Goal: Information Seeking & Learning: Learn about a topic

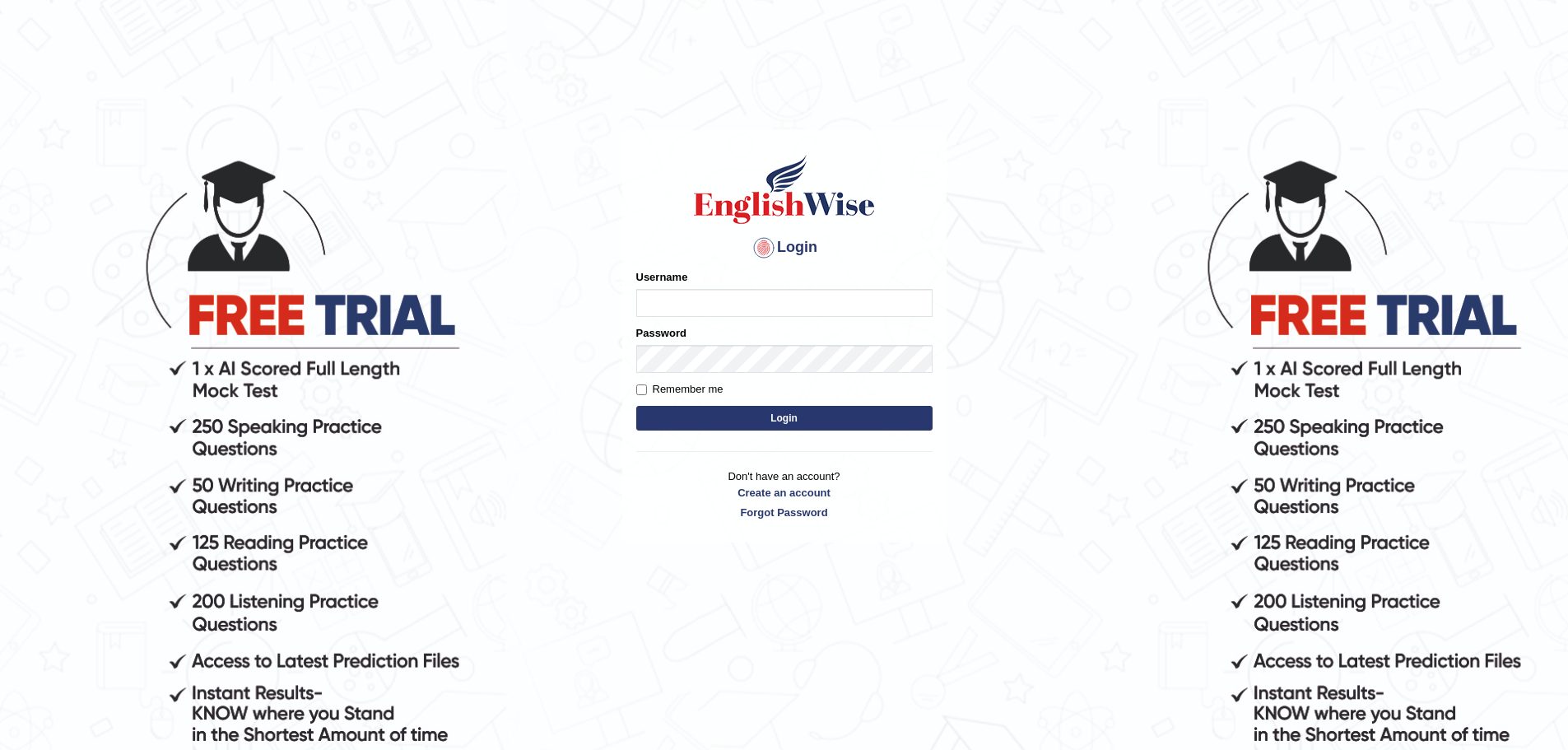
type input "anuj_parramatta"
click at [738, 379] on form "Please fix the following errors: Username anuj_parramatta Password Remember me …" at bounding box center [784, 351] width 296 height 166
click at [636, 406] on button "Login" at bounding box center [784, 418] width 296 height 24
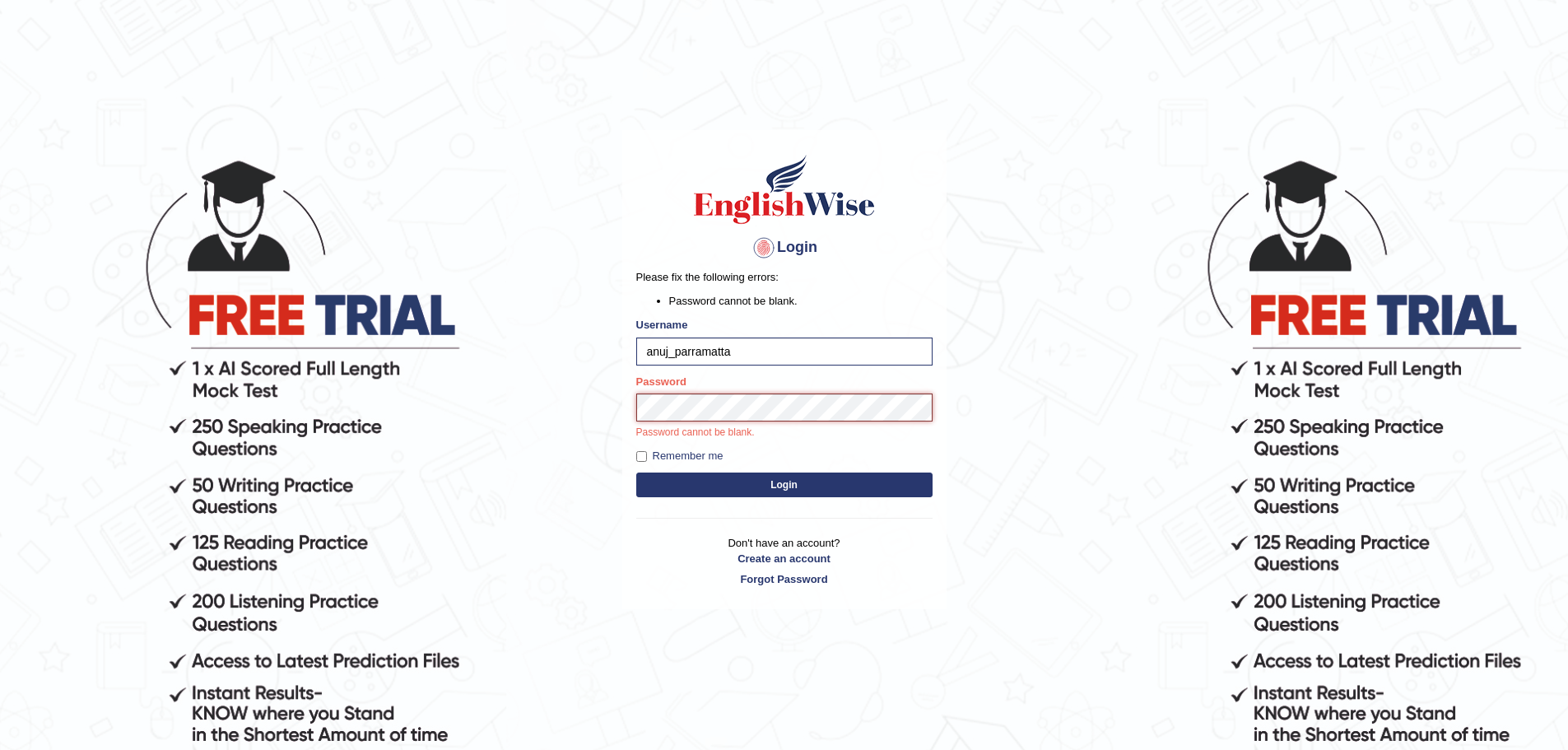
click at [636, 473] on button "Login" at bounding box center [784, 485] width 296 height 24
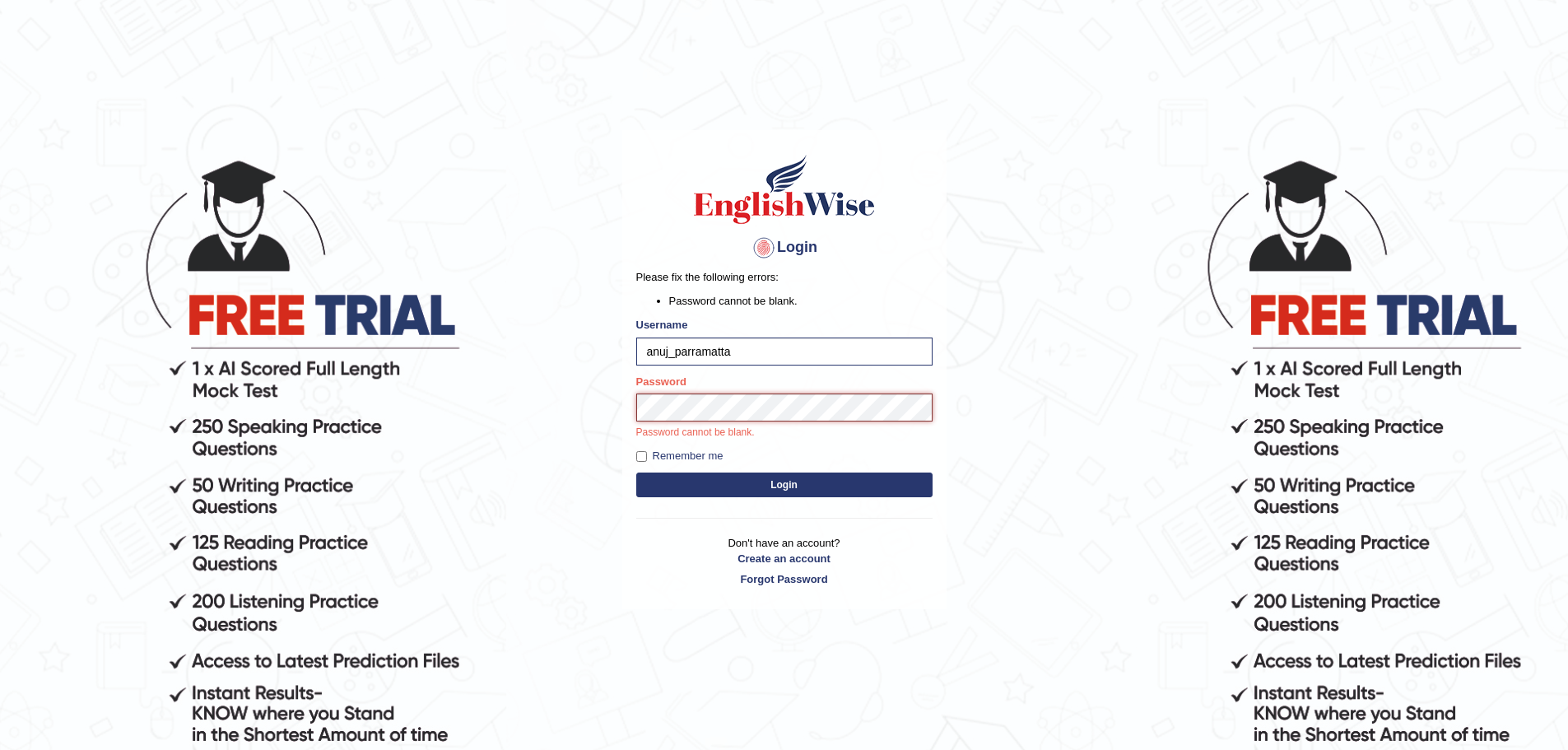
click at [636, 473] on button "Login" at bounding box center [784, 485] width 296 height 24
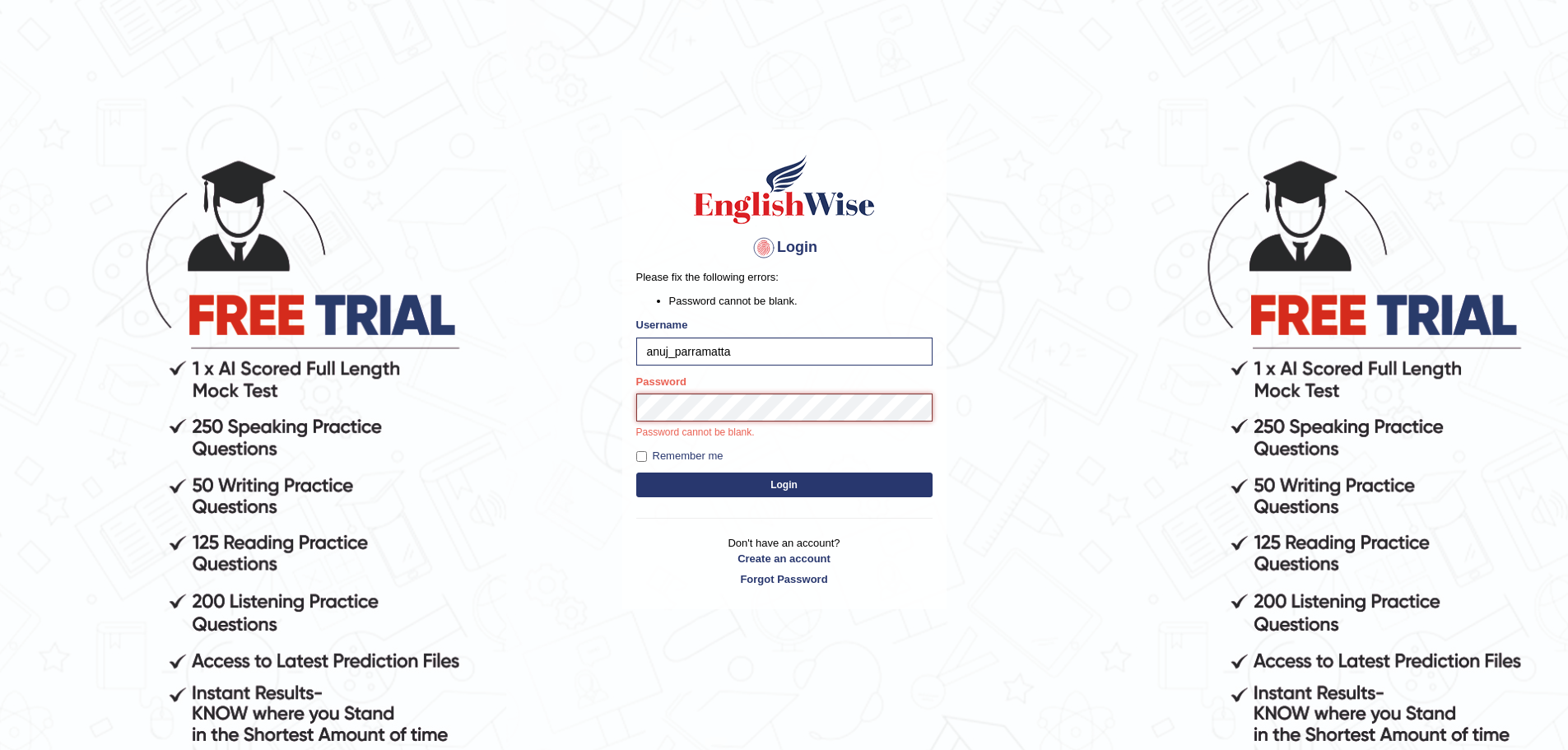
click at [636, 473] on button "Login" at bounding box center [784, 485] width 296 height 24
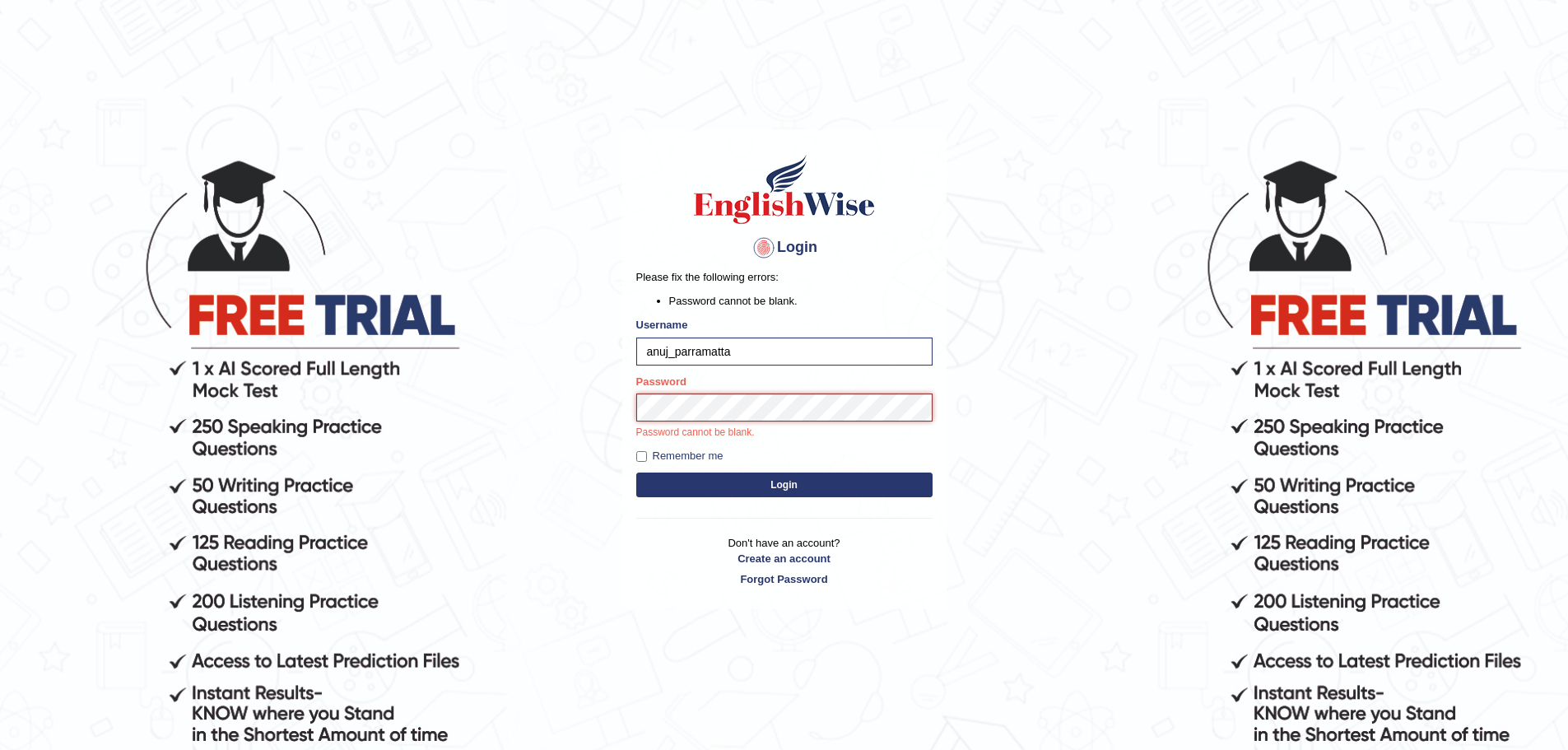
click at [636, 473] on button "Login" at bounding box center [784, 485] width 296 height 24
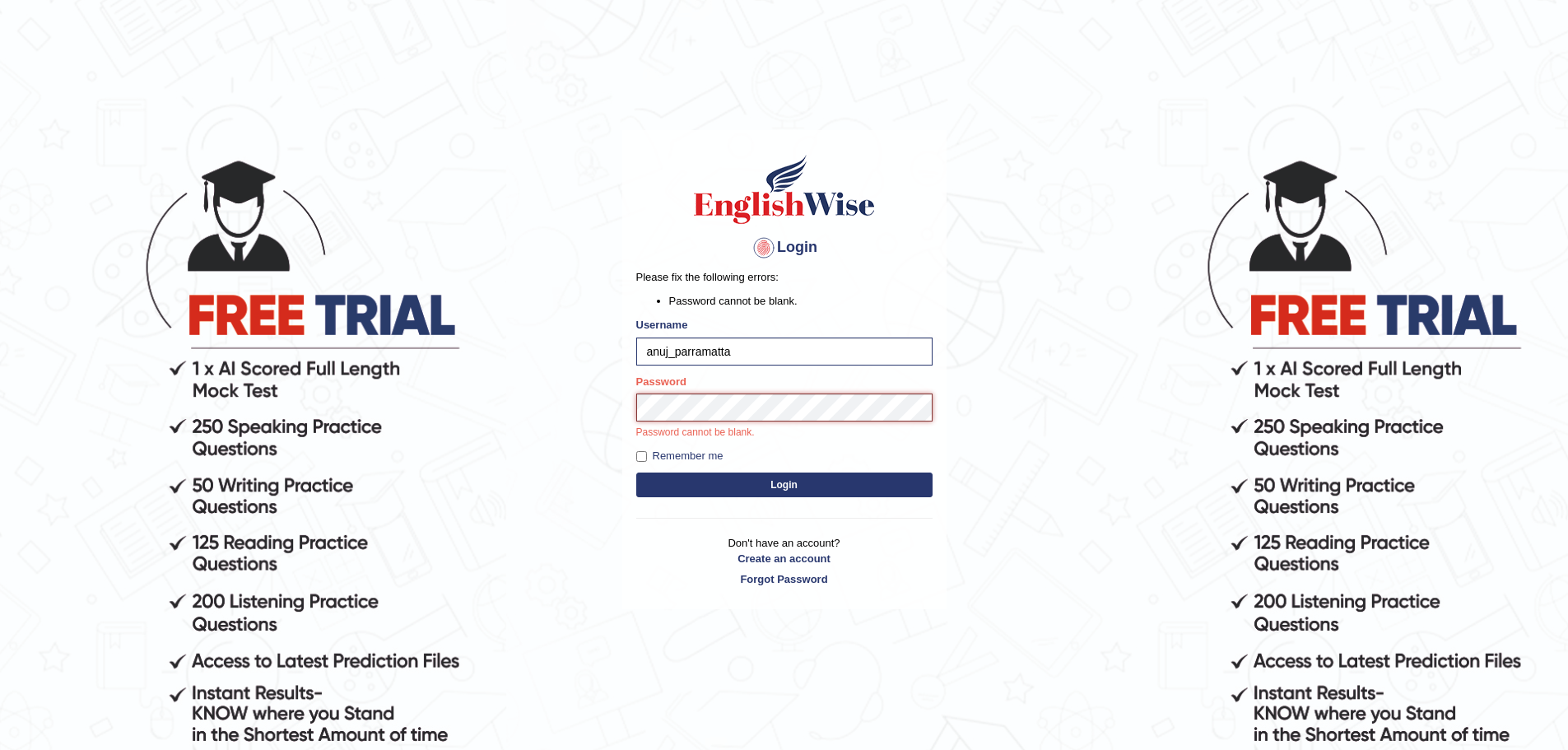
click at [636, 473] on button "Login" at bounding box center [784, 485] width 296 height 24
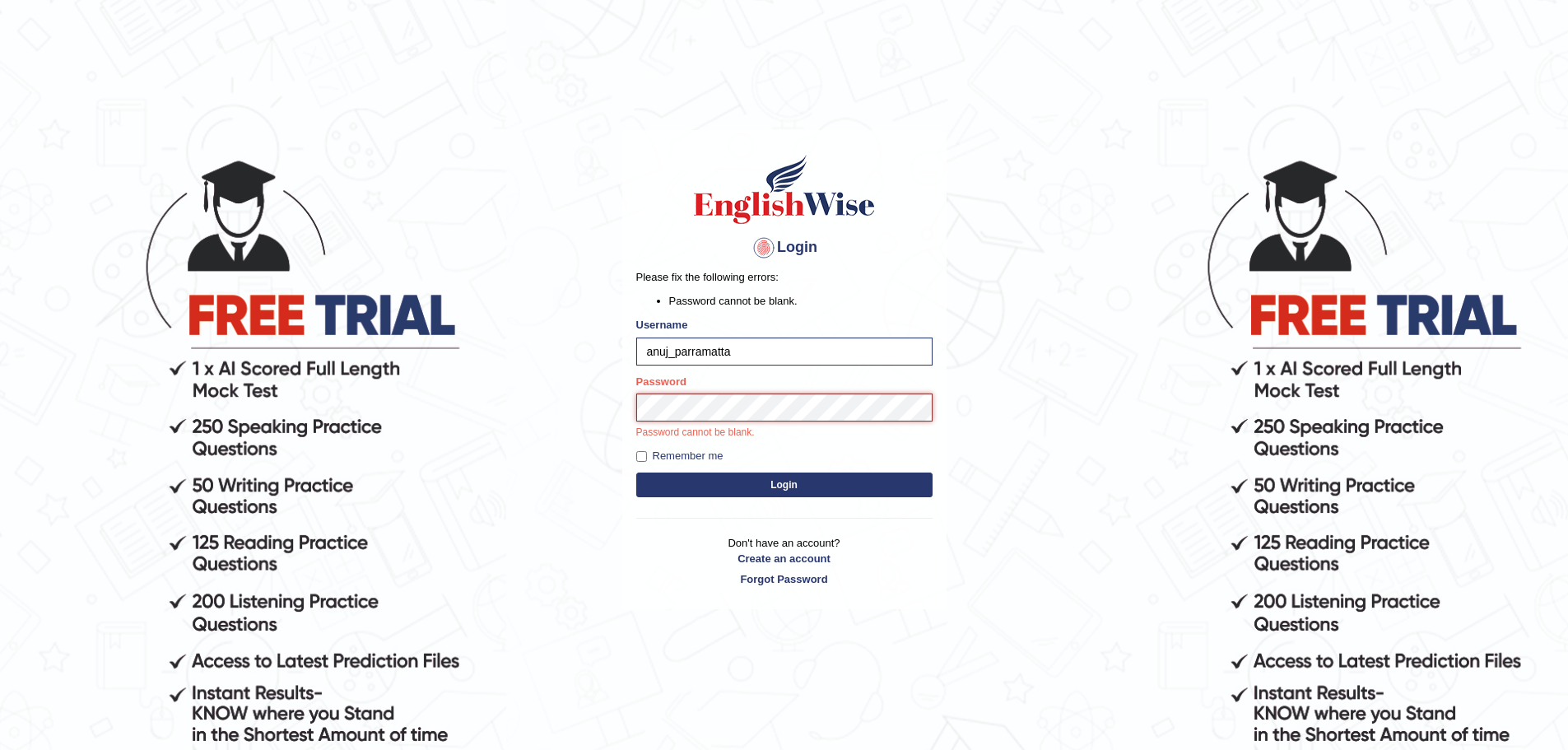
click at [636, 473] on button "Login" at bounding box center [784, 485] width 296 height 24
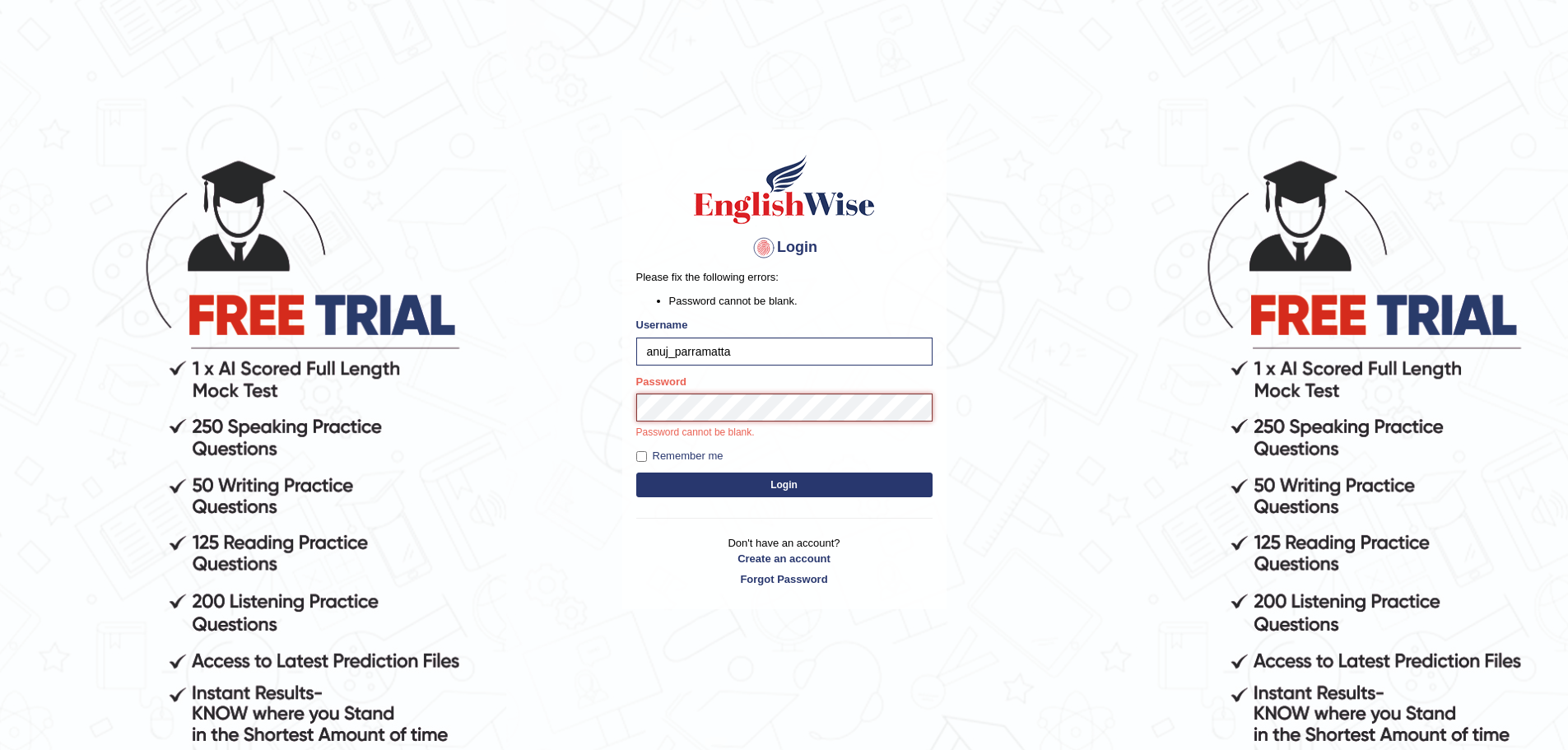
click at [636, 473] on button "Login" at bounding box center [784, 485] width 296 height 24
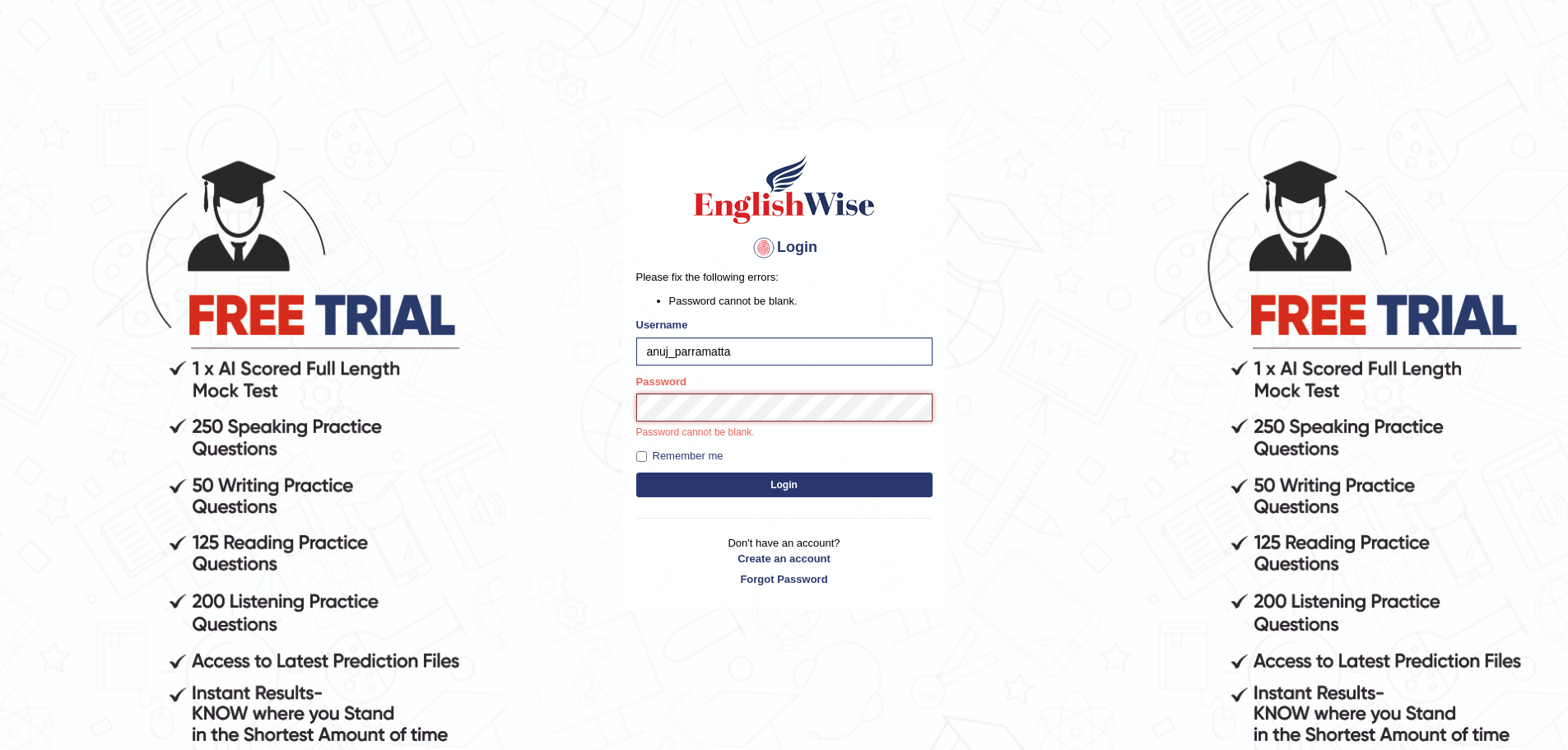
click at [636, 473] on button "Login" at bounding box center [784, 485] width 296 height 24
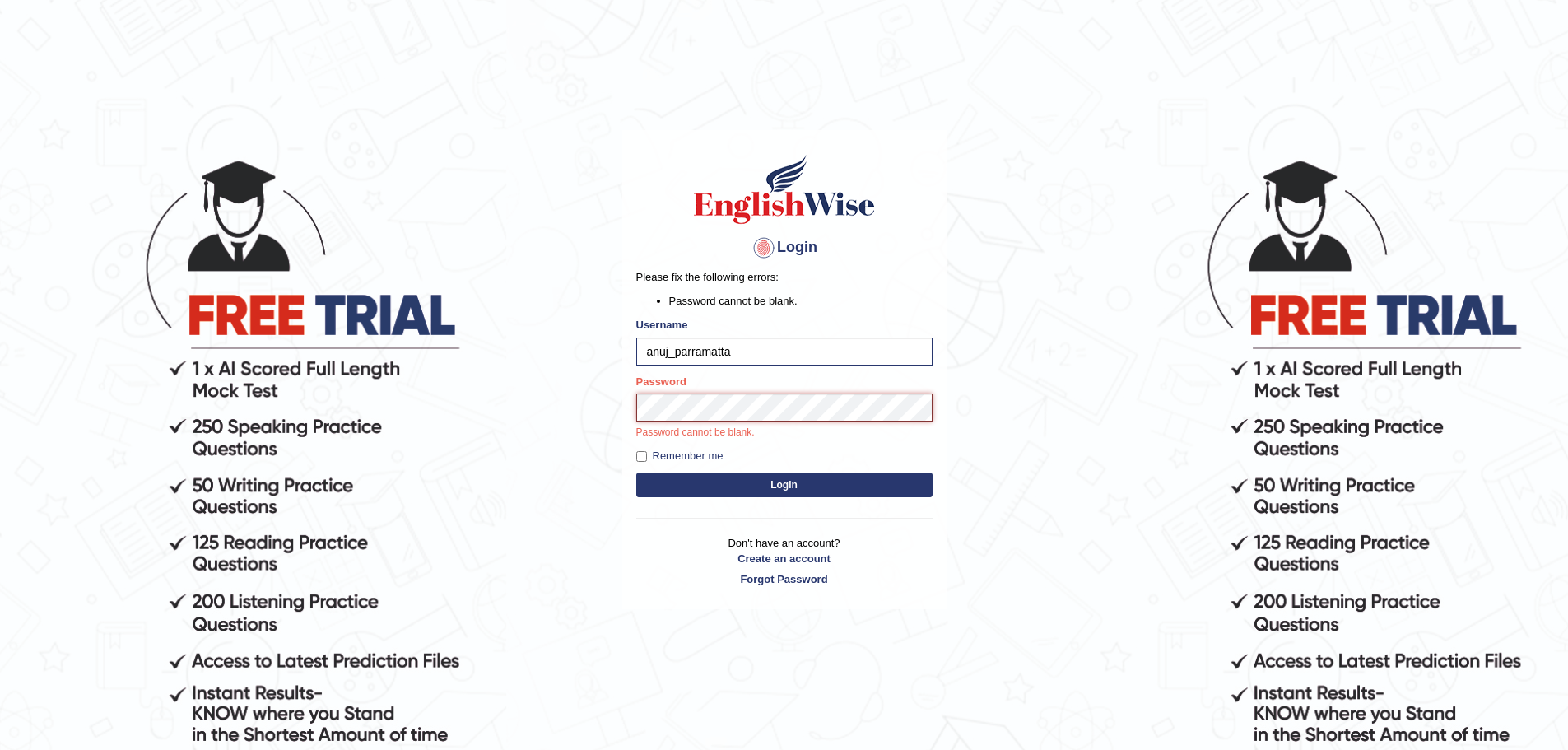
click at [636, 473] on button "Login" at bounding box center [784, 485] width 296 height 24
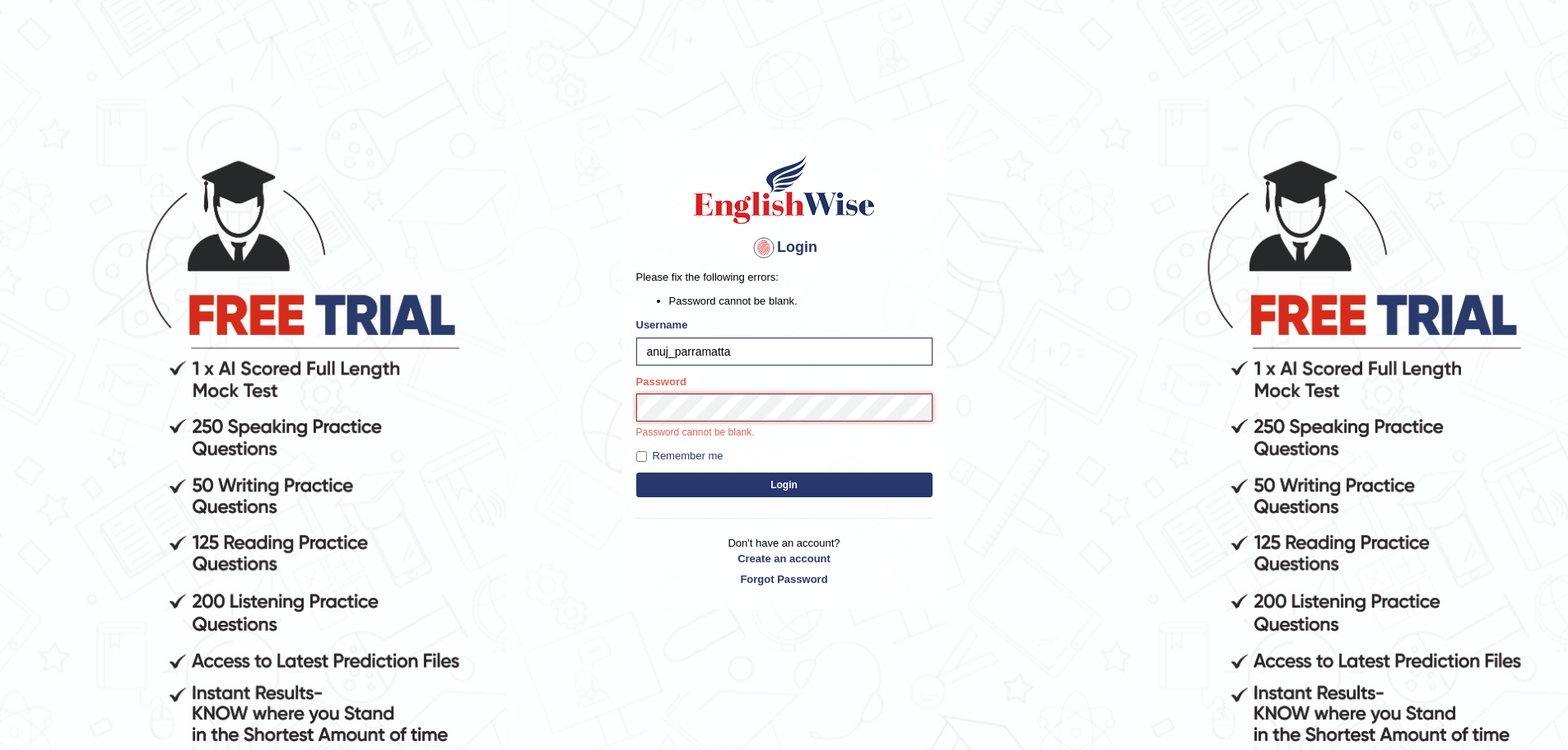
click at [636, 473] on button "Login" at bounding box center [784, 485] width 296 height 24
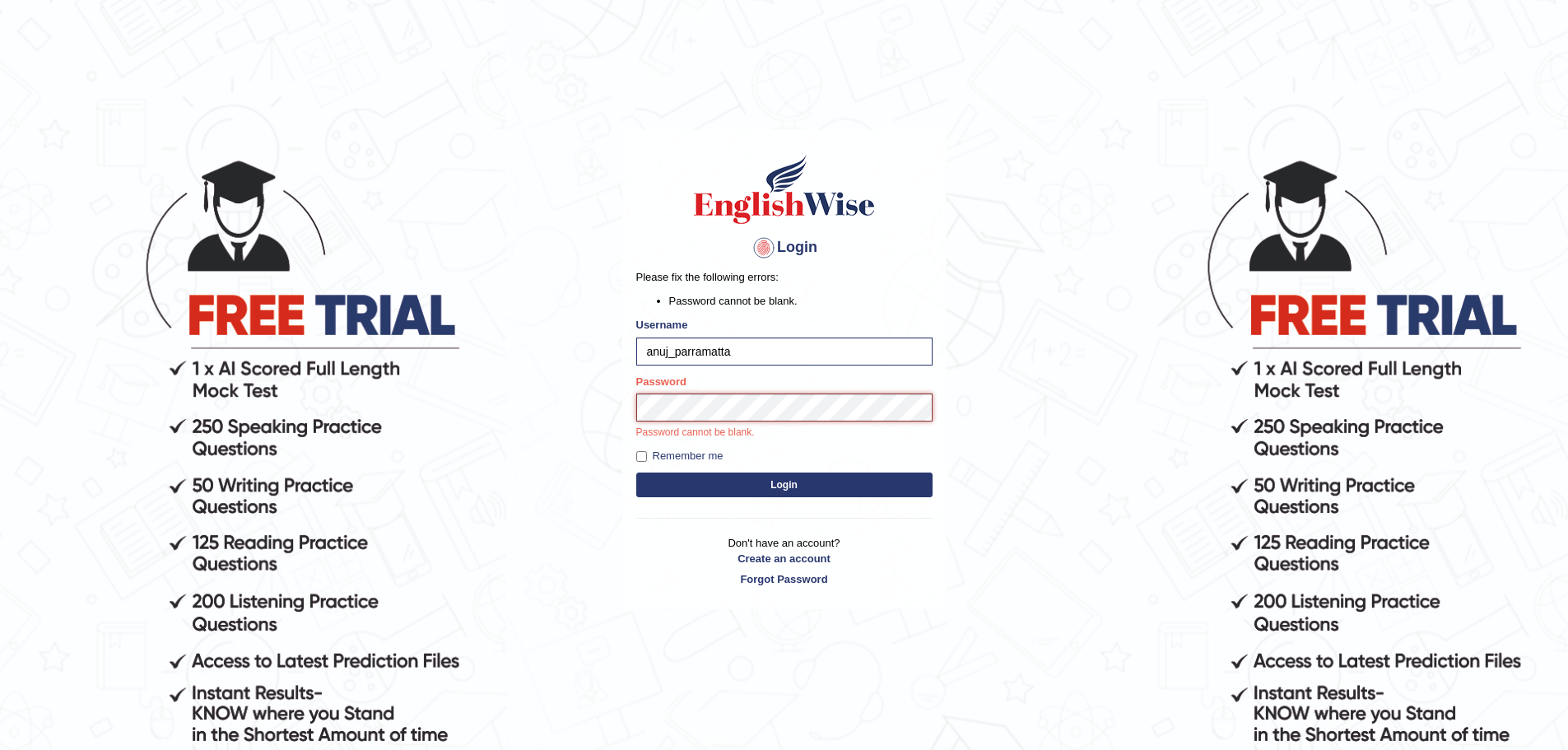
click at [636, 473] on button "Login" at bounding box center [784, 485] width 296 height 24
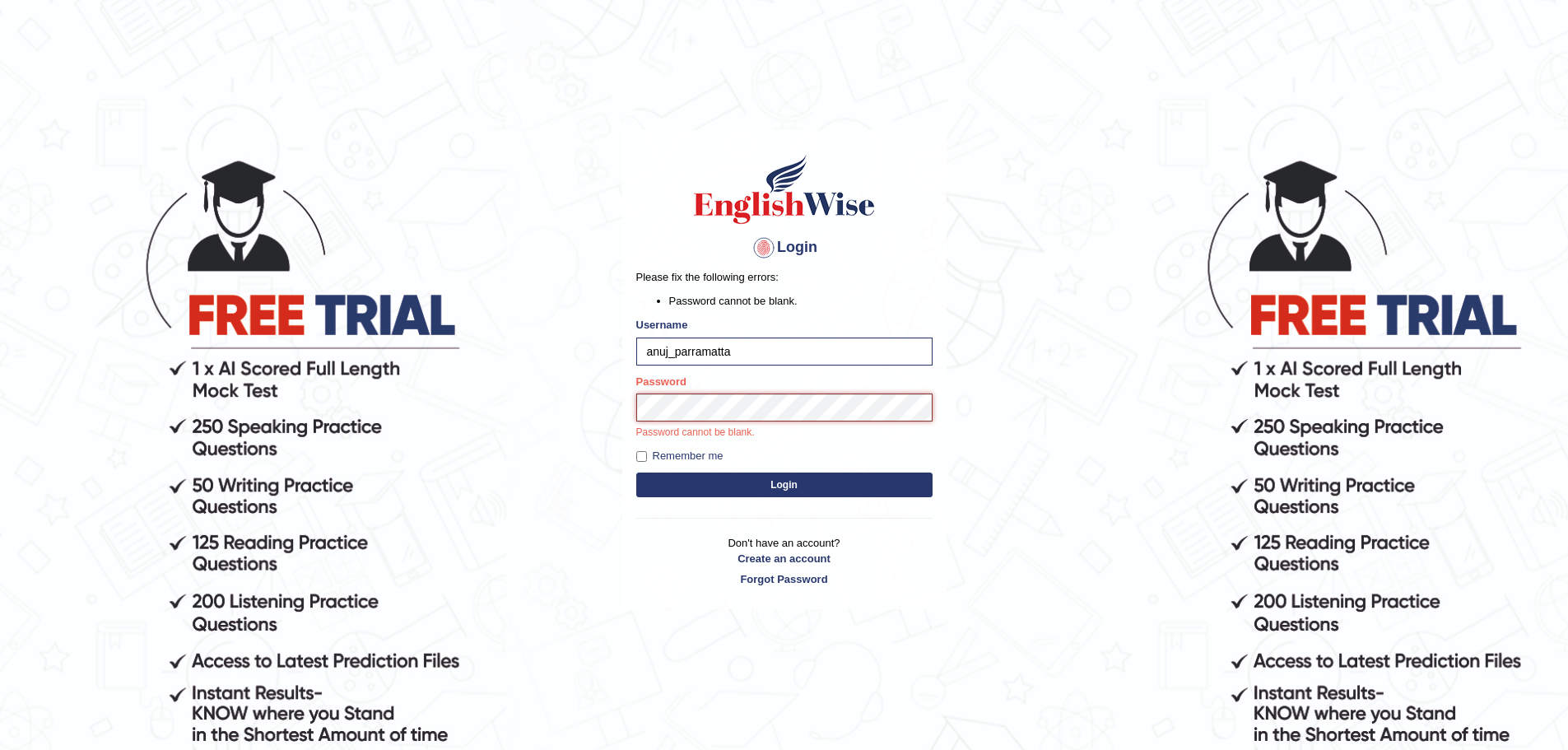
click at [636, 473] on button "Login" at bounding box center [784, 485] width 296 height 24
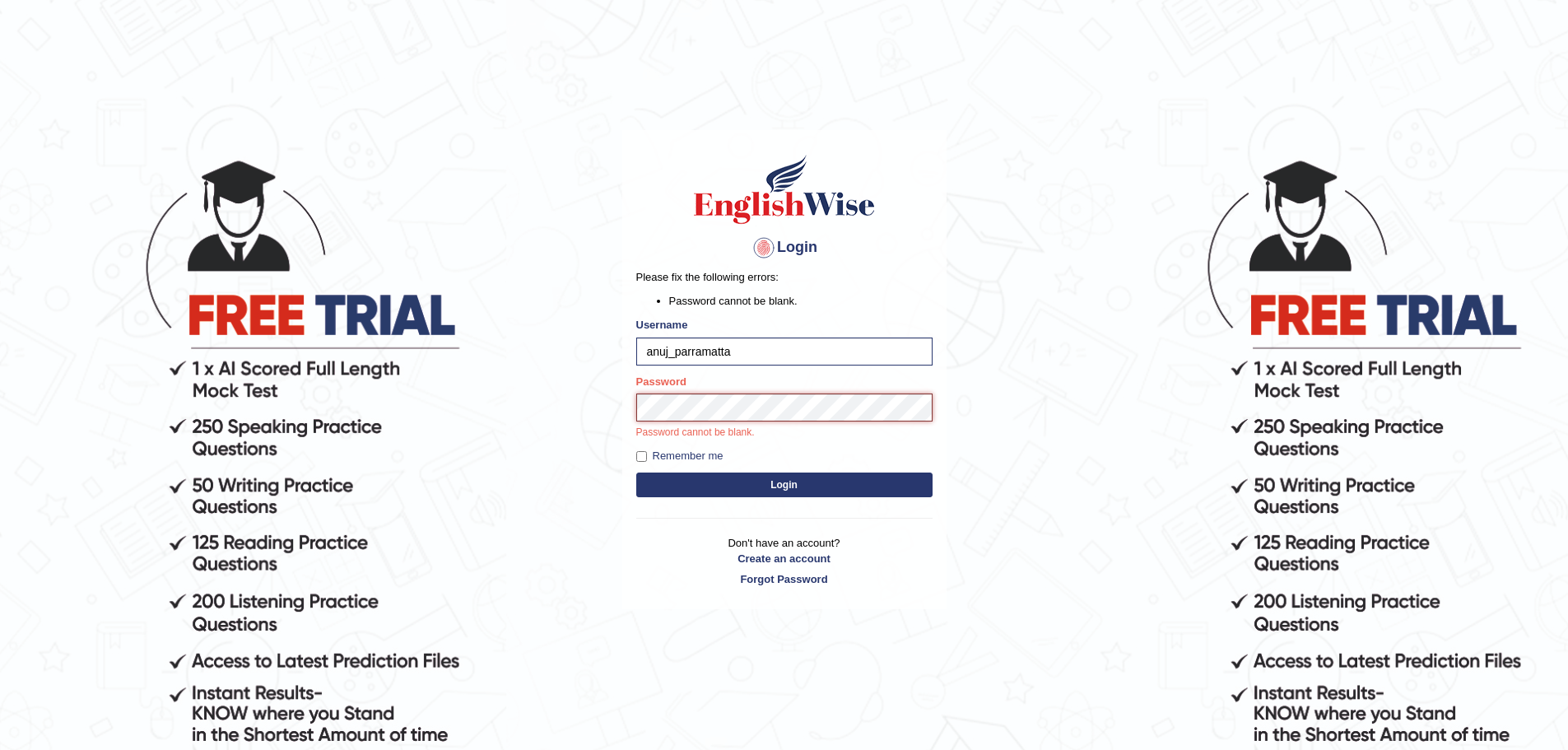
click at [636, 473] on button "Login" at bounding box center [784, 485] width 296 height 24
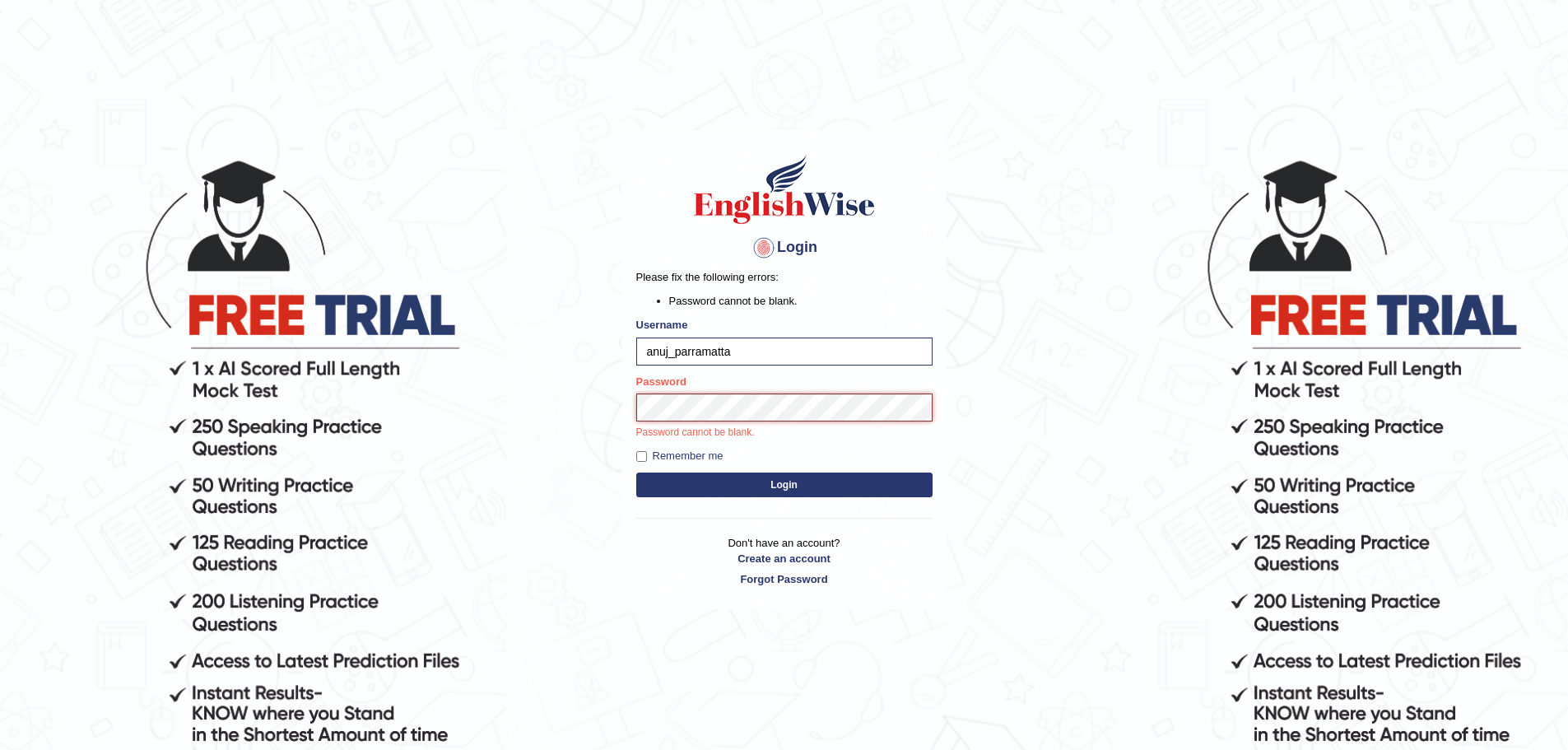
click at [636, 473] on button "Login" at bounding box center [784, 485] width 296 height 24
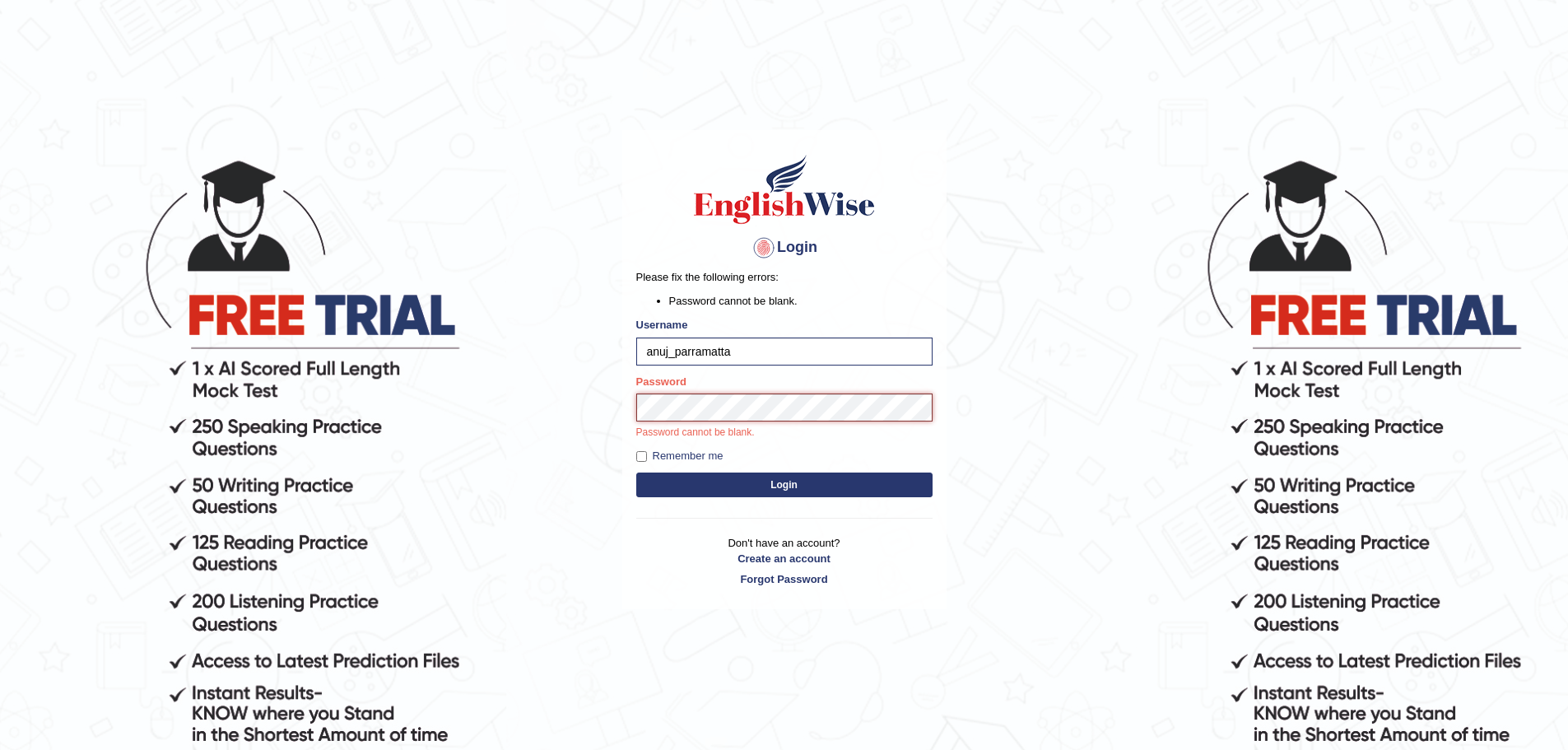
click at [636, 473] on button "Login" at bounding box center [784, 485] width 296 height 24
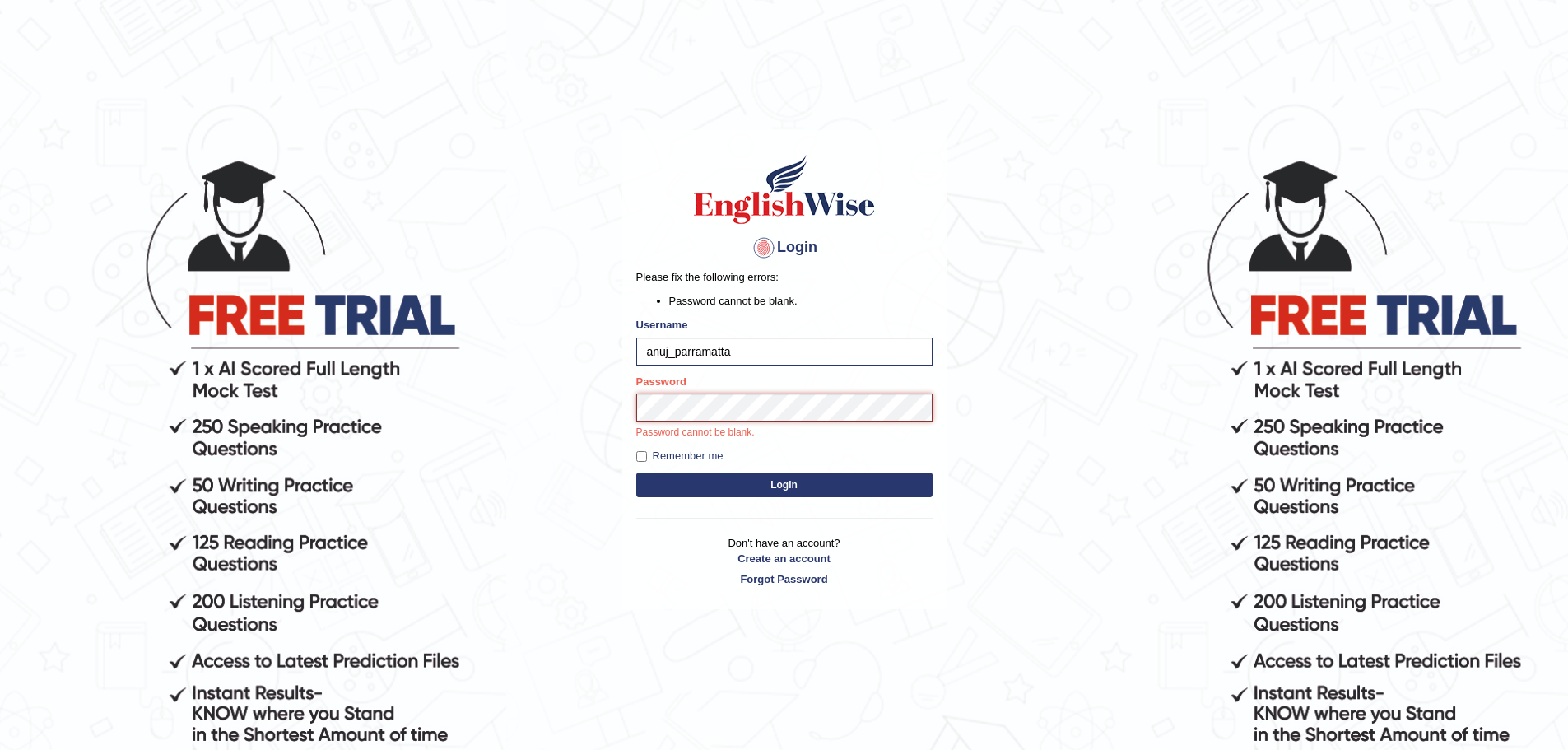
click at [636, 473] on button "Login" at bounding box center [784, 485] width 296 height 24
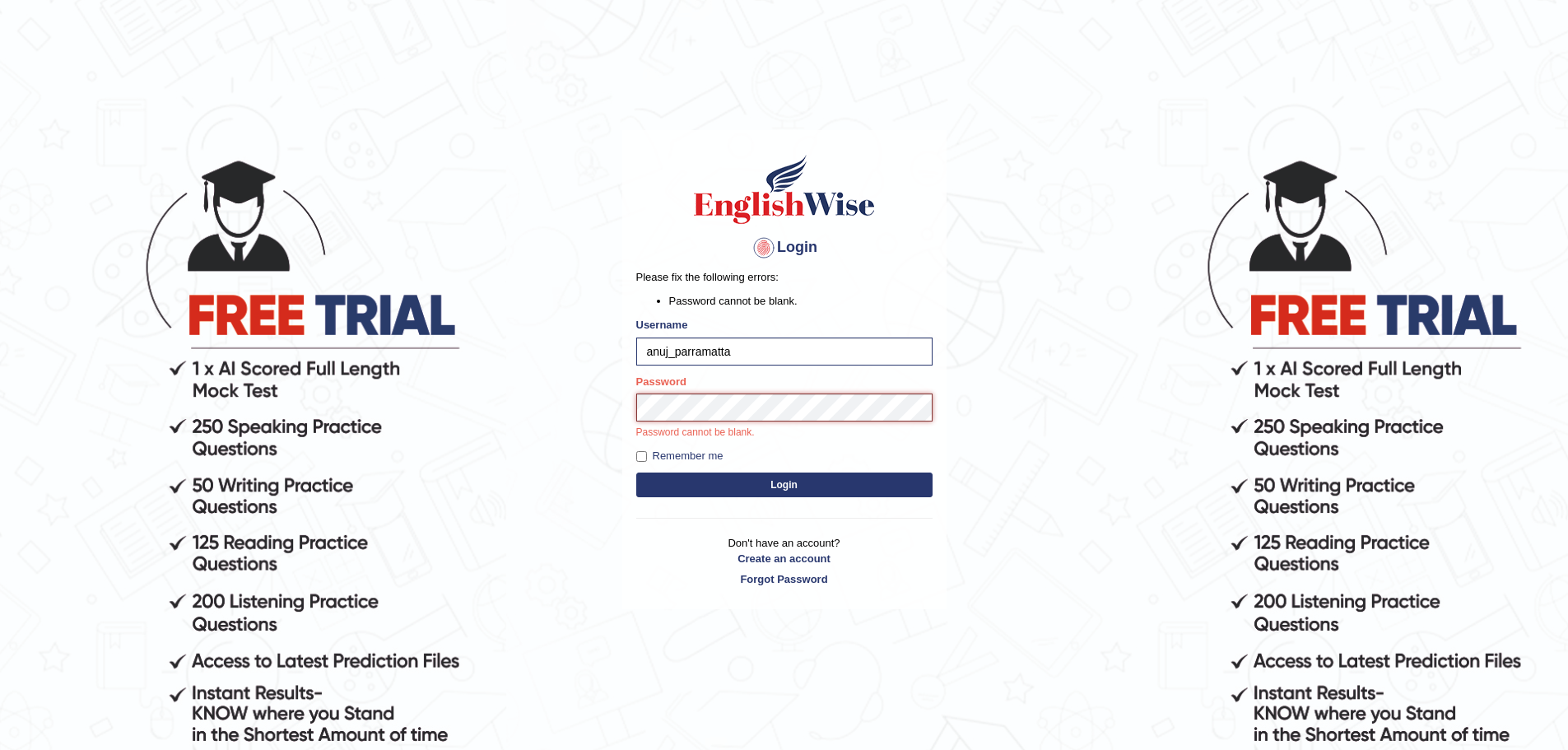
click at [636, 473] on button "Login" at bounding box center [784, 485] width 296 height 24
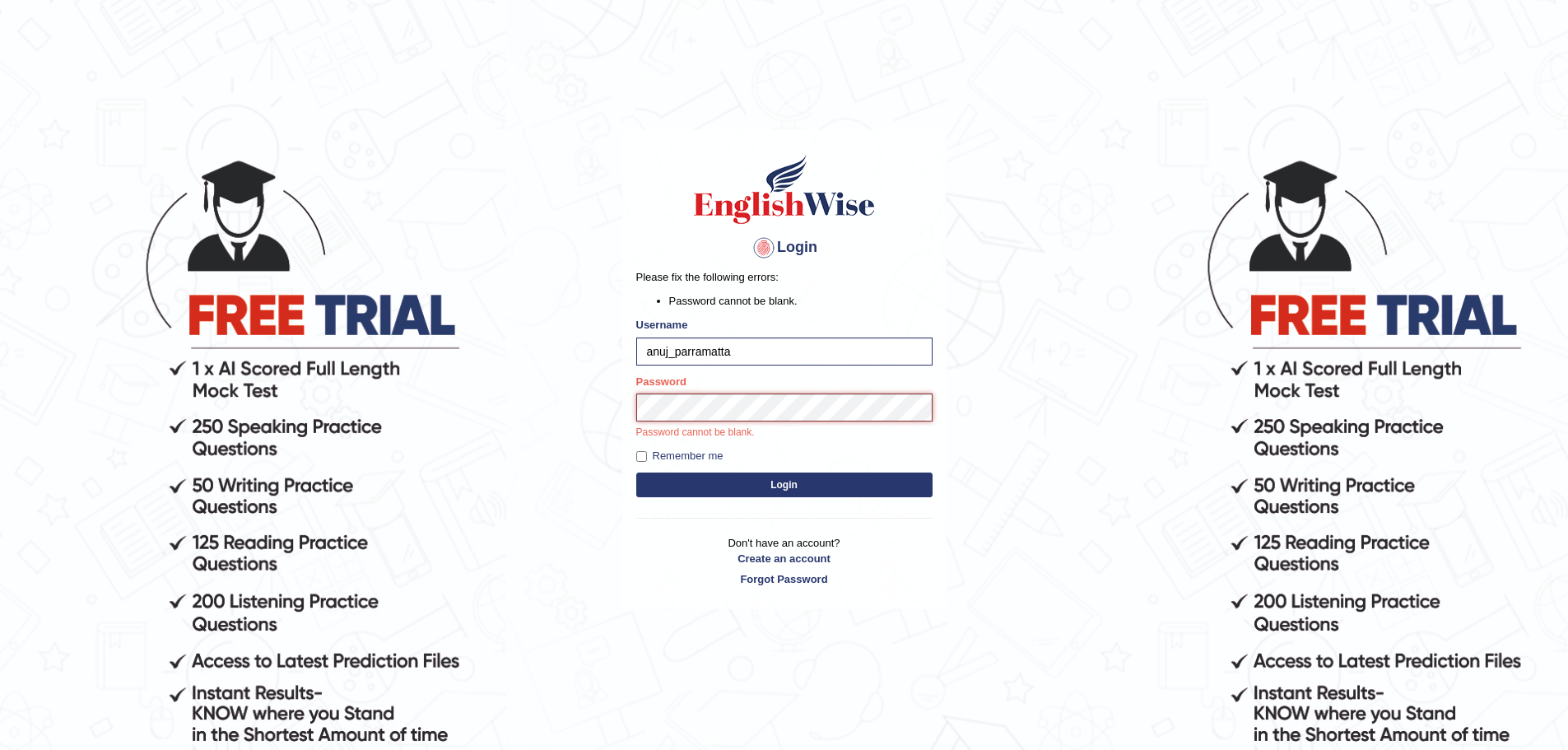
click at [636, 473] on button "Login" at bounding box center [784, 485] width 296 height 24
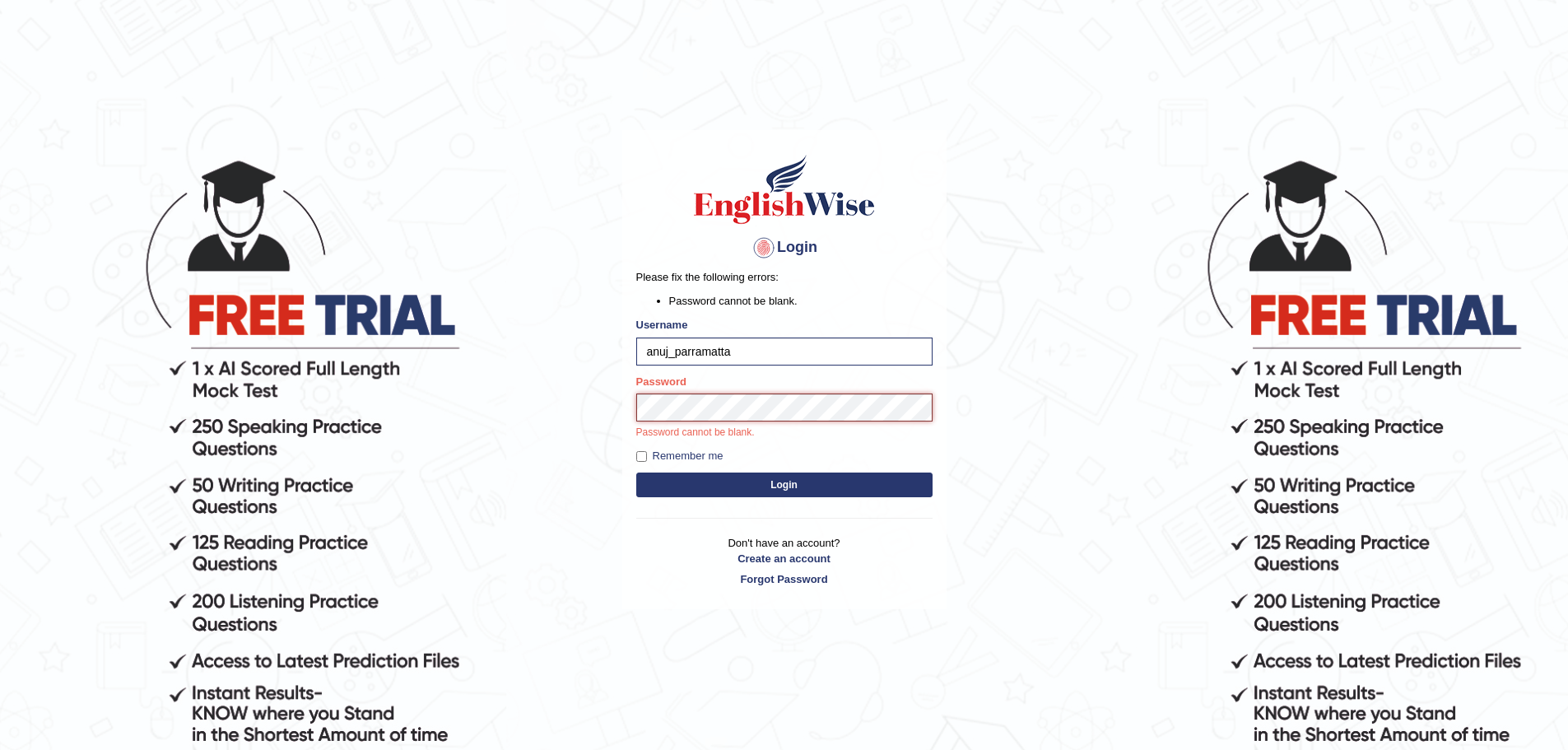
click at [636, 473] on button "Login" at bounding box center [784, 485] width 296 height 24
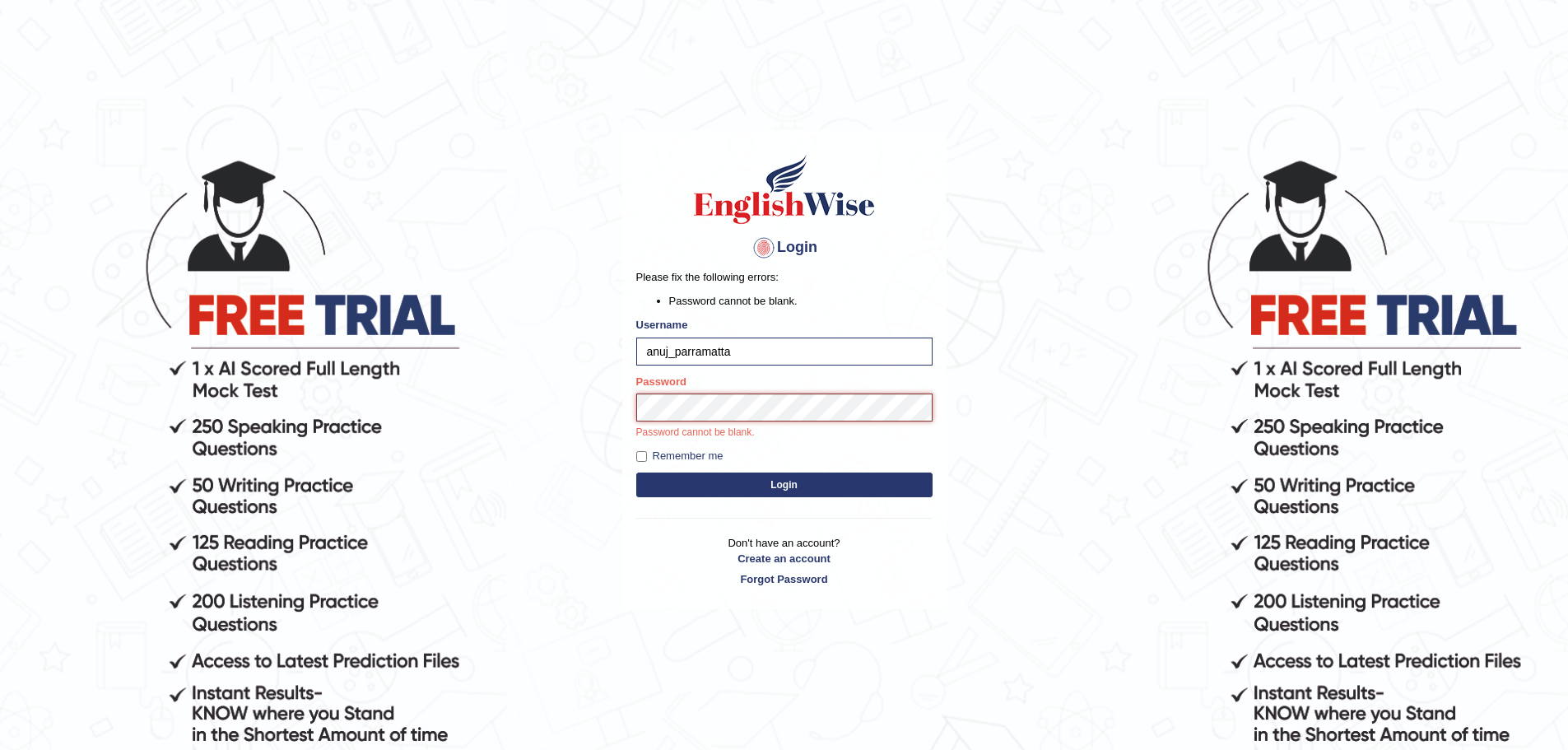
click at [636, 473] on button "Login" at bounding box center [784, 485] width 296 height 24
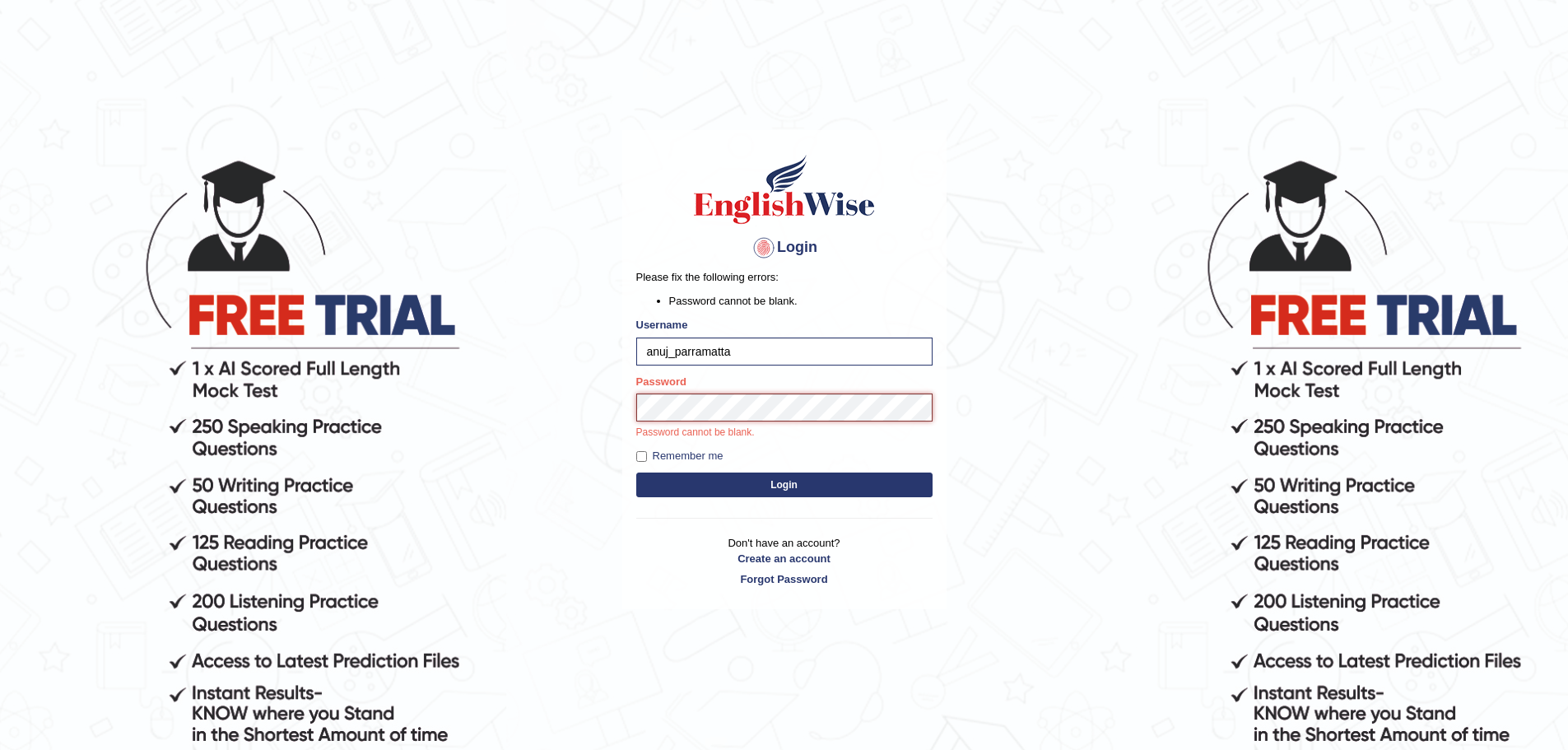
click at [636, 473] on button "Login" at bounding box center [784, 485] width 296 height 24
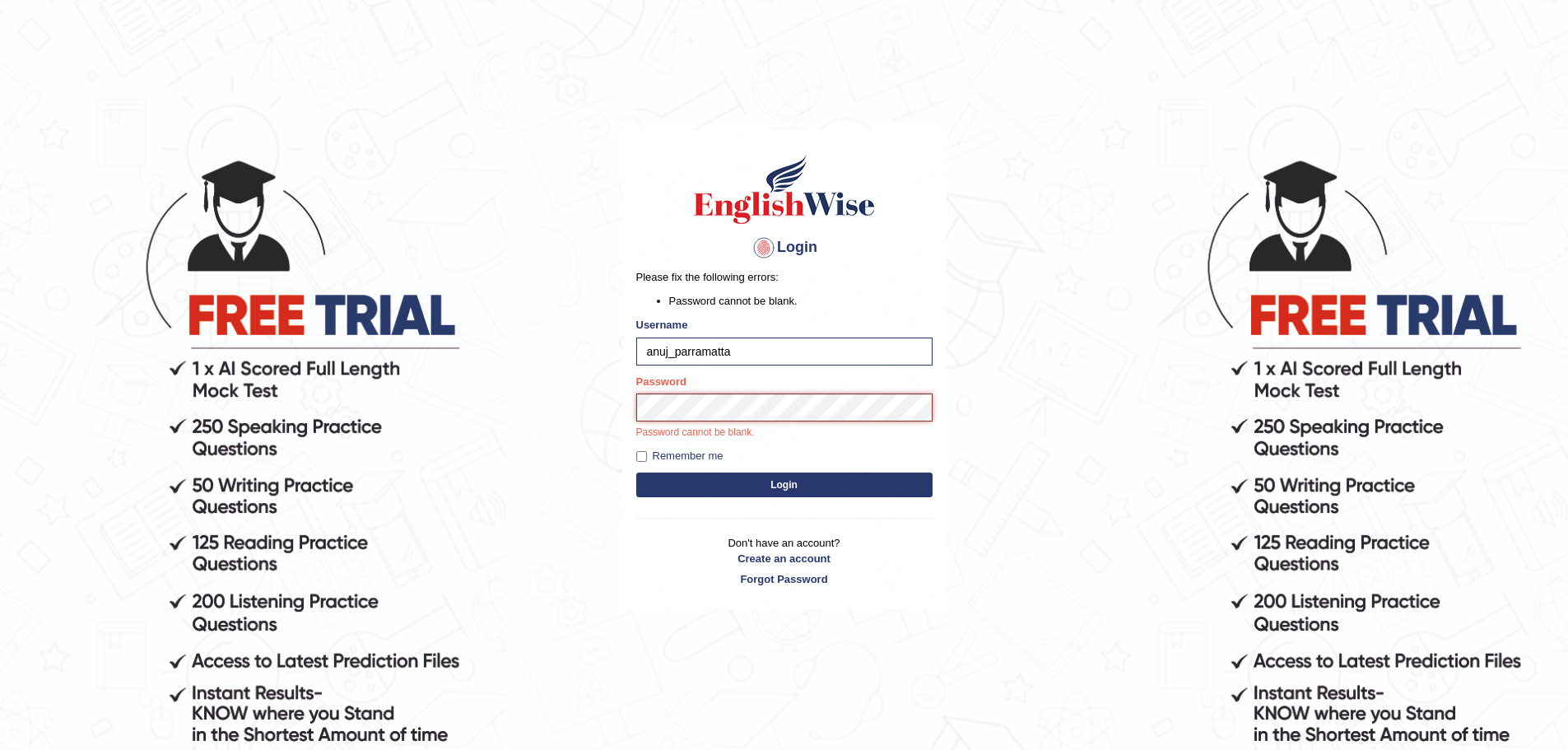
click at [636, 473] on button "Login" at bounding box center [784, 485] width 296 height 24
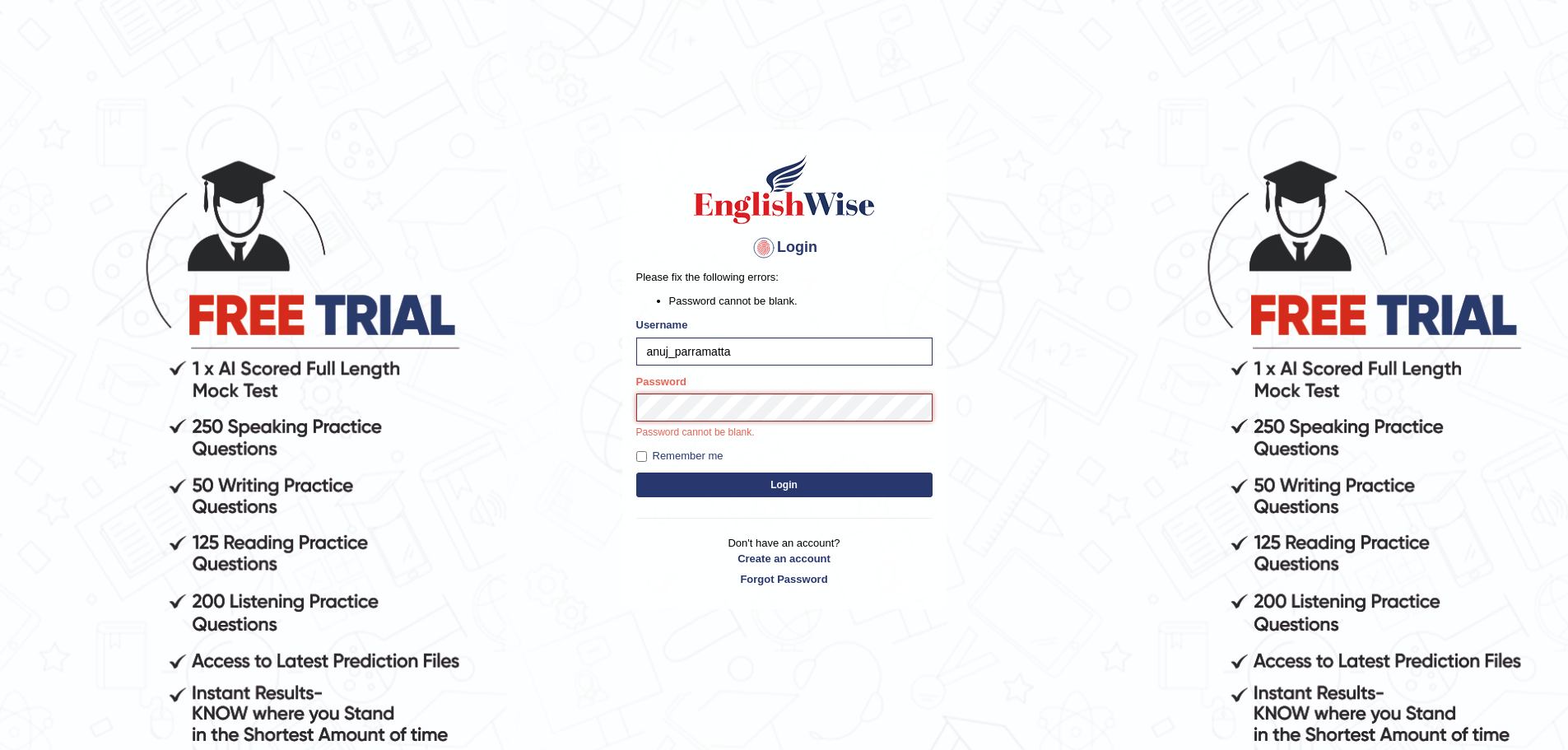
click at [636, 473] on button "Login" at bounding box center [784, 485] width 296 height 24
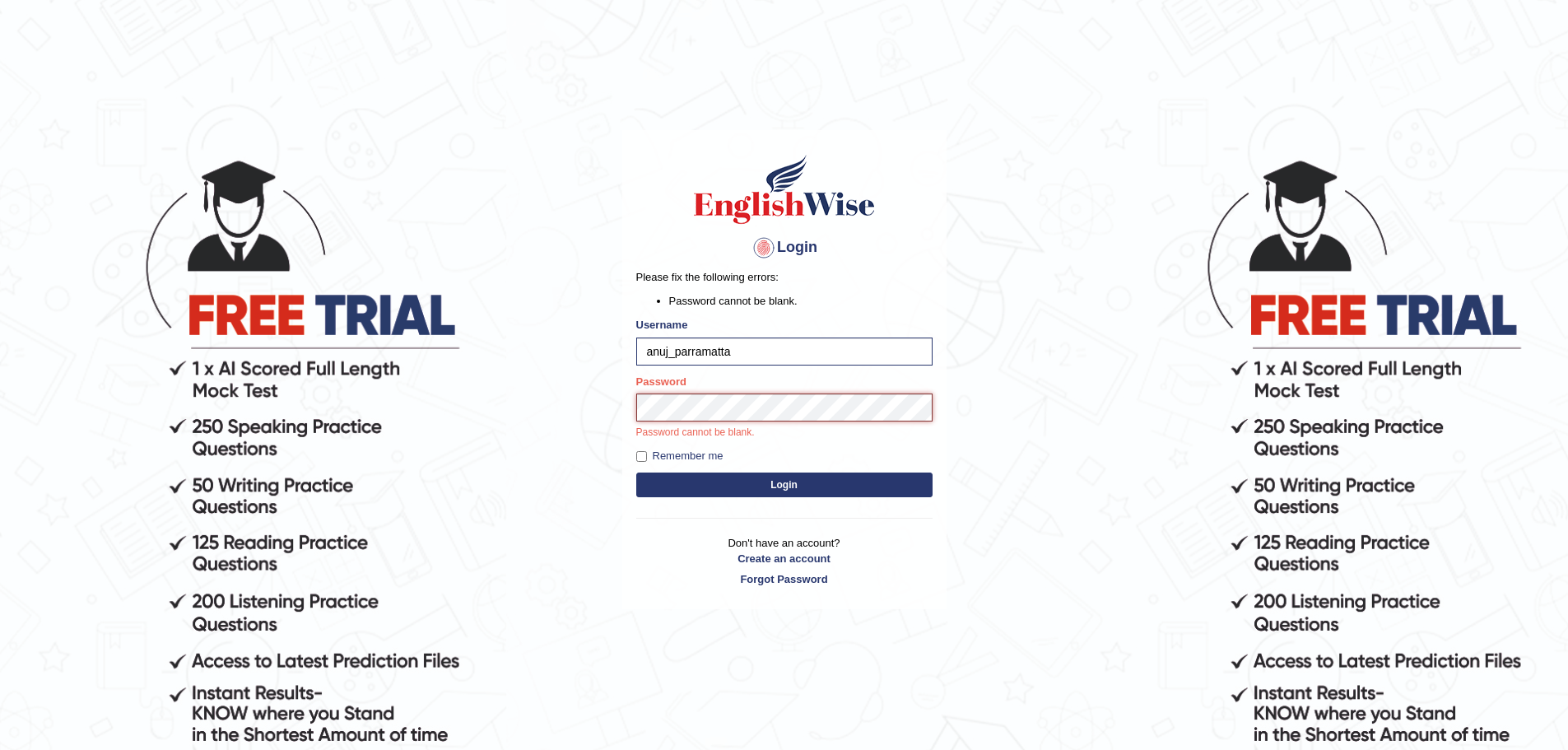
click at [636, 473] on button "Login" at bounding box center [784, 485] width 296 height 24
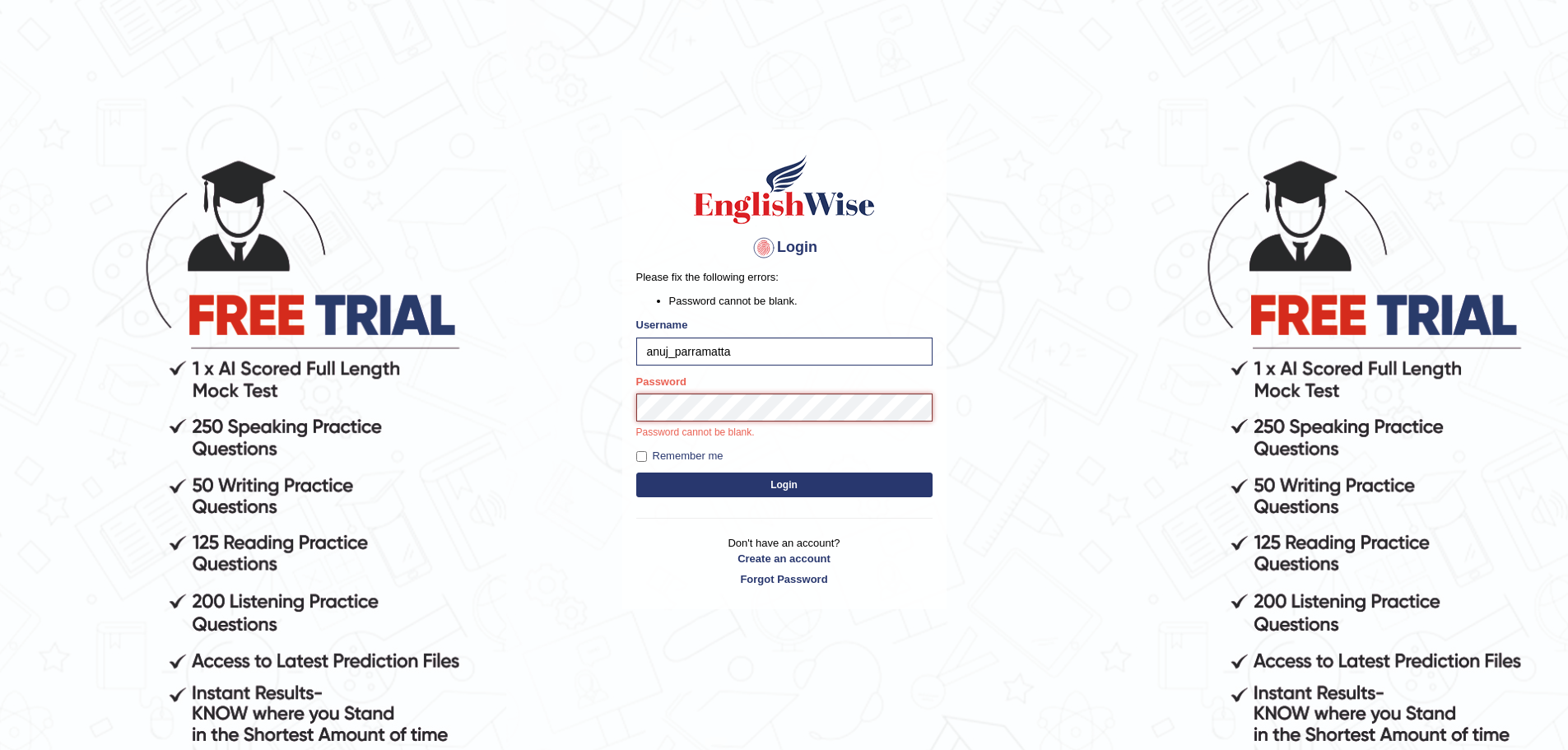
click at [636, 473] on button "Login" at bounding box center [784, 485] width 296 height 24
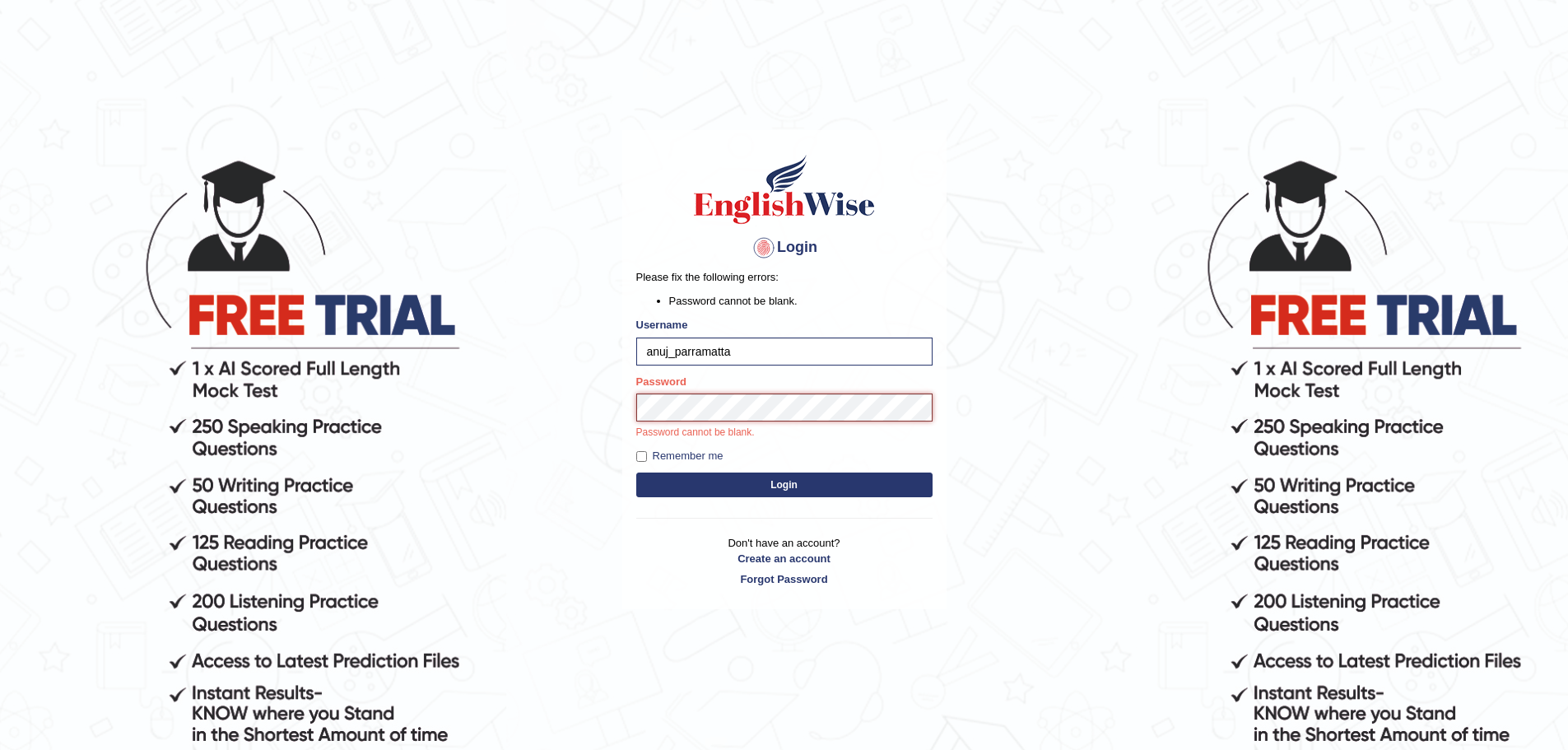
click at [636, 473] on button "Login" at bounding box center [784, 485] width 296 height 24
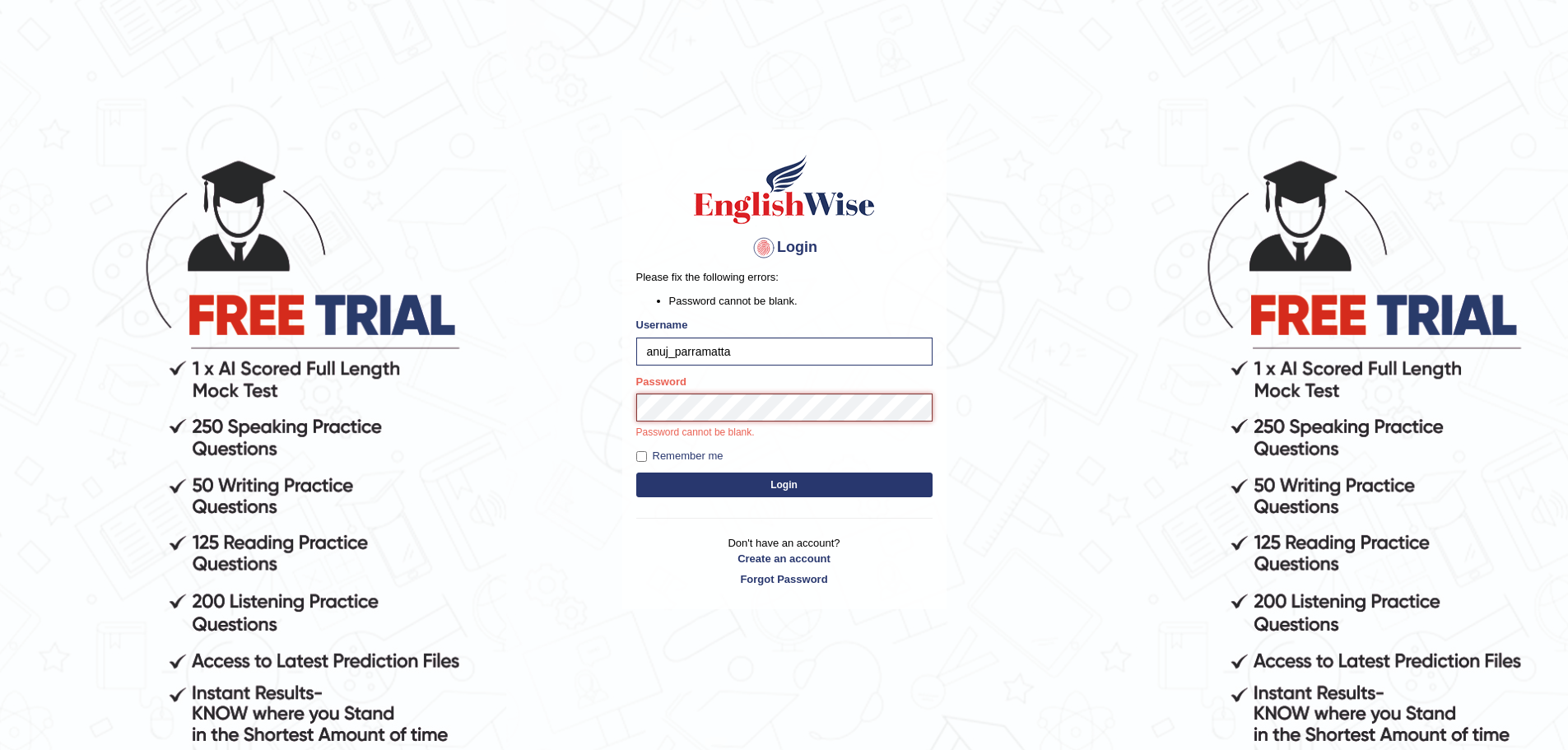
click at [636, 473] on button "Login" at bounding box center [784, 485] width 296 height 24
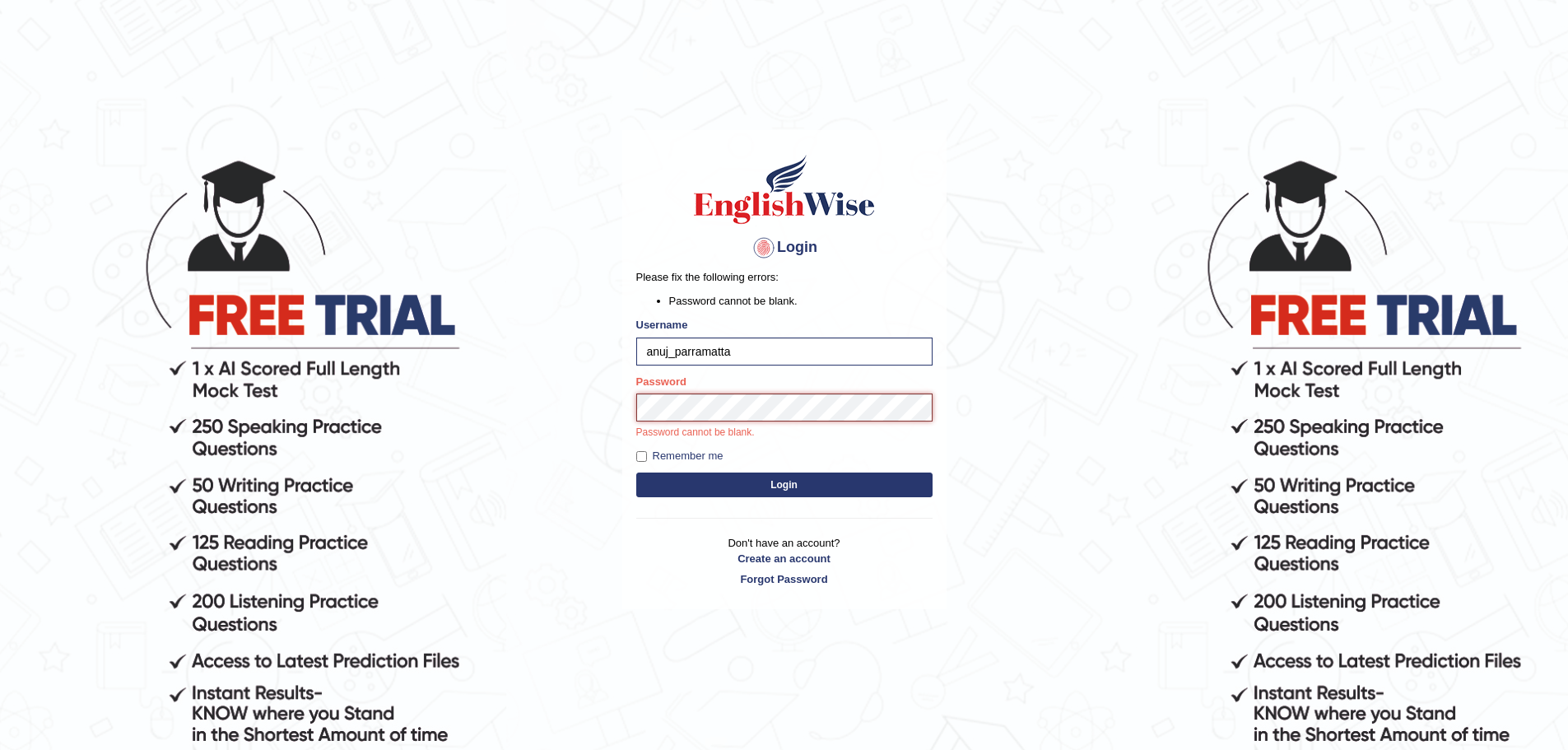
click at [636, 473] on button "Login" at bounding box center [784, 485] width 296 height 24
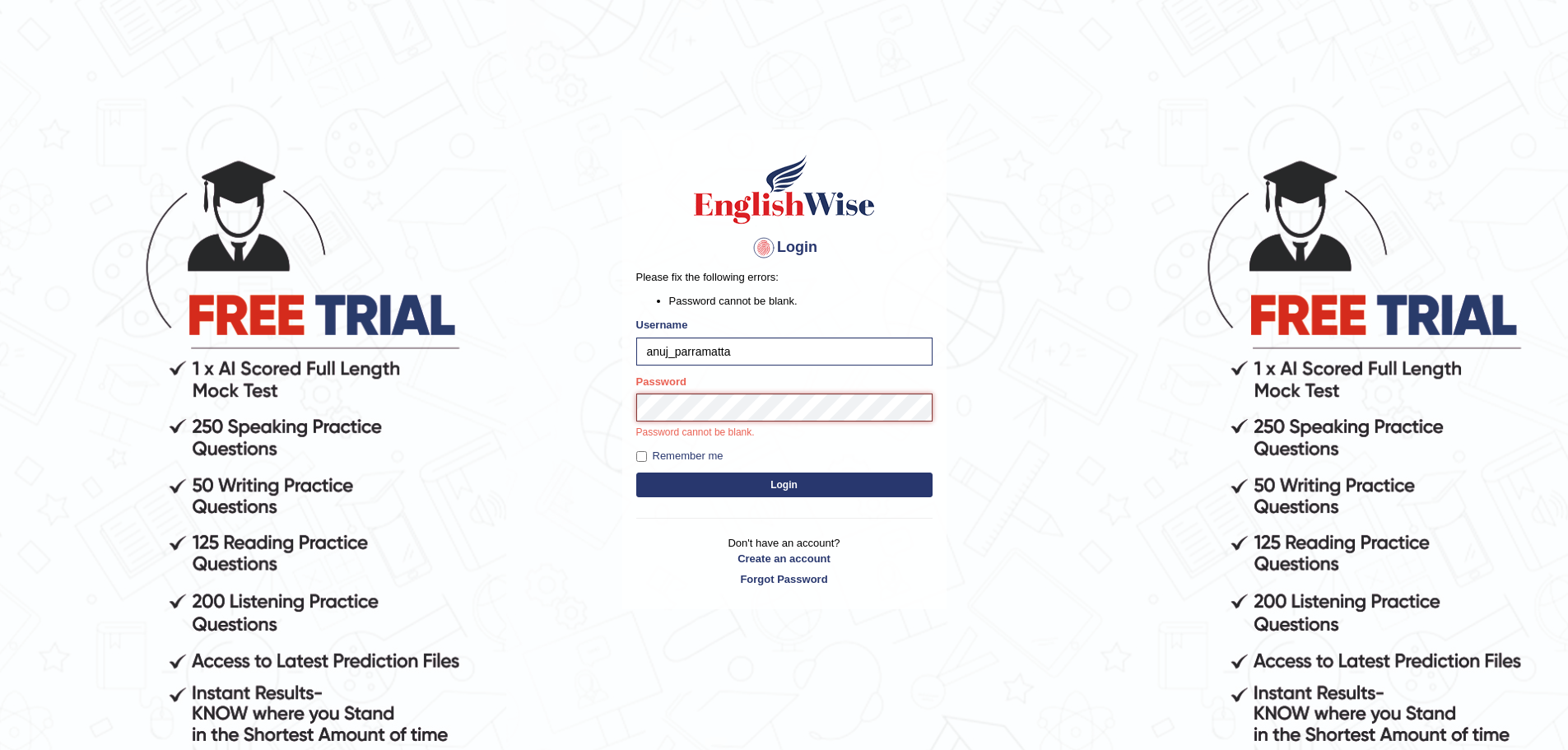
click at [636, 473] on button "Login" at bounding box center [784, 485] width 296 height 24
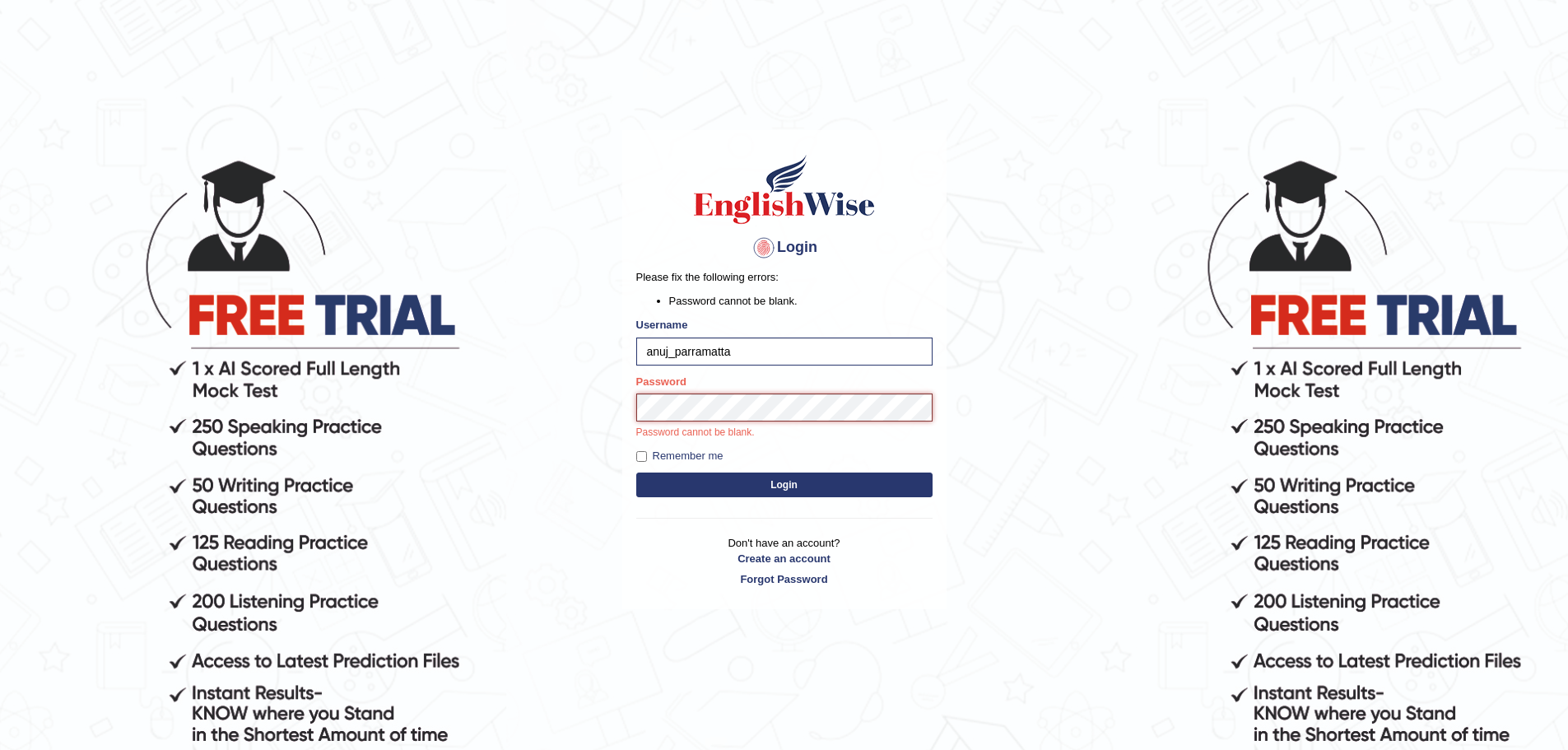
click at [636, 473] on button "Login" at bounding box center [784, 485] width 296 height 24
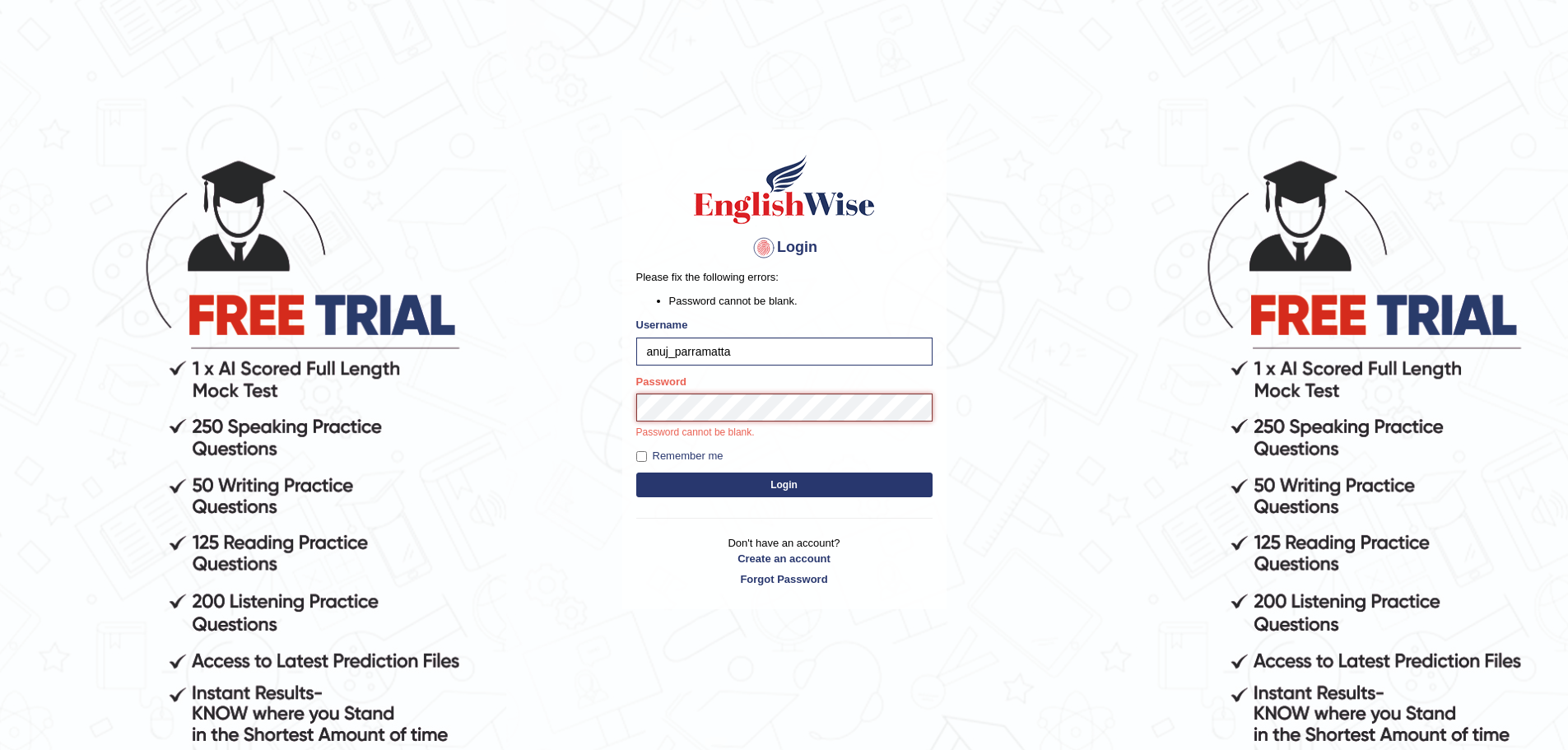
click at [636, 473] on button "Login" at bounding box center [784, 485] width 296 height 24
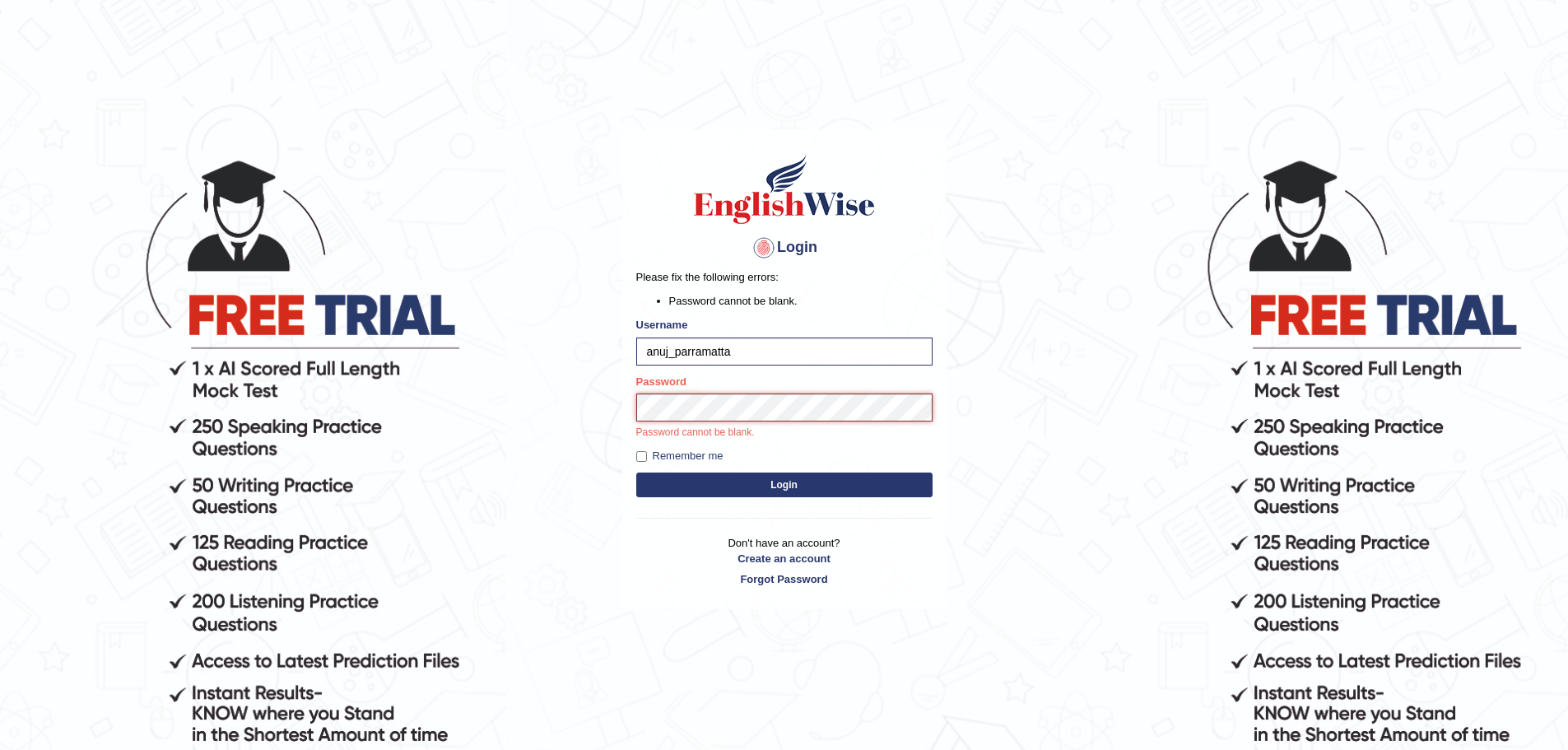
click at [636, 473] on button "Login" at bounding box center [784, 485] width 296 height 24
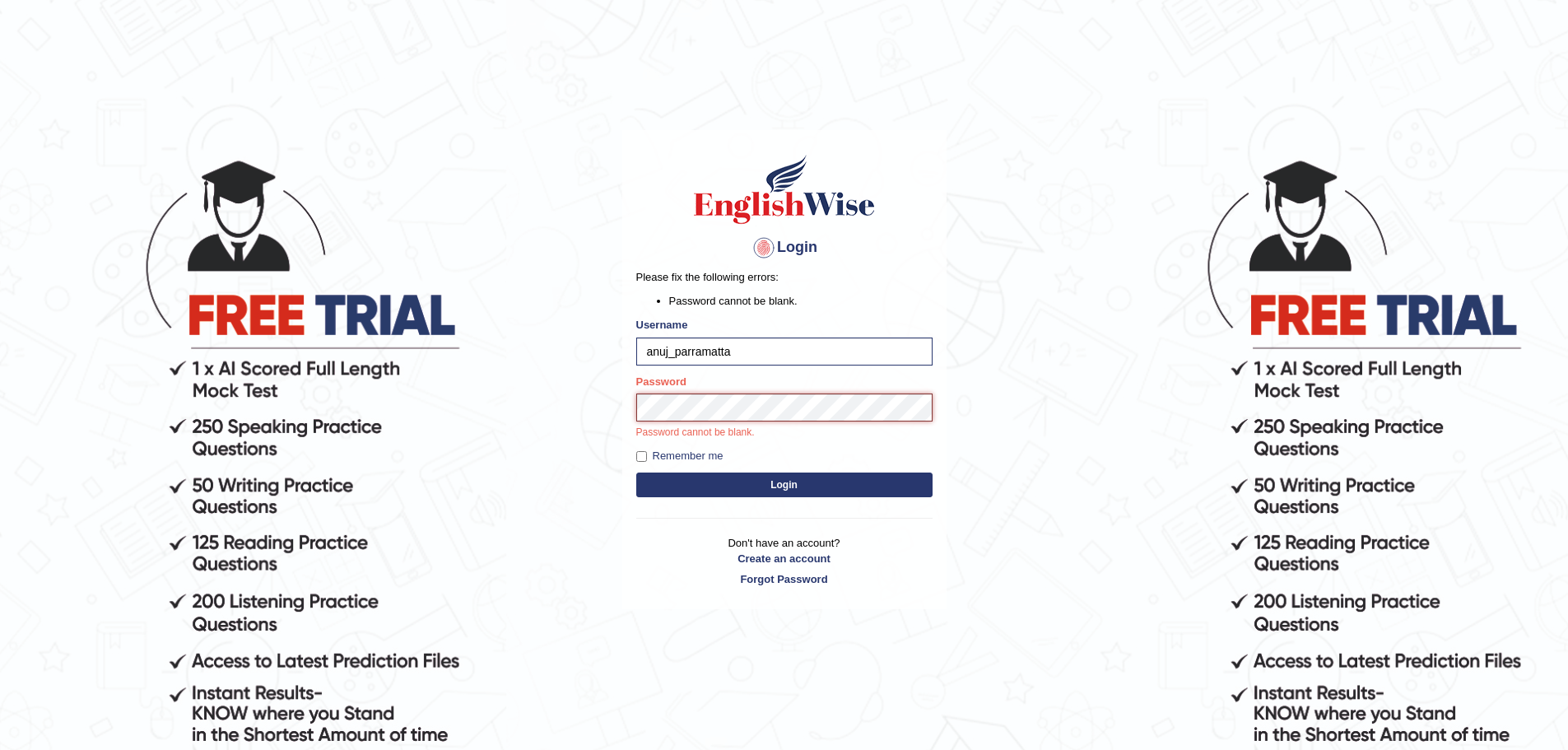
click at [636, 473] on button "Login" at bounding box center [784, 485] width 296 height 24
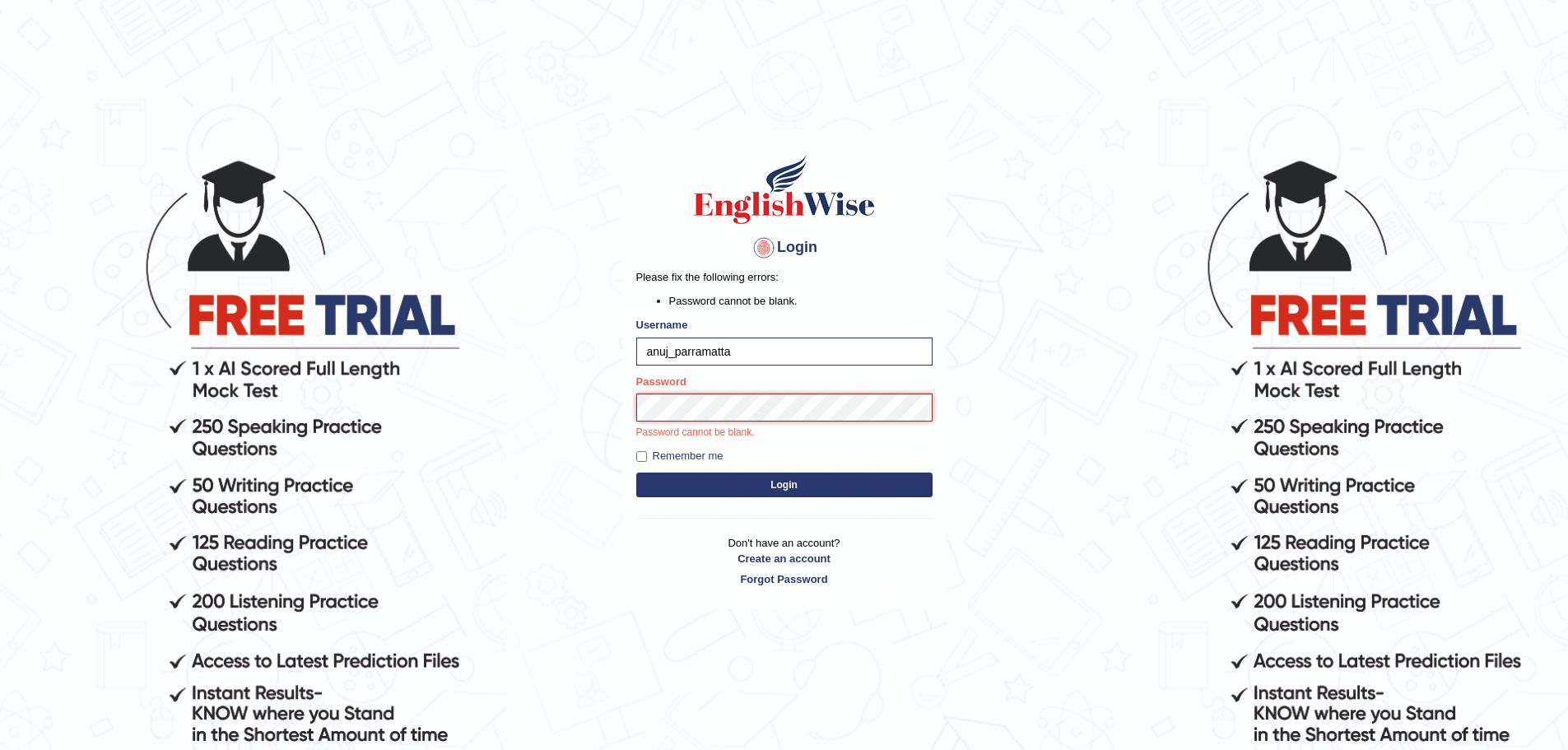
click at [636, 473] on button "Login" at bounding box center [784, 485] width 296 height 24
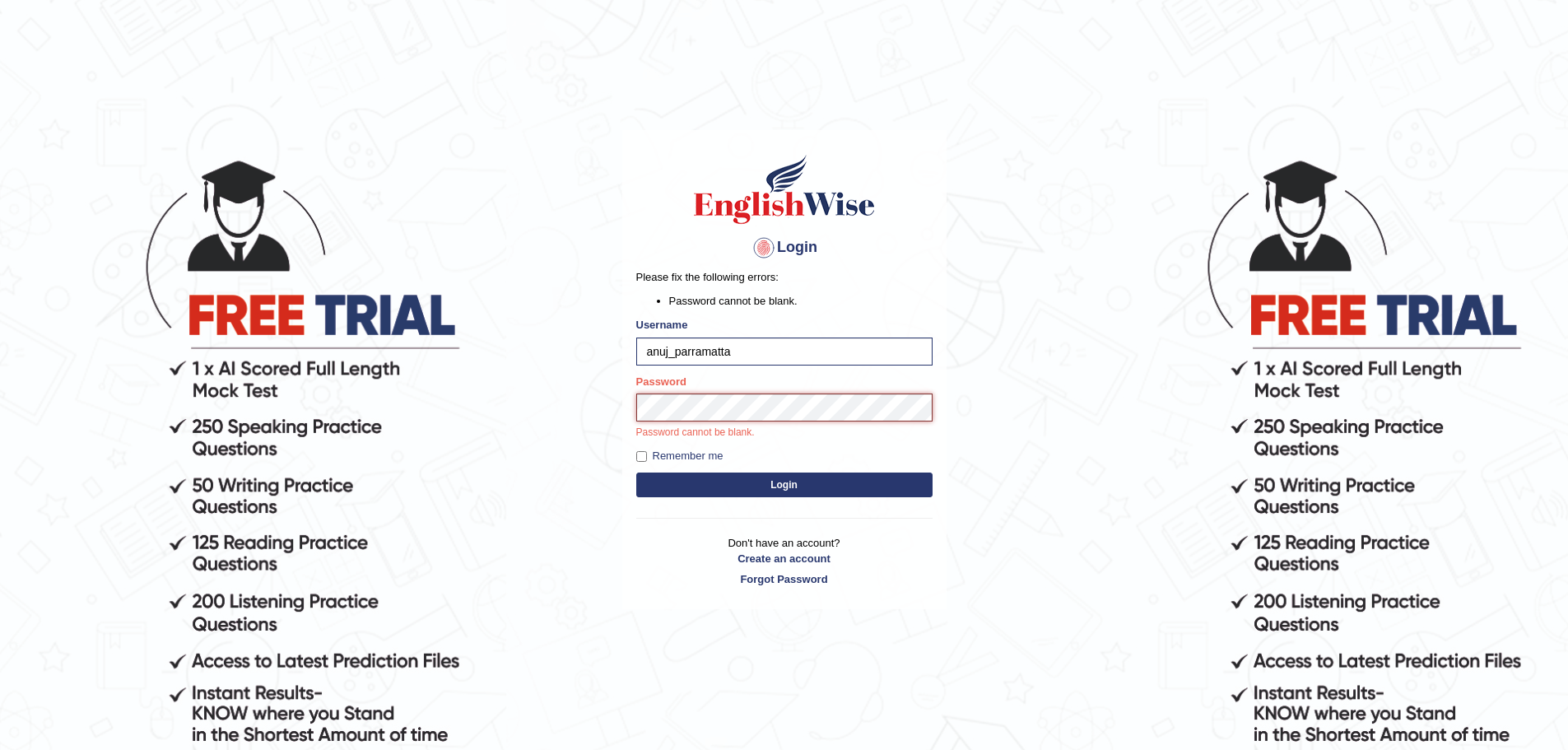
click at [636, 473] on button "Login" at bounding box center [784, 485] width 296 height 24
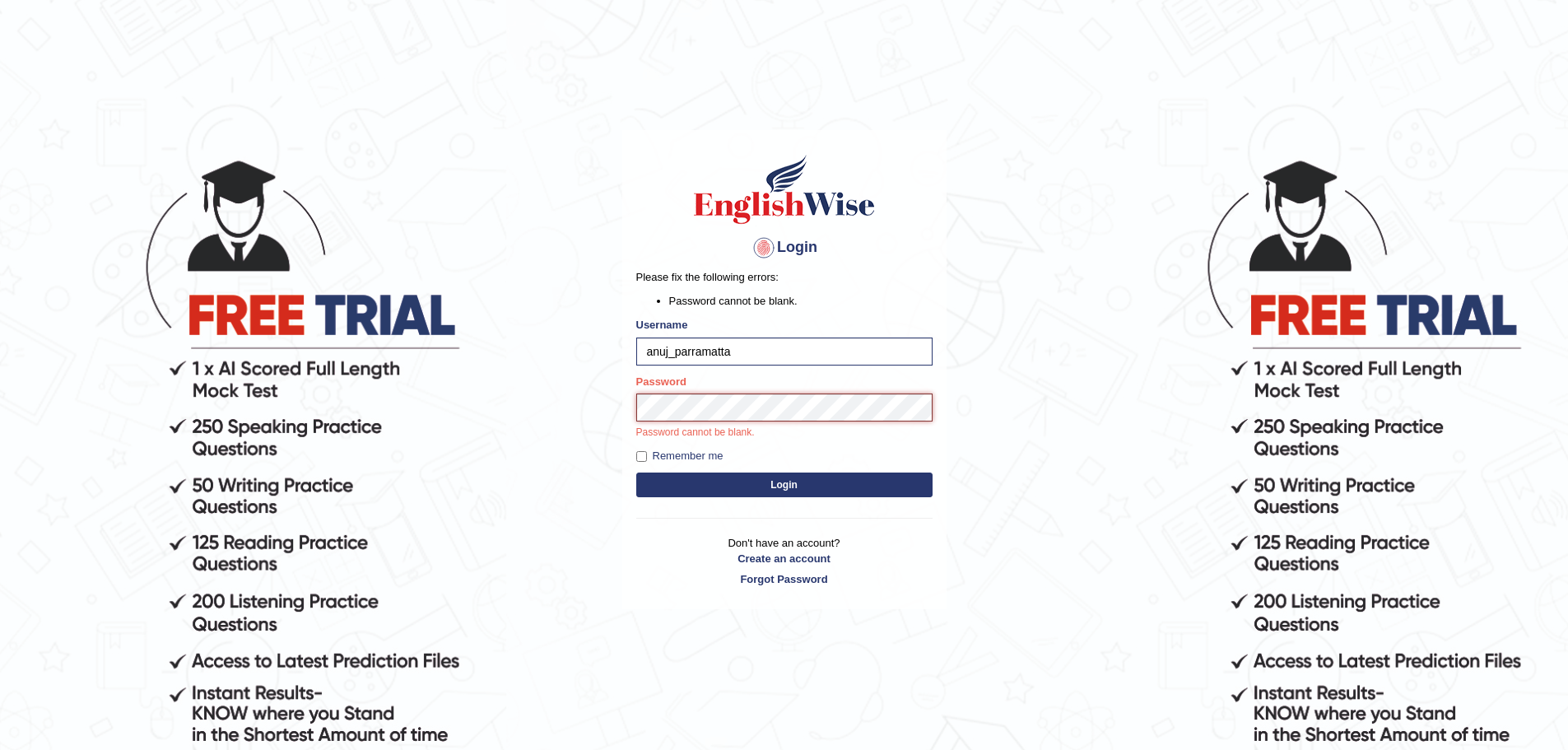
click at [636, 473] on button "Login" at bounding box center [784, 485] width 296 height 24
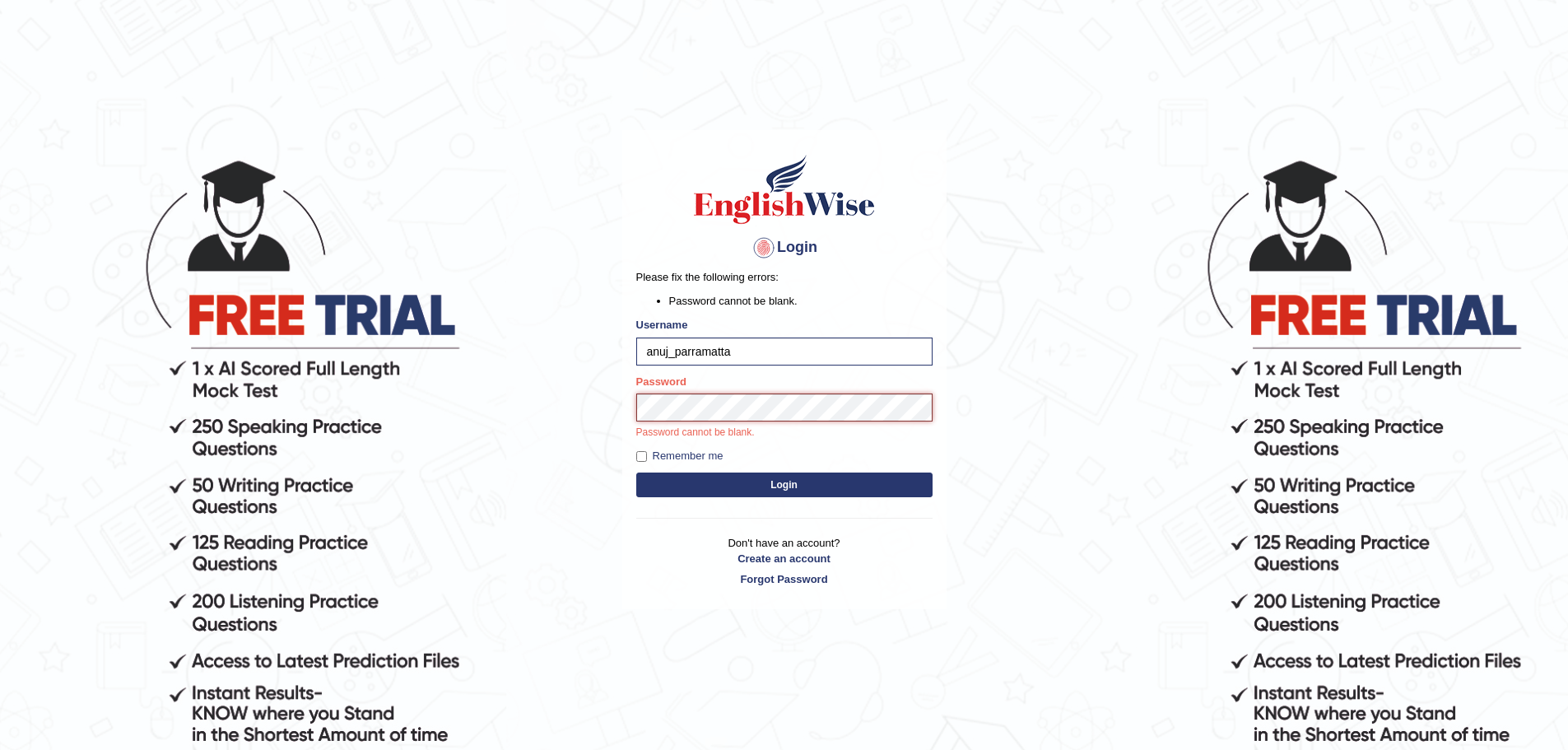
click at [636, 473] on button "Login" at bounding box center [784, 485] width 296 height 24
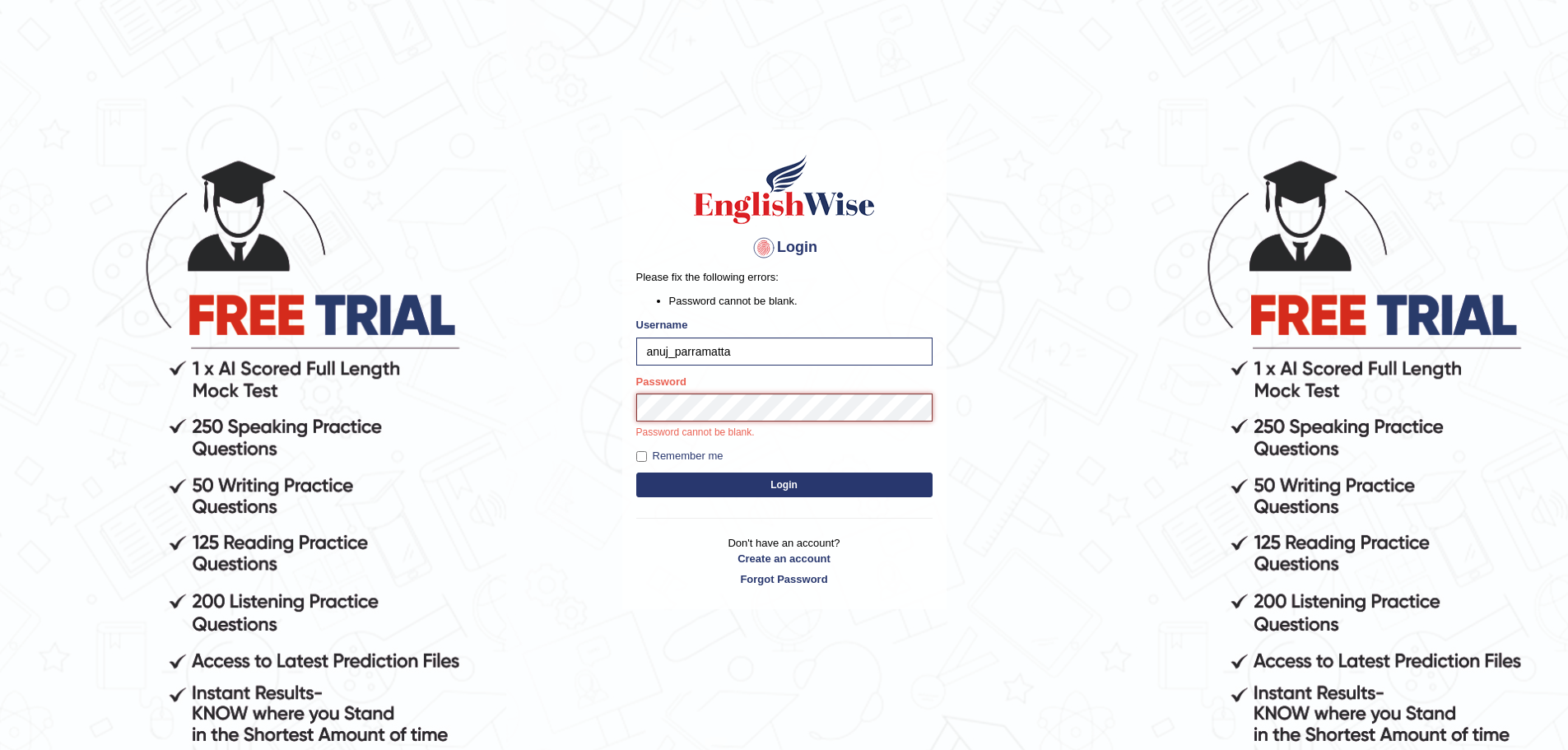
click at [636, 473] on button "Login" at bounding box center [784, 485] width 296 height 24
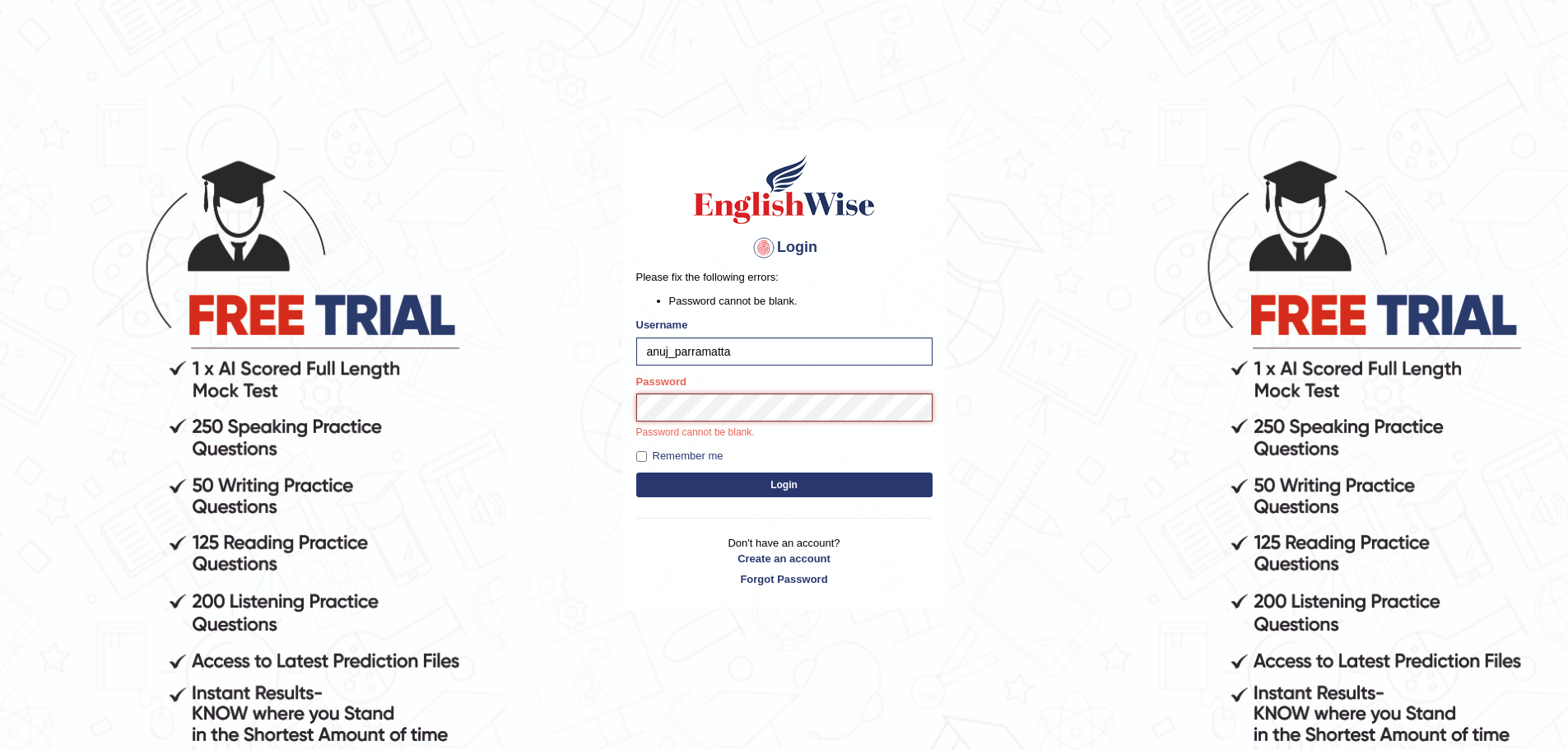
click at [636, 473] on button "Login" at bounding box center [784, 485] width 296 height 24
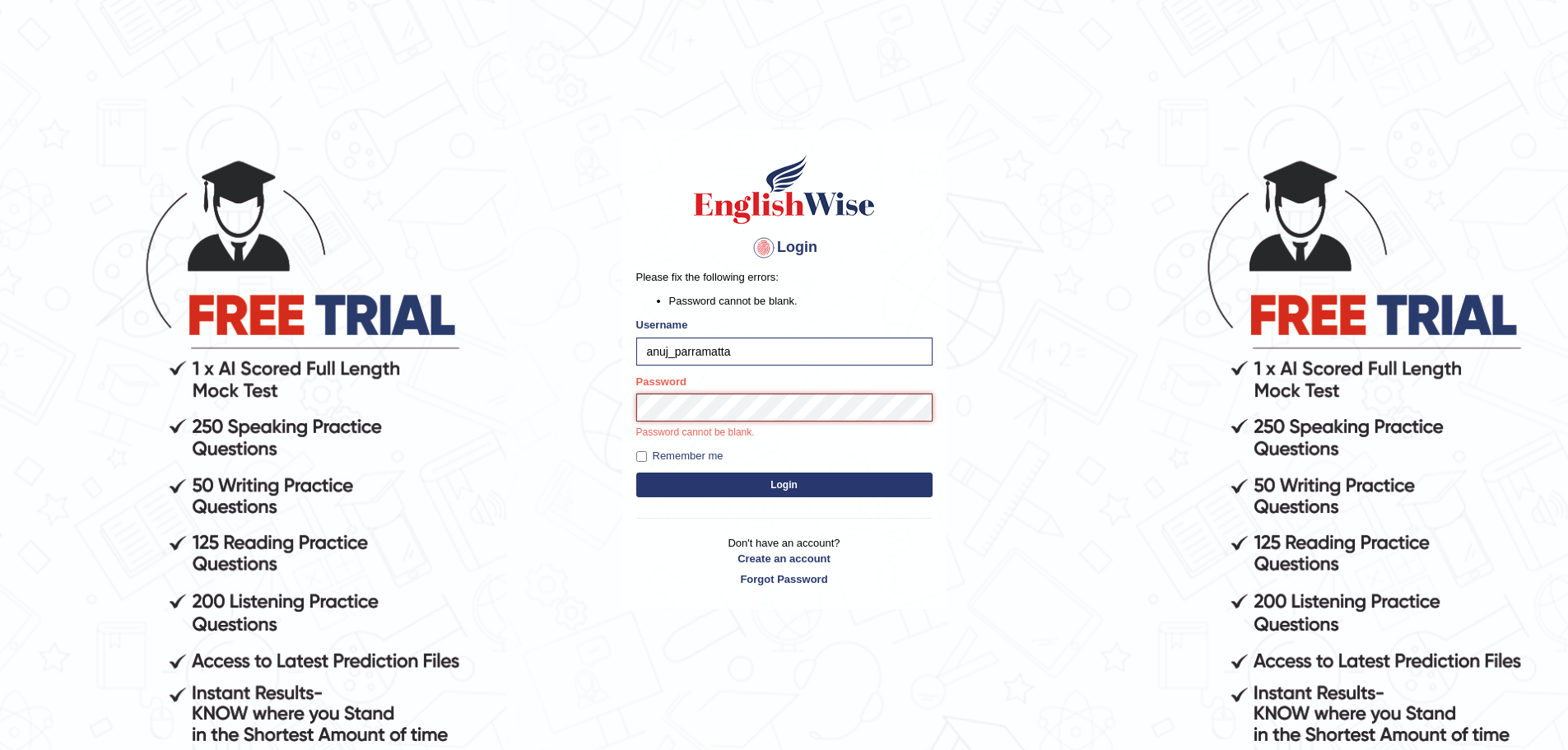
click at [636, 473] on button "Login" at bounding box center [784, 485] width 296 height 24
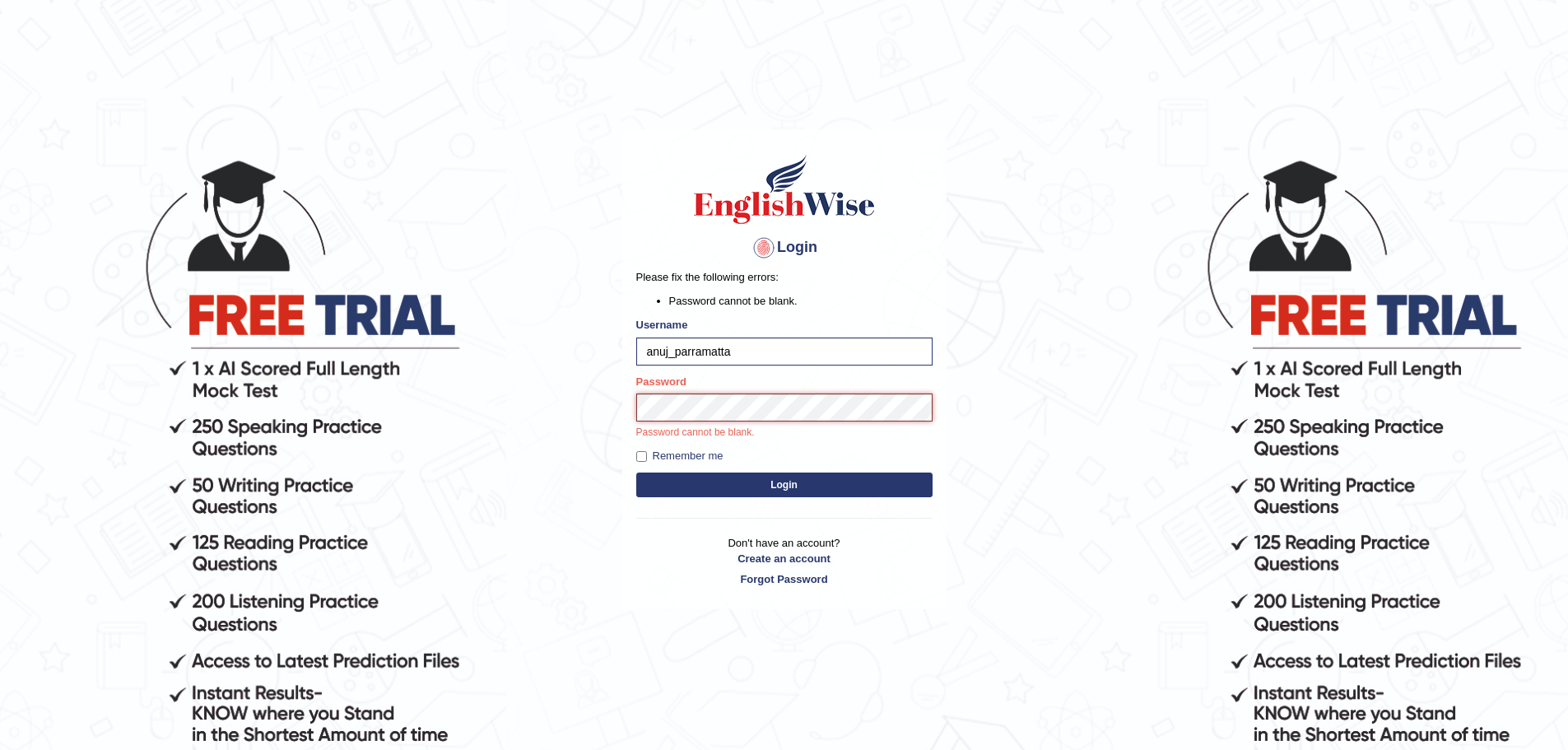
click at [636, 473] on button "Login" at bounding box center [784, 485] width 296 height 24
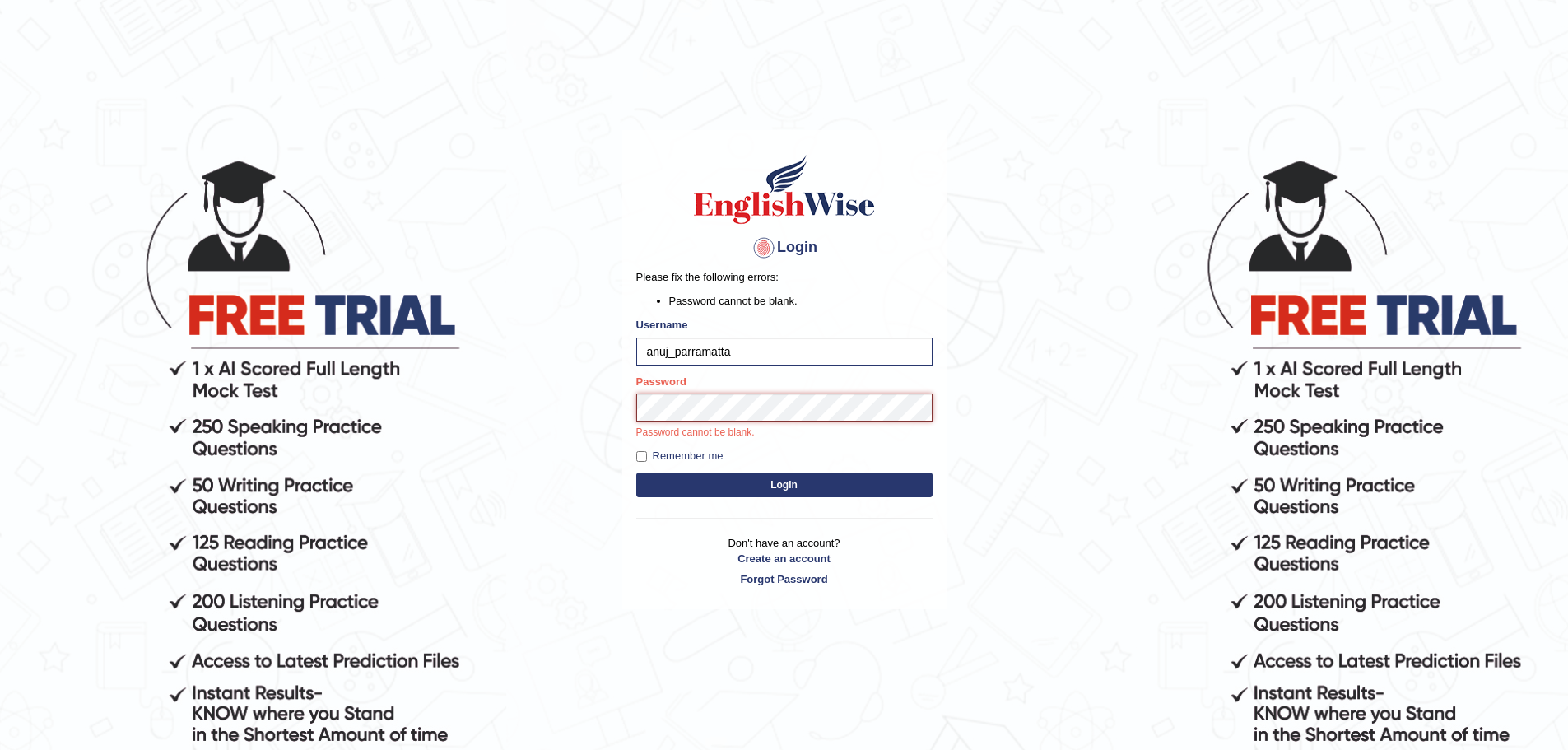
click at [636, 473] on button "Login" at bounding box center [784, 485] width 296 height 24
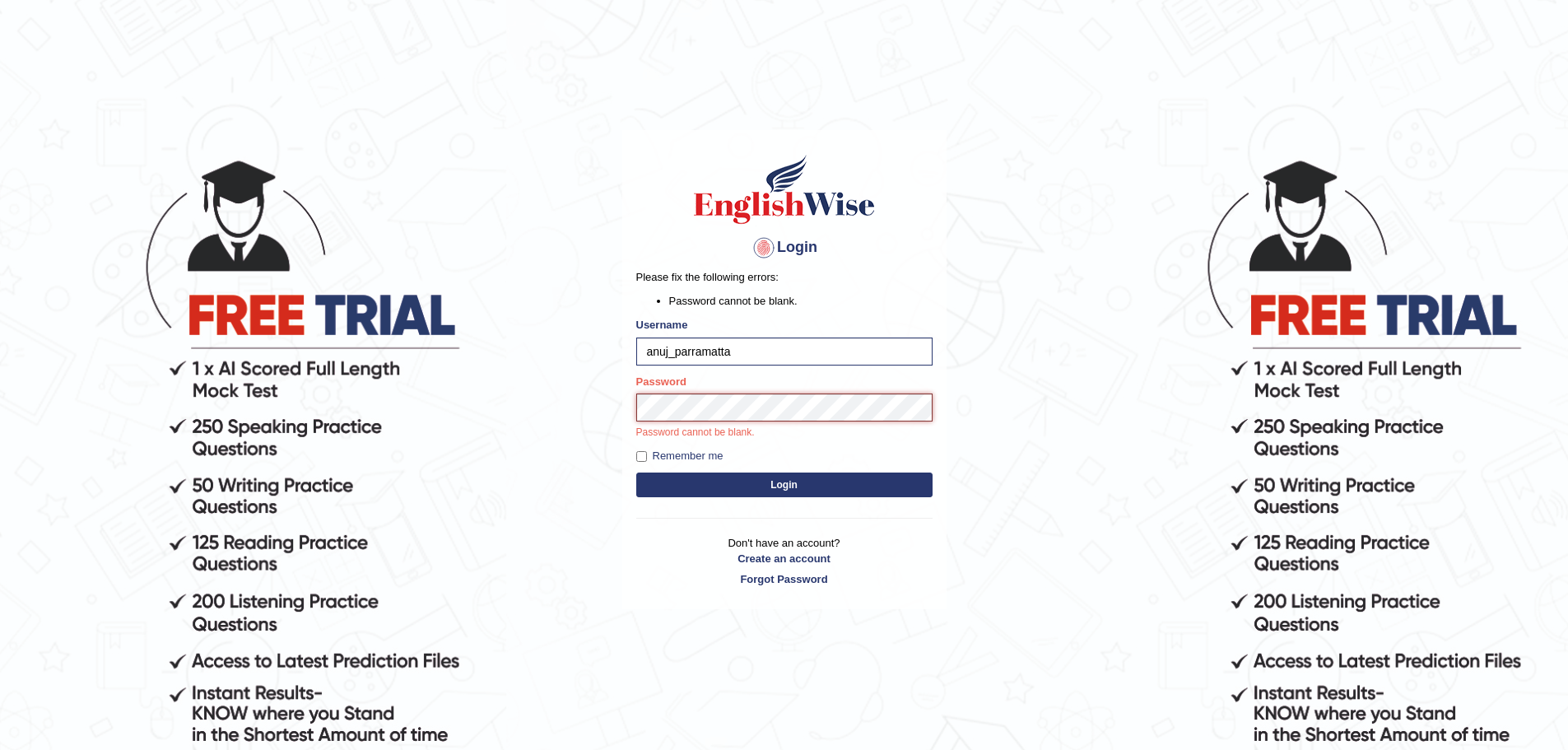
click at [636, 473] on button "Login" at bounding box center [784, 485] width 296 height 24
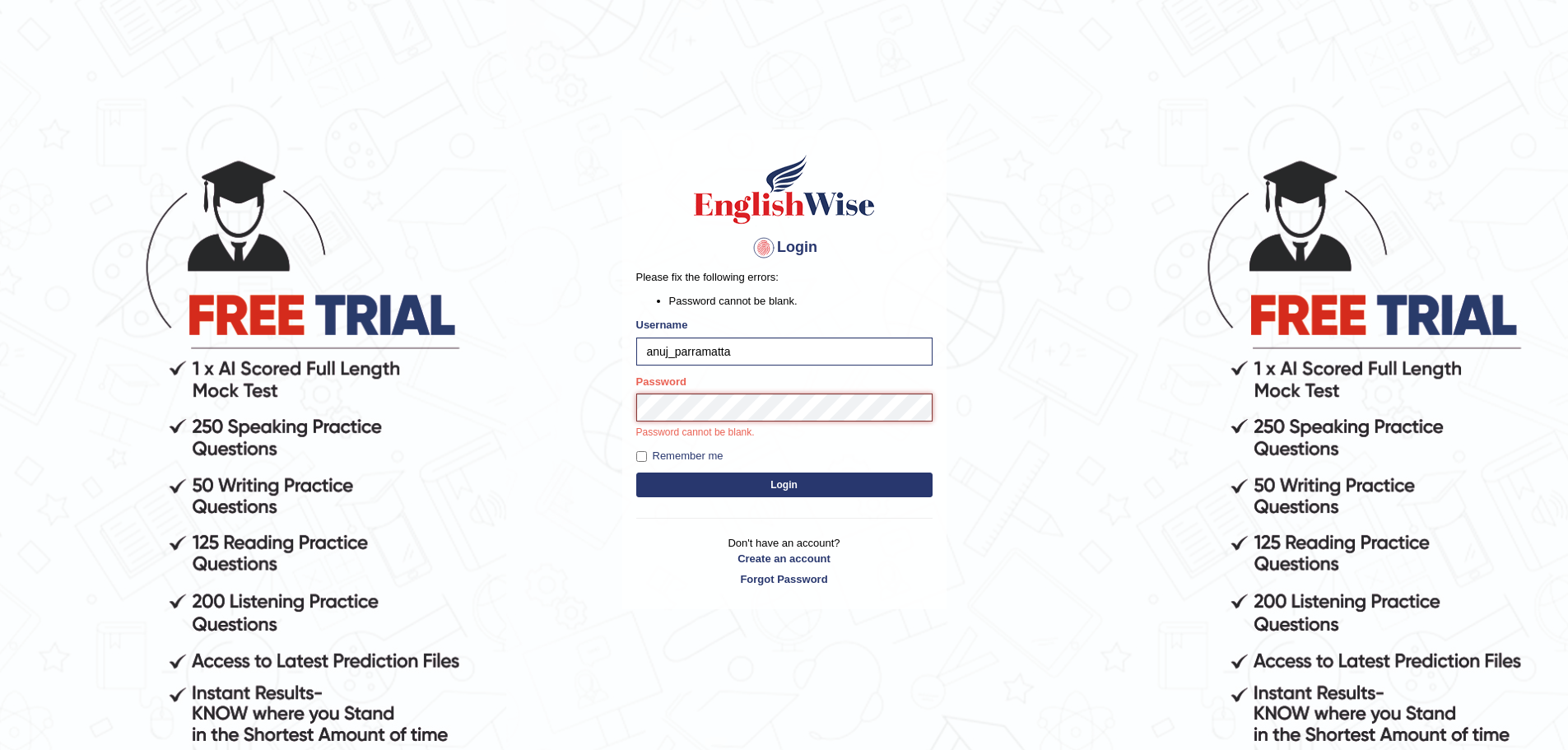
click at [636, 473] on button "Login" at bounding box center [784, 485] width 296 height 24
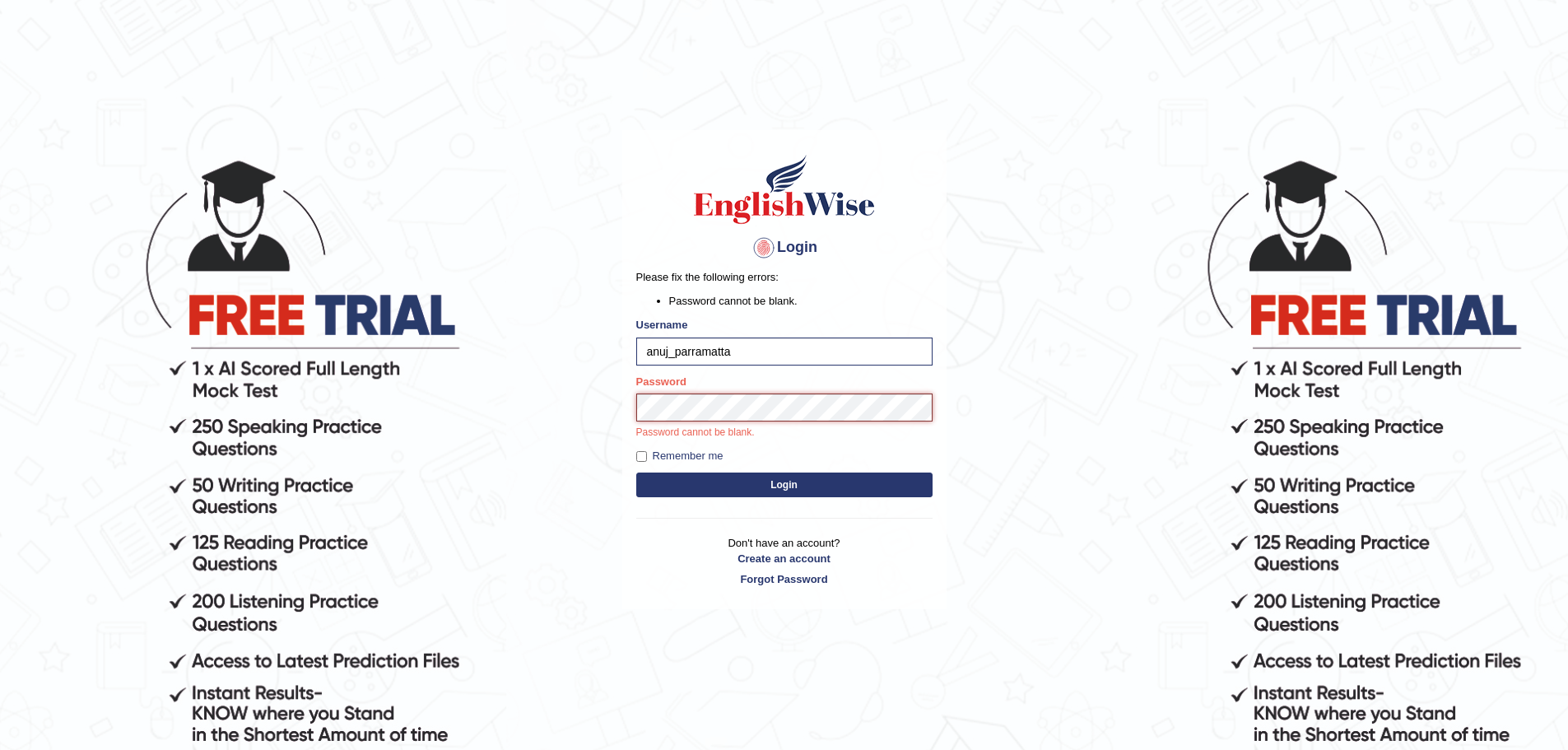
click at [636, 473] on button "Login" at bounding box center [784, 485] width 296 height 24
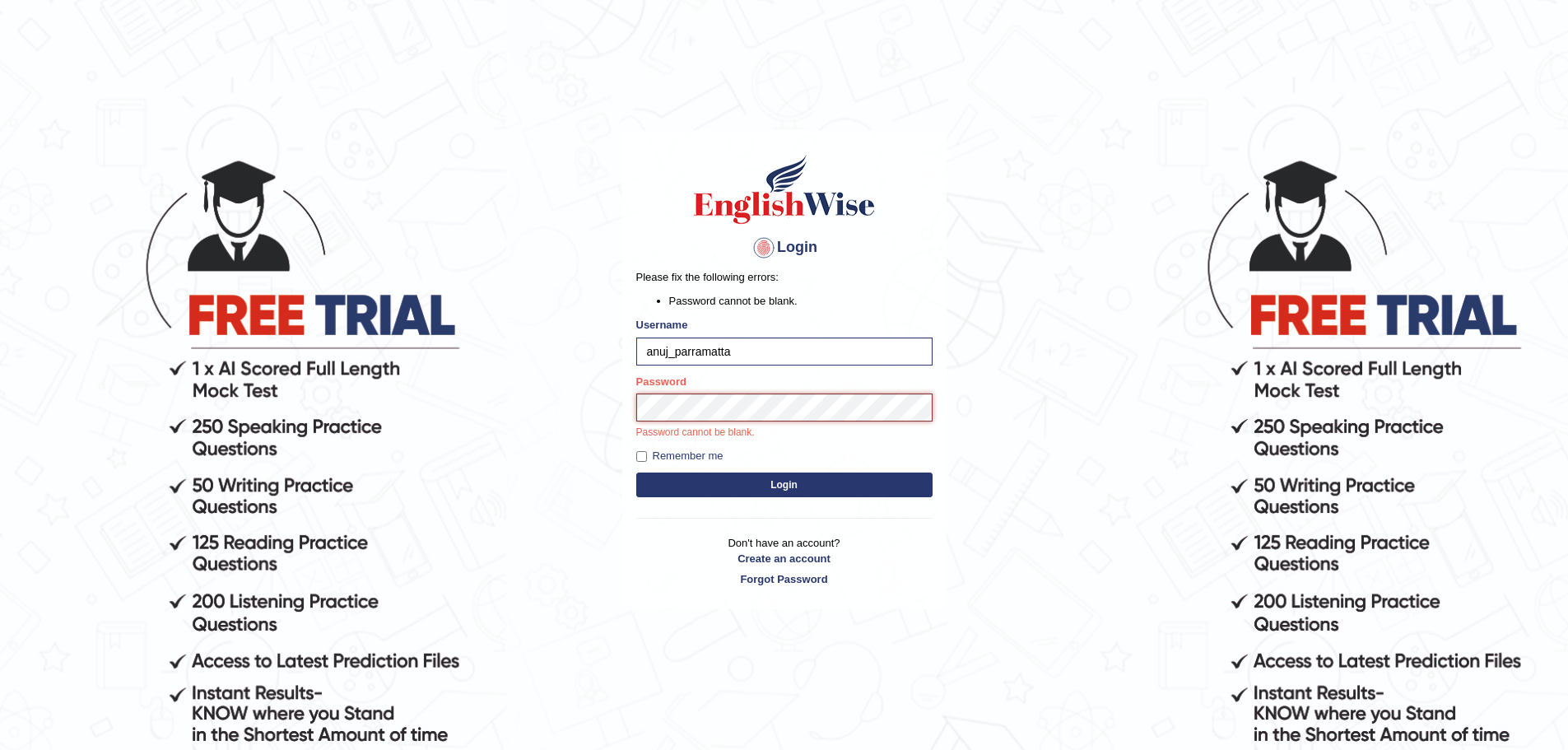
click at [636, 473] on button "Login" at bounding box center [784, 485] width 296 height 24
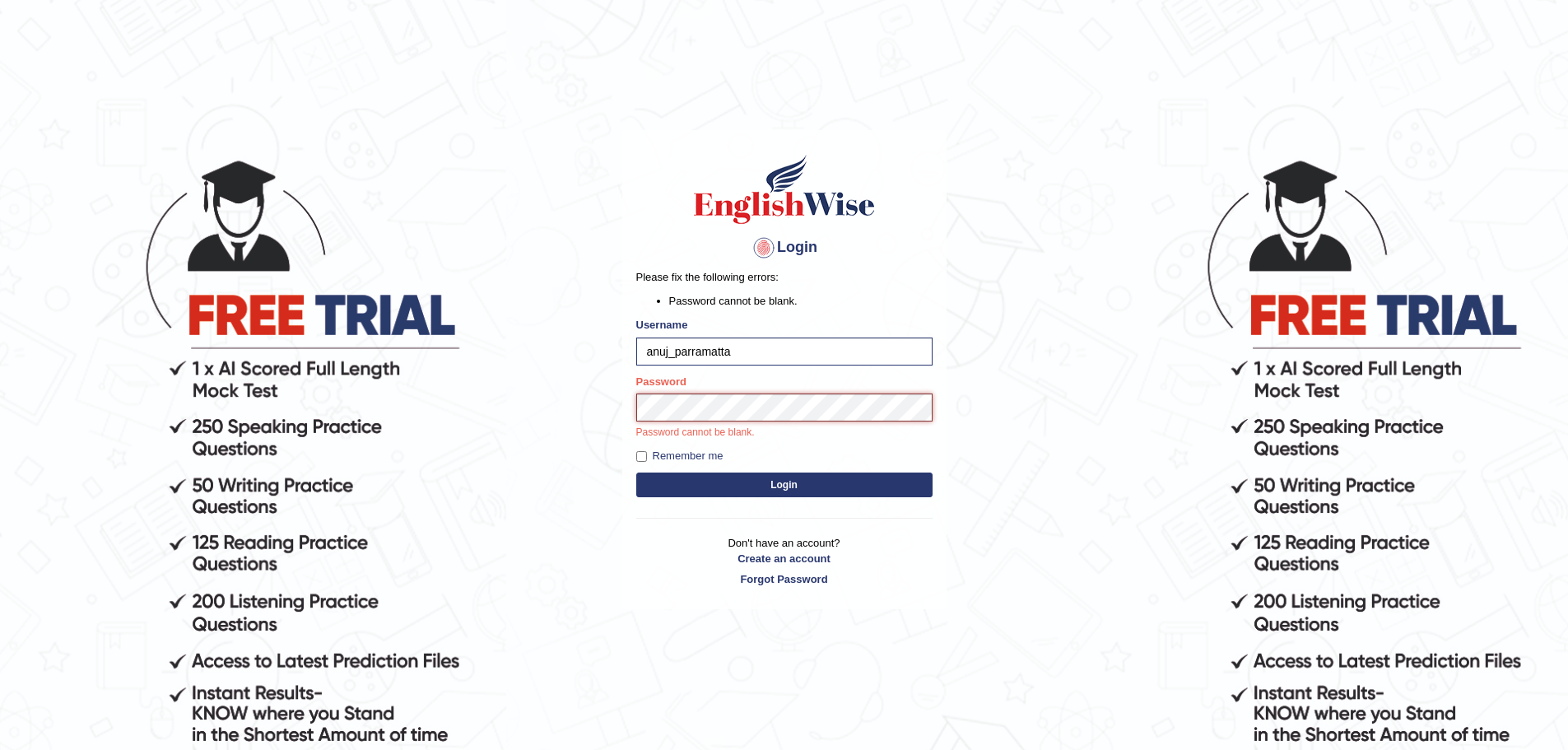
click at [636, 473] on button "Login" at bounding box center [784, 485] width 296 height 24
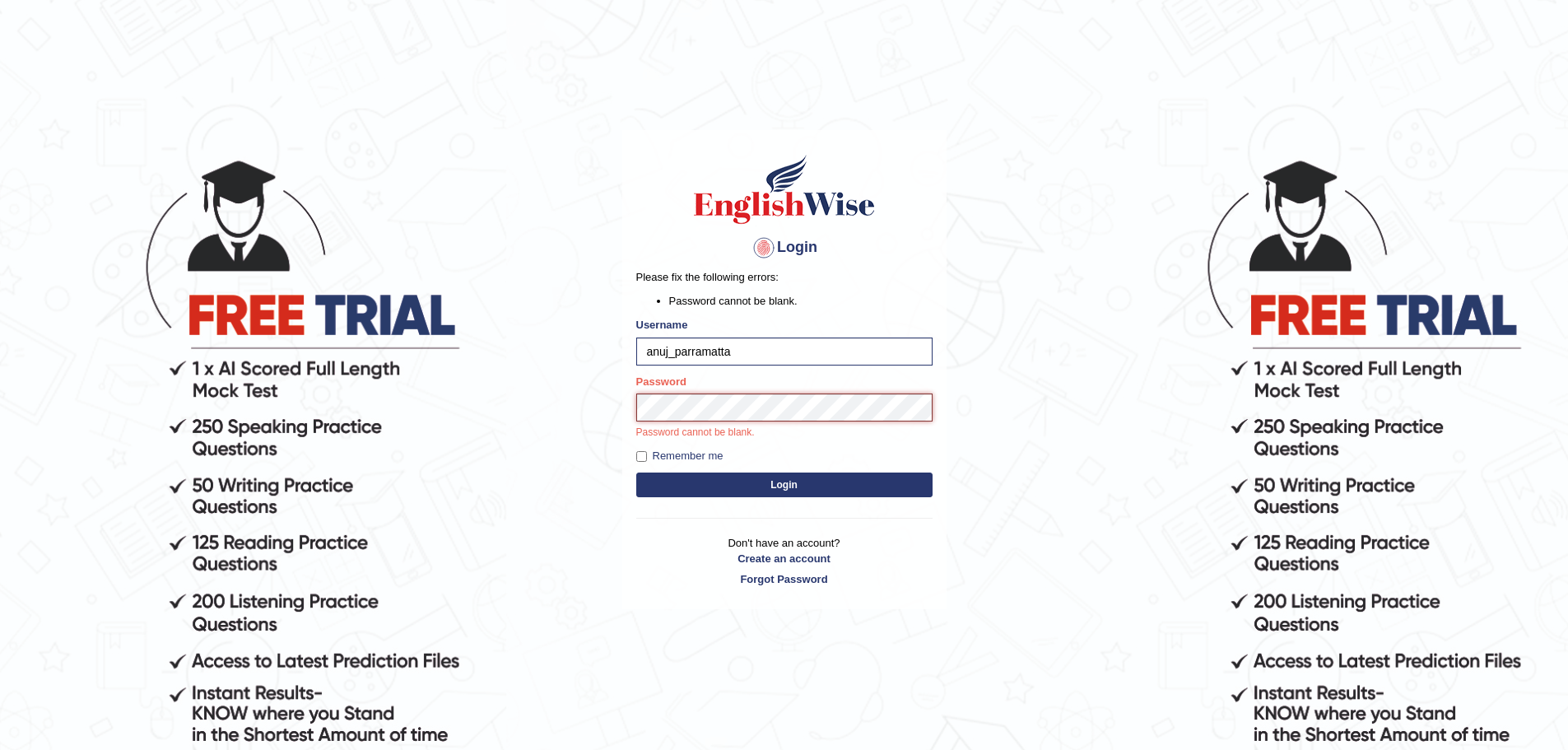
click at [636, 473] on button "Login" at bounding box center [784, 485] width 296 height 24
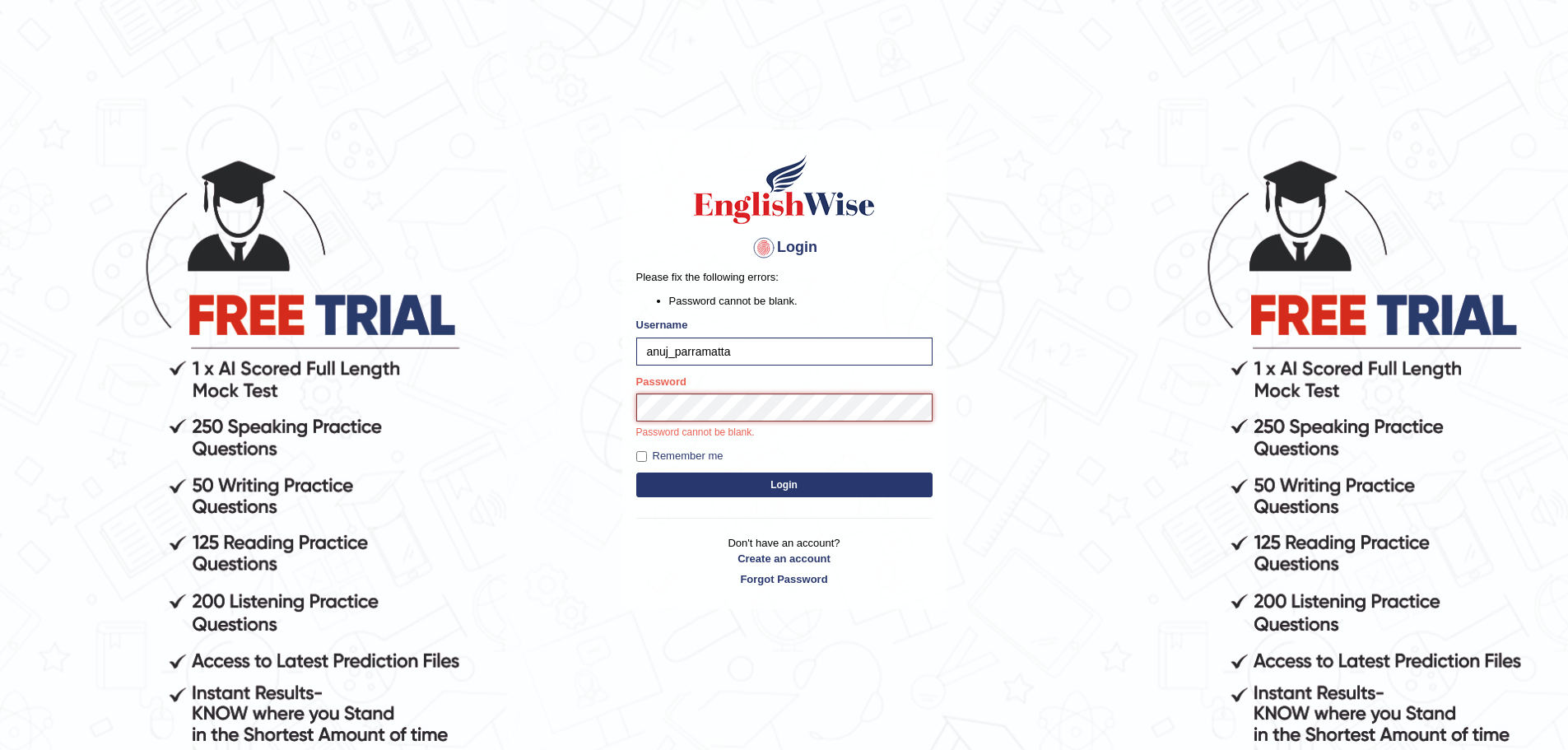
click at [636, 473] on button "Login" at bounding box center [784, 485] width 296 height 24
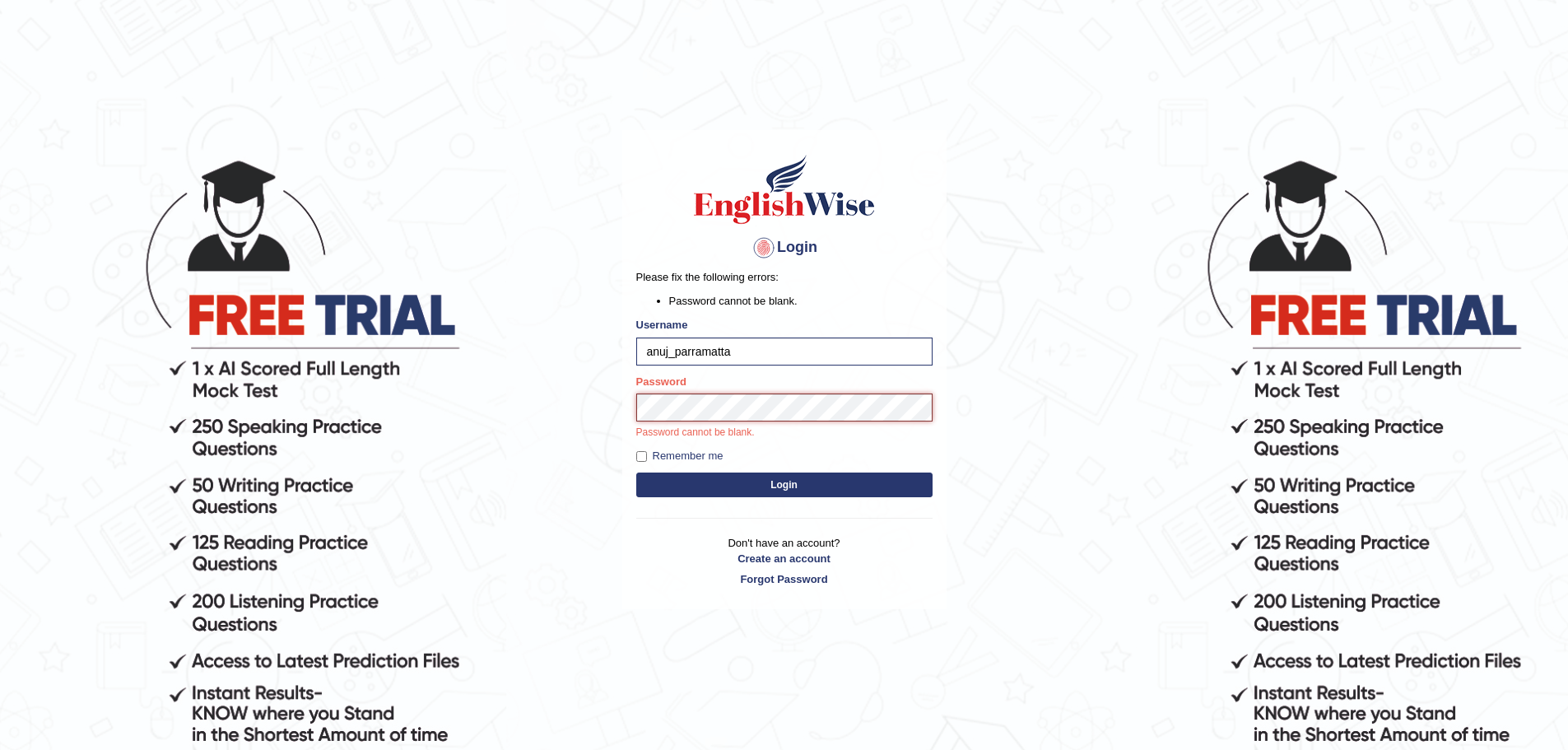
click at [636, 473] on button "Login" at bounding box center [784, 485] width 296 height 24
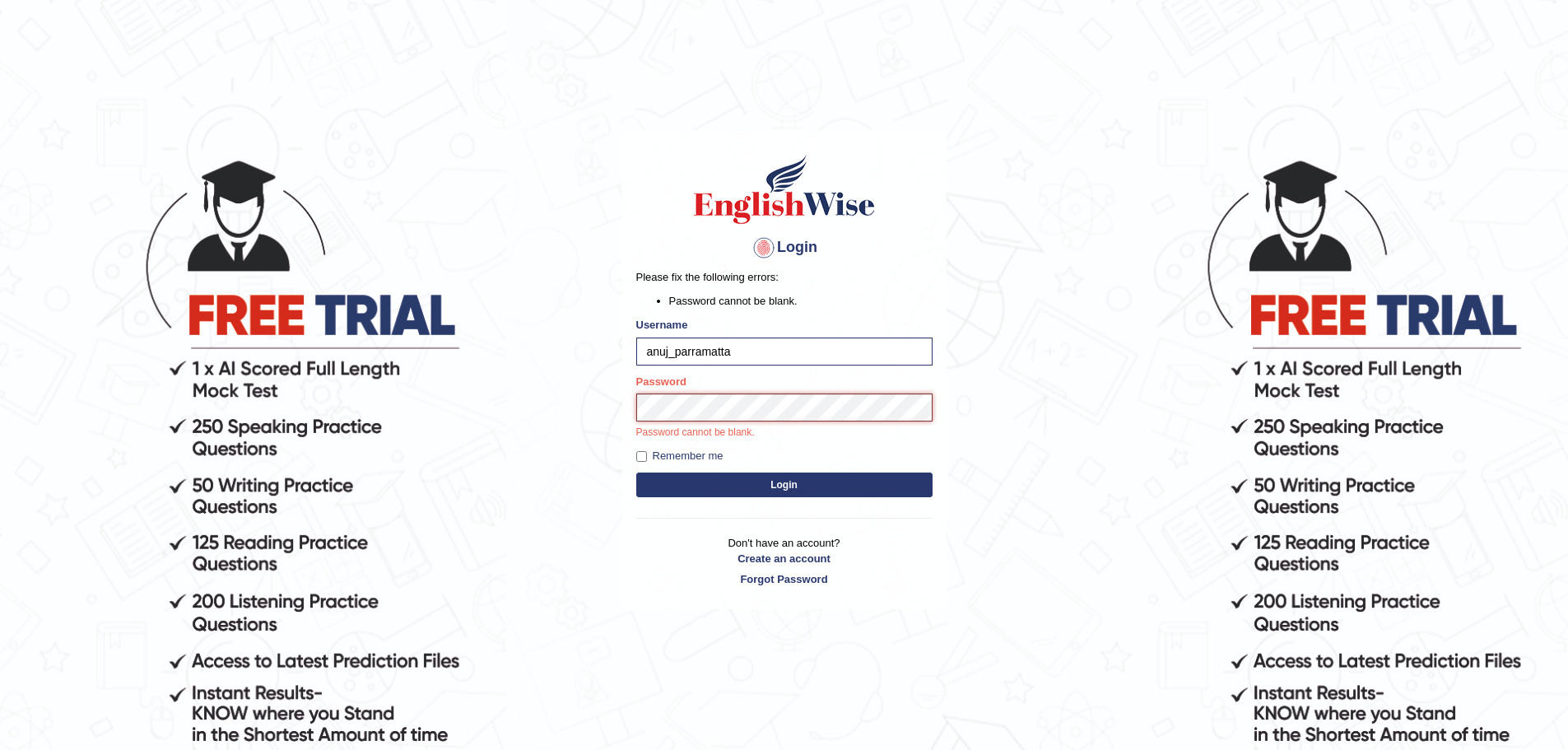
click at [636, 473] on button "Login" at bounding box center [784, 485] width 296 height 24
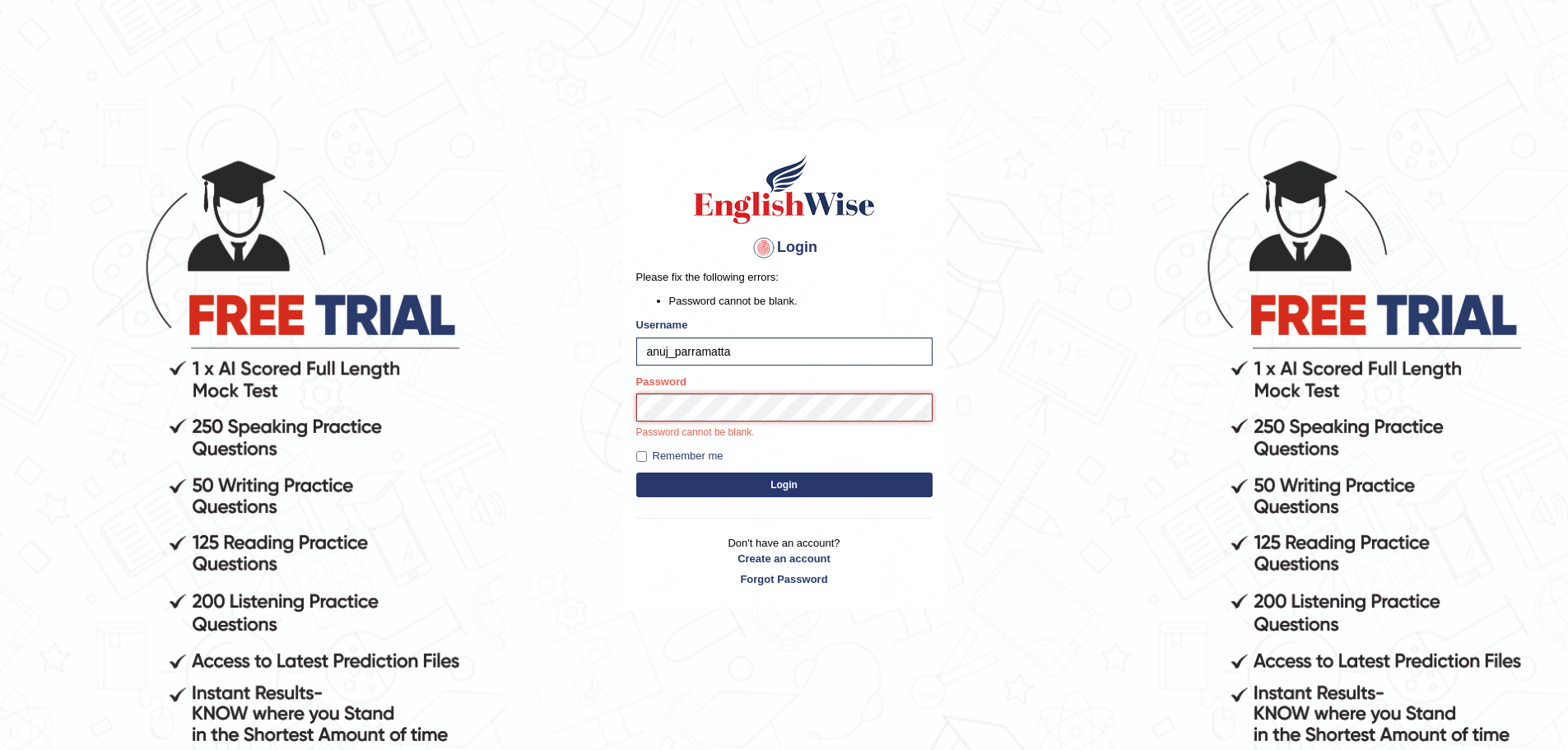
click at [636, 473] on button "Login" at bounding box center [784, 485] width 296 height 24
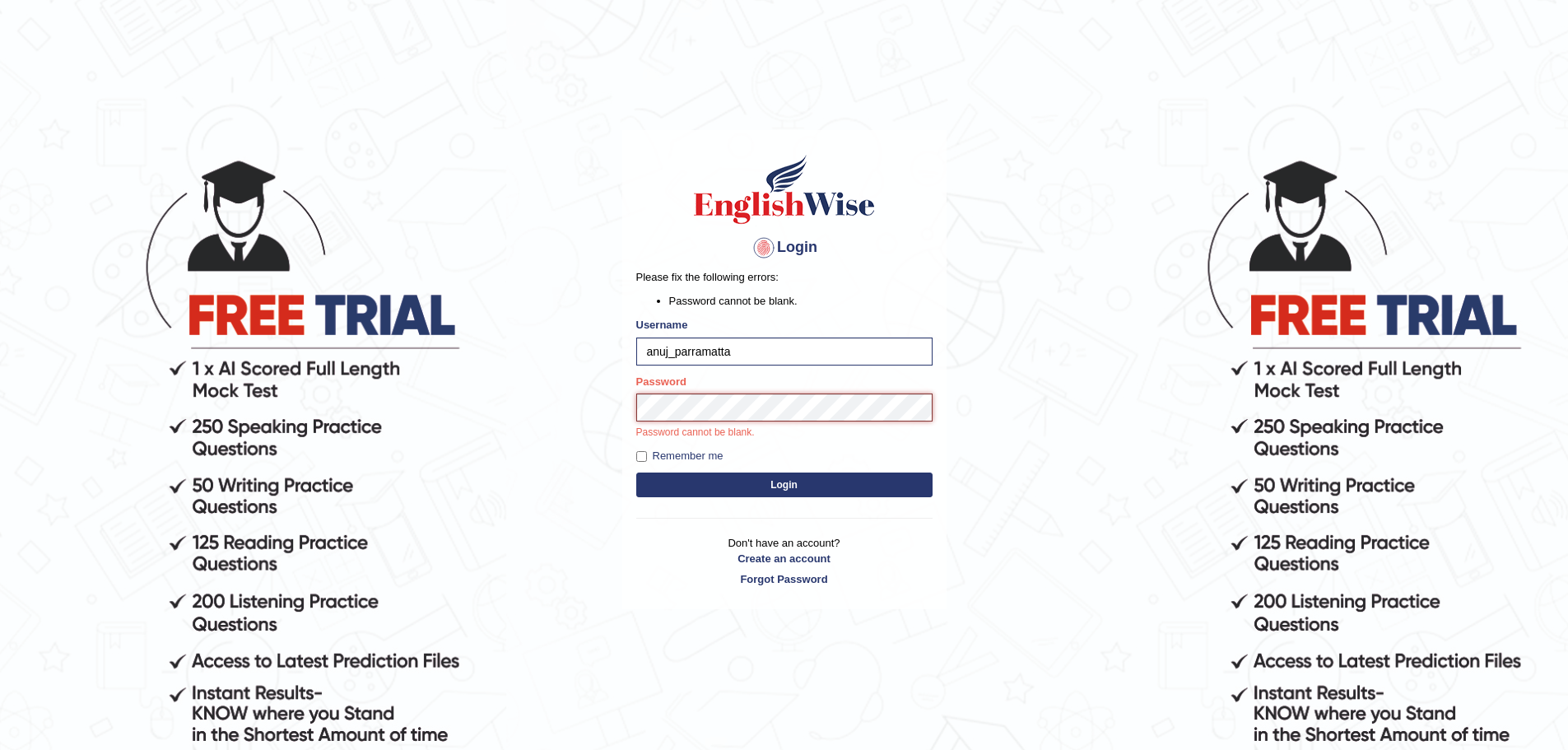
click at [636, 473] on button "Login" at bounding box center [784, 485] width 296 height 24
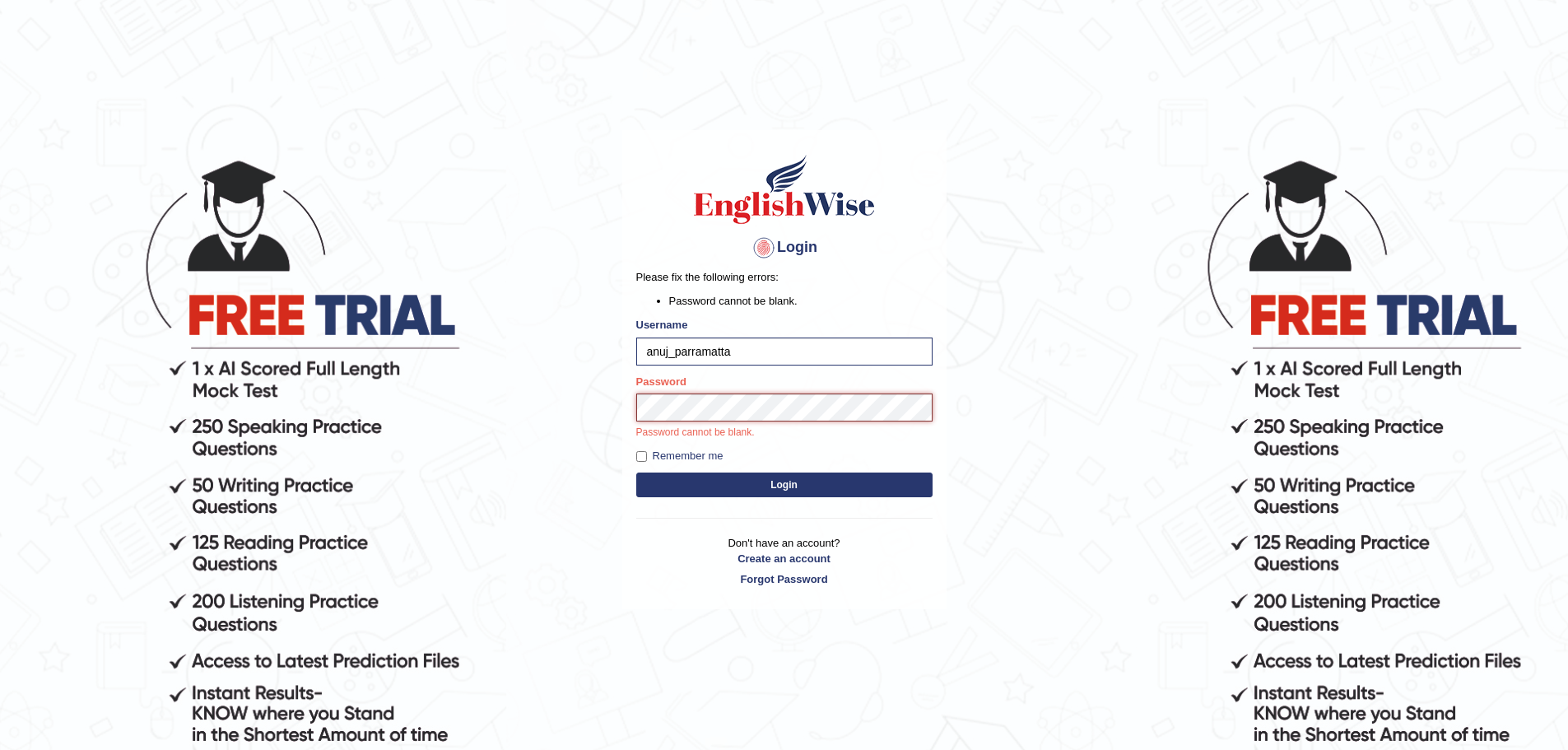
click at [636, 473] on button "Login" at bounding box center [784, 485] width 296 height 24
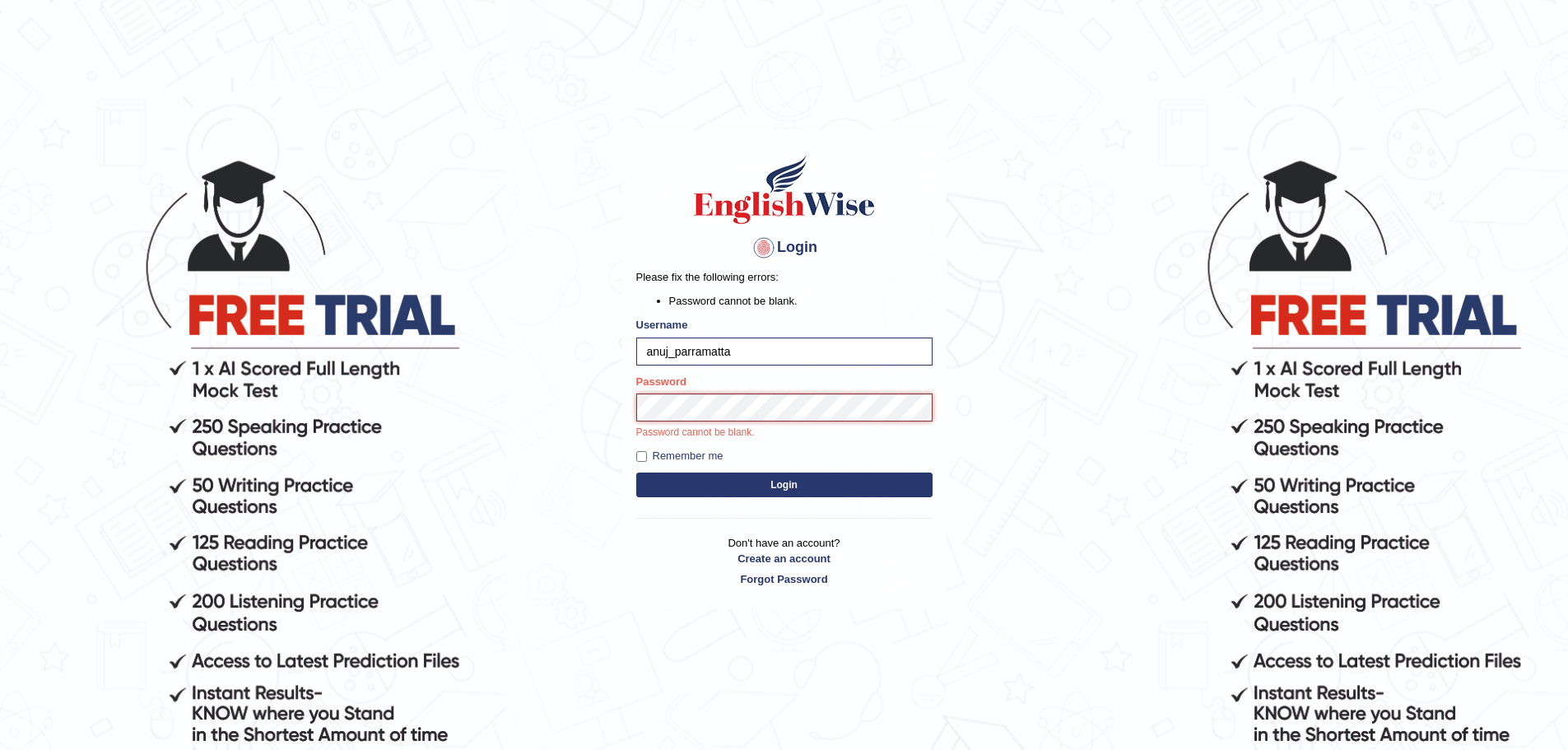
click at [636, 473] on button "Login" at bounding box center [784, 485] width 296 height 24
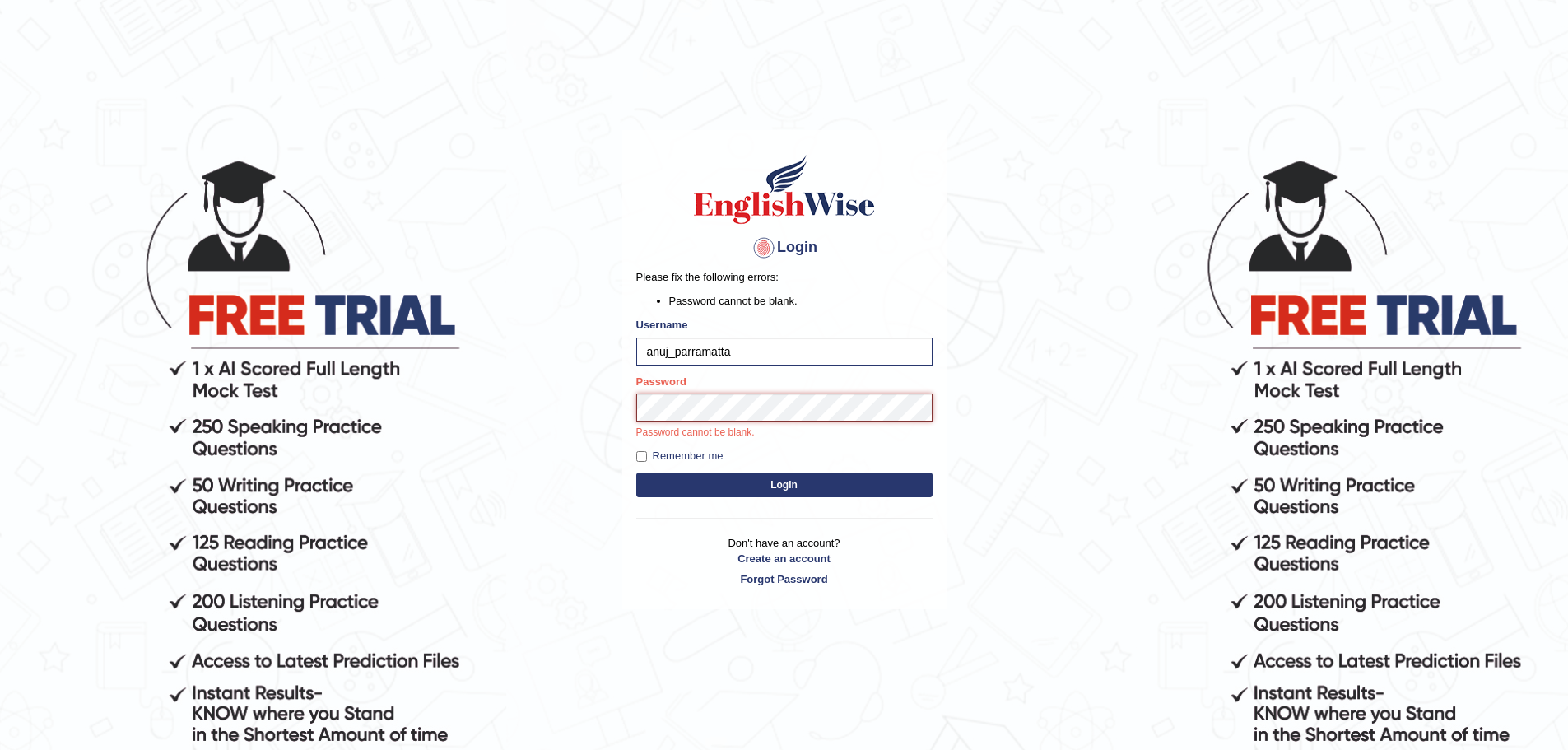
click at [636, 473] on button "Login" at bounding box center [784, 485] width 296 height 24
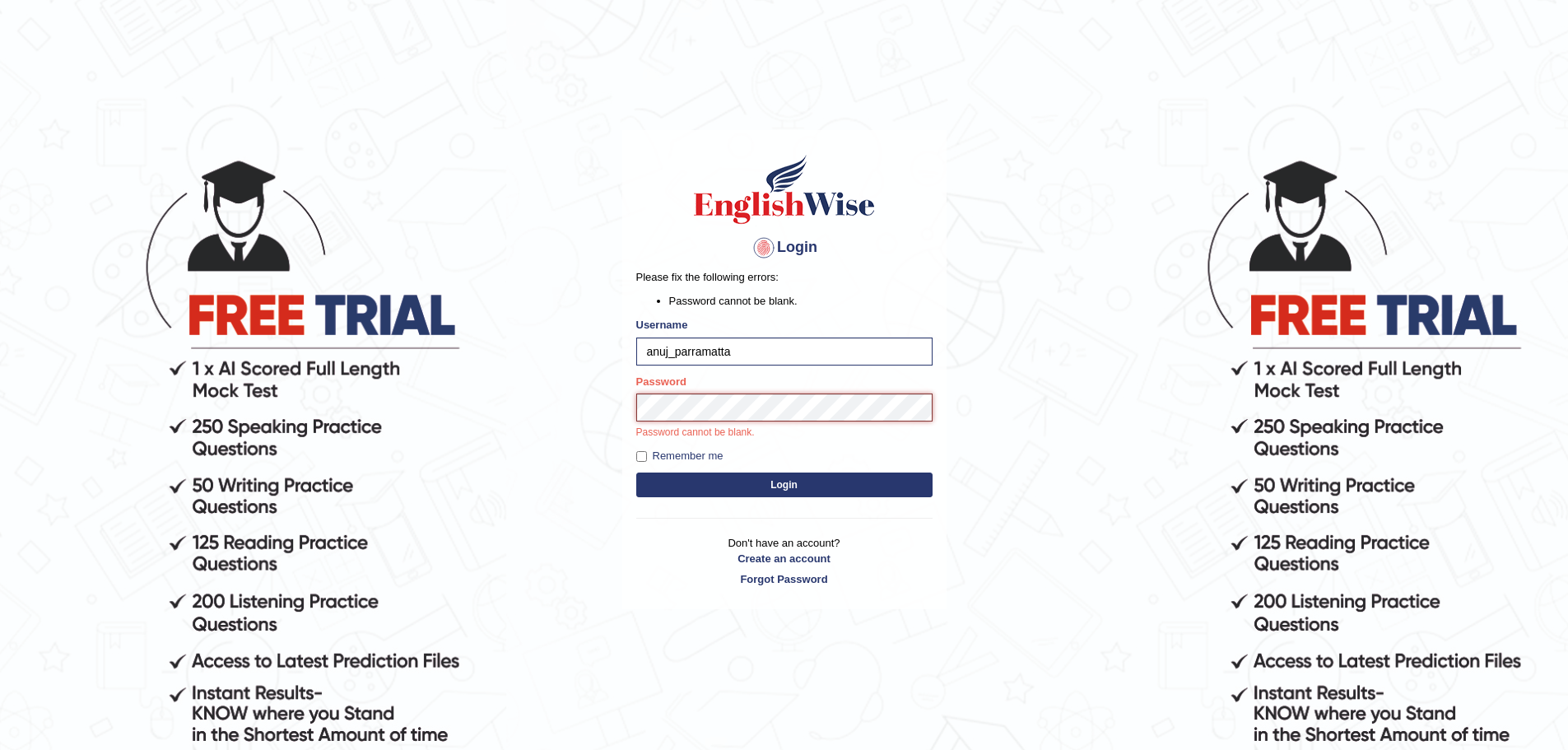
click at [636, 473] on button "Login" at bounding box center [784, 485] width 296 height 24
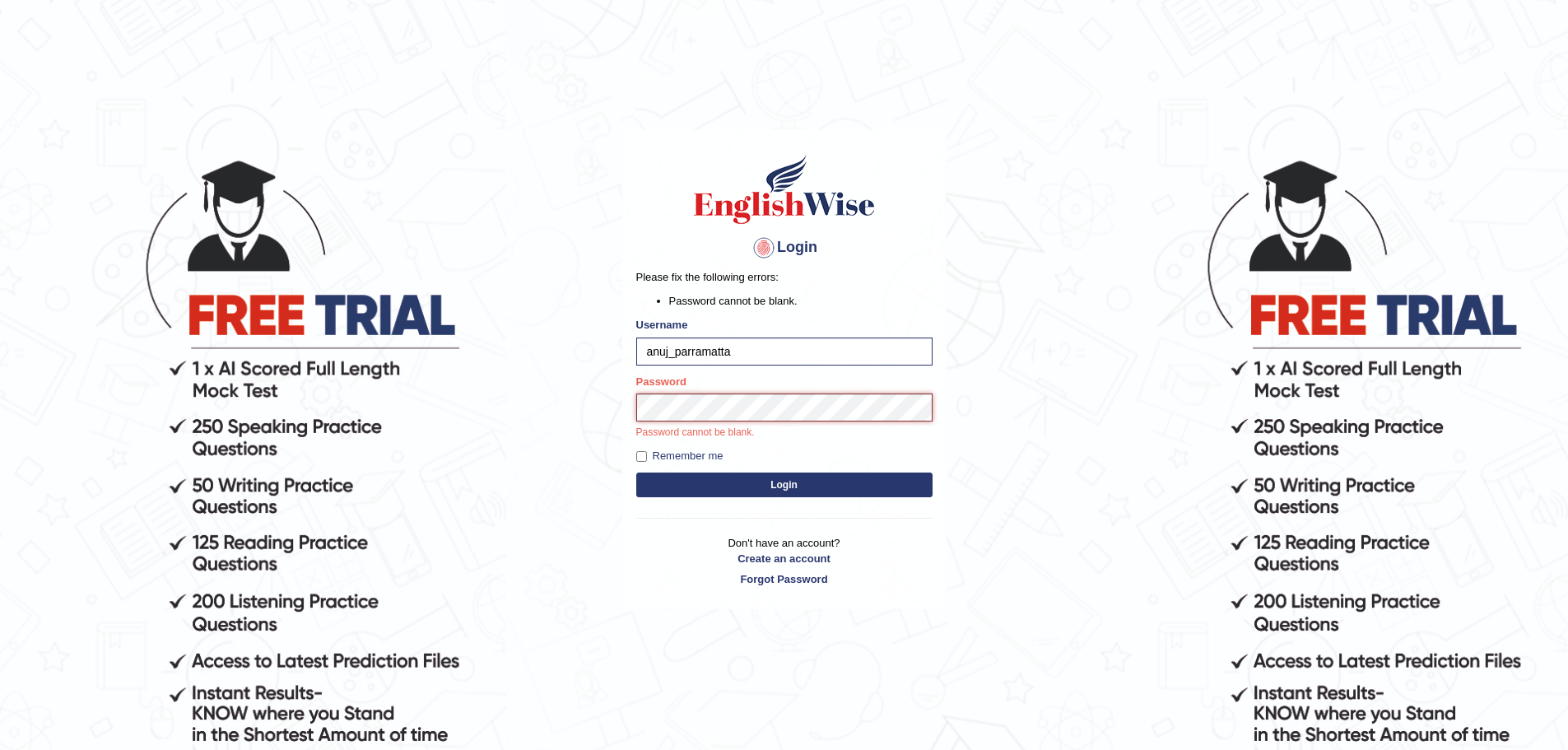
click at [636, 473] on button "Login" at bounding box center [784, 485] width 296 height 24
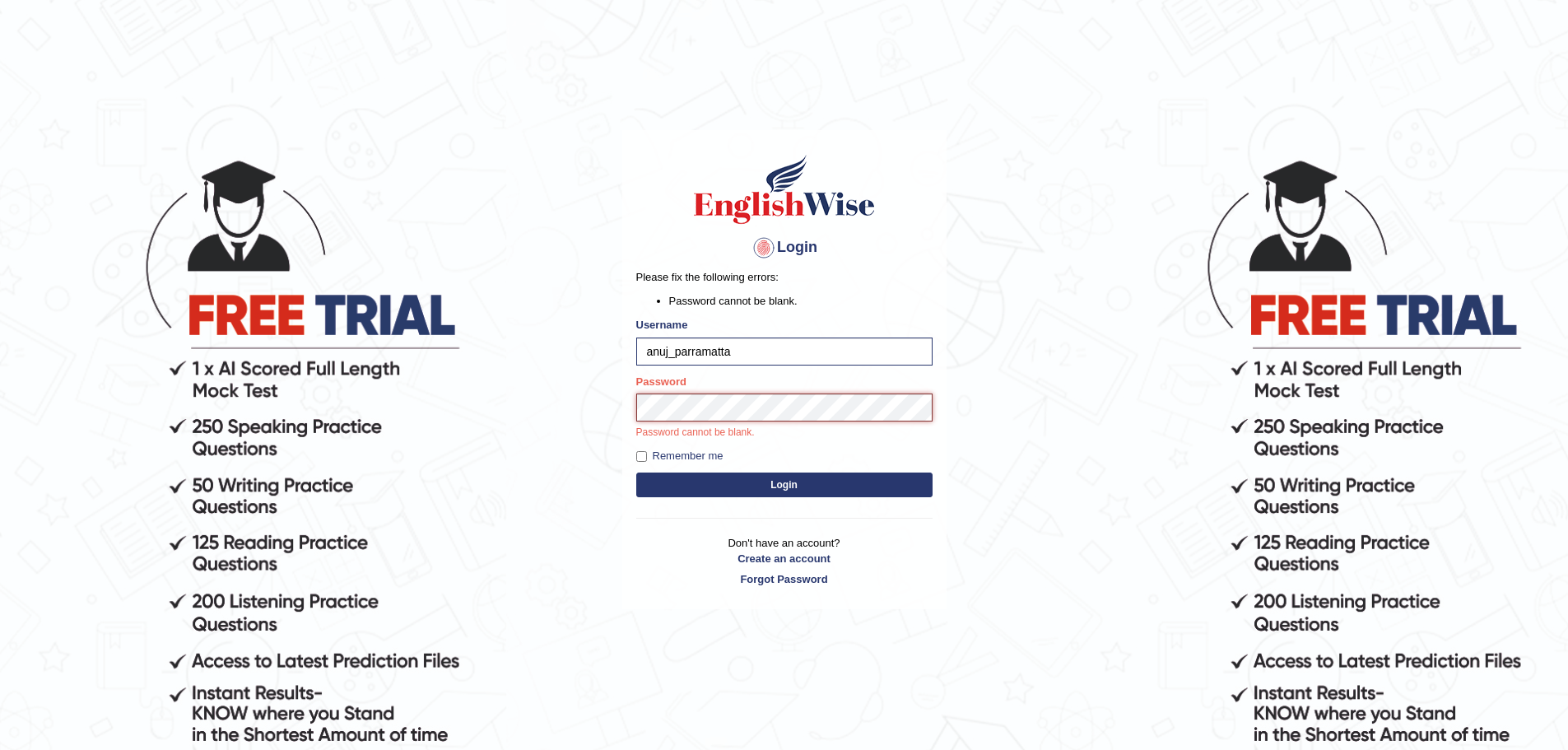
click at [636, 473] on button "Login" at bounding box center [784, 485] width 296 height 24
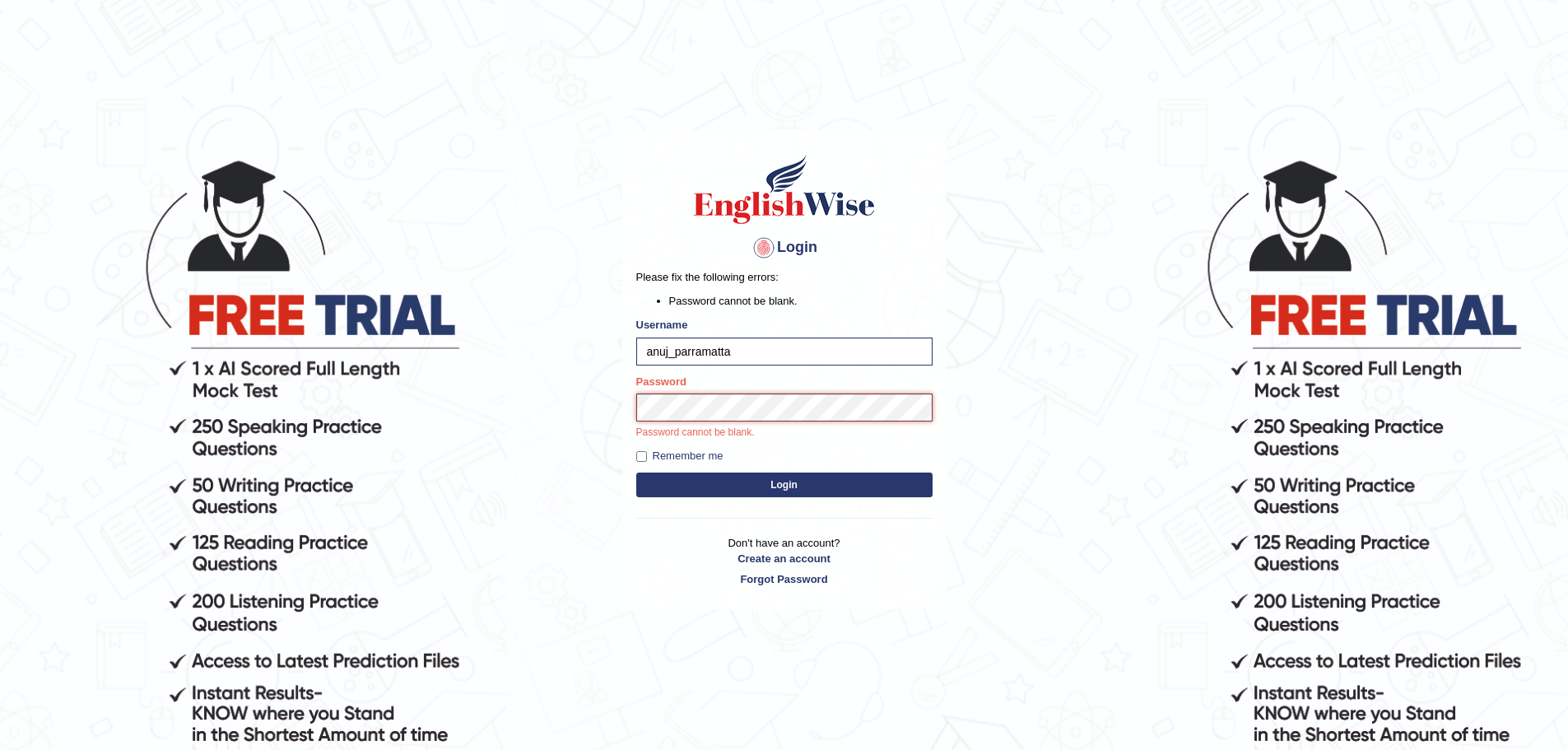
click at [636, 473] on button "Login" at bounding box center [784, 485] width 296 height 24
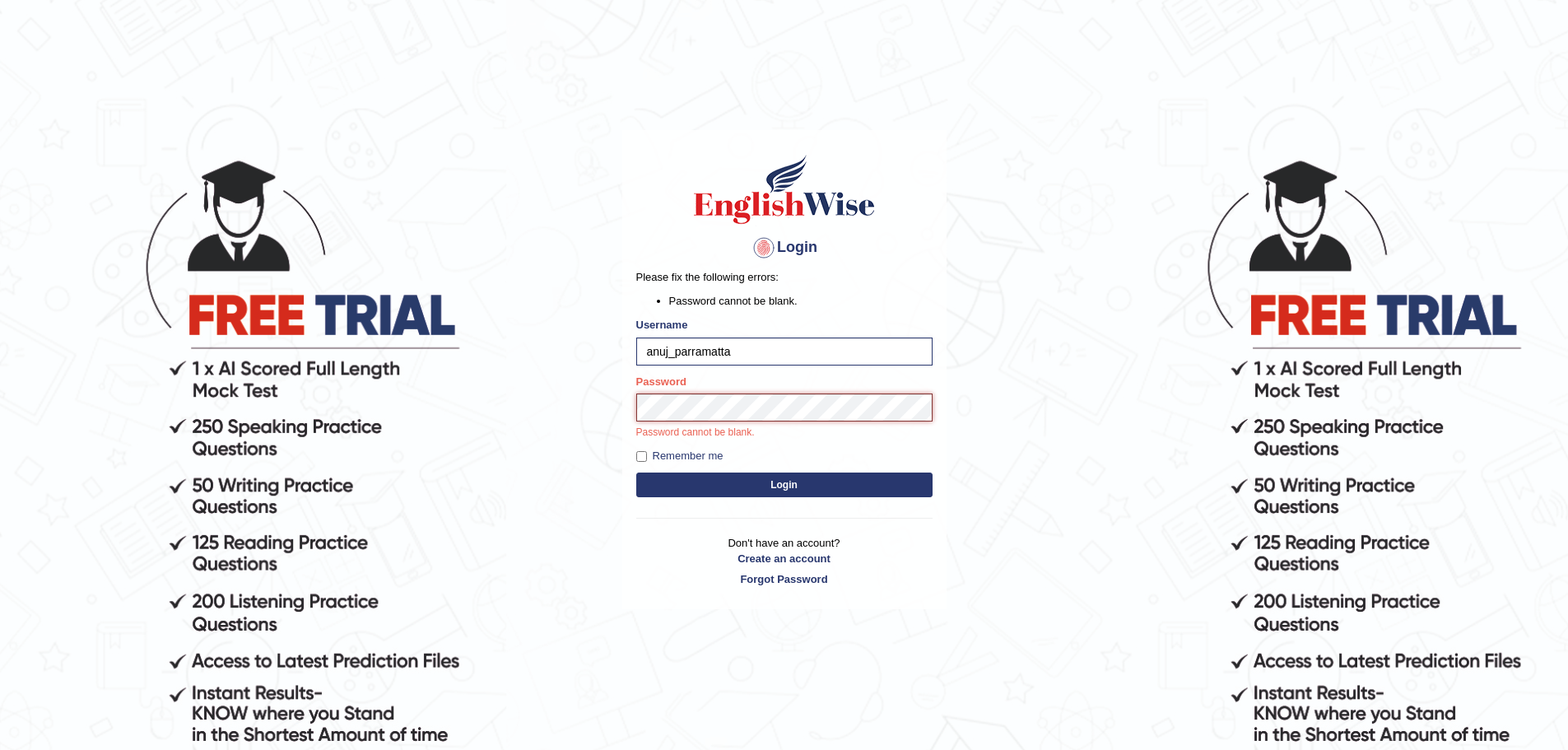
click at [636, 473] on button "Login" at bounding box center [784, 485] width 296 height 24
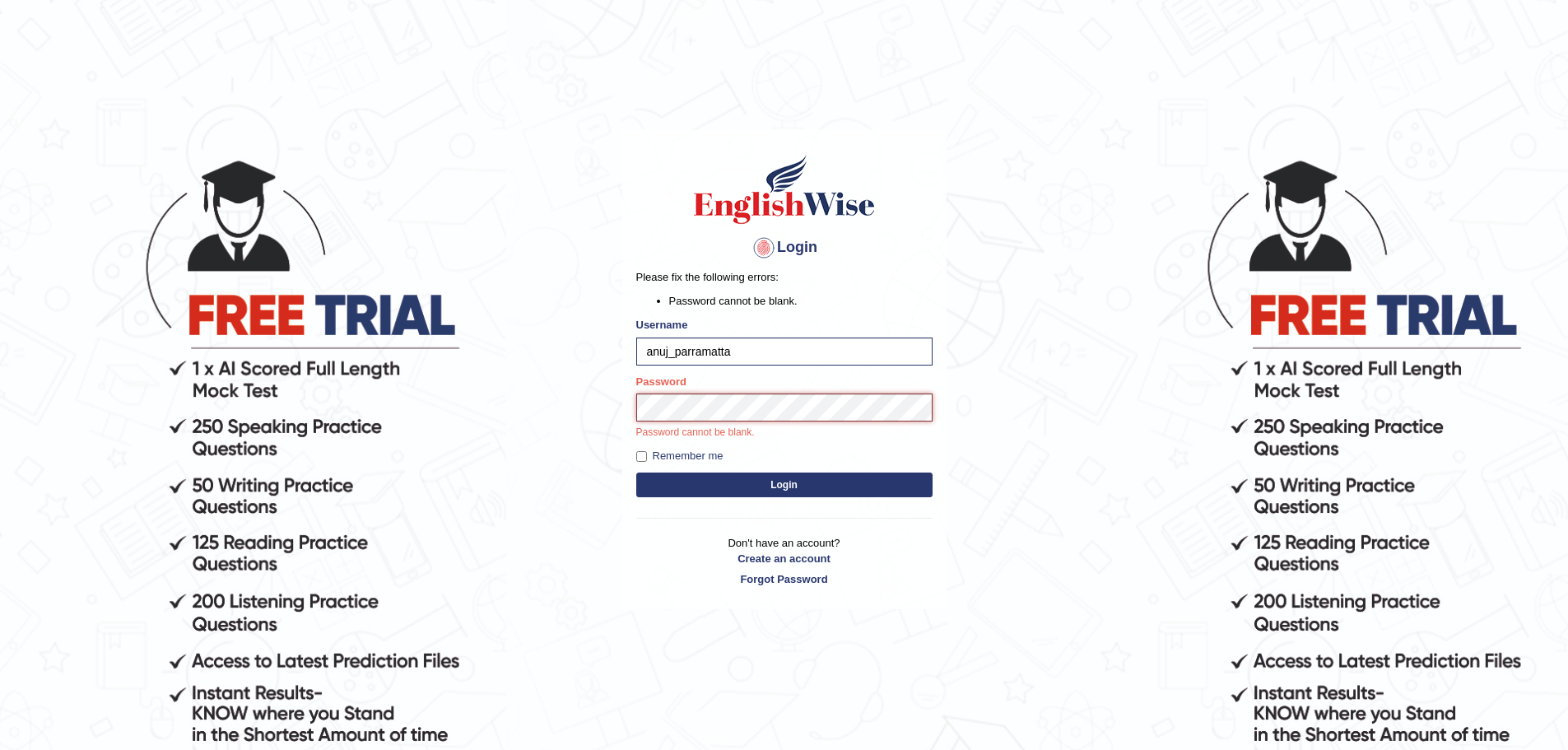
click at [636, 473] on button "Login" at bounding box center [784, 485] width 296 height 24
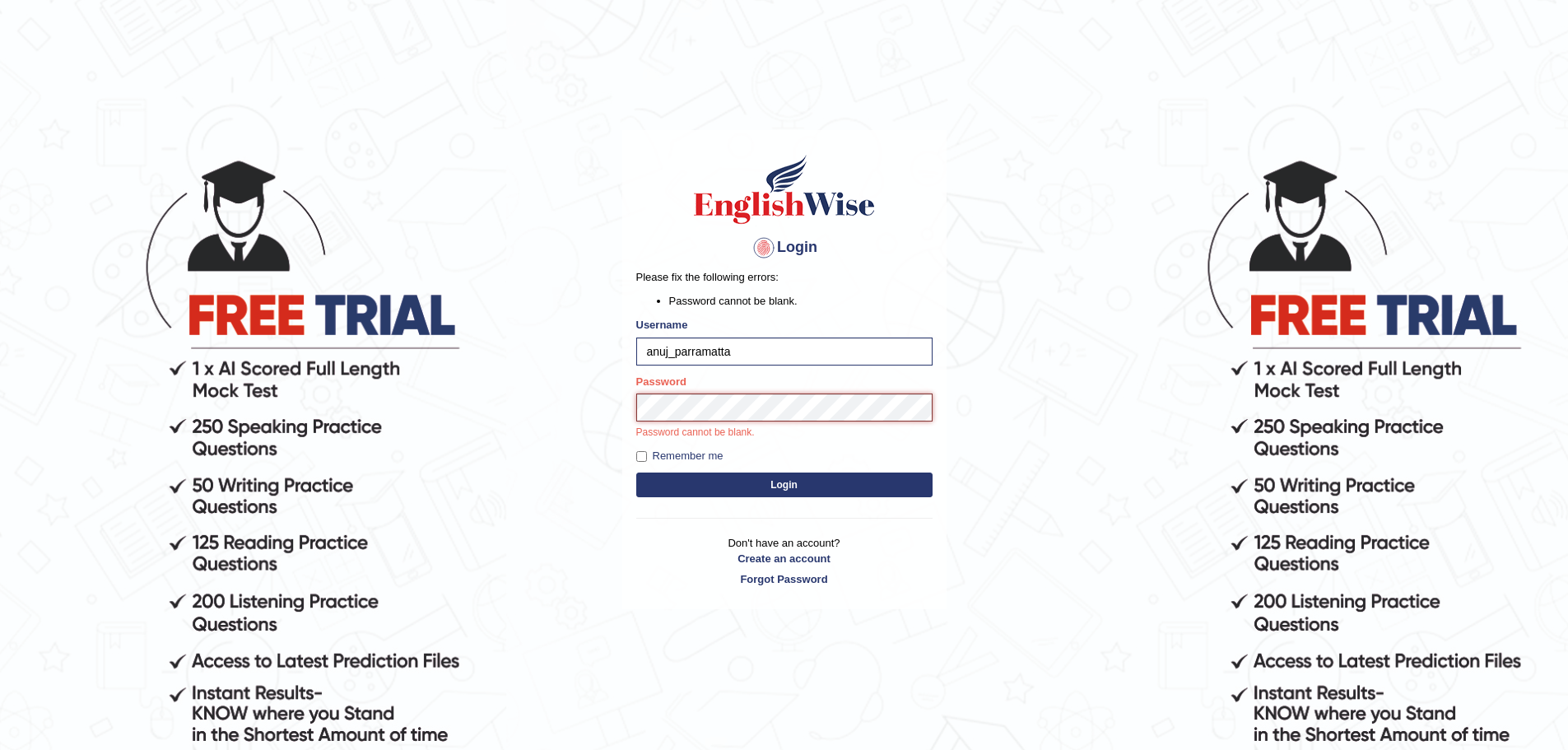
click at [636, 473] on button "Login" at bounding box center [784, 485] width 296 height 24
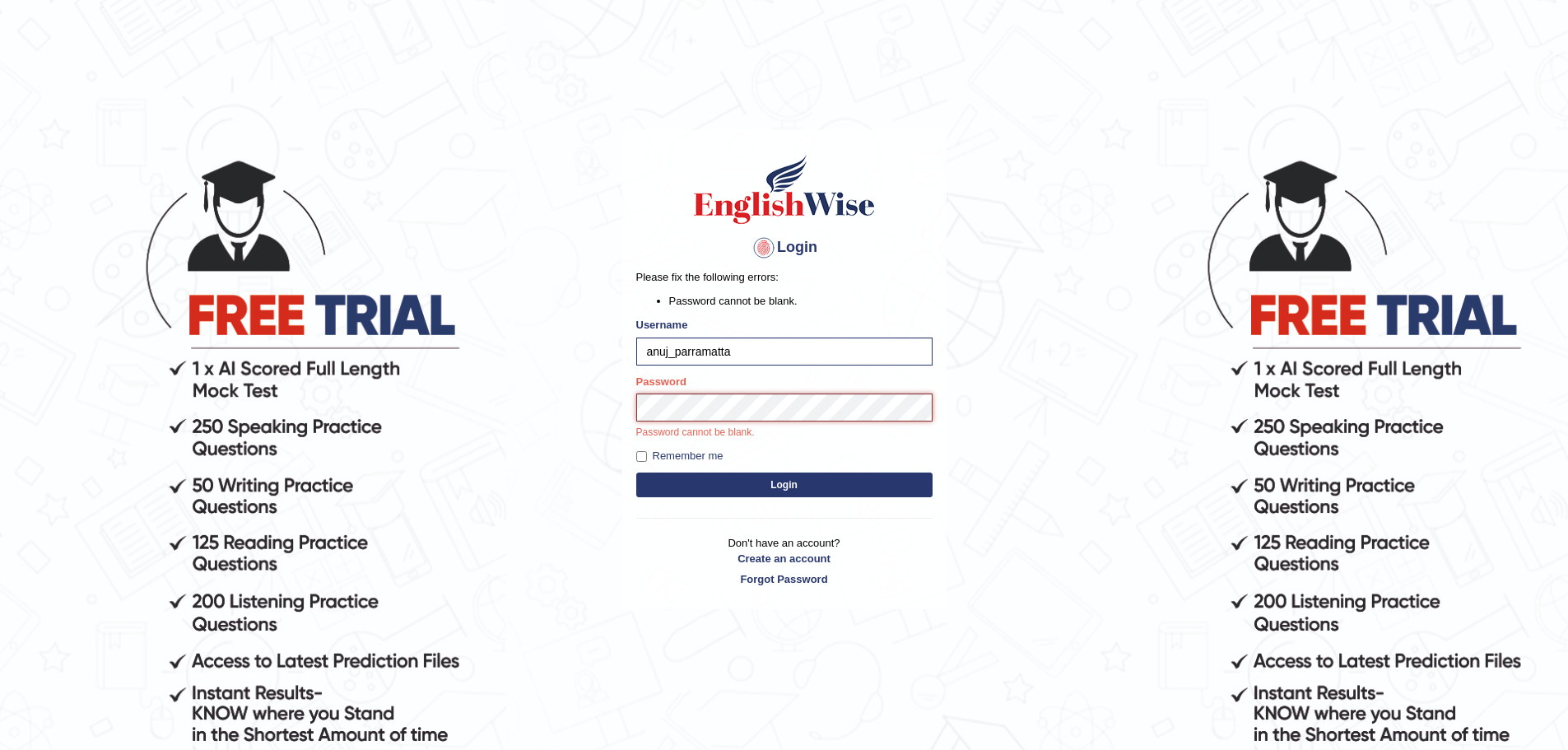
click at [636, 473] on button "Login" at bounding box center [784, 485] width 296 height 24
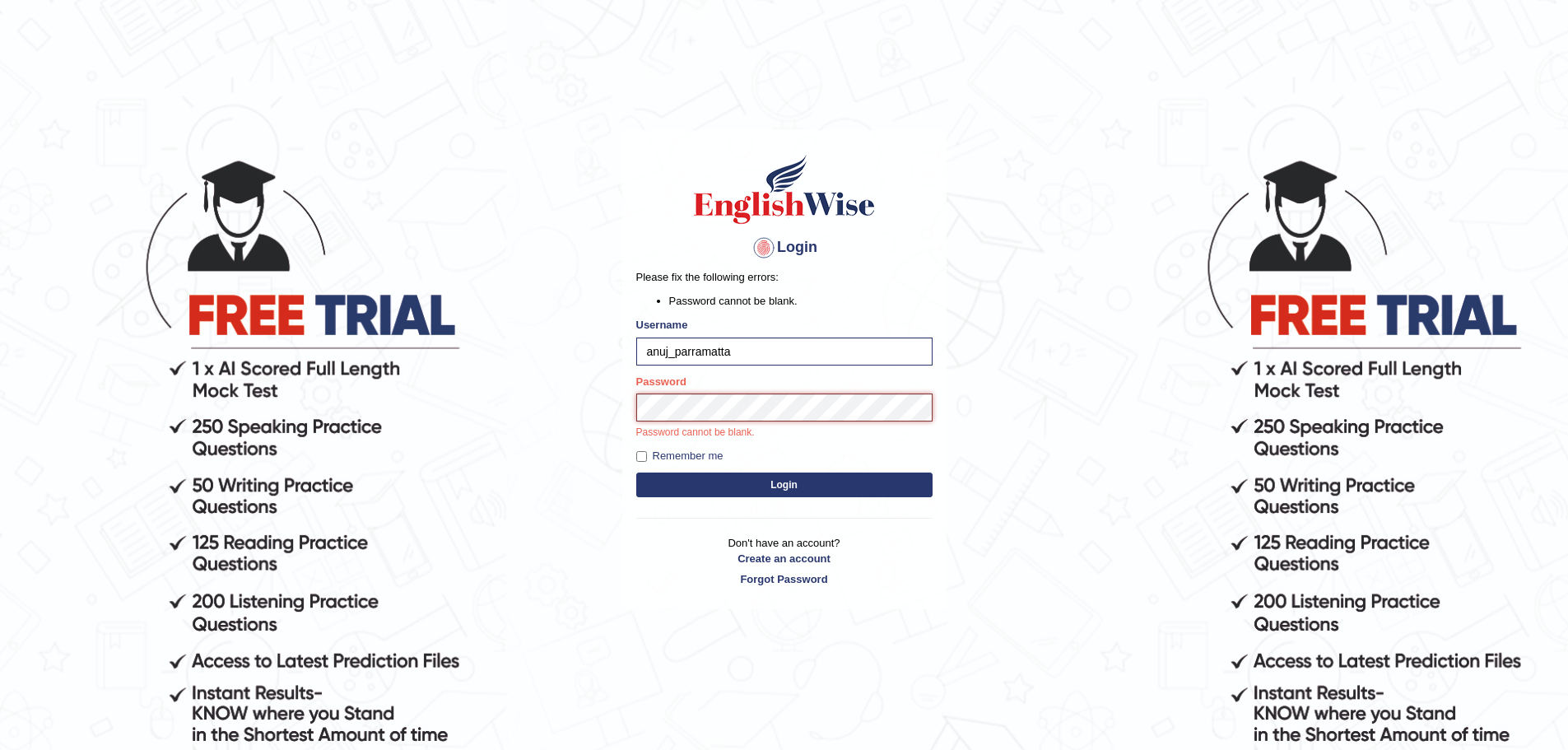
click at [636, 473] on button "Login" at bounding box center [784, 485] width 296 height 24
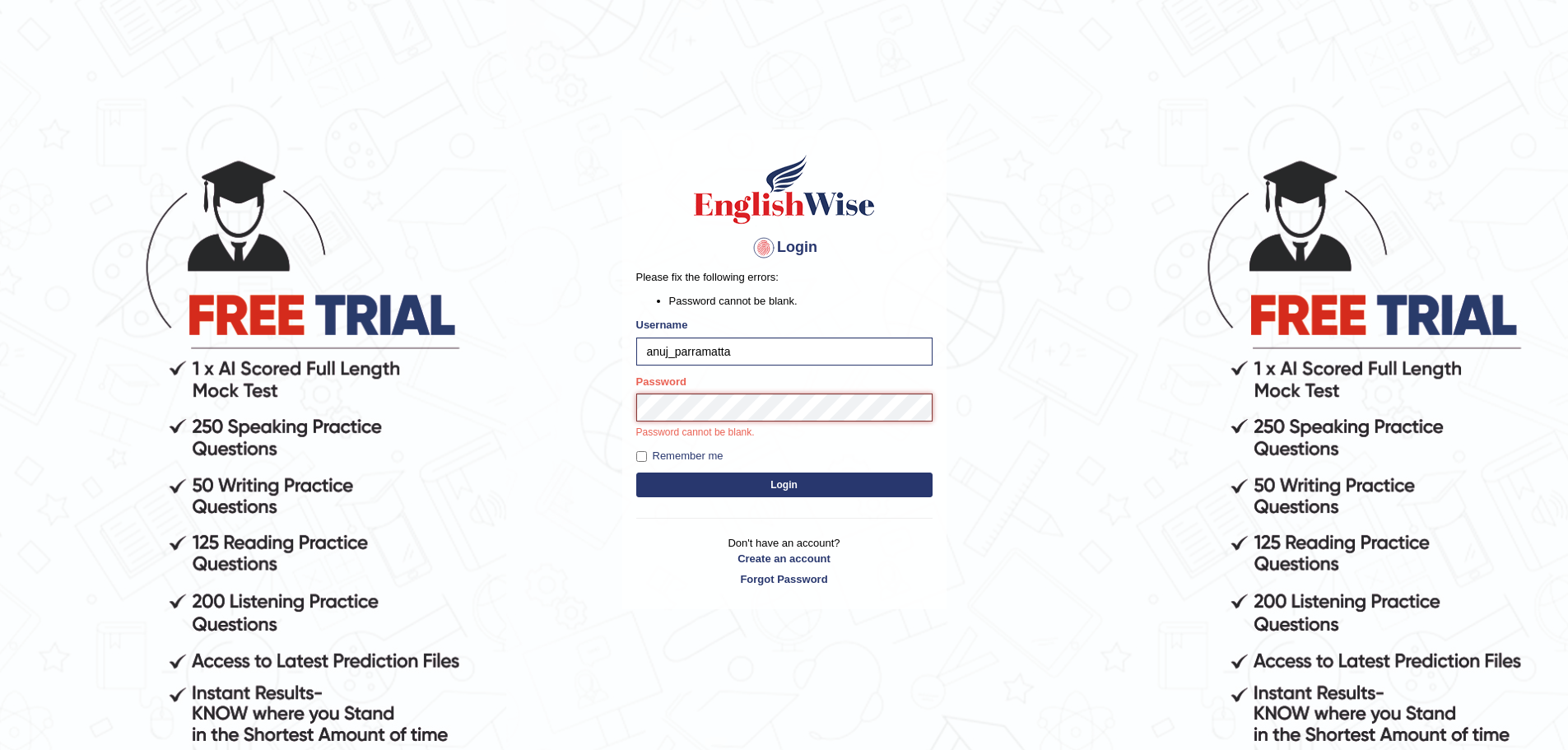
click at [636, 473] on button "Login" at bounding box center [784, 485] width 296 height 24
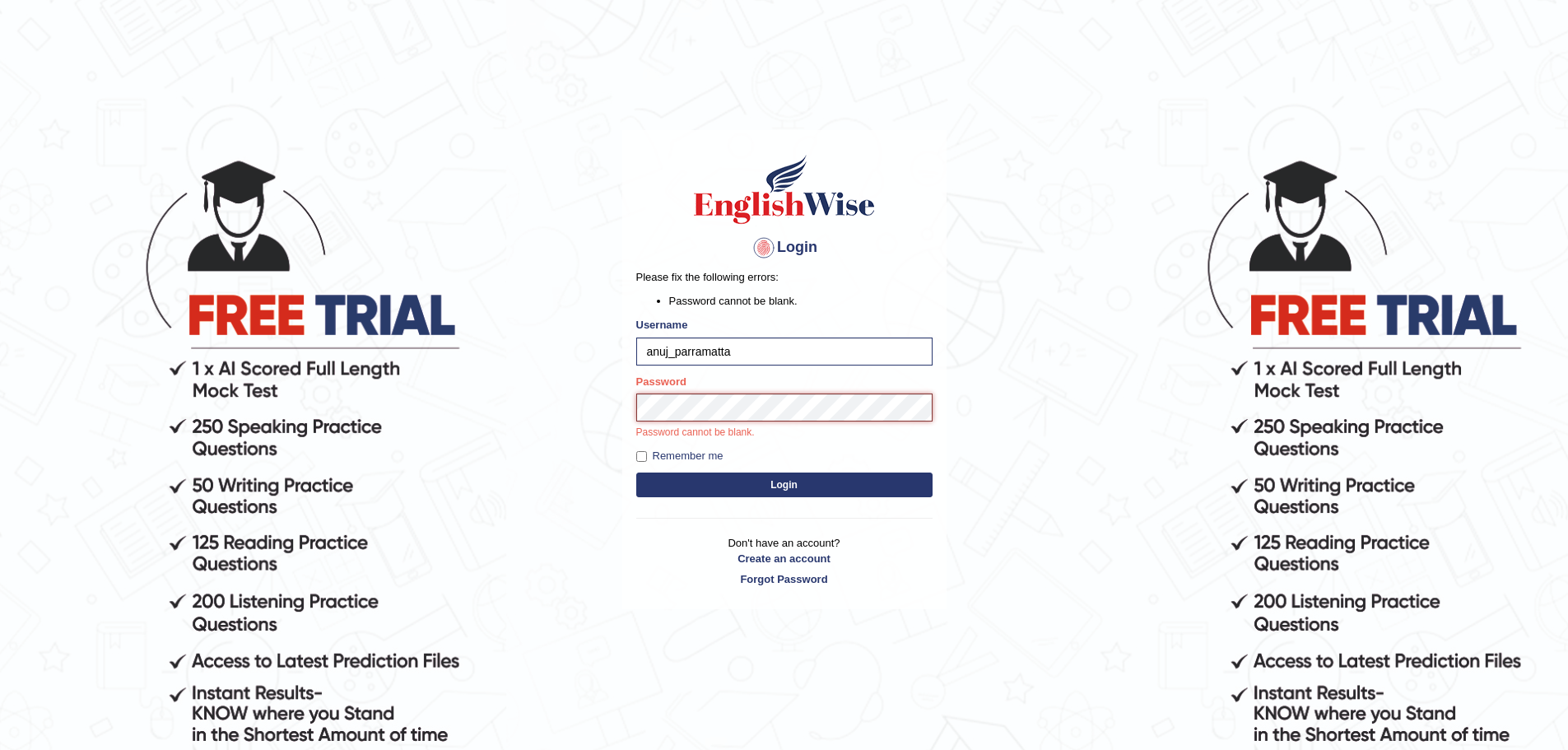
click at [636, 473] on button "Login" at bounding box center [784, 485] width 296 height 24
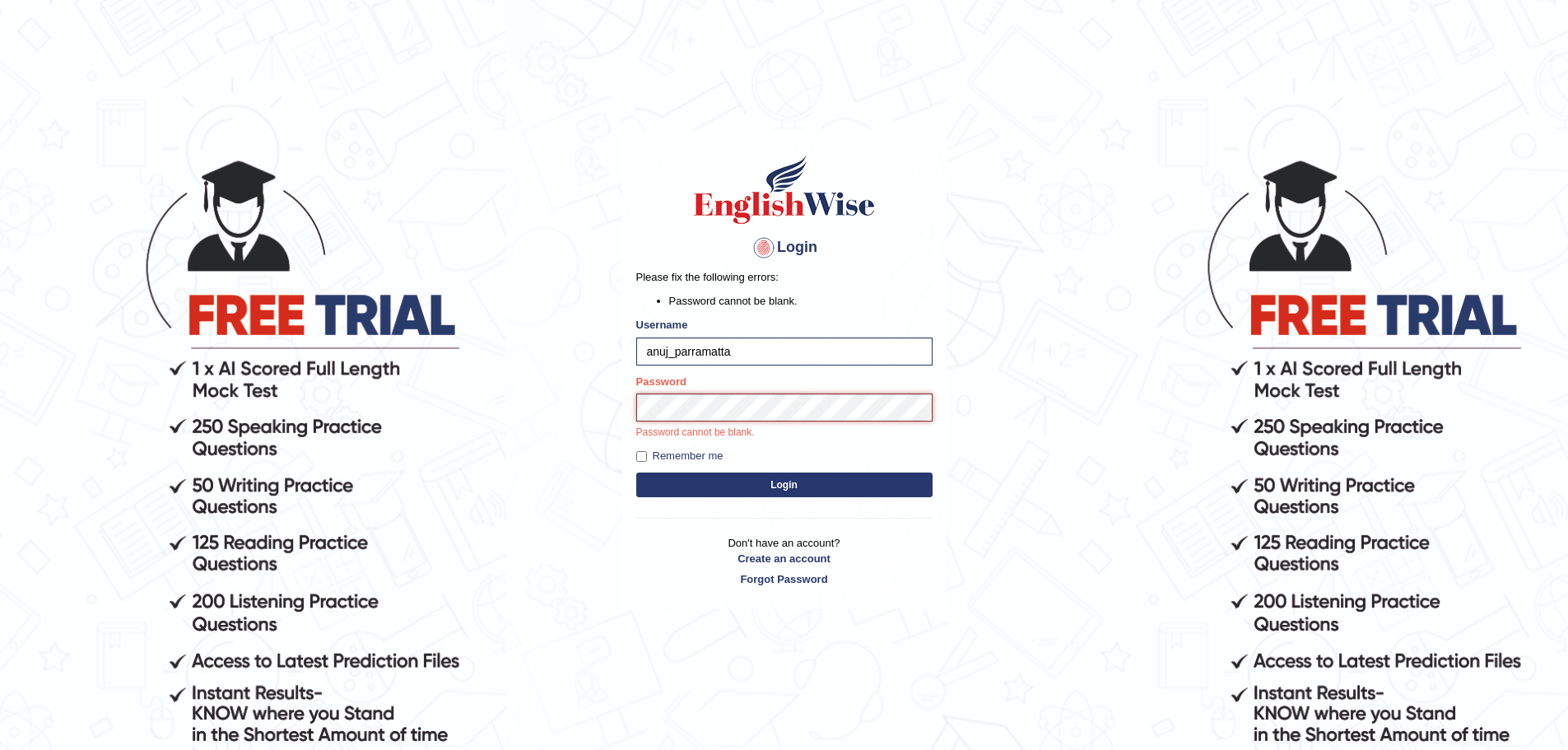
click at [636, 473] on button "Login" at bounding box center [784, 485] width 296 height 24
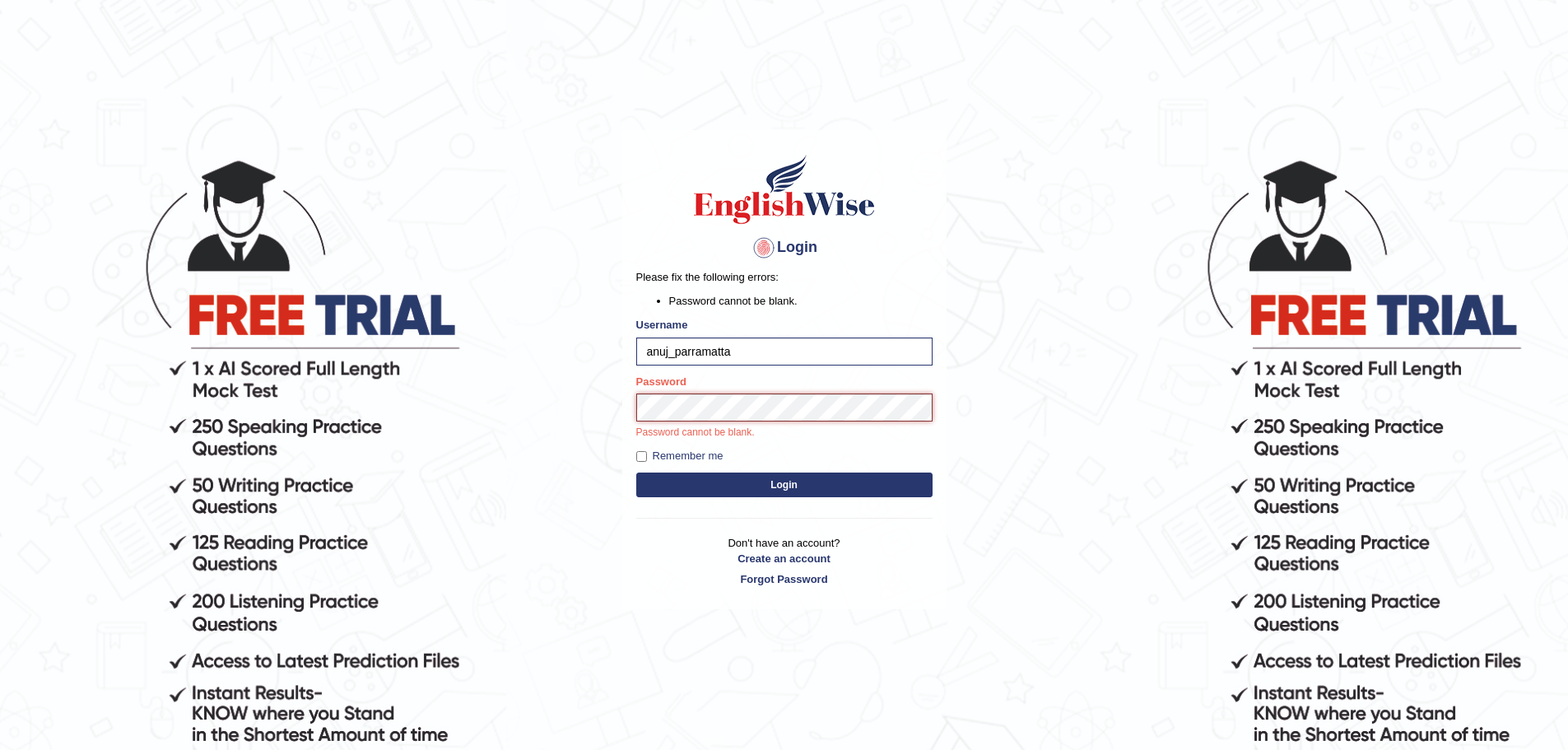
click at [636, 473] on button "Login" at bounding box center [784, 485] width 296 height 24
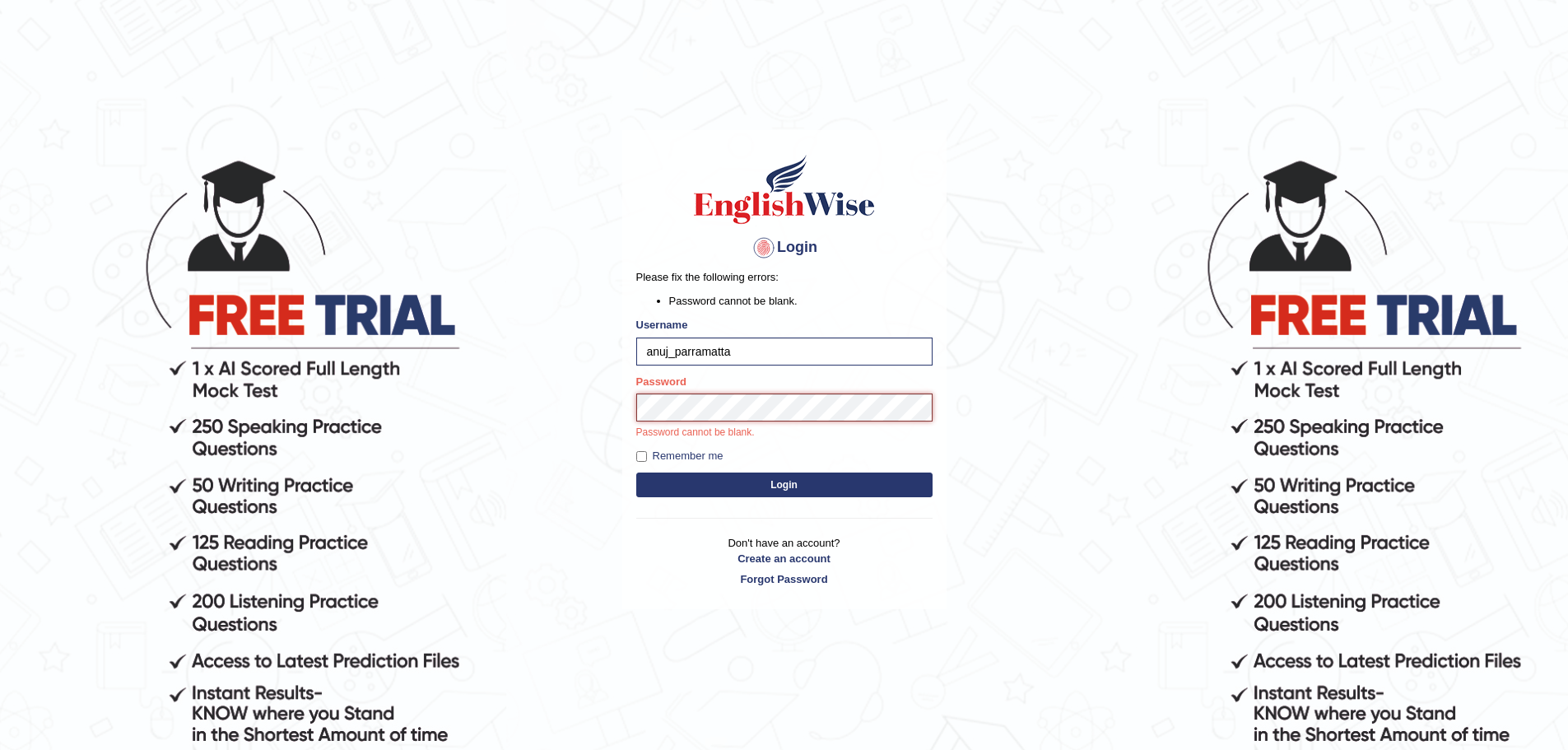
click at [636, 473] on button "Login" at bounding box center [784, 485] width 296 height 24
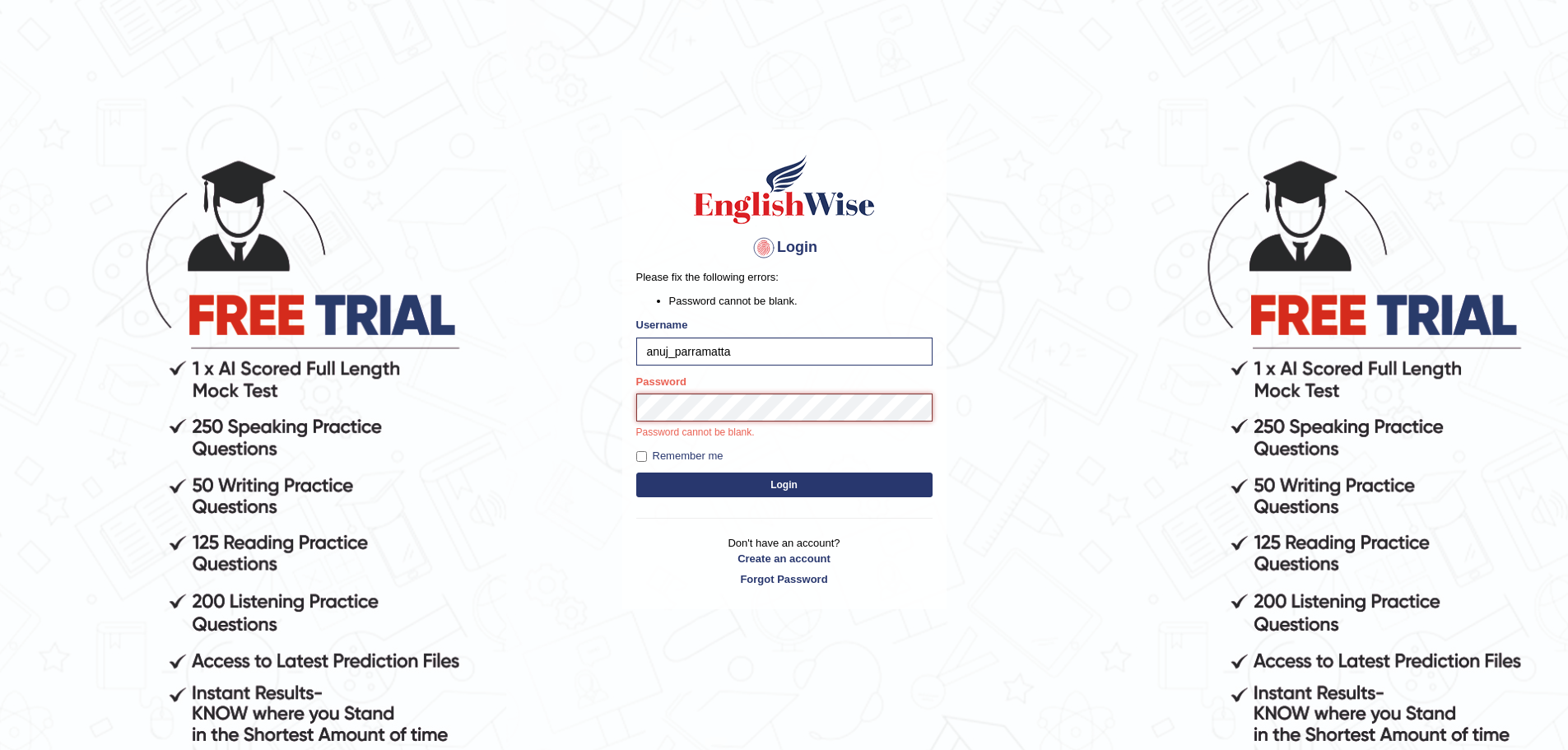
click at [636, 473] on button "Login" at bounding box center [784, 485] width 296 height 24
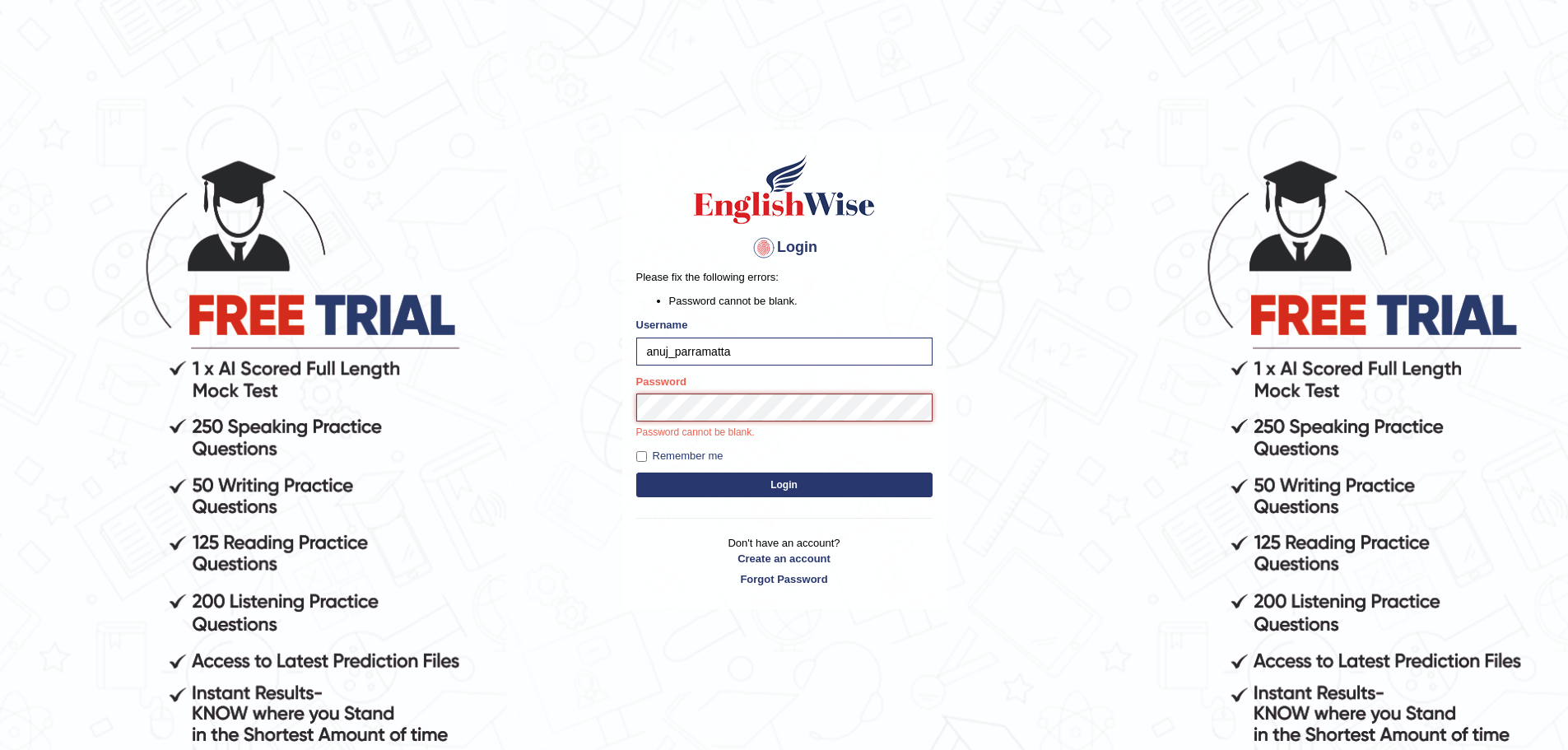
click at [636, 473] on button "Login" at bounding box center [784, 485] width 296 height 24
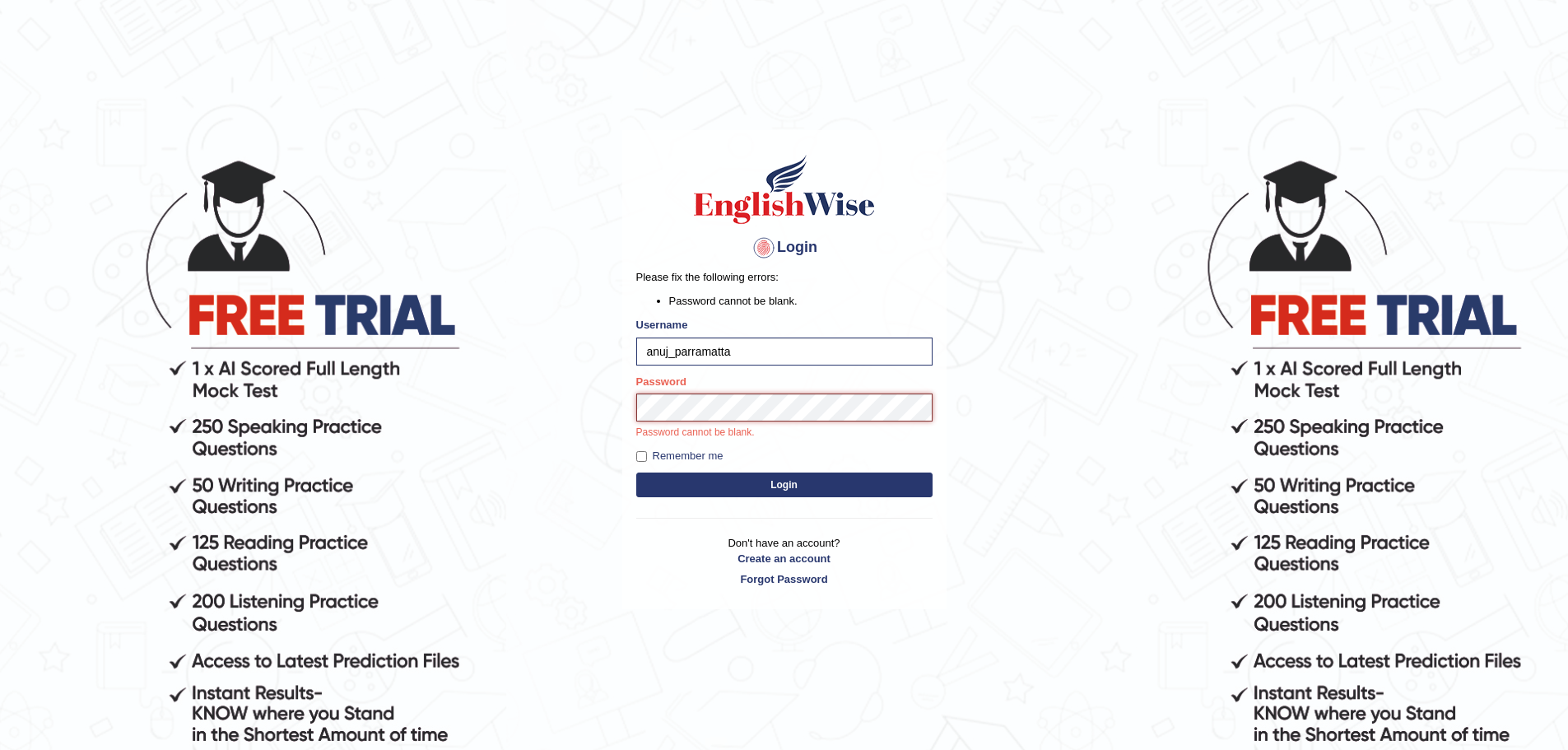
click at [636, 473] on button "Login" at bounding box center [784, 485] width 296 height 24
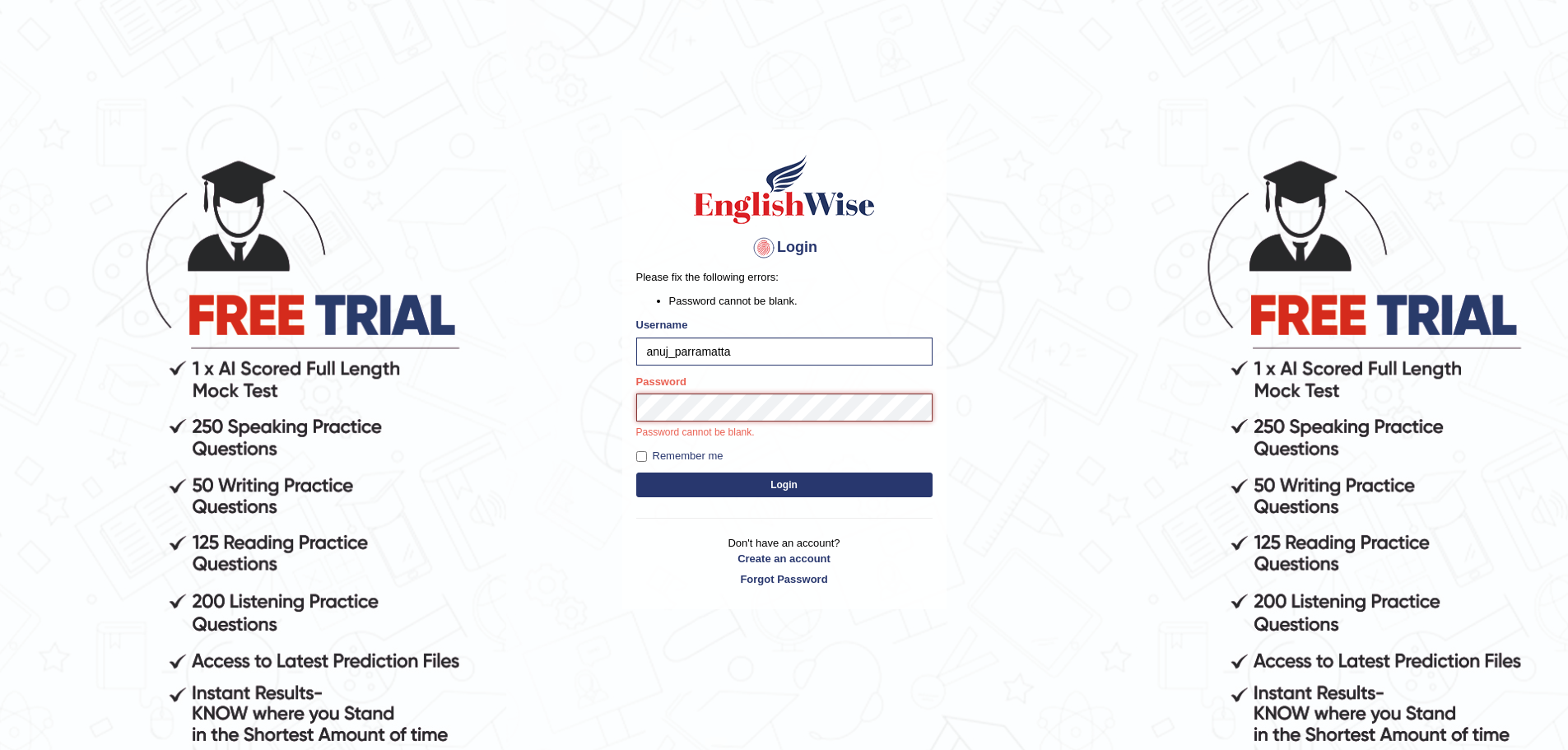
click at [636, 473] on button "Login" at bounding box center [784, 485] width 296 height 24
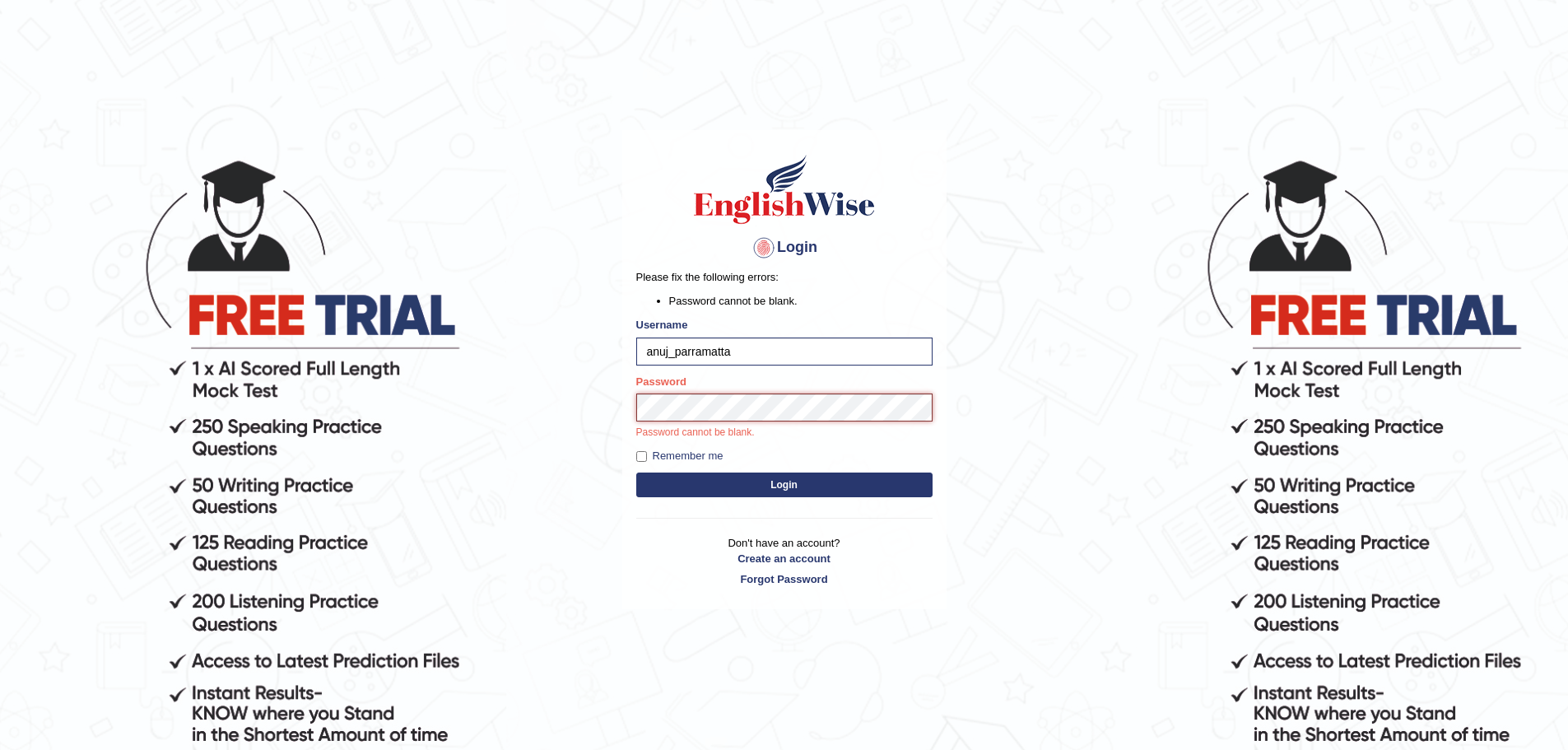
click at [636, 473] on button "Login" at bounding box center [784, 485] width 296 height 24
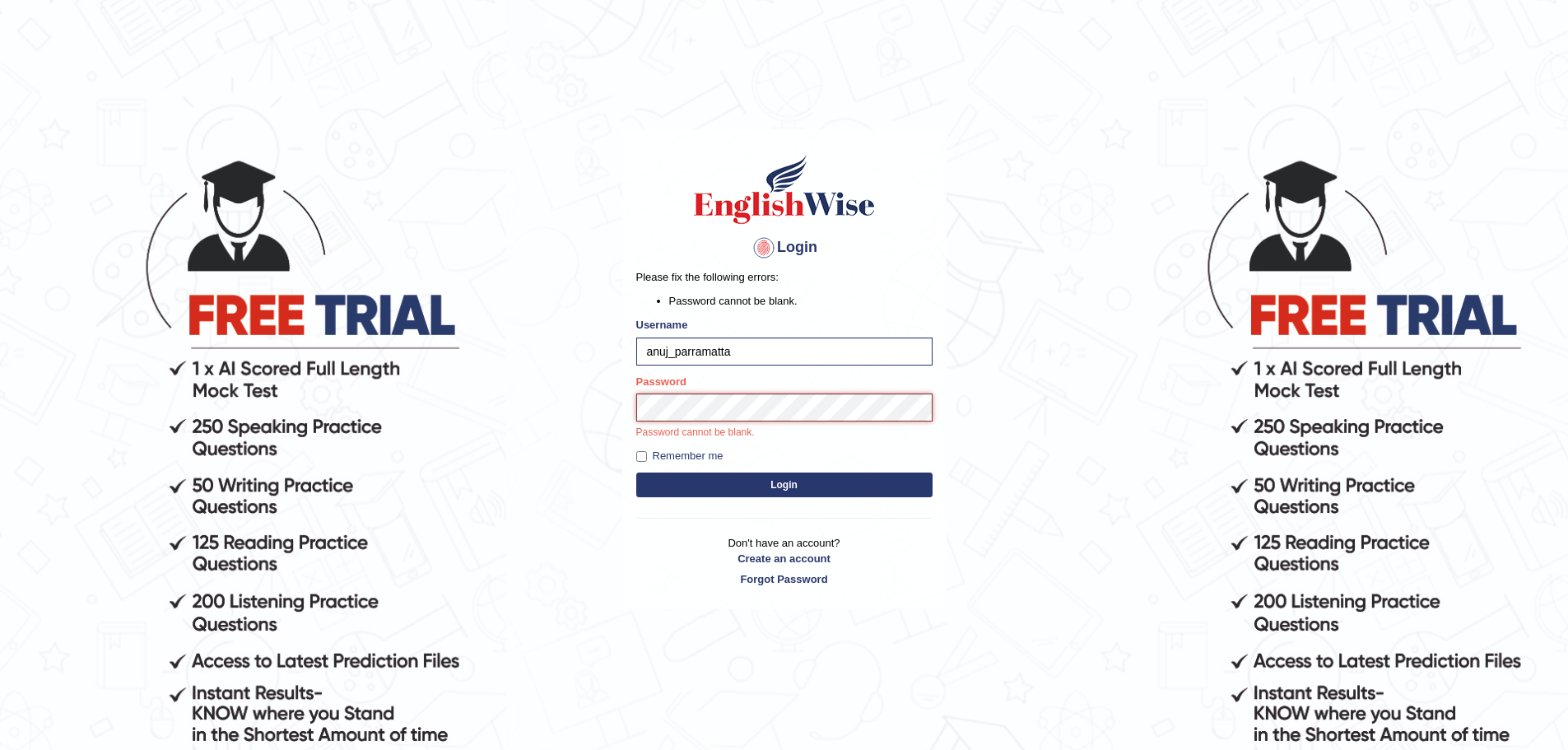
click at [636, 473] on button "Login" at bounding box center [784, 485] width 296 height 24
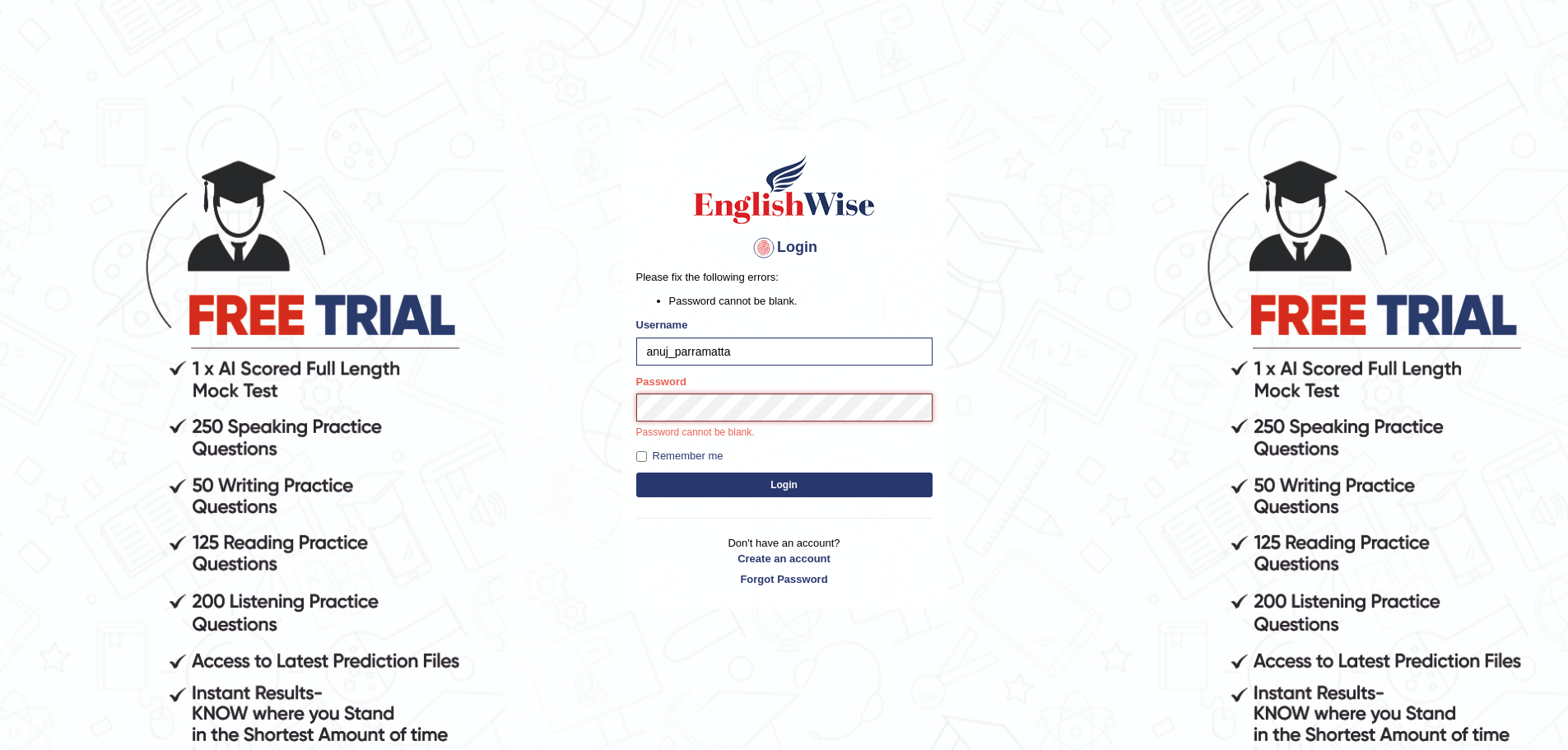
click at [636, 473] on button "Login" at bounding box center [784, 485] width 296 height 24
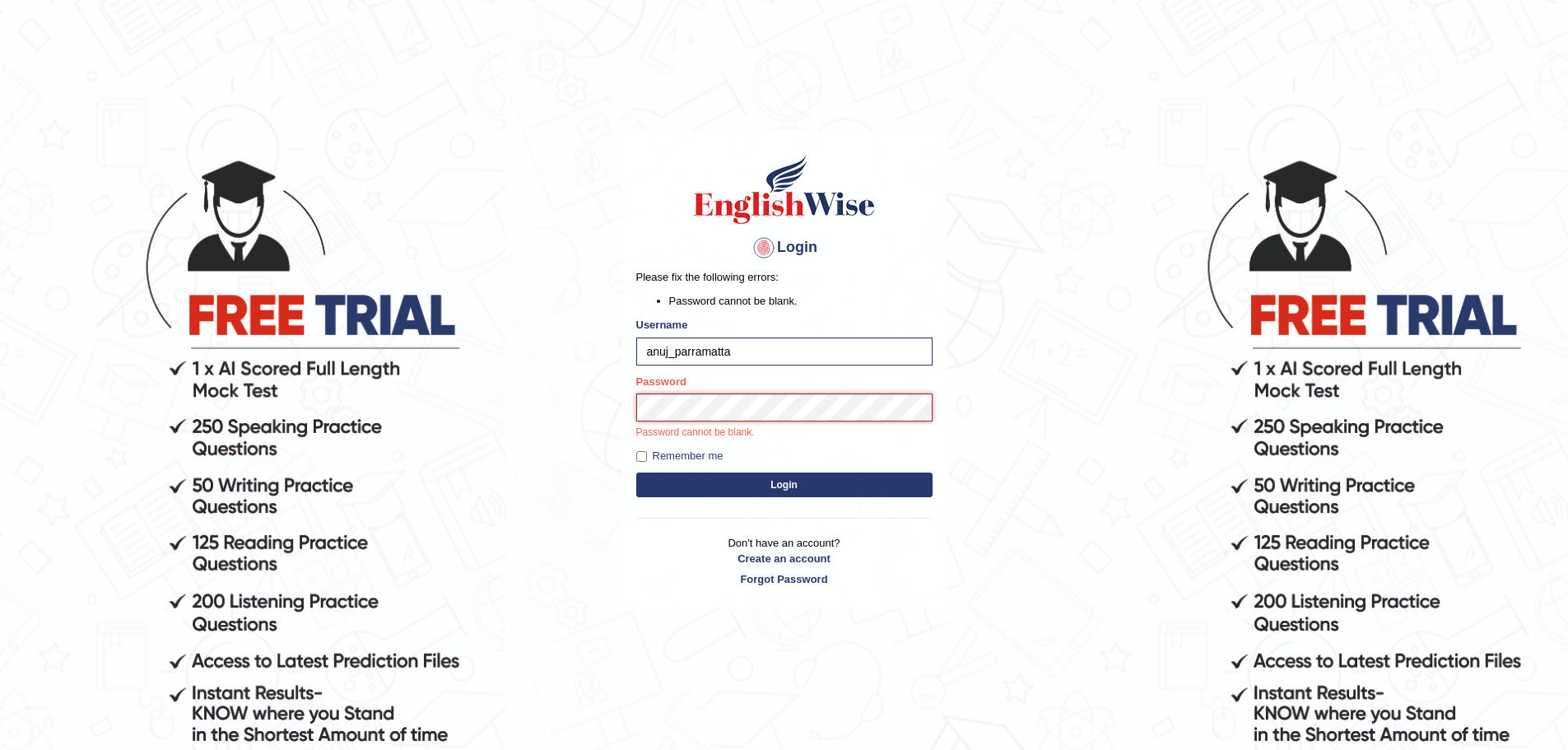
click at [636, 473] on button "Login" at bounding box center [784, 485] width 296 height 24
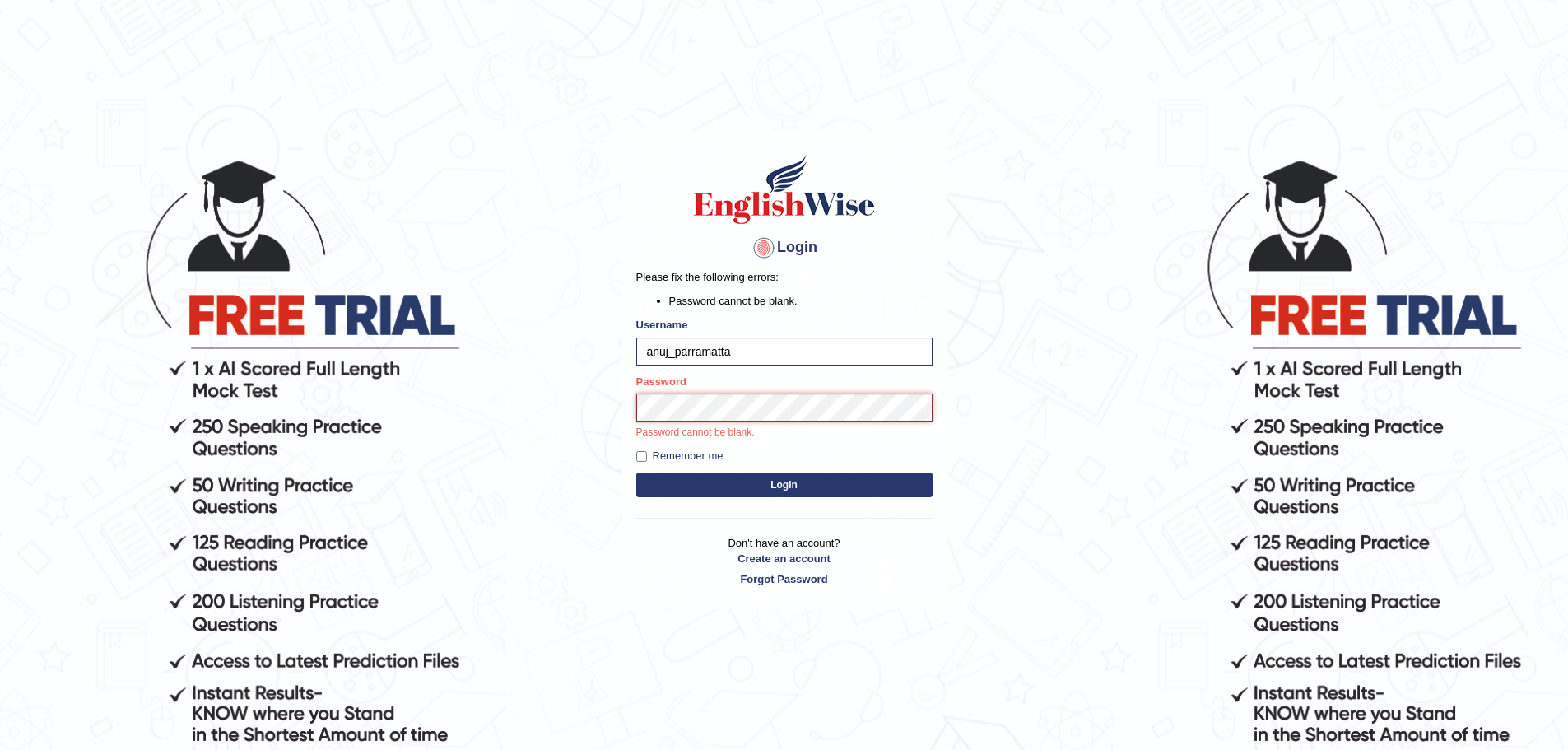
click at [636, 473] on button "Login" at bounding box center [784, 485] width 296 height 24
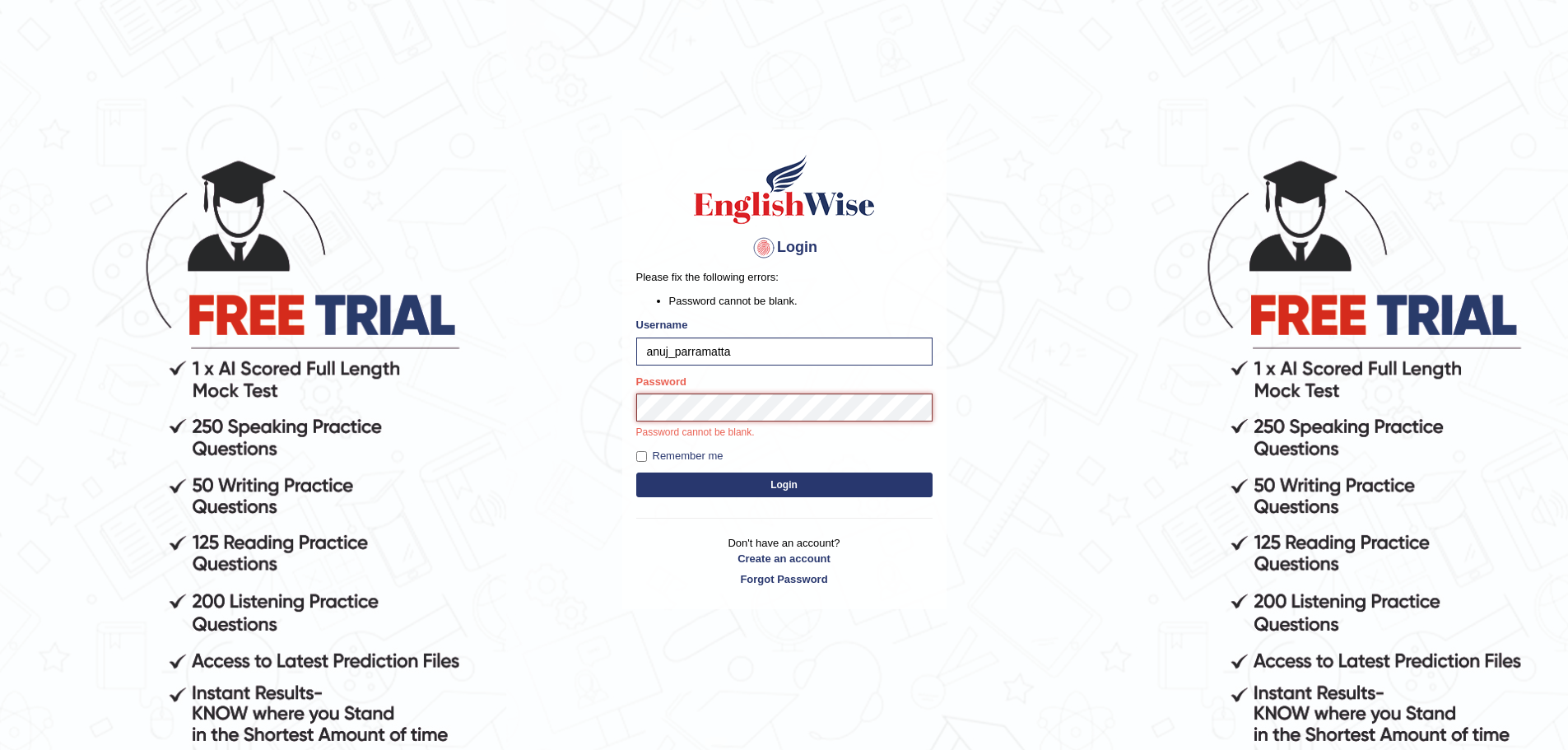
click at [636, 473] on button "Login" at bounding box center [784, 485] width 296 height 24
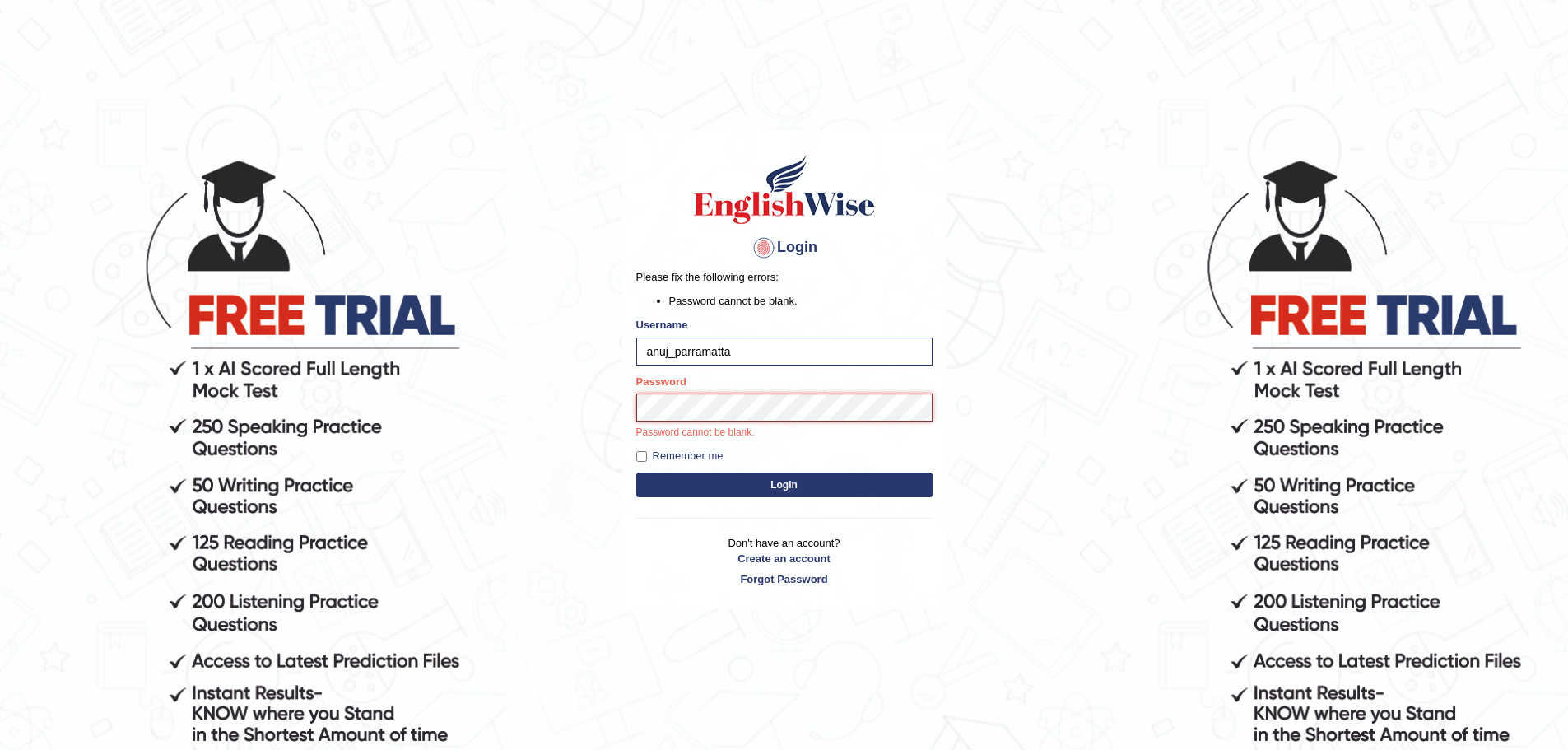
click at [636, 473] on button "Login" at bounding box center [784, 485] width 296 height 24
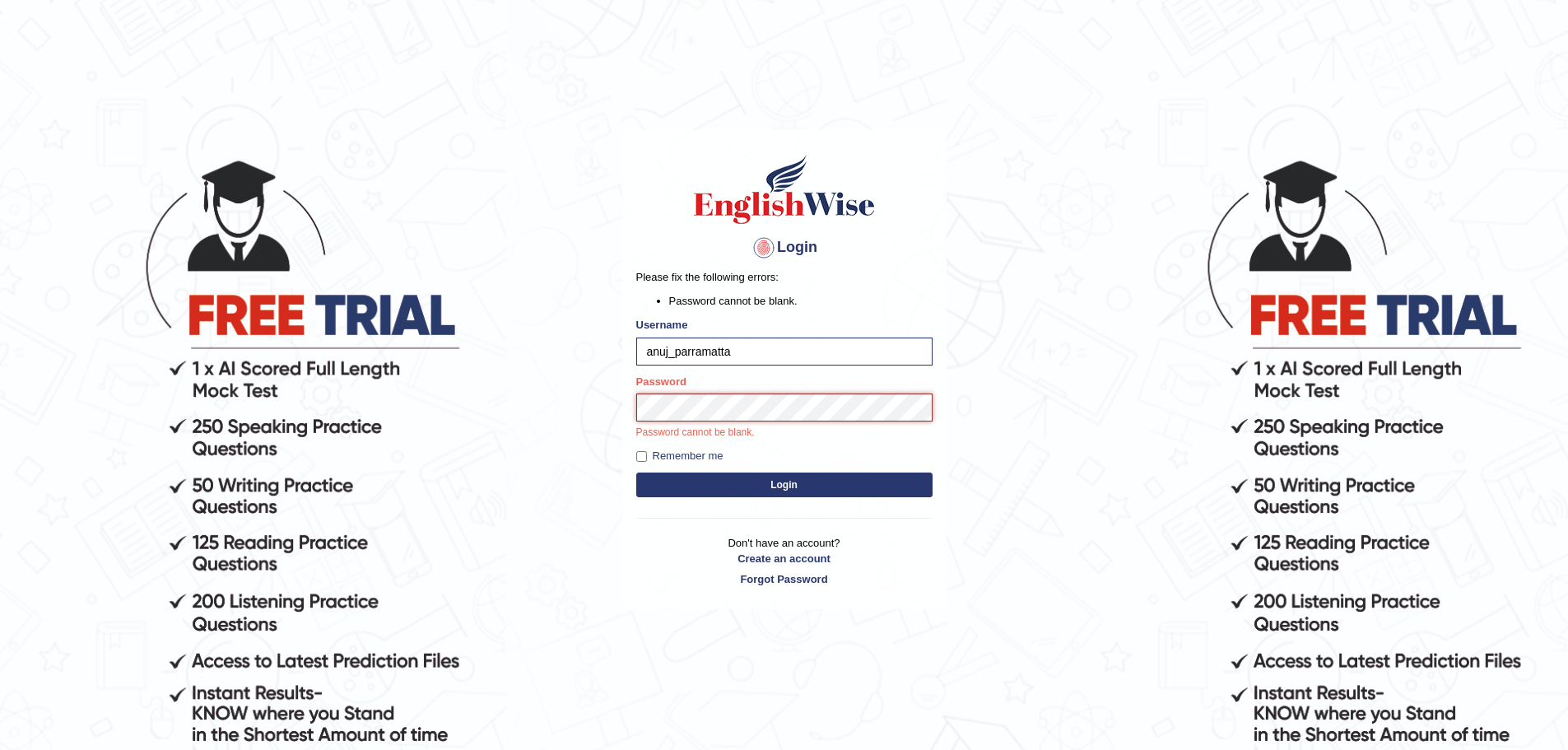
click at [636, 473] on button "Login" at bounding box center [784, 485] width 296 height 24
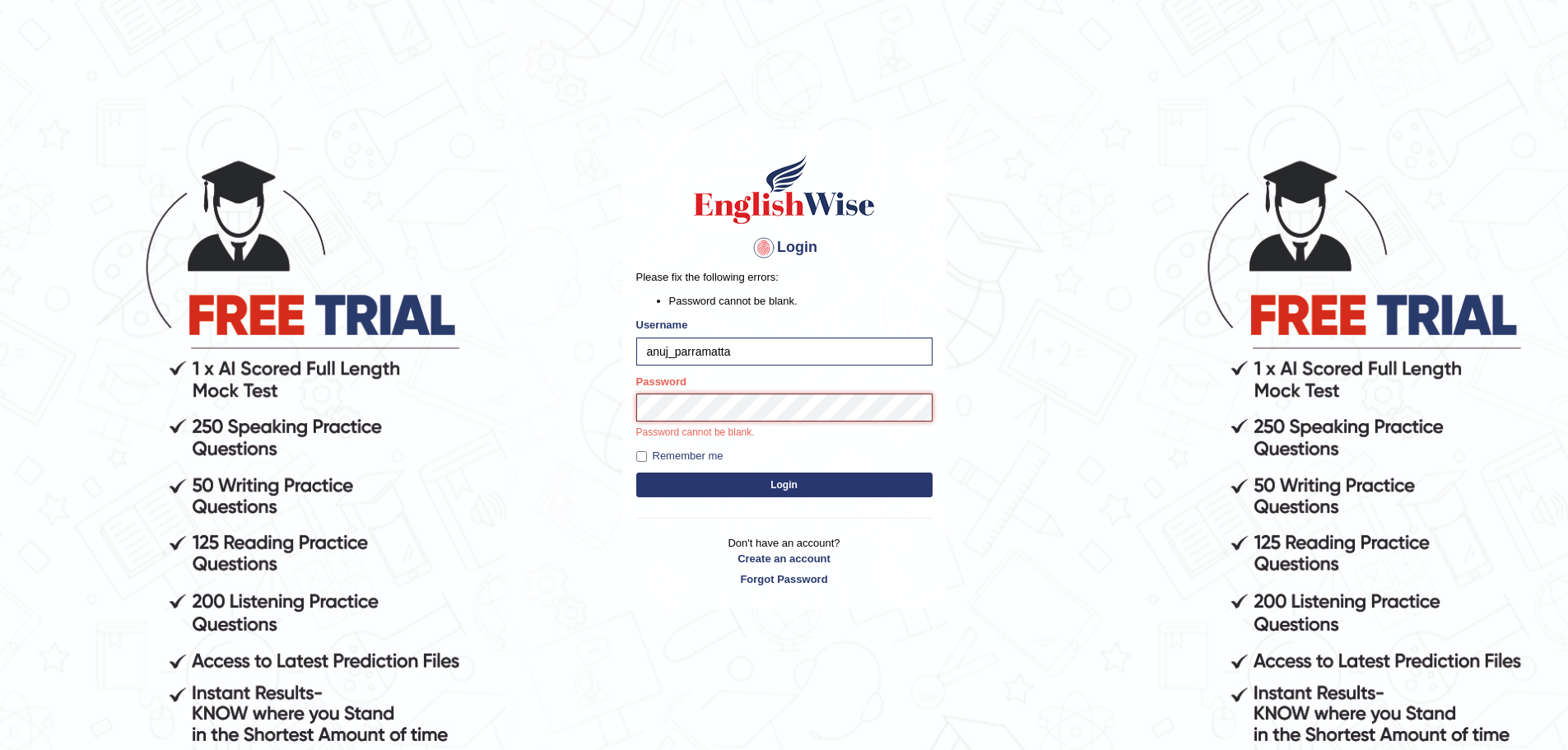
click at [636, 473] on button "Login" at bounding box center [784, 485] width 296 height 24
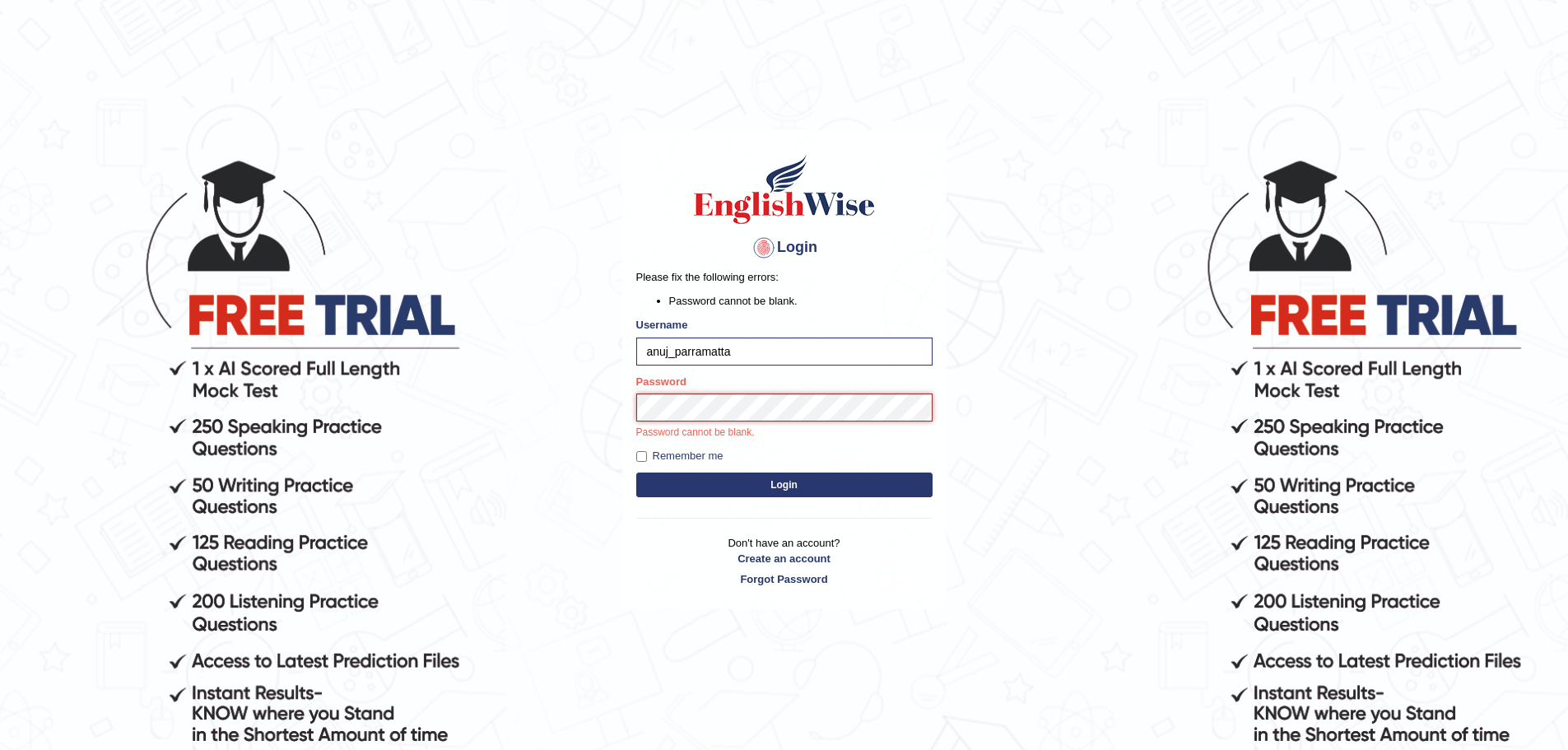
click at [636, 473] on button "Login" at bounding box center [784, 485] width 296 height 24
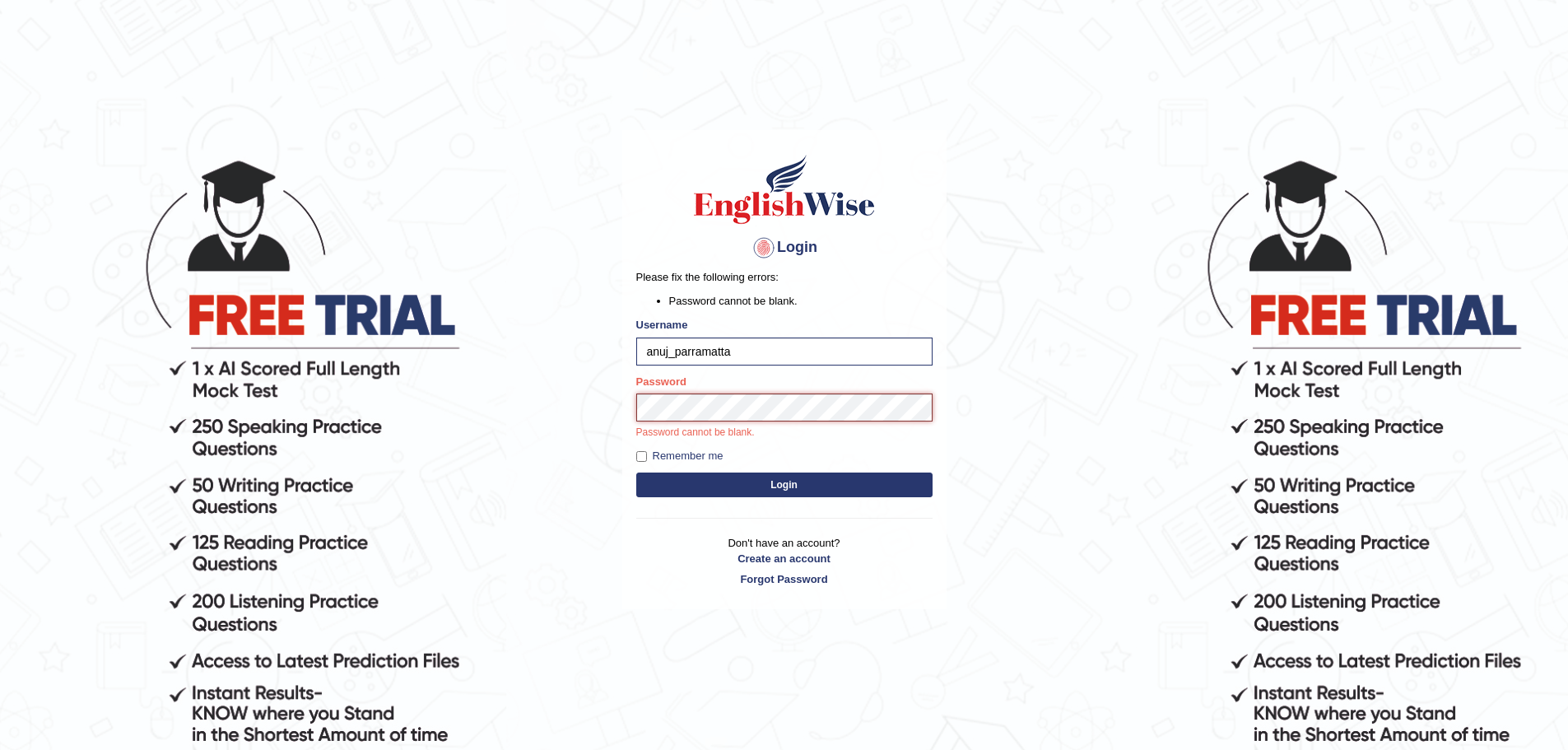
click at [636, 473] on button "Login" at bounding box center [784, 485] width 296 height 24
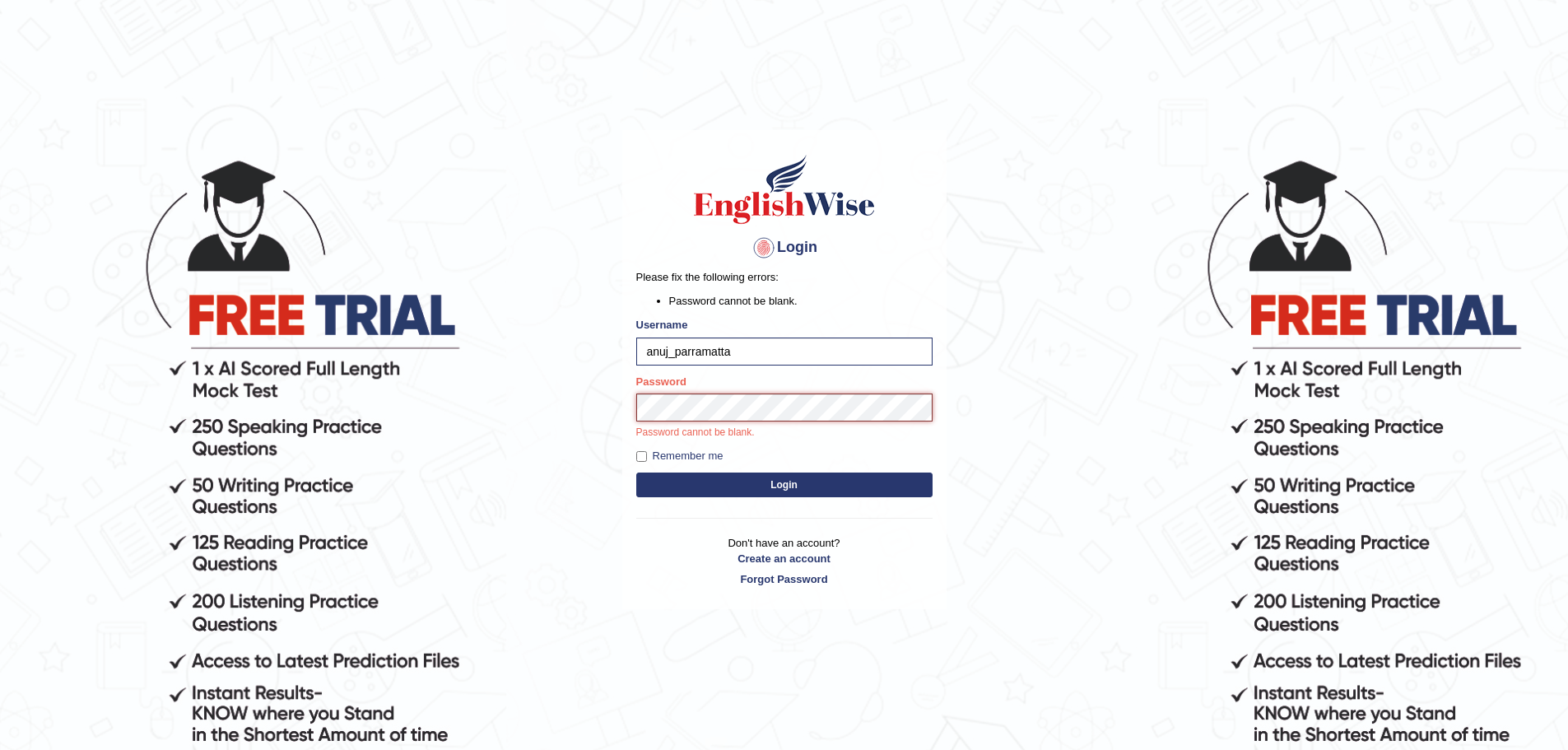
click at [636, 473] on button "Login" at bounding box center [784, 485] width 296 height 24
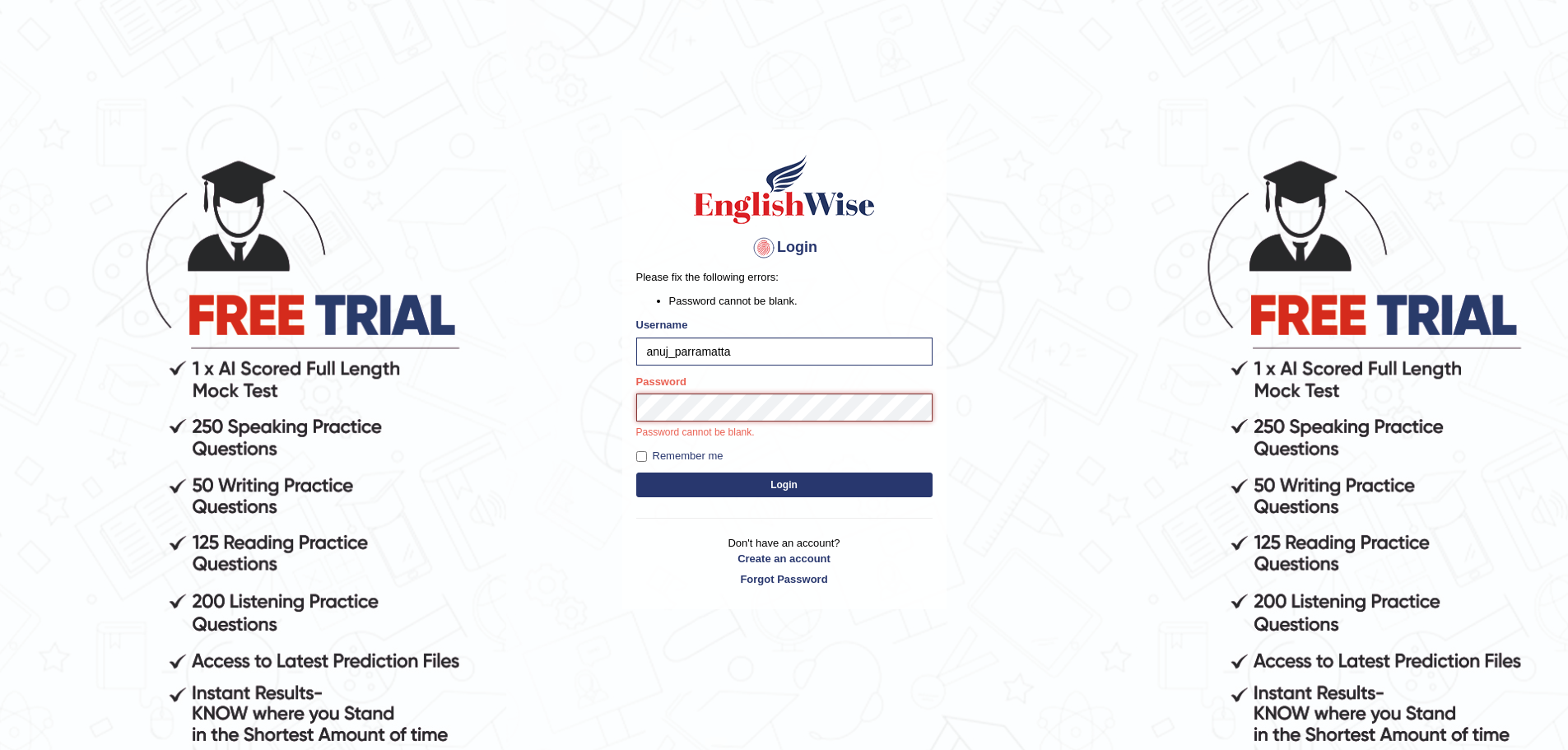
click at [636, 473] on button "Login" at bounding box center [784, 485] width 296 height 24
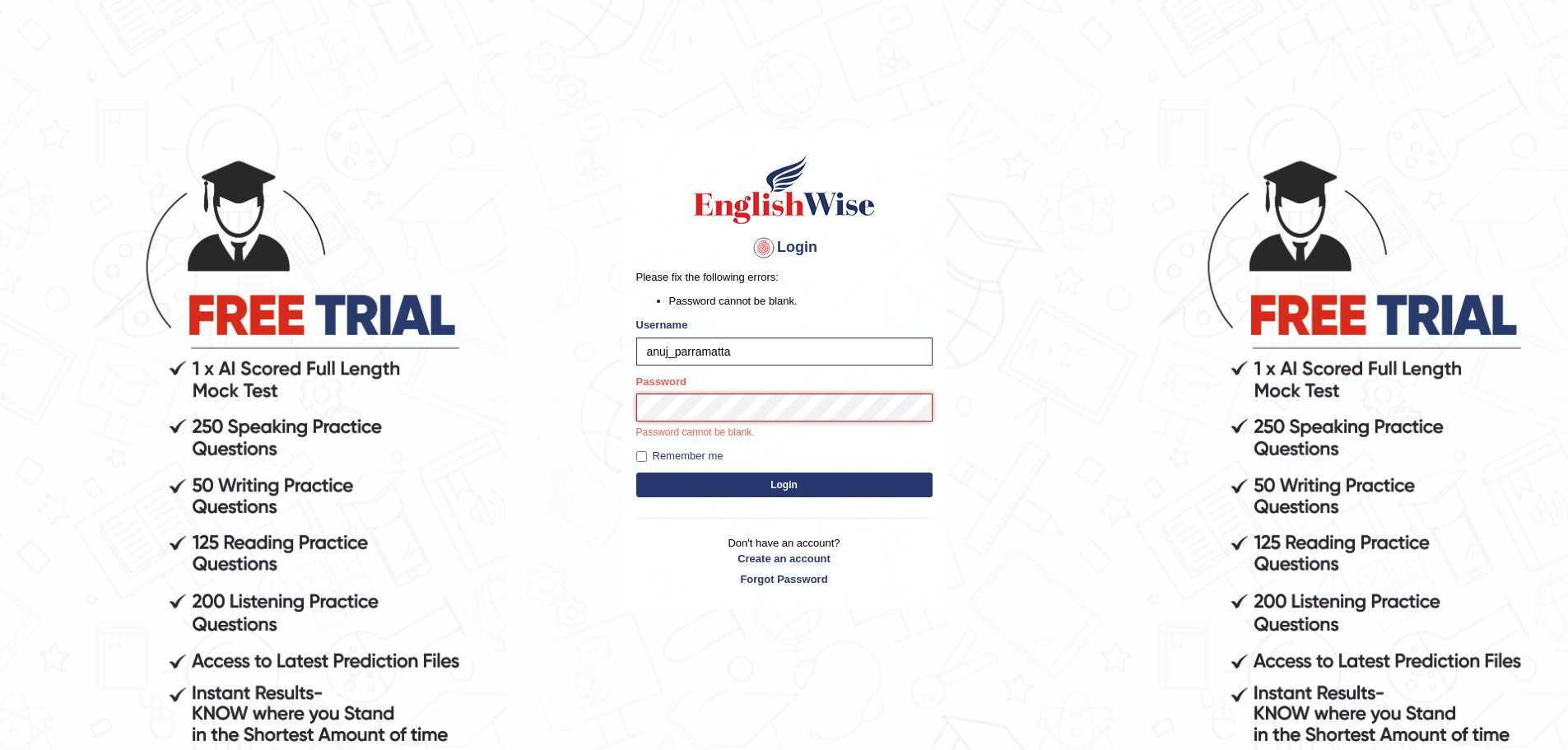
click at [636, 473] on button "Login" at bounding box center [784, 485] width 296 height 24
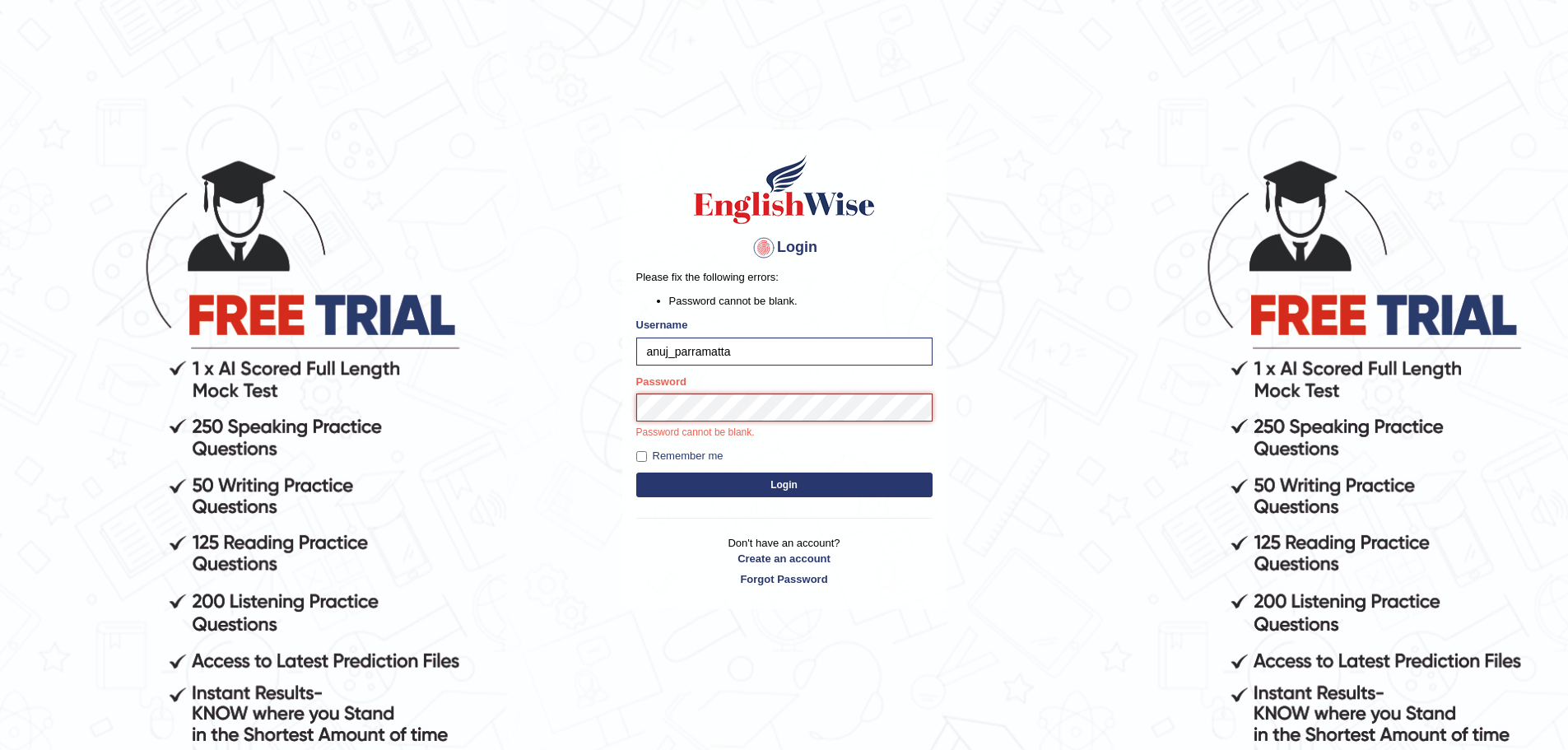
click at [636, 473] on button "Login" at bounding box center [784, 485] width 296 height 24
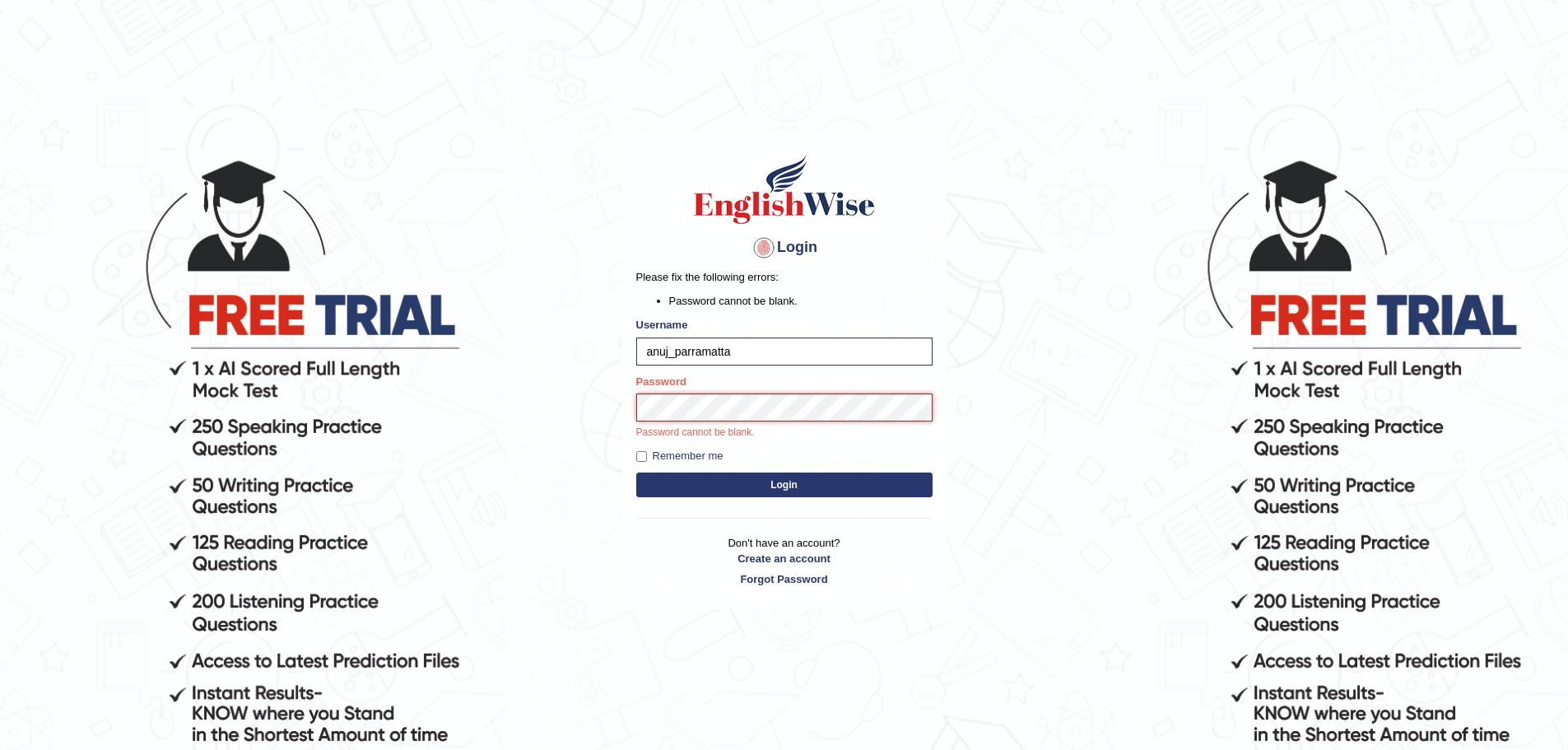
click at [636, 473] on button "Login" at bounding box center [784, 485] width 296 height 24
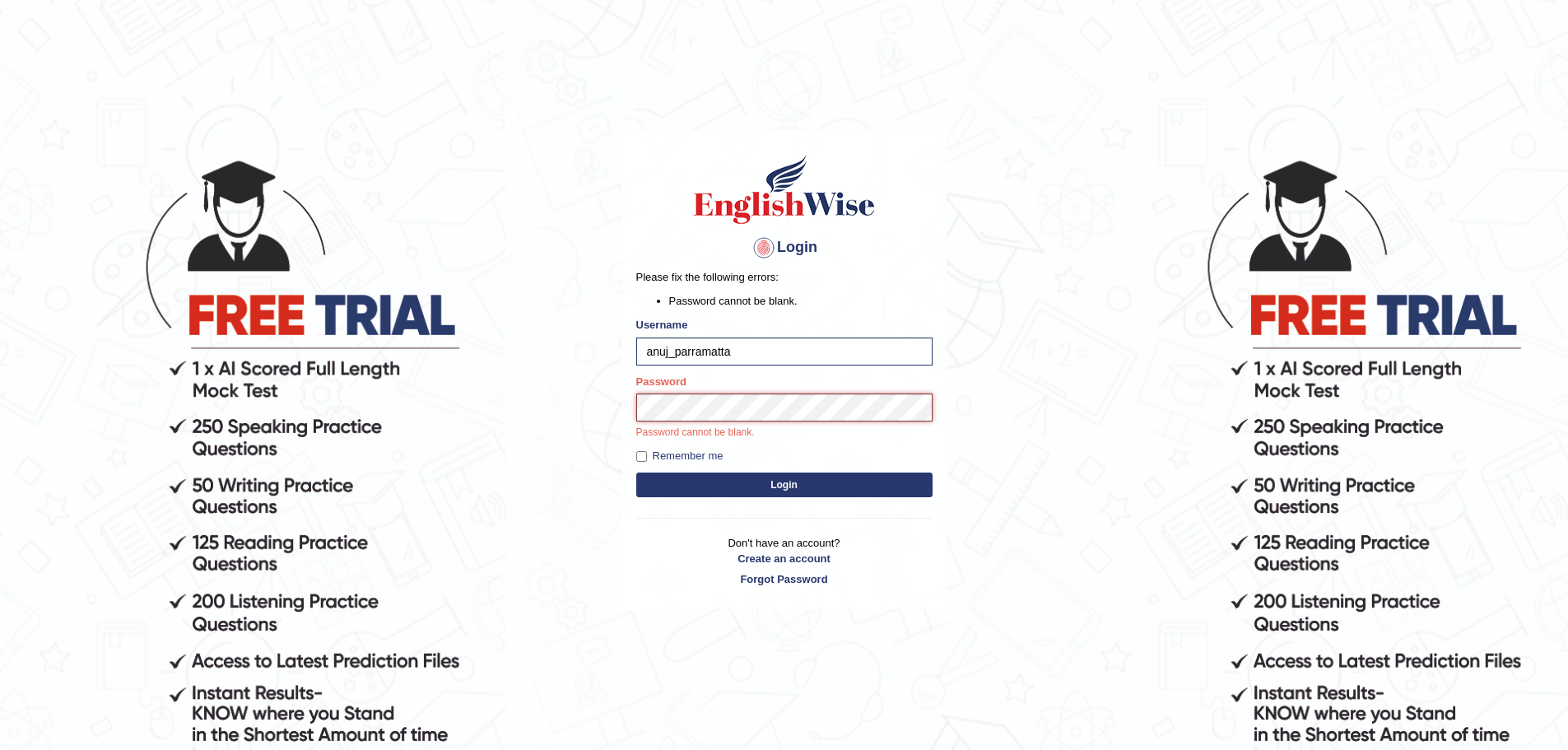
click at [636, 473] on button "Login" at bounding box center [784, 485] width 296 height 24
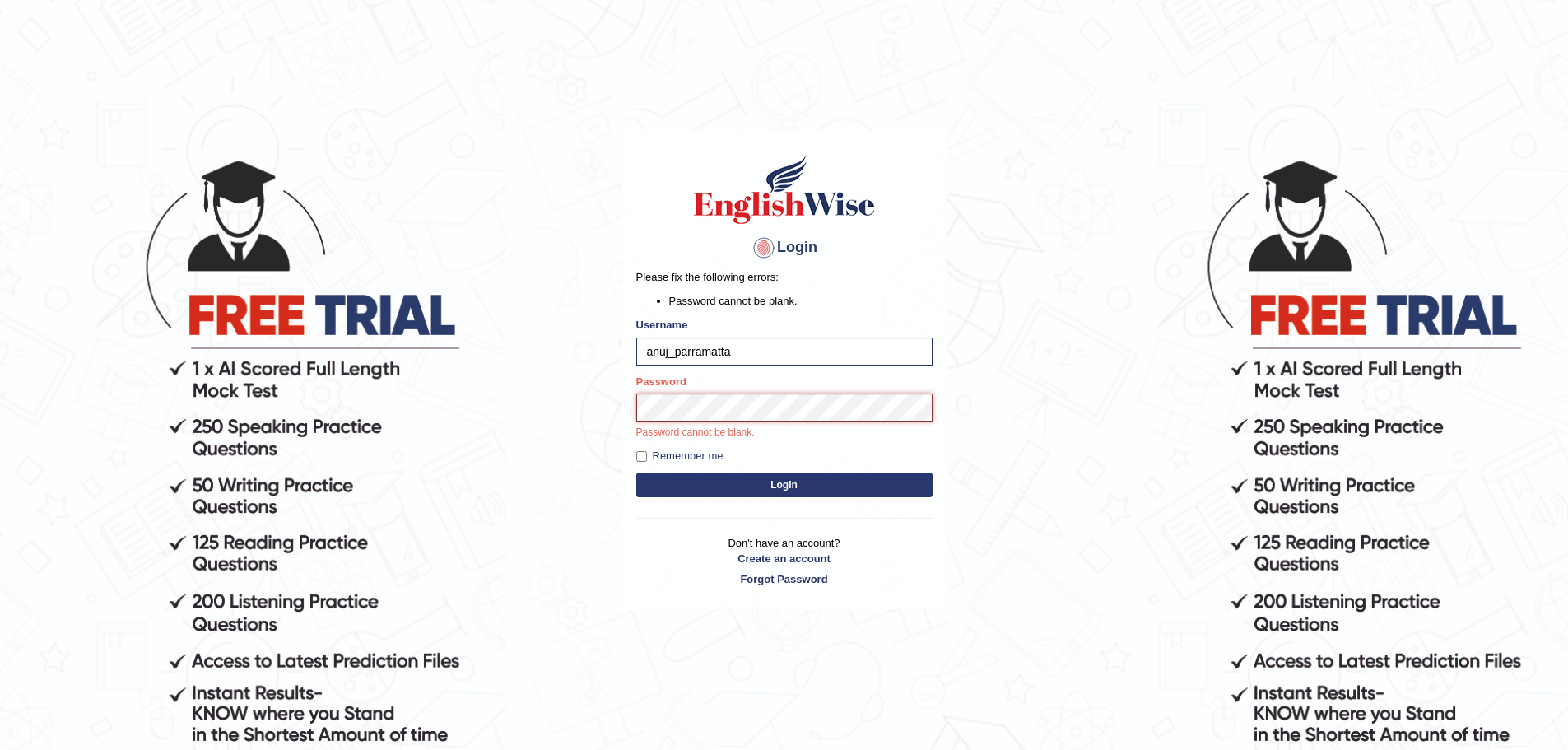
click at [636, 473] on button "Login" at bounding box center [784, 485] width 296 height 24
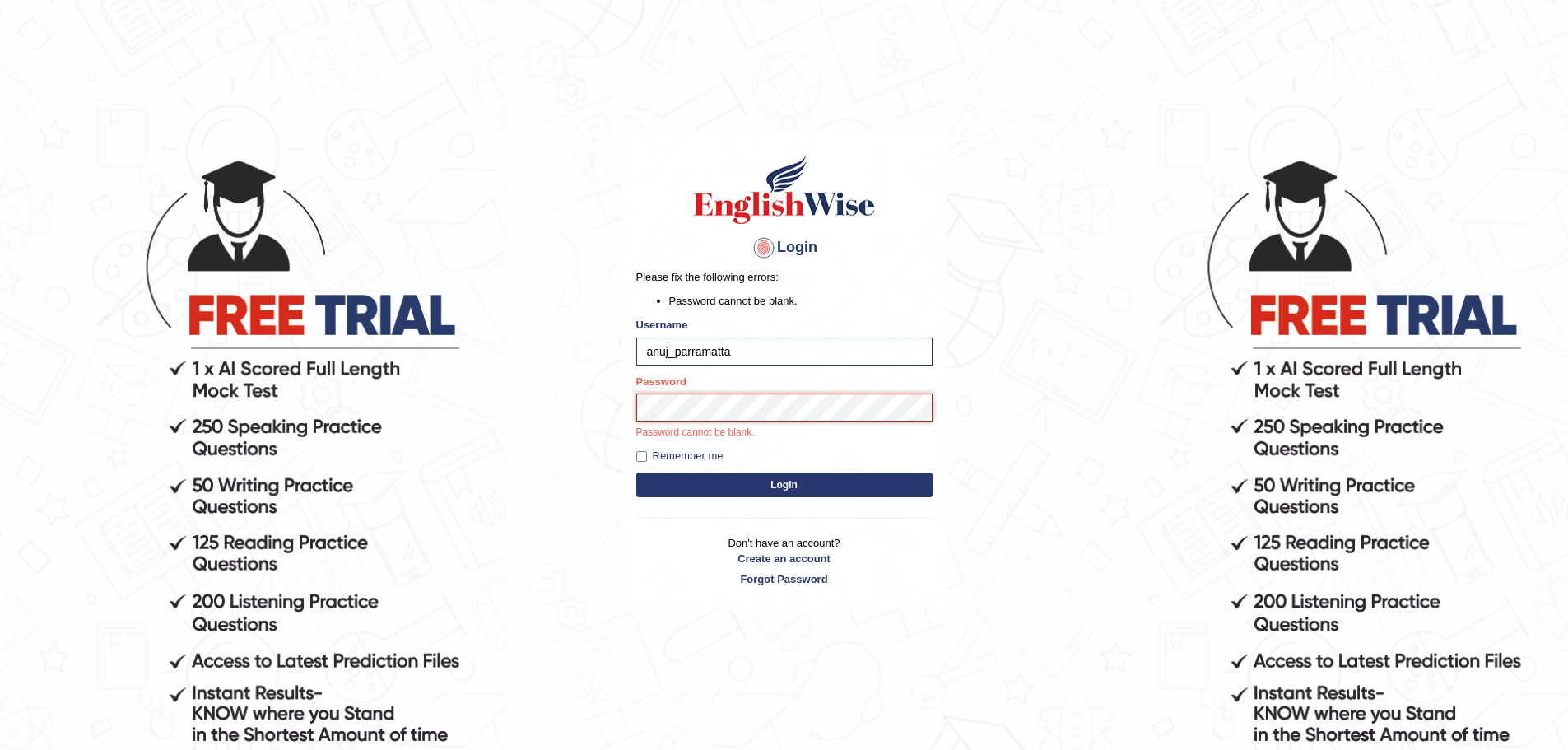
click at [636, 473] on button "Login" at bounding box center [784, 485] width 296 height 24
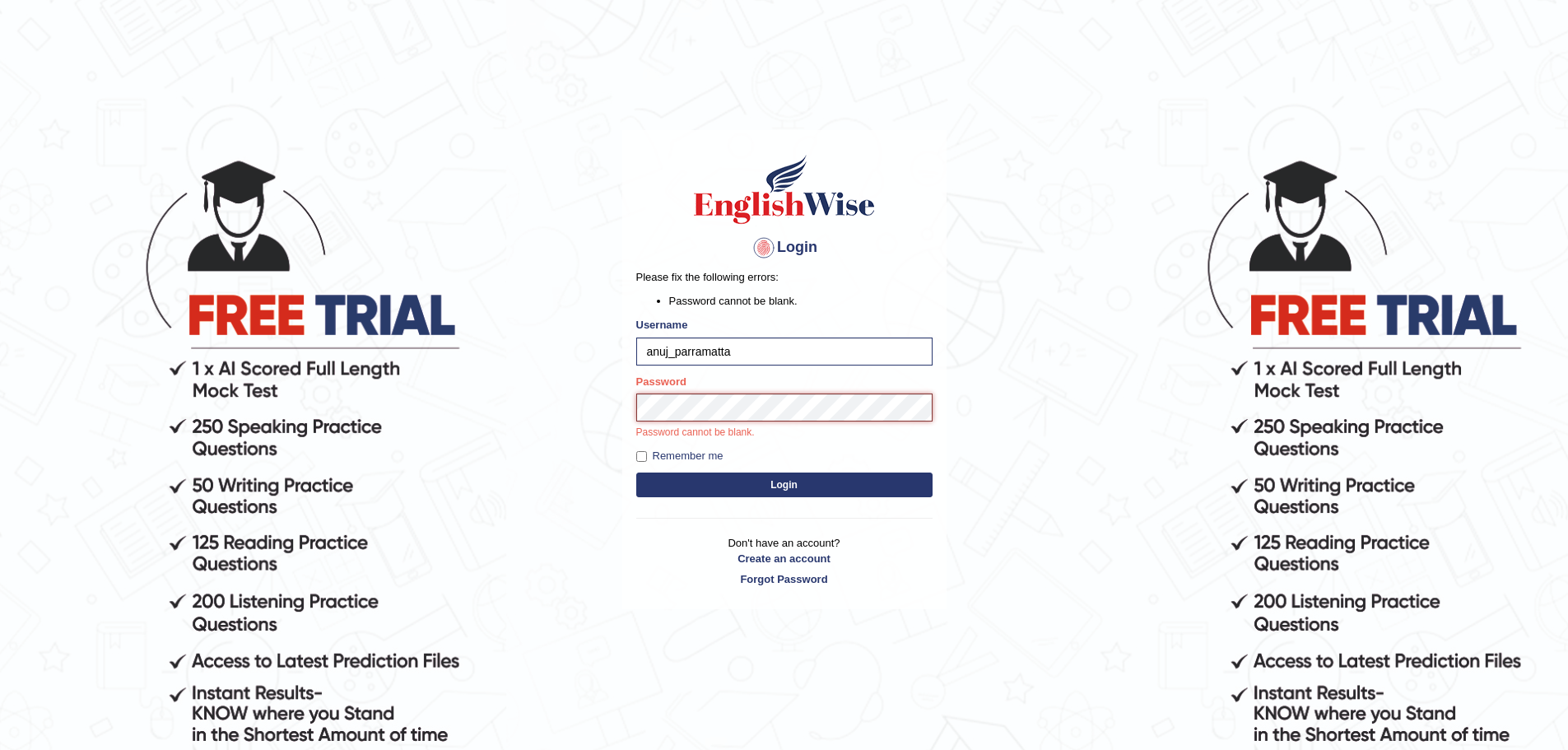
click at [636, 473] on button "Login" at bounding box center [784, 485] width 296 height 24
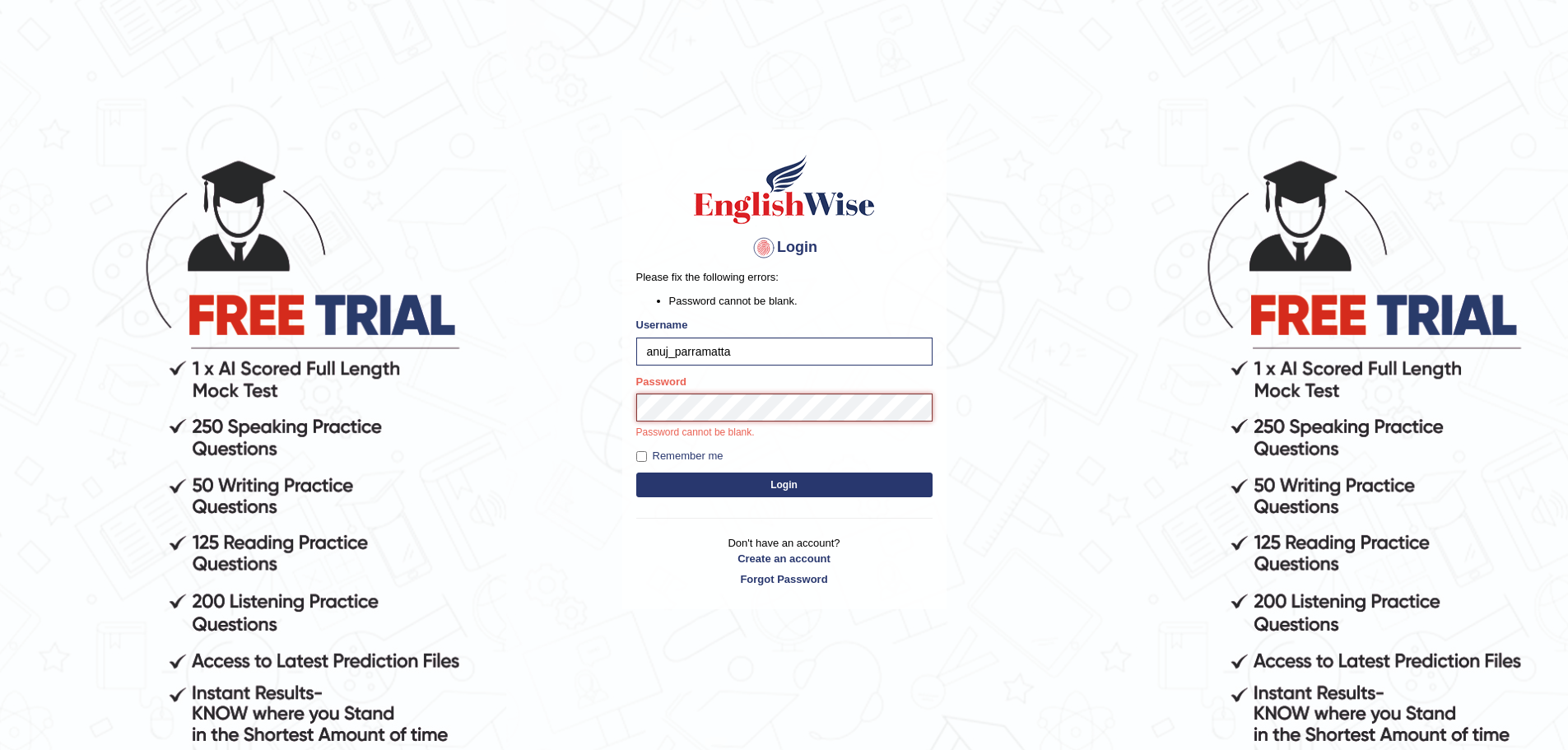
click at [636, 473] on button "Login" at bounding box center [784, 485] width 296 height 24
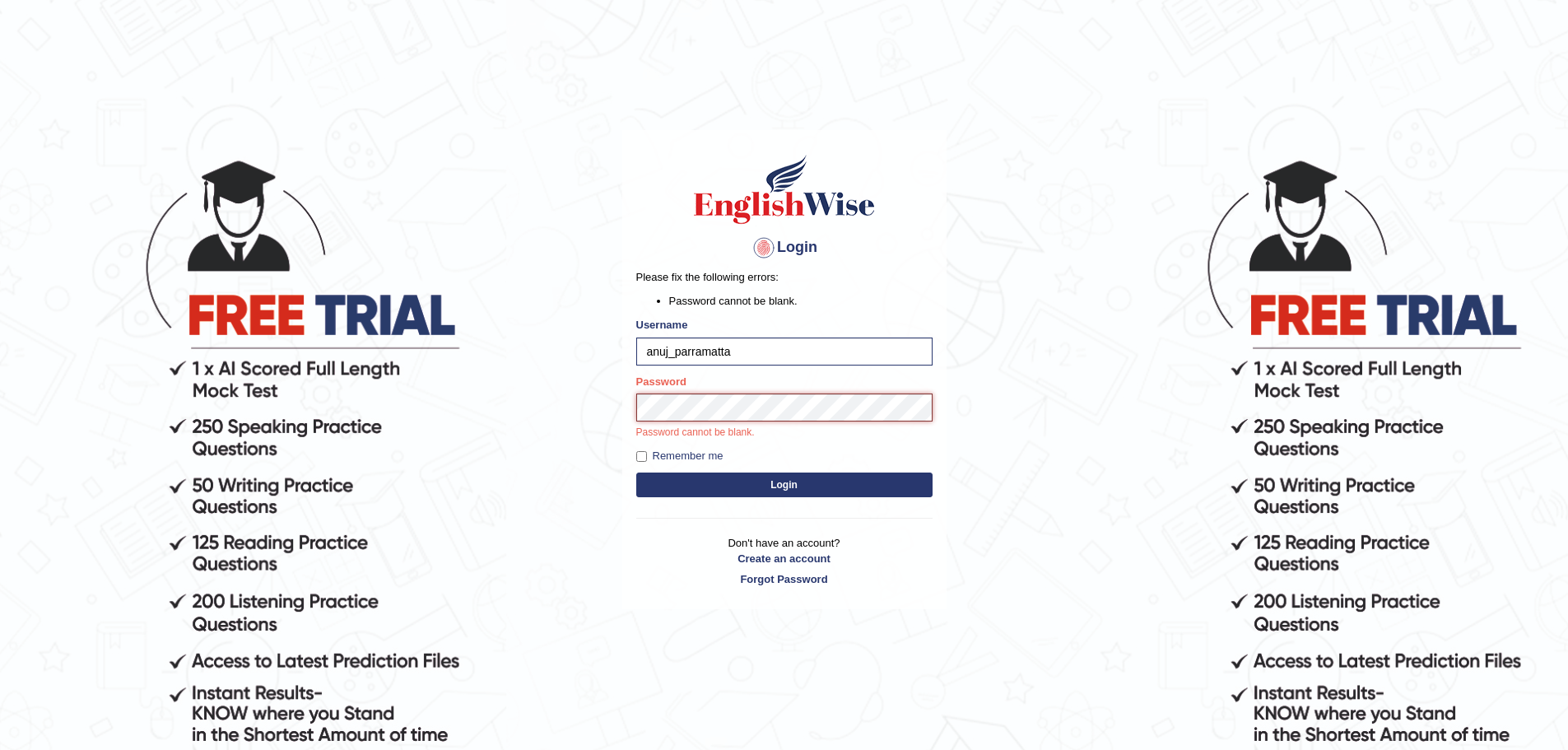
click at [636, 473] on button "Login" at bounding box center [784, 485] width 296 height 24
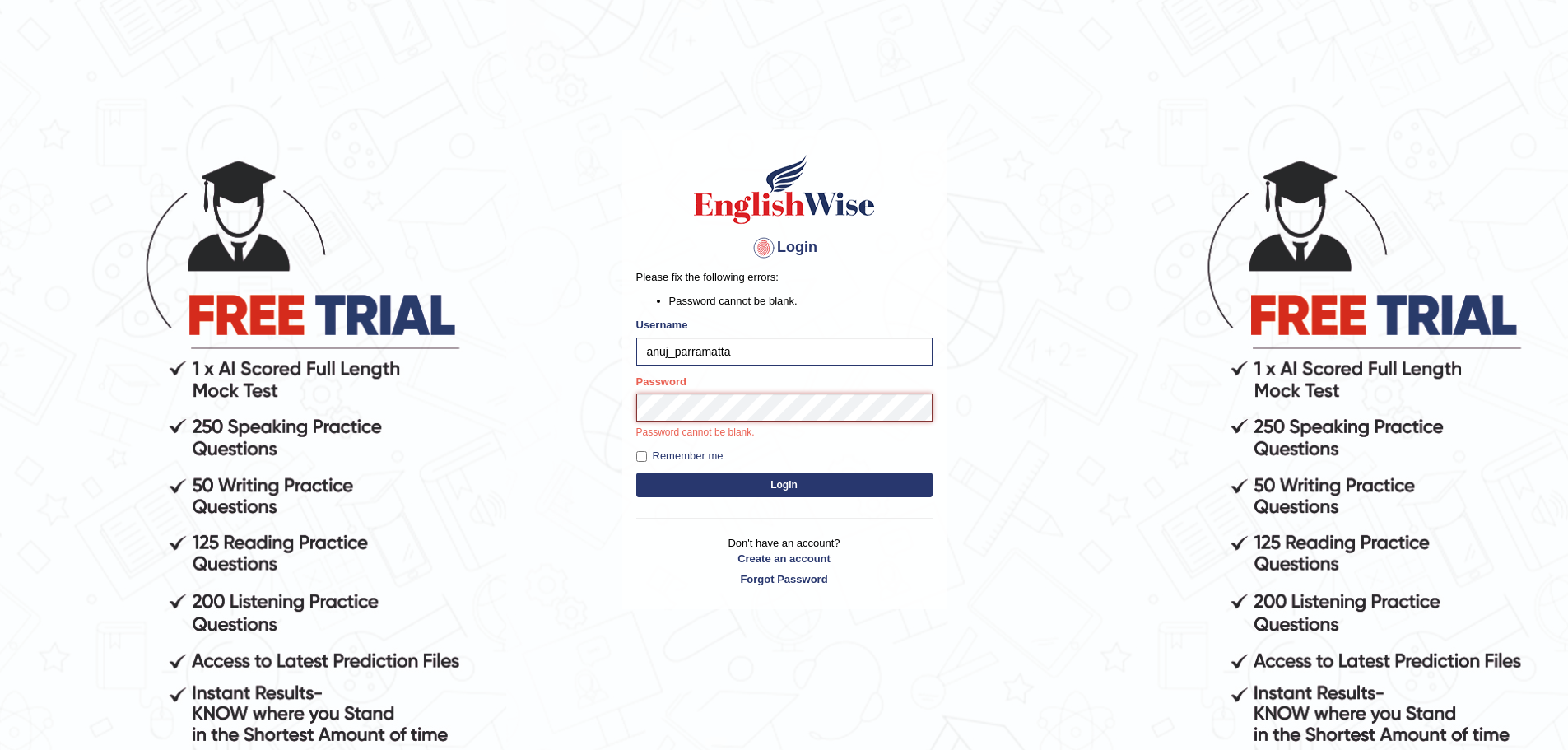
click at [636, 473] on button "Login" at bounding box center [784, 485] width 296 height 24
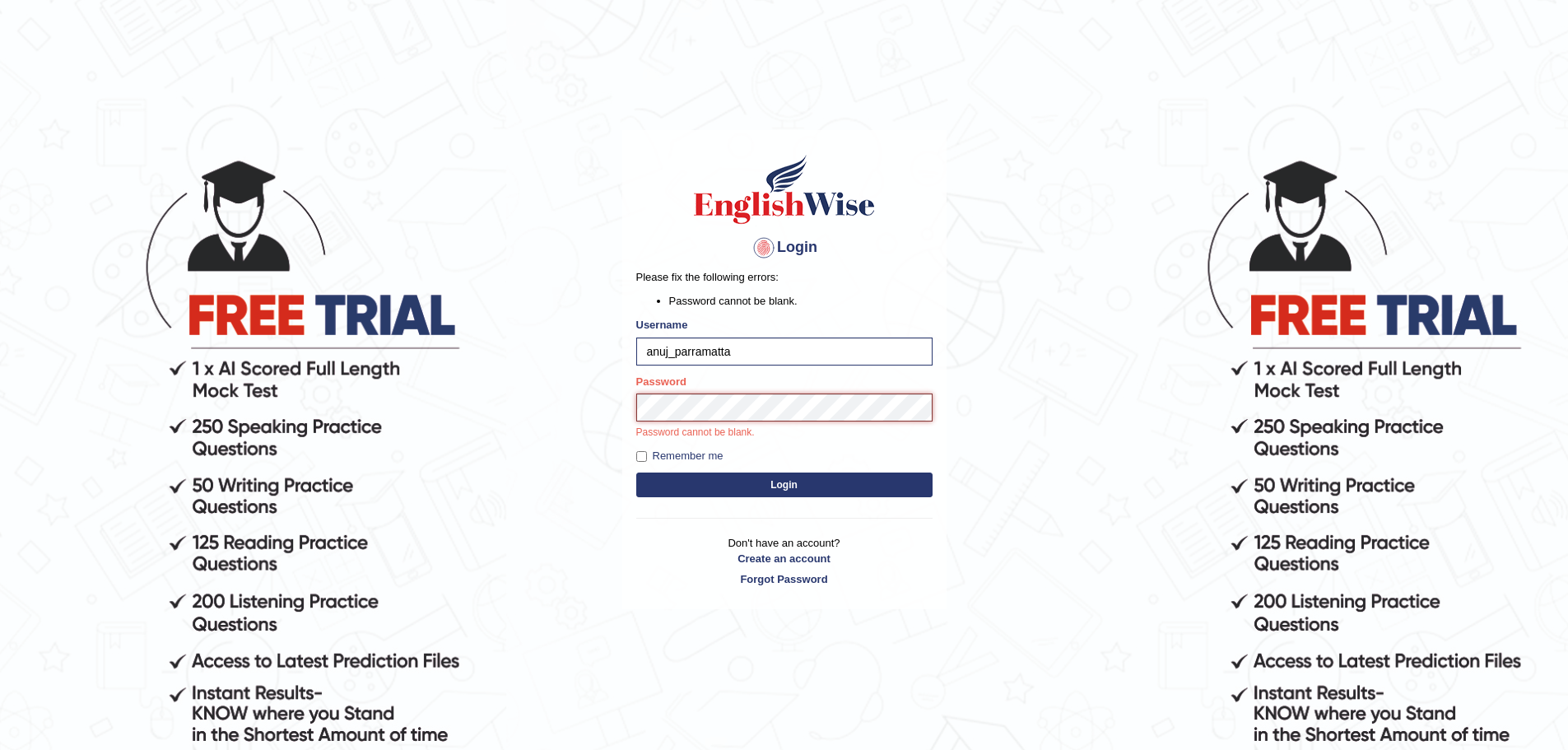
click at [636, 473] on button "Login" at bounding box center [784, 485] width 296 height 24
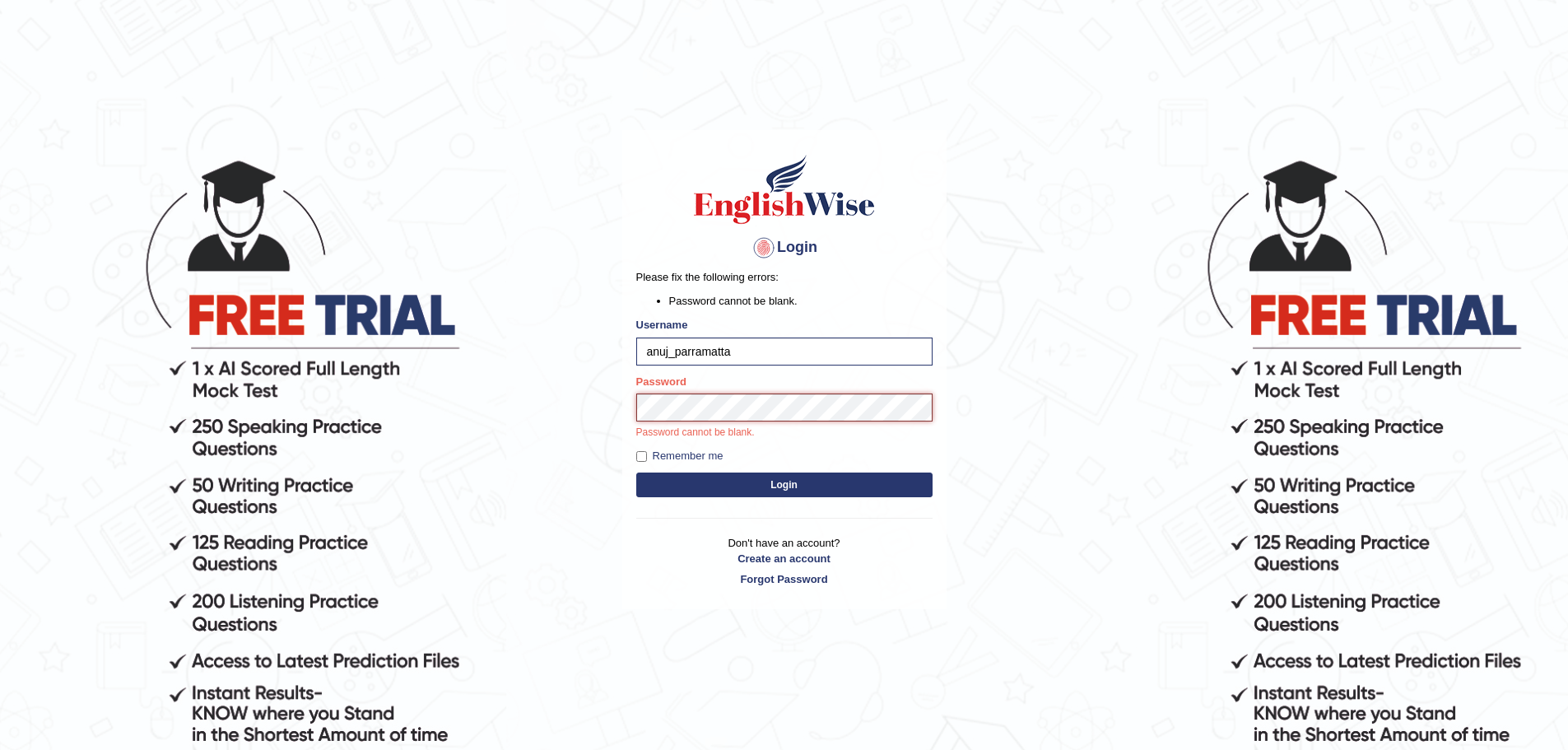
click at [636, 473] on button "Login" at bounding box center [784, 485] width 296 height 24
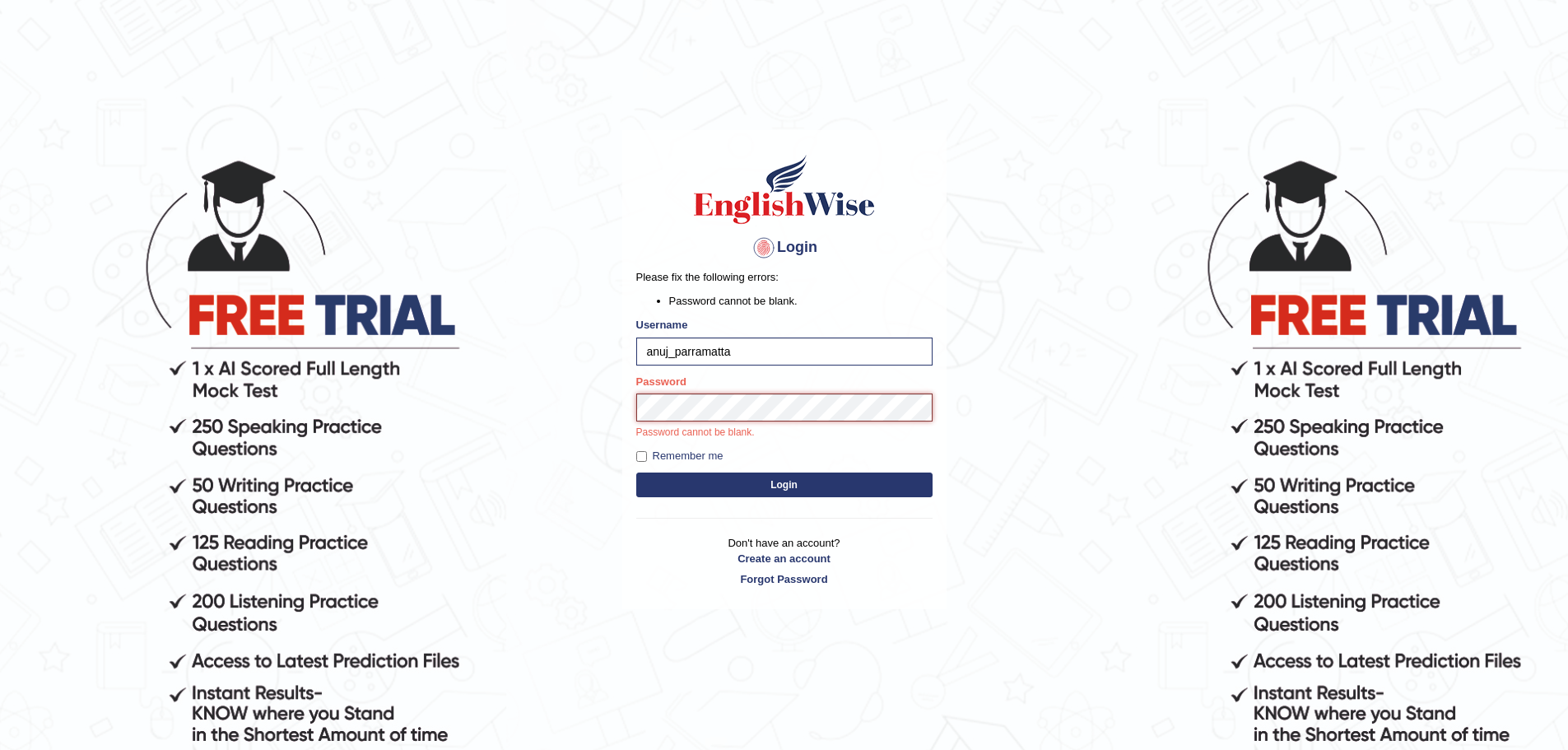
click at [636, 473] on button "Login" at bounding box center [784, 485] width 296 height 24
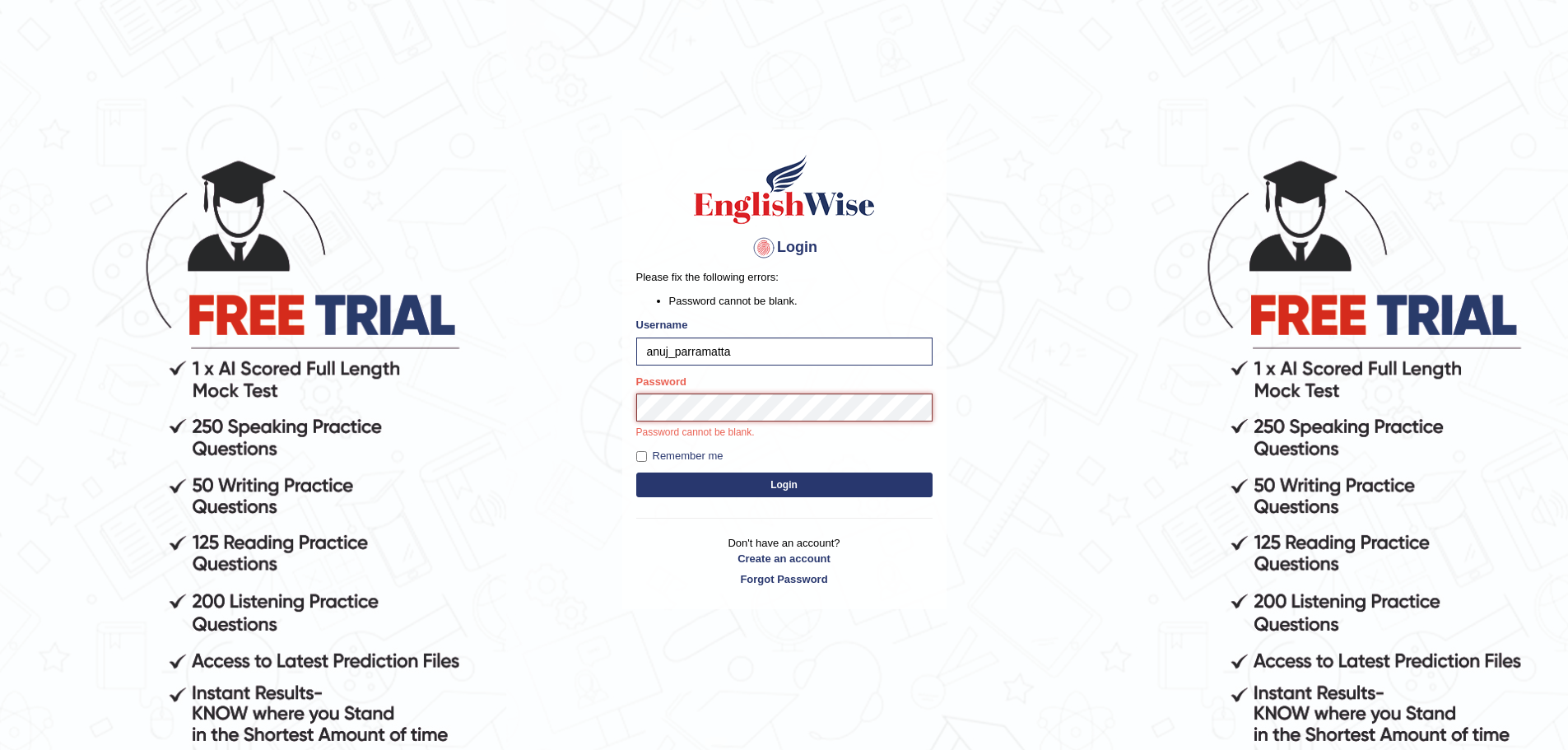
click at [636, 473] on button "Login" at bounding box center [784, 485] width 296 height 24
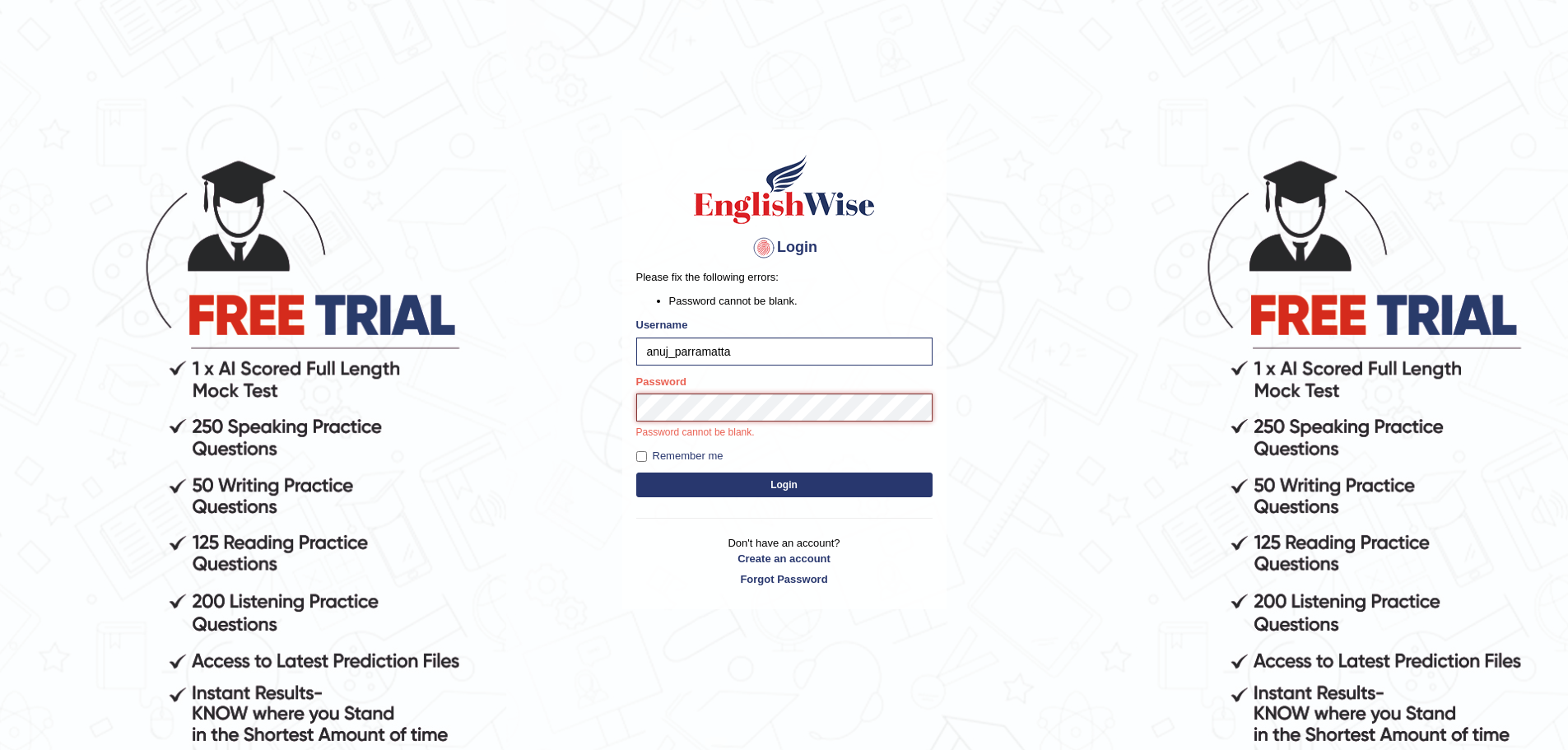
click at [636, 473] on button "Login" at bounding box center [784, 485] width 296 height 24
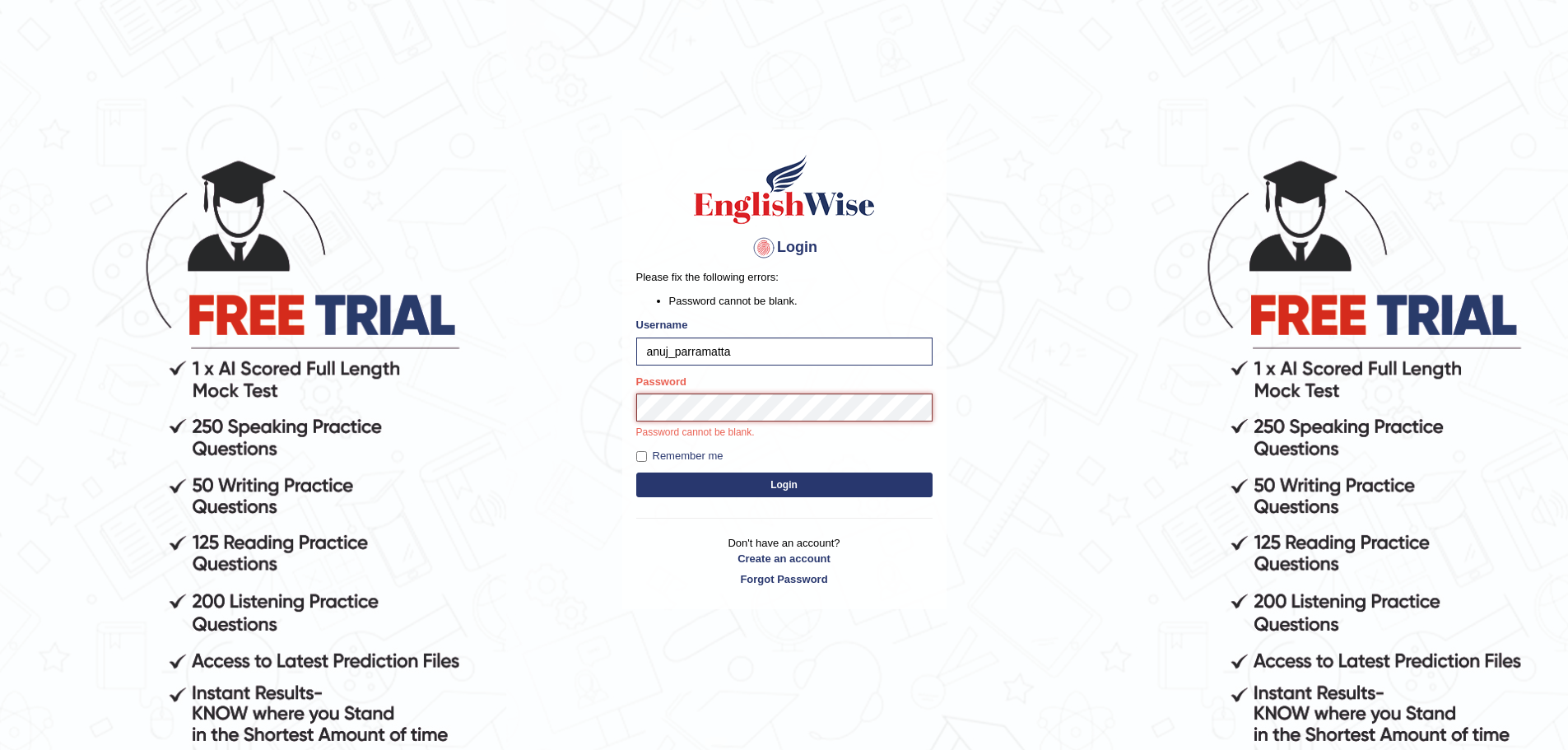
click at [636, 473] on button "Login" at bounding box center [784, 485] width 296 height 24
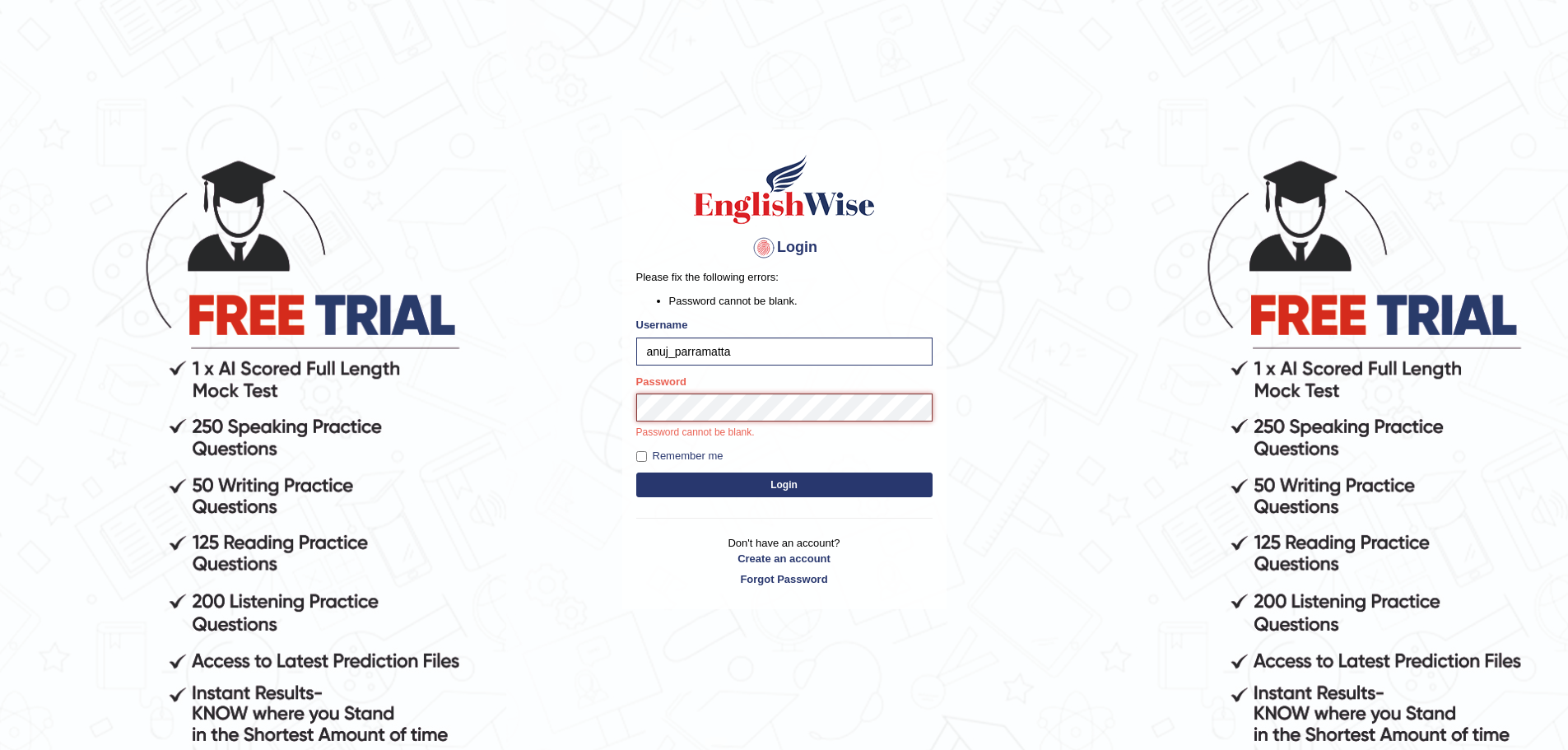
click at [636, 473] on button "Login" at bounding box center [784, 485] width 296 height 24
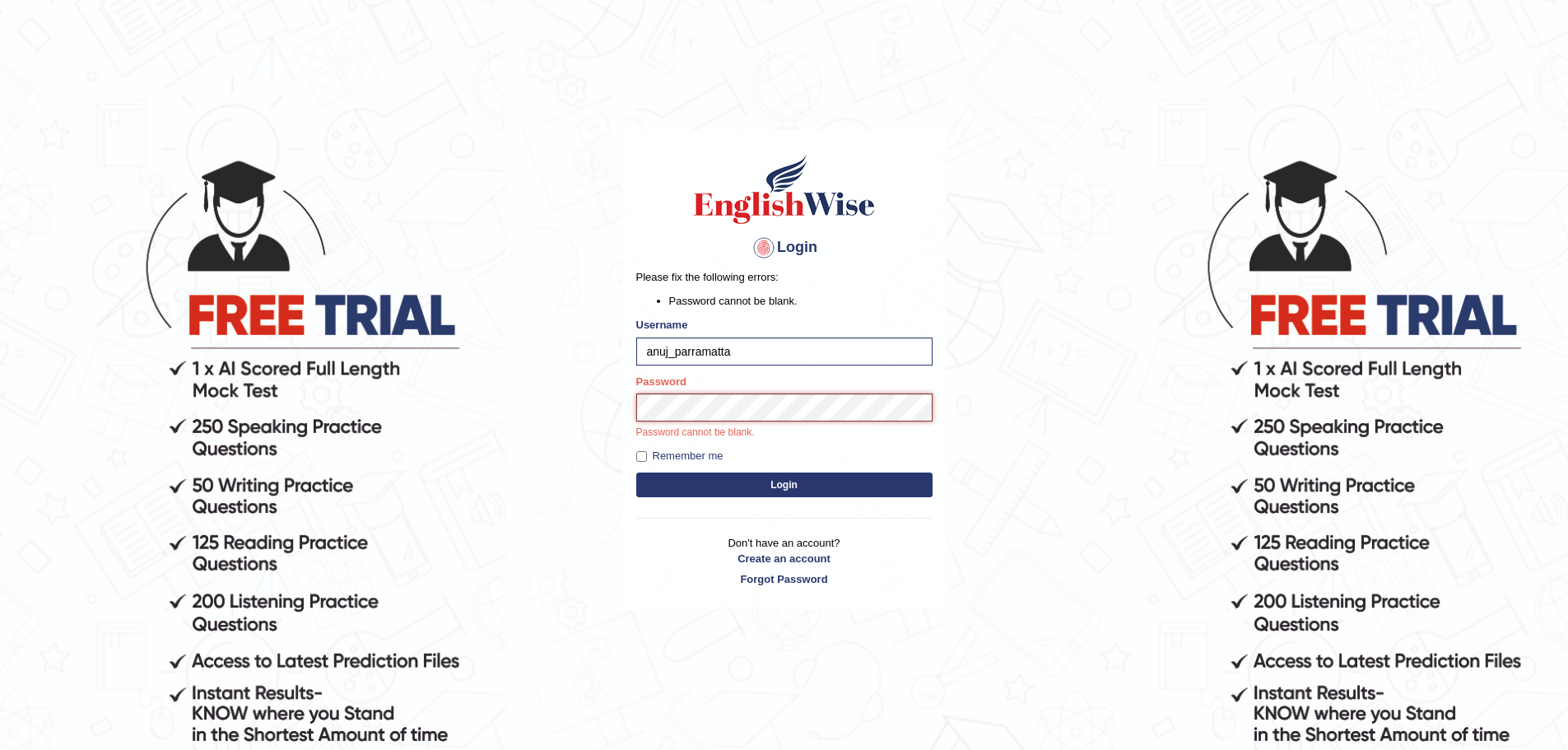
click at [636, 473] on button "Login" at bounding box center [784, 485] width 296 height 24
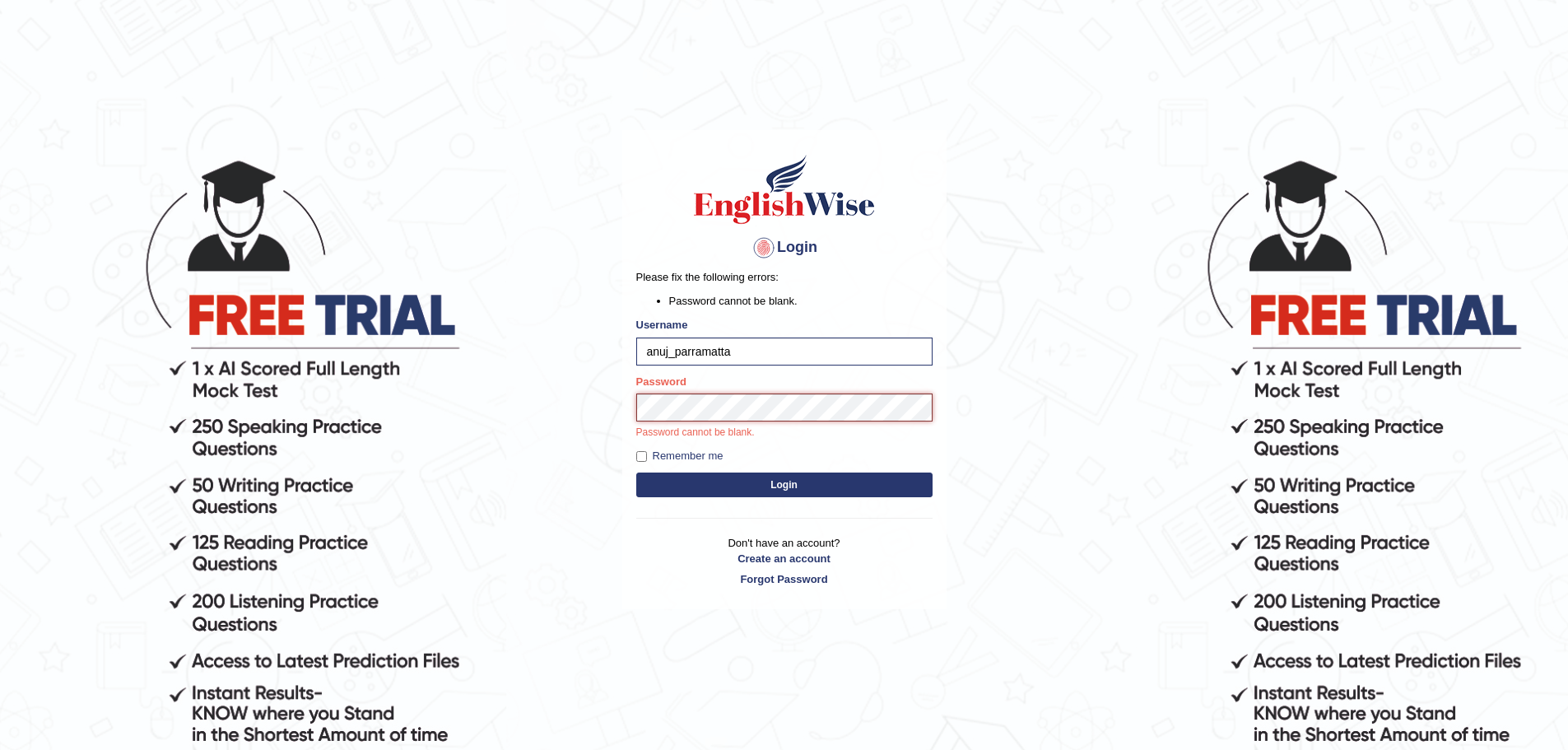
click at [636, 473] on button "Login" at bounding box center [784, 485] width 296 height 24
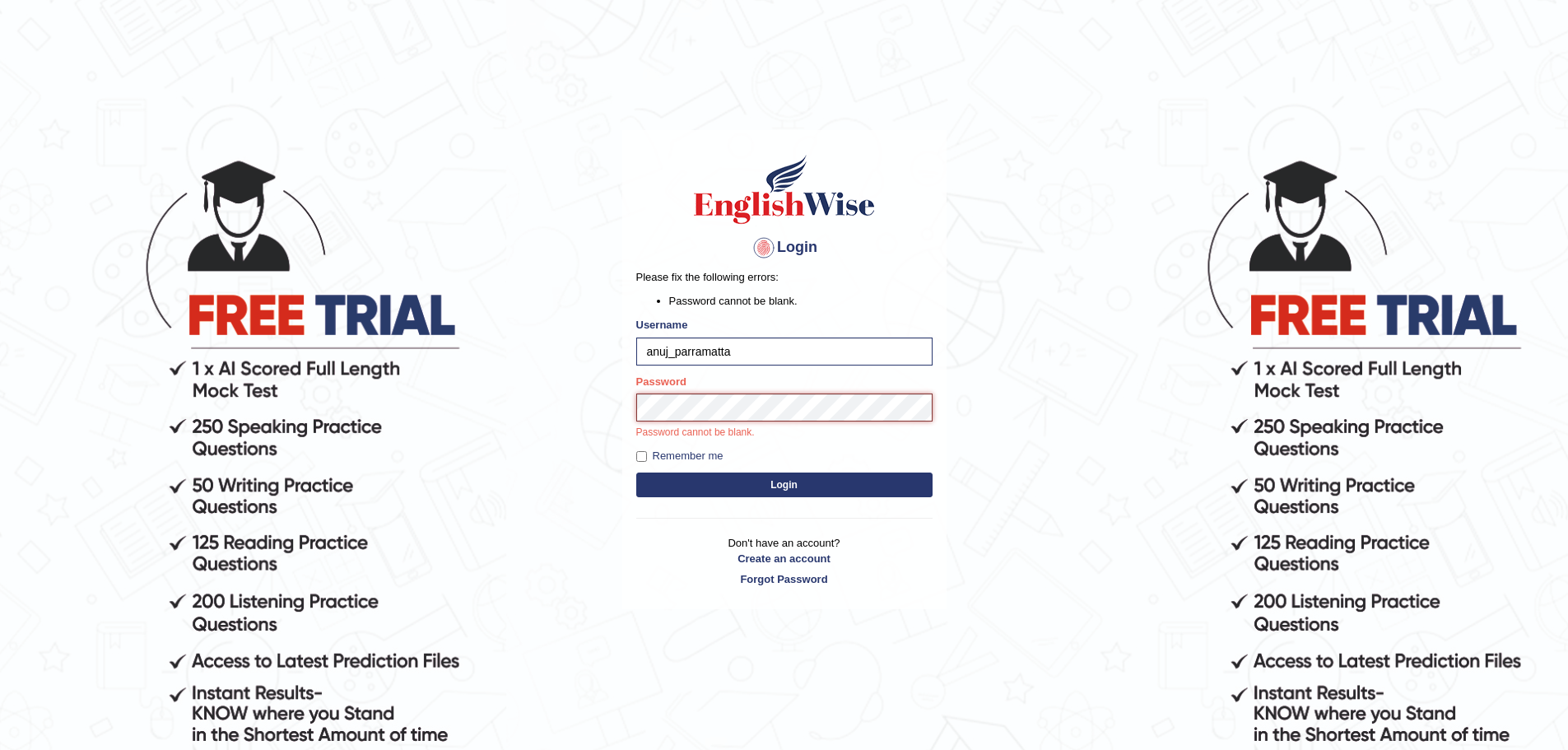
click at [636, 473] on button "Login" at bounding box center [784, 485] width 296 height 24
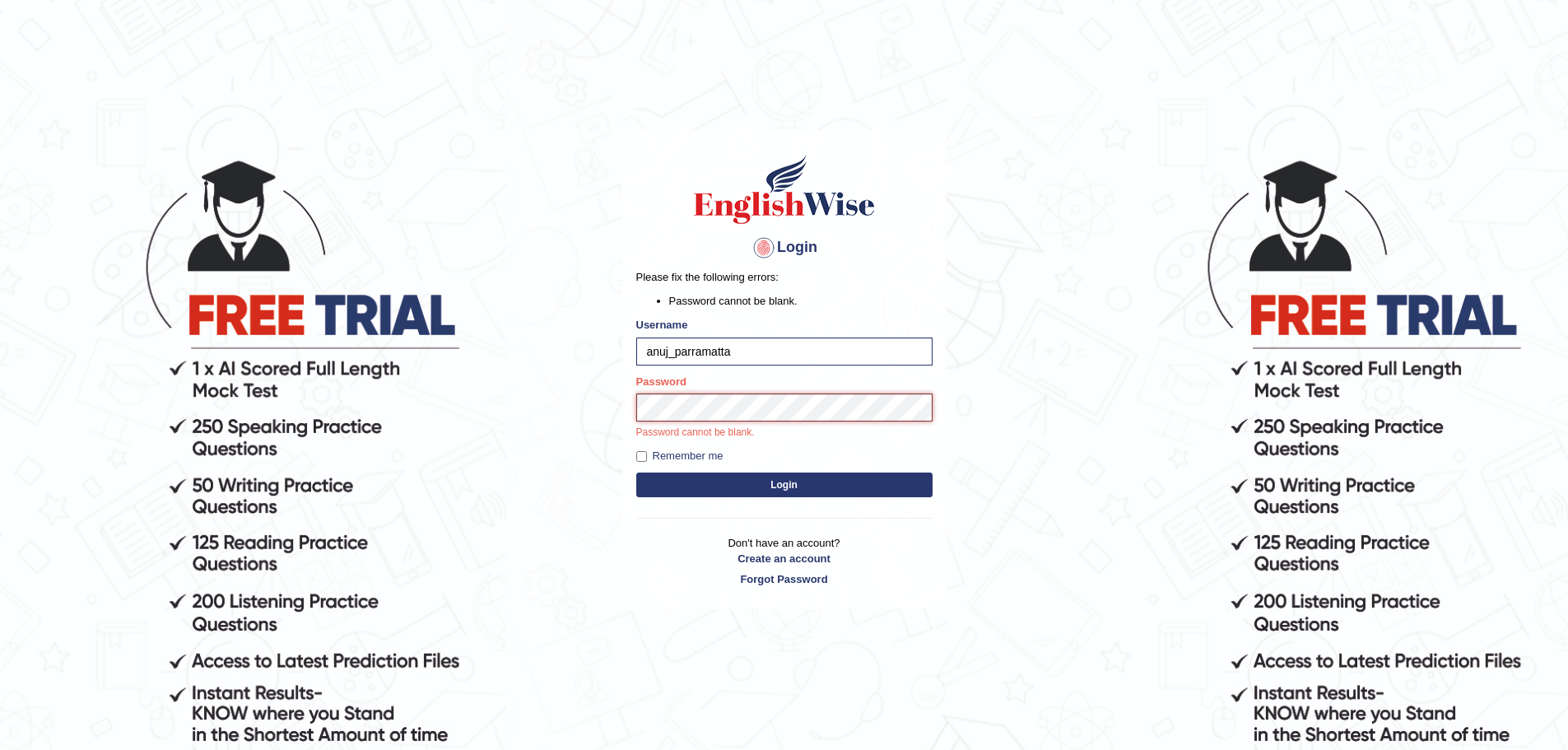
click at [636, 473] on button "Login" at bounding box center [784, 485] width 296 height 24
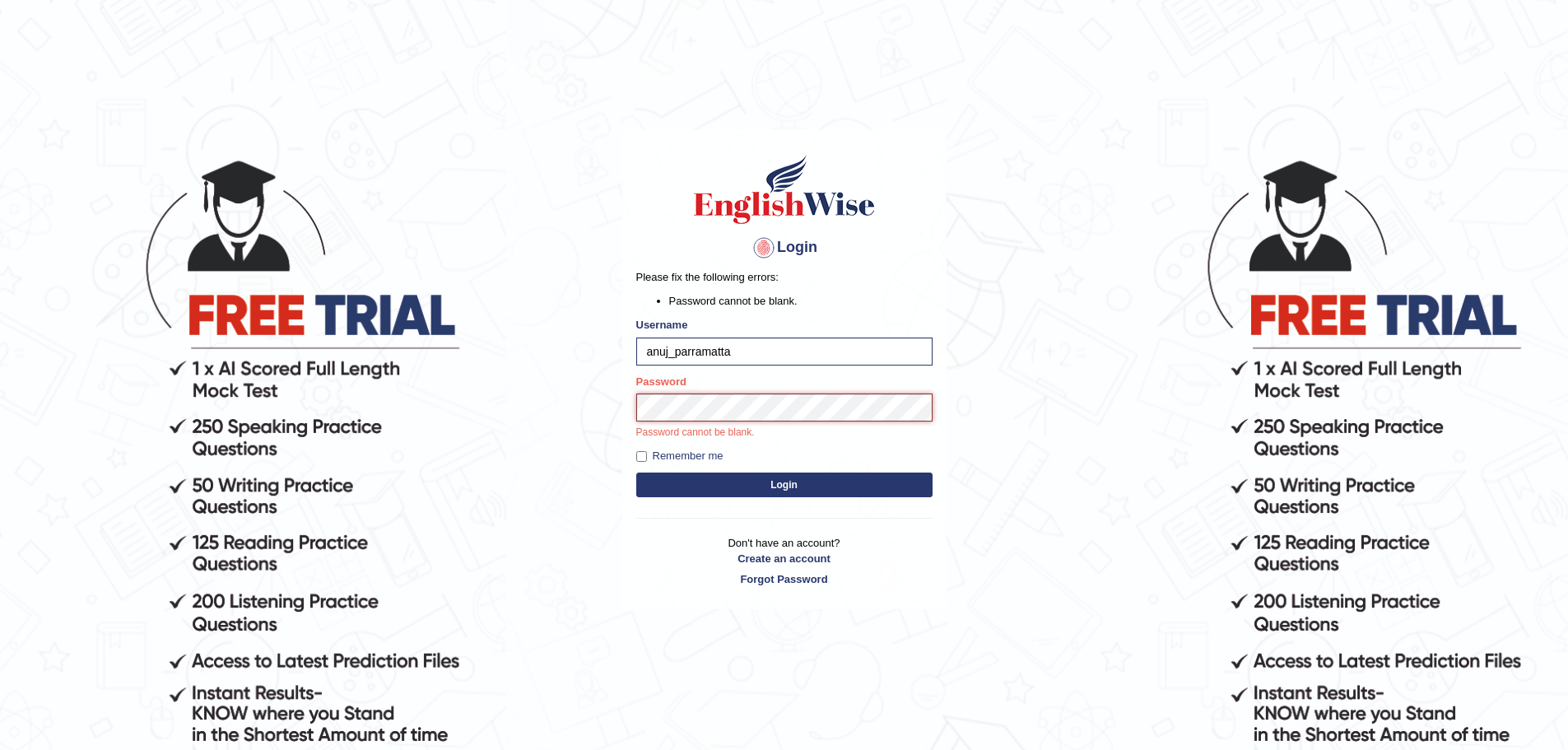
click at [636, 473] on button "Login" at bounding box center [784, 485] width 296 height 24
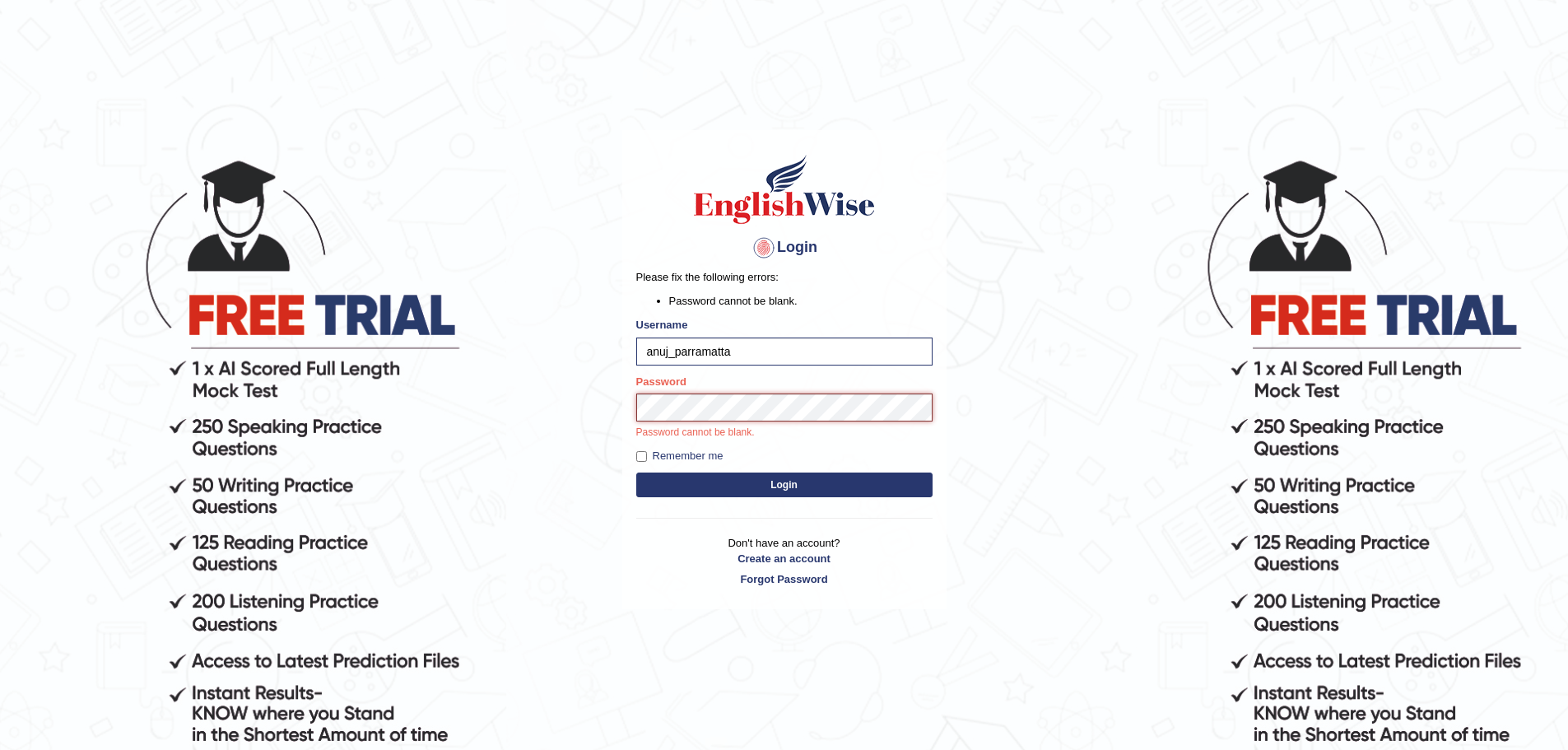
click at [636, 473] on button "Login" at bounding box center [784, 485] width 296 height 24
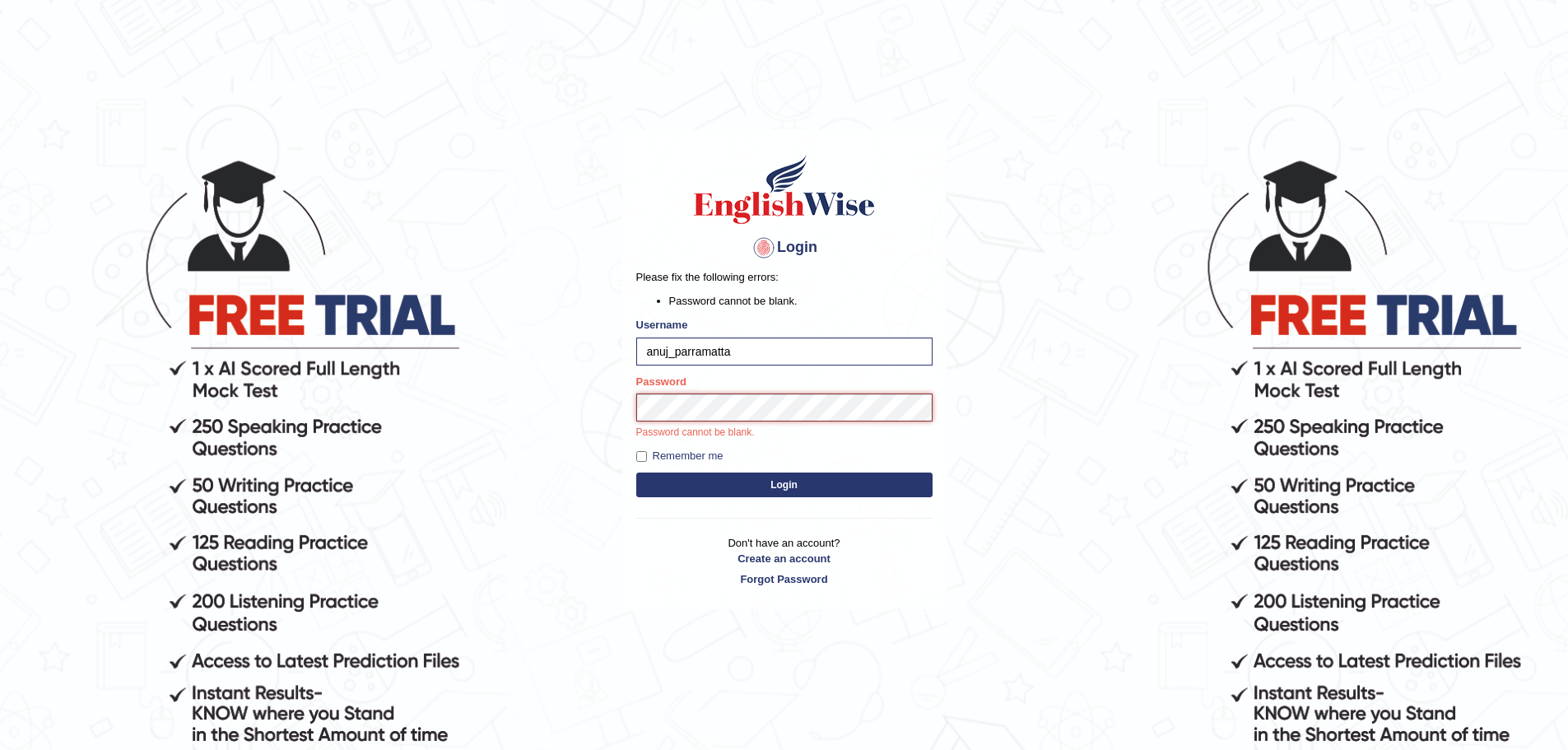
click at [636, 473] on button "Login" at bounding box center [784, 485] width 296 height 24
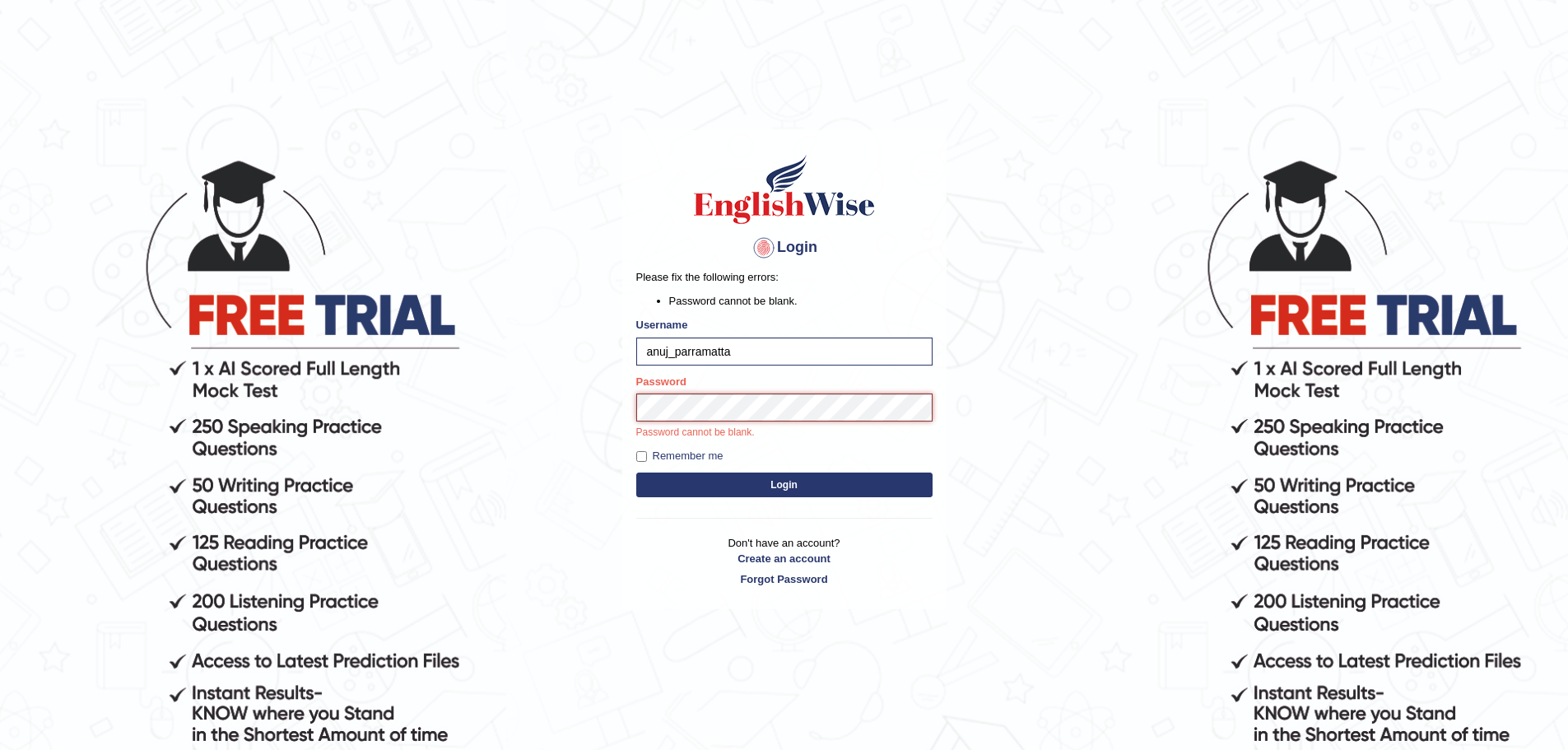
click at [636, 473] on button "Login" at bounding box center [784, 485] width 296 height 24
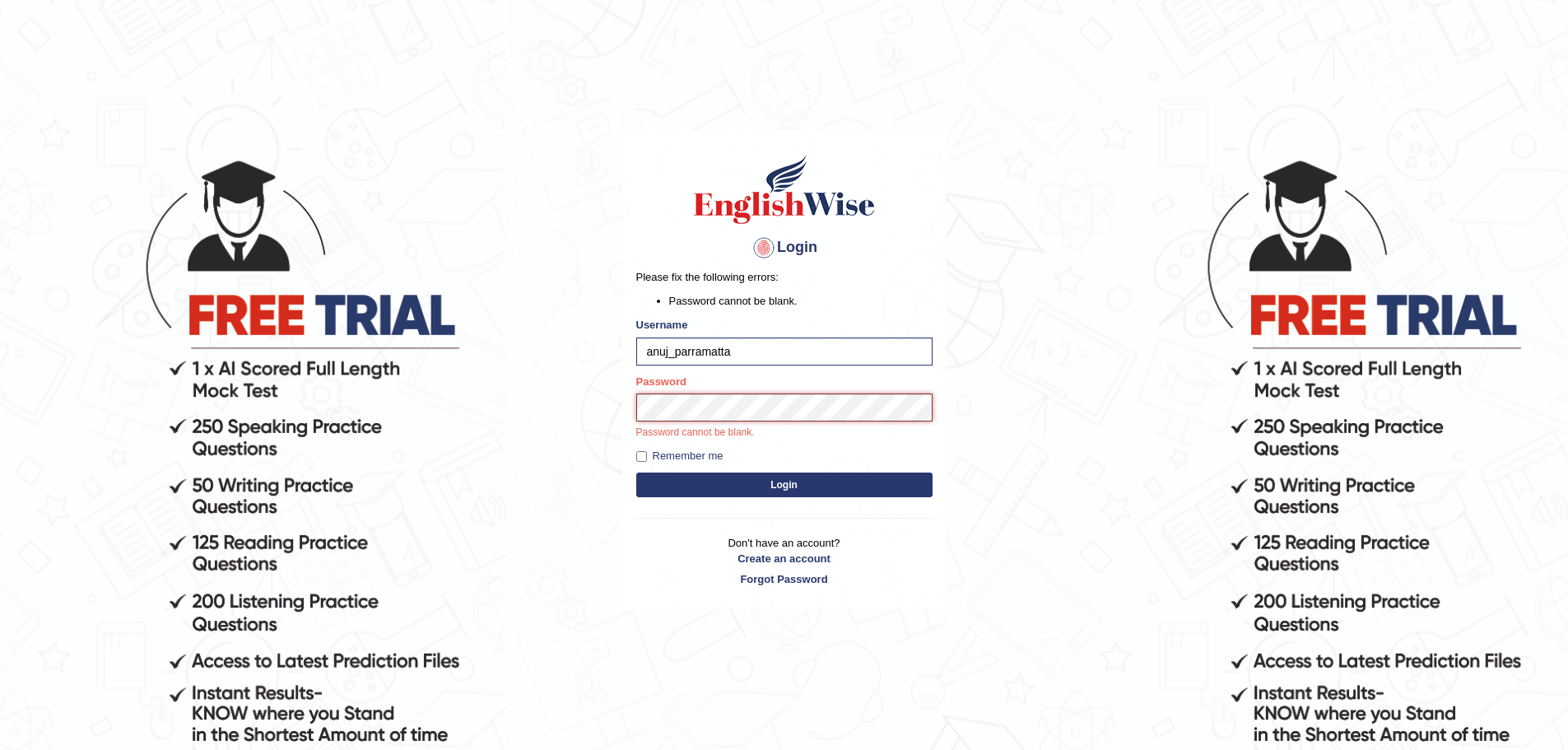
click at [636, 473] on button "Login" at bounding box center [784, 485] width 296 height 24
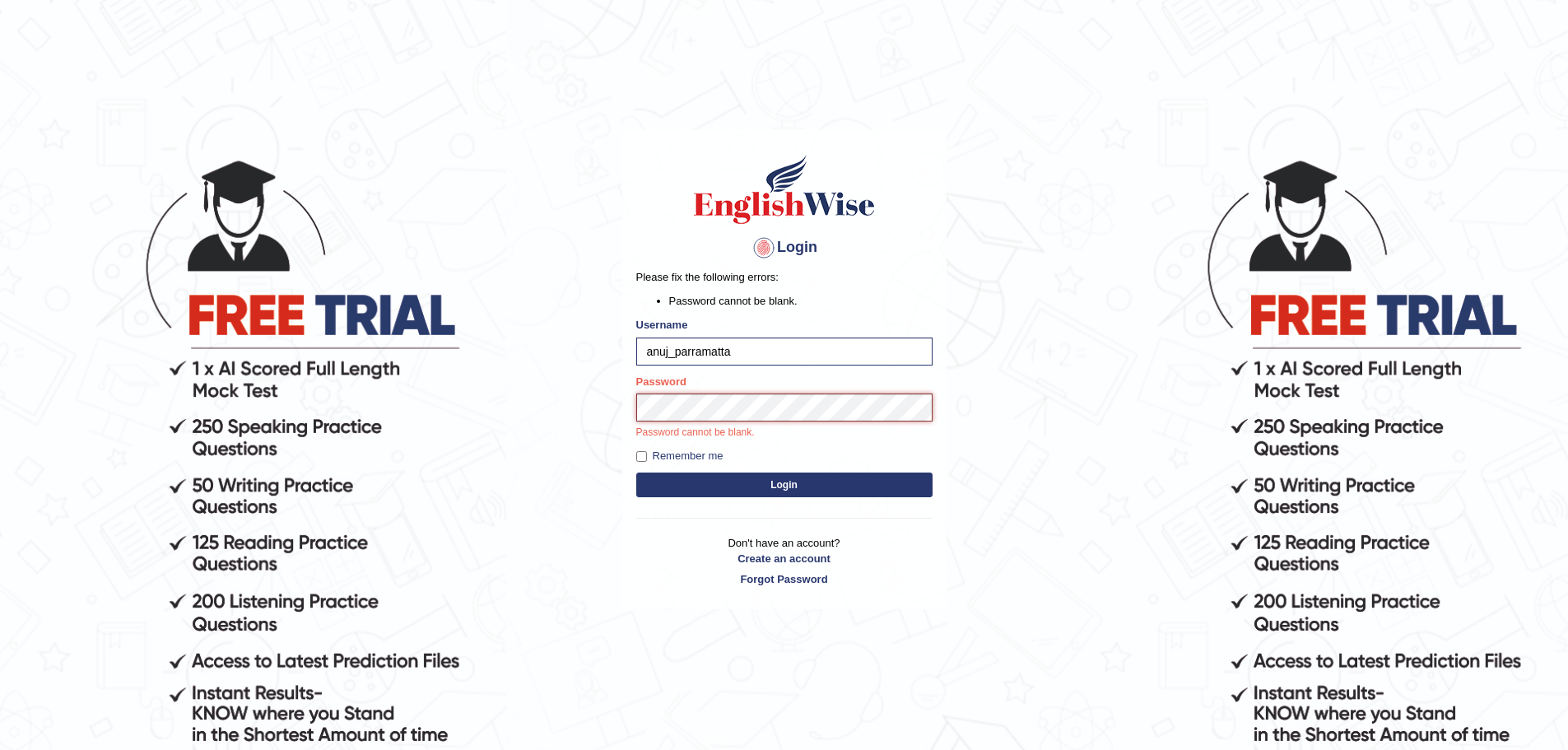
click at [636, 473] on button "Login" at bounding box center [784, 485] width 296 height 24
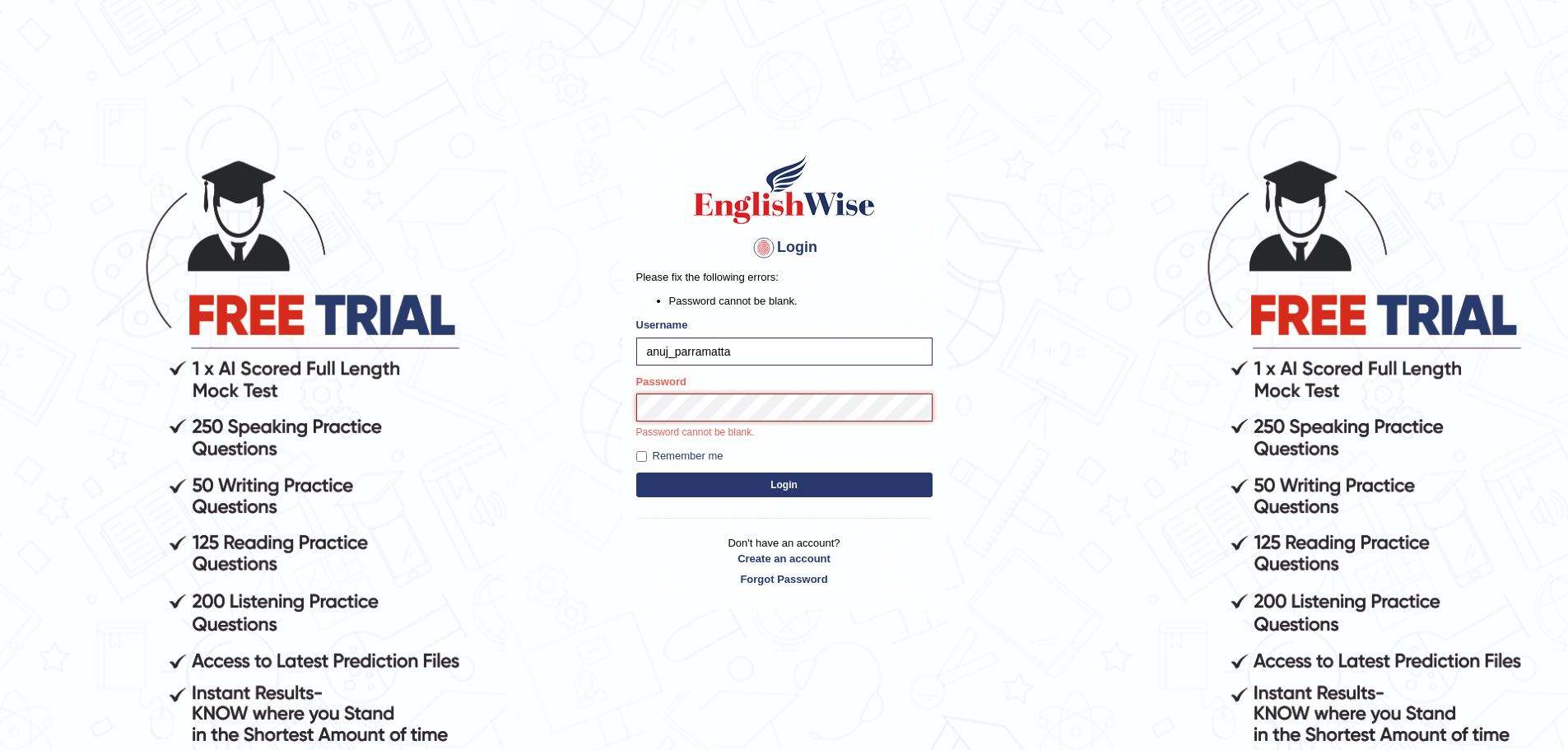
click at [636, 473] on button "Login" at bounding box center [784, 485] width 296 height 24
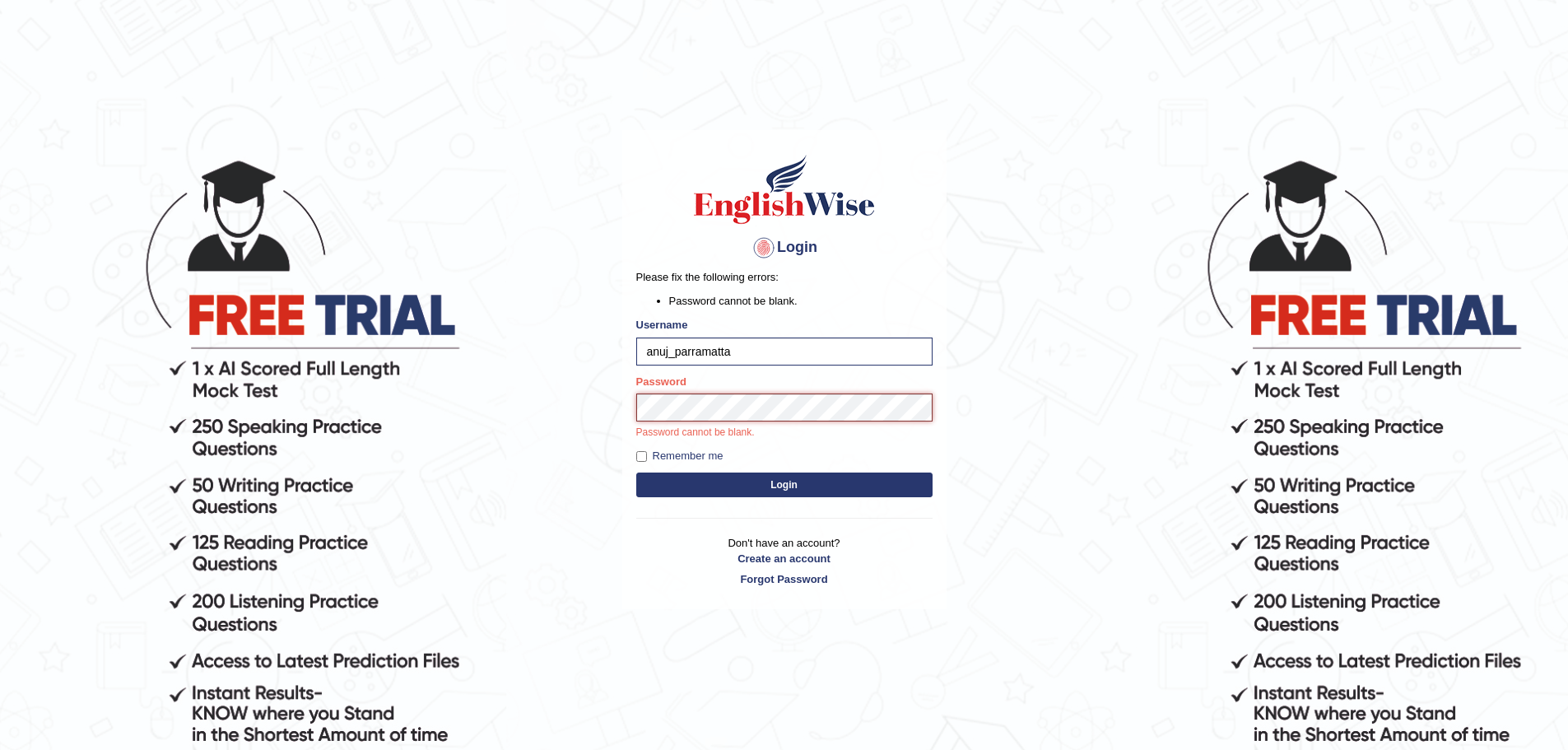
click at [636, 473] on button "Login" at bounding box center [784, 485] width 296 height 24
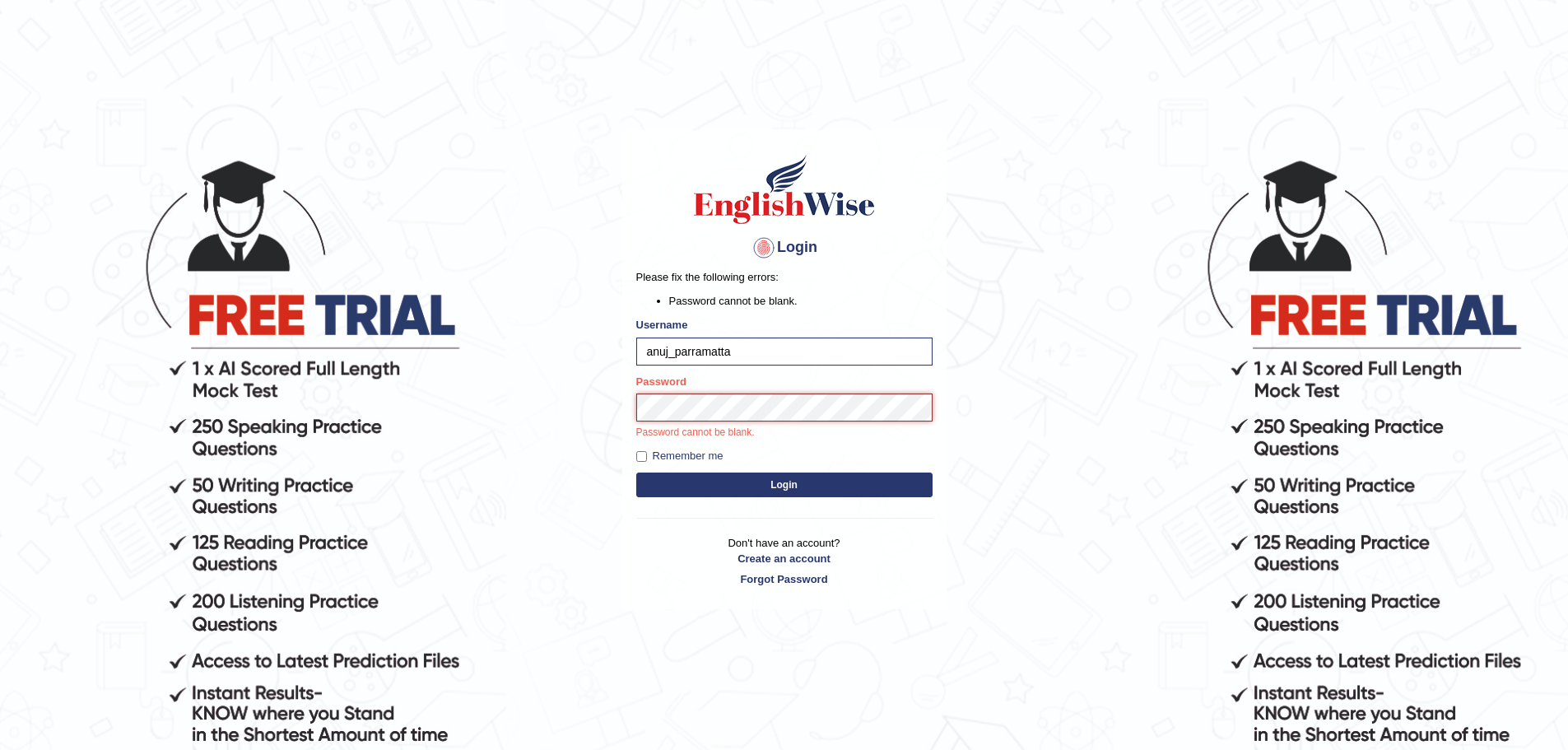
click at [636, 473] on button "Login" at bounding box center [784, 485] width 296 height 24
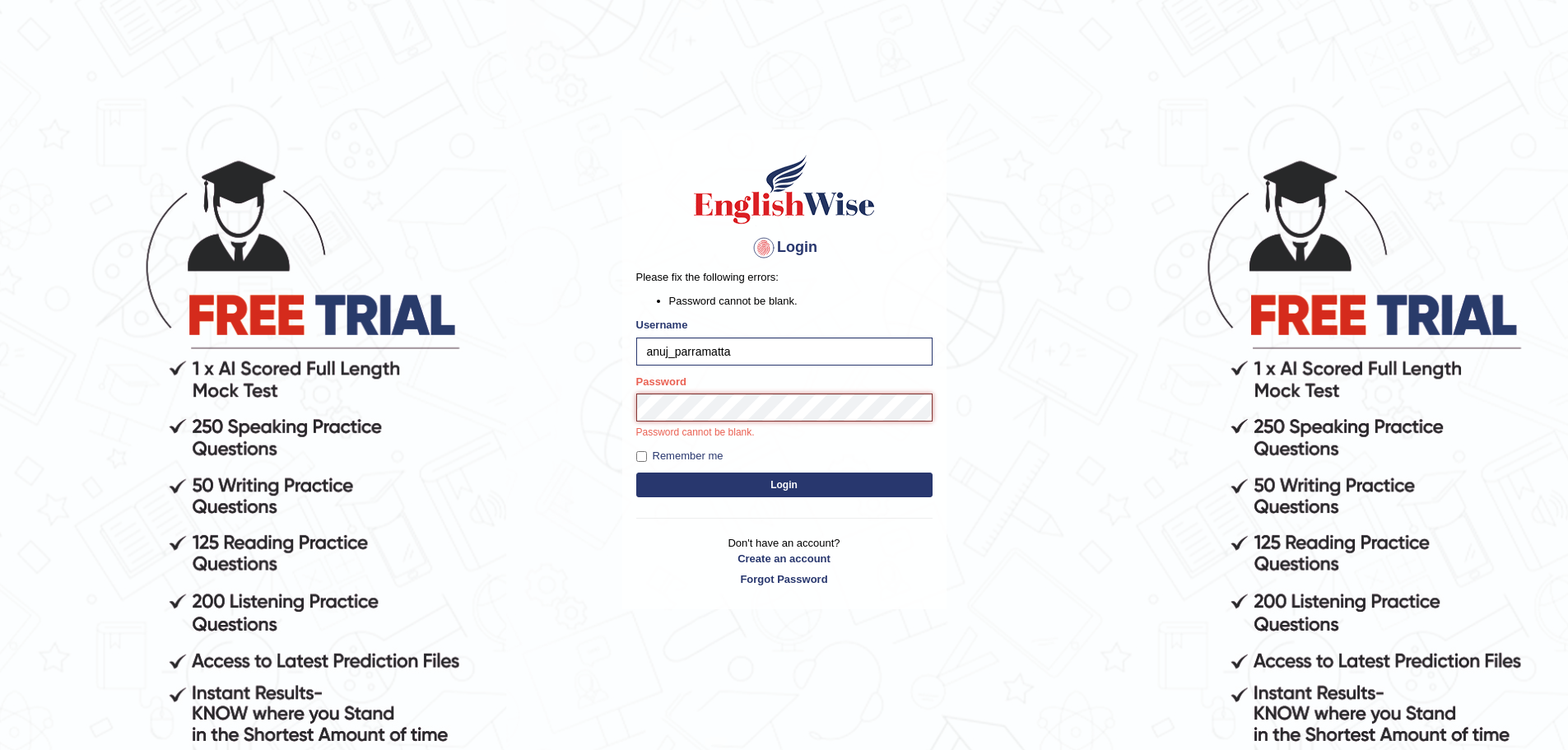
click at [636, 473] on button "Login" at bounding box center [784, 485] width 296 height 24
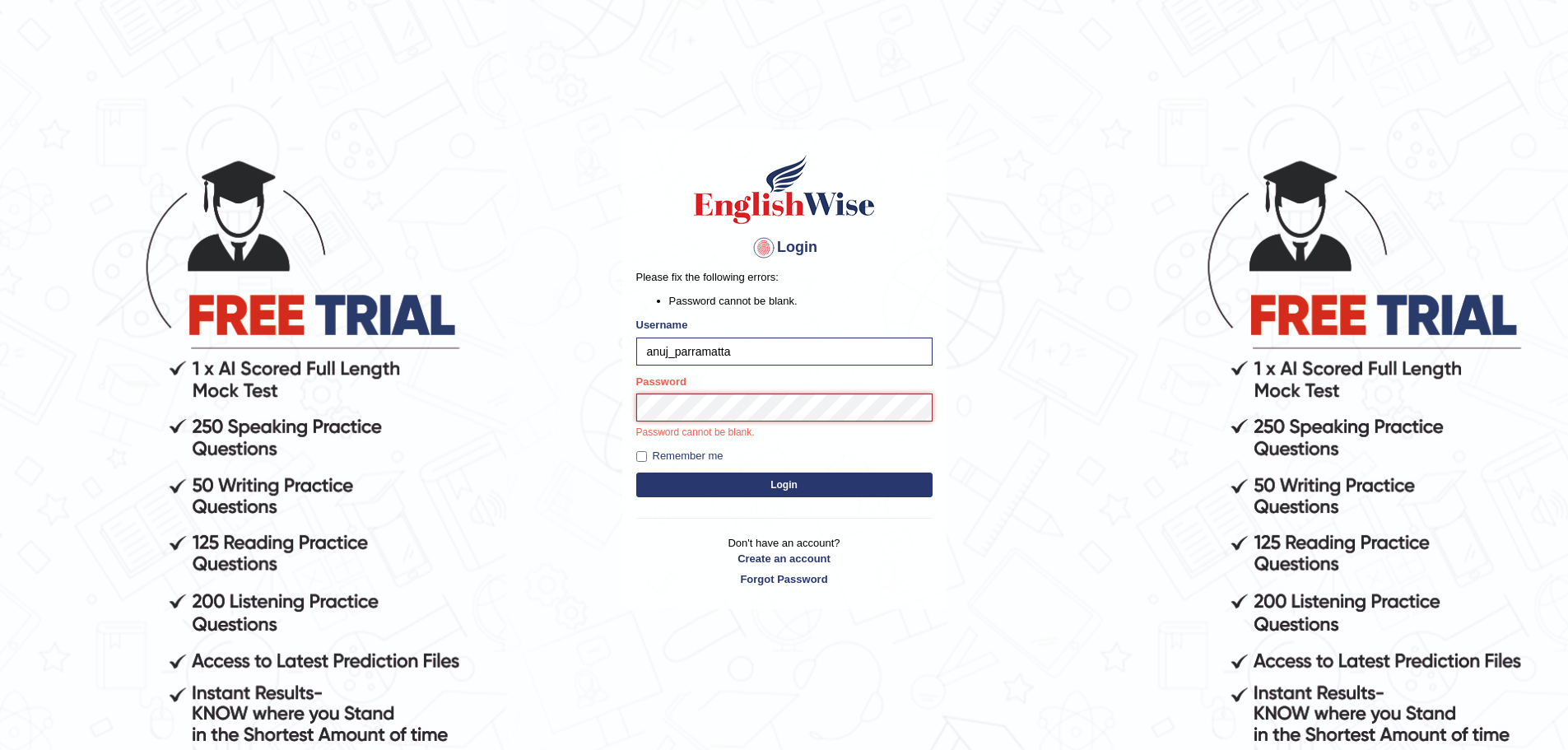
click at [636, 473] on button "Login" at bounding box center [784, 485] width 296 height 24
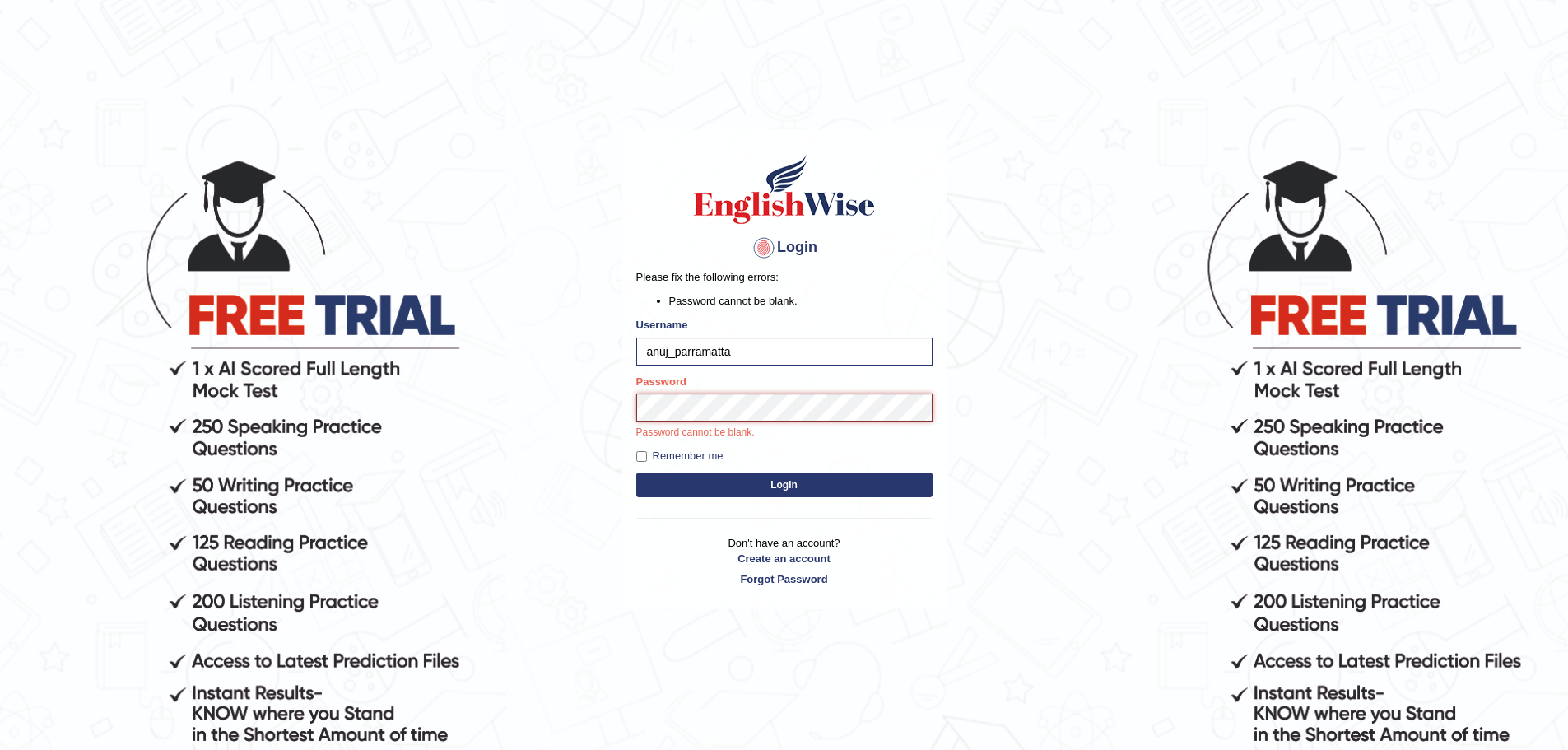
click at [636, 473] on button "Login" at bounding box center [784, 485] width 296 height 24
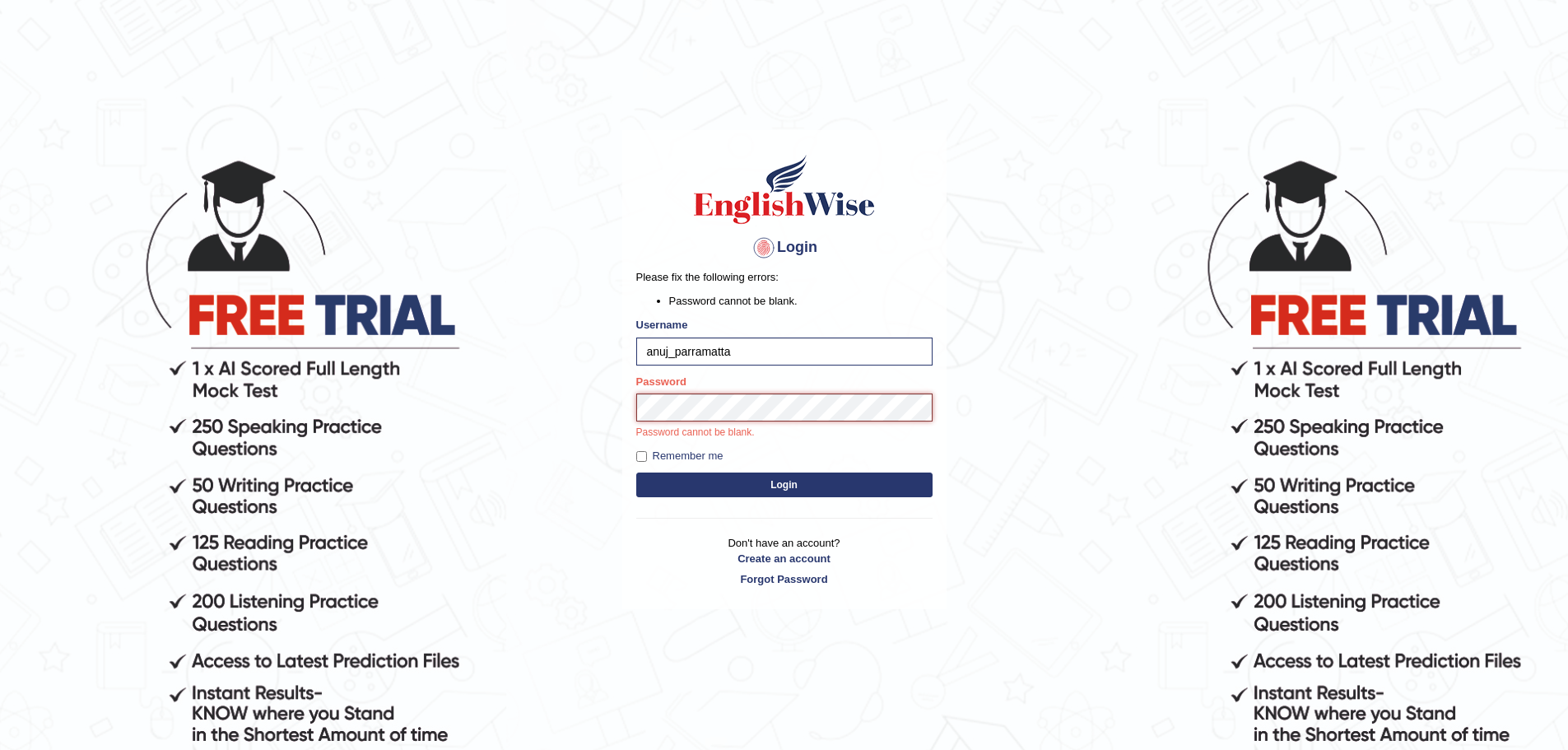
click at [636, 473] on button "Login" at bounding box center [784, 485] width 296 height 24
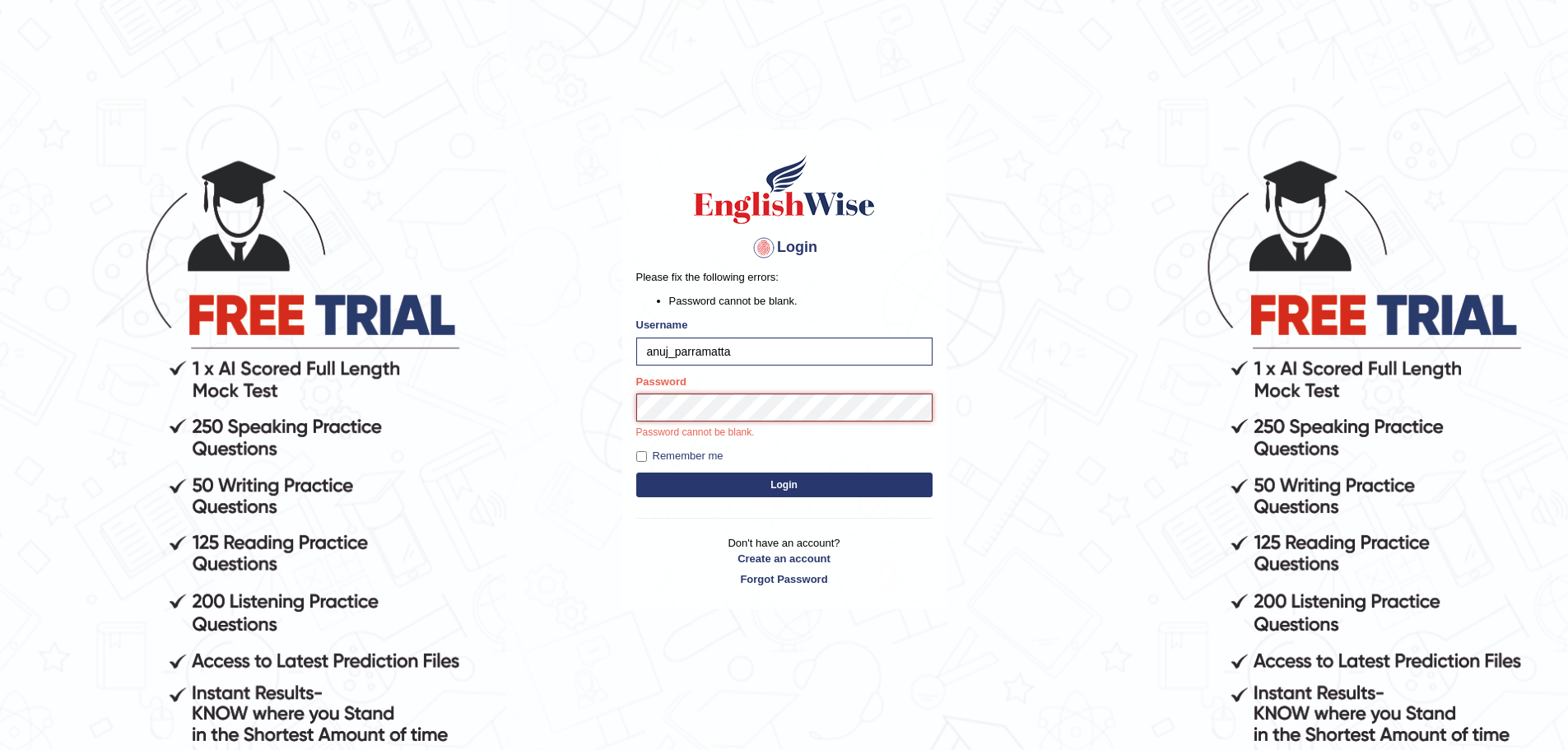
click at [636, 473] on button "Login" at bounding box center [784, 485] width 296 height 24
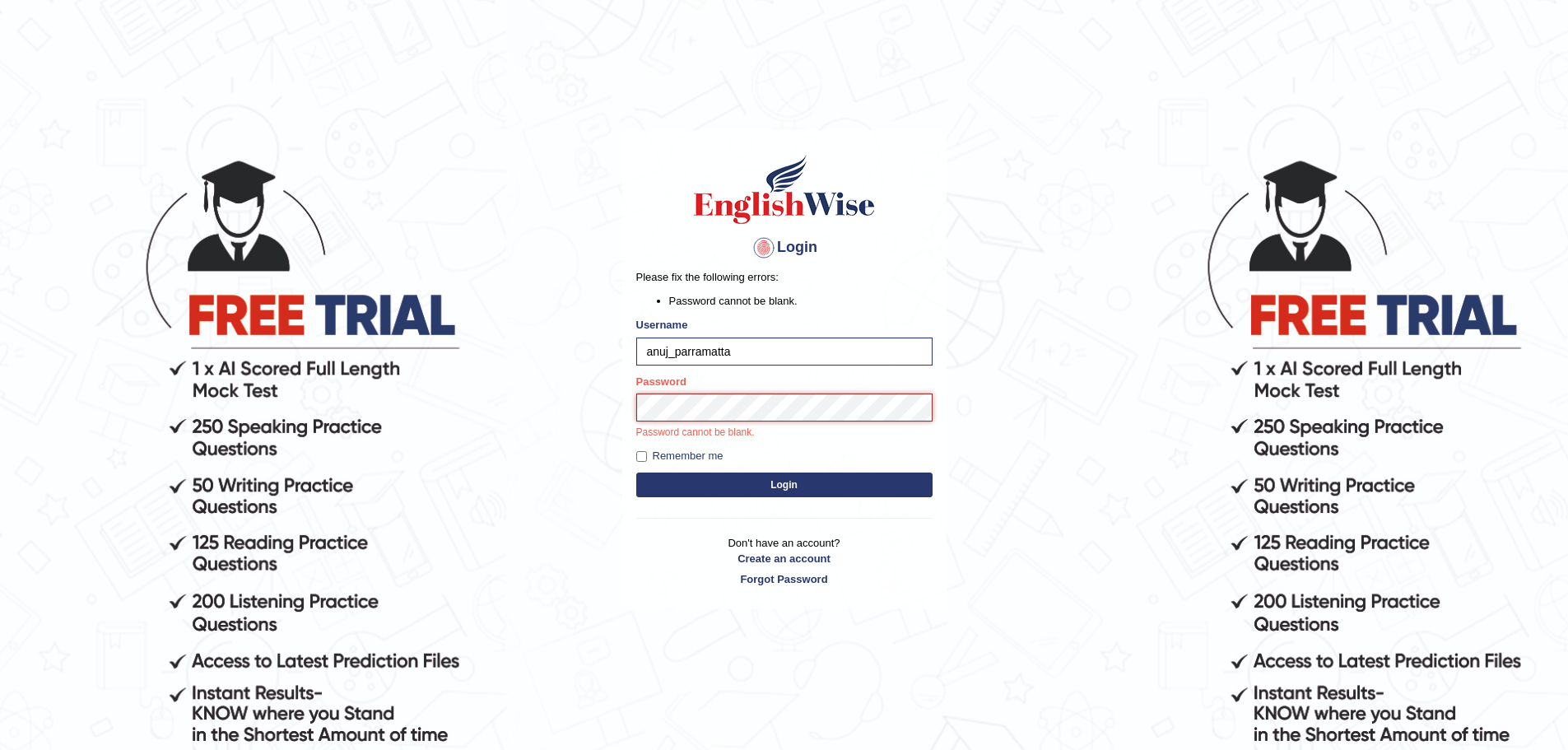
click at [636, 473] on button "Login" at bounding box center [784, 485] width 296 height 24
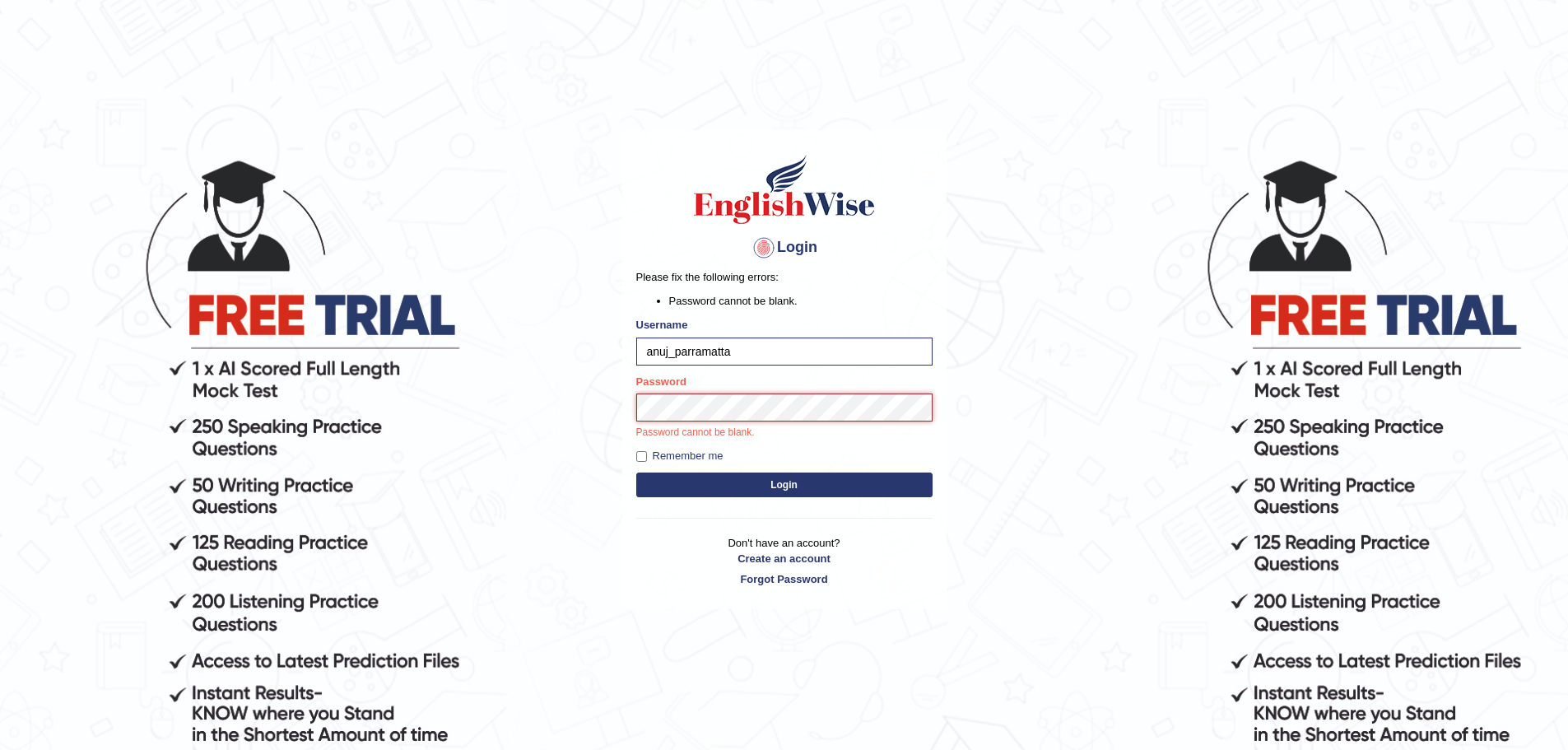
click at [636, 473] on button "Login" at bounding box center [784, 485] width 296 height 24
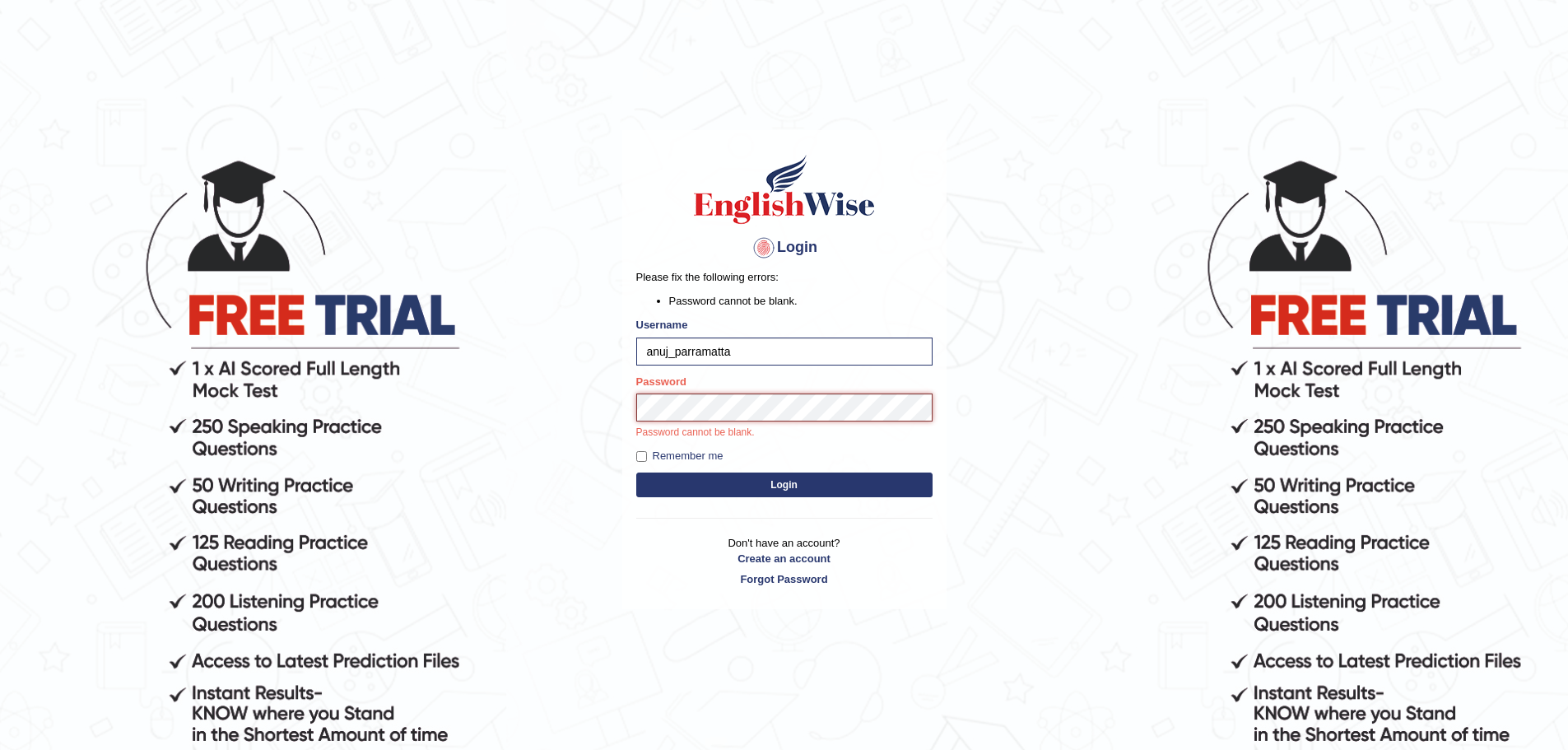
click at [636, 473] on button "Login" at bounding box center [784, 485] width 296 height 24
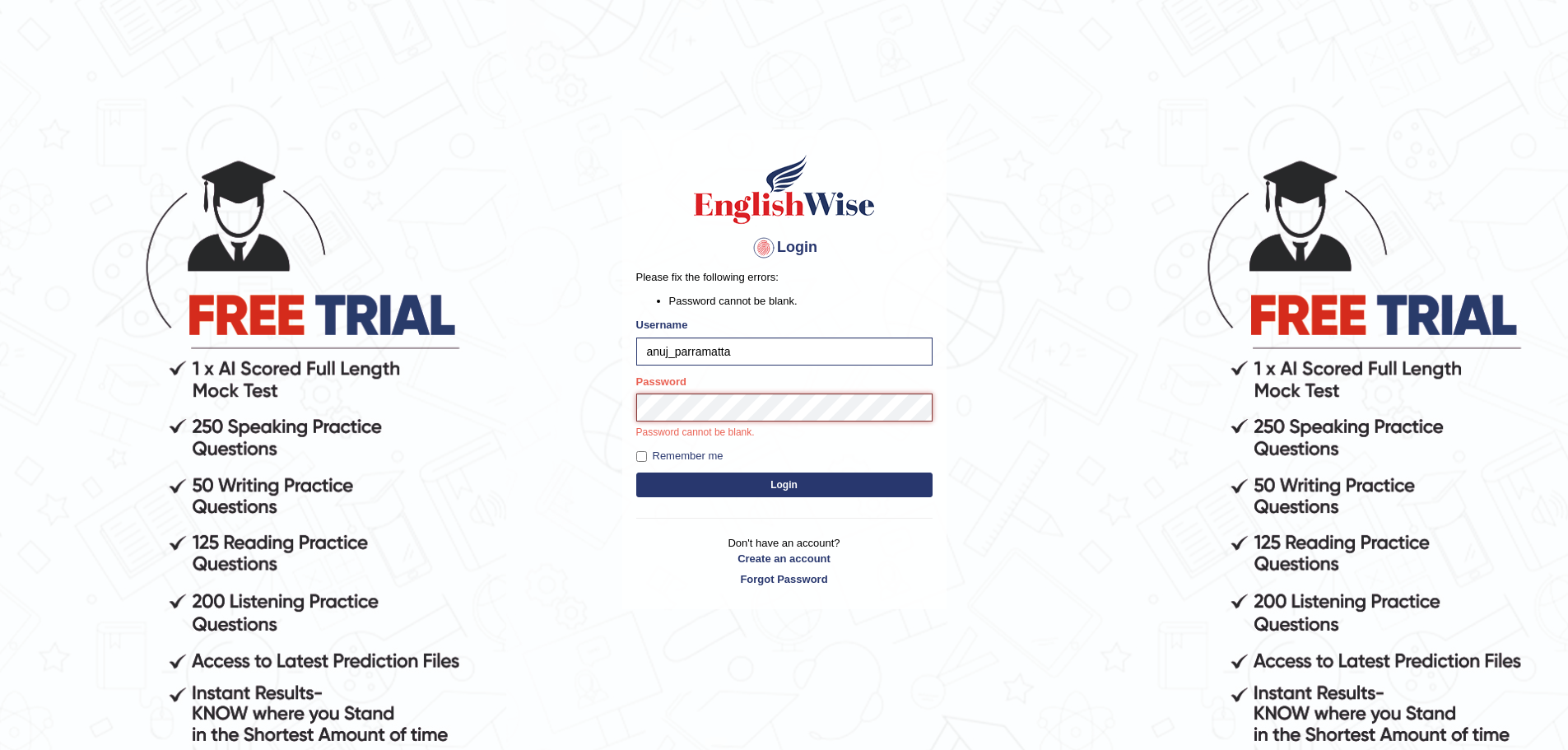
click at [636, 473] on button "Login" at bounding box center [784, 485] width 296 height 24
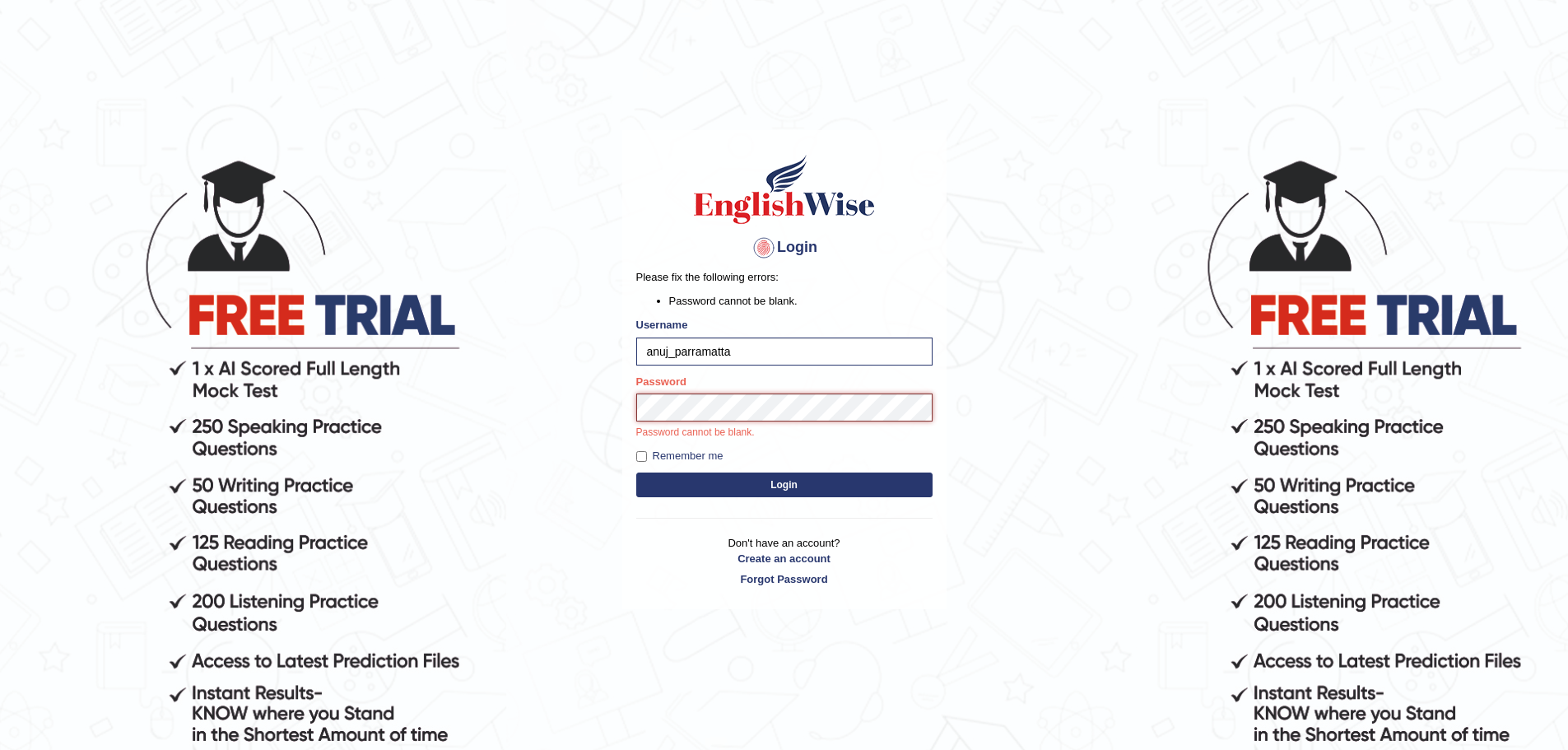
click at [636, 473] on button "Login" at bounding box center [784, 485] width 296 height 24
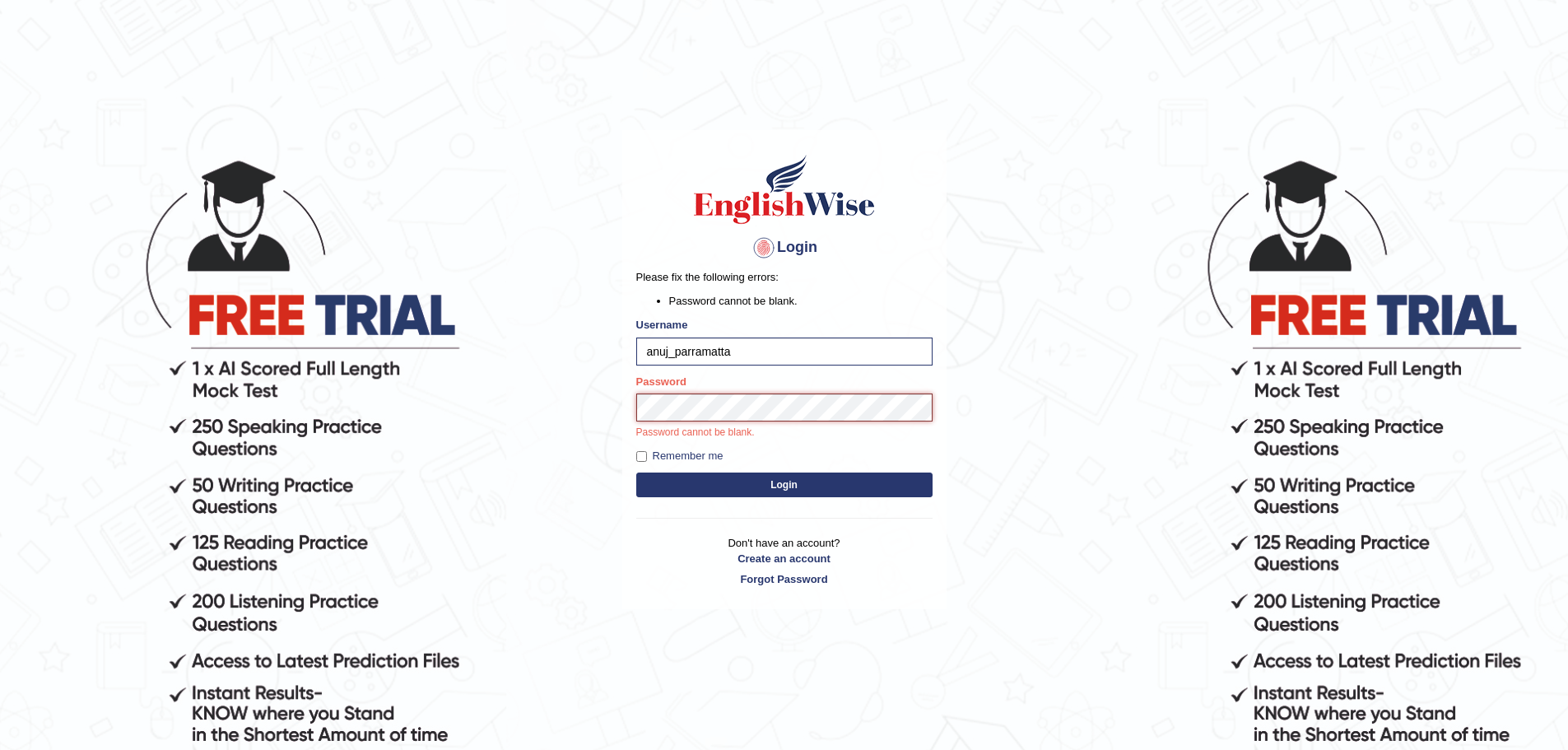
click at [636, 473] on button "Login" at bounding box center [784, 485] width 296 height 24
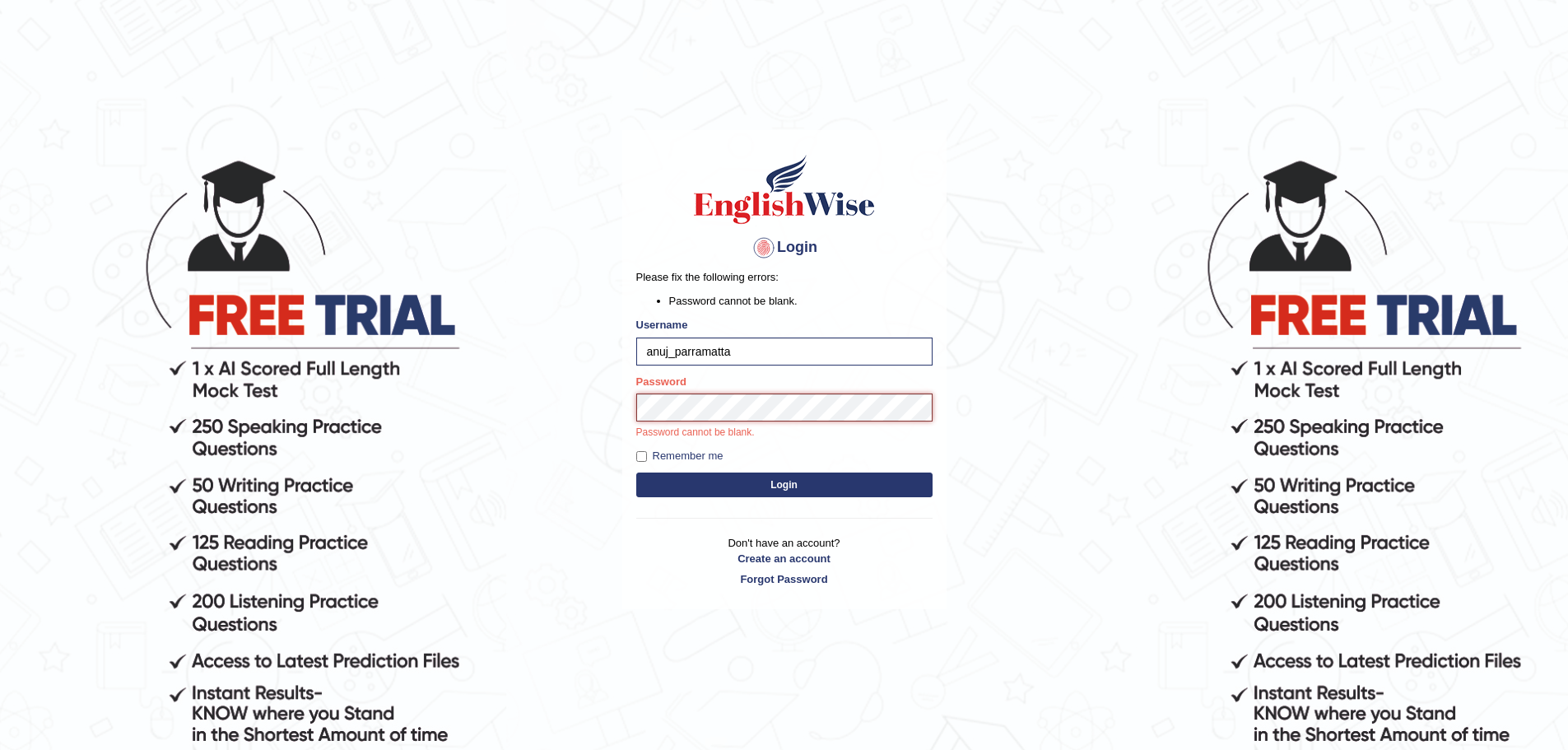
click at [636, 473] on button "Login" at bounding box center [784, 485] width 296 height 24
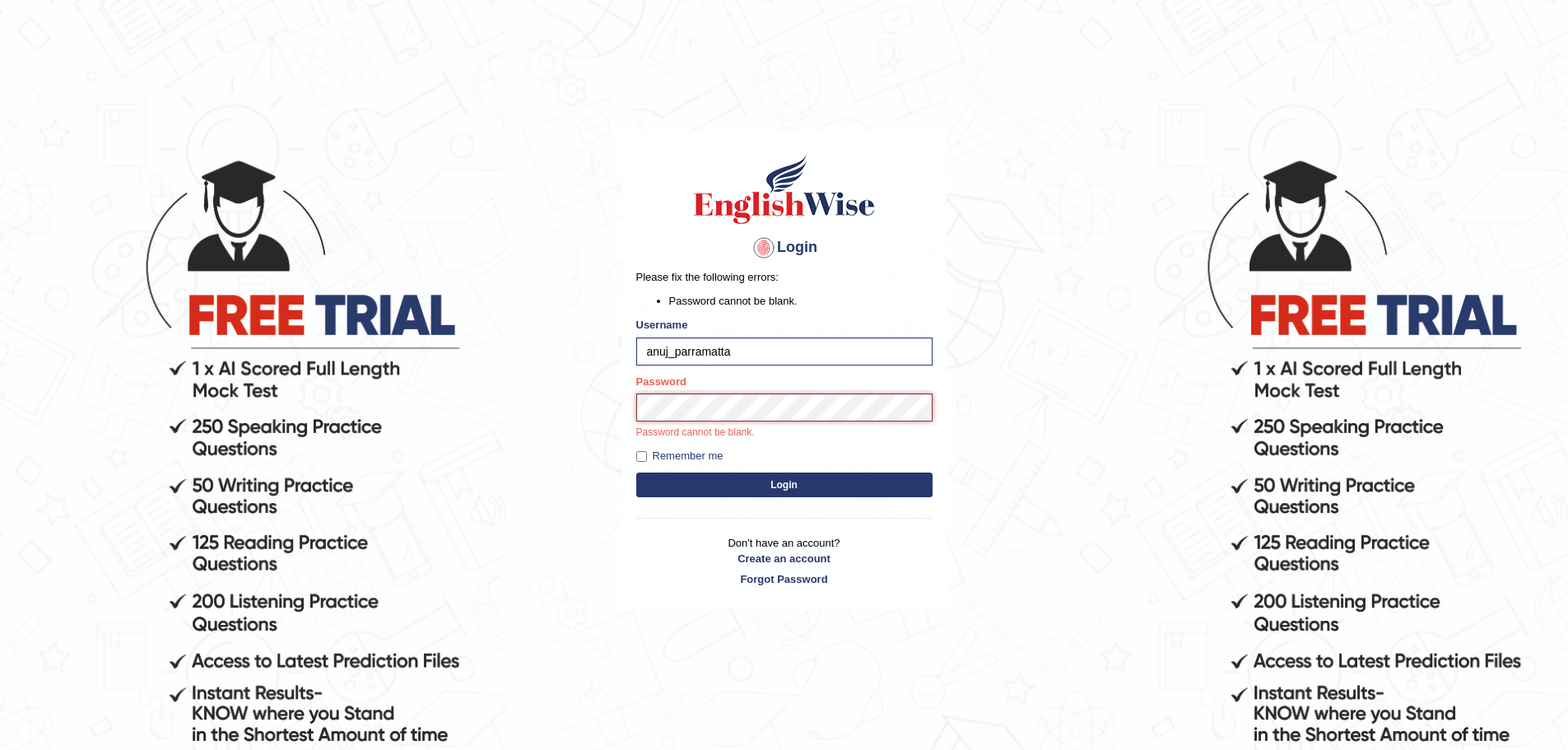
click at [636, 473] on button "Login" at bounding box center [784, 485] width 296 height 24
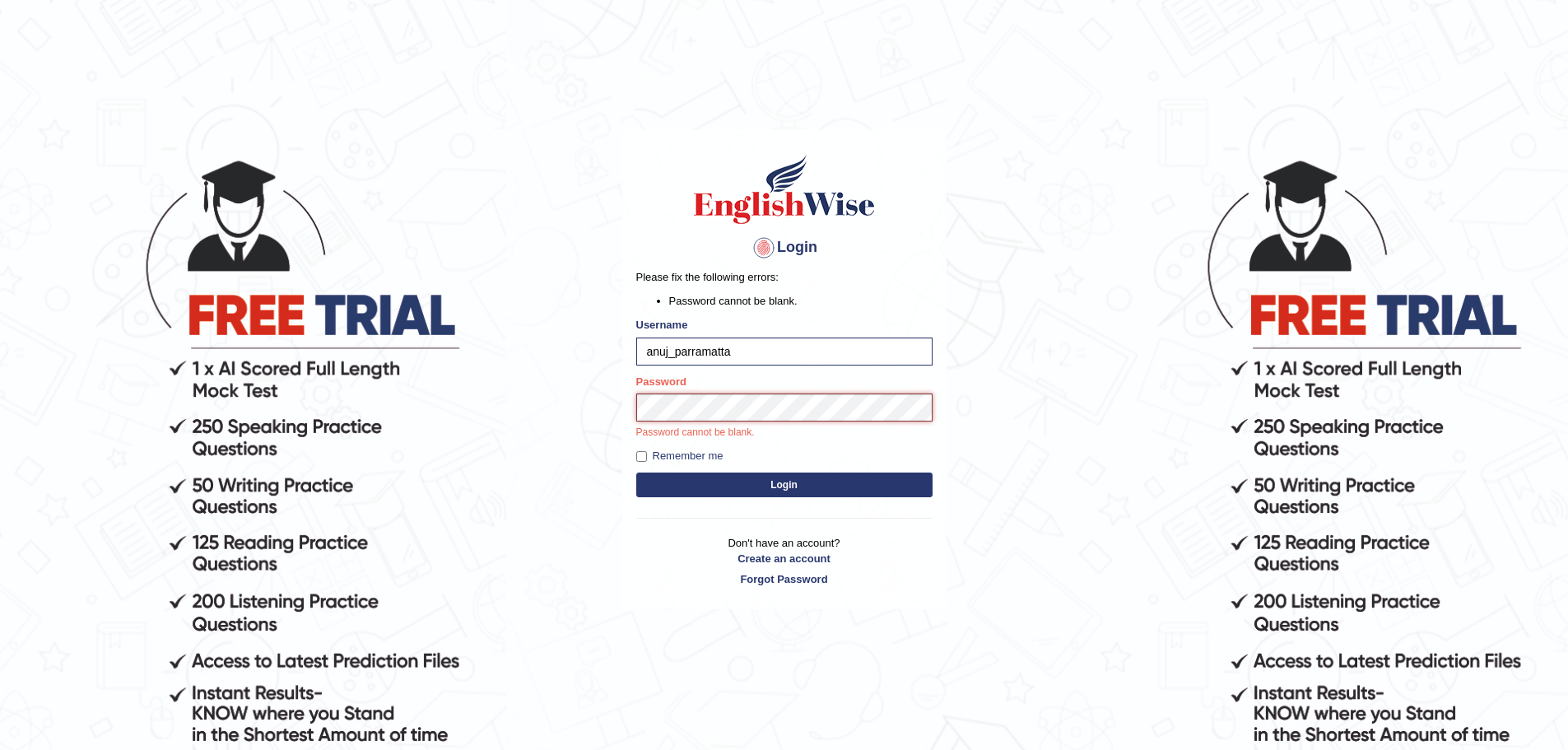
click at [636, 473] on button "Login" at bounding box center [784, 485] width 296 height 24
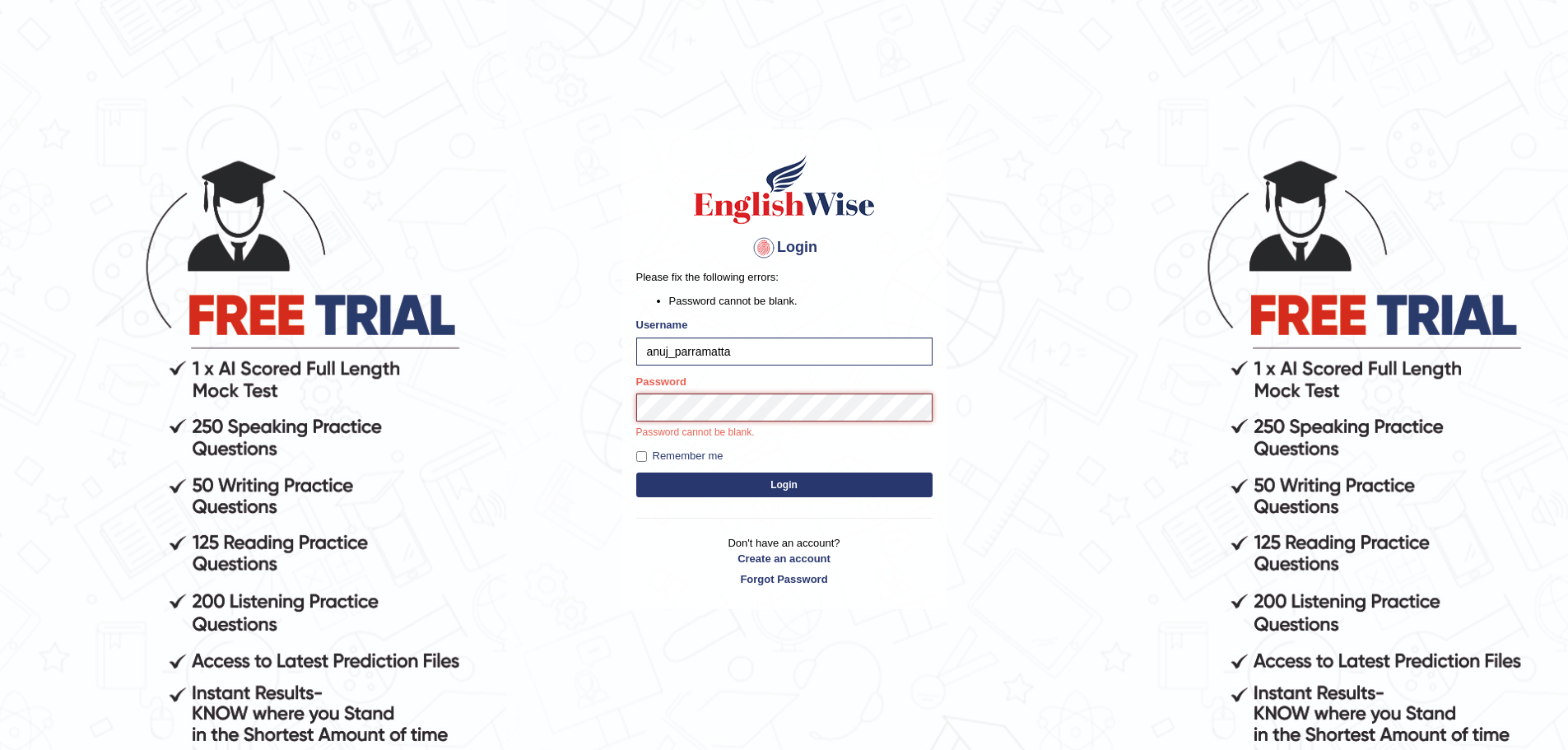
click at [636, 473] on button "Login" at bounding box center [784, 485] width 296 height 24
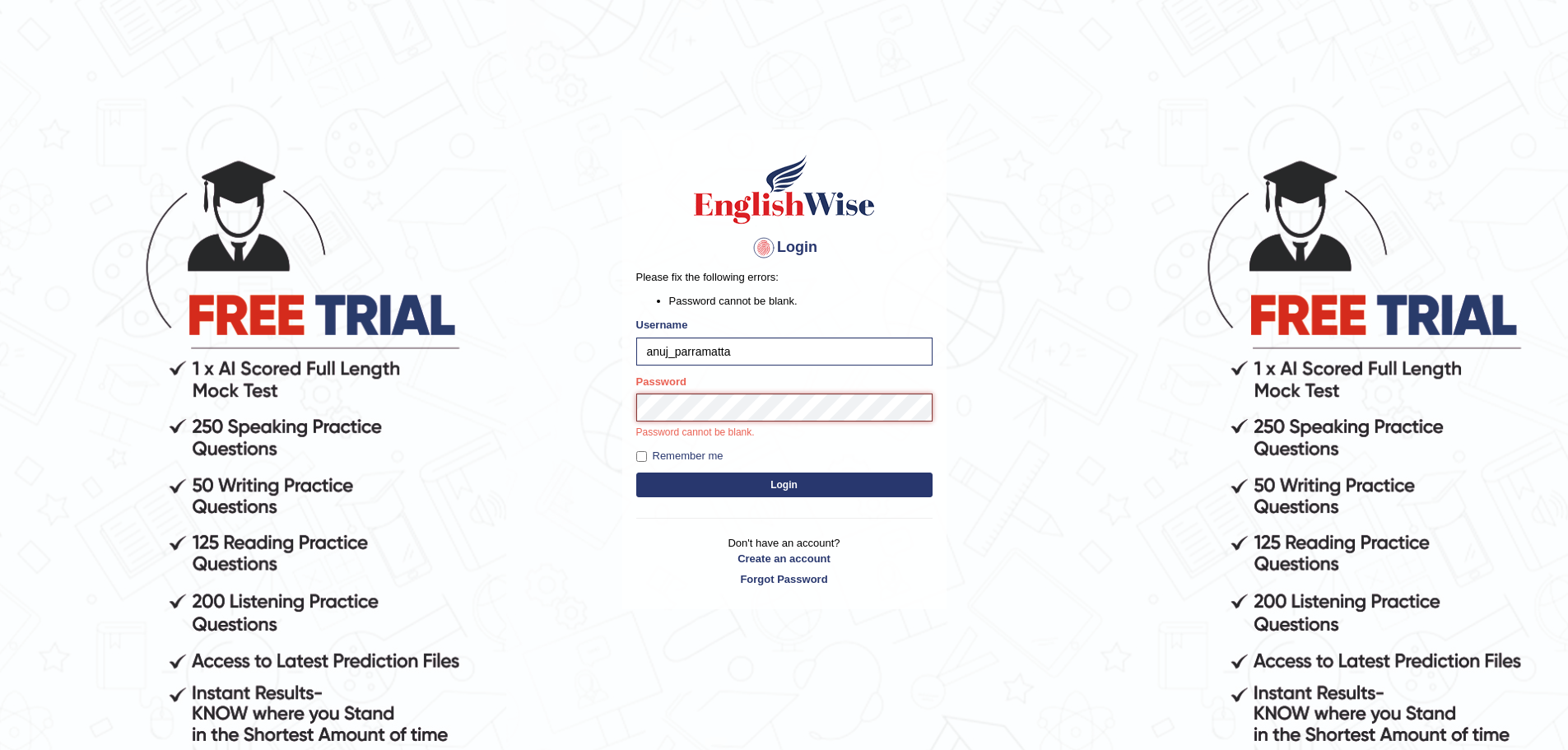
click at [636, 473] on button "Login" at bounding box center [784, 485] width 296 height 24
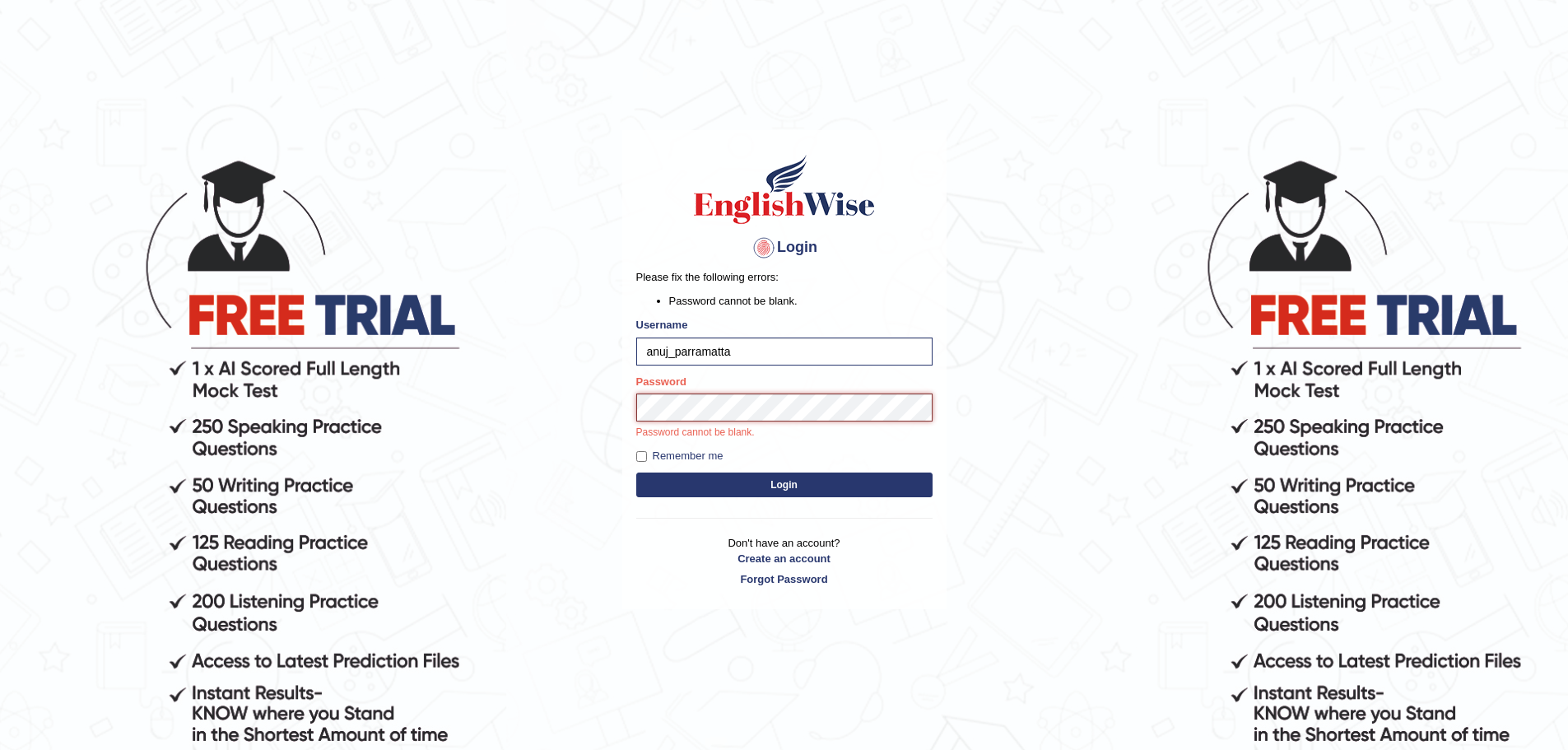
click at [636, 473] on button "Login" at bounding box center [784, 485] width 296 height 24
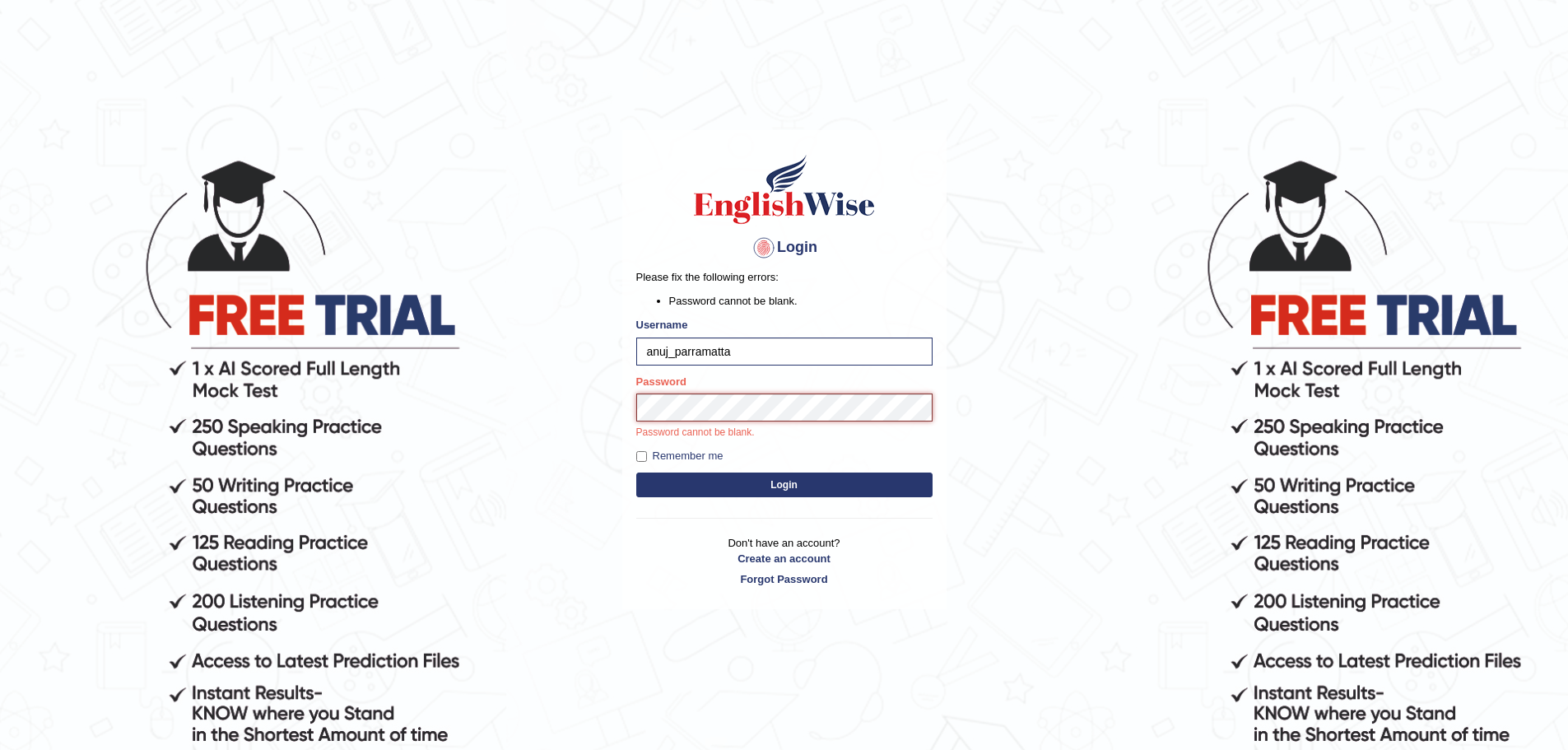
click at [636, 473] on button "Login" at bounding box center [784, 485] width 296 height 24
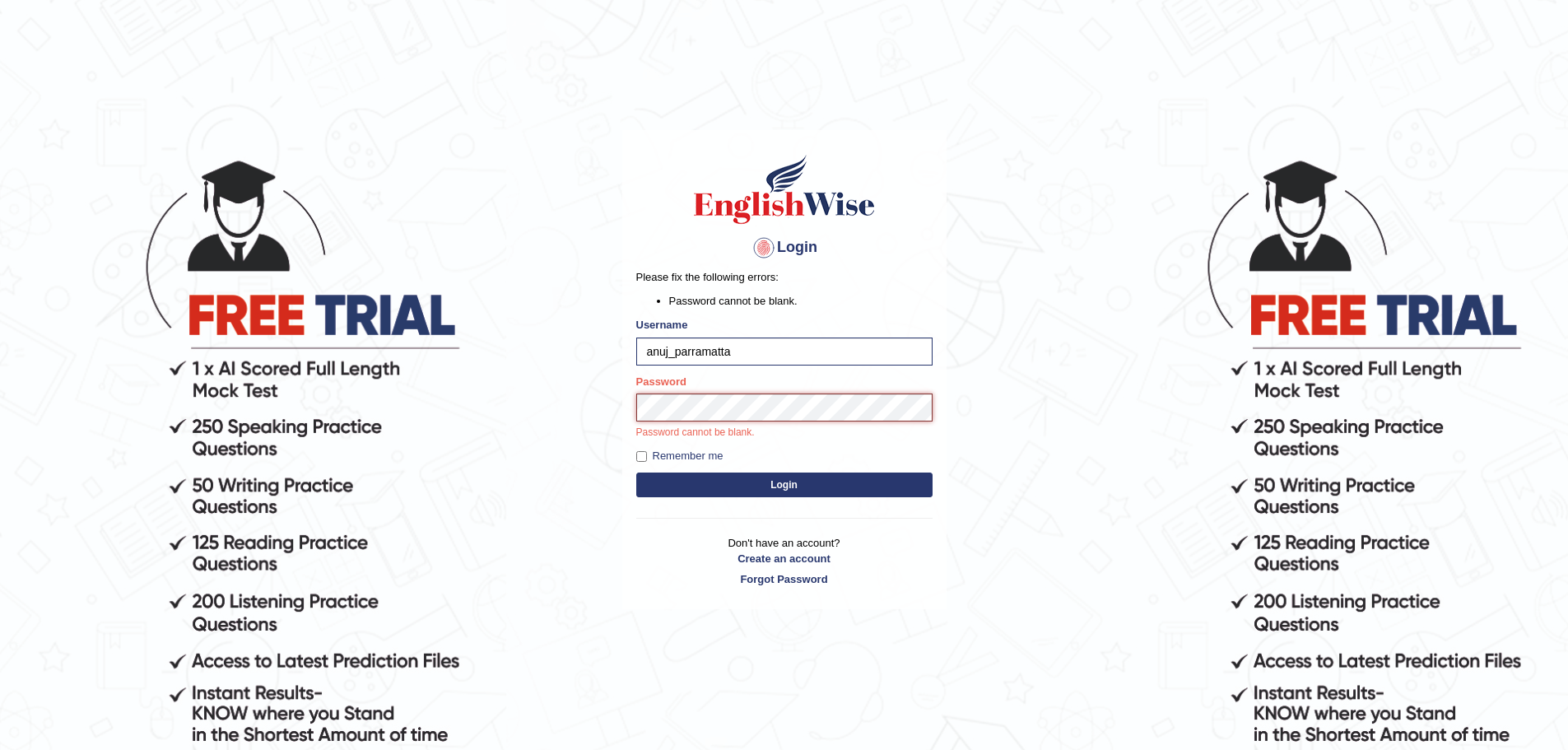
click at [636, 473] on button "Login" at bounding box center [784, 485] width 296 height 24
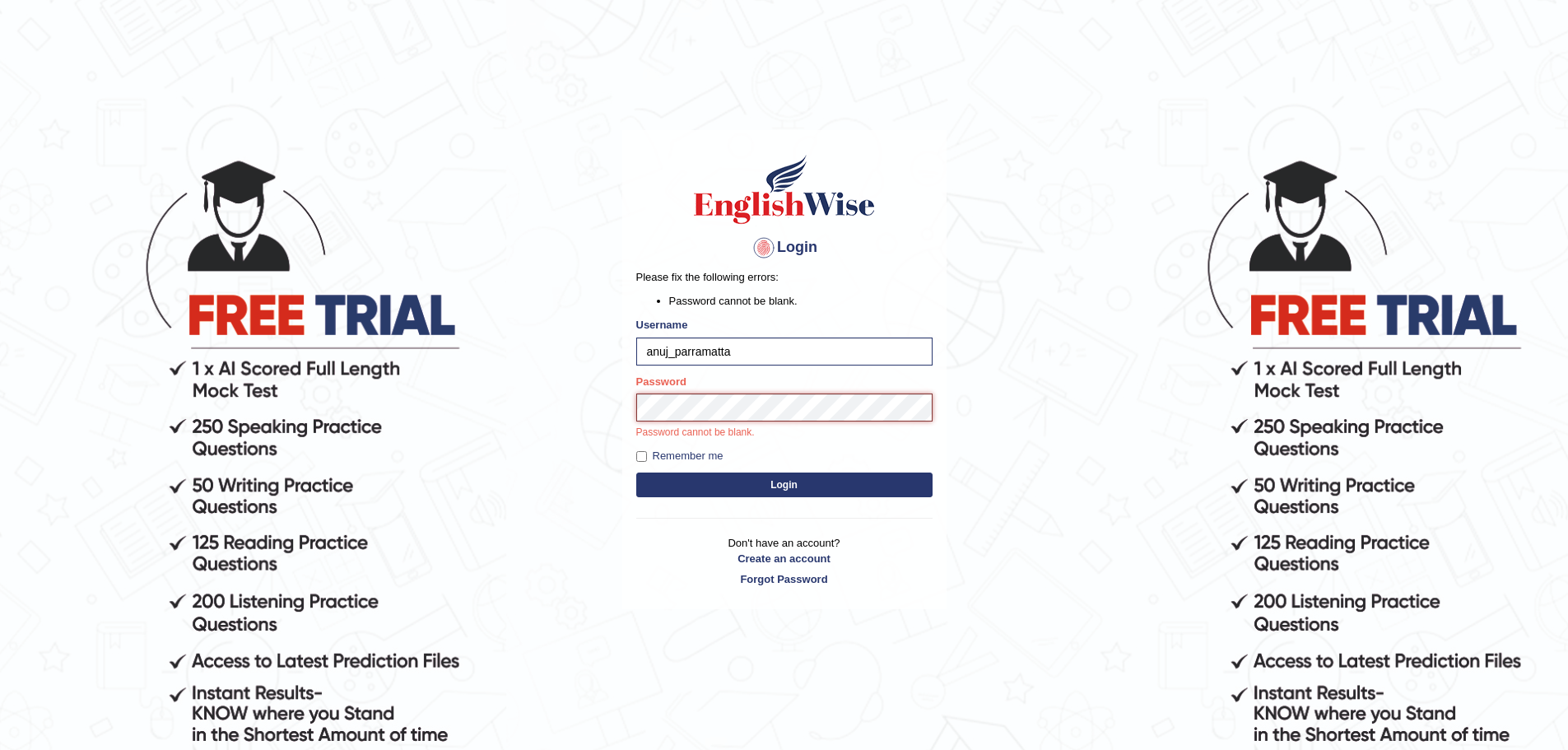
click at [636, 473] on button "Login" at bounding box center [784, 485] width 296 height 24
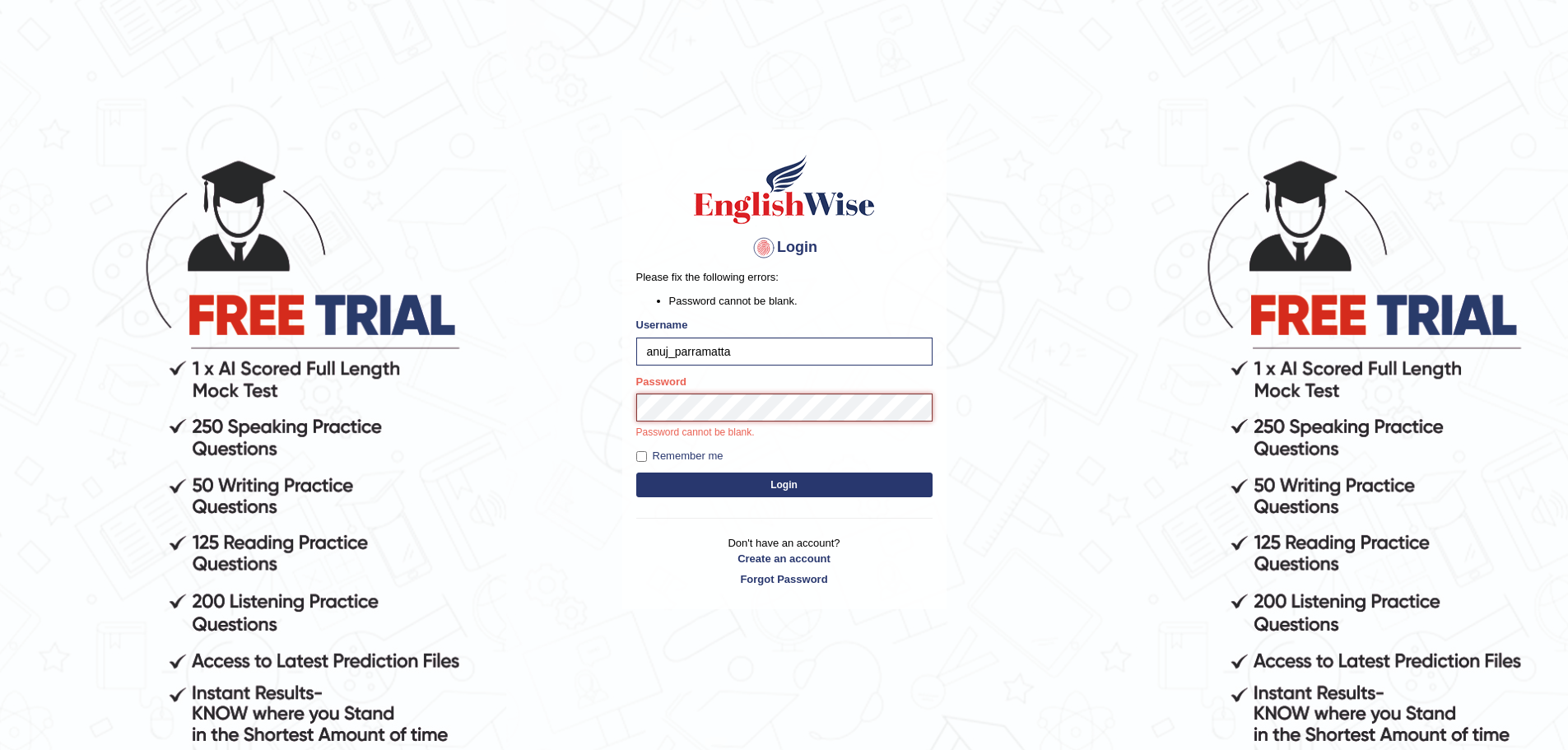
click at [636, 473] on button "Login" at bounding box center [784, 485] width 296 height 24
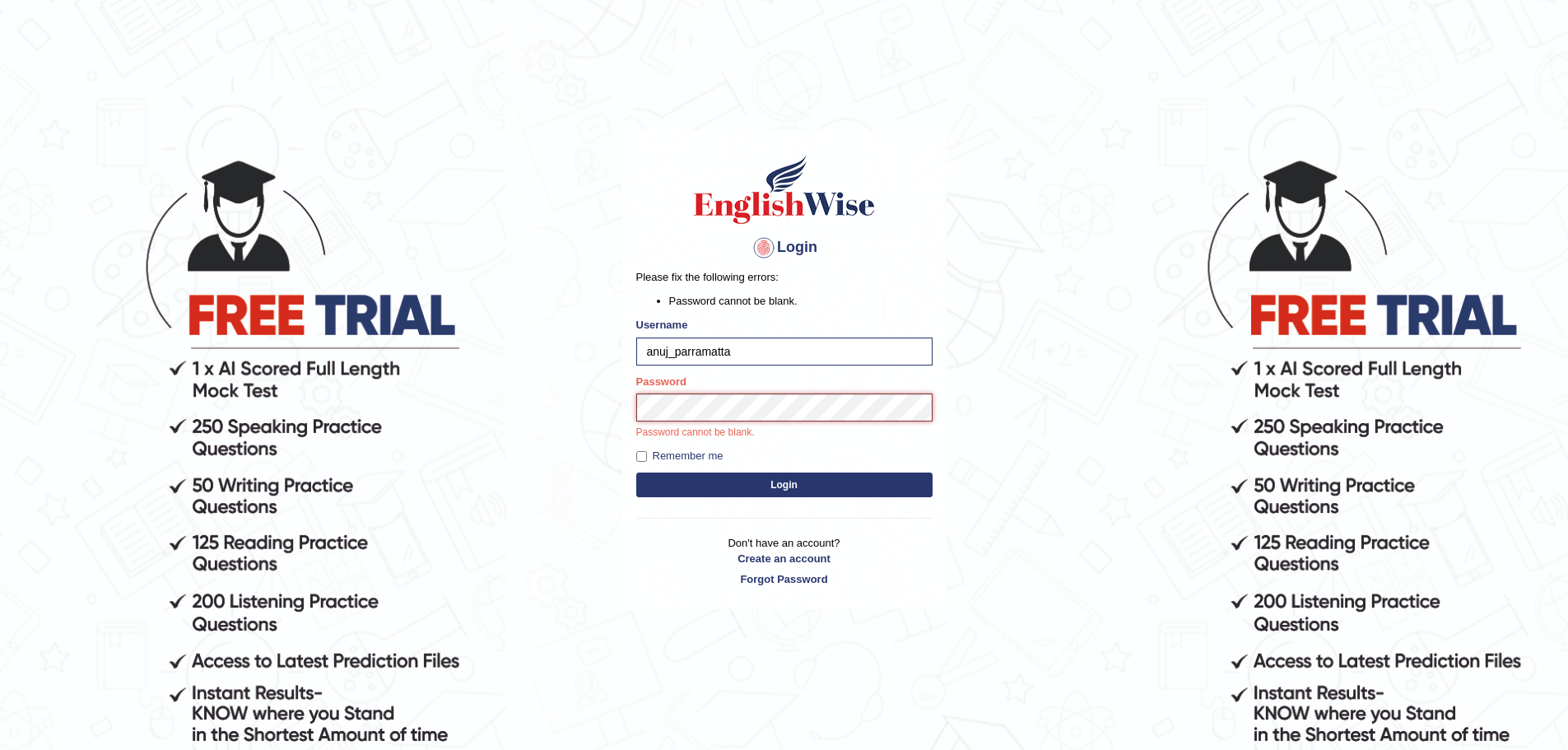
click at [636, 473] on button "Login" at bounding box center [784, 485] width 296 height 24
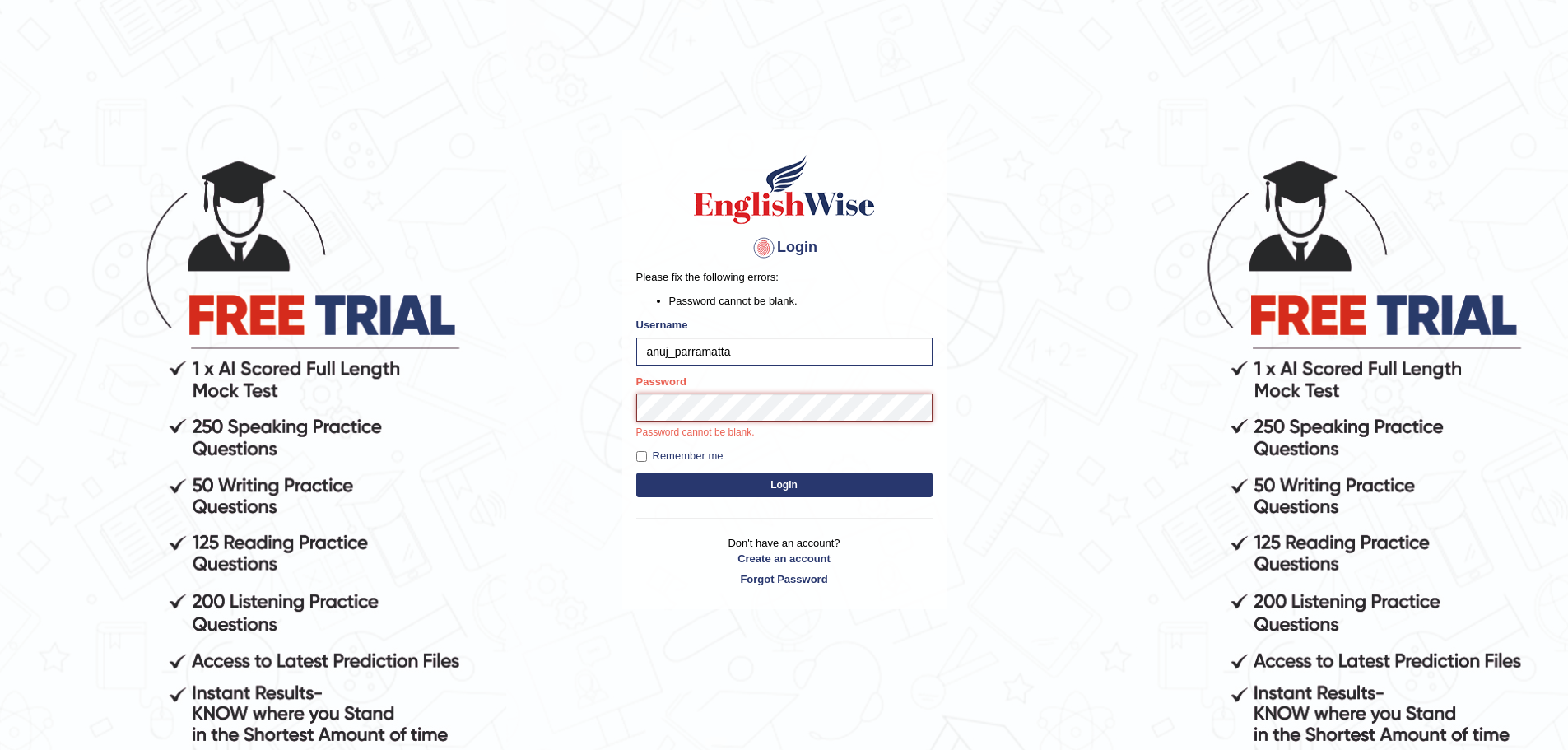
click at [636, 473] on button "Login" at bounding box center [784, 485] width 296 height 24
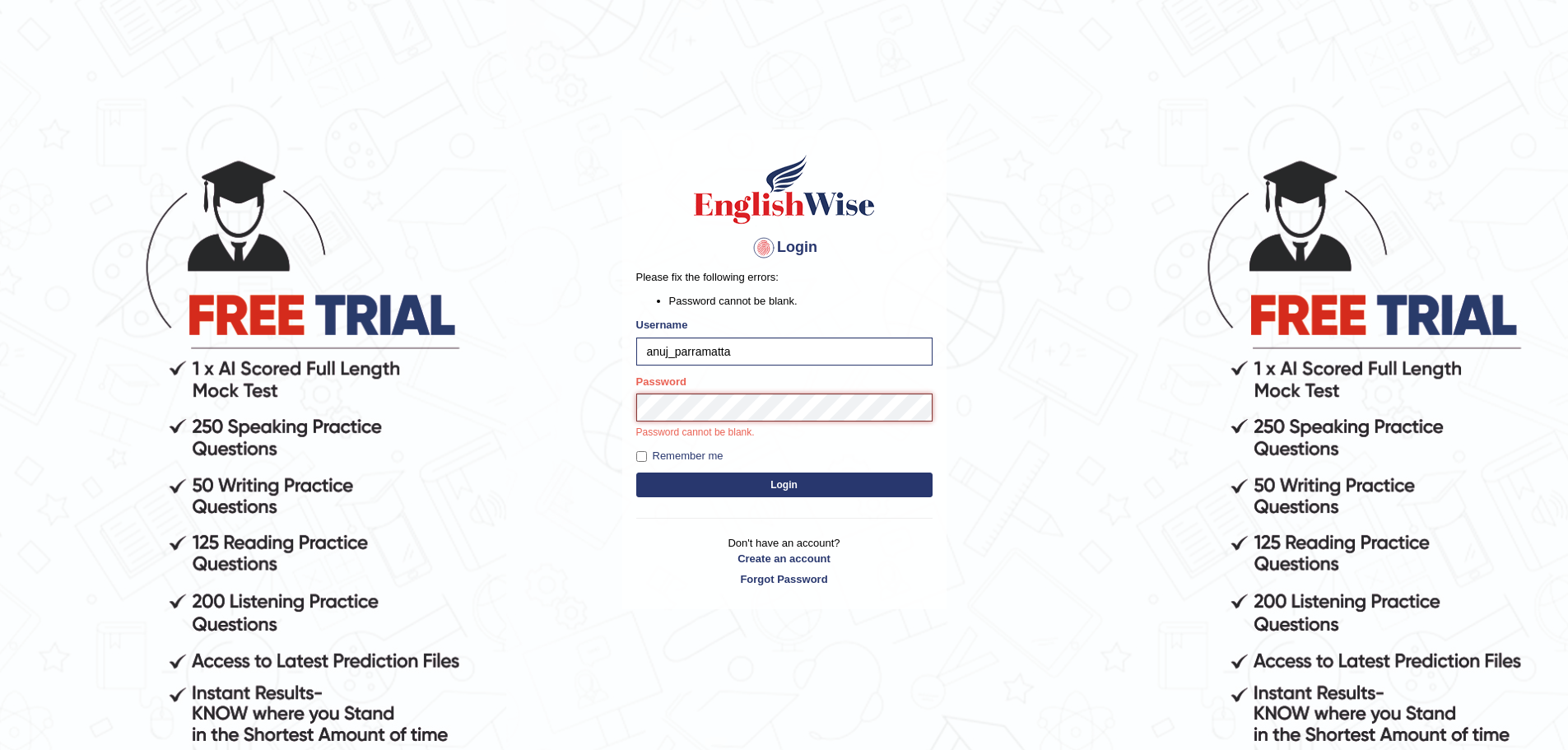
click at [636, 473] on button "Login" at bounding box center [784, 485] width 296 height 24
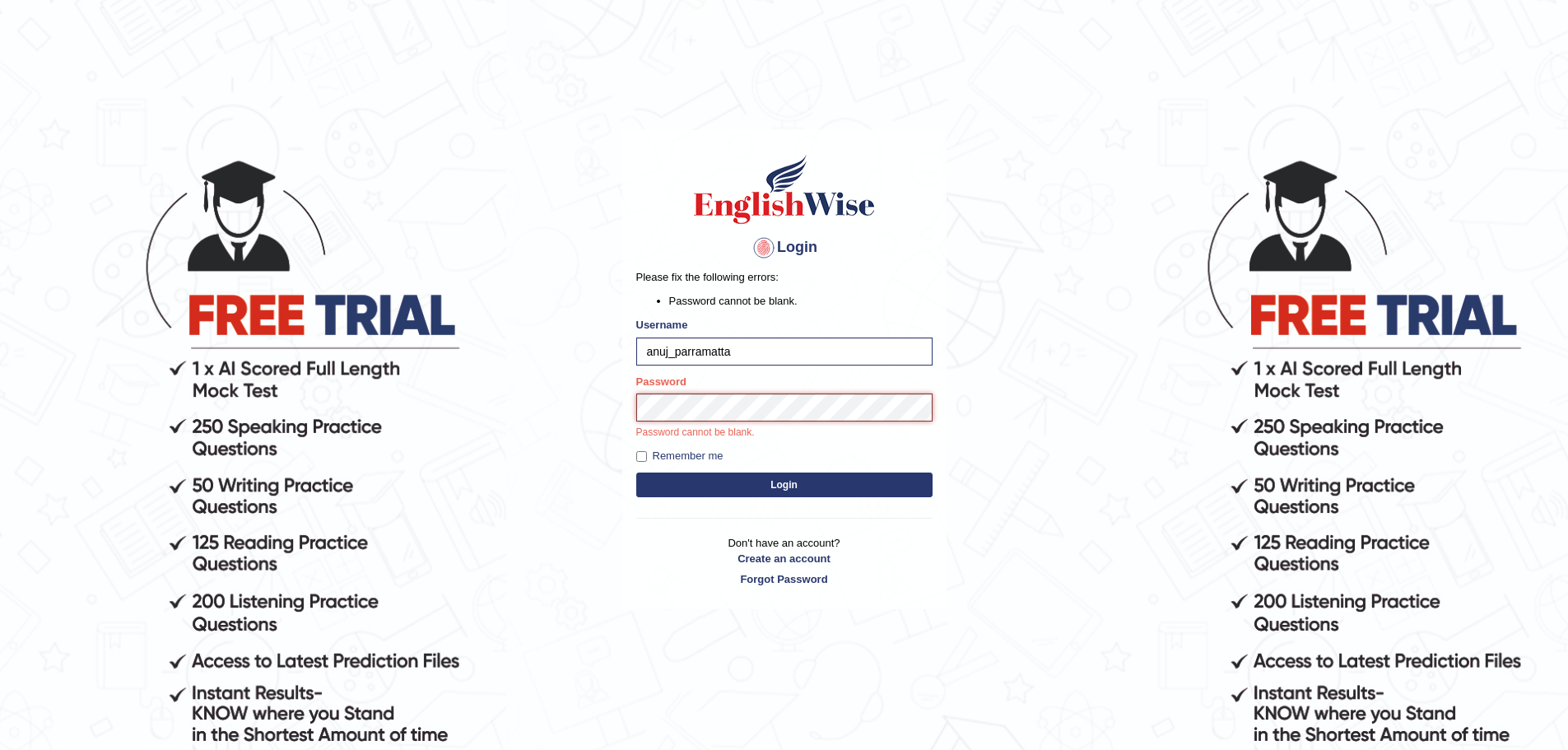
click at [636, 473] on button "Login" at bounding box center [784, 485] width 296 height 24
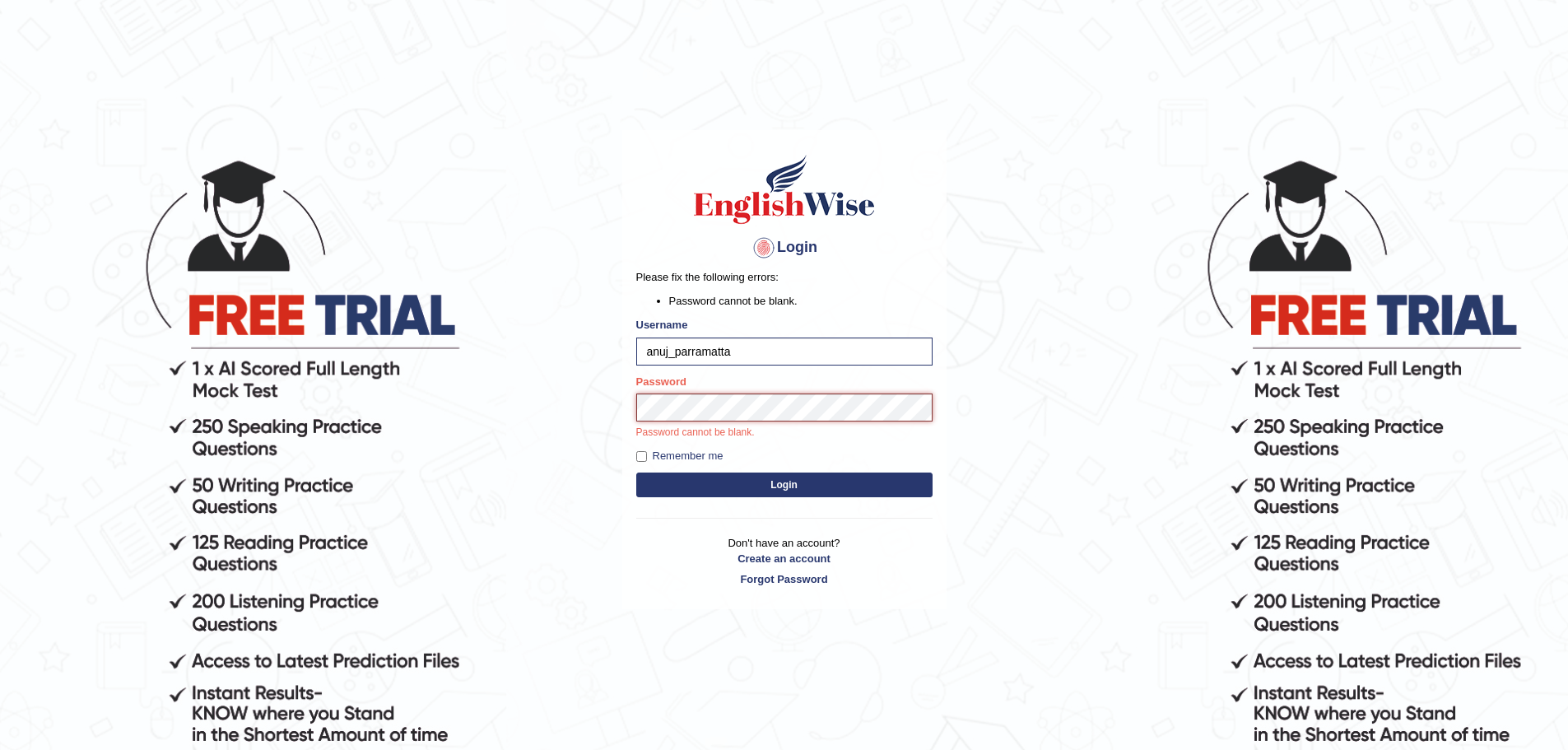
click at [636, 473] on button "Login" at bounding box center [784, 485] width 296 height 24
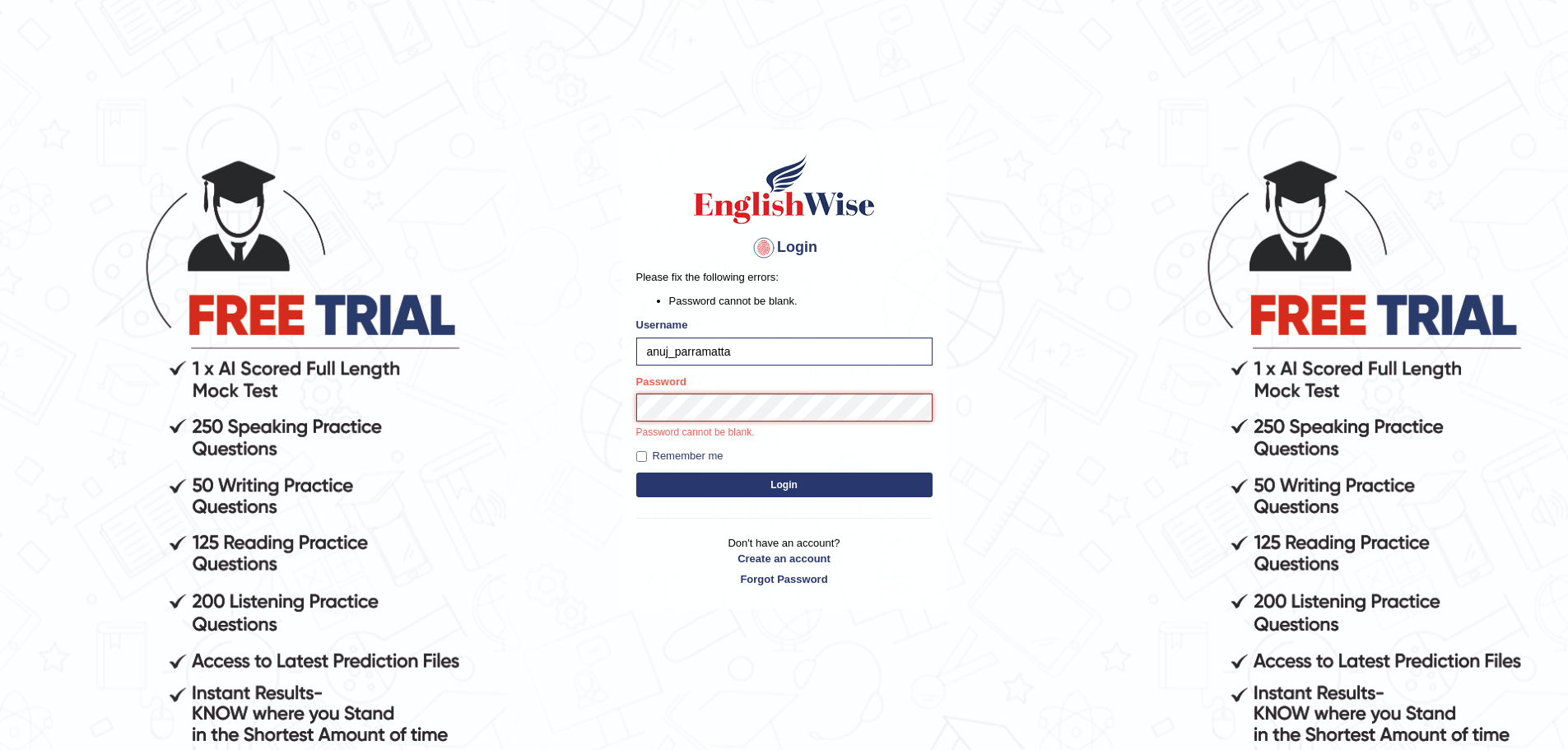
click at [636, 473] on button "Login" at bounding box center [784, 485] width 296 height 24
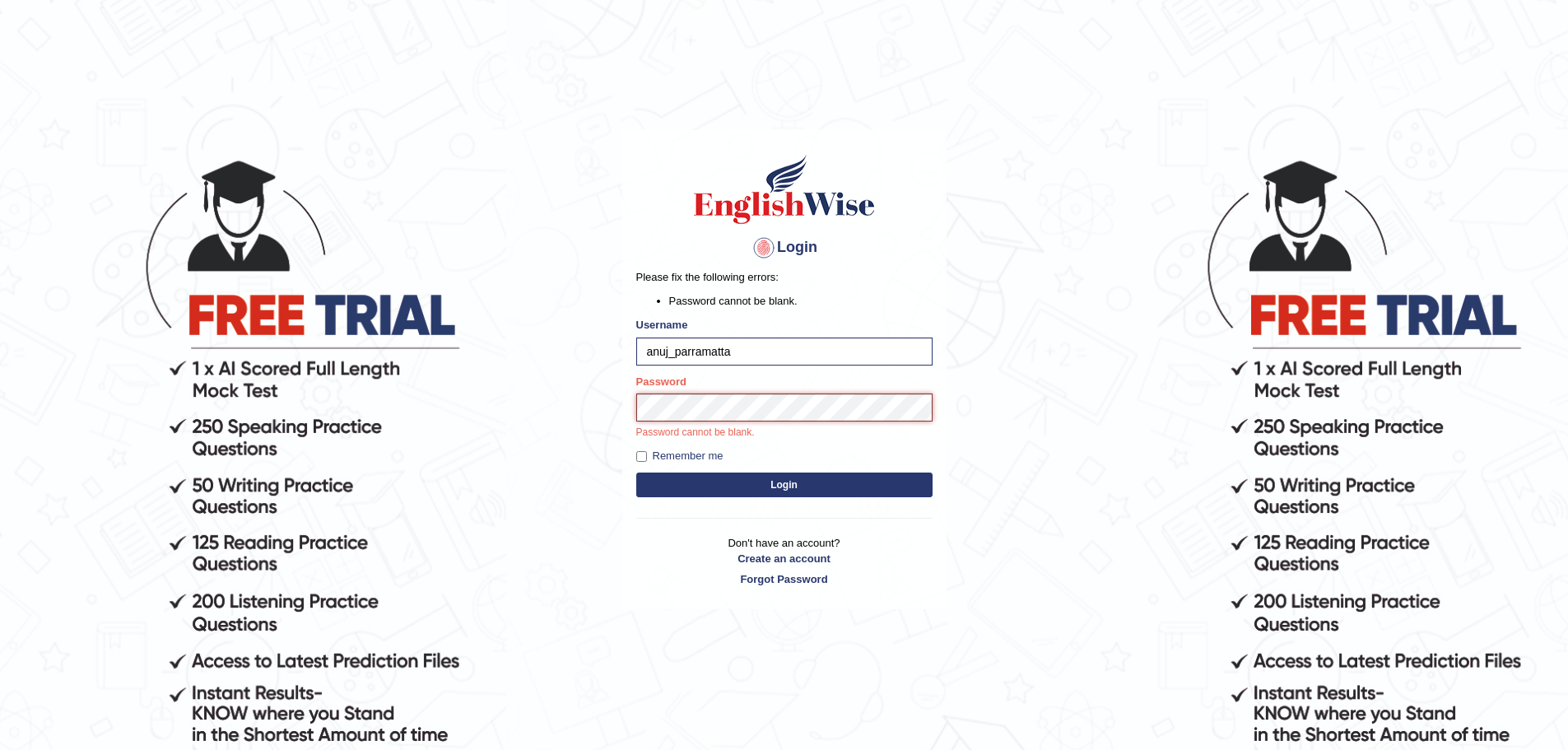
click at [636, 473] on button "Login" at bounding box center [784, 485] width 296 height 24
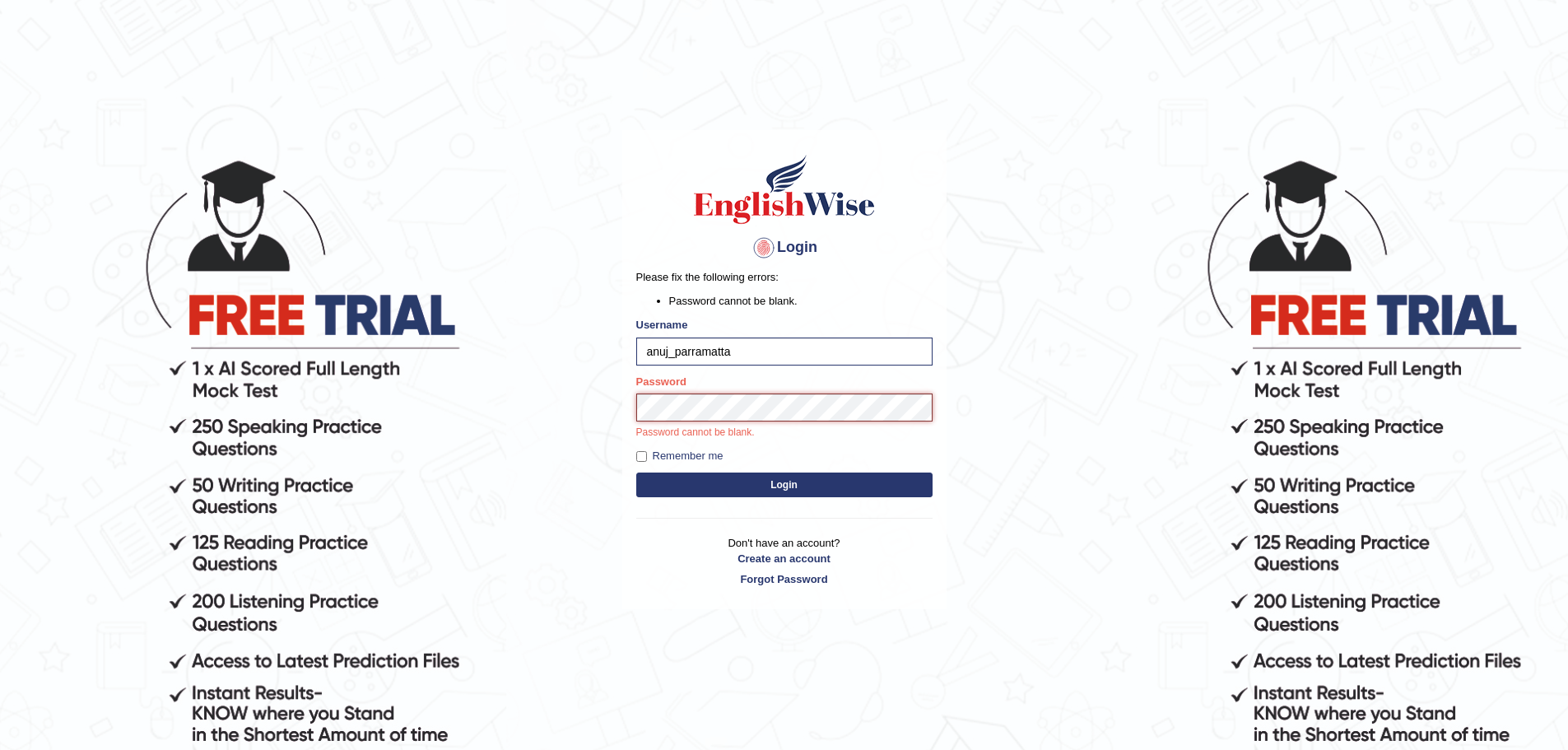
click at [636, 473] on button "Login" at bounding box center [784, 485] width 296 height 24
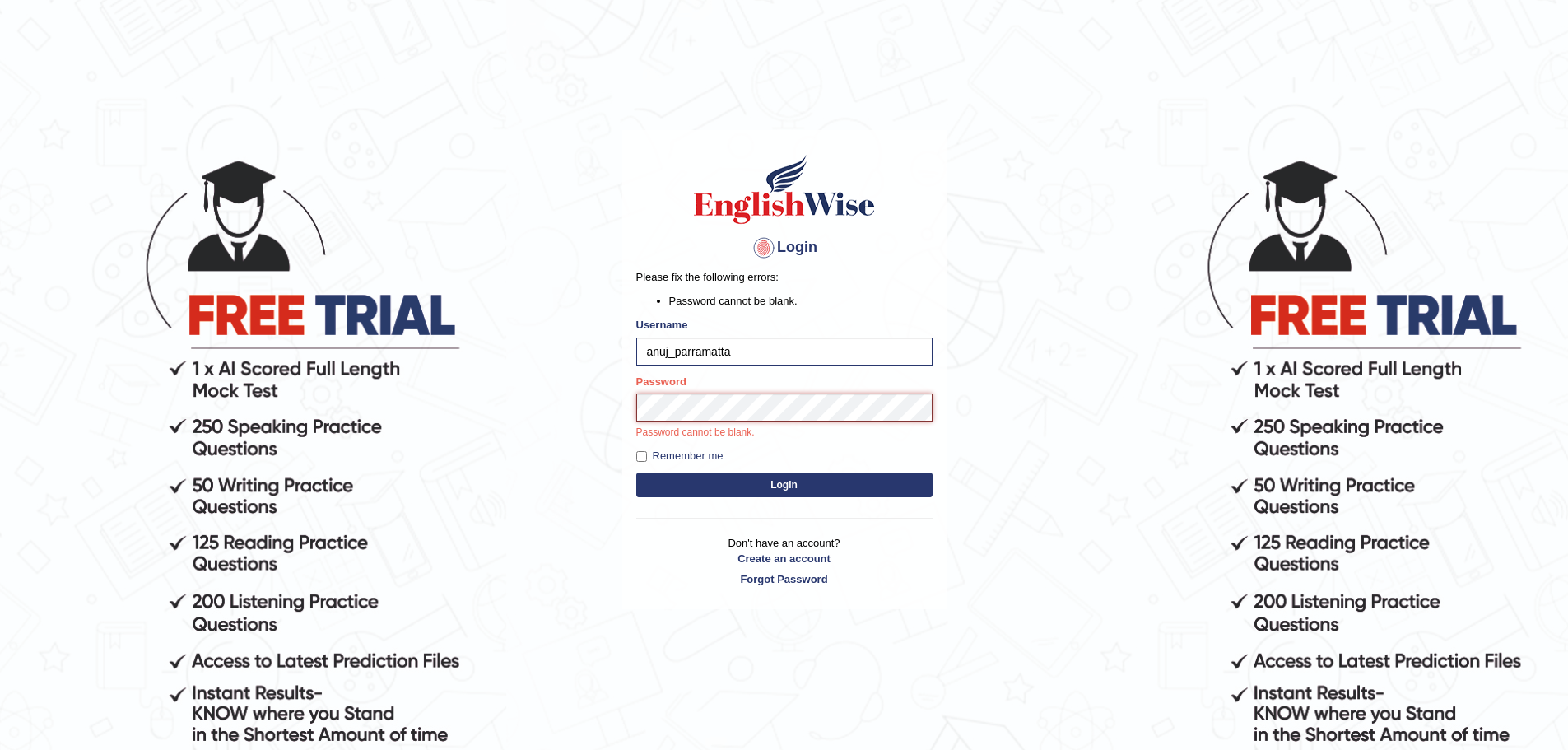
click at [636, 473] on button "Login" at bounding box center [784, 485] width 296 height 24
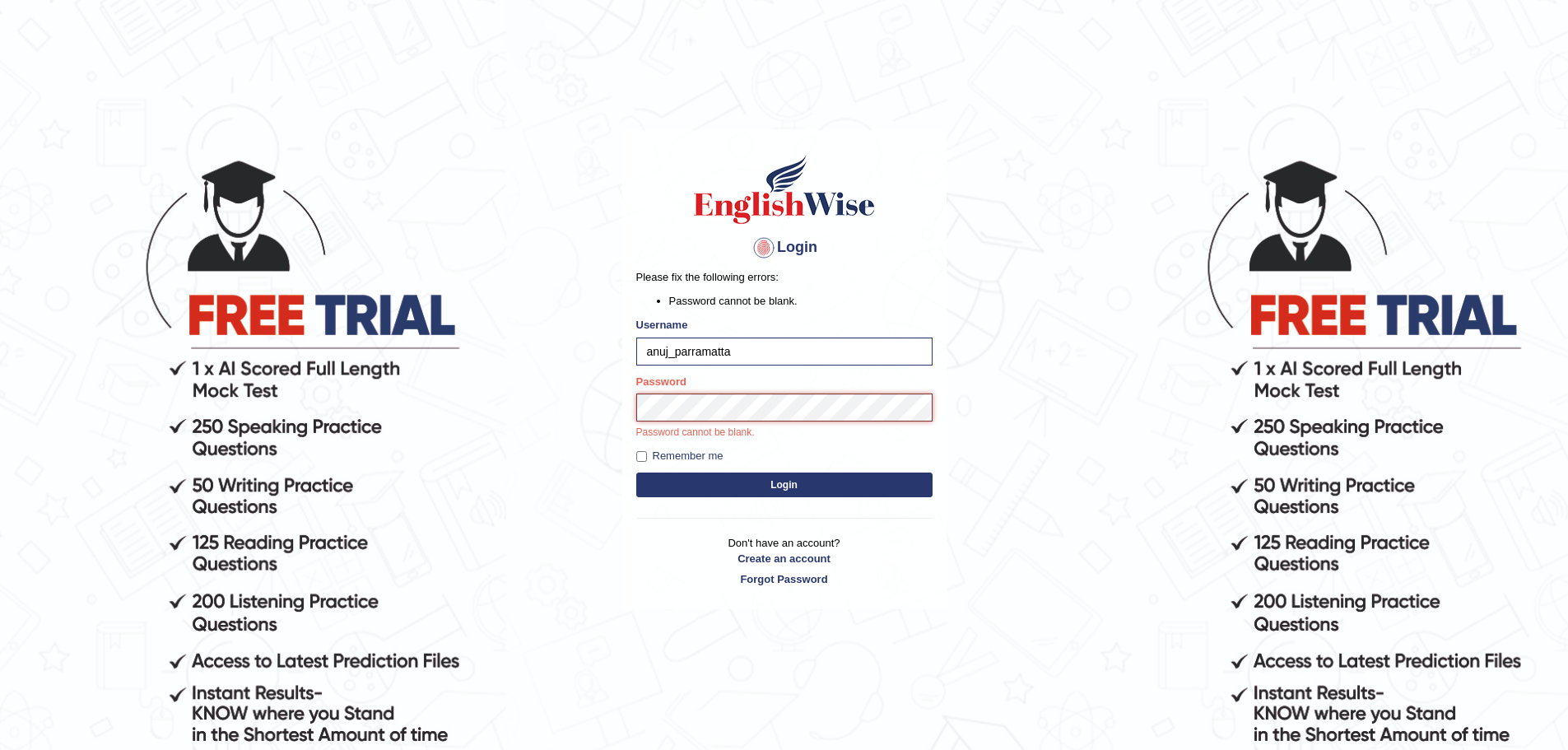
click at [636, 473] on button "Login" at bounding box center [784, 485] width 296 height 24
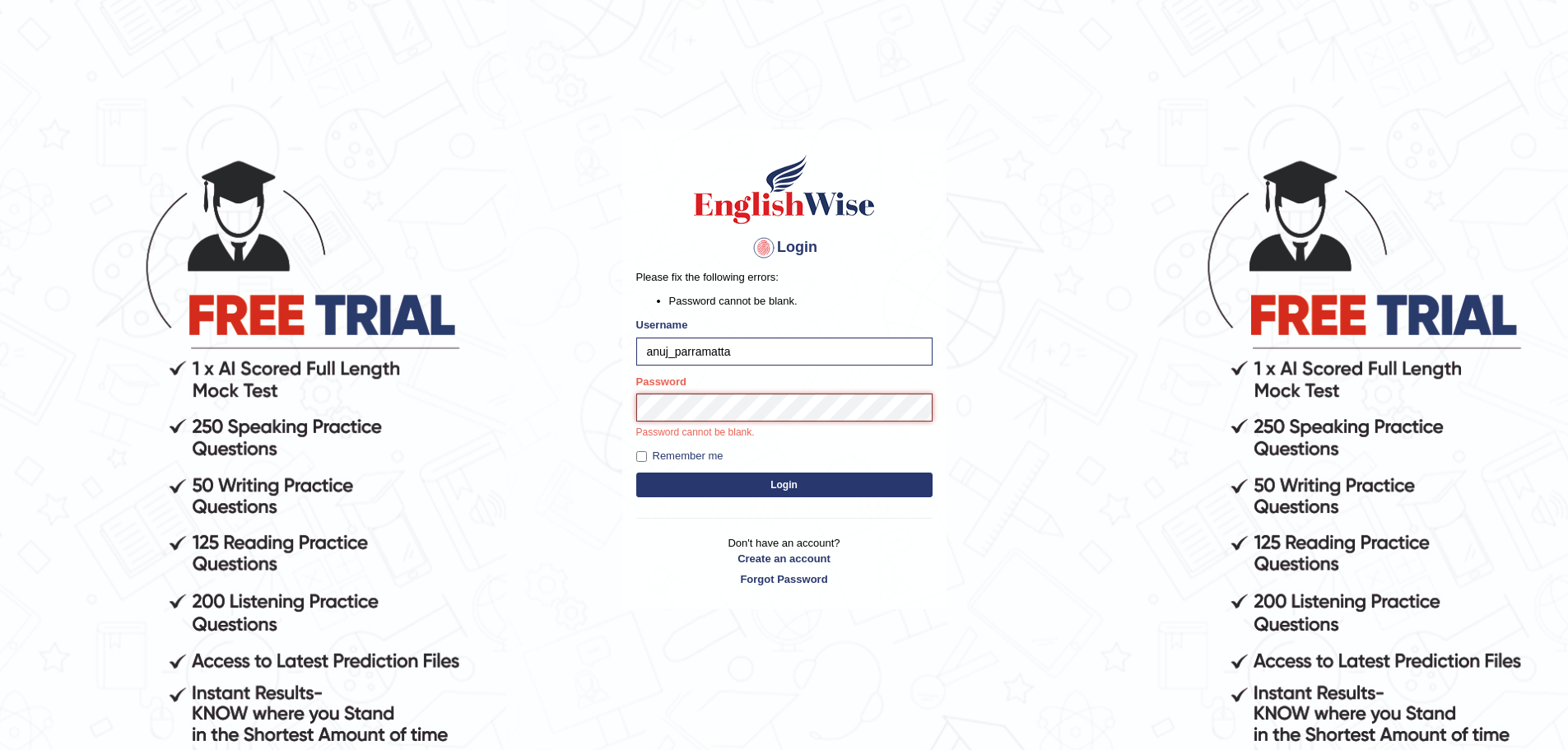
click at [636, 473] on button "Login" at bounding box center [784, 485] width 296 height 24
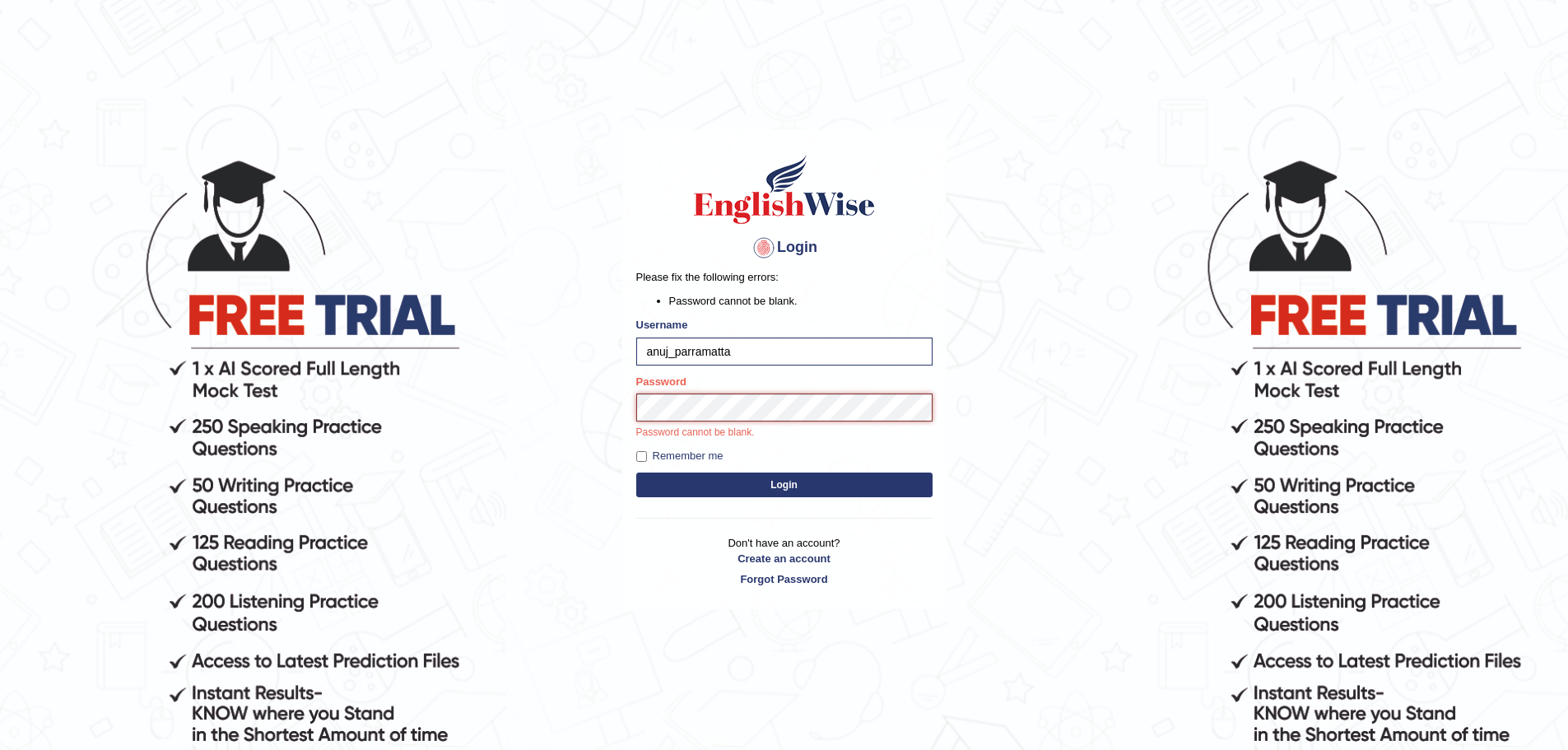
click at [636, 473] on button "Login" at bounding box center [784, 485] width 296 height 24
click
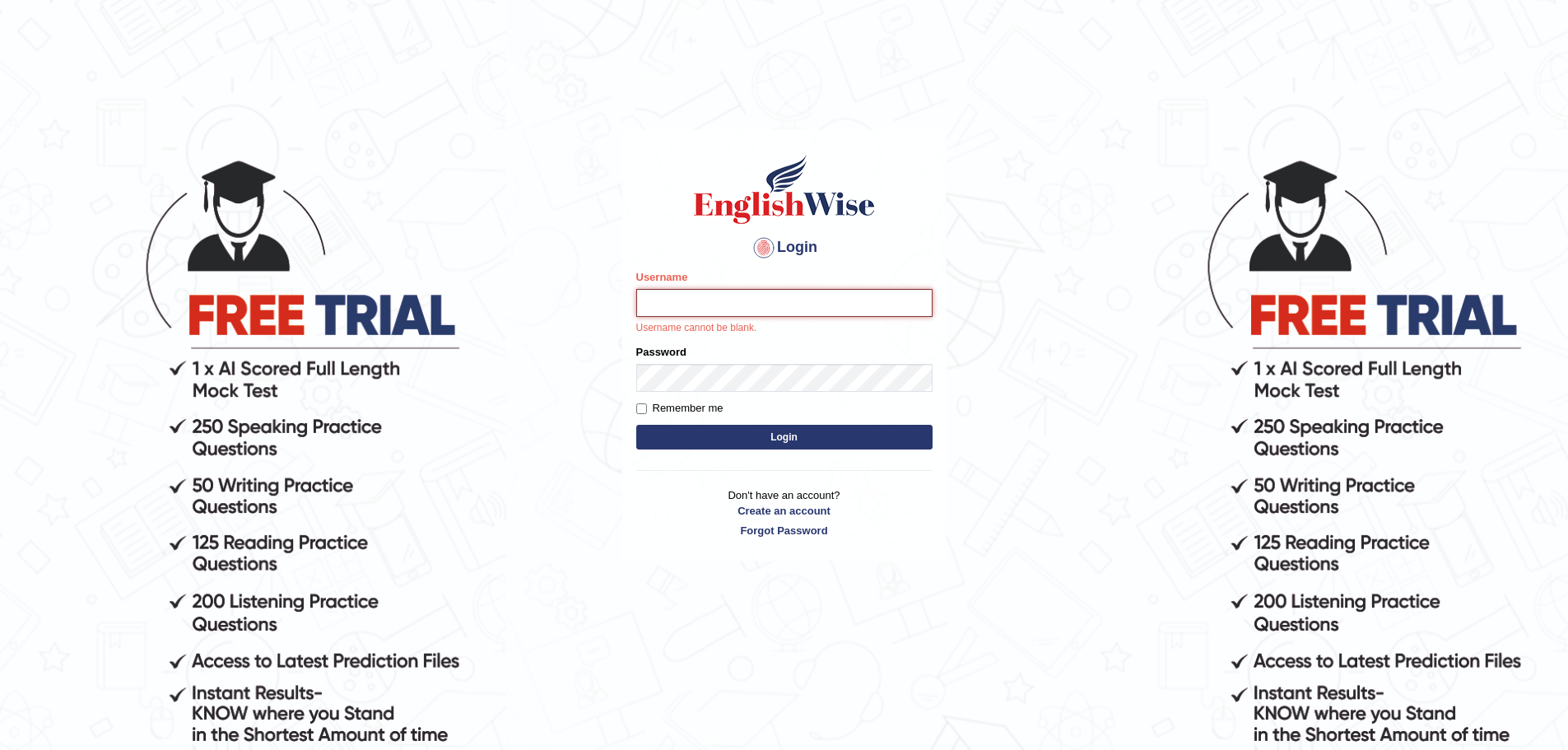
click at [722, 291] on input "Username" at bounding box center [784, 303] width 296 height 28
type input "anuj_parramatta"
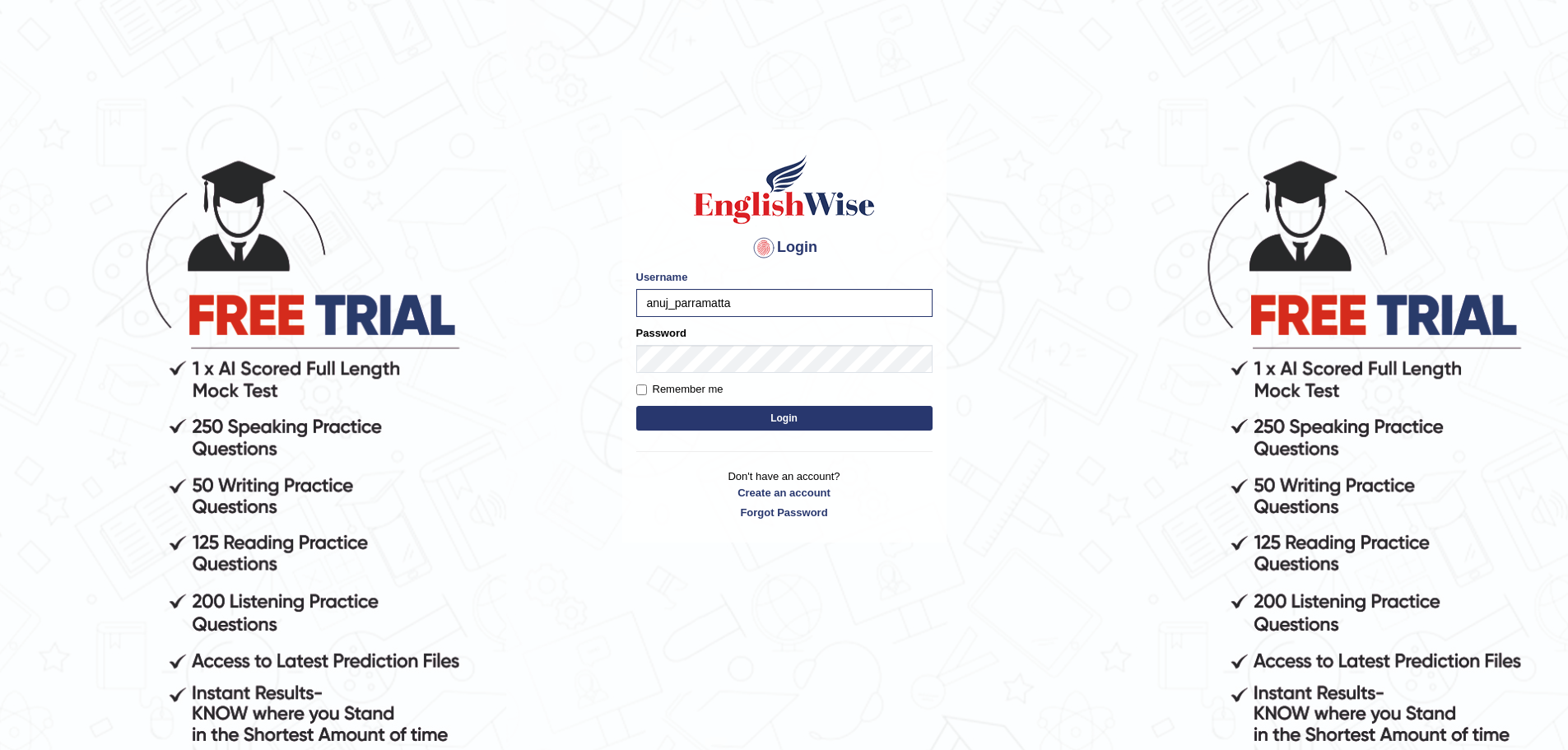
click at [750, 375] on form "Please fix the following errors: Username anuj_parramatta Password Remember me …" at bounding box center [784, 351] width 296 height 166
click at [742, 421] on button "Login" at bounding box center [784, 418] width 296 height 24
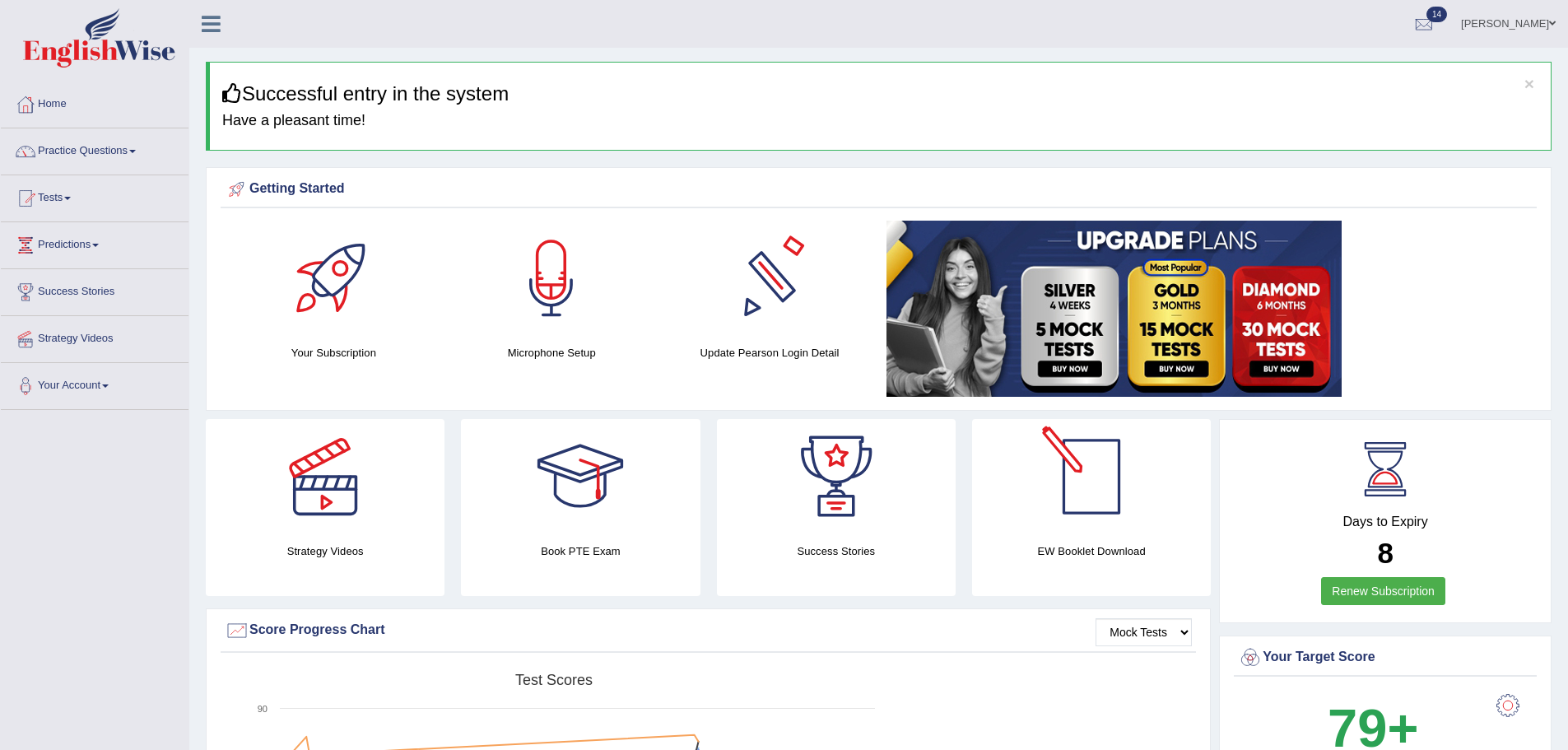
click at [76, 149] on link "Practice Questions" at bounding box center [94, 149] width 187 height 41
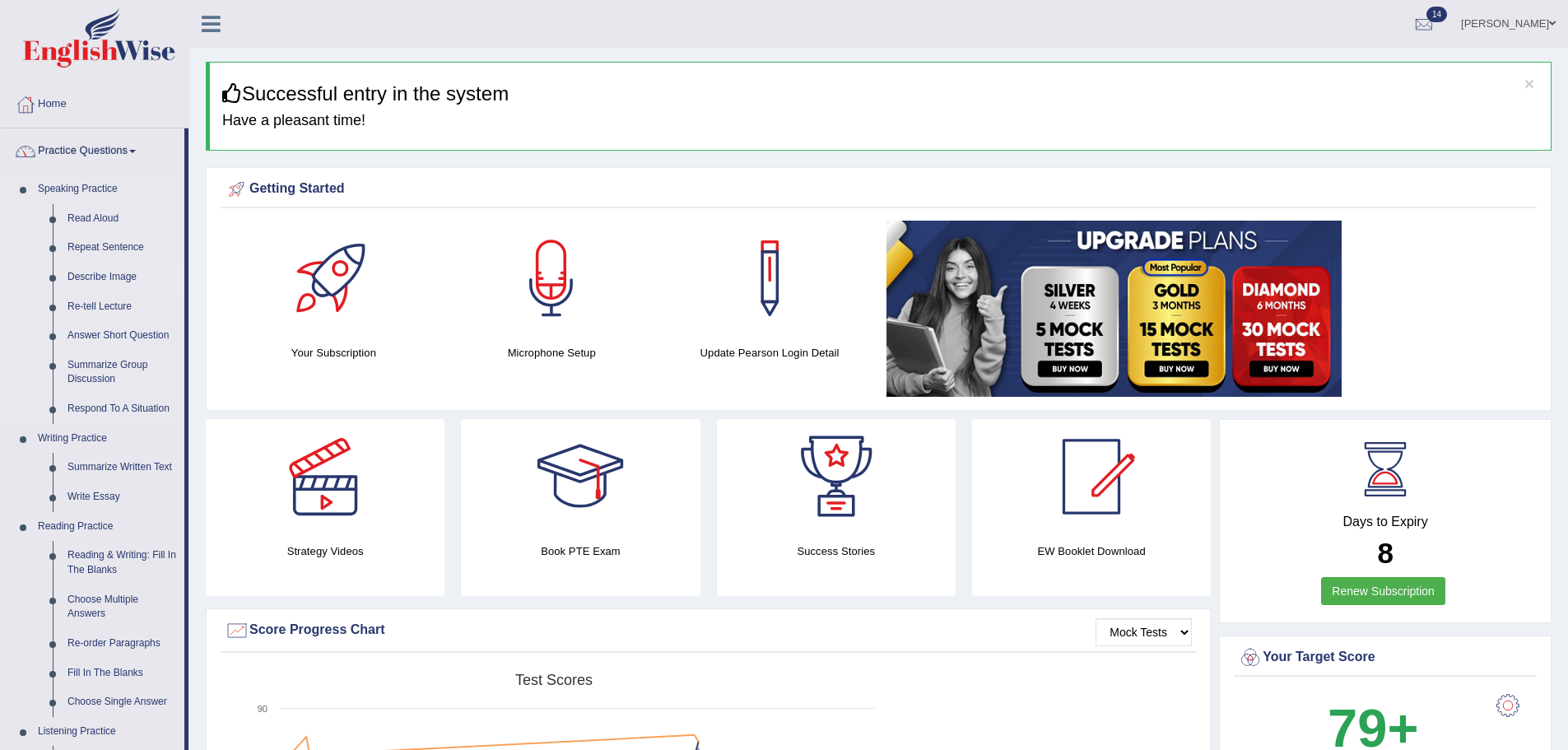
click at [109, 274] on link "Describe Image" at bounding box center [121, 277] width 124 height 30
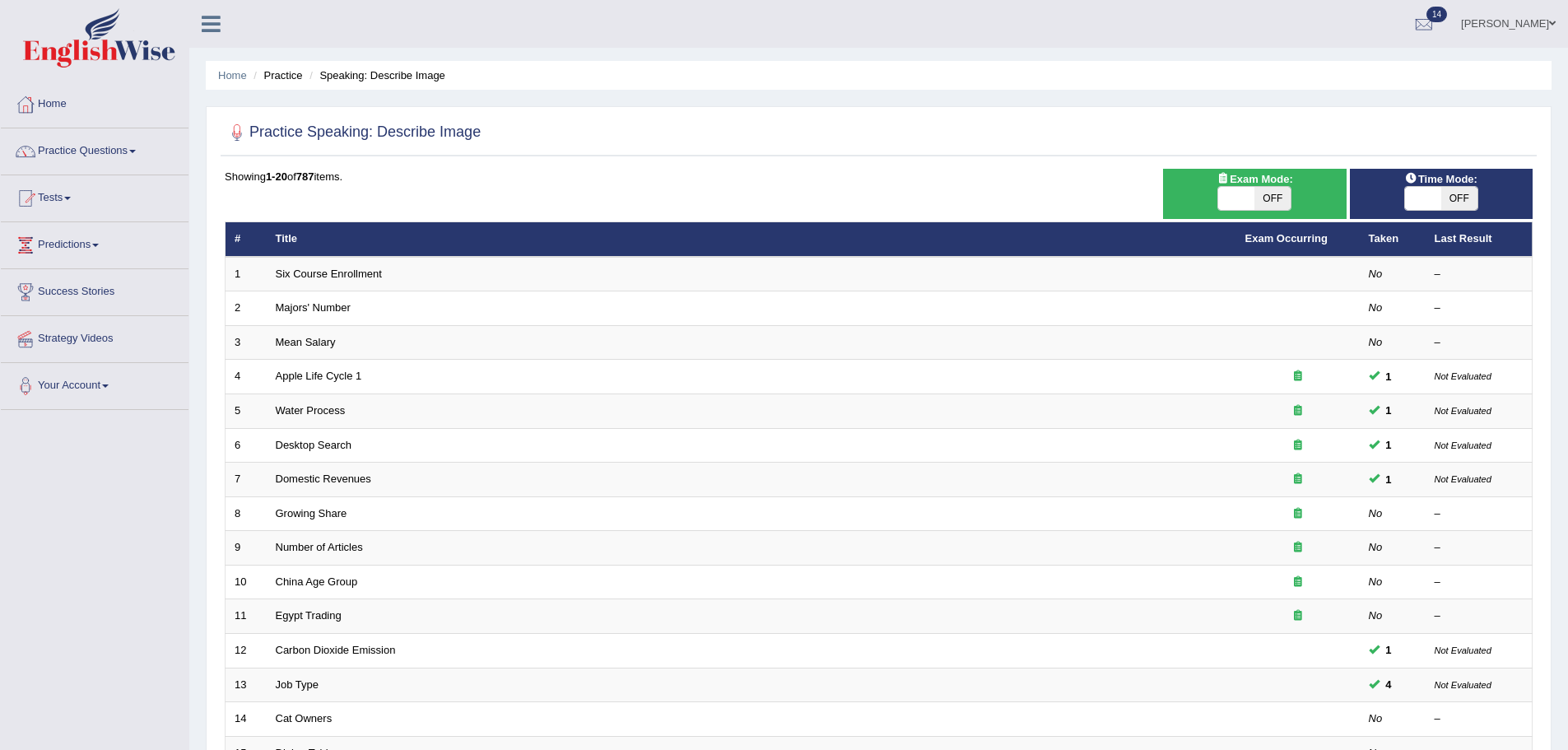
click at [1262, 195] on span "OFF" at bounding box center [1273, 197] width 36 height 23
checkbox input "true"
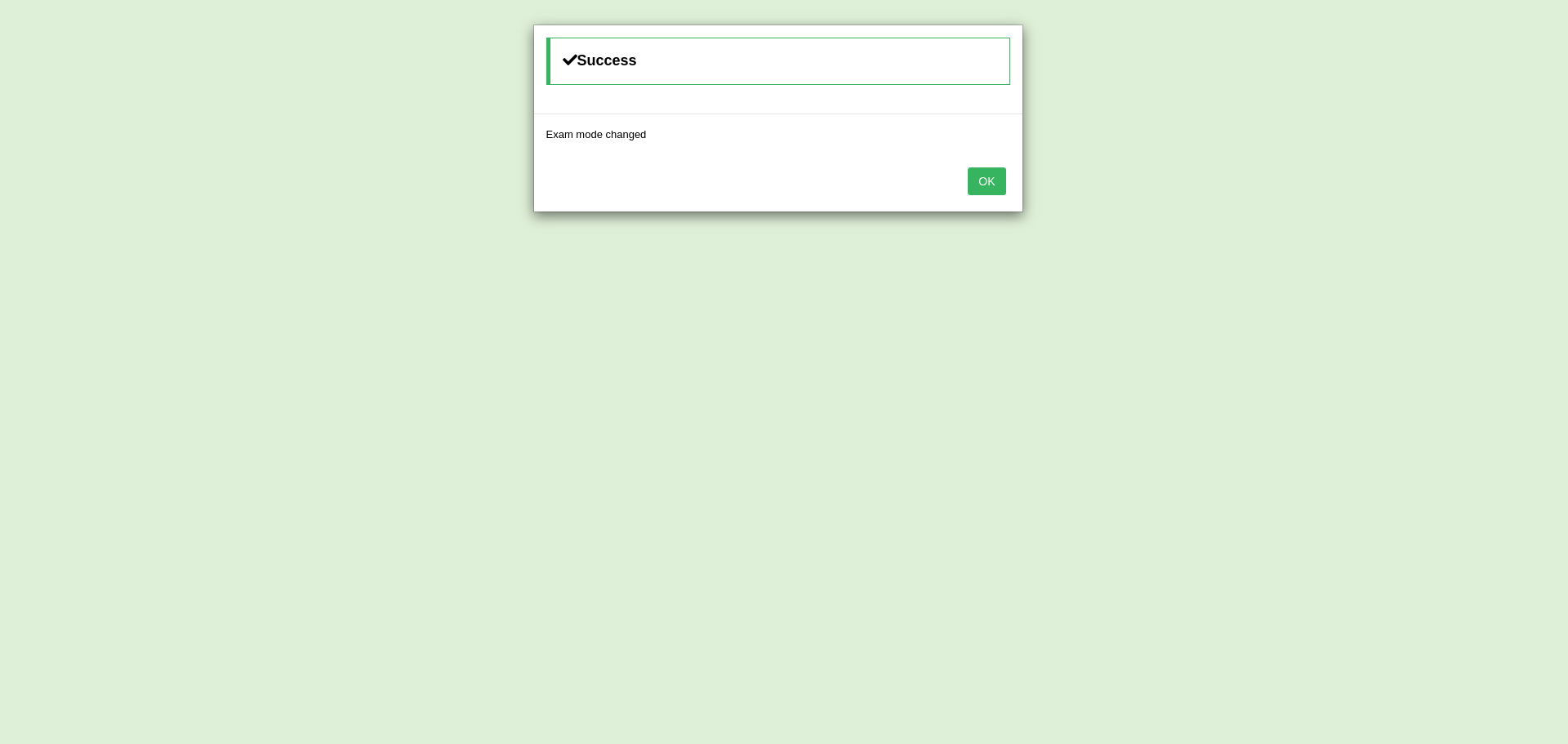
click at [979, 182] on button "OK" at bounding box center [986, 181] width 38 height 28
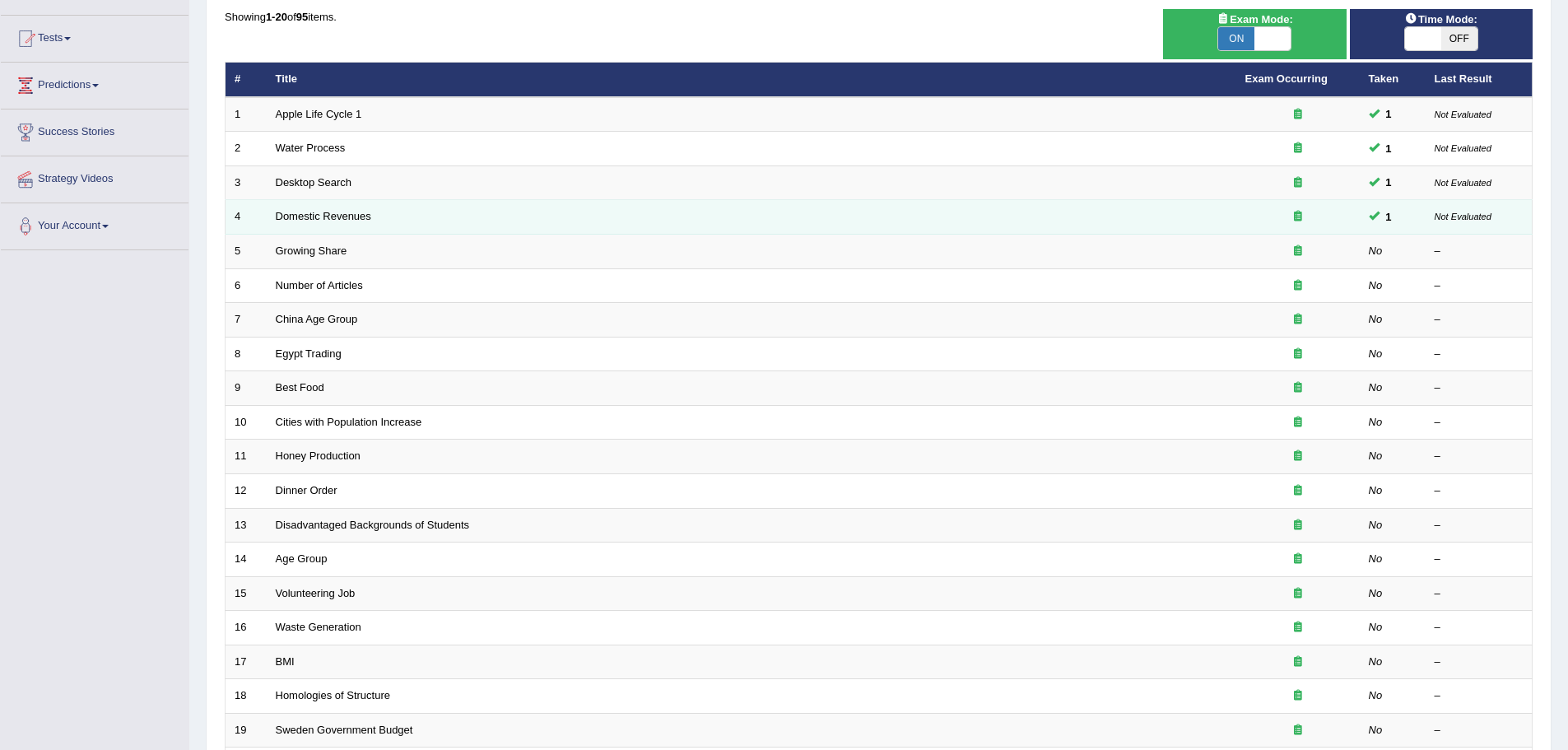
scroll to position [165, 0]
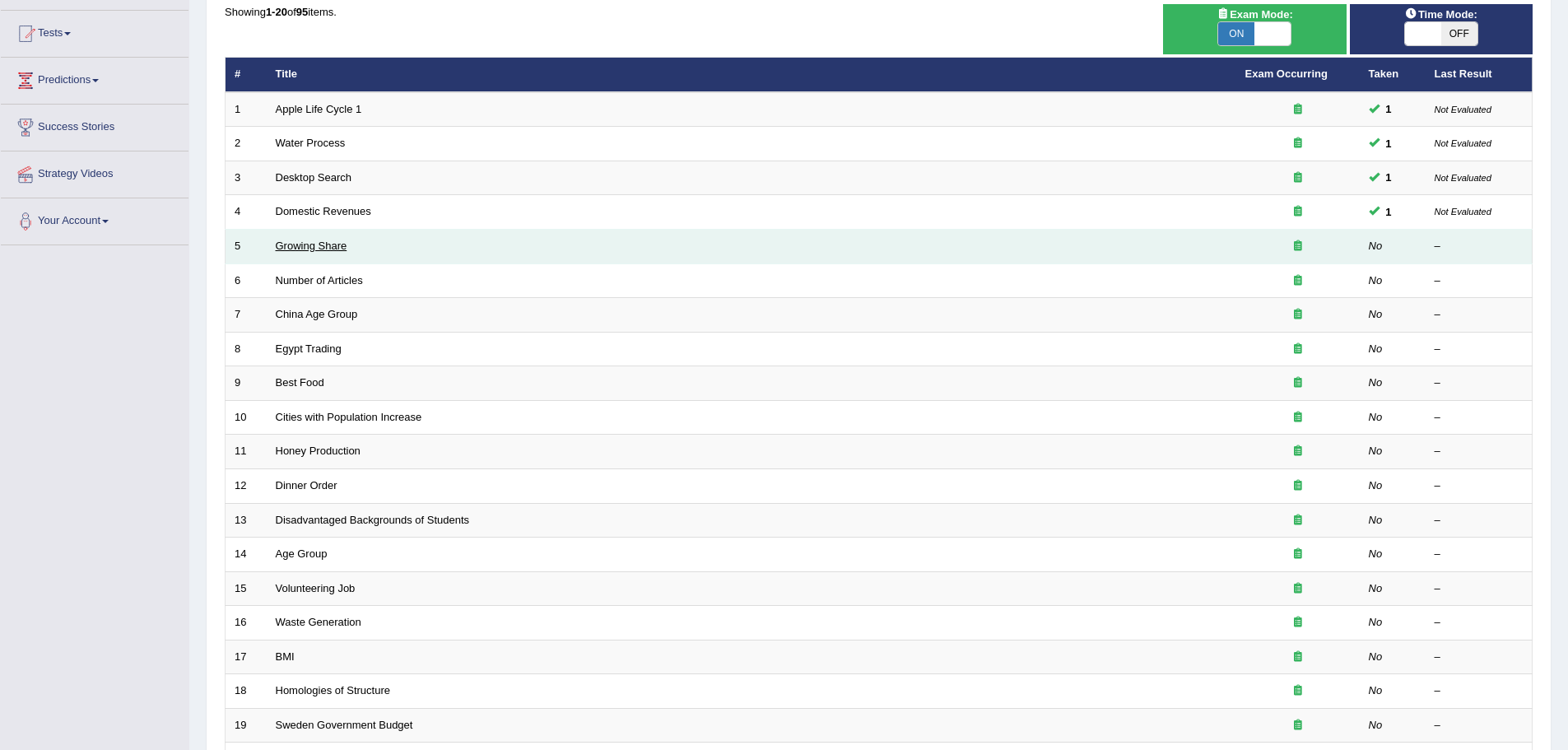
click at [311, 246] on link "Growing Share" at bounding box center [311, 246] width 72 height 13
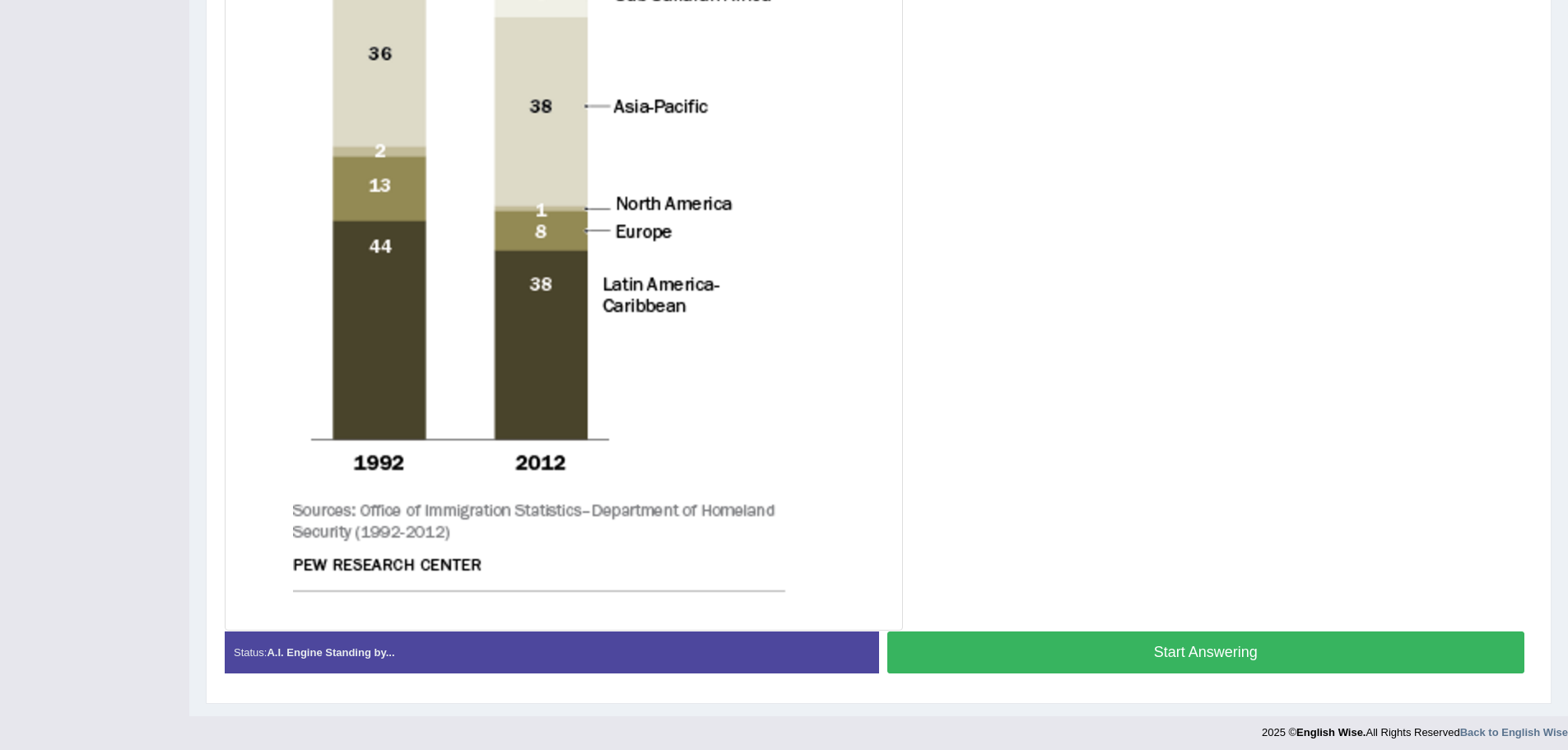
scroll to position [604, 0]
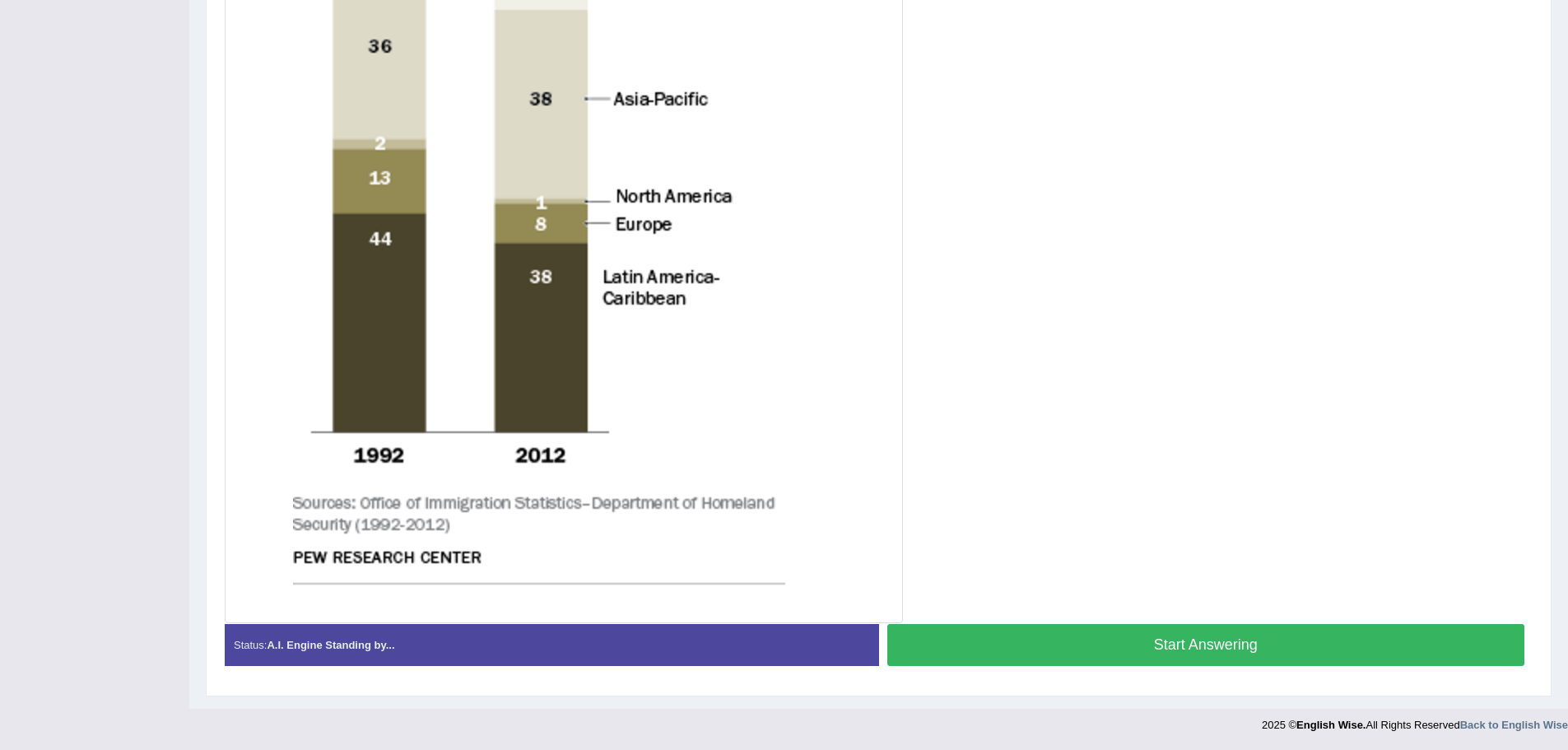
click at [1112, 640] on button "Start Answering" at bounding box center [1206, 645] width 638 height 42
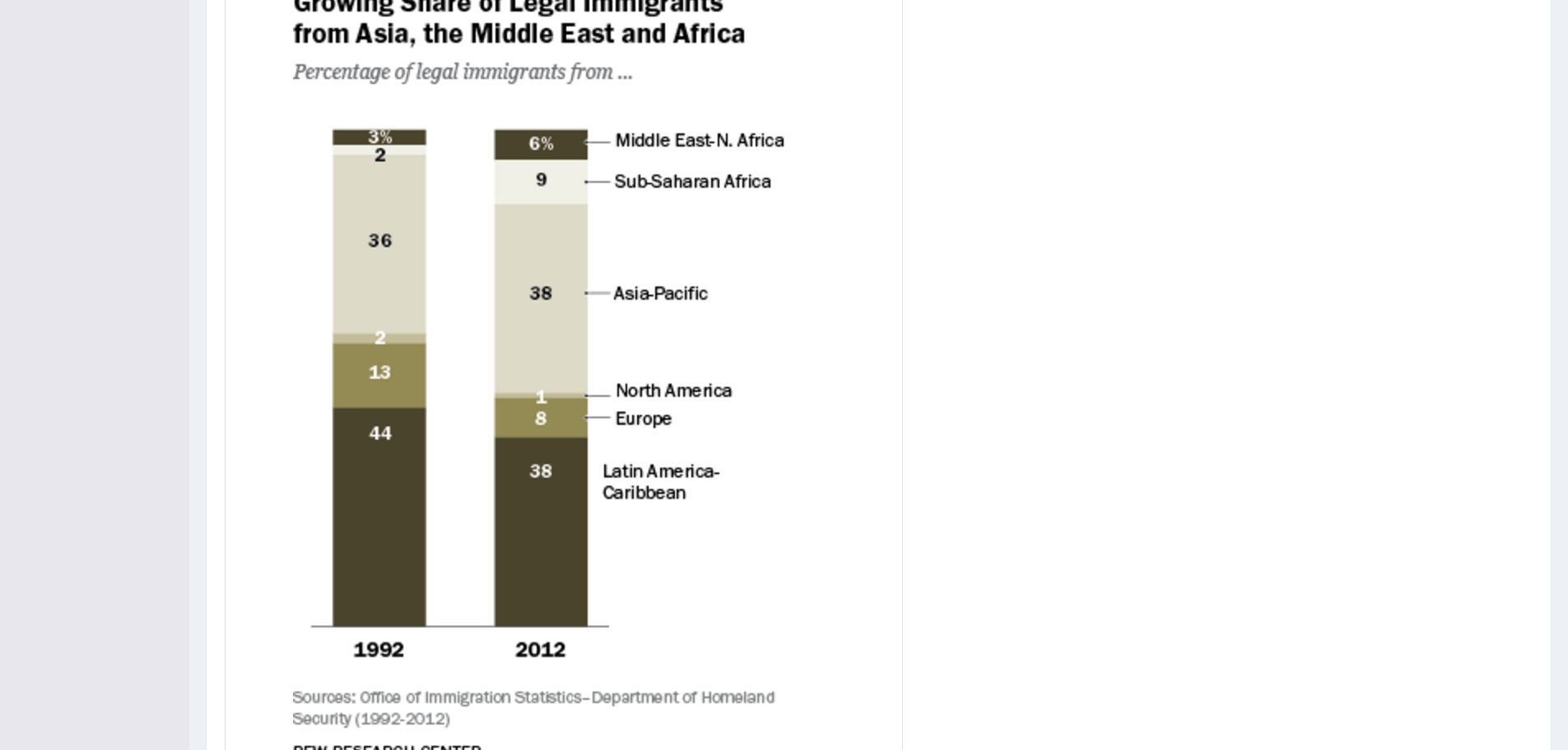
scroll to position [620, 0]
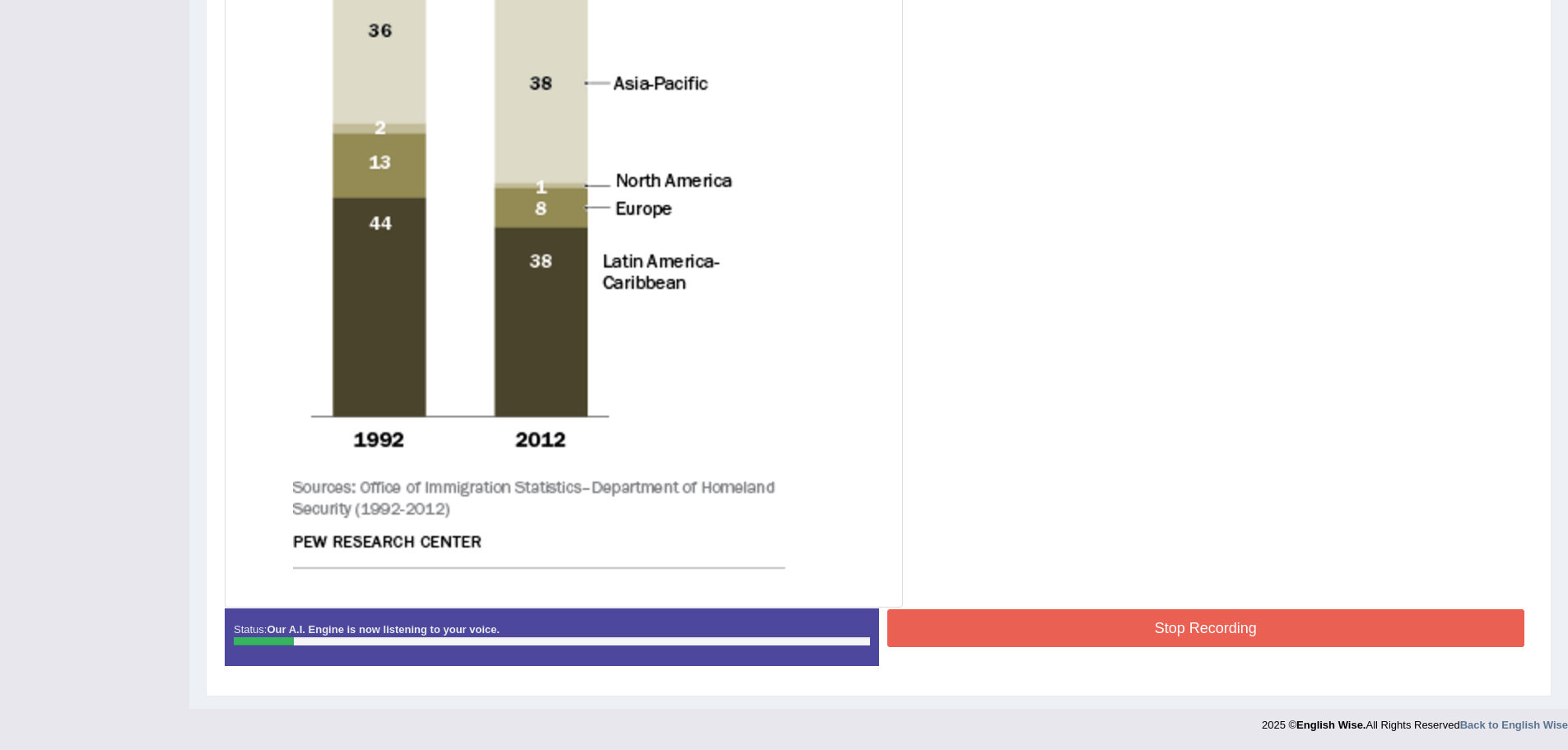
click at [1137, 631] on button "Stop Recording" at bounding box center [1206, 629] width 638 height 38
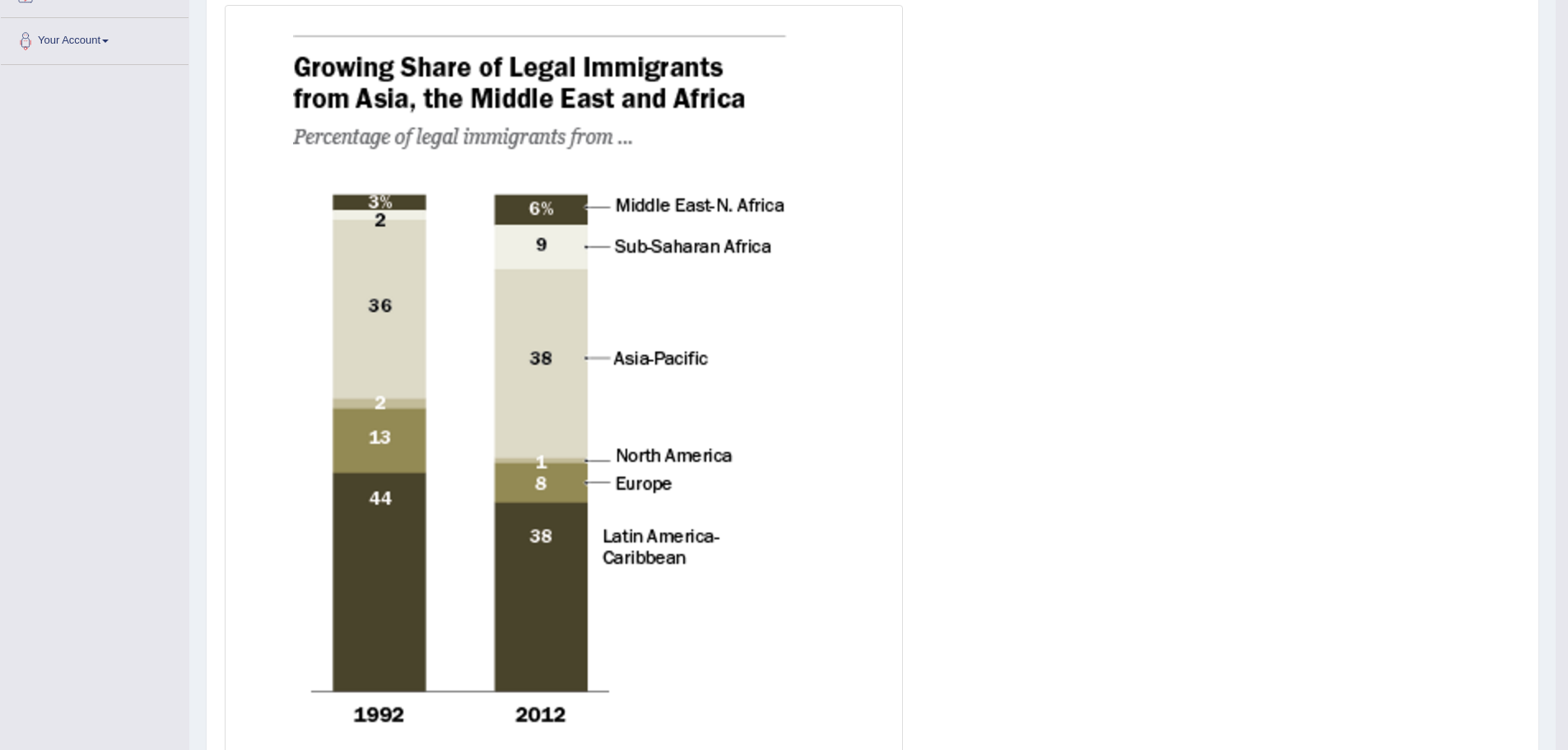
scroll to position [126, 0]
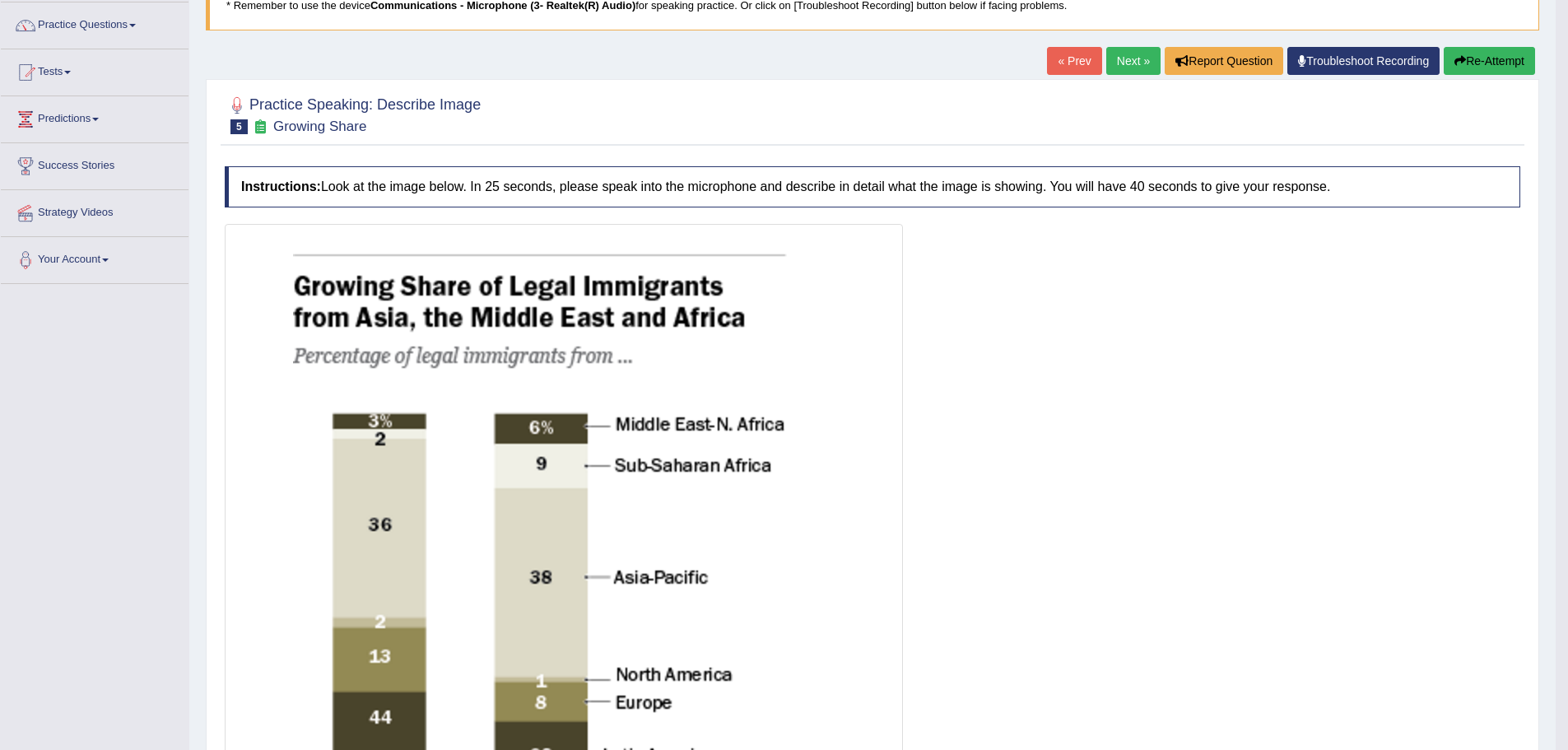
click at [1477, 59] on button "Re-Attempt" at bounding box center [1489, 61] width 91 height 28
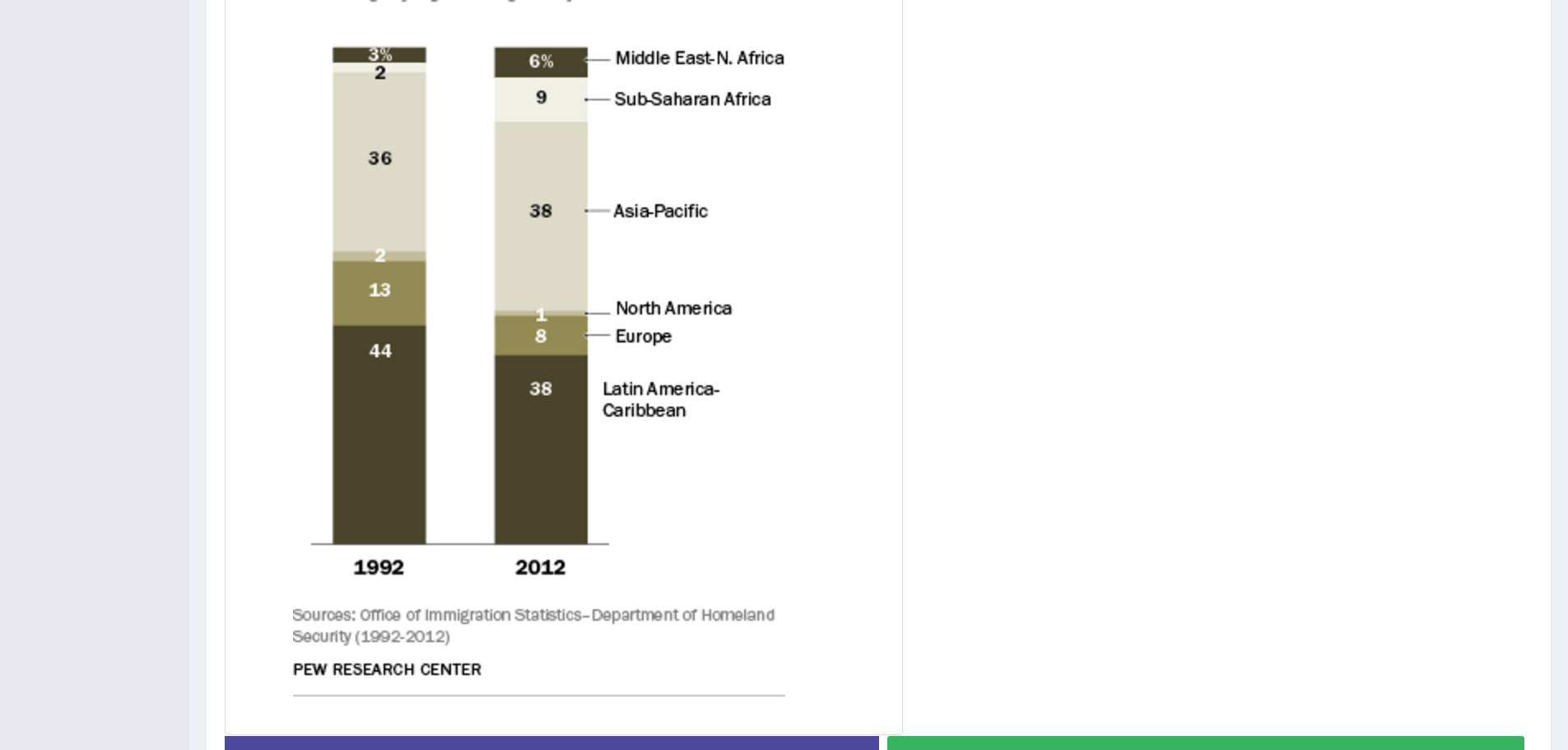
scroll to position [550, 0]
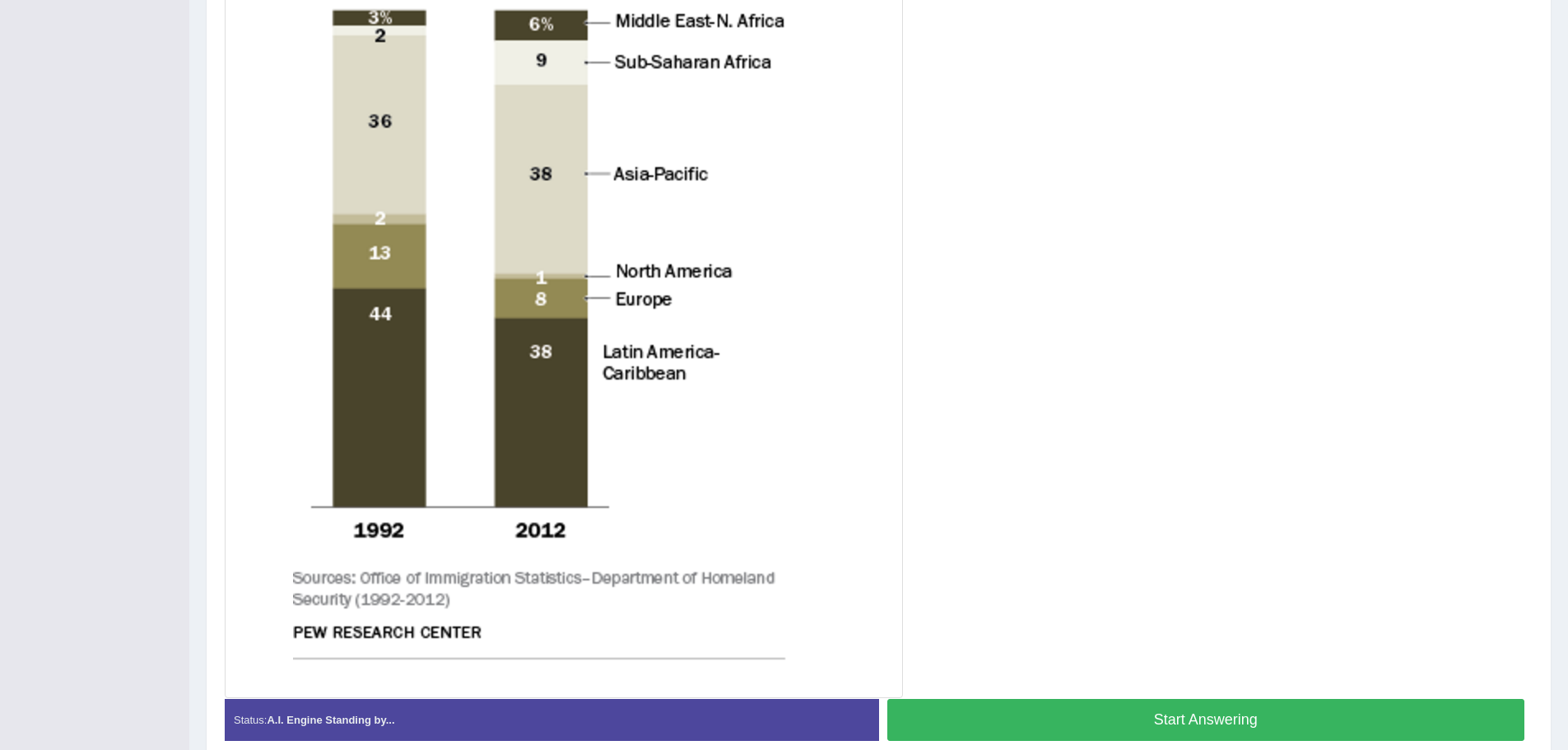
click at [1137, 719] on button "Start Answering" at bounding box center [1206, 720] width 638 height 42
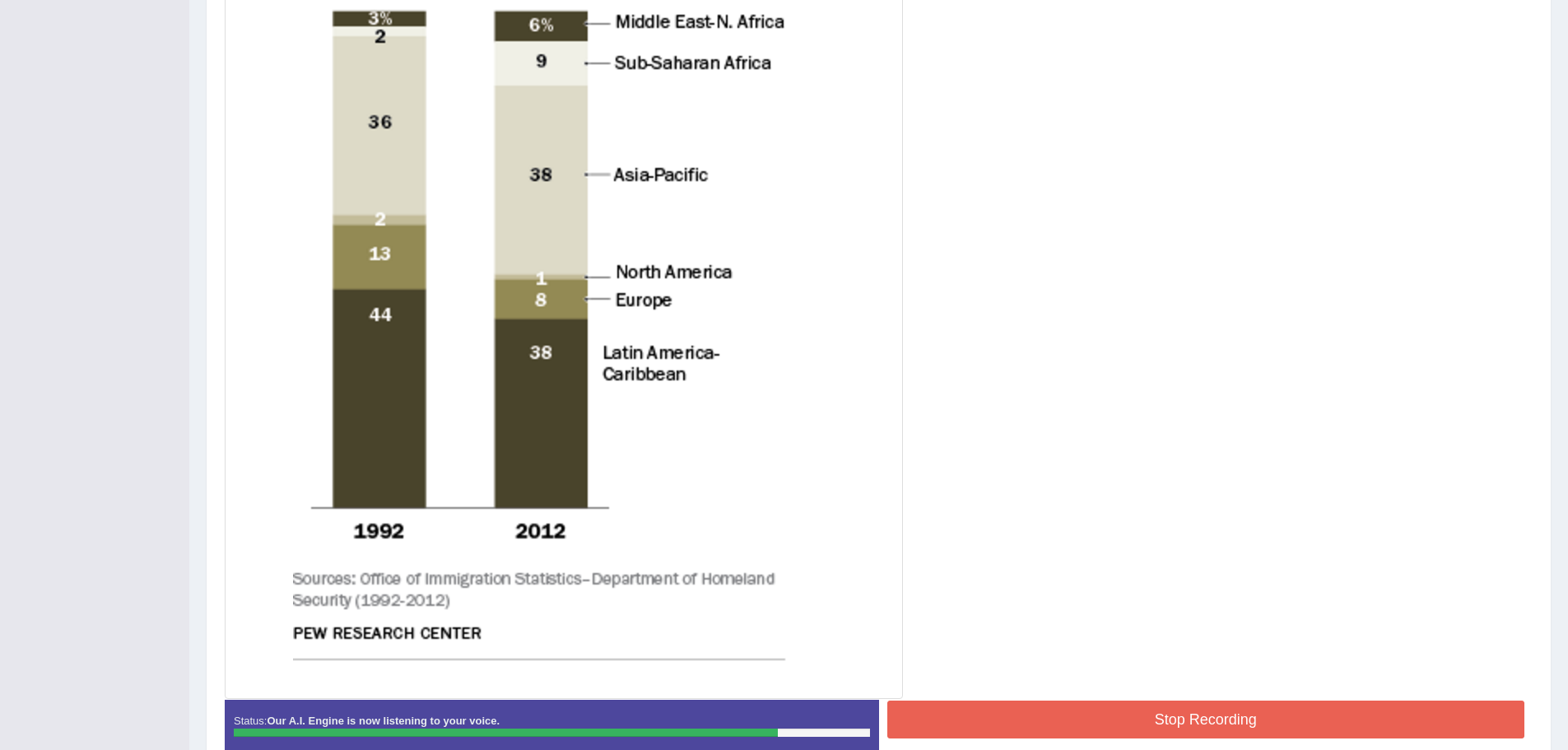
scroll to position [538, 0]
click at [1133, 703] on button "Stop Recording" at bounding box center [1206, 719] width 638 height 38
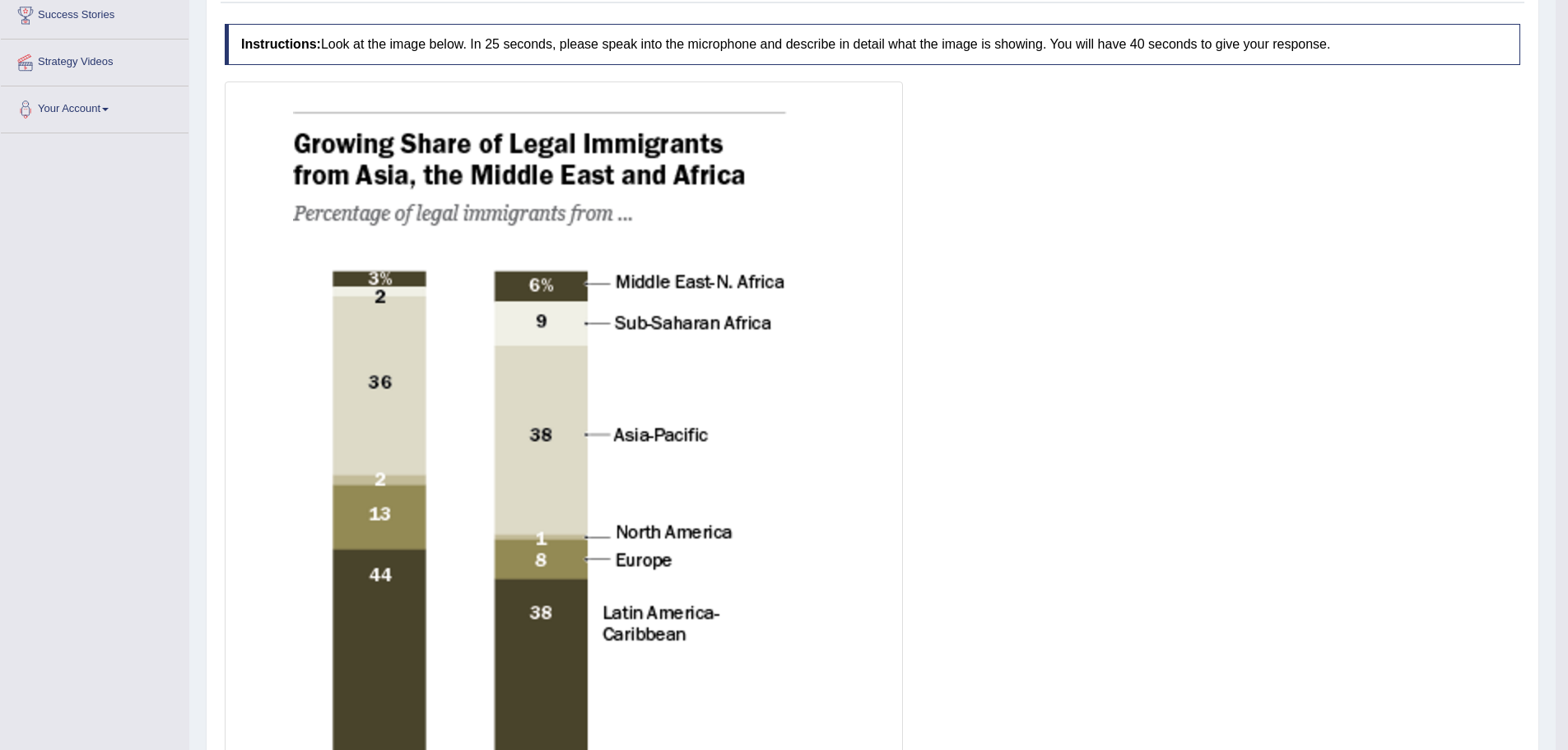
scroll to position [126, 0]
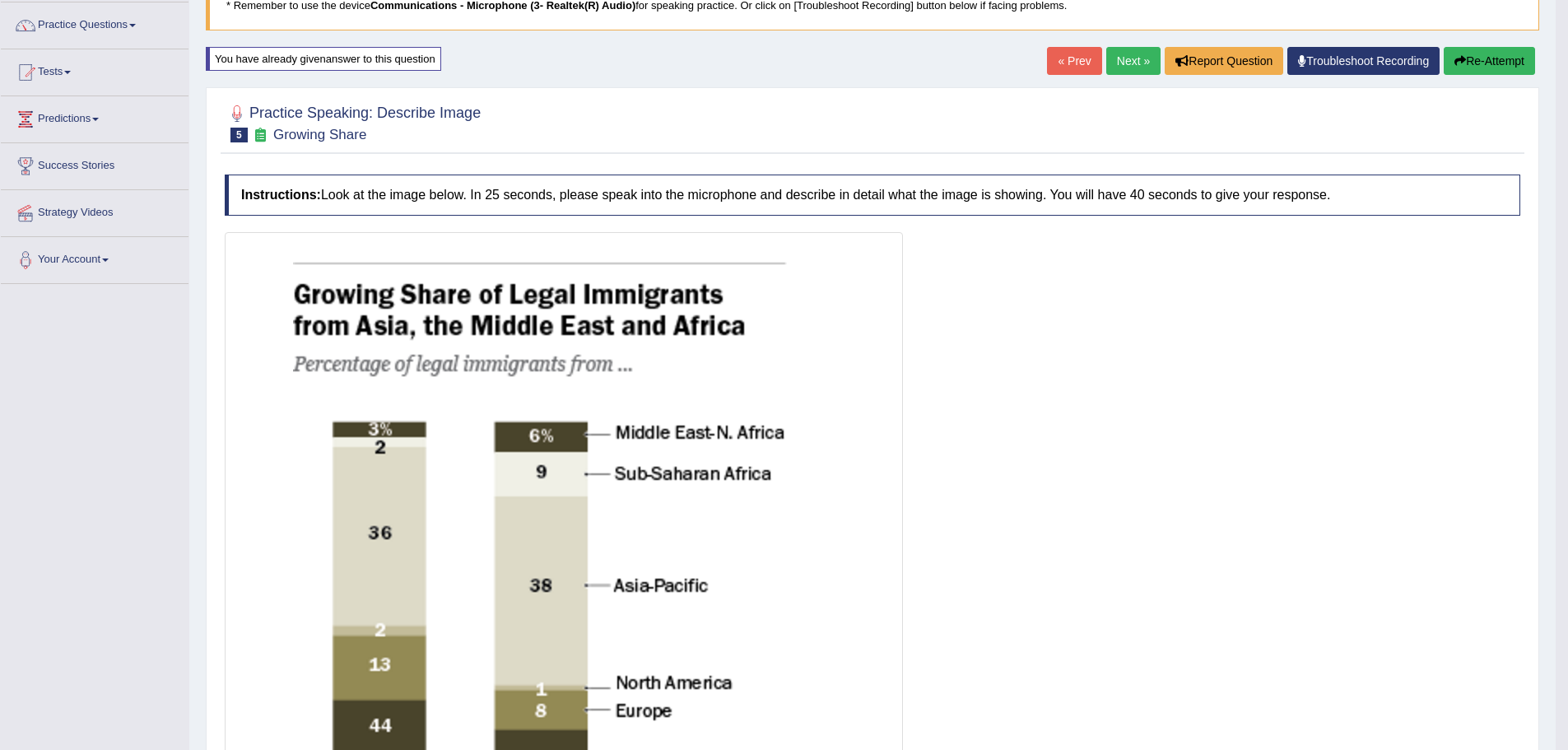
click at [1461, 62] on icon "button" at bounding box center [1459, 61] width 12 height 12
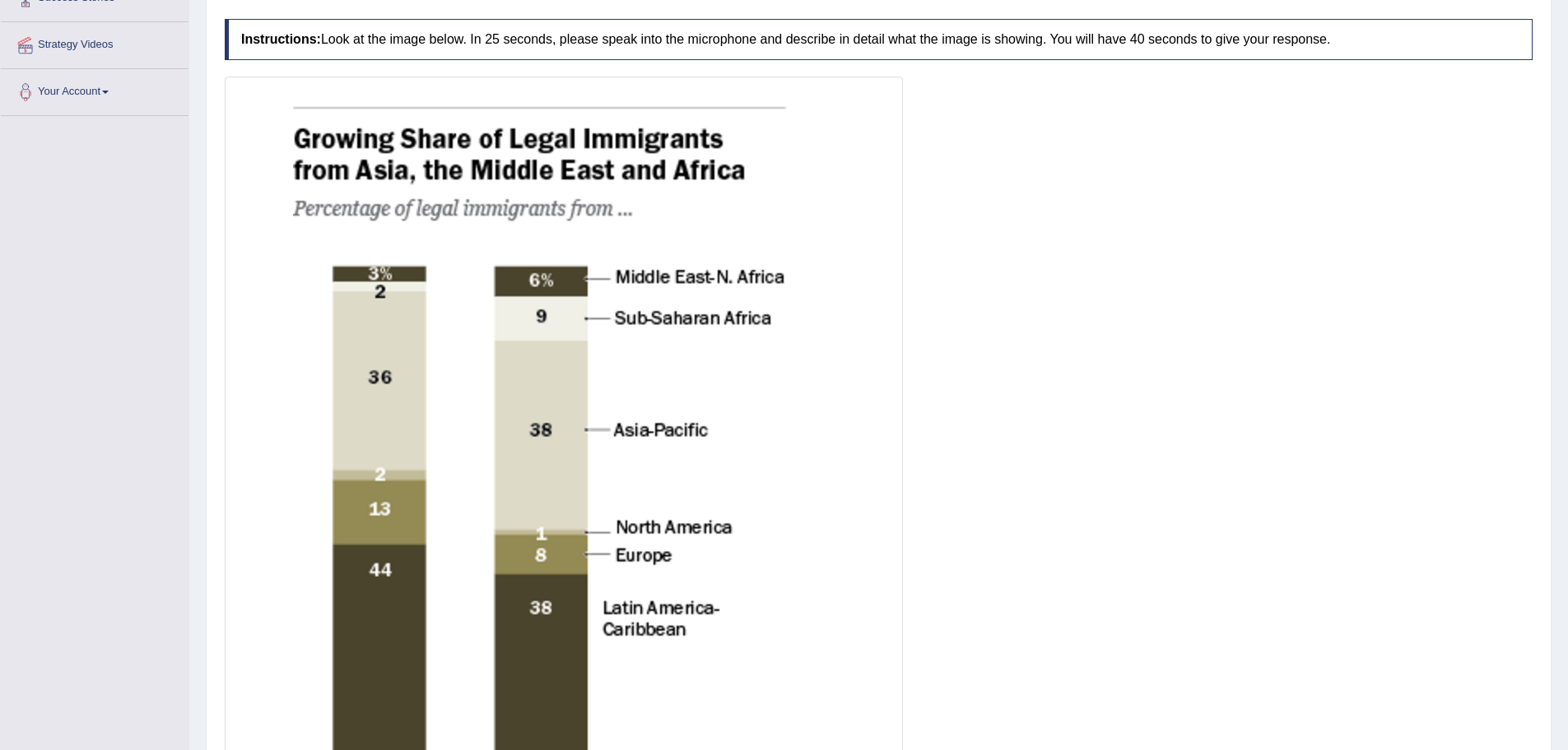
scroll to position [385, 0]
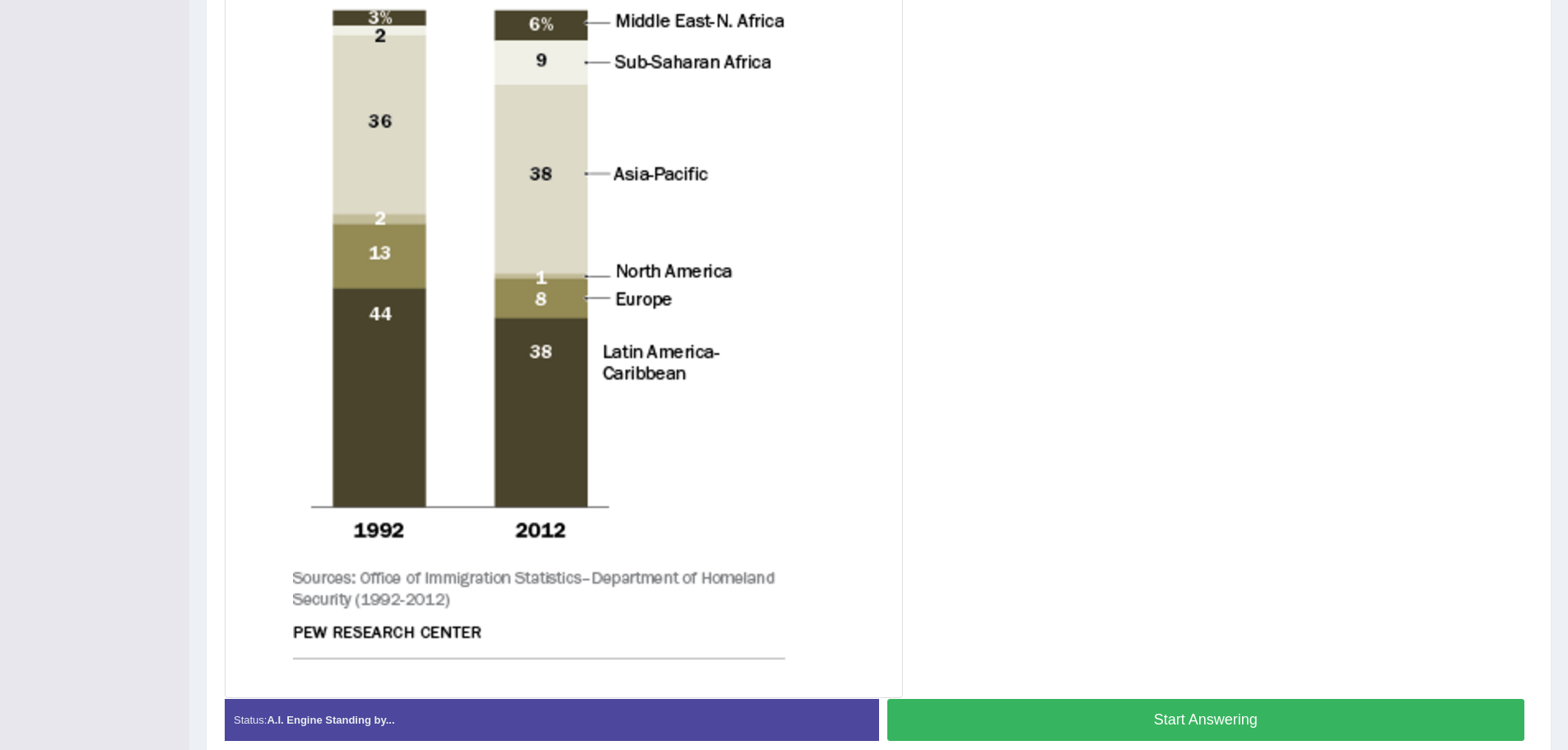
click at [1152, 710] on button "Start Answering" at bounding box center [1206, 720] width 638 height 42
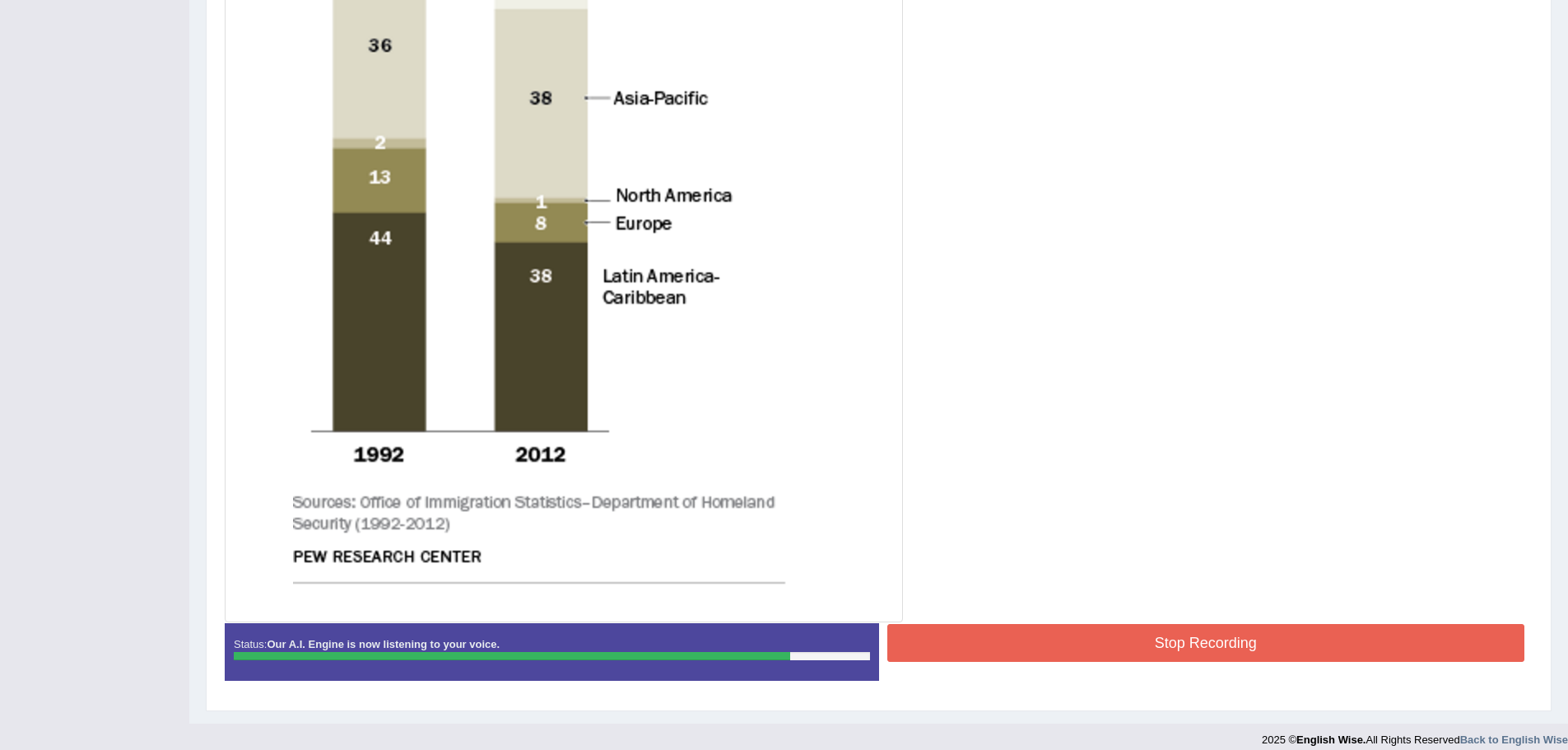
scroll to position [620, 0]
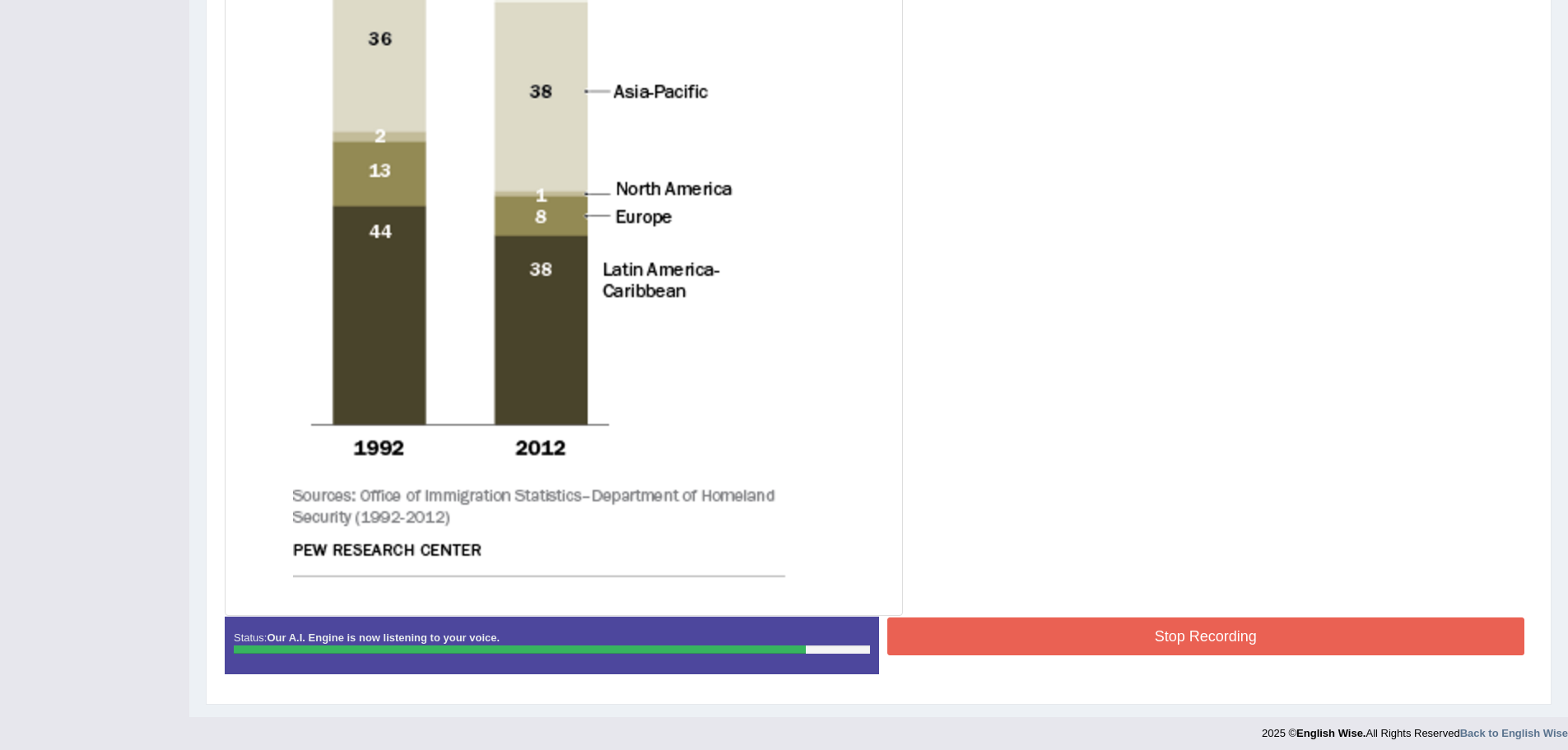
click at [1190, 629] on button "Stop Recording" at bounding box center [1206, 637] width 638 height 38
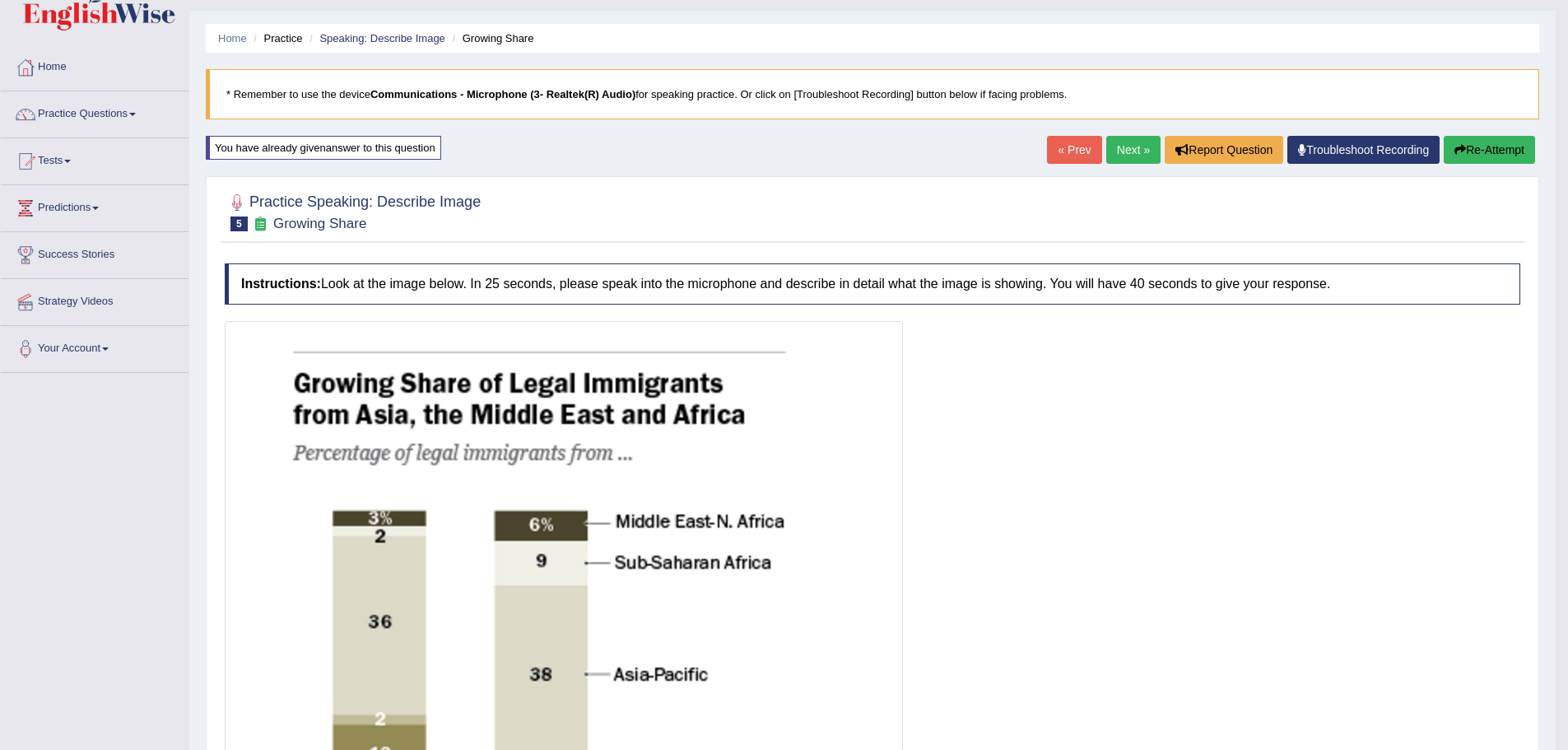
scroll to position [0, 0]
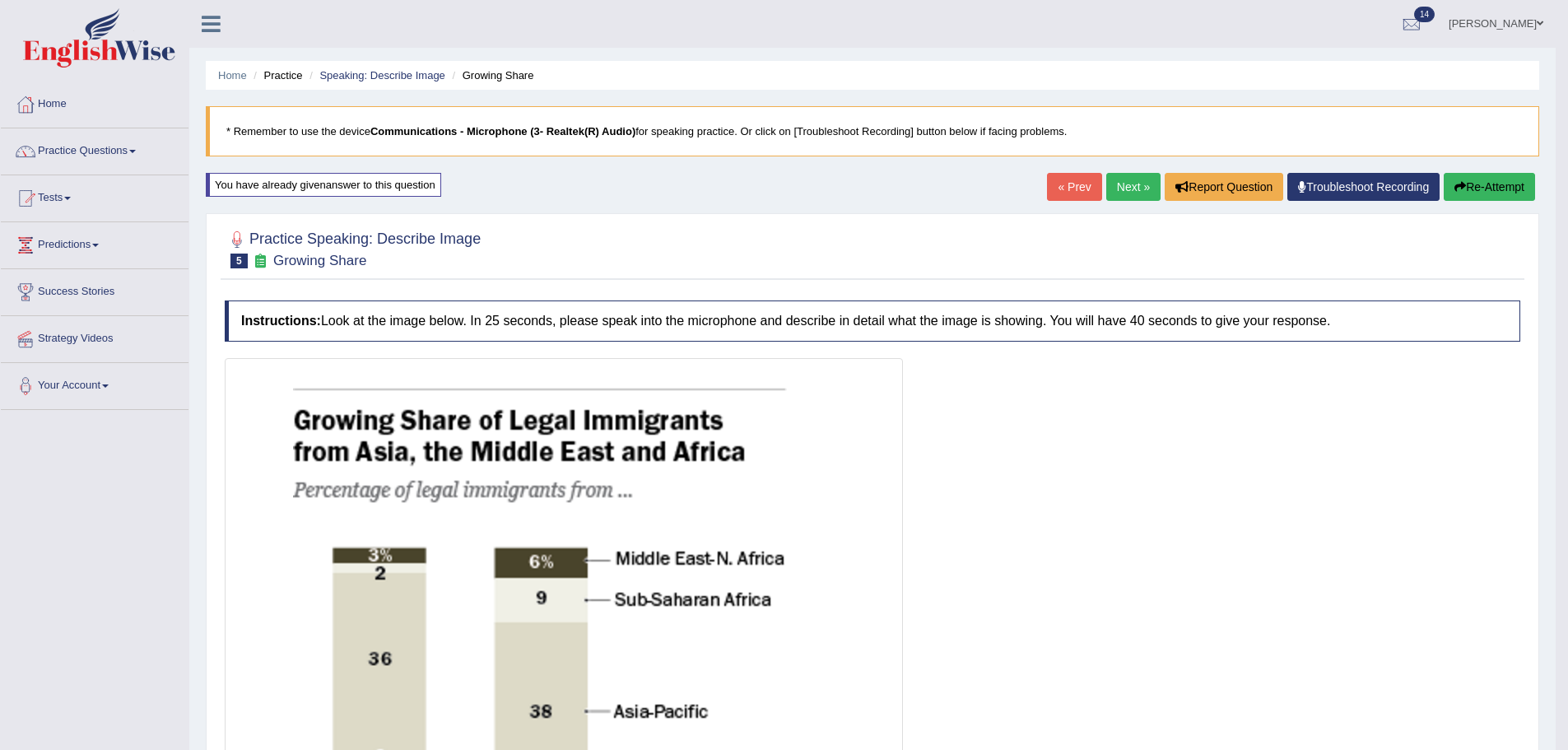
click at [1136, 190] on link "Next »" at bounding box center [1133, 187] width 54 height 28
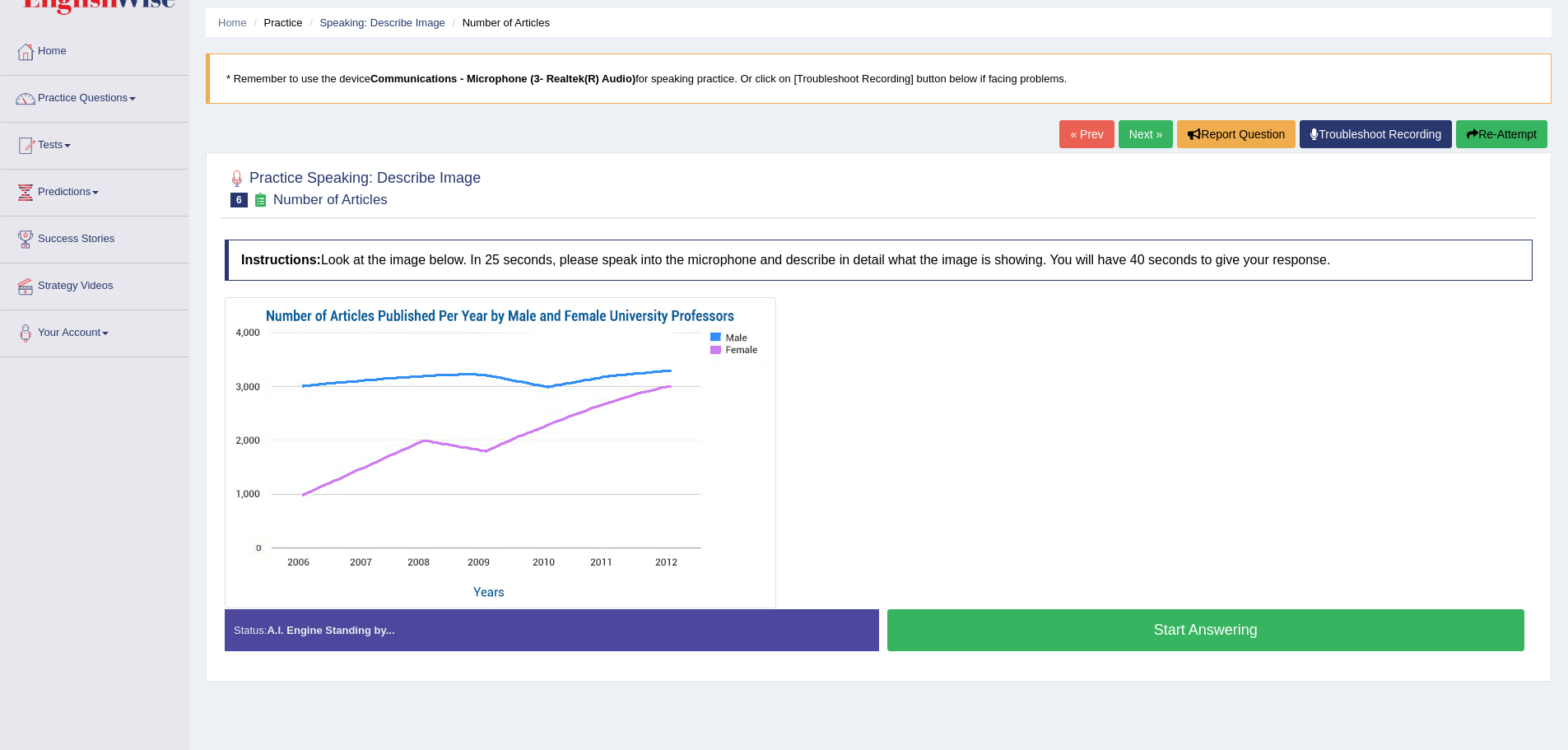
scroll to position [114, 0]
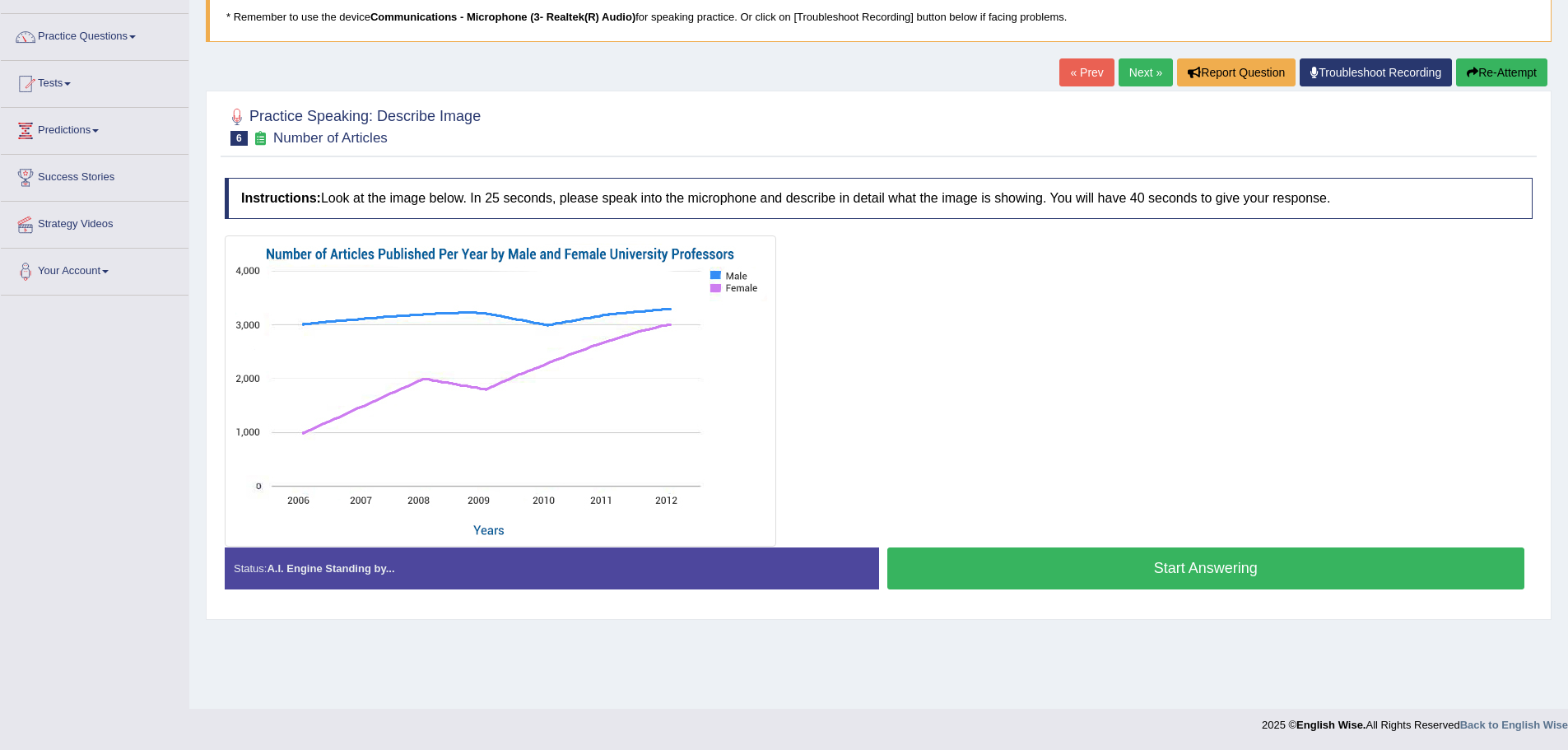
click at [1139, 572] on button "Start Answering" at bounding box center [1206, 569] width 638 height 42
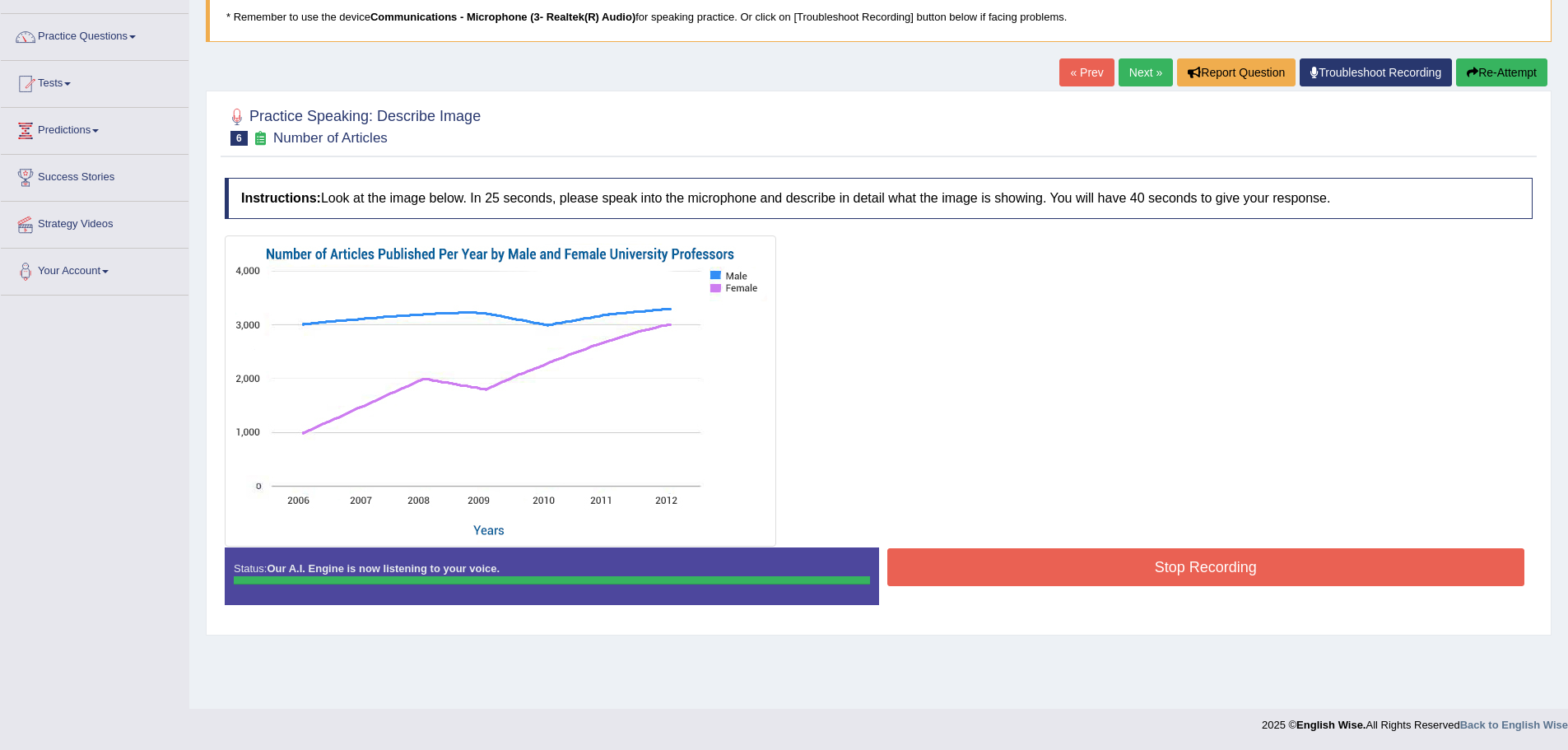
click at [1189, 573] on button "Stop Recording" at bounding box center [1206, 567] width 638 height 38
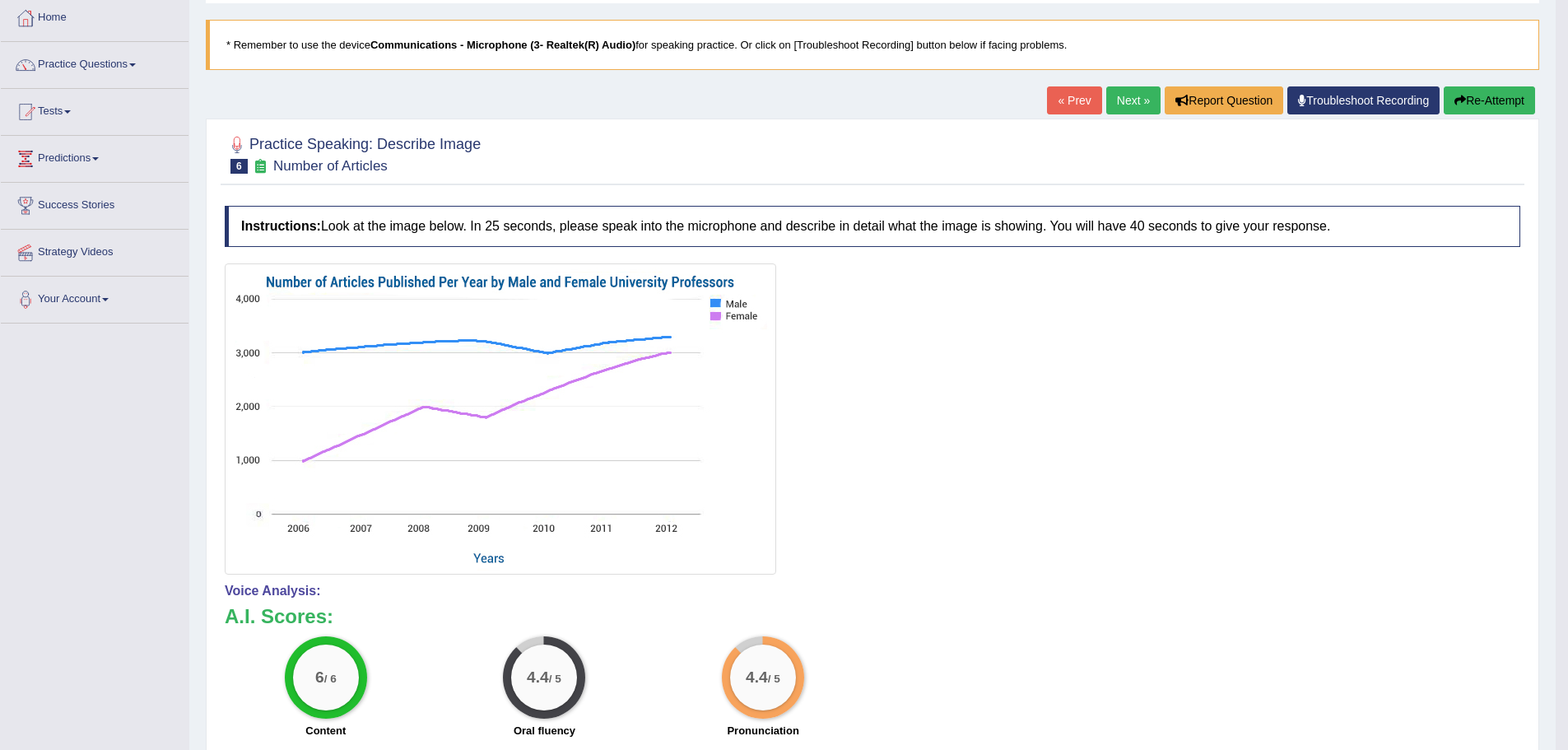
scroll to position [0, 0]
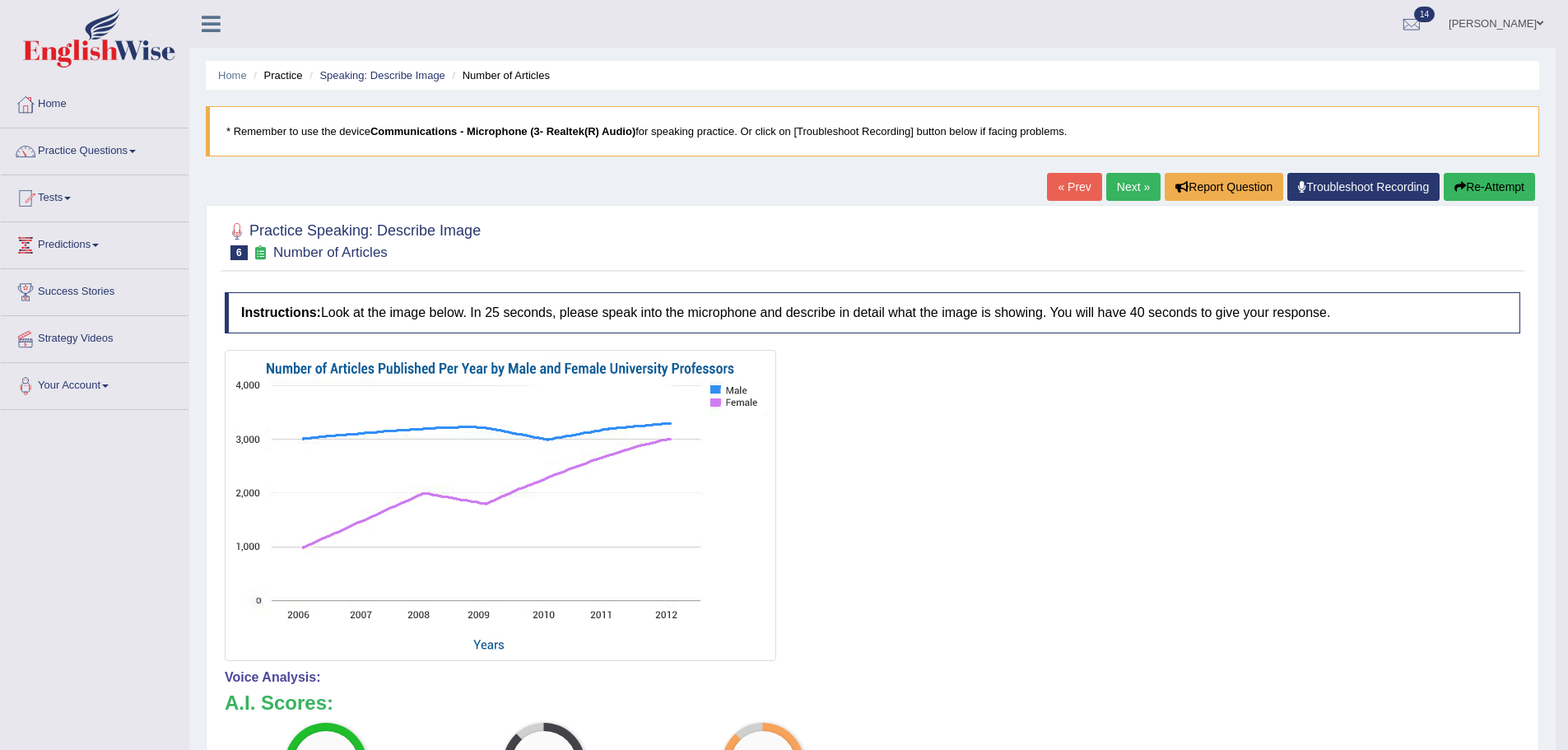
click at [1114, 178] on link "Next »" at bounding box center [1133, 187] width 54 height 28
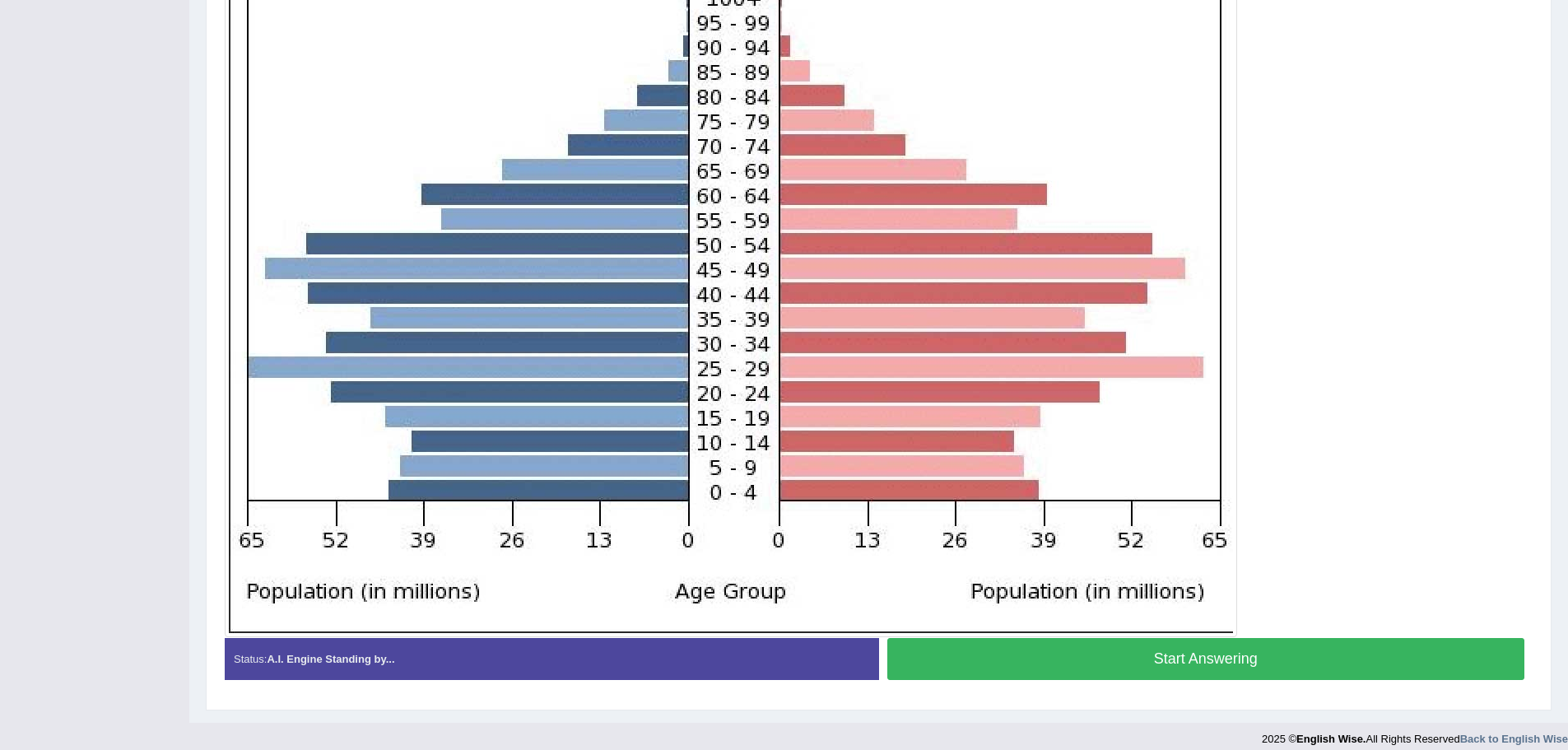
scroll to position [438, 0]
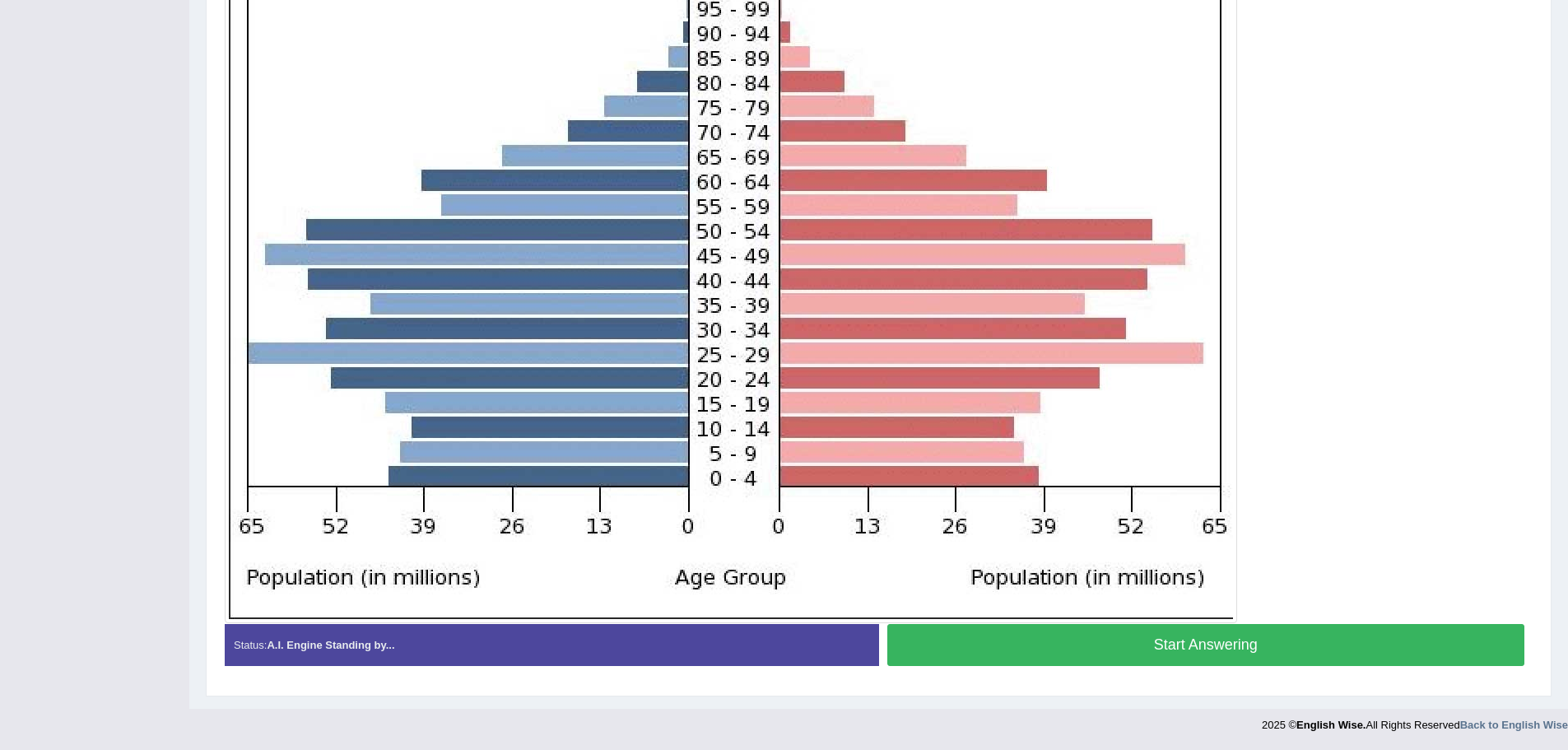
click at [1158, 639] on button "Start Answering" at bounding box center [1206, 645] width 638 height 42
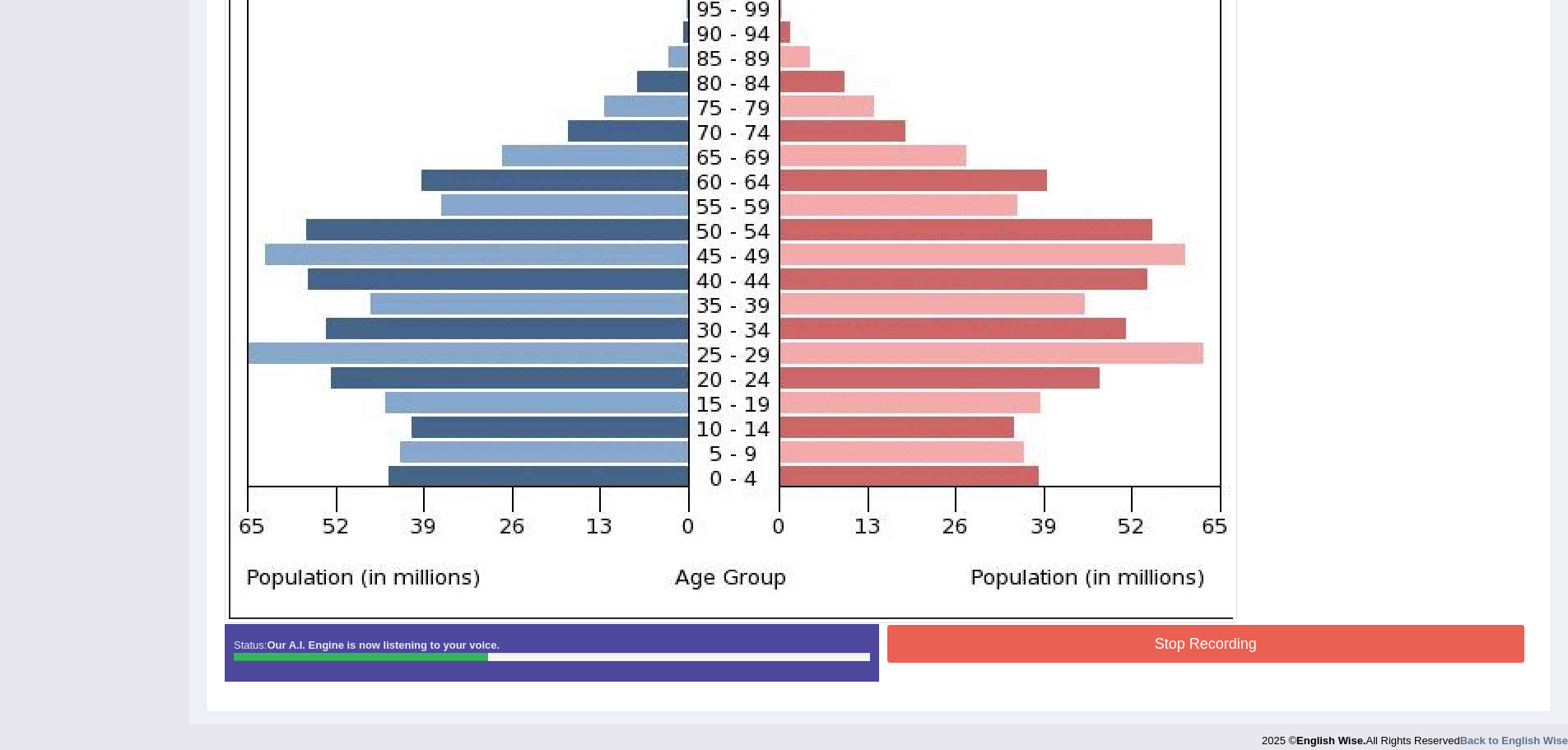
scroll to position [356, 0]
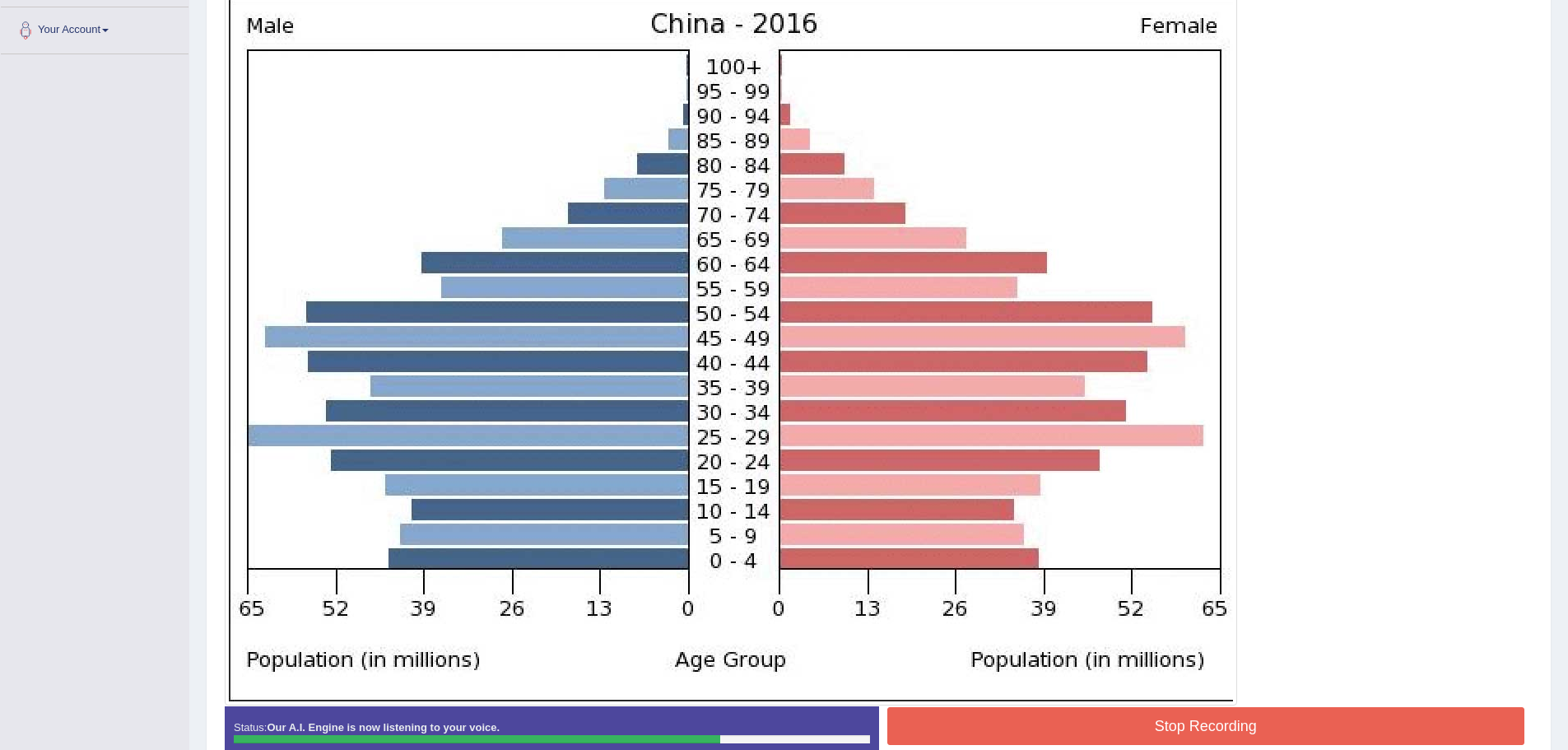
click at [1168, 730] on button "Stop Recording" at bounding box center [1206, 726] width 638 height 38
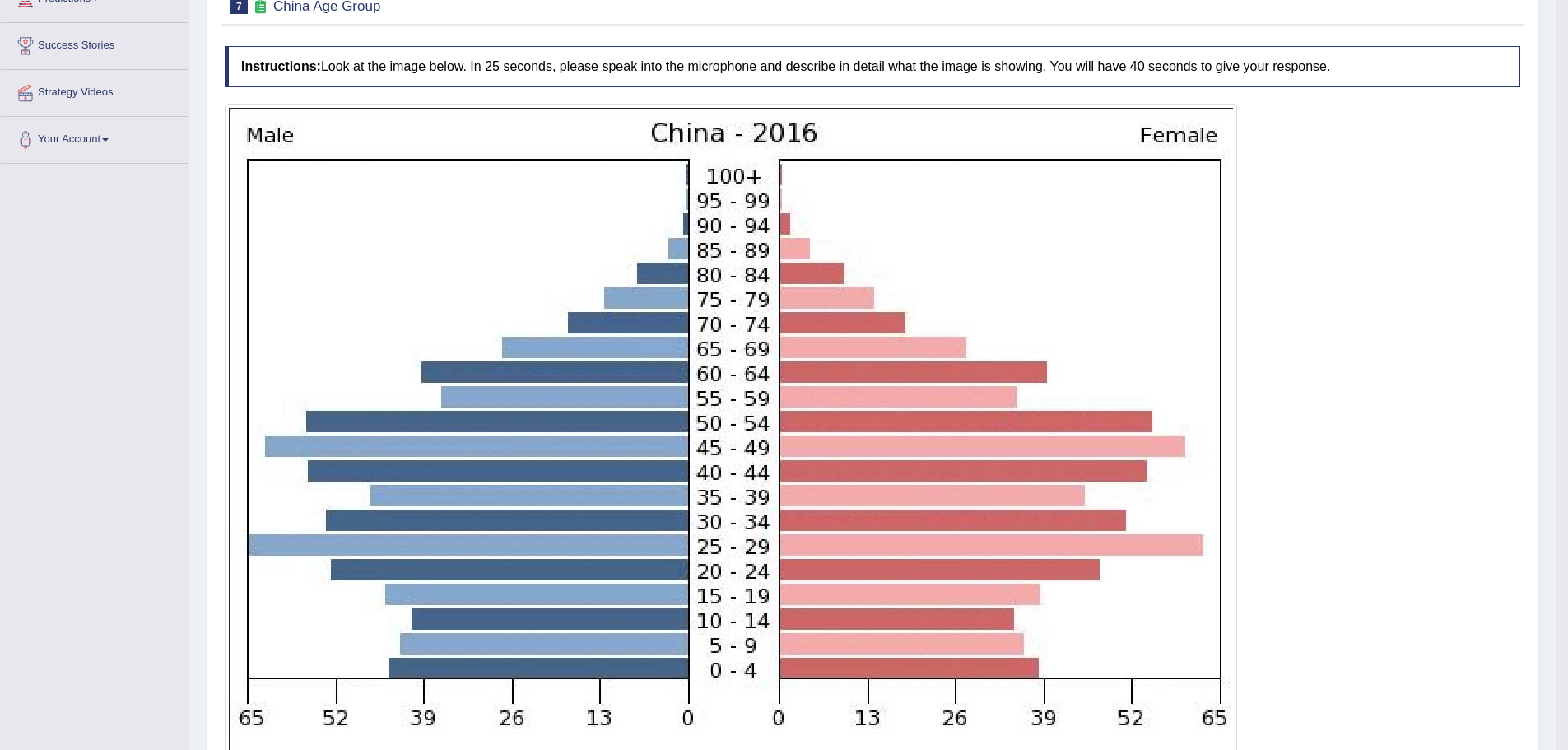
scroll to position [46, 0]
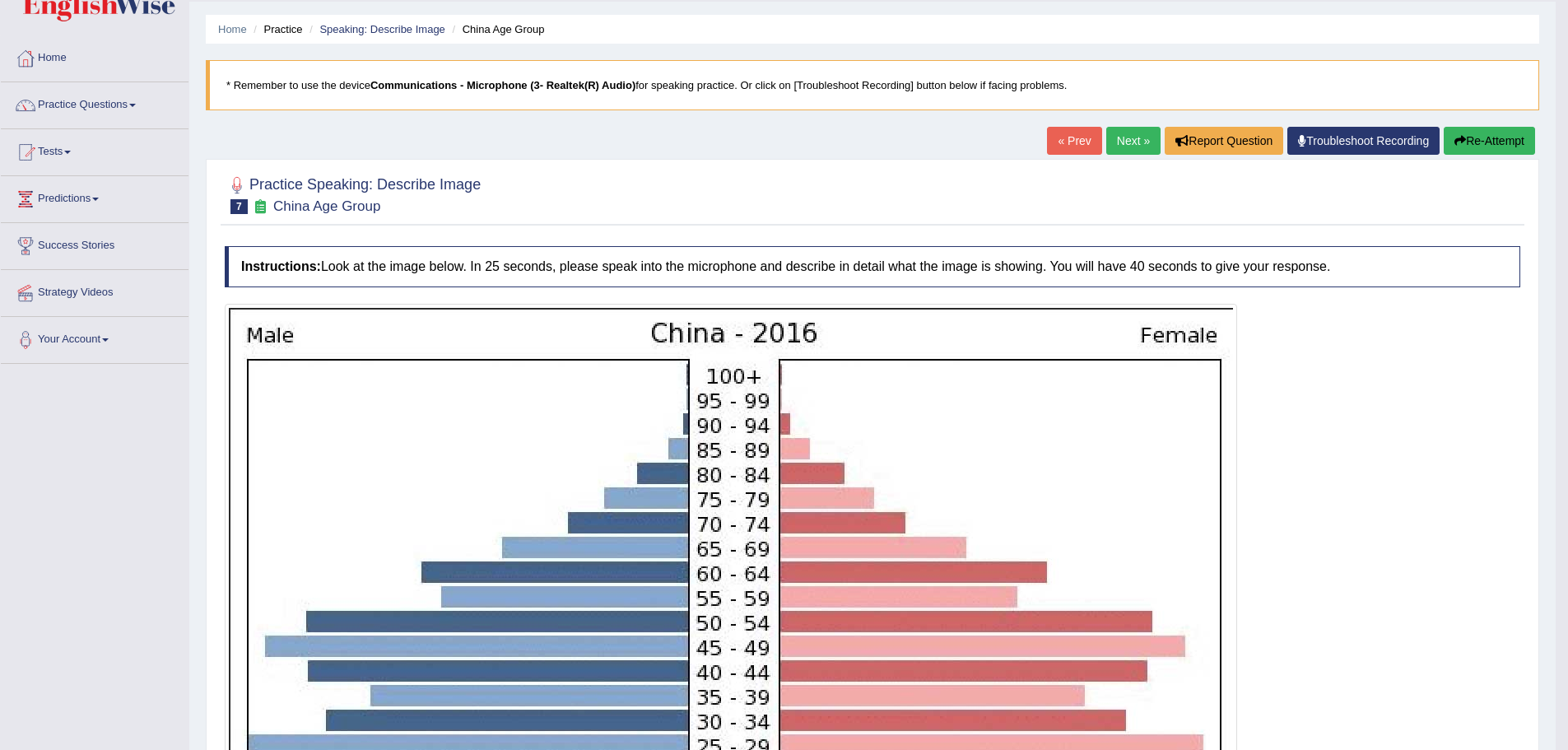
click at [1481, 139] on button "Re-Attempt" at bounding box center [1489, 140] width 91 height 28
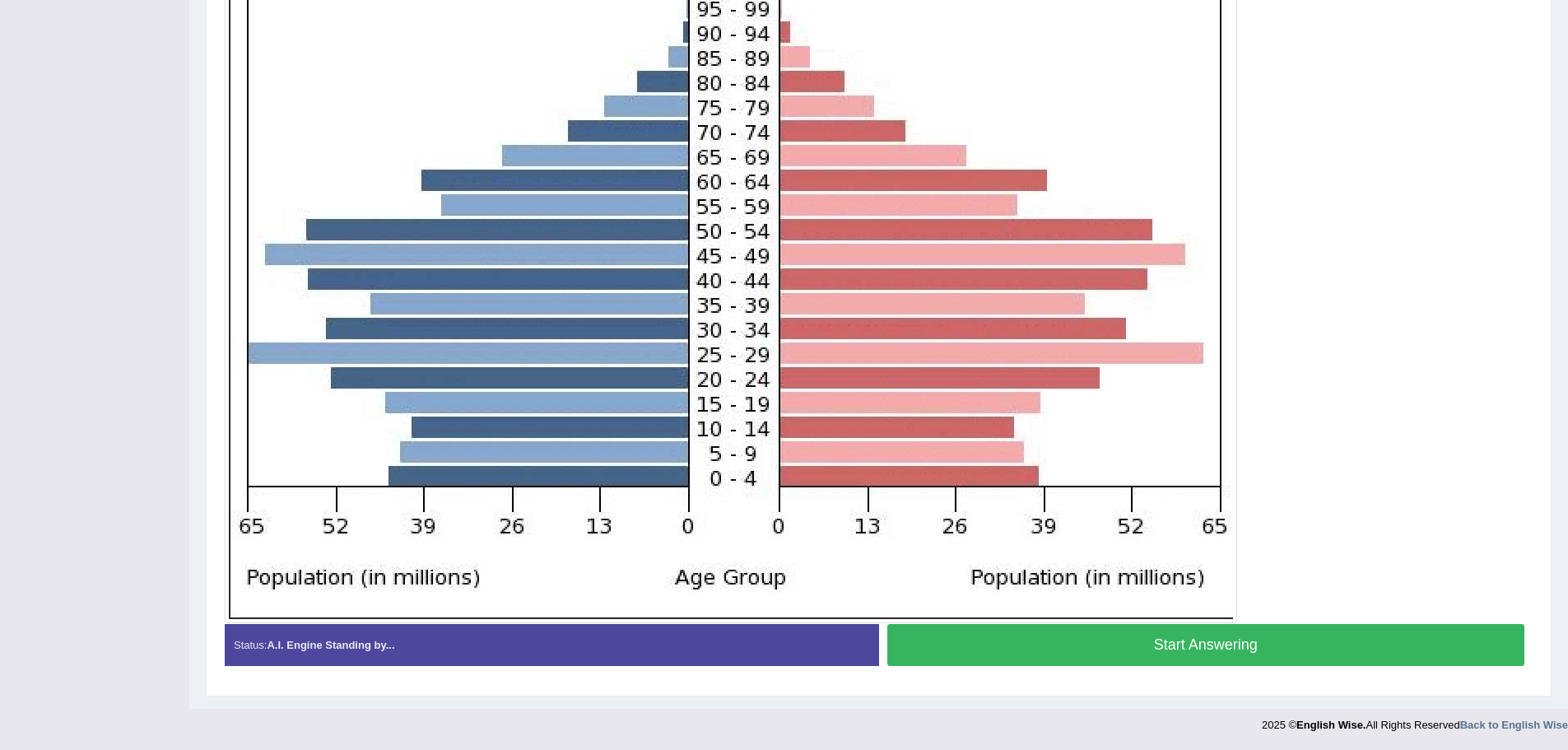
click at [1055, 647] on button "Start Answering" at bounding box center [1206, 645] width 638 height 42
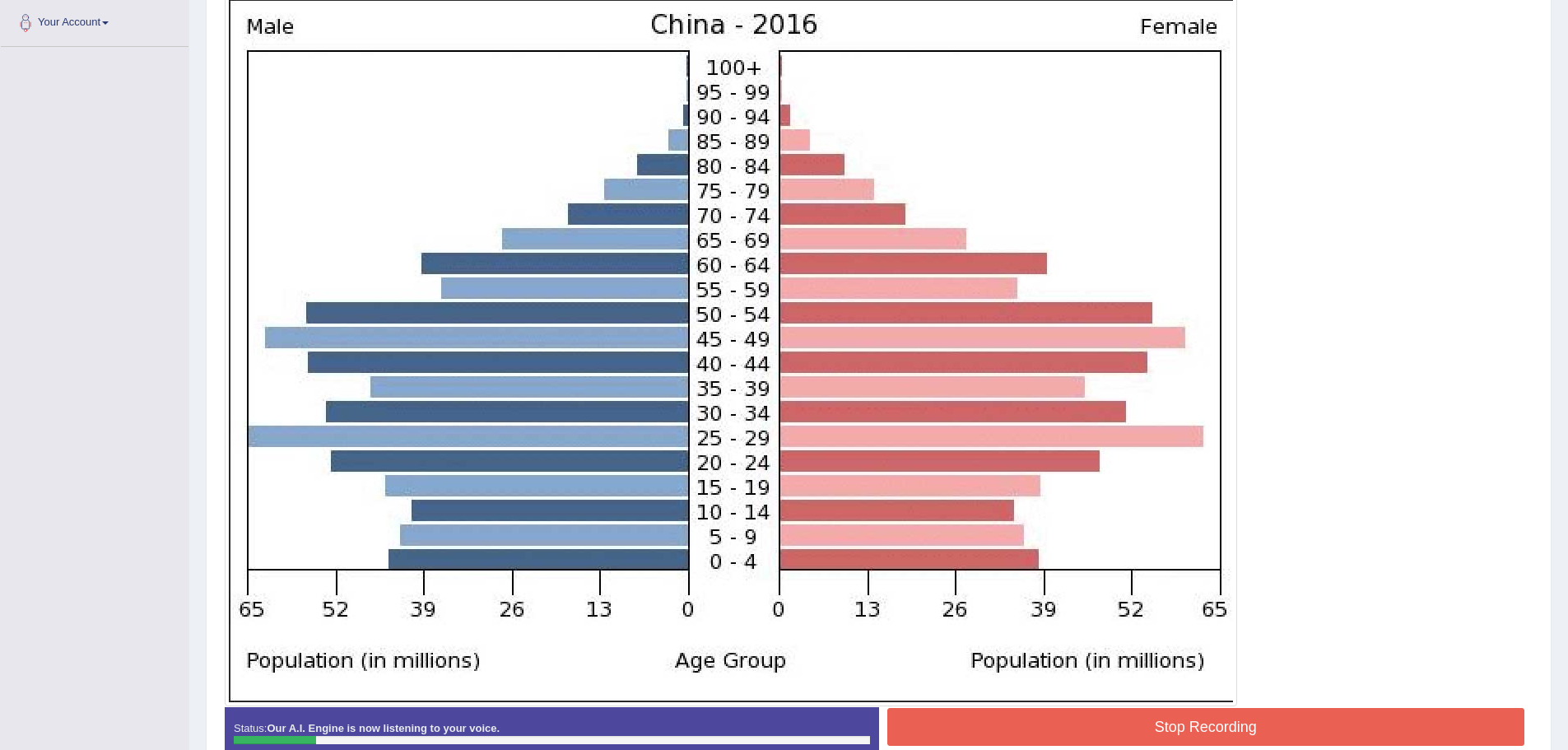
scroll to position [364, 0]
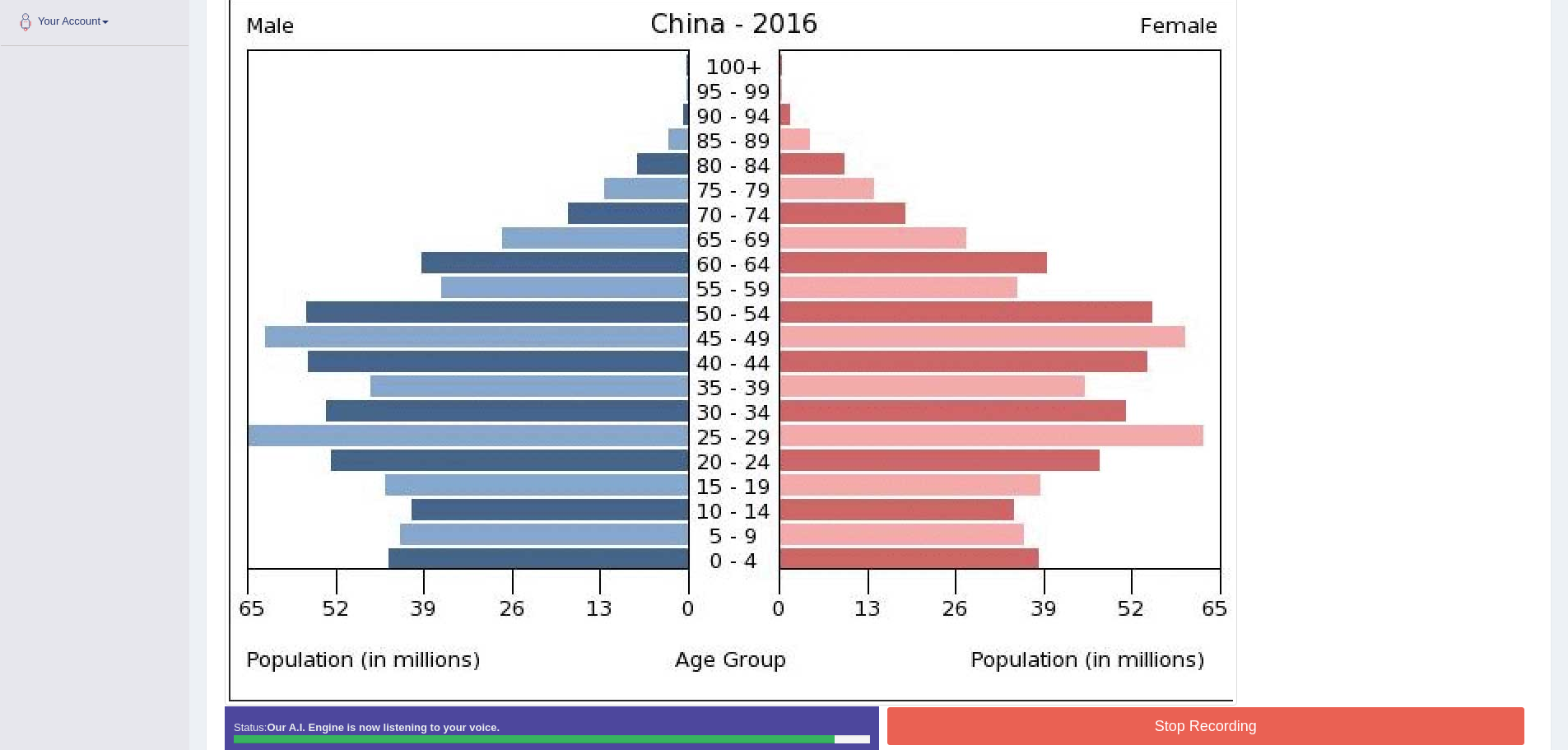
click at [1128, 716] on button "Stop Recording" at bounding box center [1206, 726] width 638 height 38
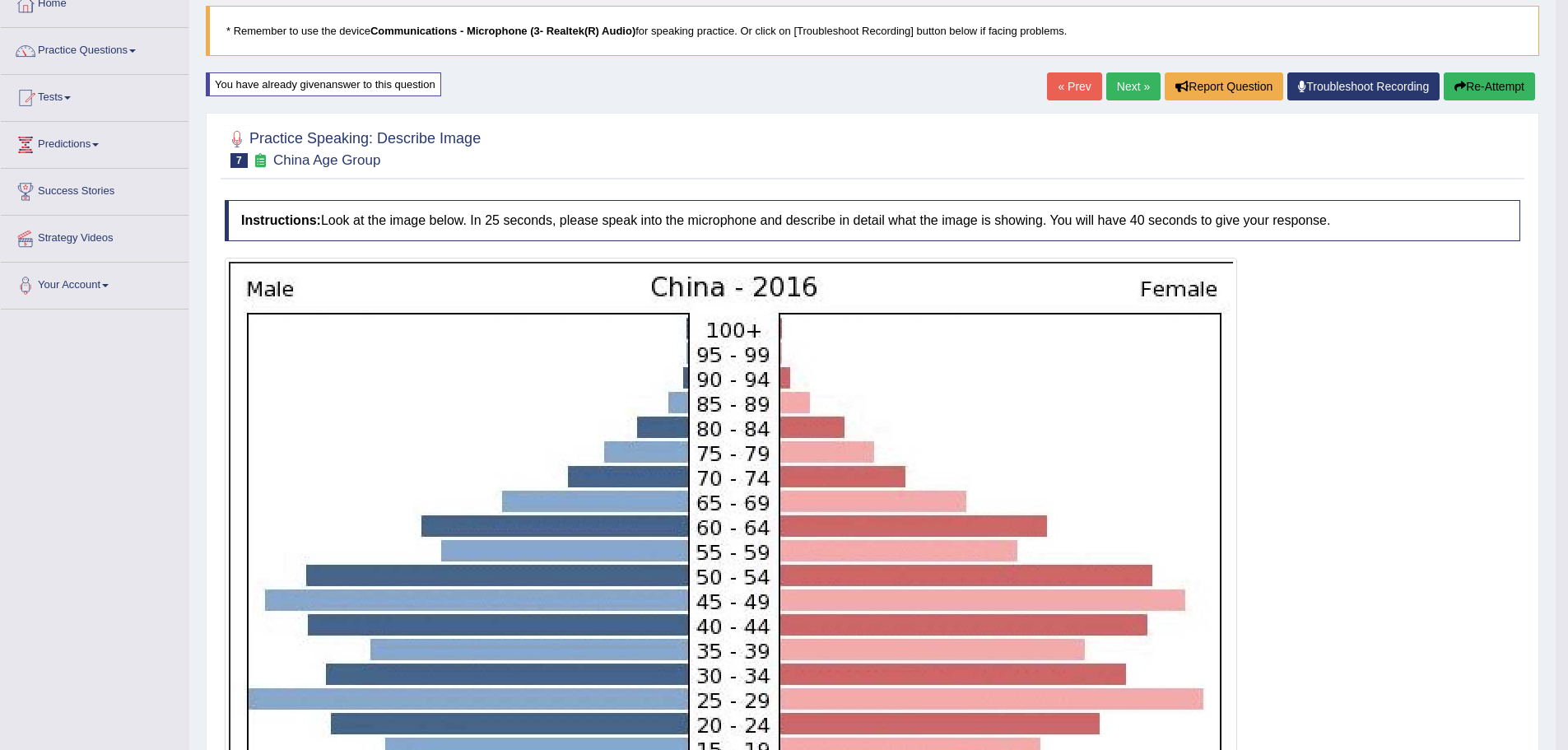
scroll to position [0, 0]
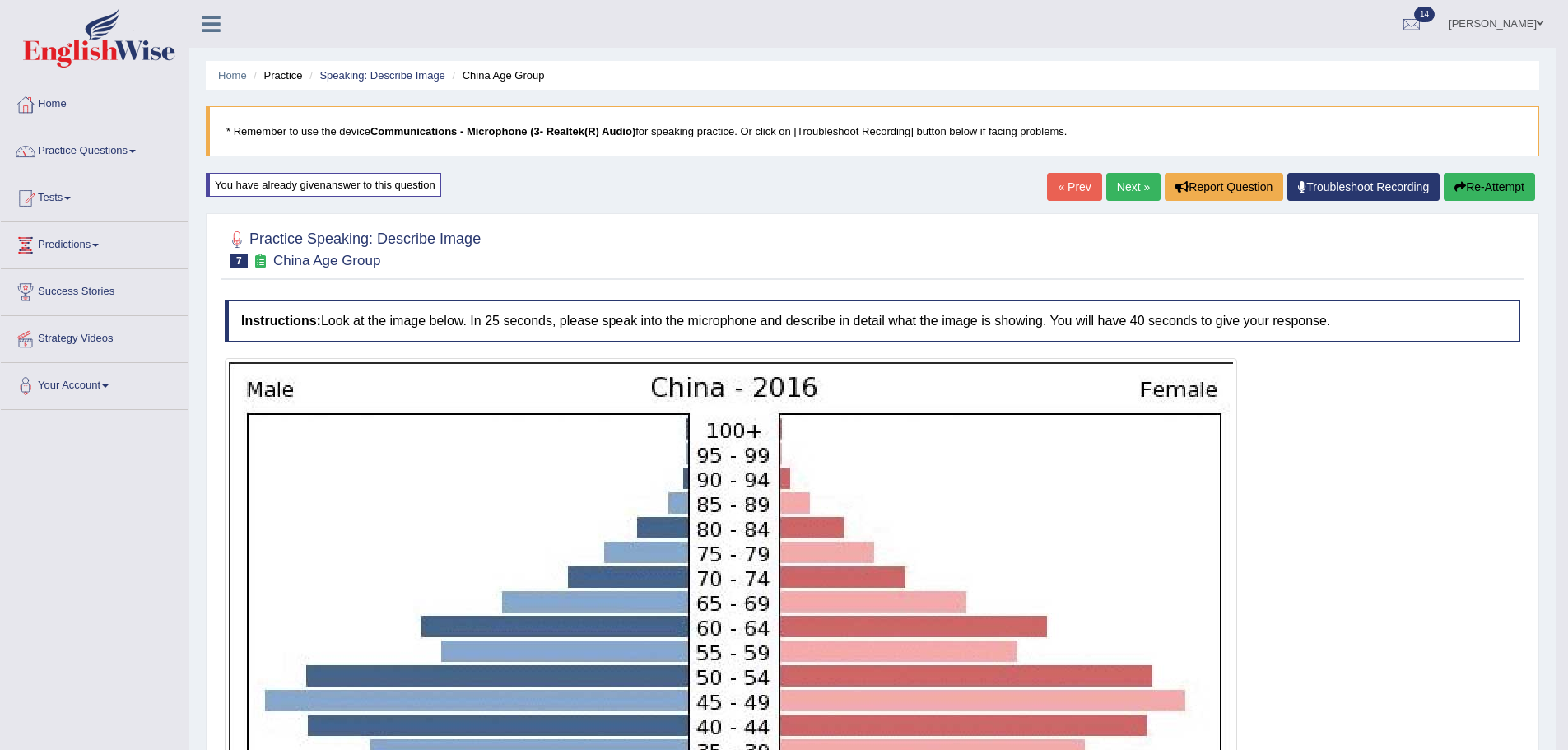
click at [1125, 176] on link "Next »" at bounding box center [1133, 187] width 54 height 28
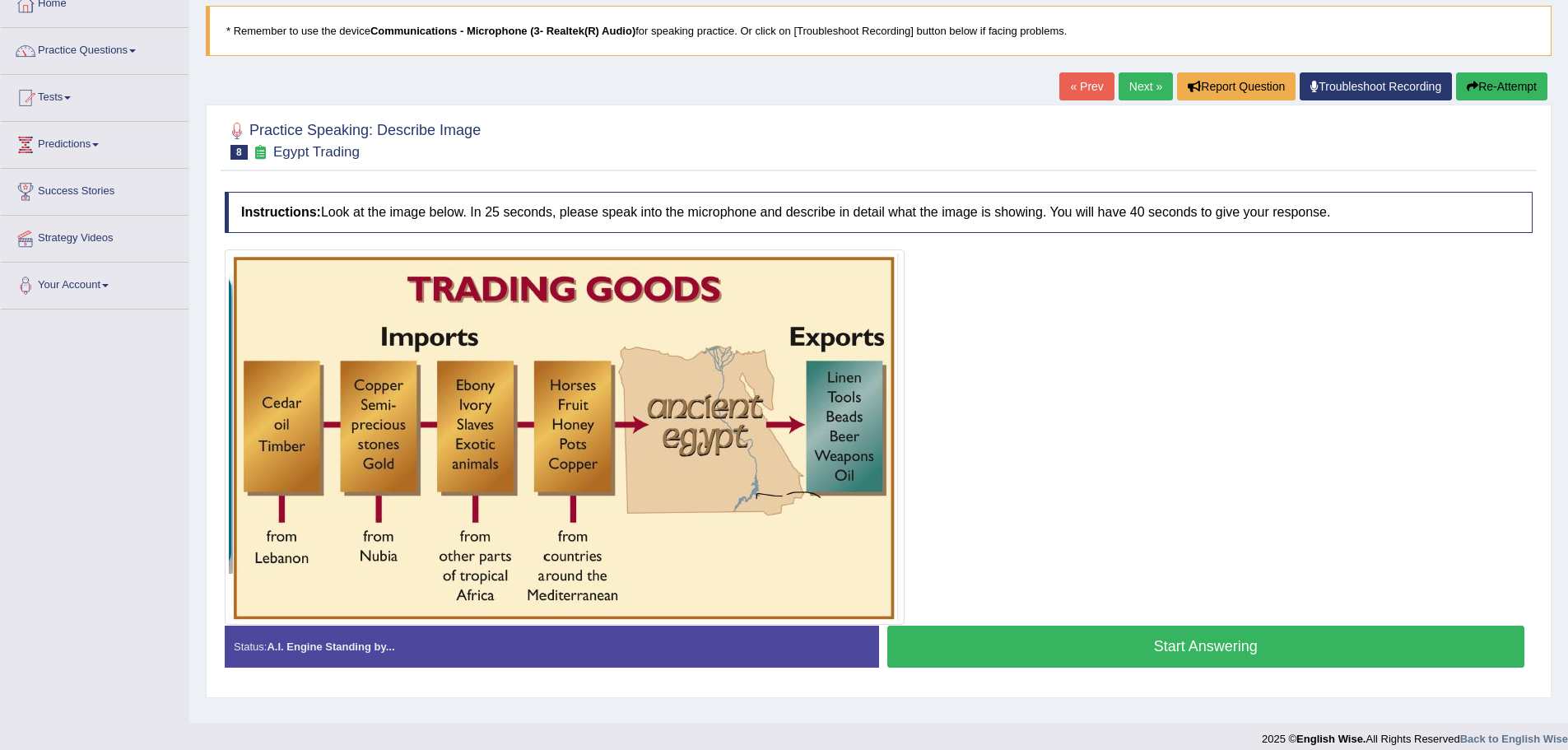
scroll to position [114, 0]
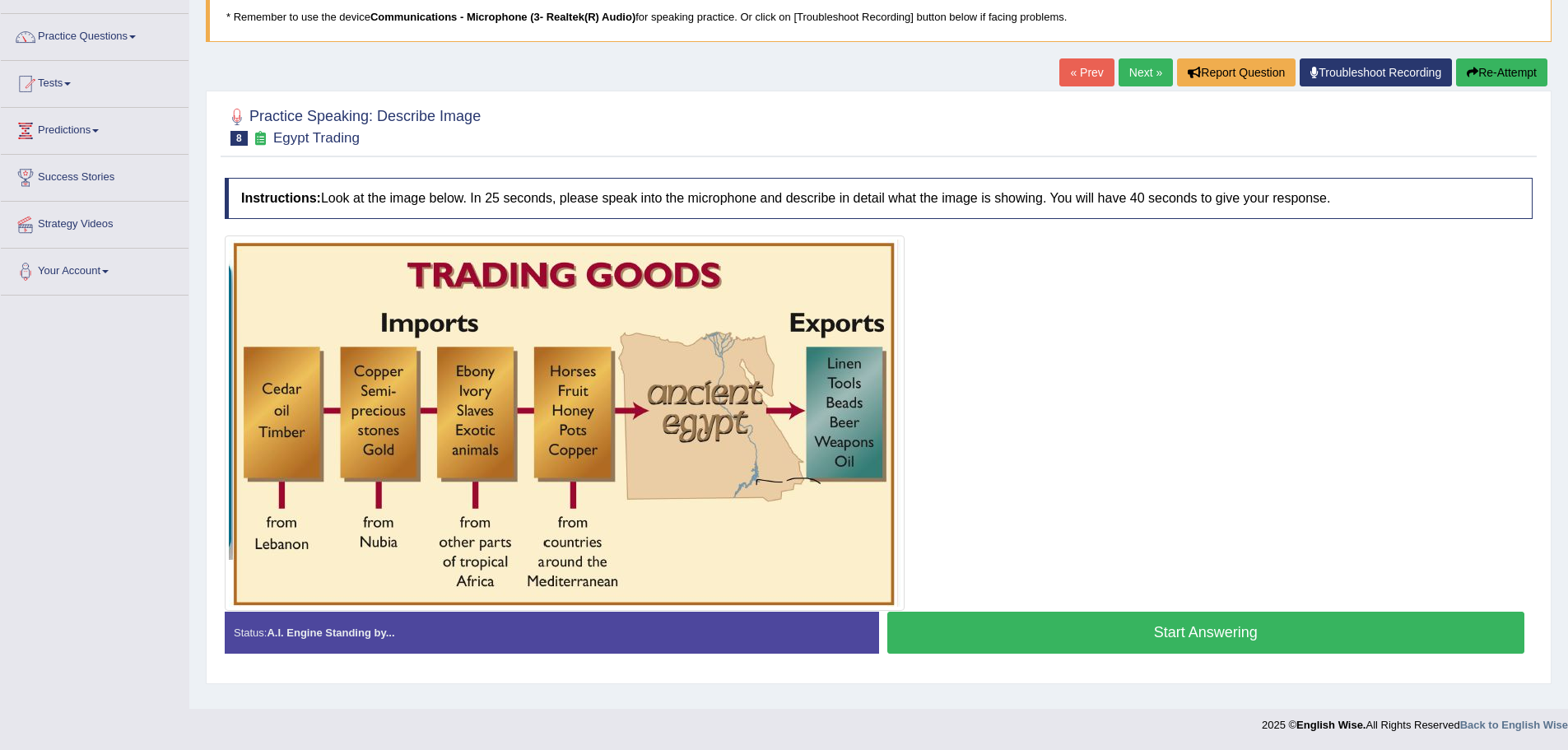
click at [1200, 621] on button "Start Answering" at bounding box center [1206, 632] width 638 height 42
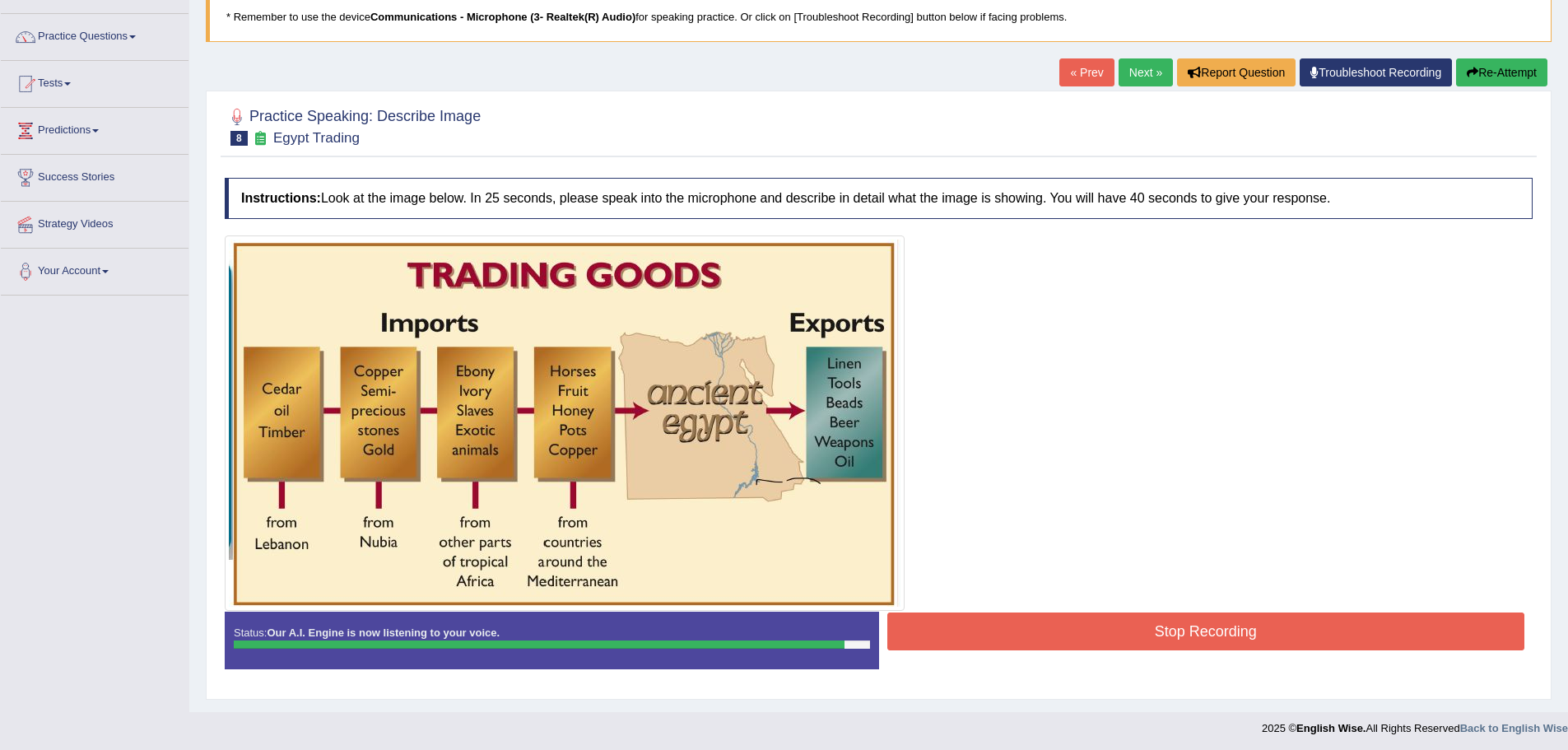
click at [1165, 625] on button "Stop Recording" at bounding box center [1206, 631] width 638 height 38
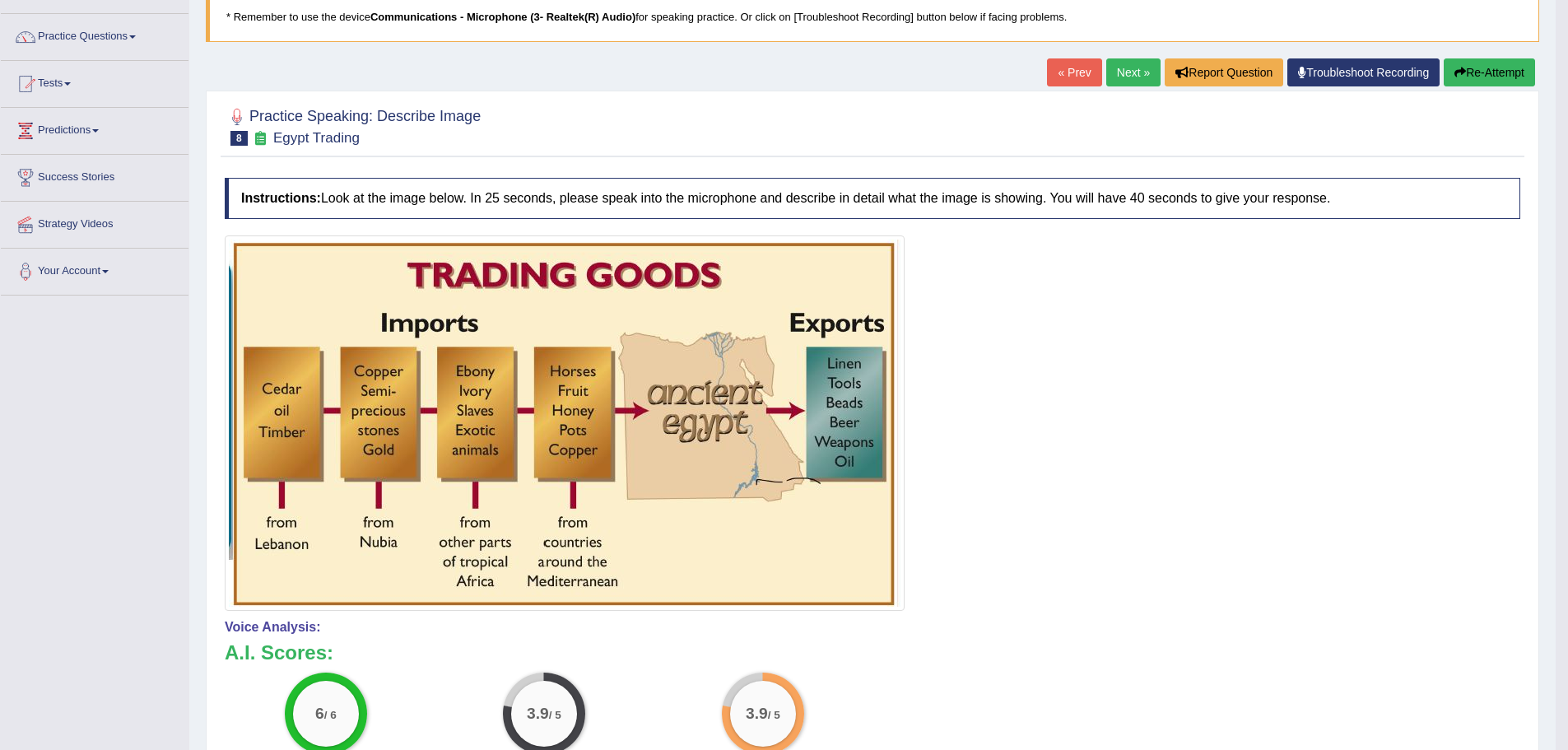
click at [1488, 73] on button "Re-Attempt" at bounding box center [1489, 72] width 91 height 28
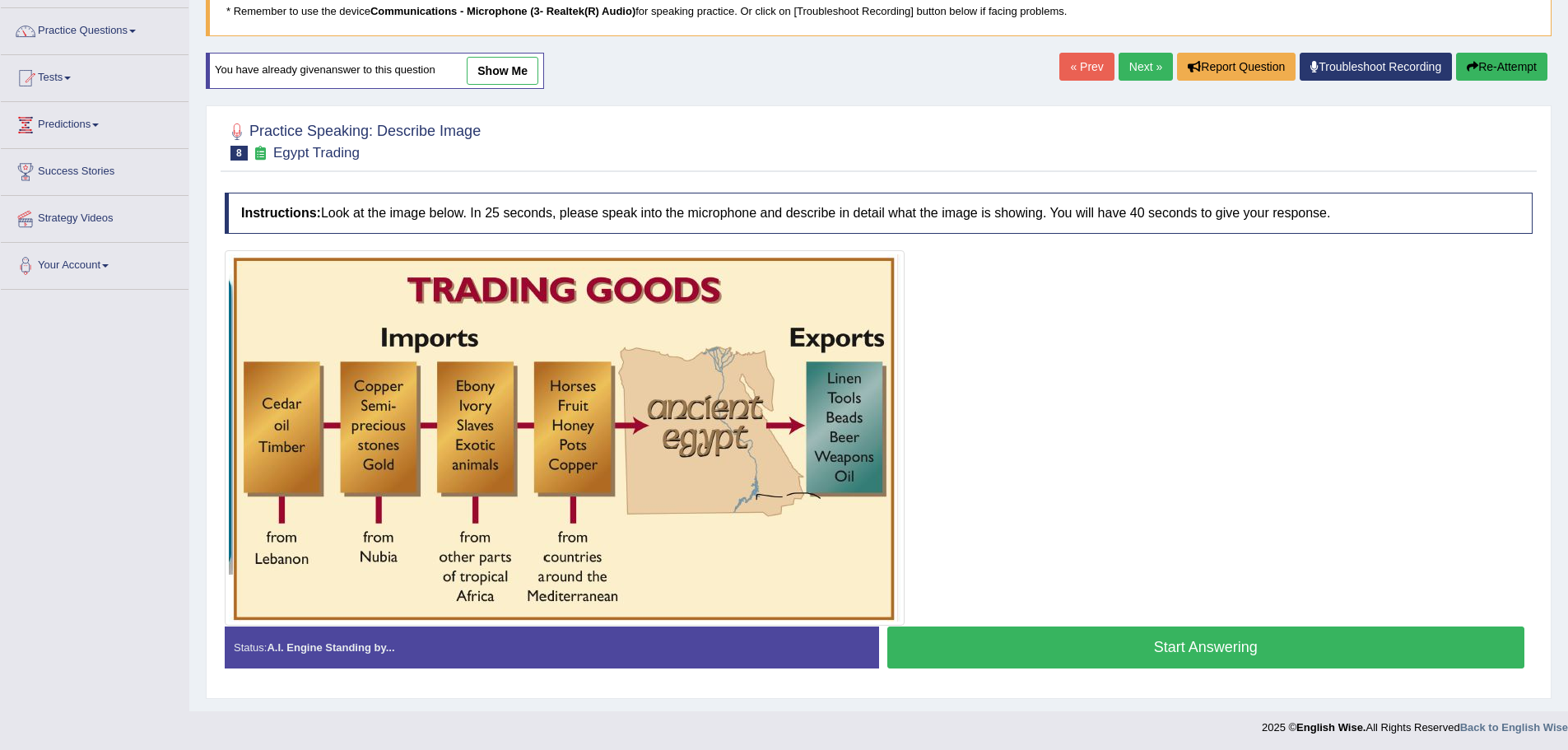
scroll to position [122, 0]
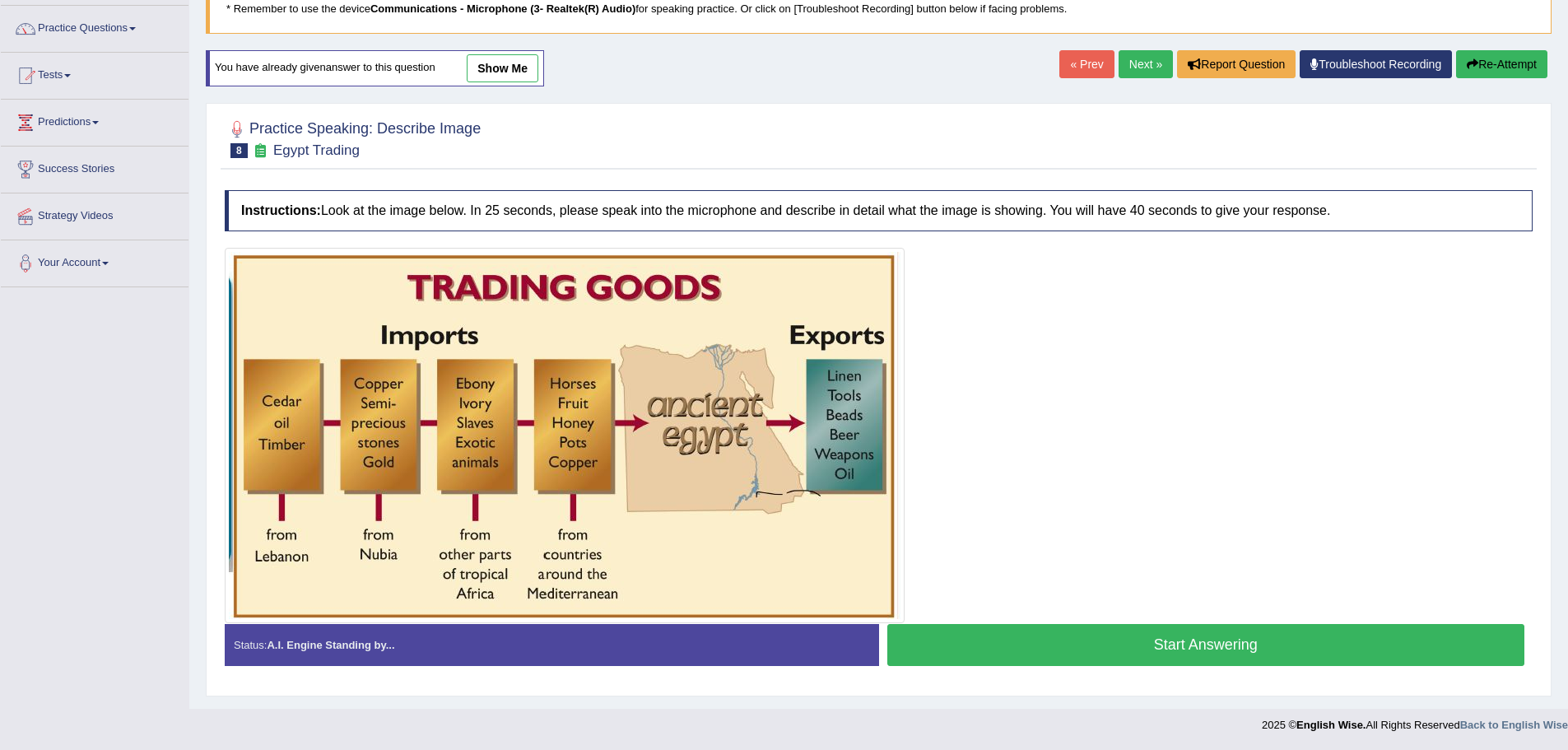
click at [1197, 648] on button "Start Answering" at bounding box center [1206, 645] width 638 height 42
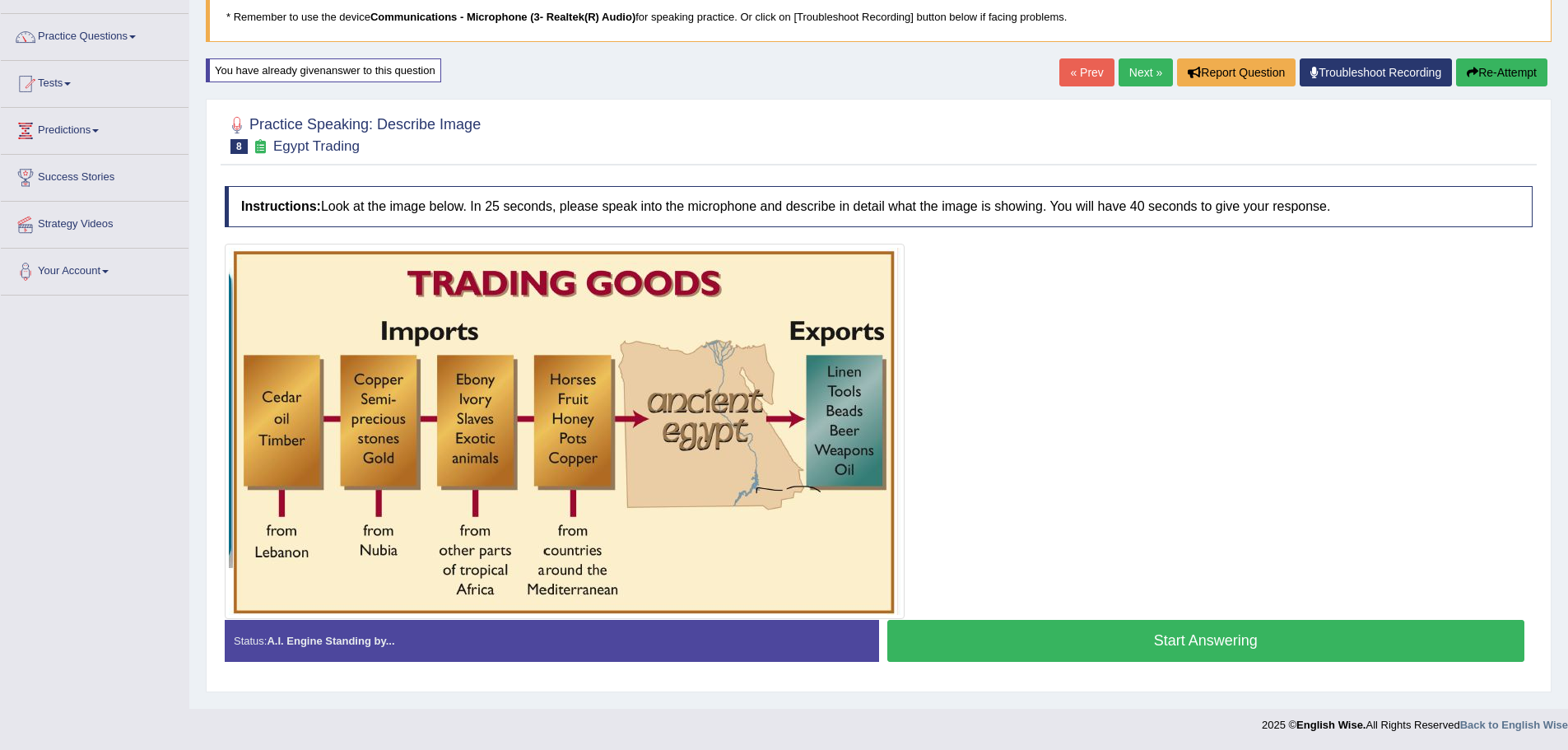
scroll to position [114, 0]
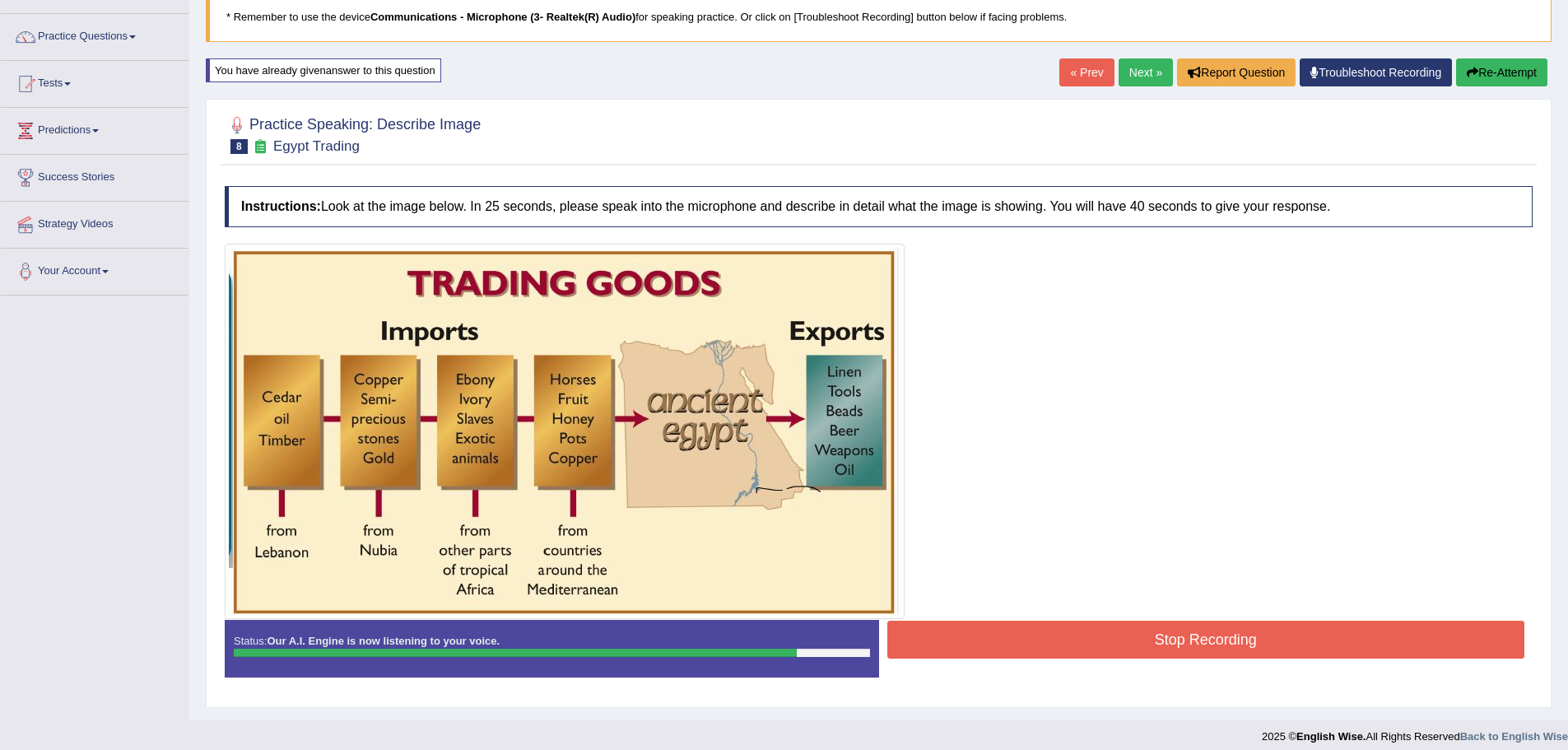
click at [1213, 648] on button "Stop Recording" at bounding box center [1206, 639] width 638 height 38
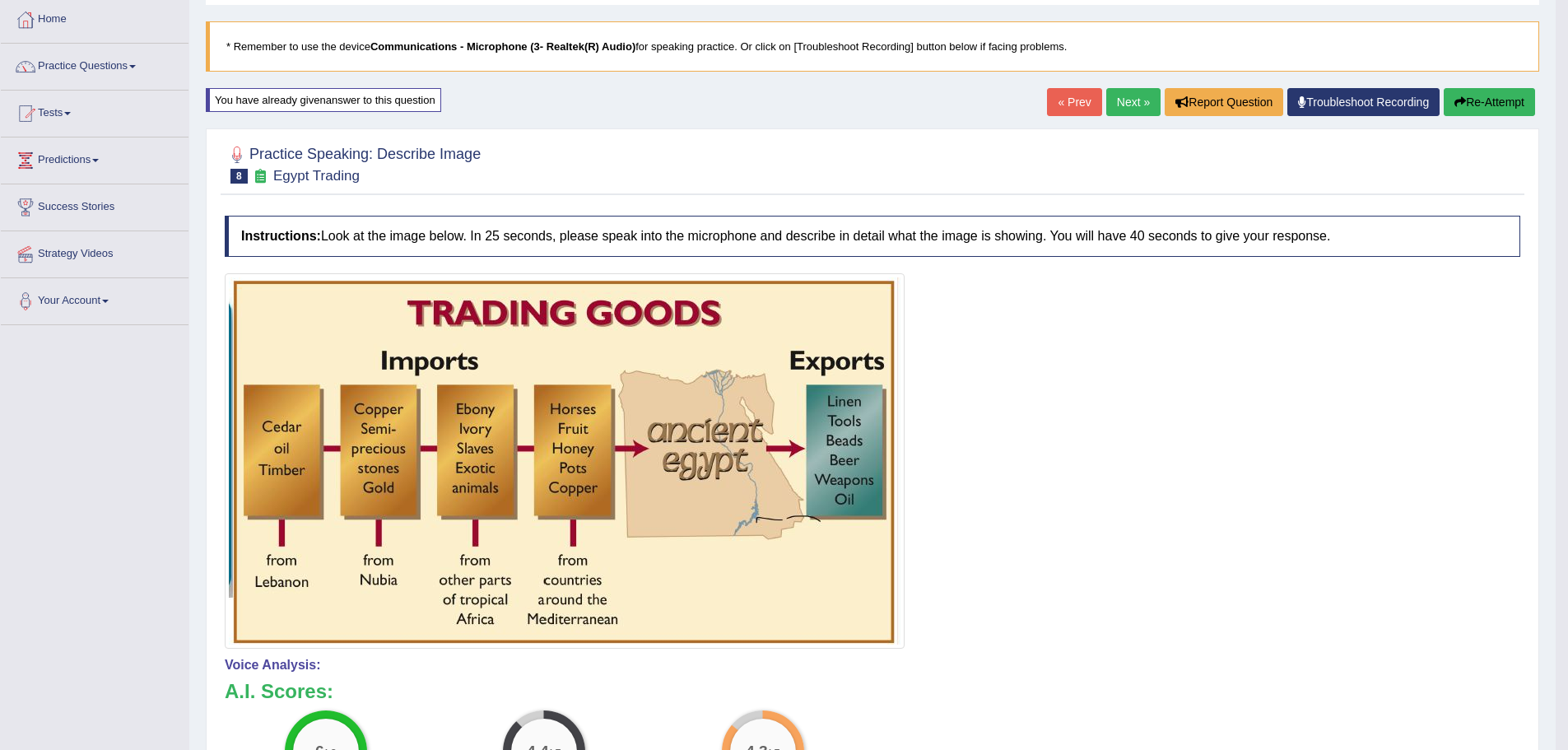
scroll to position [0, 0]
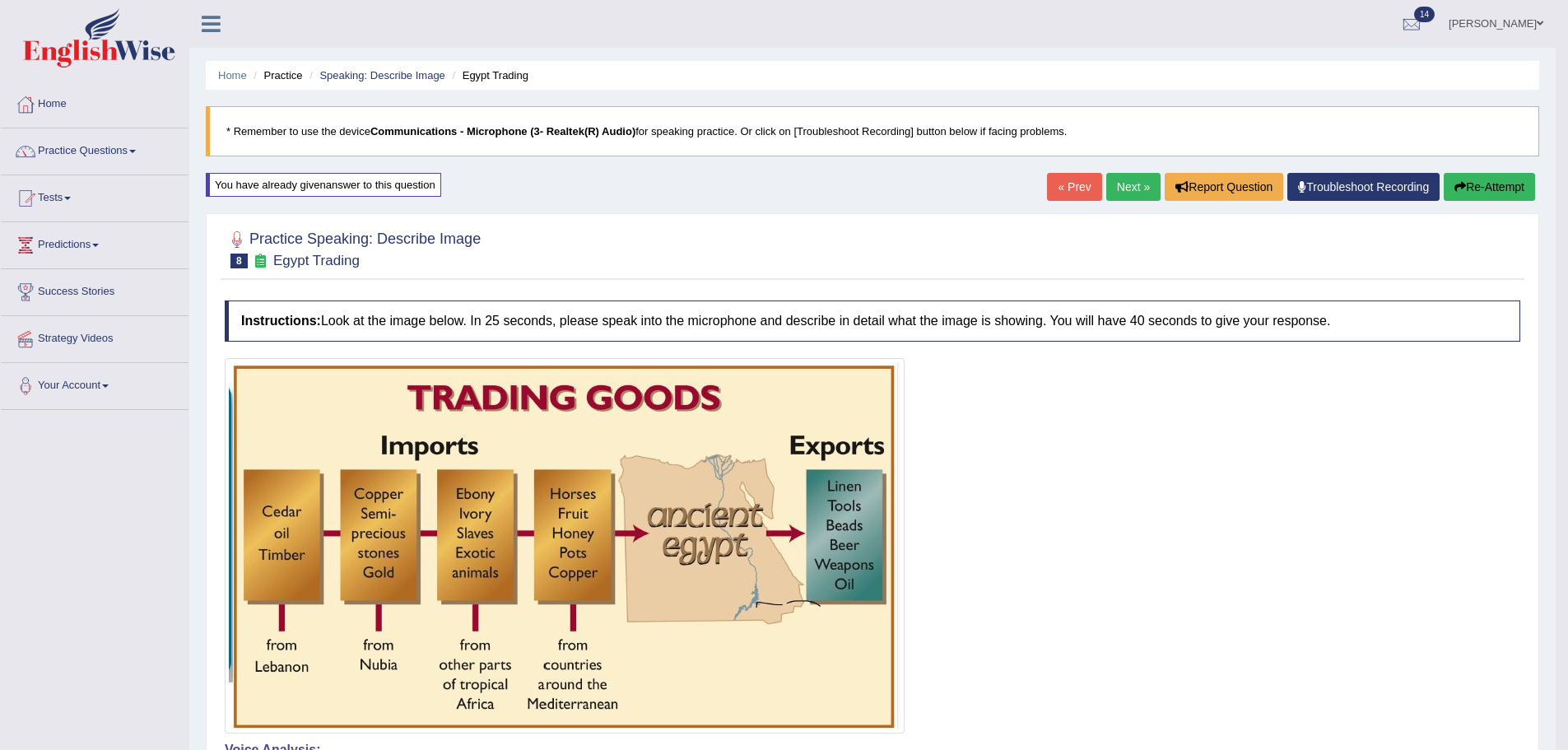
click at [1123, 204] on div "« Prev Next » Report Question Troubleshoot Recording Re-Attempt" at bounding box center [1293, 188] width 492 height 32
click at [1123, 187] on link "Next »" at bounding box center [1133, 187] width 54 height 28
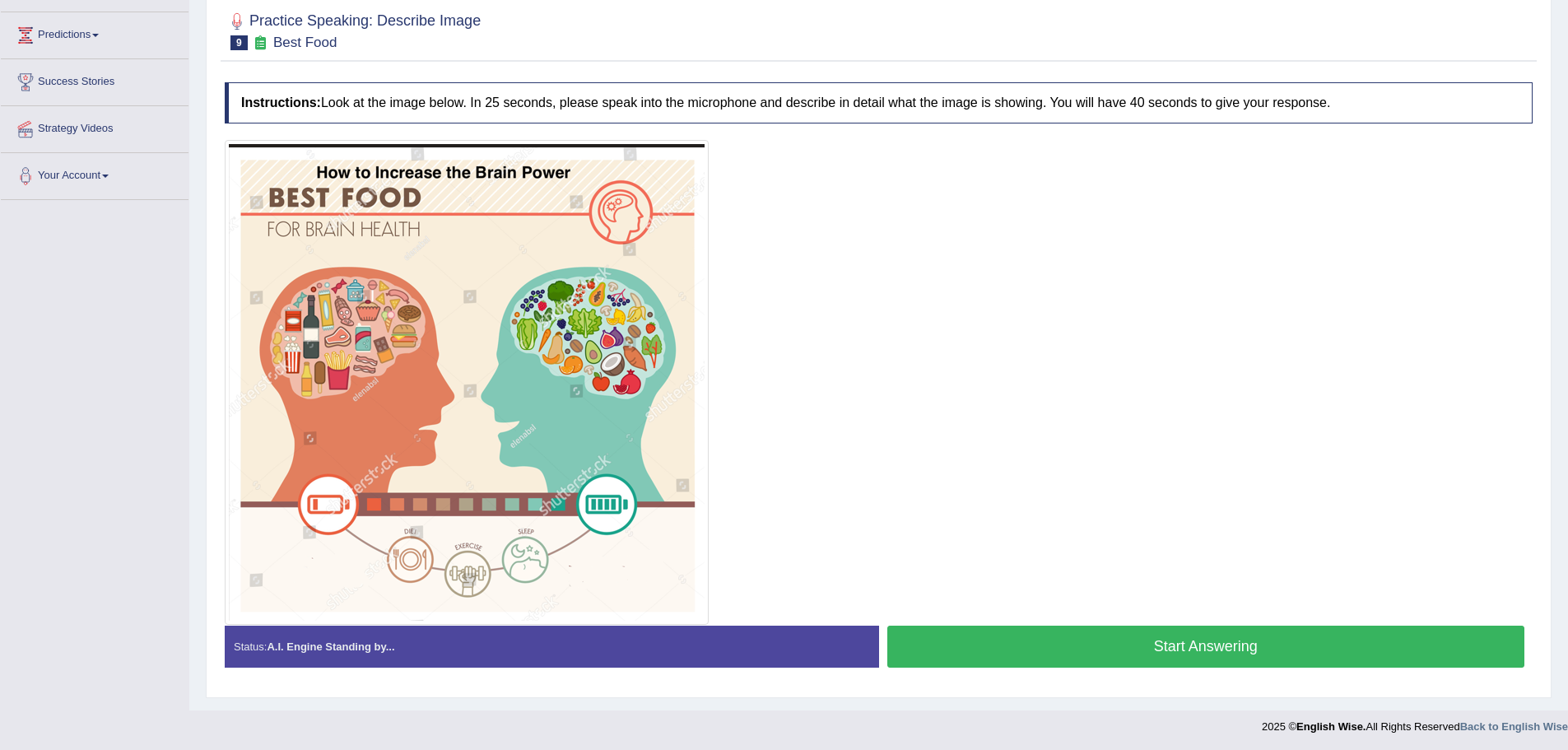
scroll to position [212, 0]
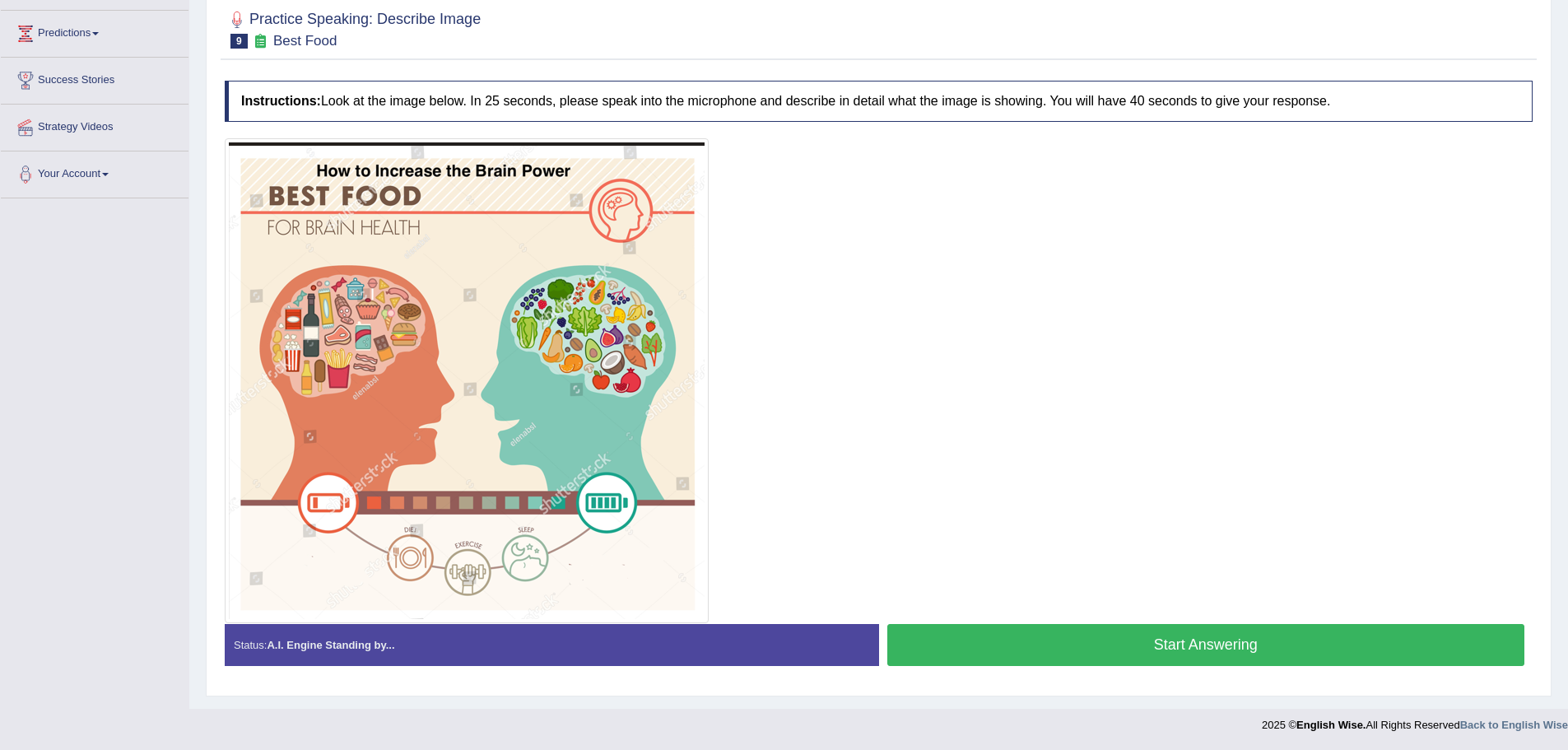
click at [1196, 648] on button "Start Answering" at bounding box center [1206, 645] width 638 height 42
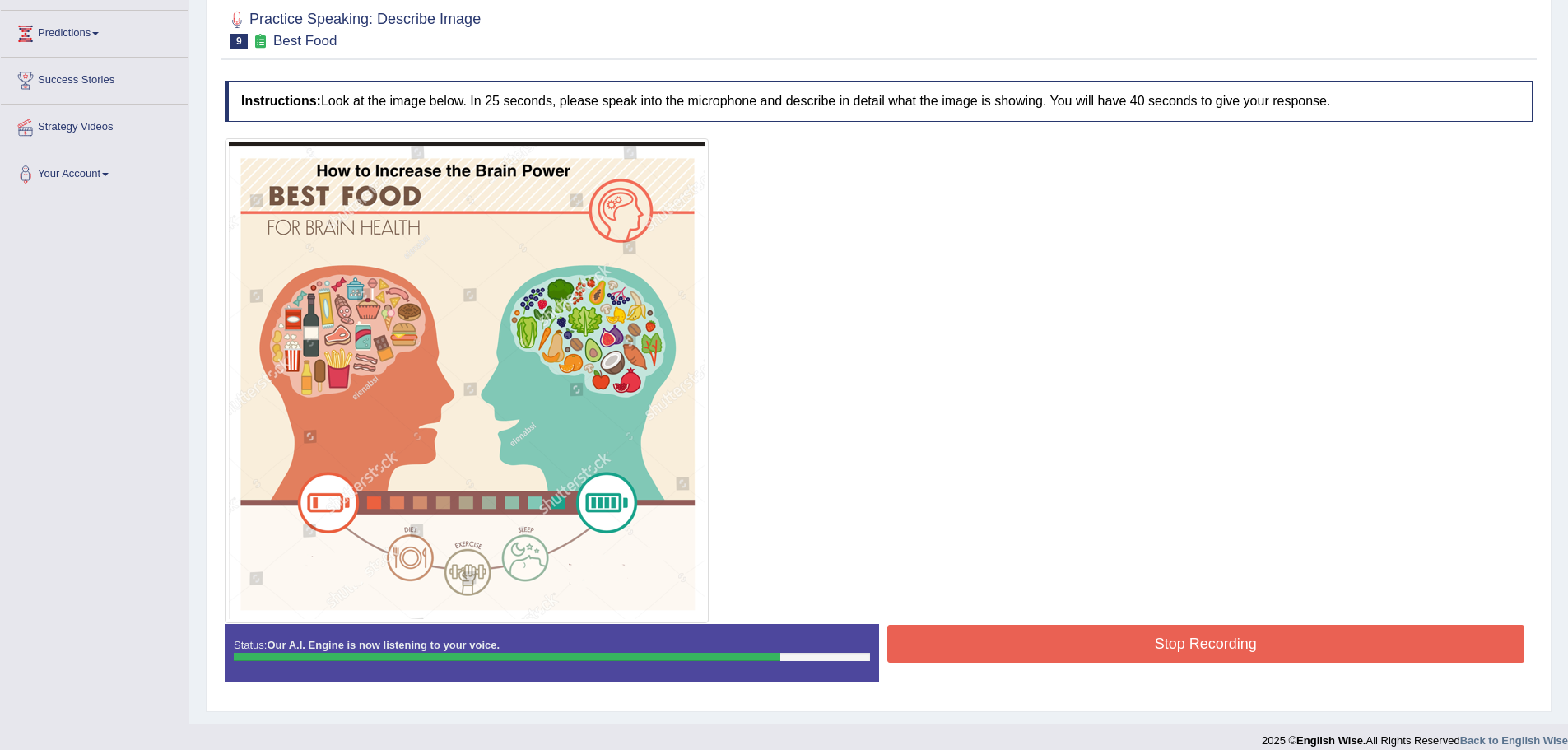
click at [1175, 636] on button "Stop Recording" at bounding box center [1206, 644] width 638 height 38
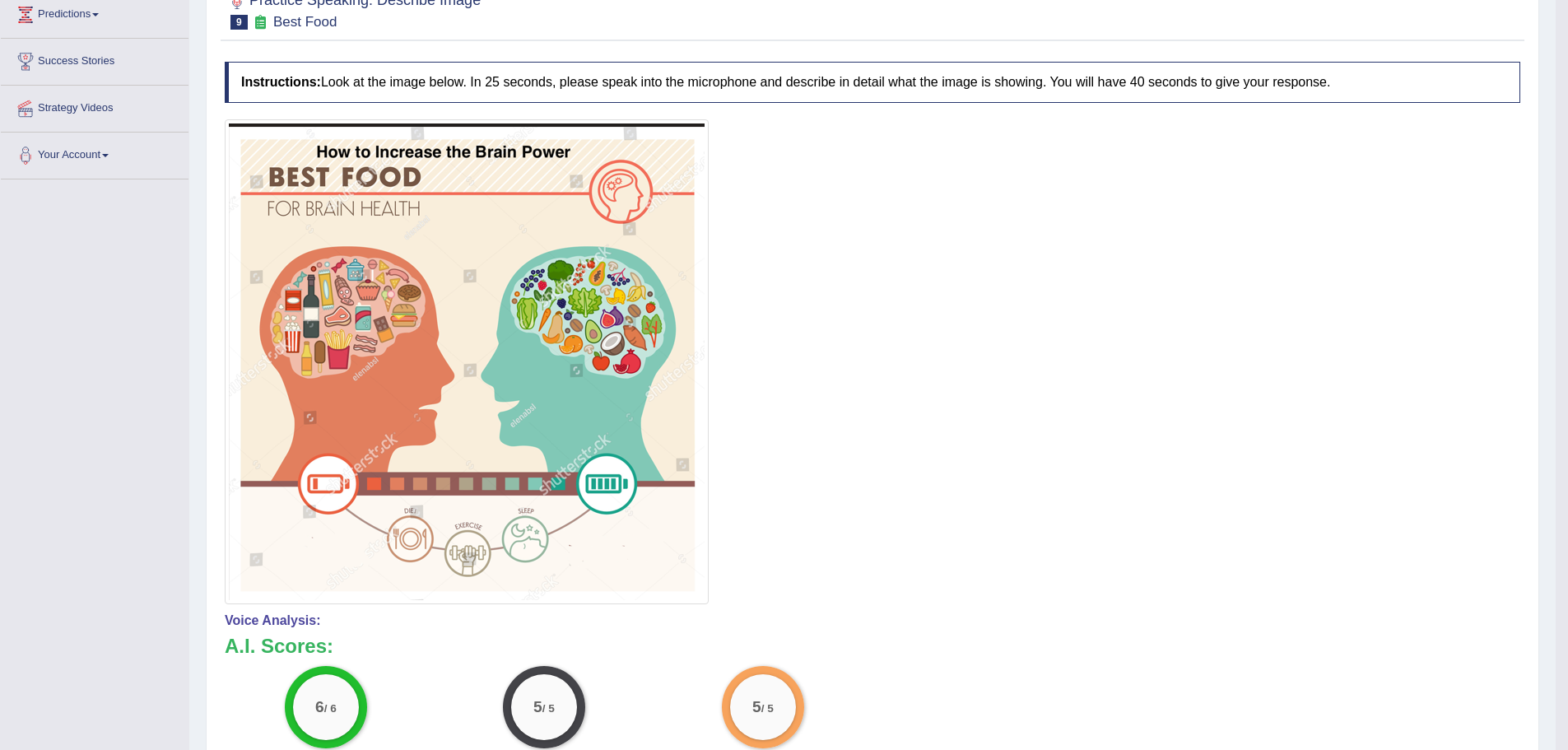
scroll to position [47, 0]
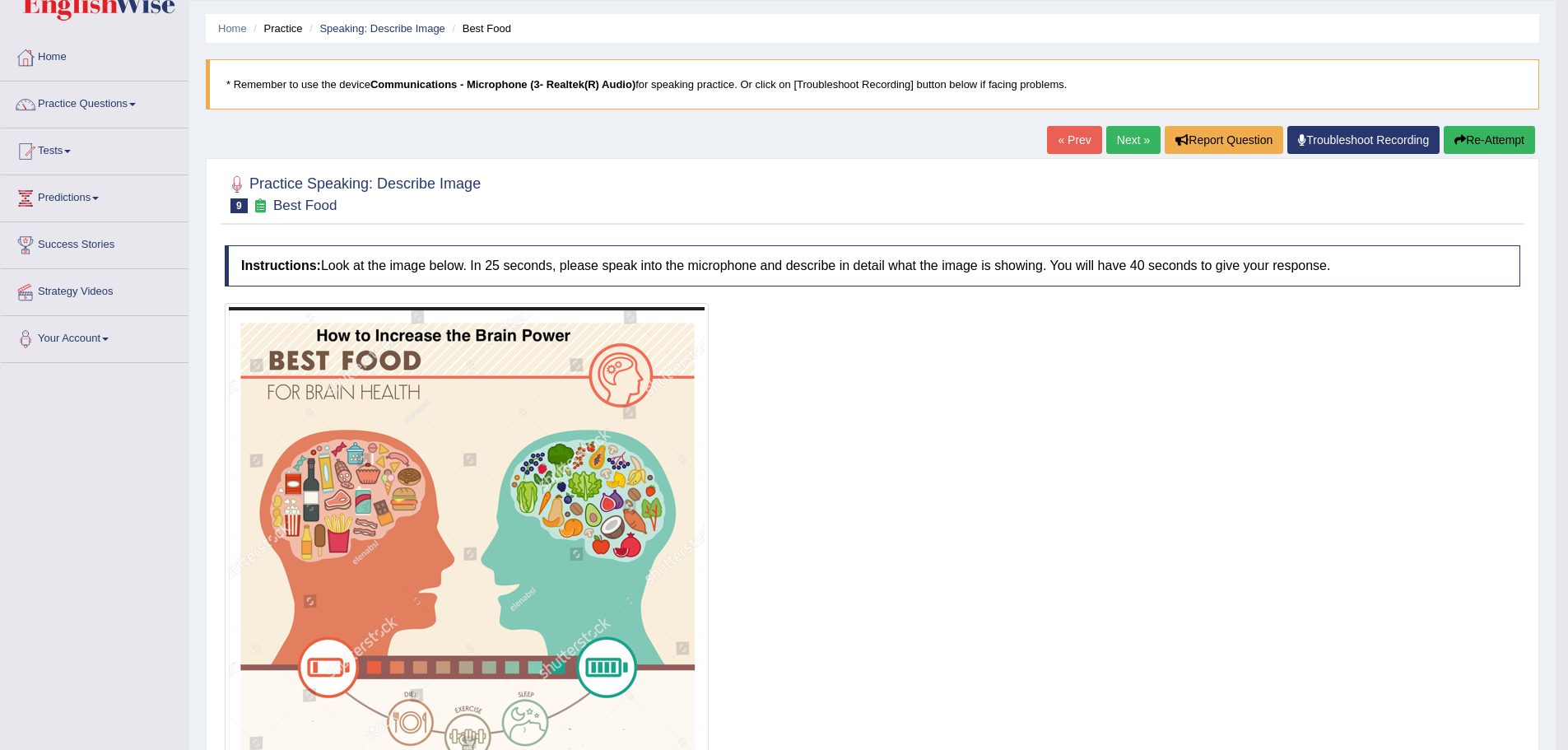
click at [1121, 137] on link "Next »" at bounding box center [1133, 139] width 54 height 28
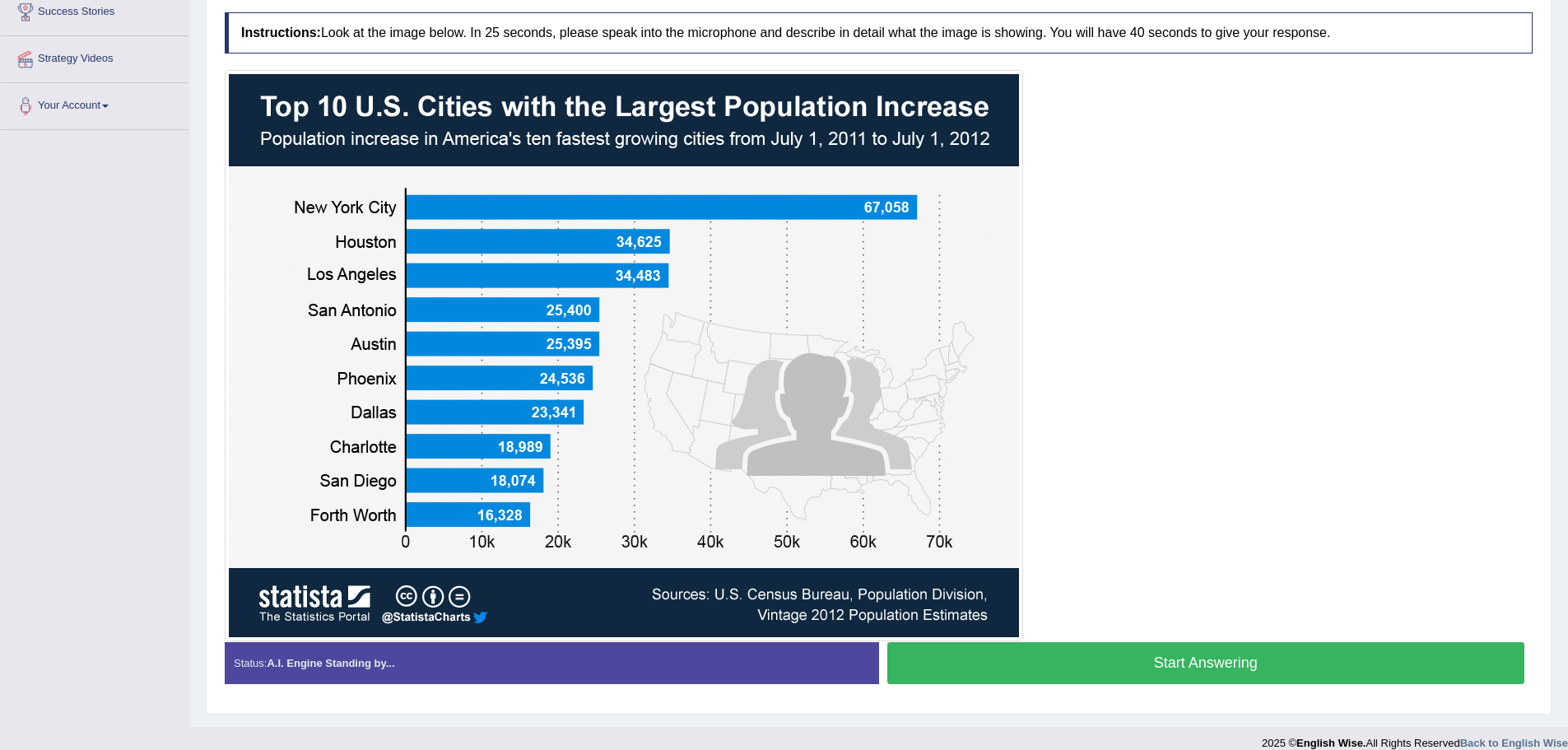
scroll to position [298, 0]
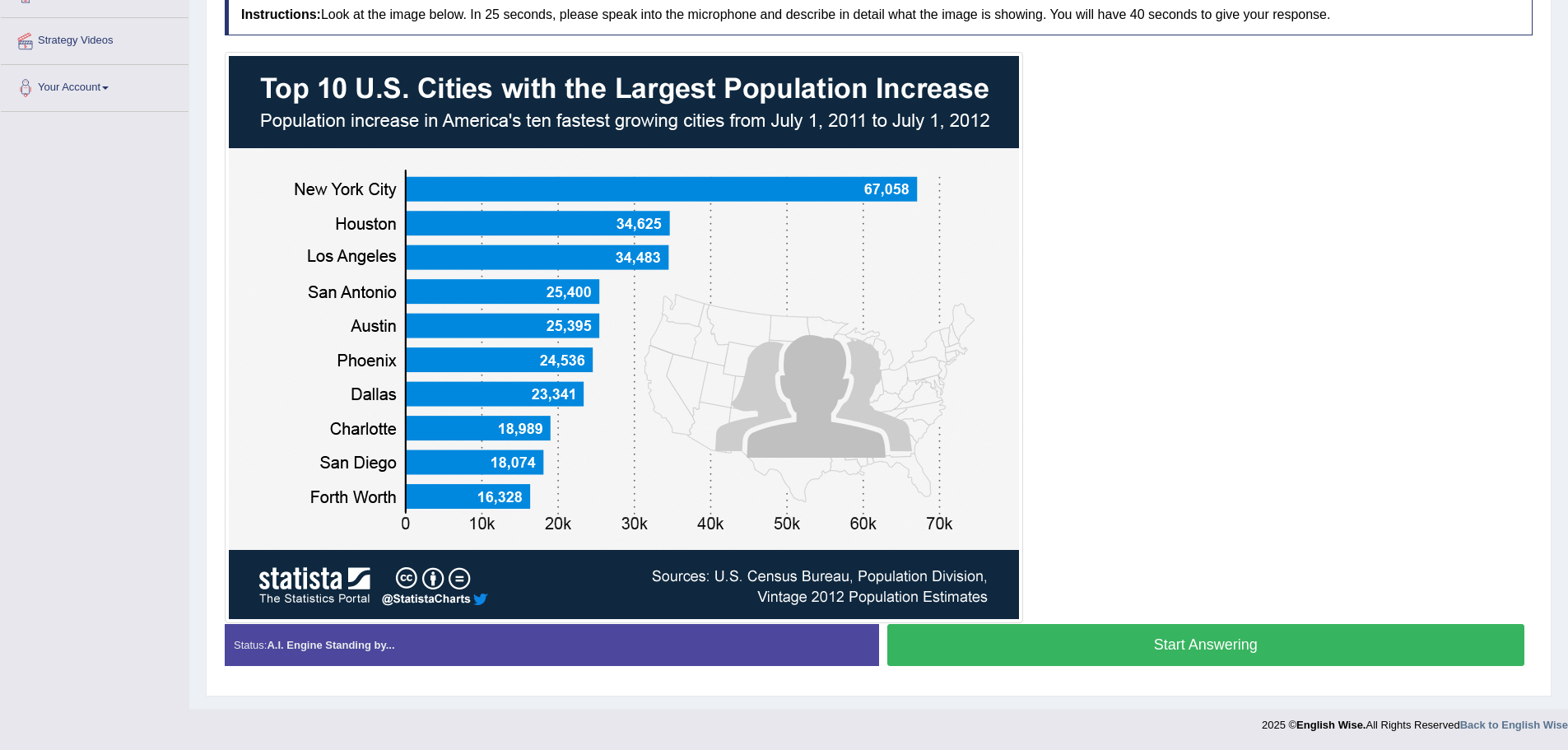
click at [1119, 649] on button "Start Answering" at bounding box center [1206, 645] width 638 height 42
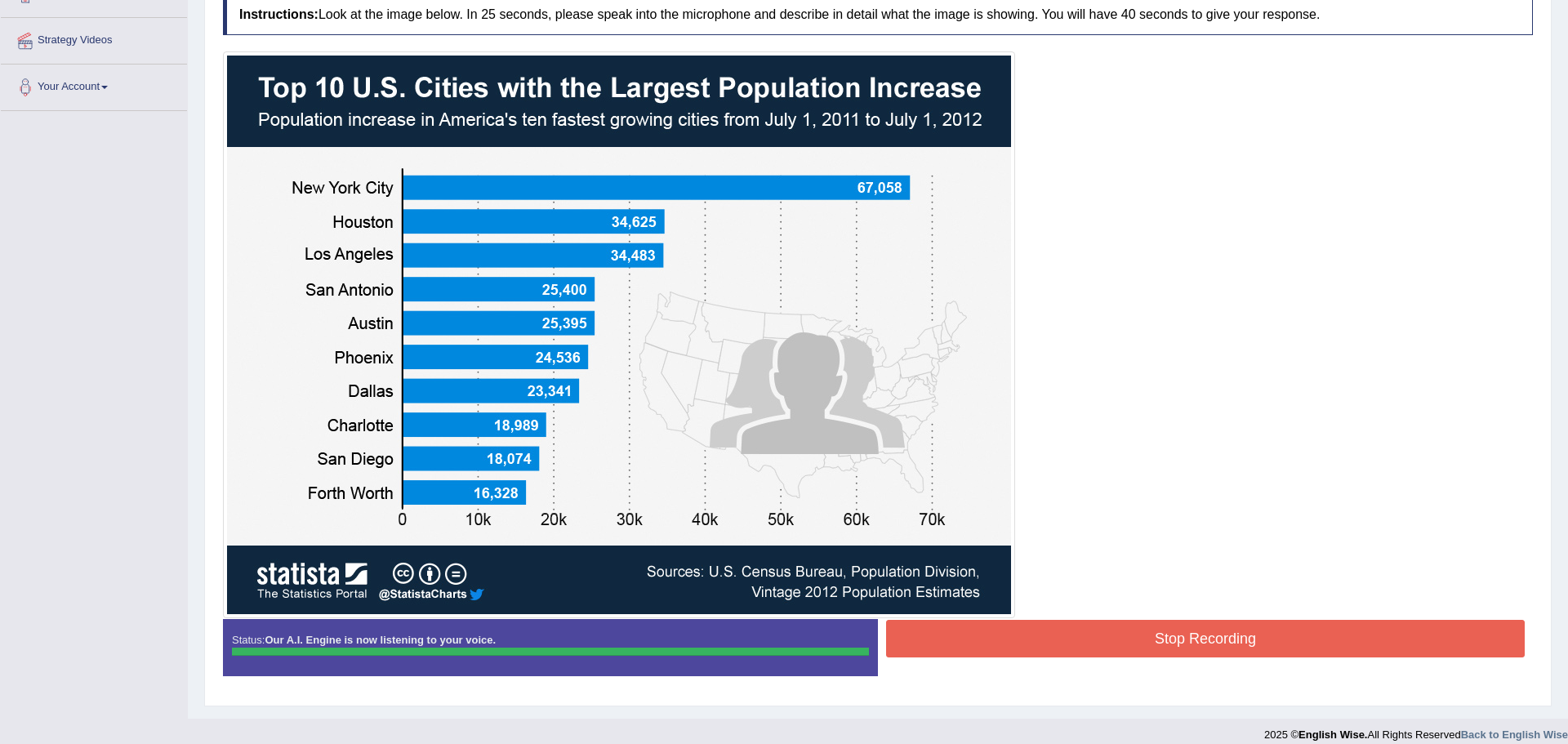
click at [1173, 647] on div "Instructions: Look at the image below. In 25 seconds, please speak into the mic…" at bounding box center [877, 342] width 1317 height 712
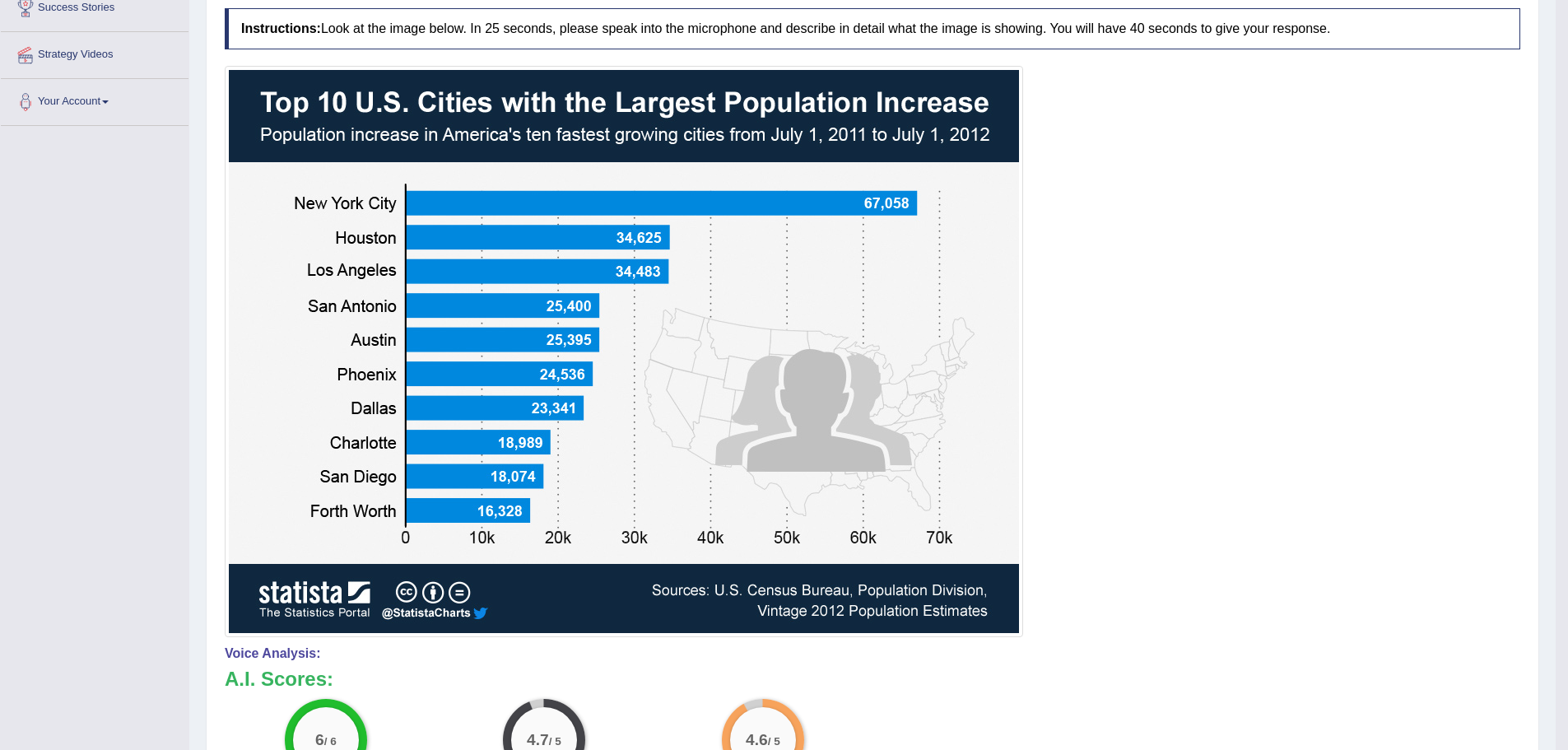
scroll to position [51, 0]
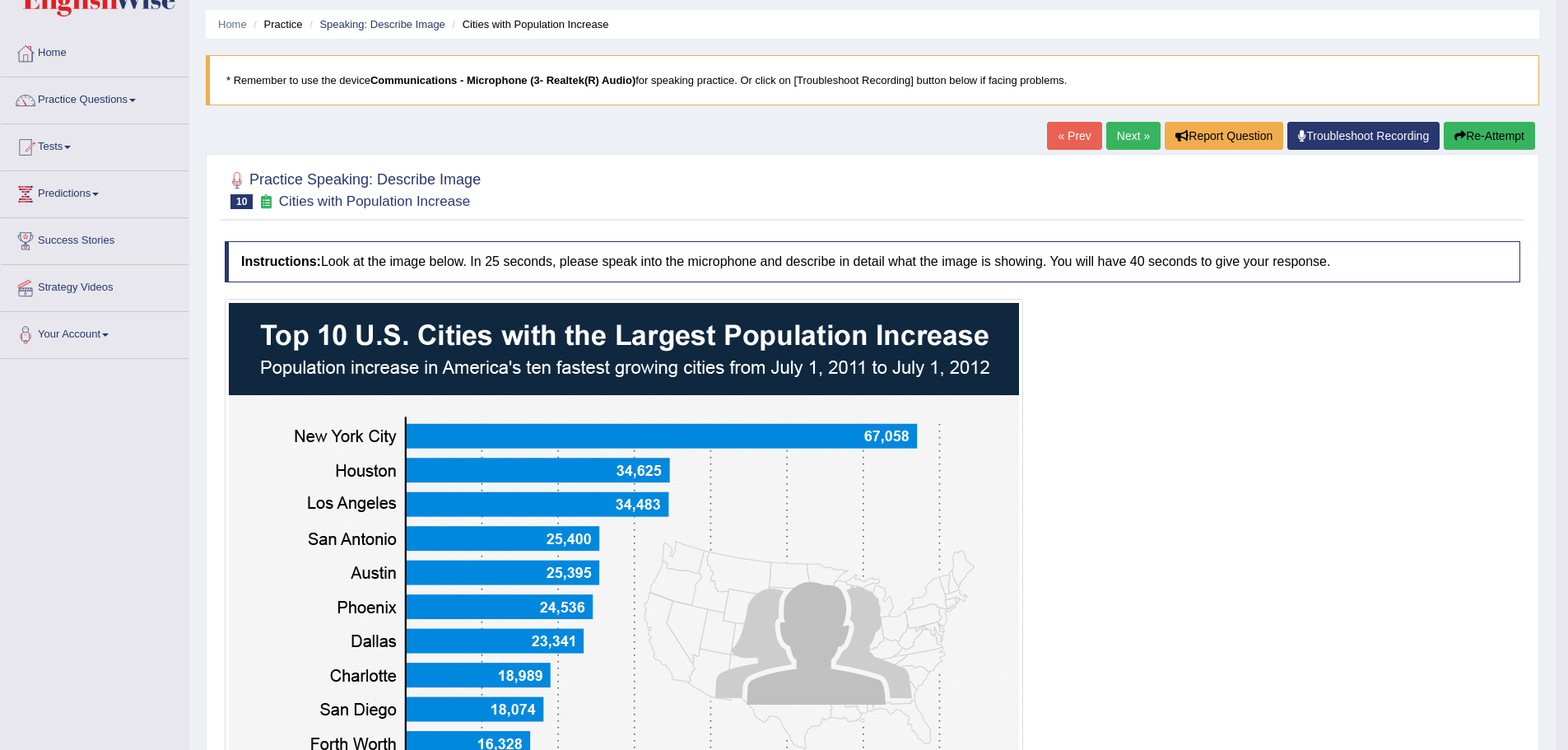
click at [1110, 139] on link "Next »" at bounding box center [1133, 136] width 54 height 28
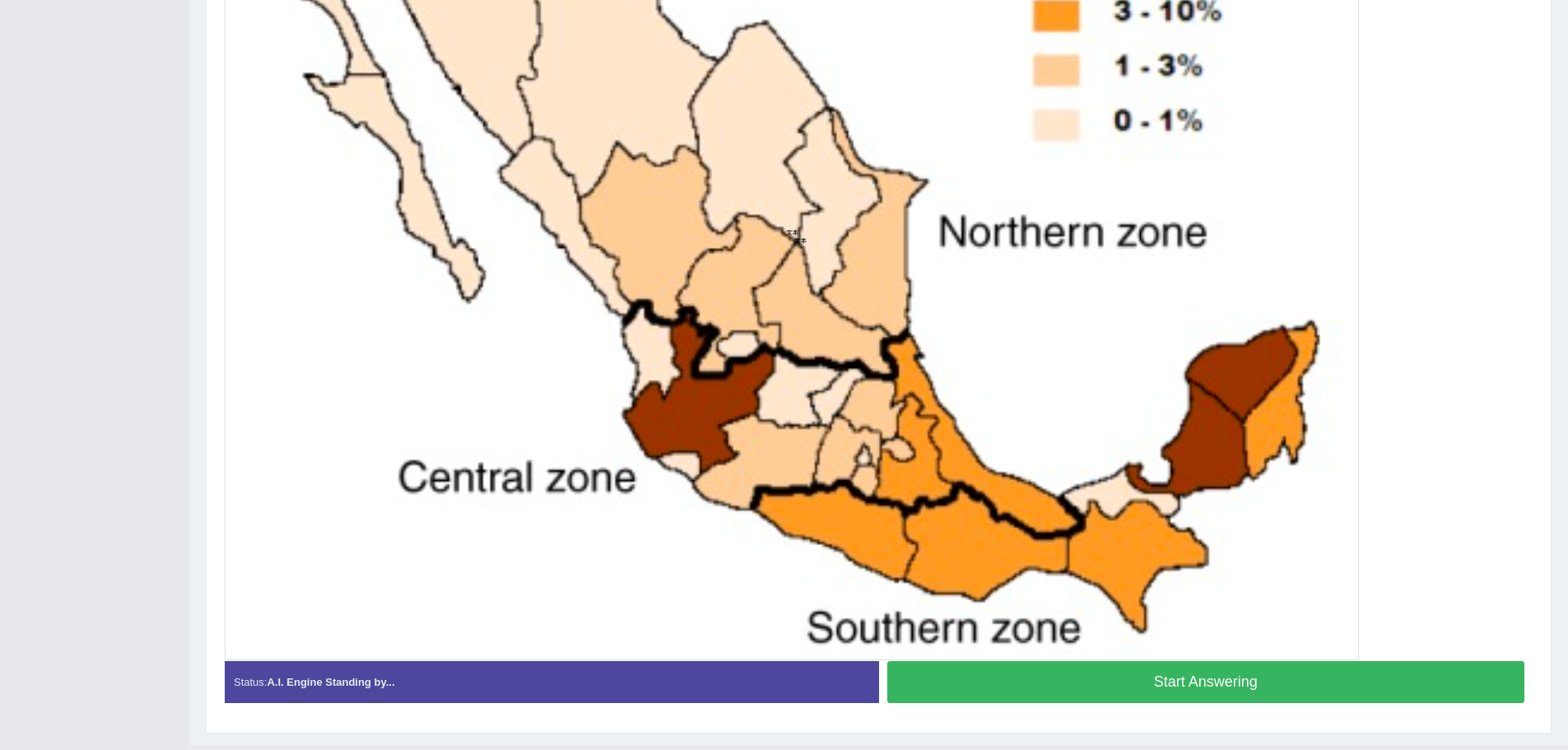
scroll to position [583, 0]
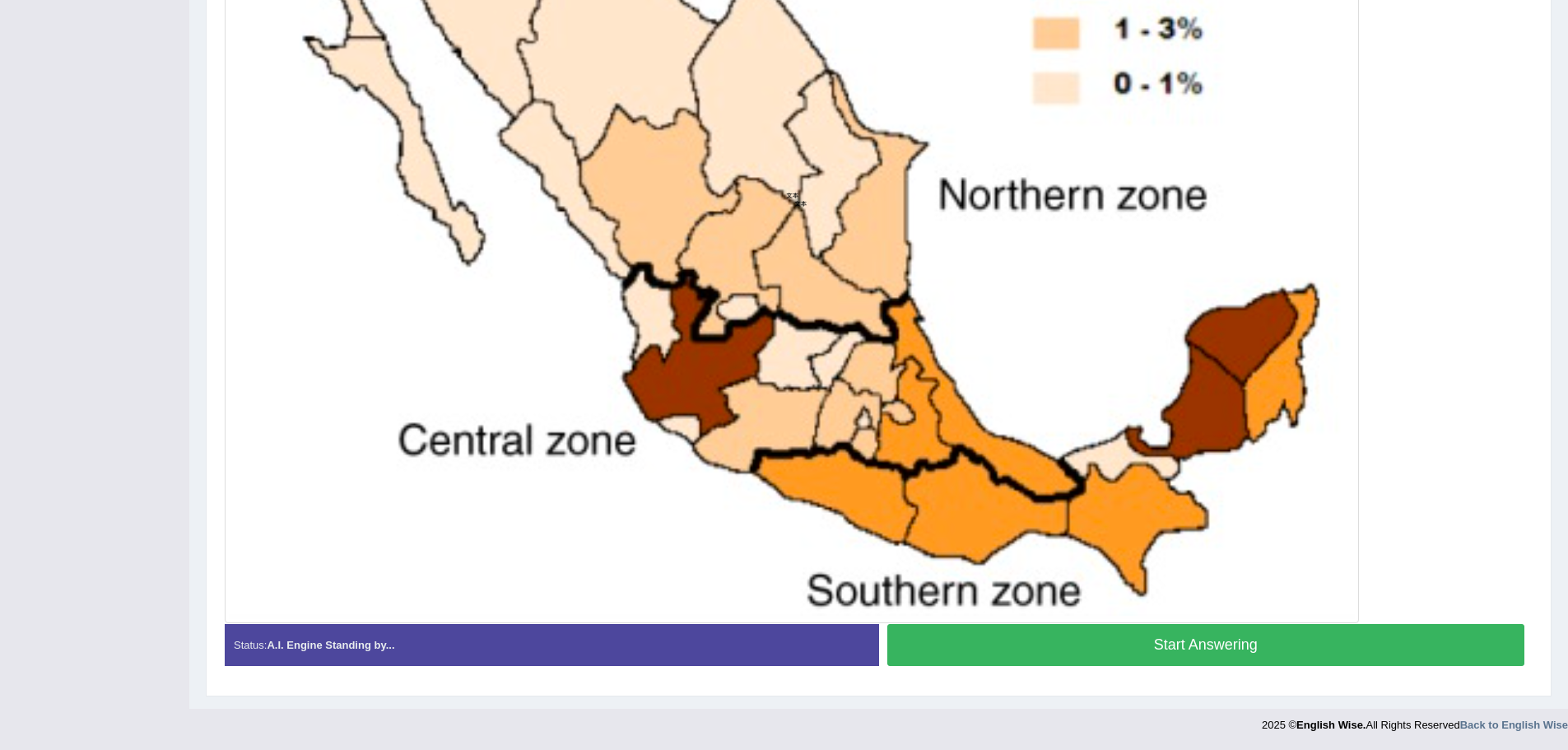
click at [1119, 649] on button "Start Answering" at bounding box center [1206, 645] width 638 height 42
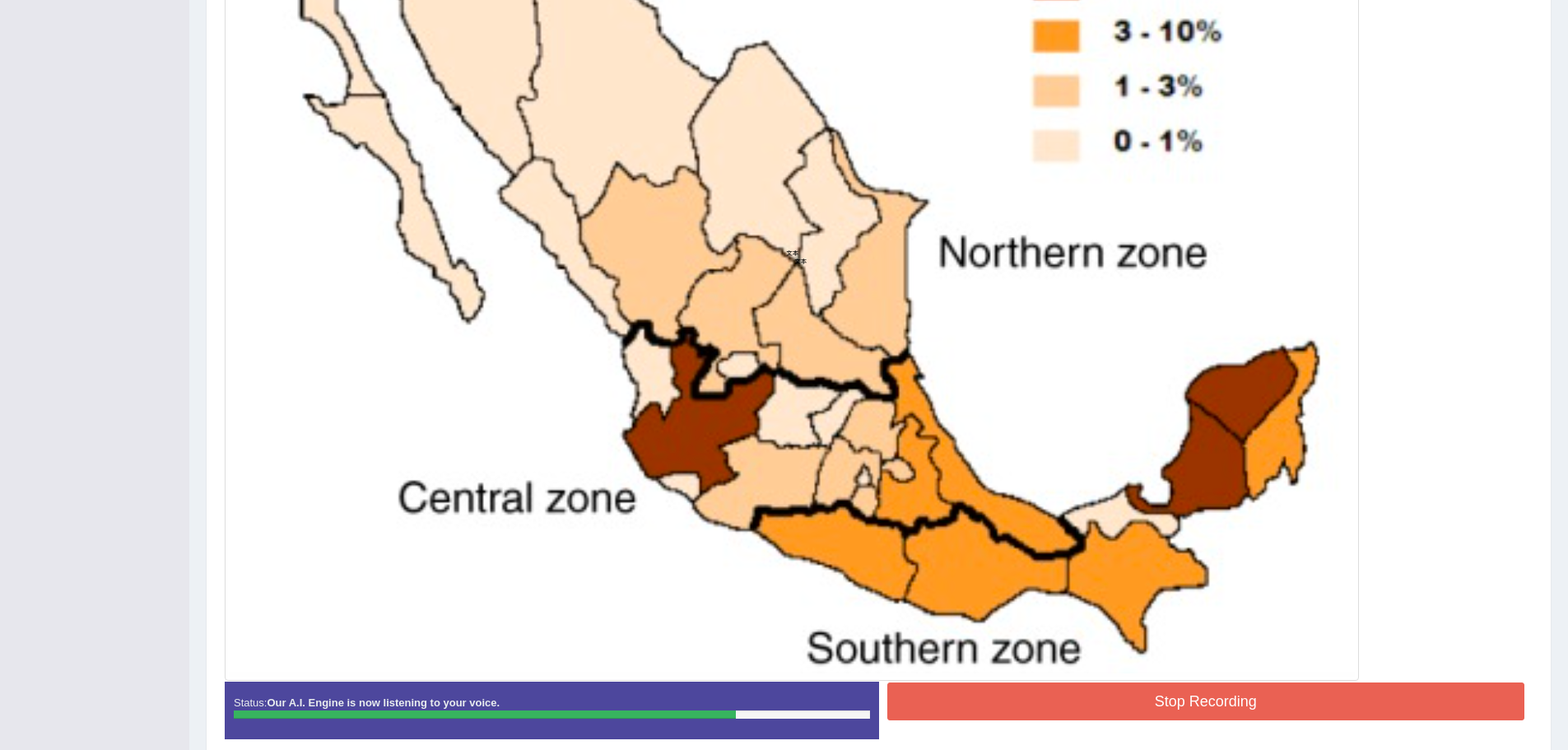
scroll to position [599, 0]
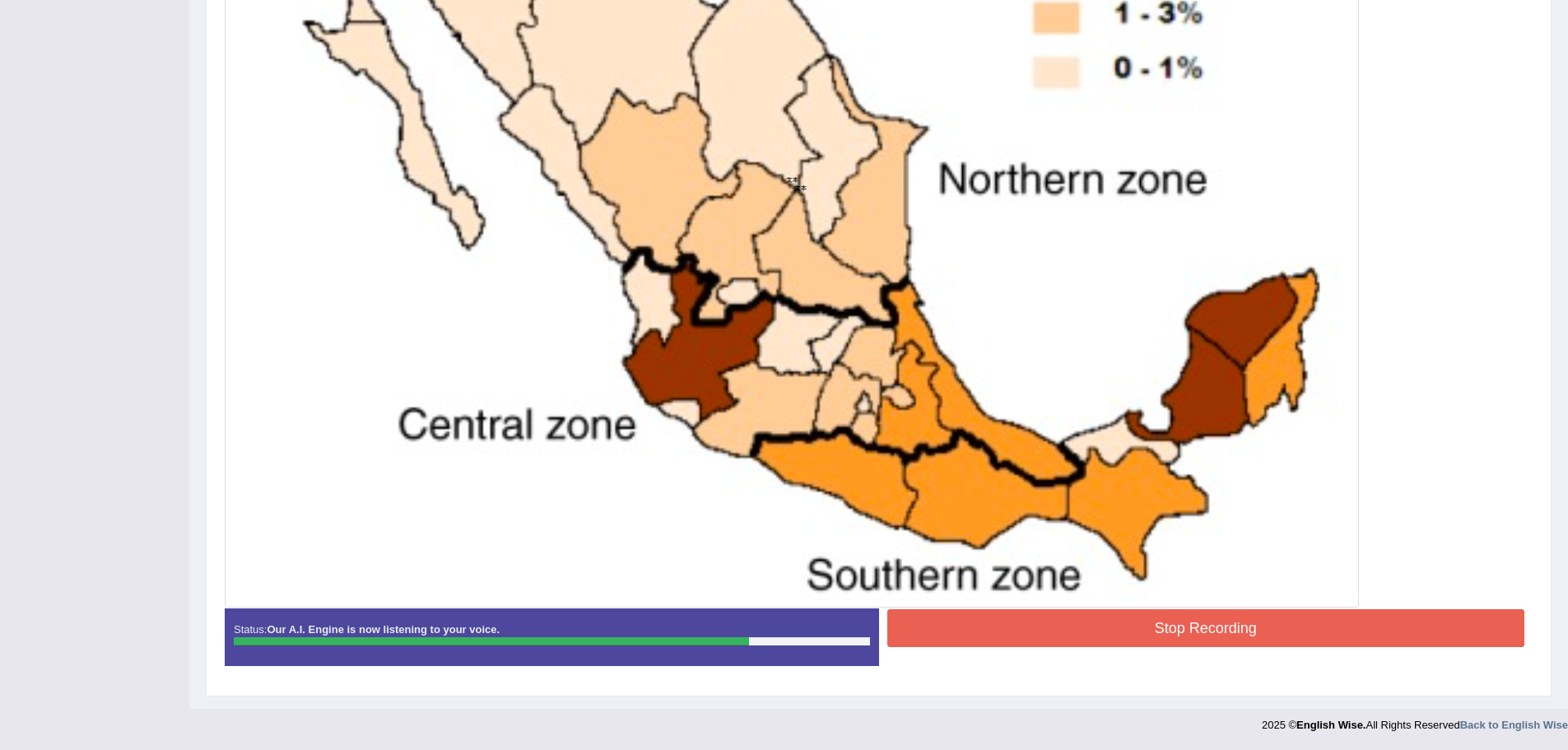
click at [1202, 639] on button "Stop Recording" at bounding box center [1206, 629] width 638 height 38
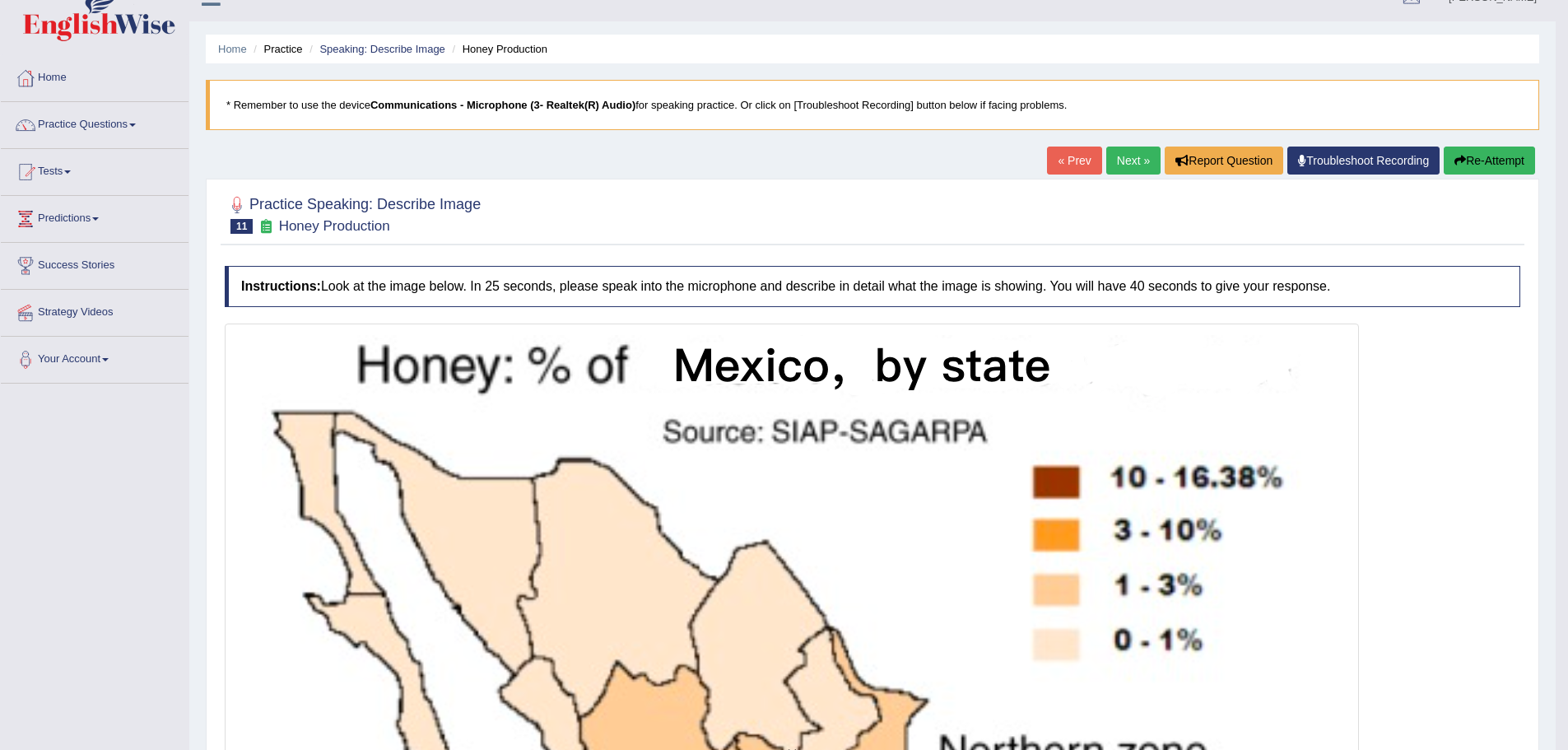
scroll to position [23, 0]
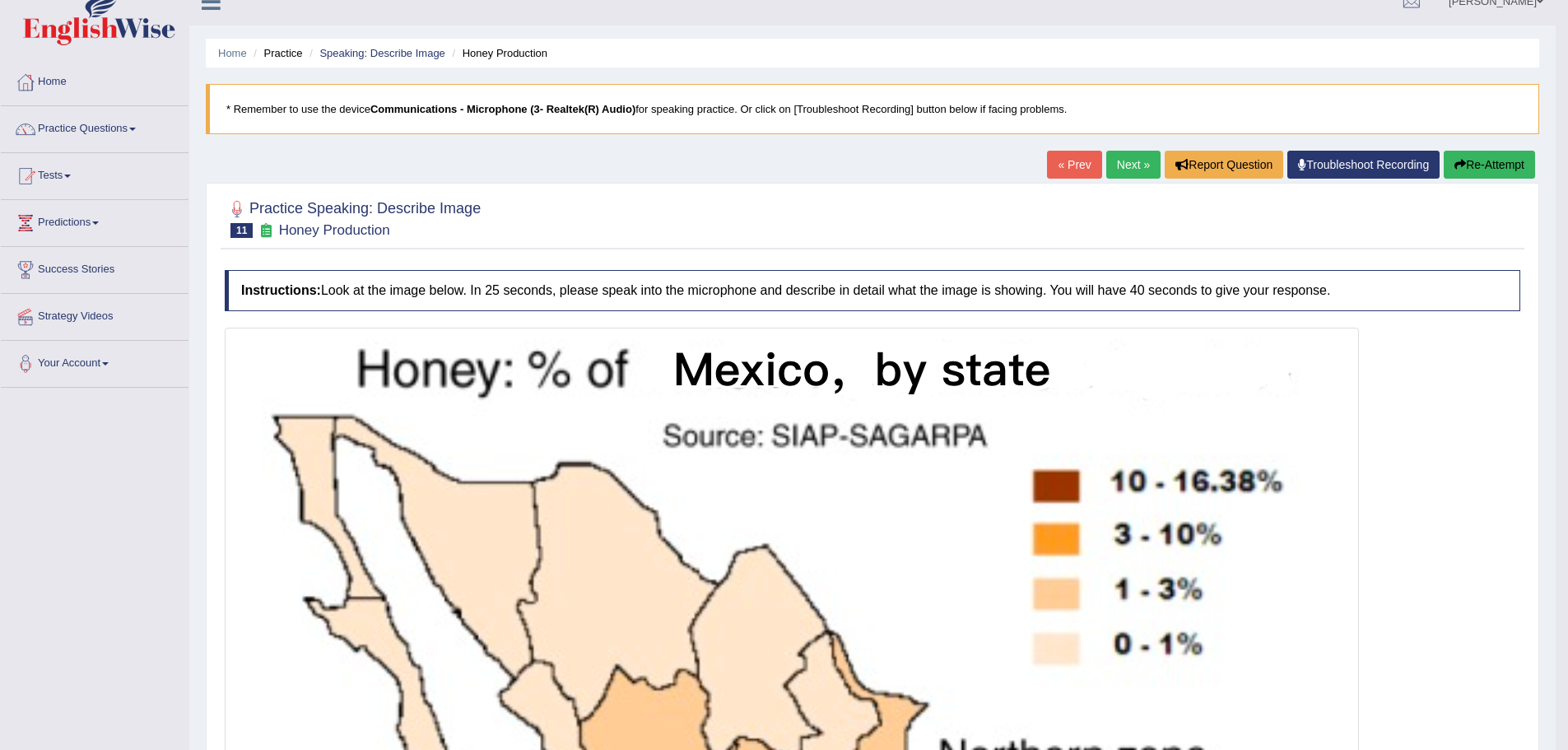
click at [1131, 163] on link "Next »" at bounding box center [1133, 164] width 54 height 28
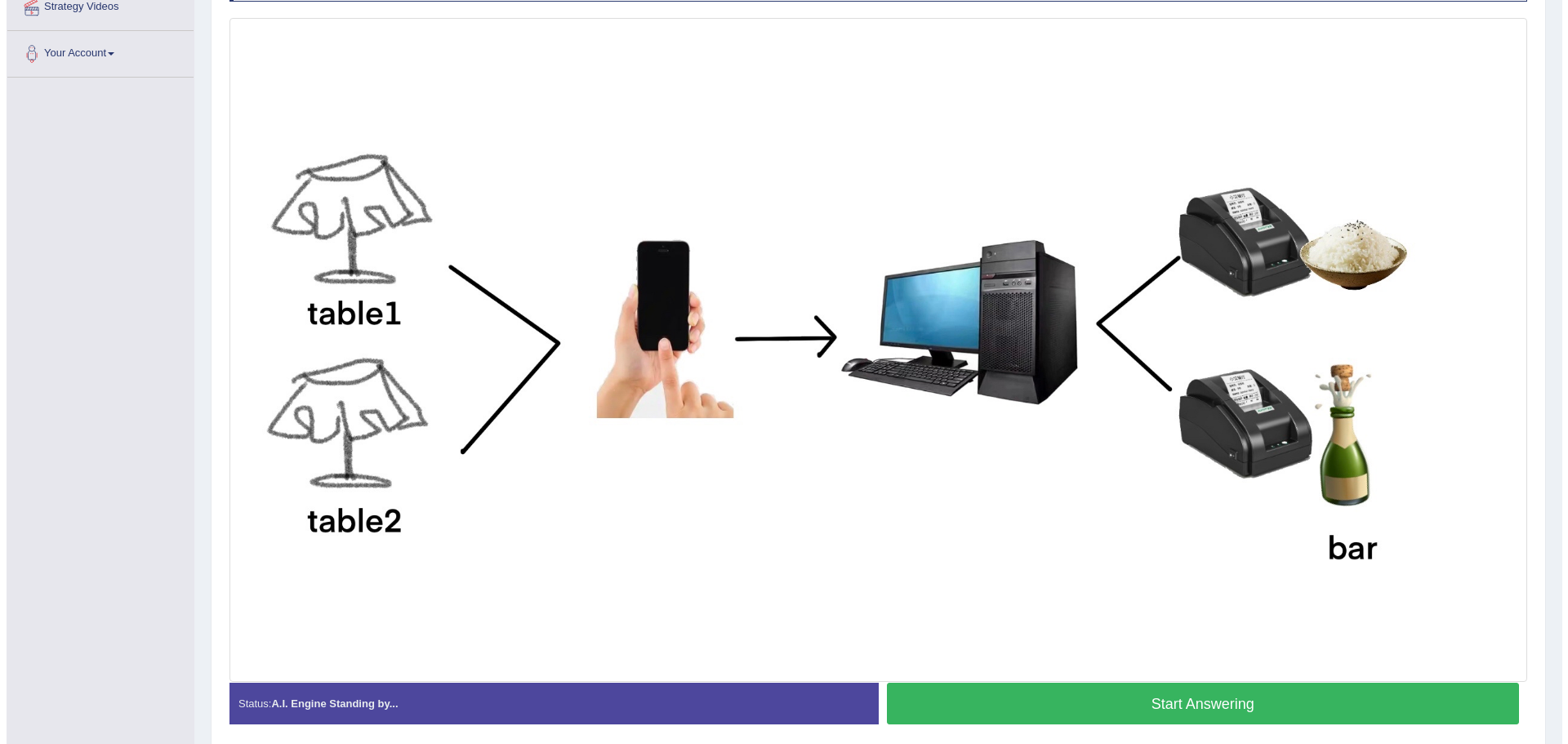
scroll to position [393, 0]
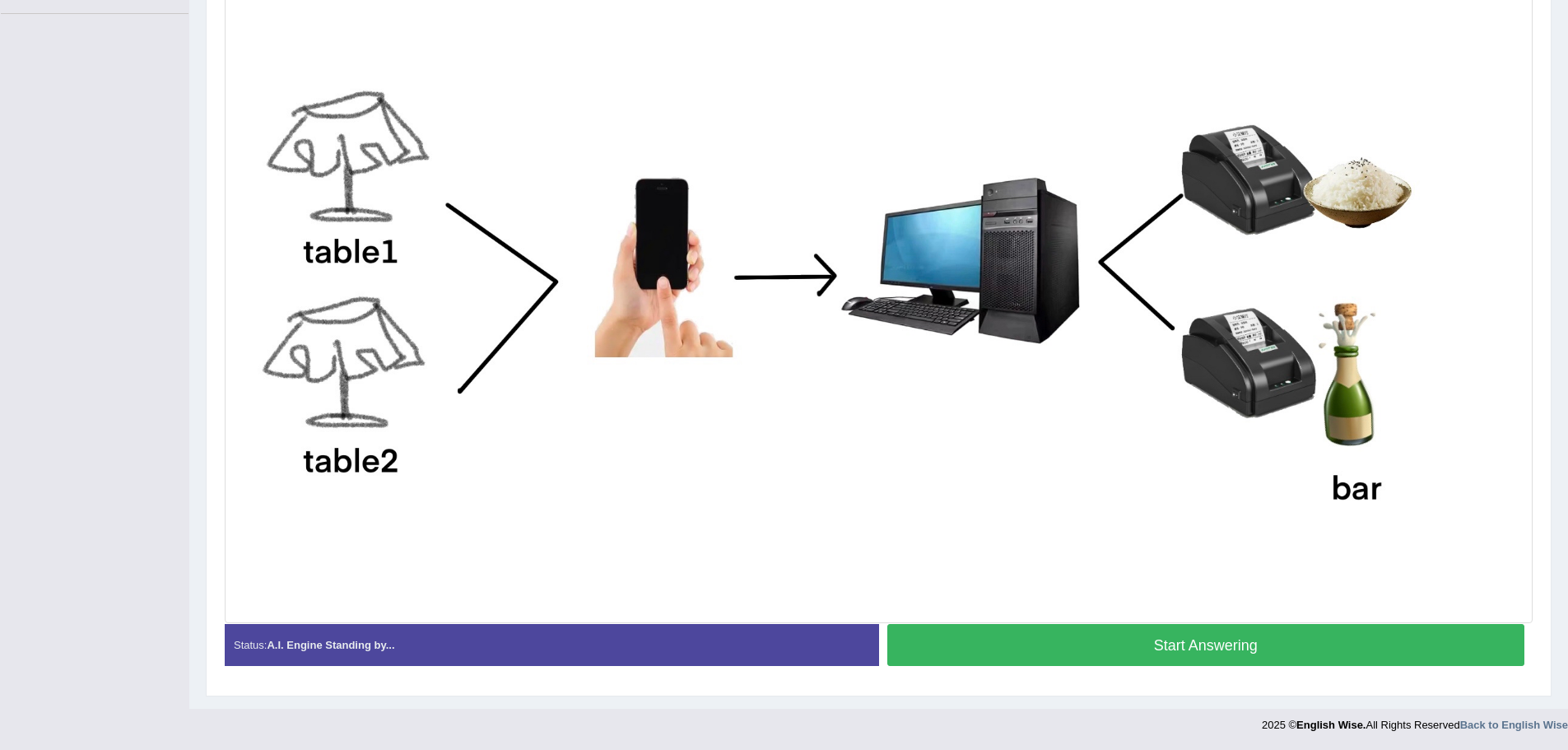
click at [1099, 630] on button "Start Answering" at bounding box center [1206, 645] width 638 height 42
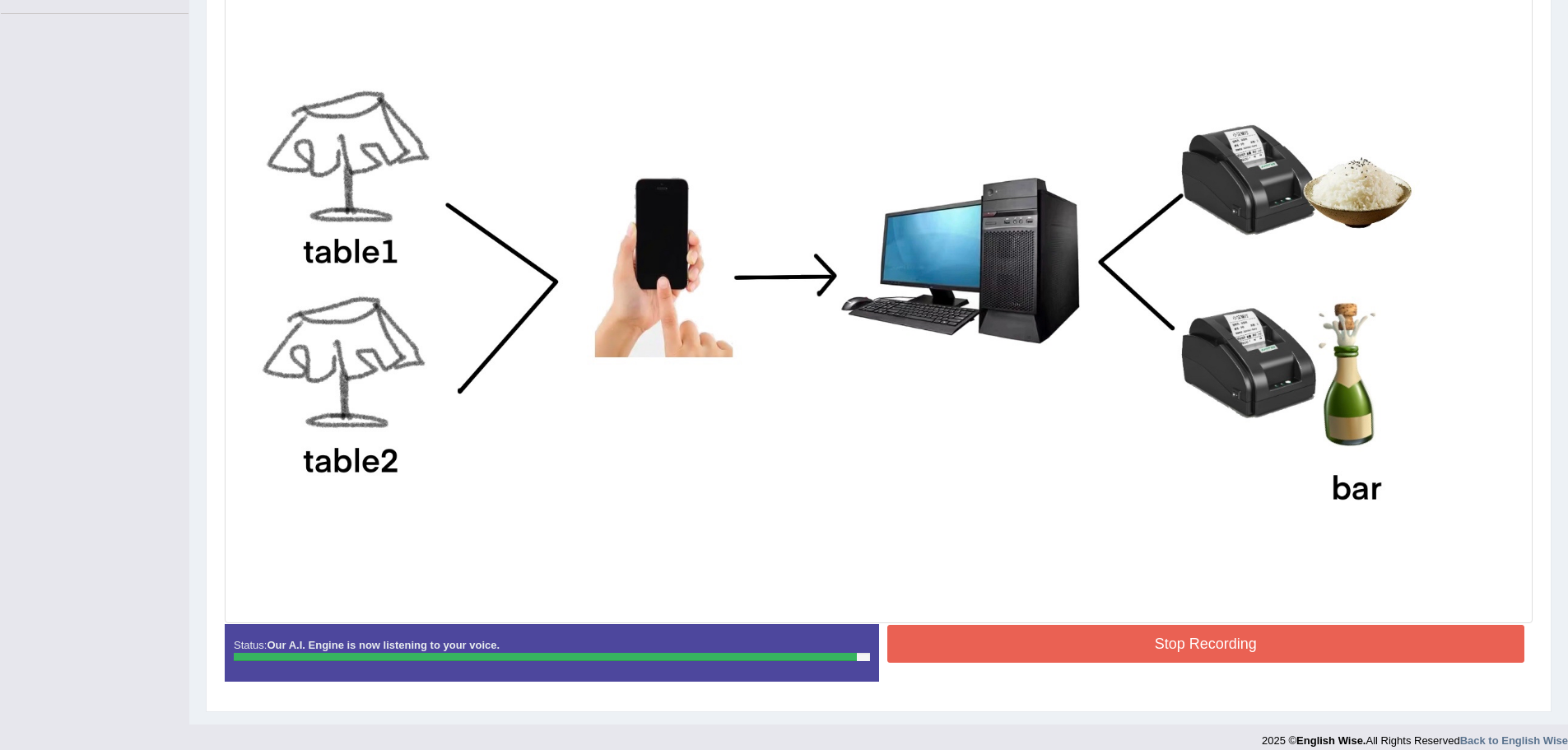
click at [1183, 631] on button "Stop Recording" at bounding box center [1206, 644] width 638 height 38
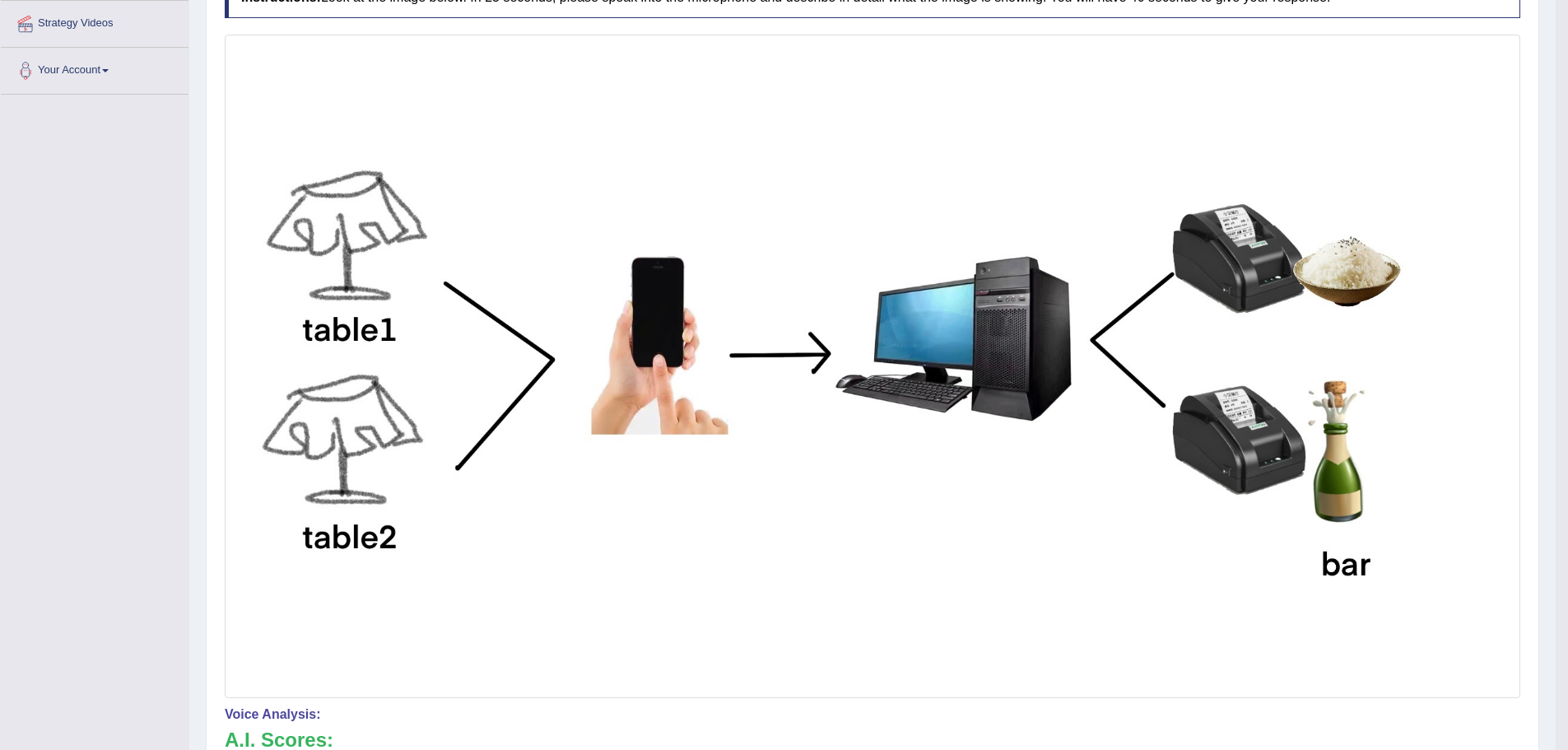
scroll to position [10, 0]
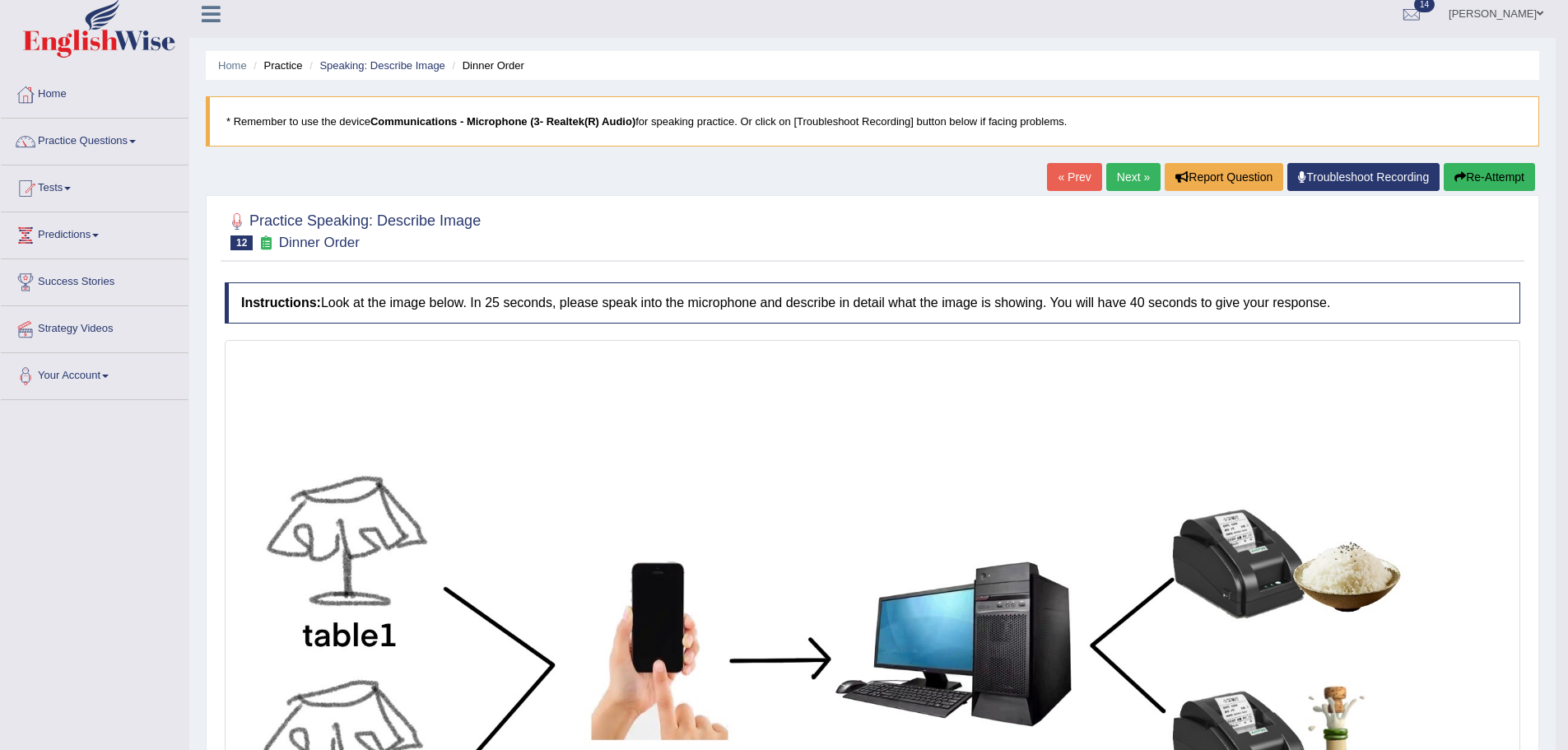
click at [1125, 175] on link "Next »" at bounding box center [1133, 177] width 54 height 28
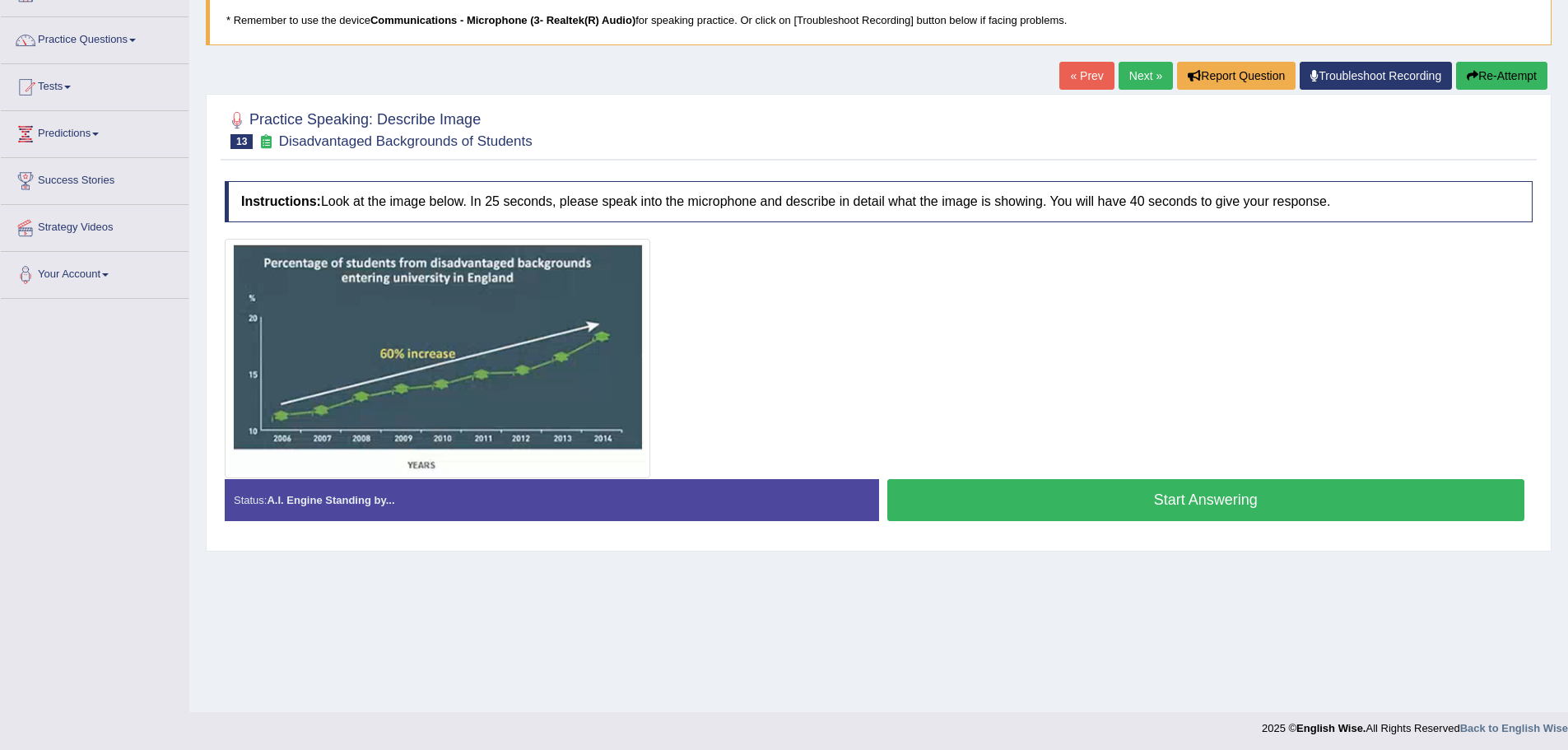
scroll to position [114, 0]
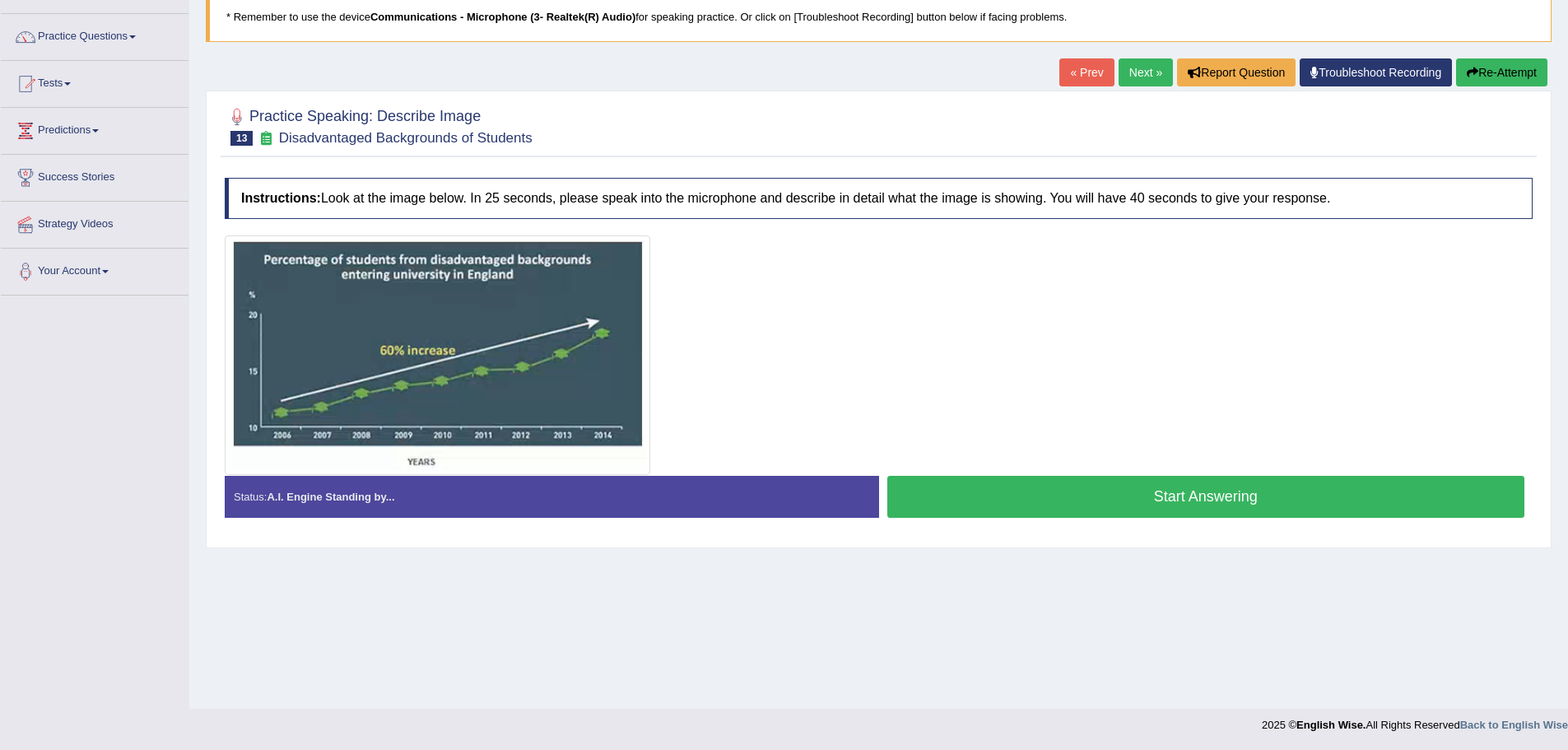
click at [1150, 496] on button "Start Answering" at bounding box center [1206, 496] width 638 height 42
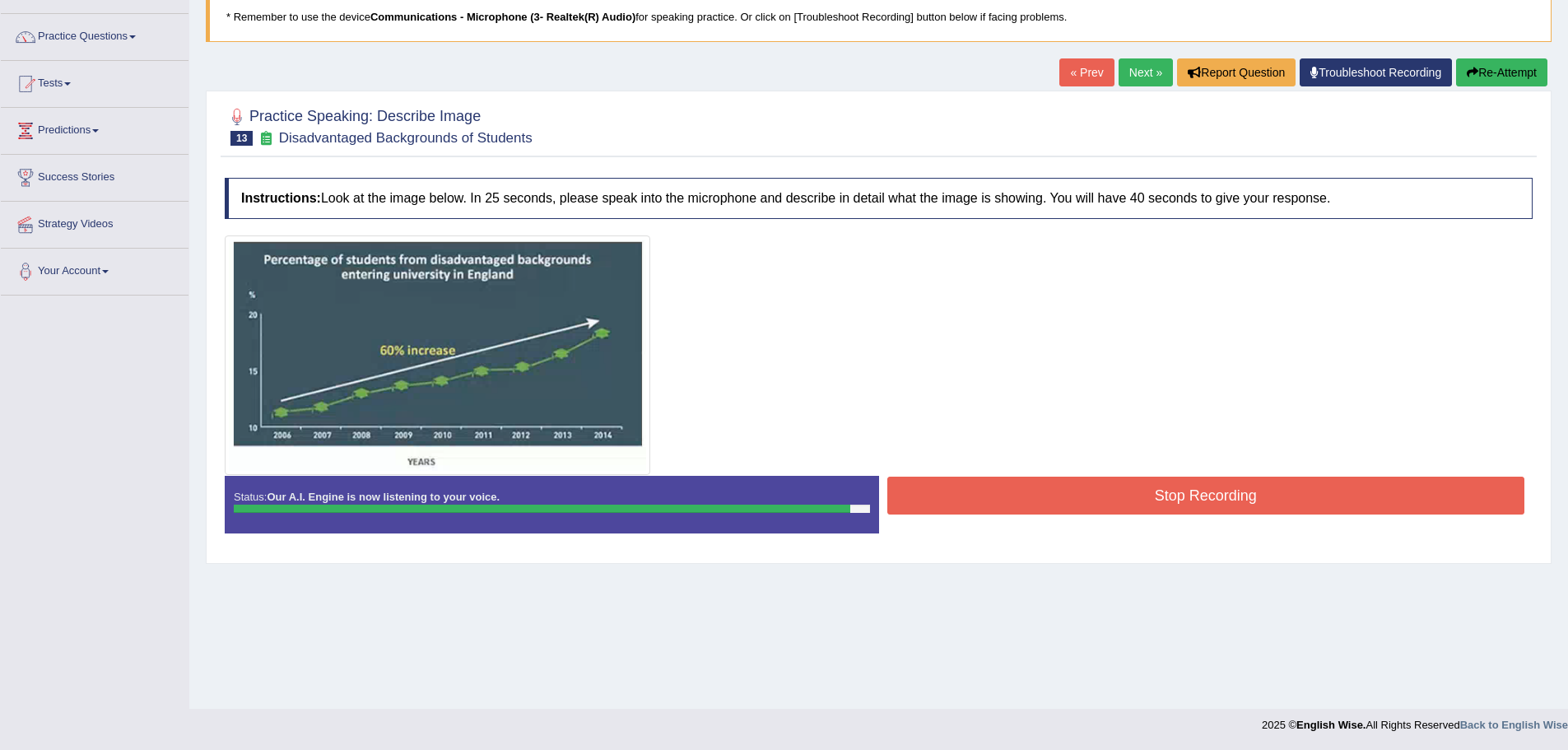
click at [1209, 486] on button "Stop Recording" at bounding box center [1206, 495] width 638 height 38
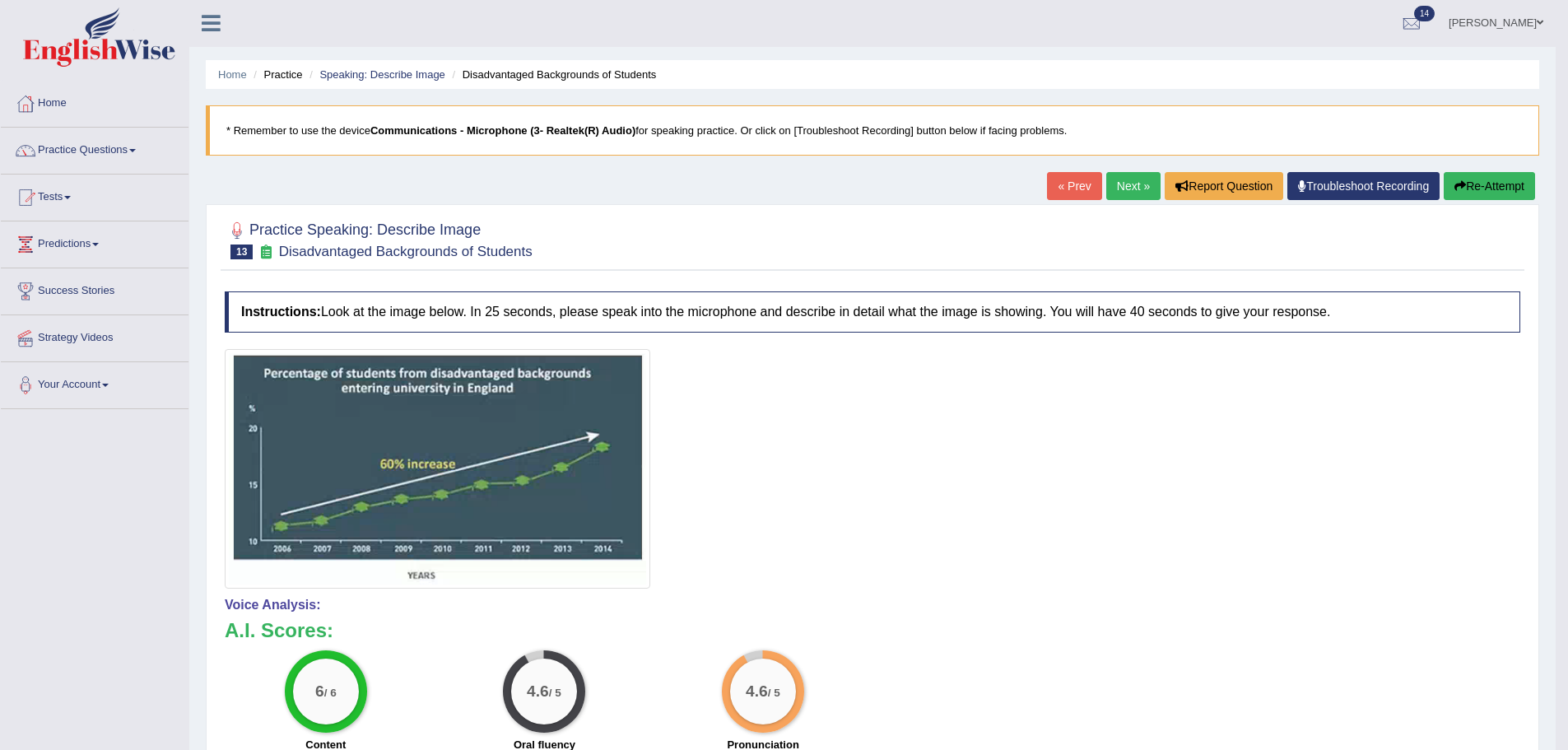
scroll to position [0, 0]
click at [1132, 191] on link "Next »" at bounding box center [1133, 187] width 54 height 28
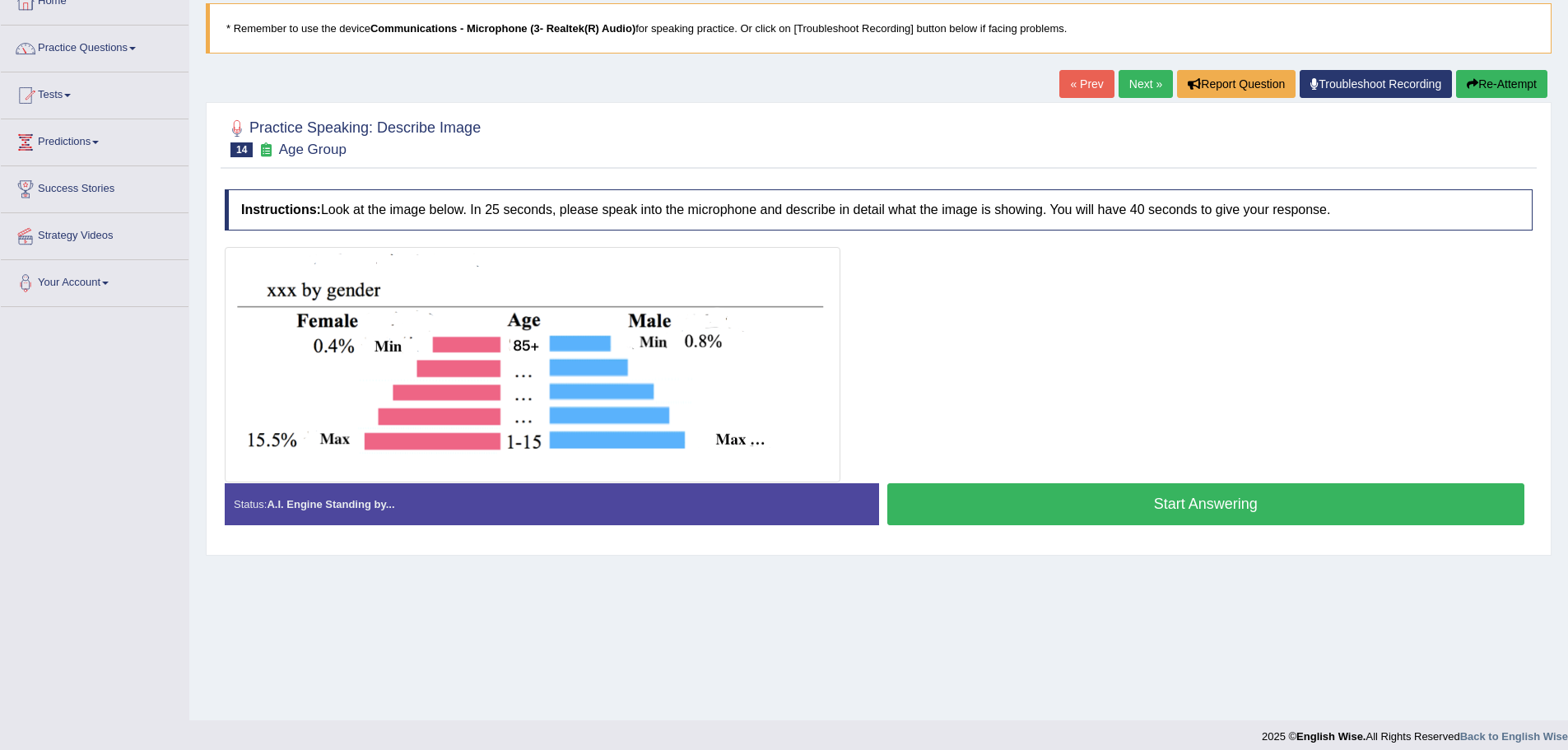
scroll to position [114, 0]
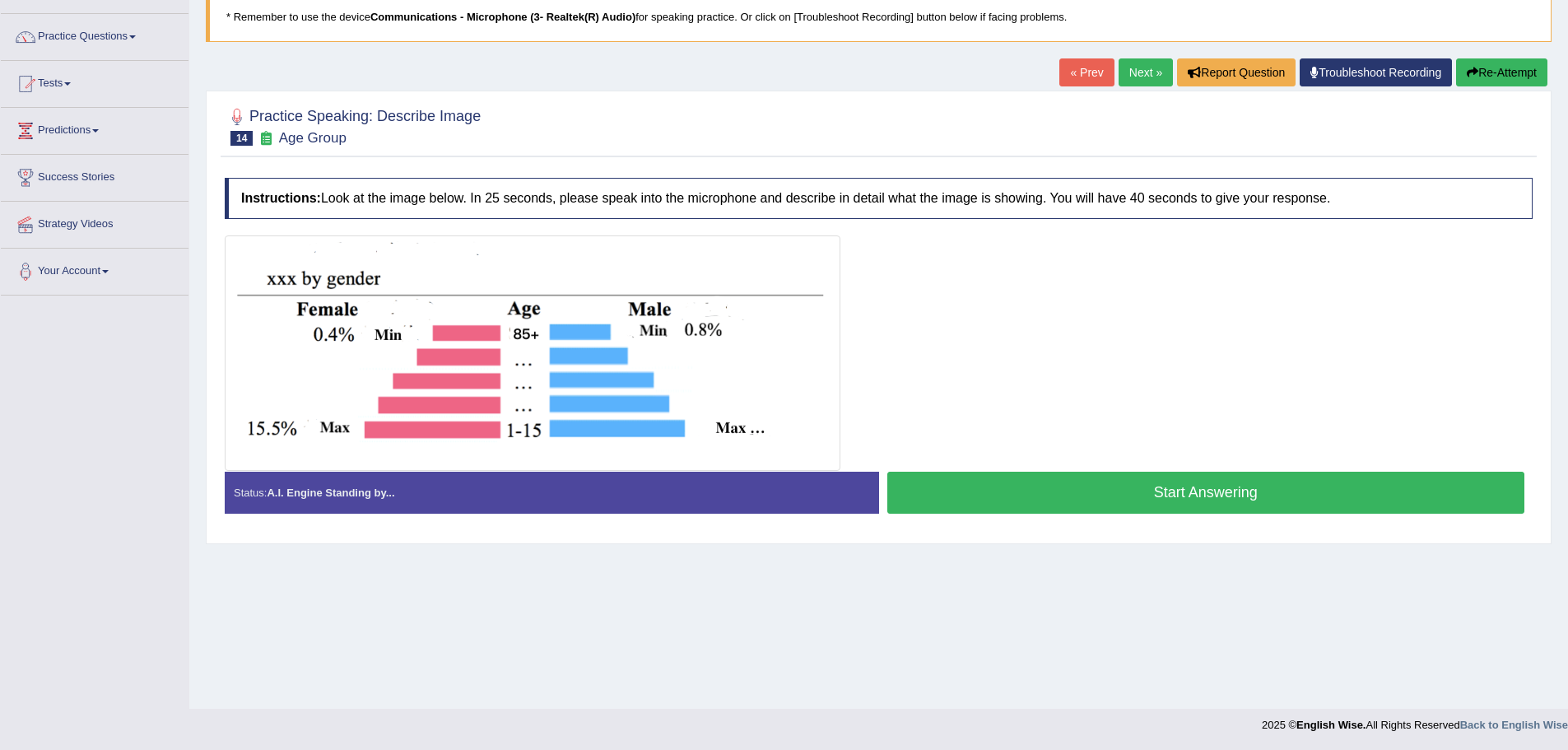
click at [1155, 494] on button "Start Answering" at bounding box center [1206, 493] width 638 height 42
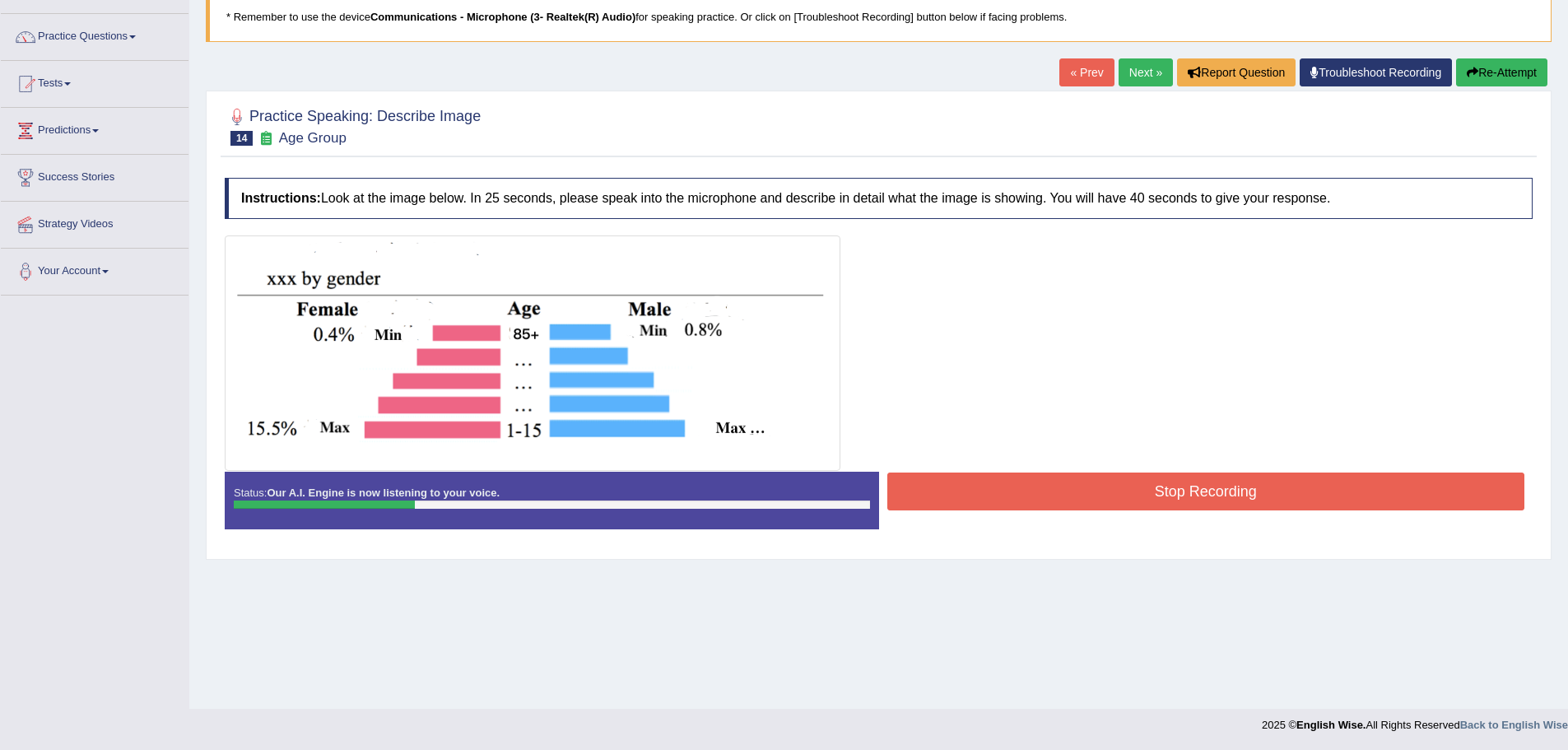
click at [1205, 493] on button "Stop Recording" at bounding box center [1206, 492] width 638 height 38
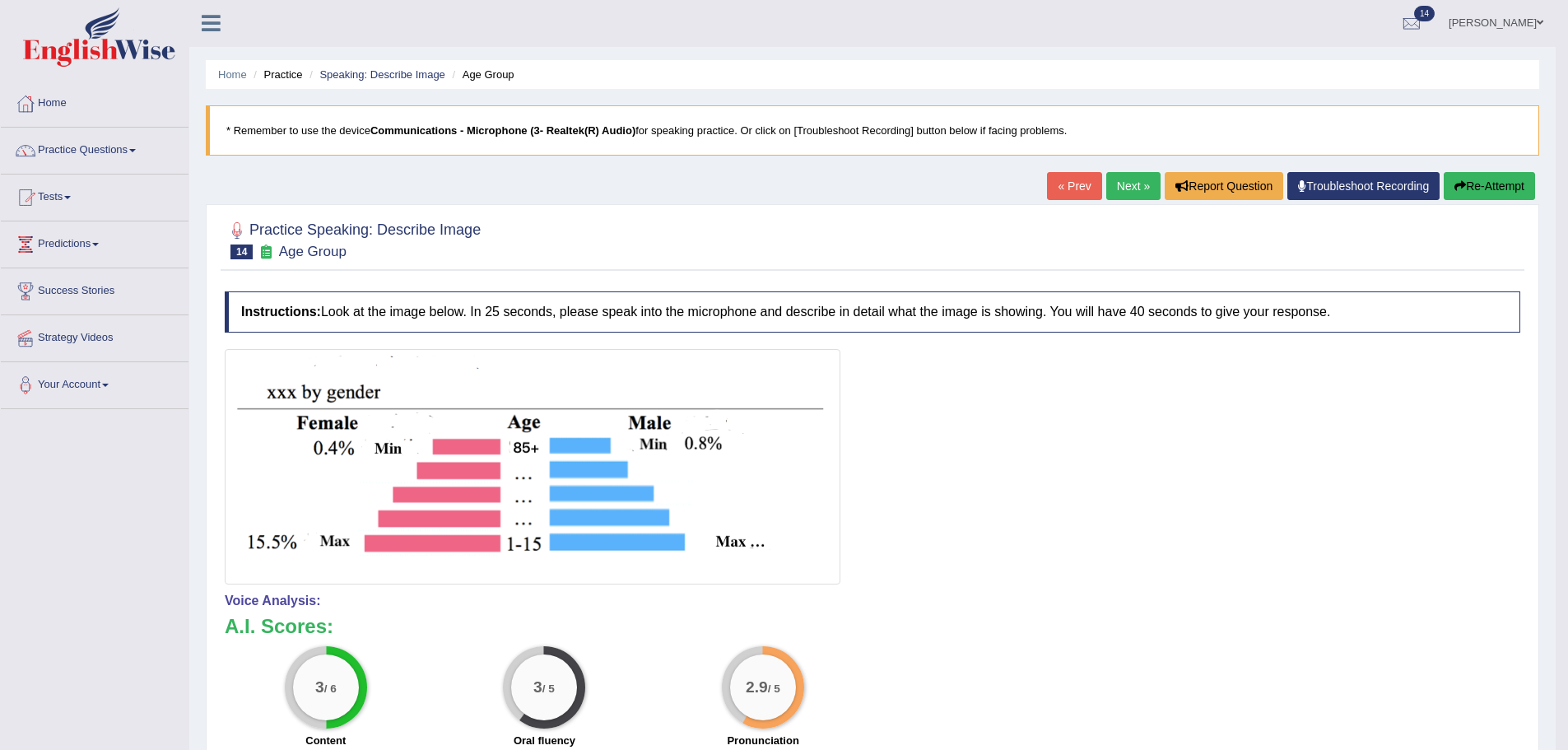
scroll to position [0, 0]
click at [1480, 179] on button "Re-Attempt" at bounding box center [1489, 187] width 91 height 28
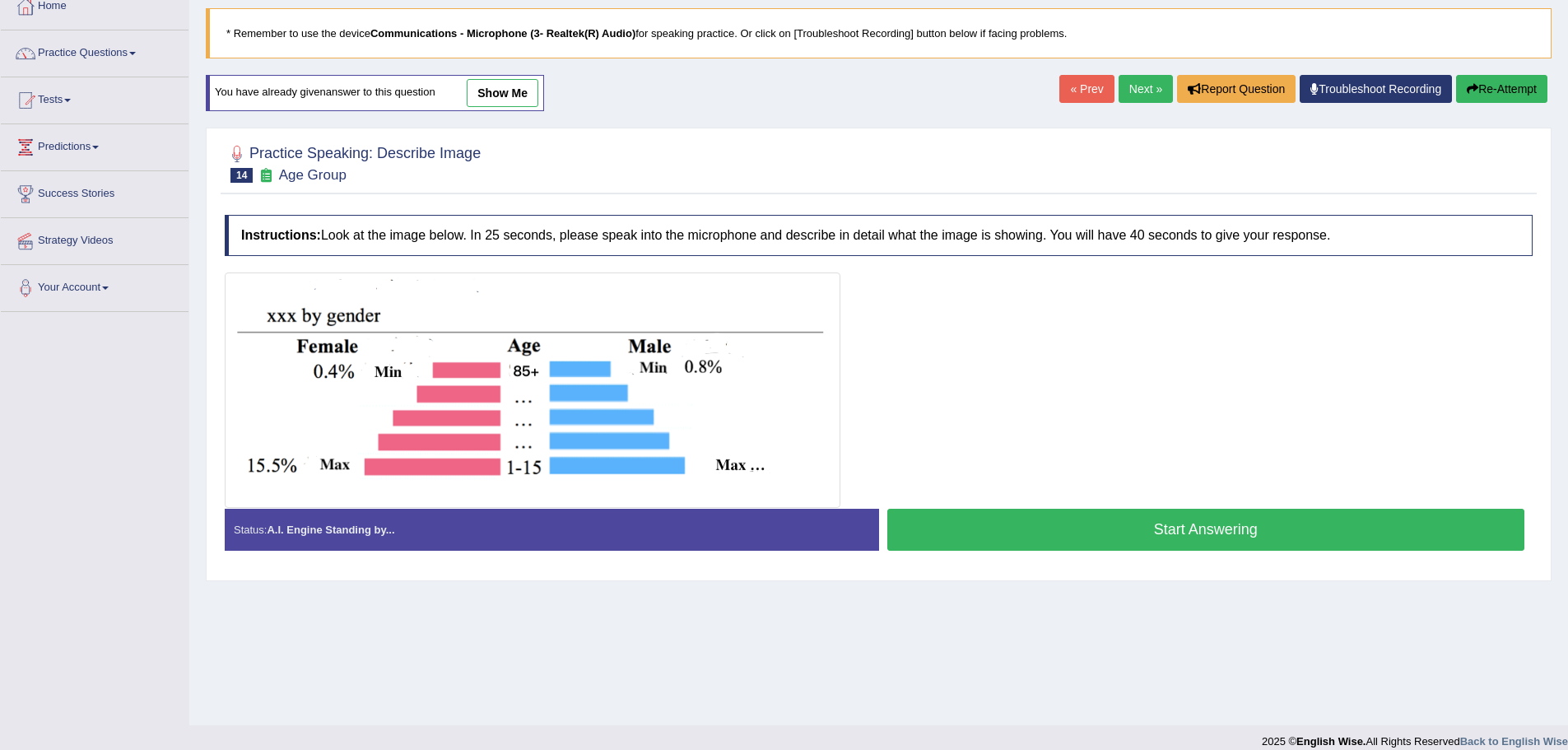
scroll to position [114, 0]
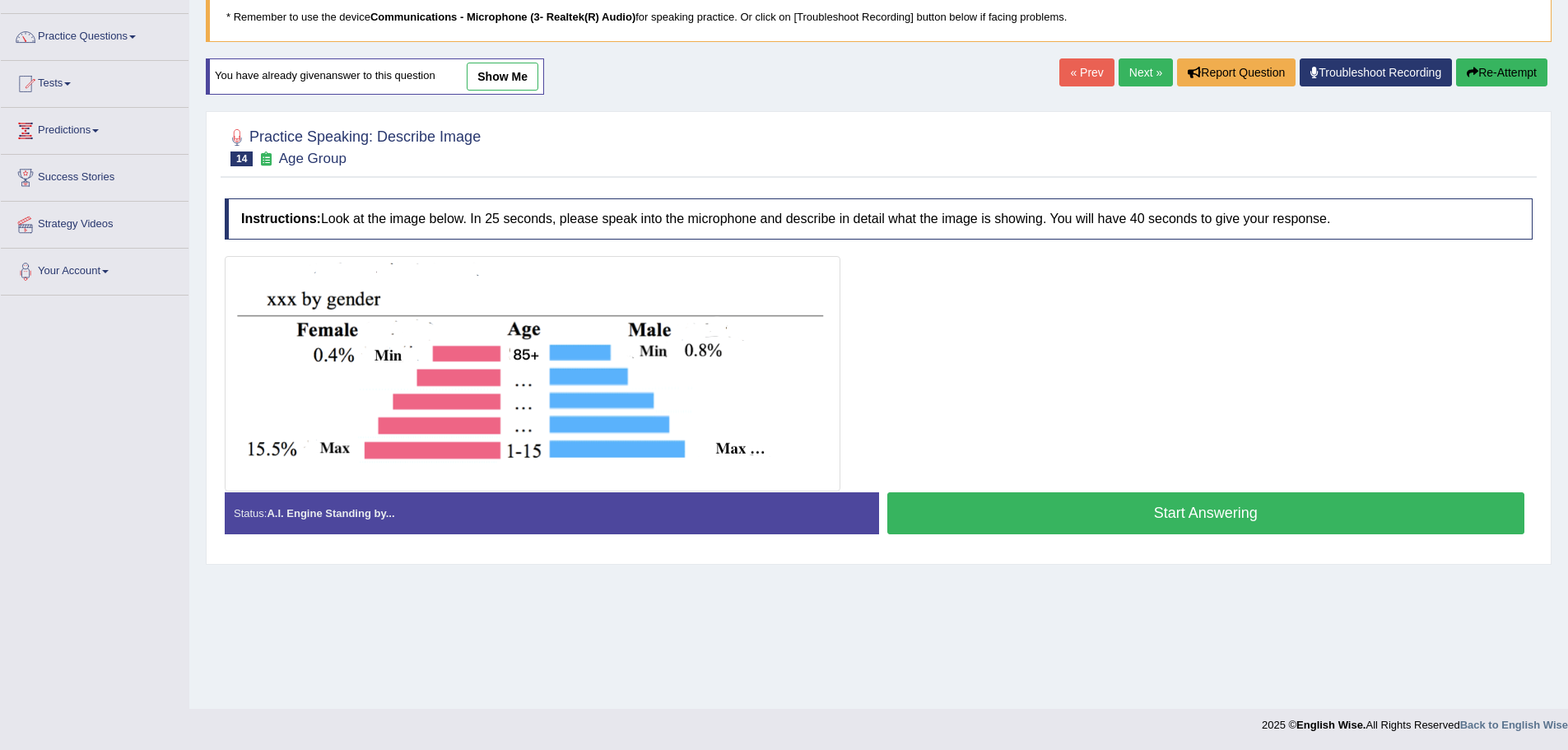
click at [1089, 503] on button "Start Answering" at bounding box center [1206, 514] width 638 height 42
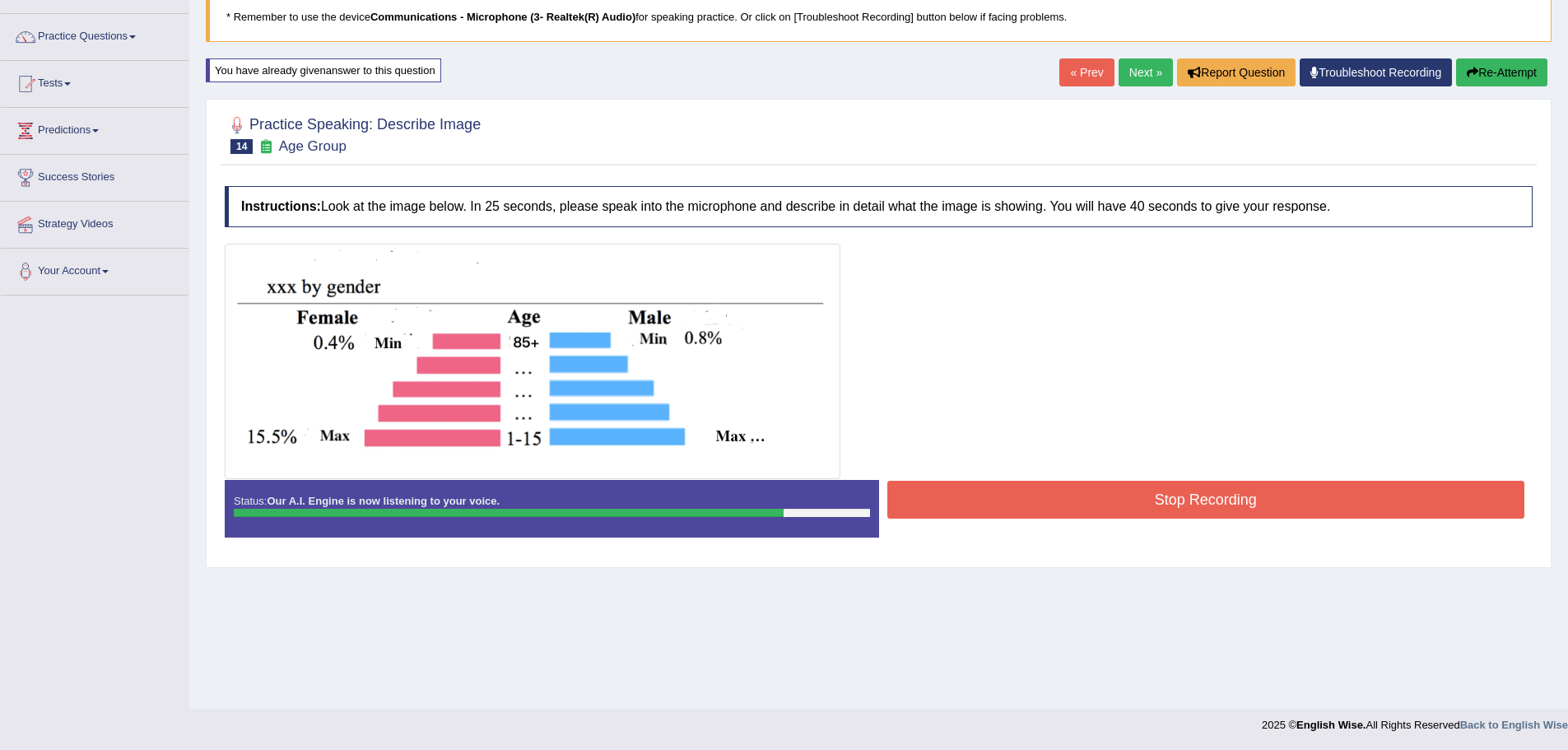
click at [1152, 506] on button "Stop Recording" at bounding box center [1206, 500] width 638 height 38
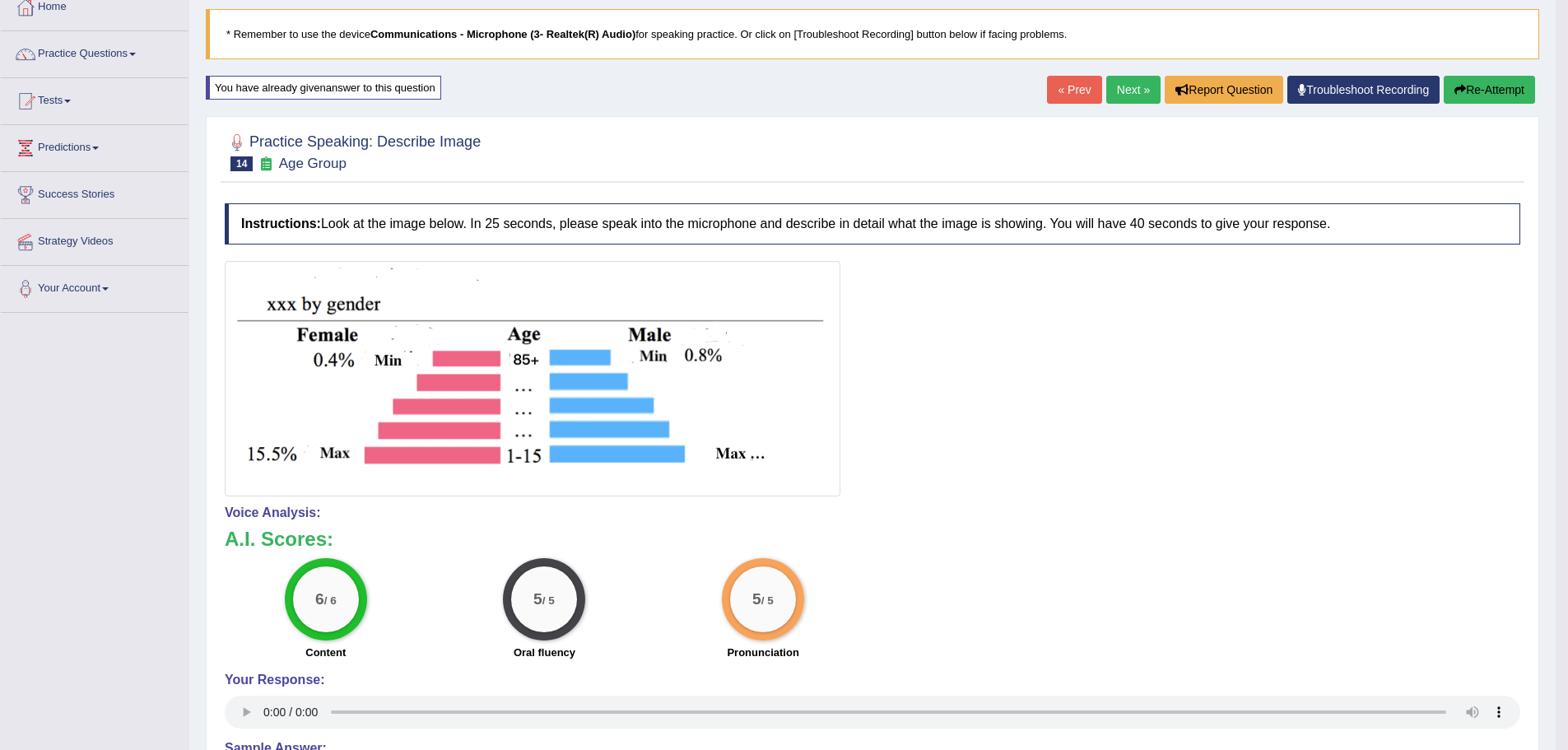
scroll to position [0, 0]
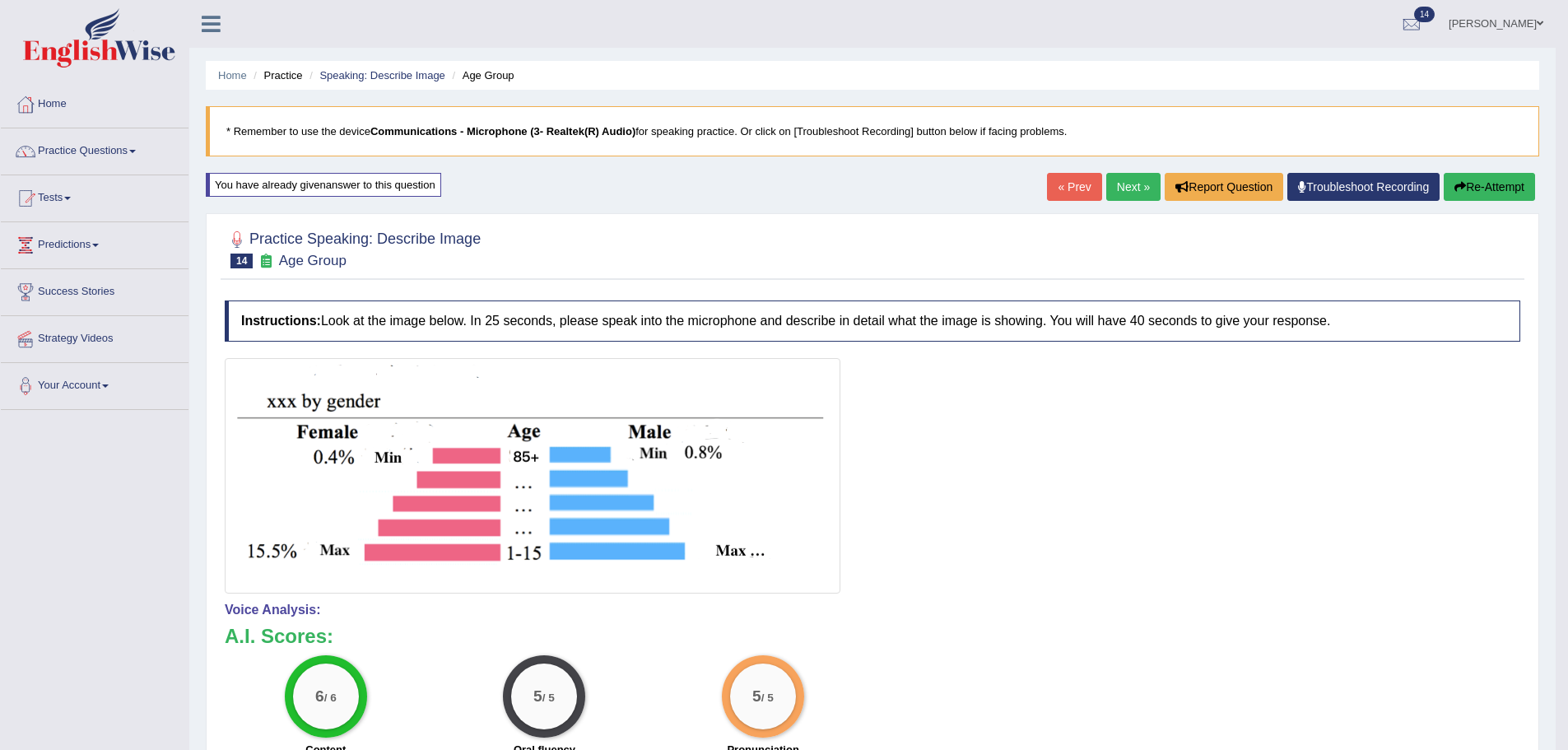
click at [1136, 188] on link "Next »" at bounding box center [1133, 187] width 54 height 28
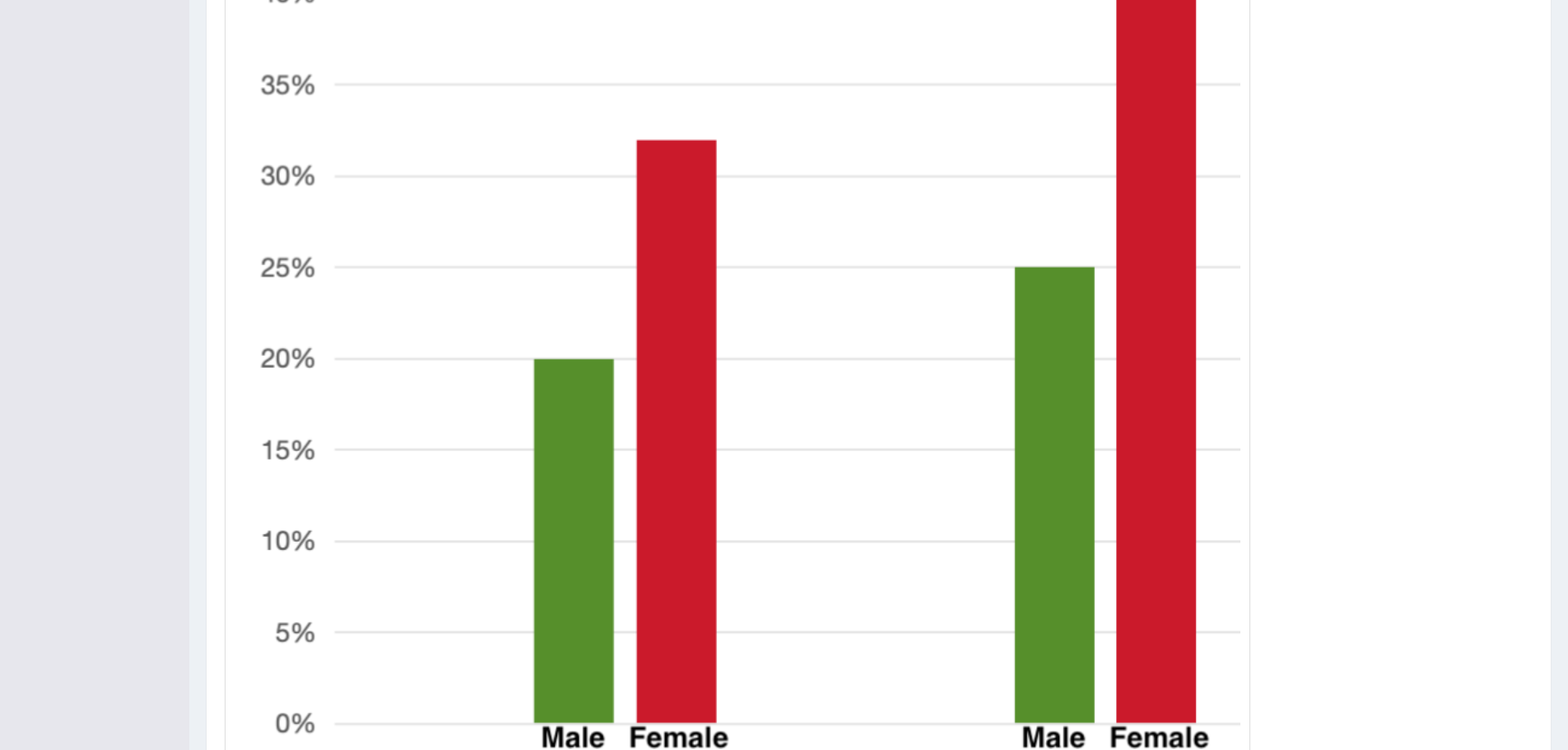
scroll to position [675, 0]
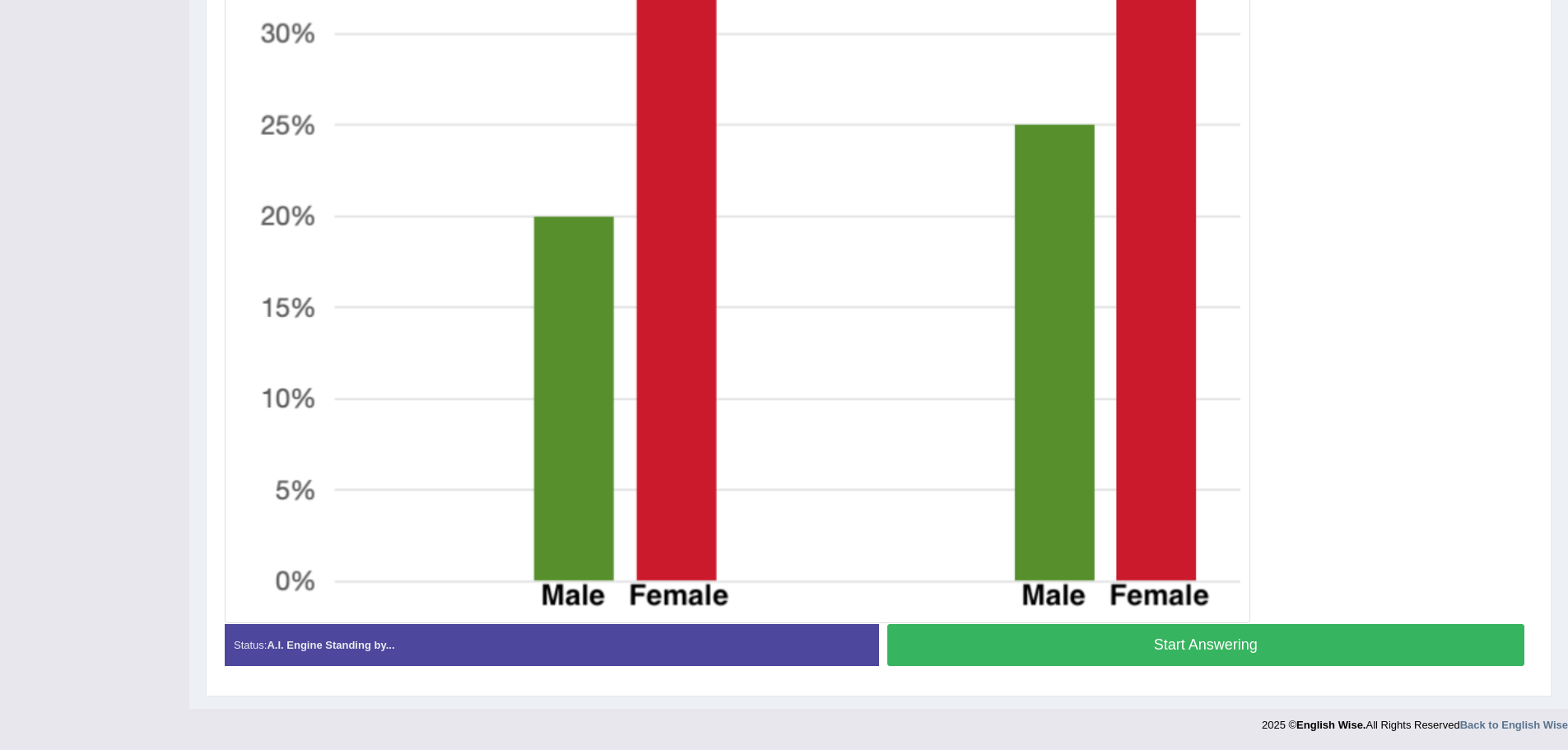
click at [1175, 648] on button "Start Answering" at bounding box center [1206, 645] width 638 height 42
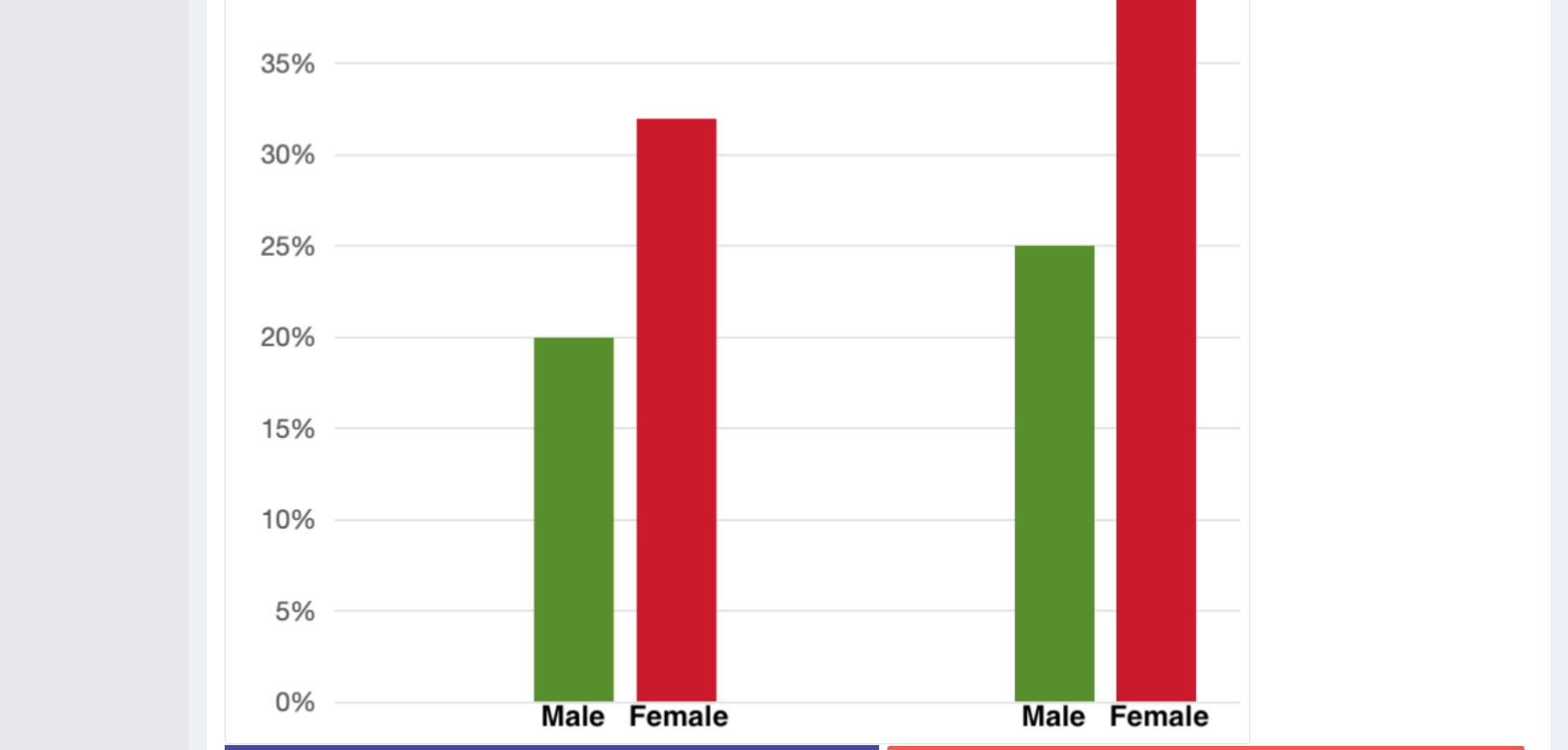
scroll to position [691, 0]
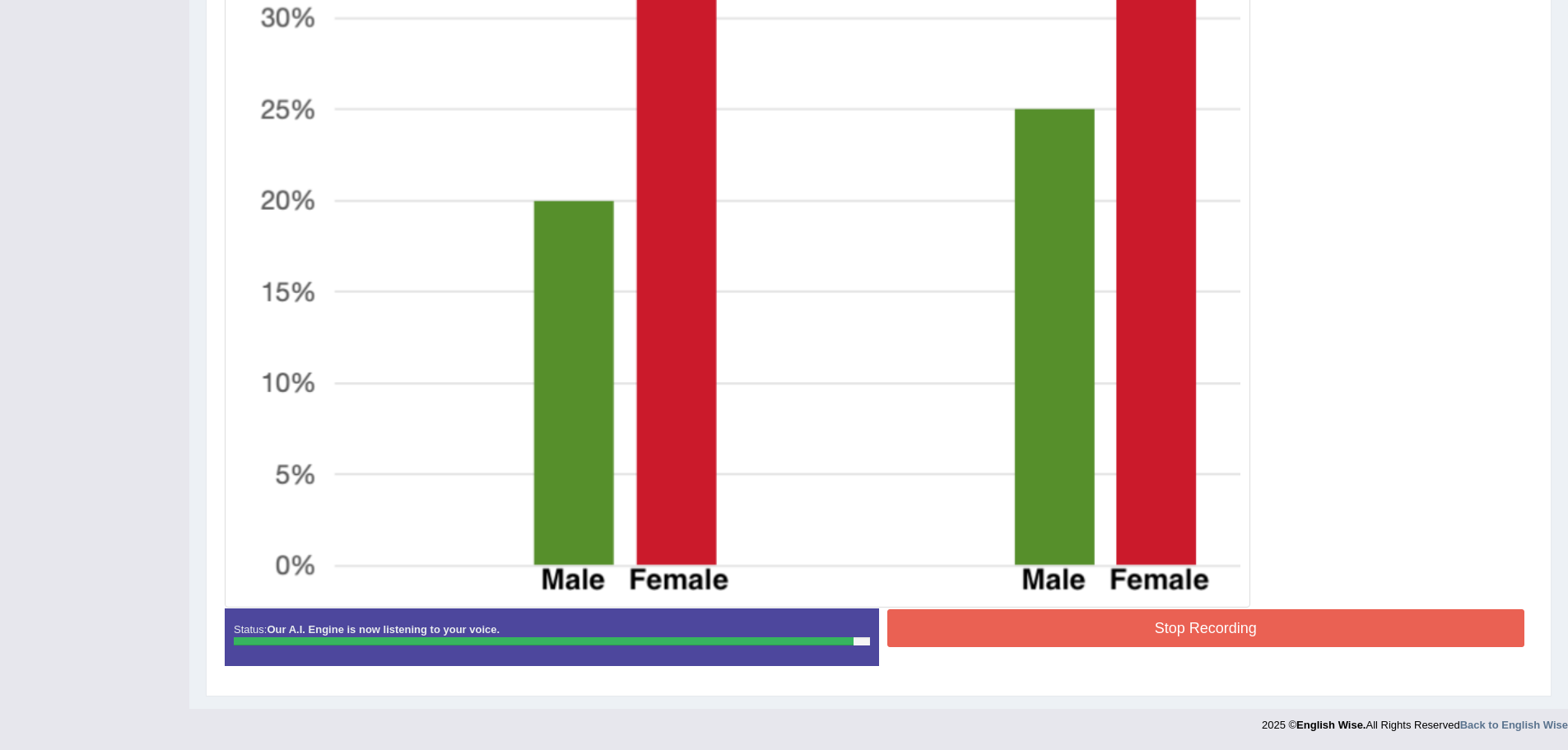
click at [1219, 630] on button "Stop Recording" at bounding box center [1206, 629] width 638 height 38
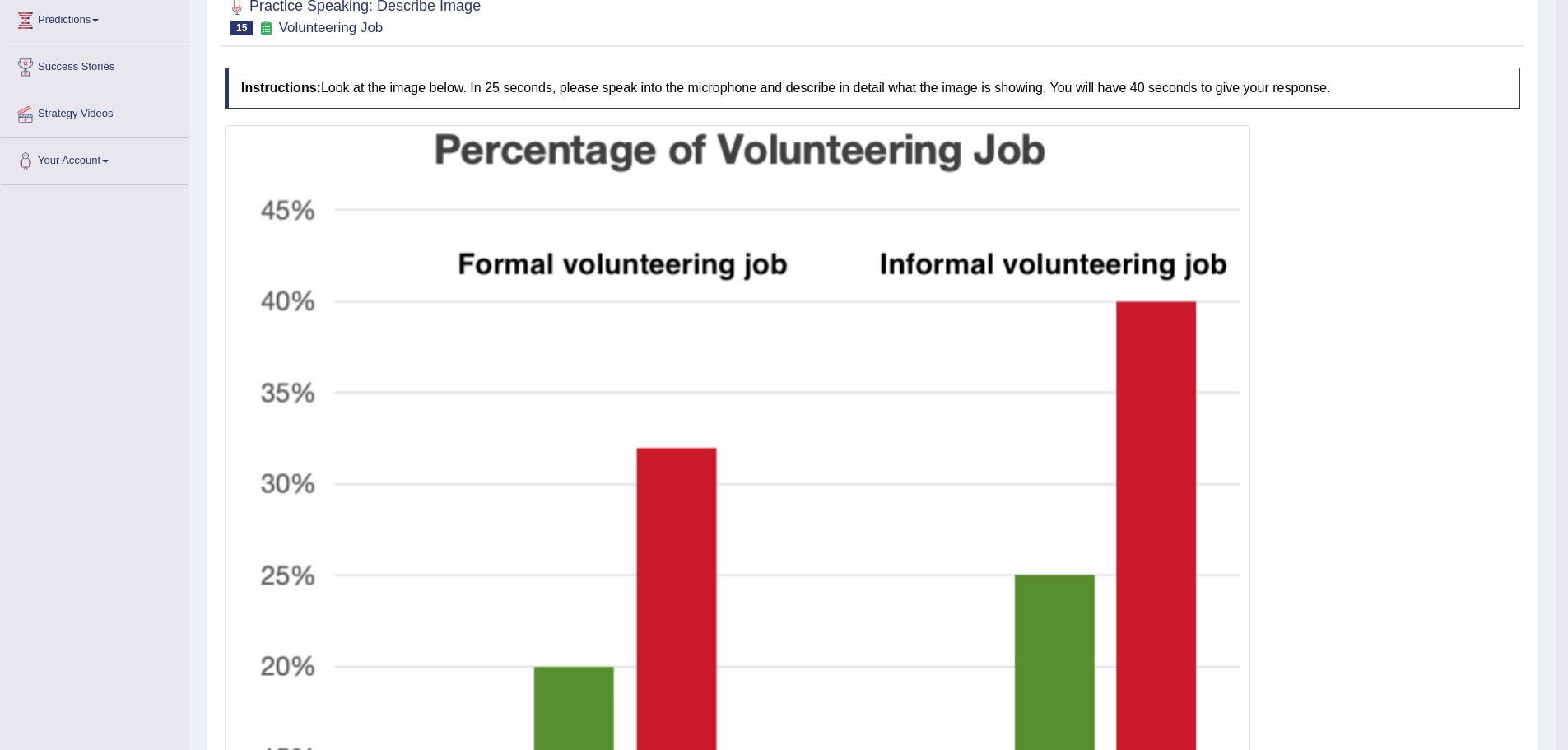
scroll to position [0, 0]
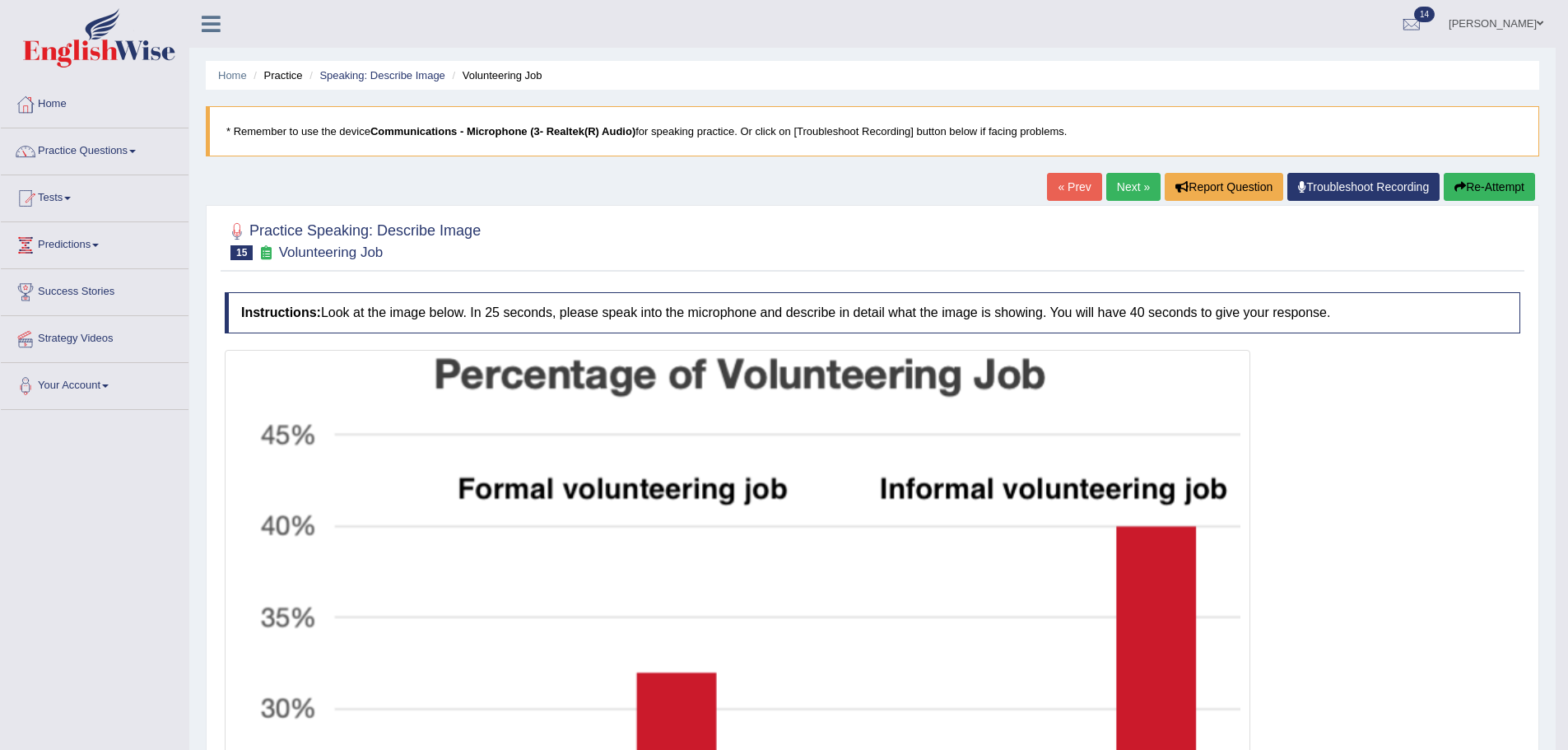
click at [1123, 198] on link "Next »" at bounding box center [1133, 187] width 54 height 28
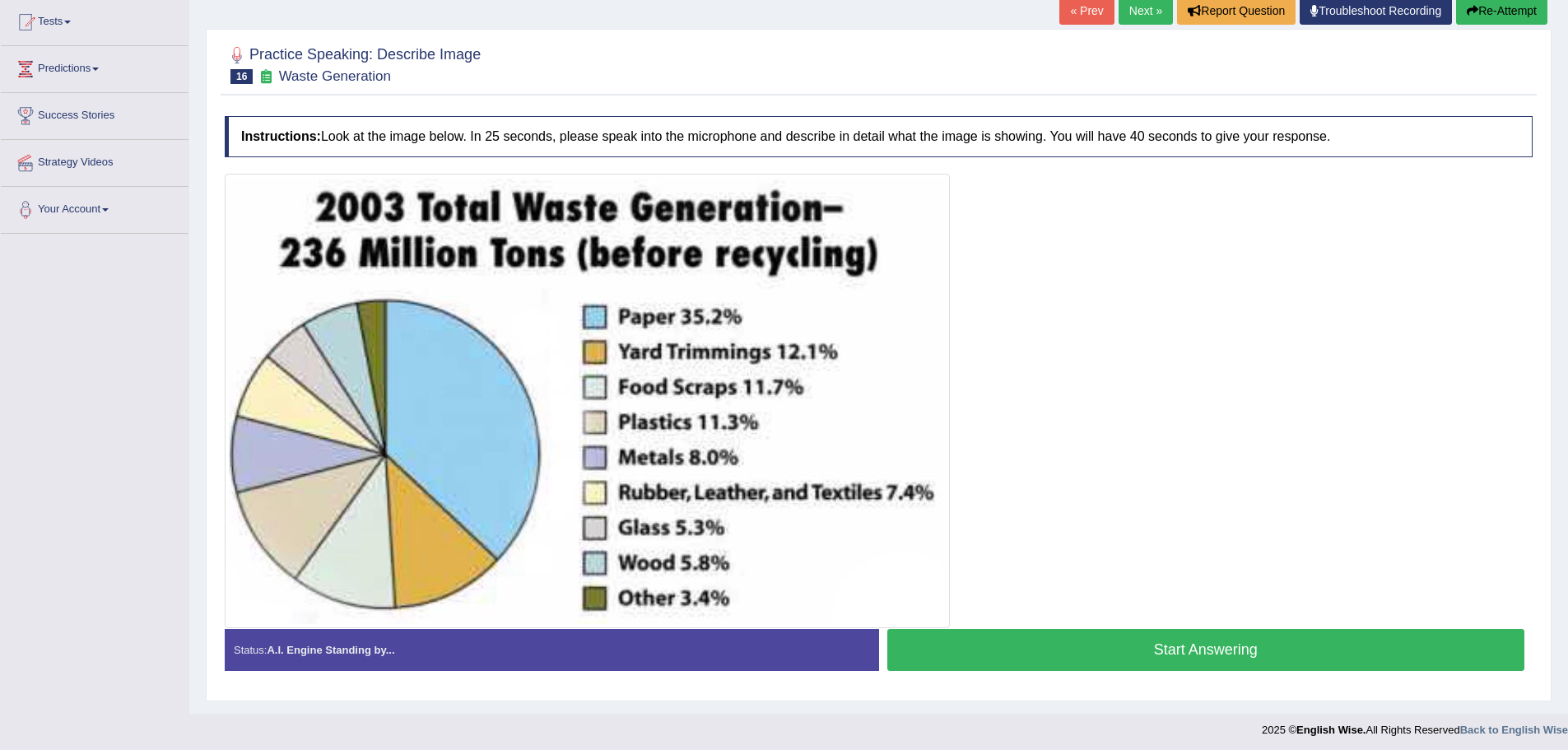
scroll to position [181, 0]
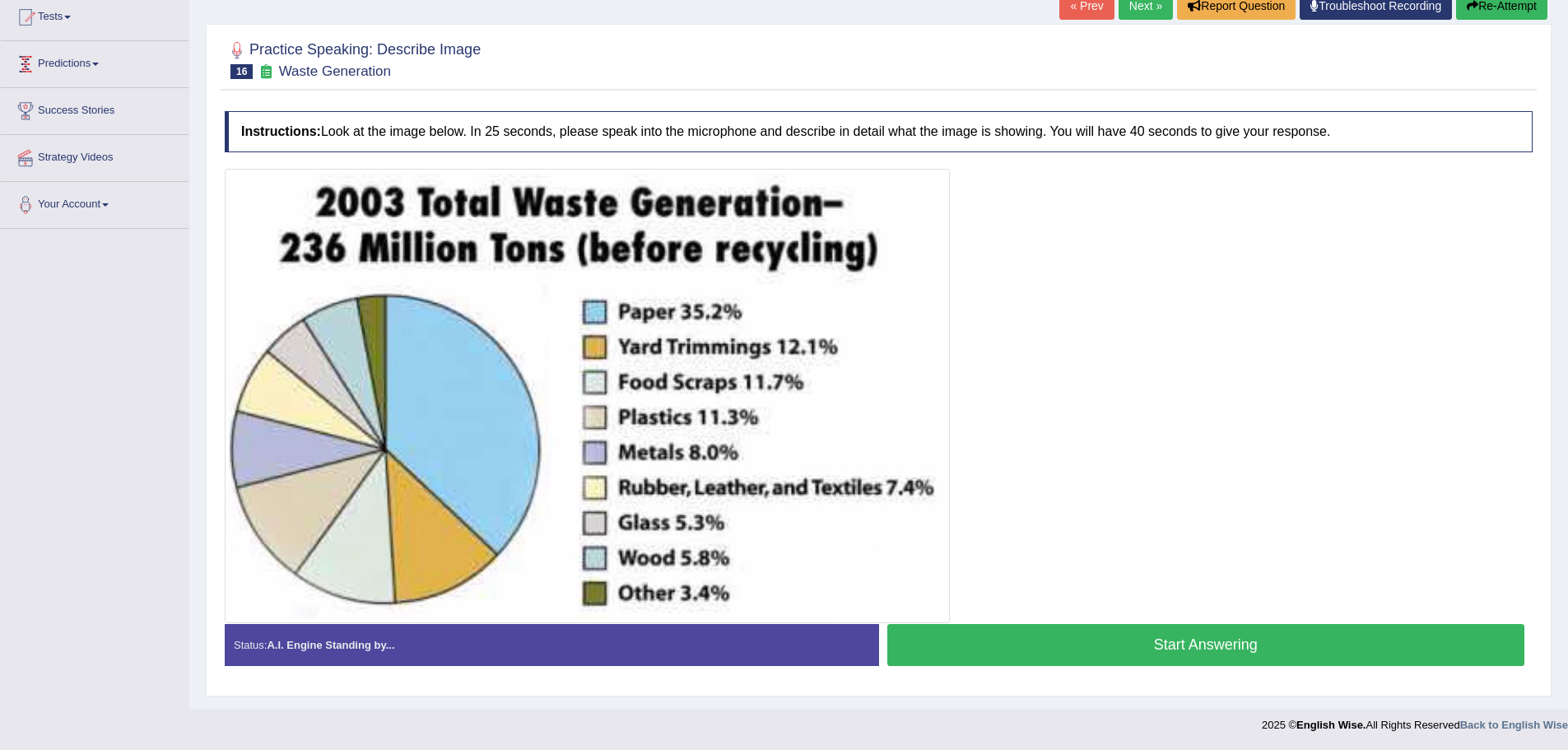
click at [1056, 629] on button "Start Answering" at bounding box center [1206, 645] width 638 height 42
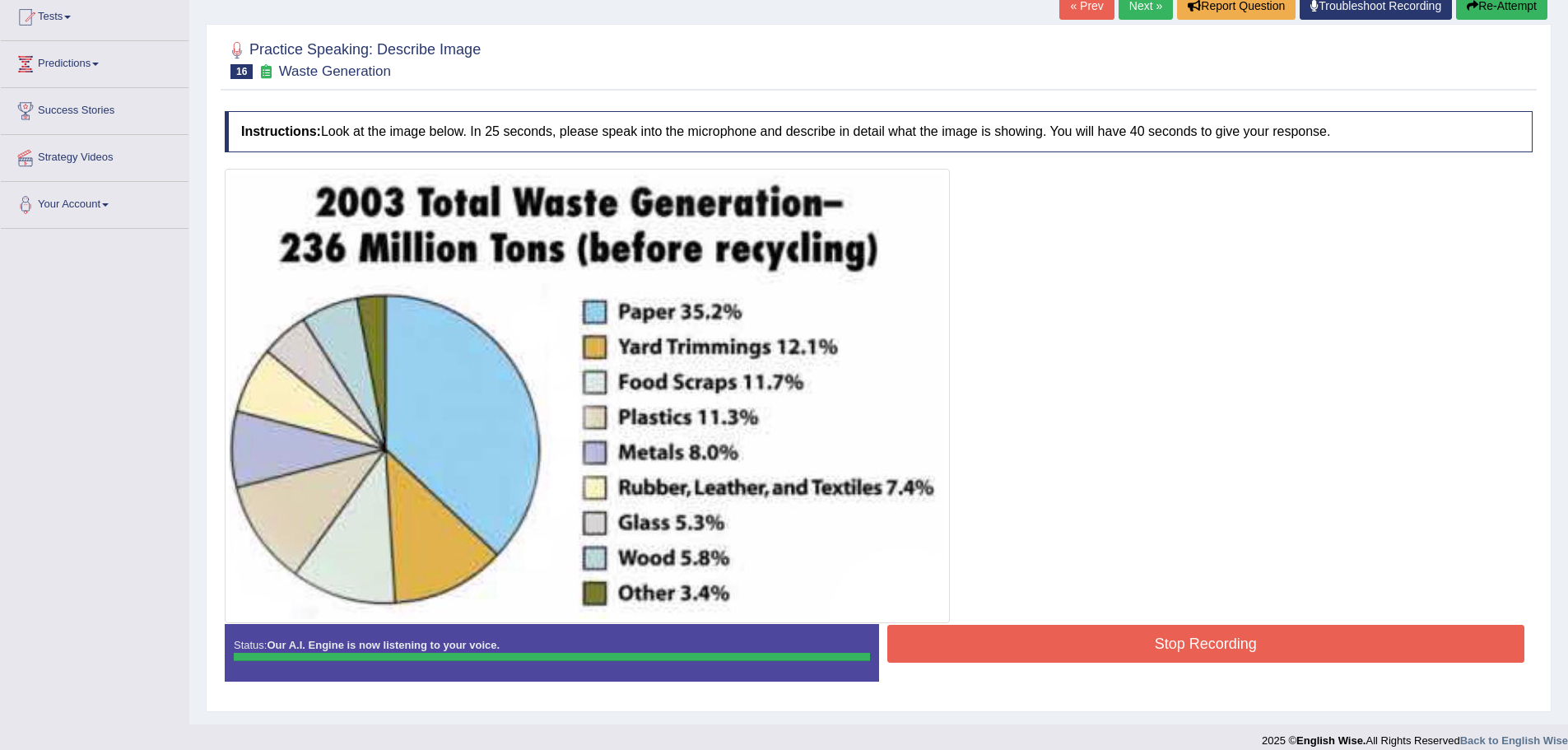
click at [1191, 623] on div "Created with Highcharts 7.1.2 Great Too slow Too fast Time Speech pace meter: 0…" at bounding box center [1210, 623] width 663 height 1
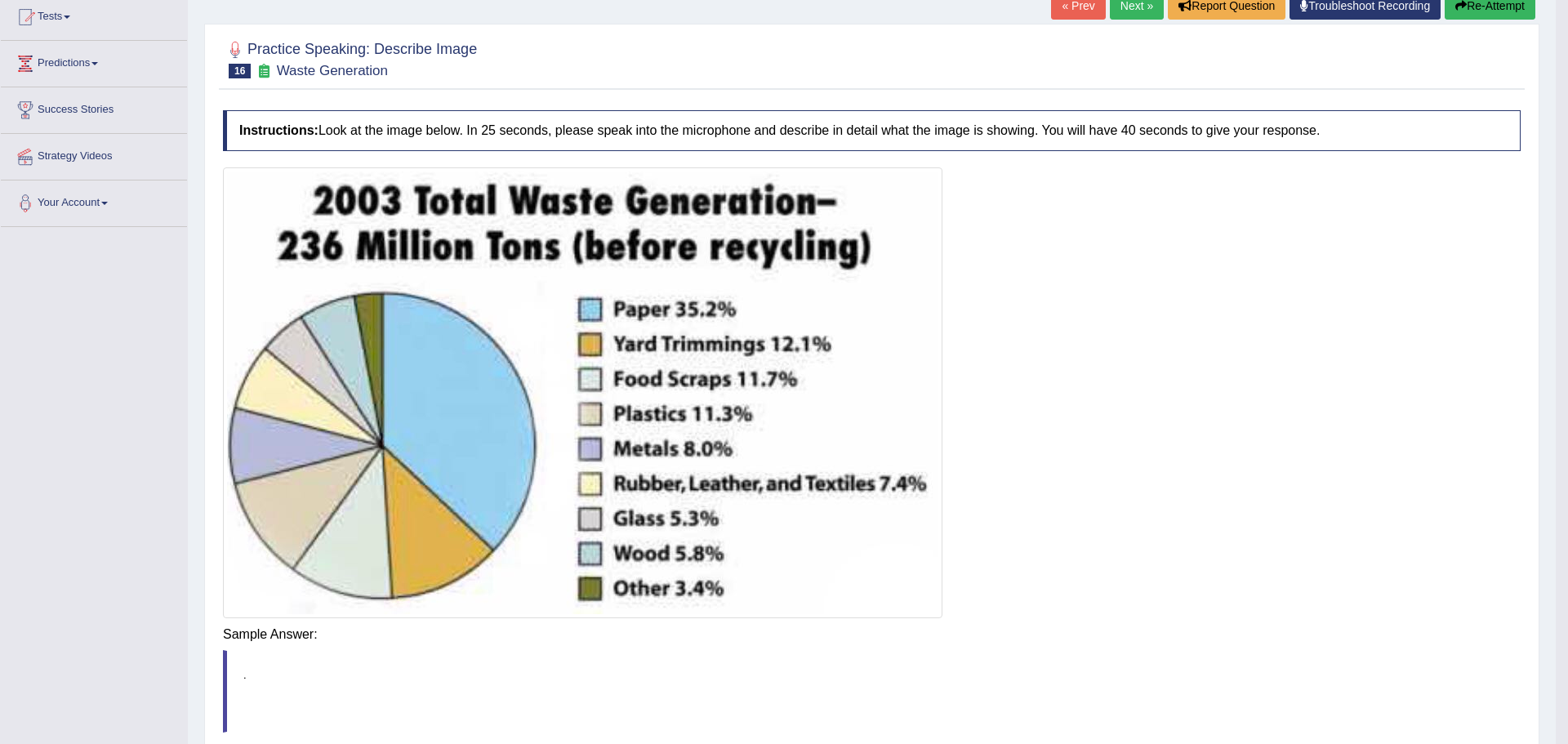
click at [1184, 625] on div "Instructions: Look at the image below. In 25 seconds, please speak into the mic…" at bounding box center [872, 465] width 1306 height 725
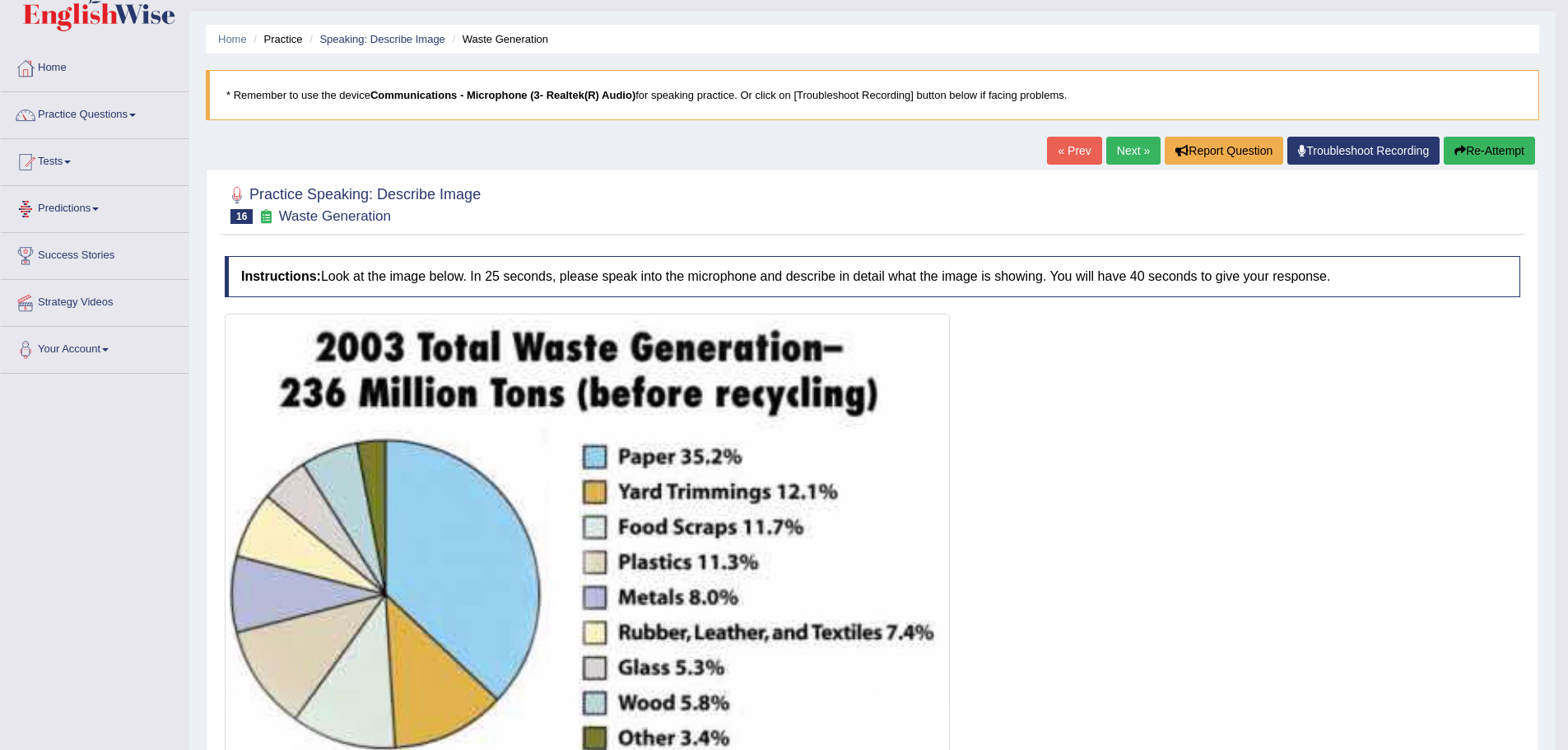
scroll to position [0, 0]
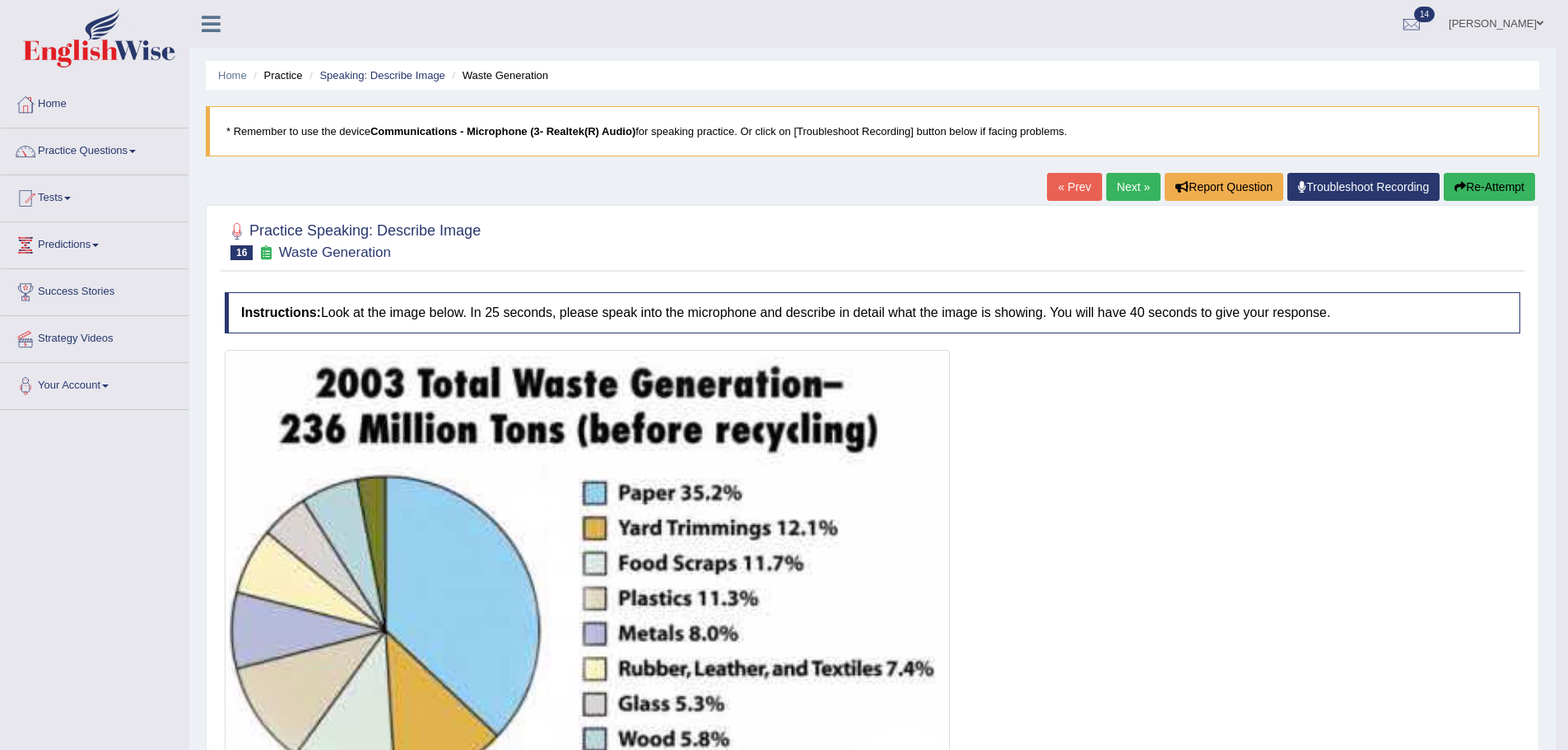
click at [1472, 180] on button "Re-Attempt" at bounding box center [1489, 187] width 91 height 28
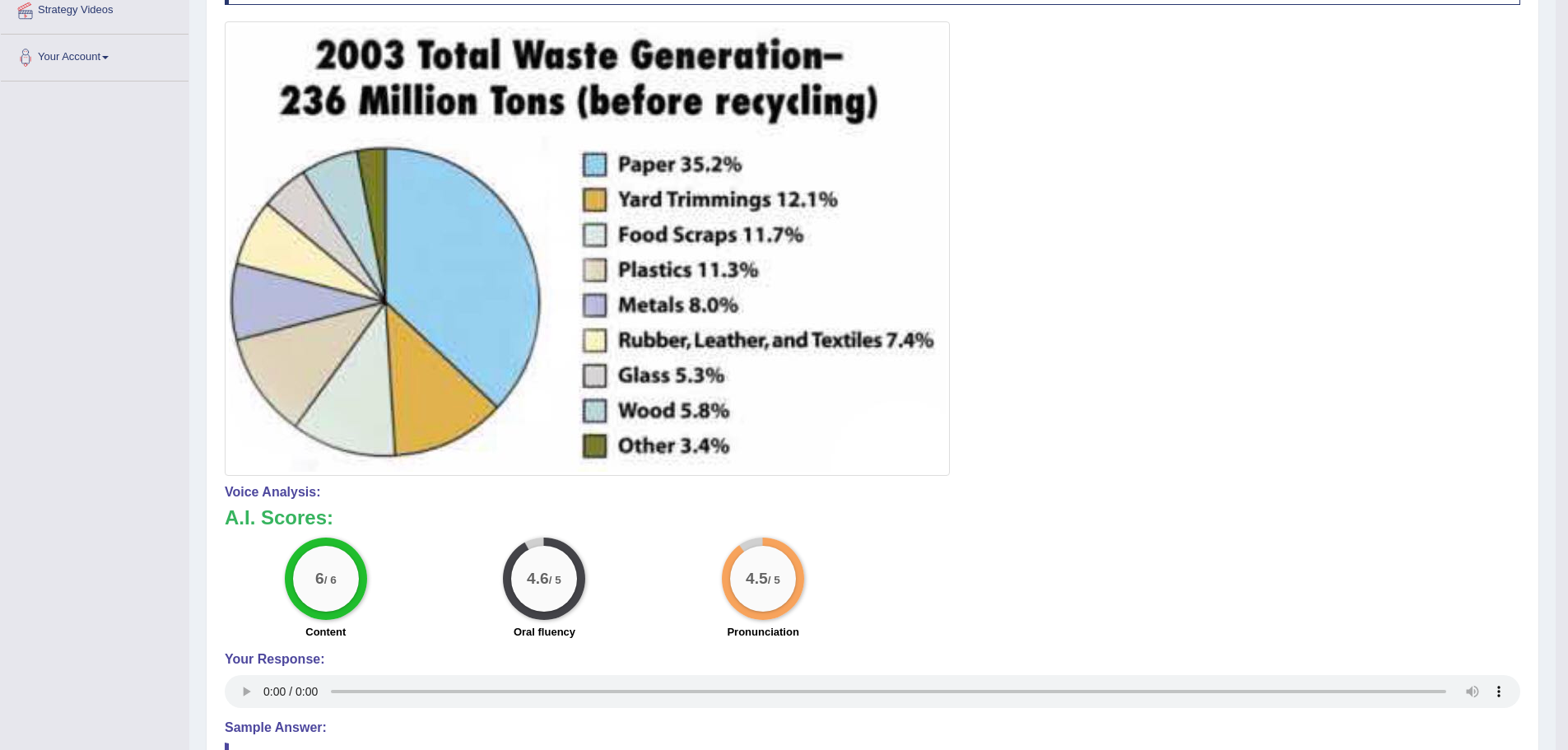
scroll to position [330, 0]
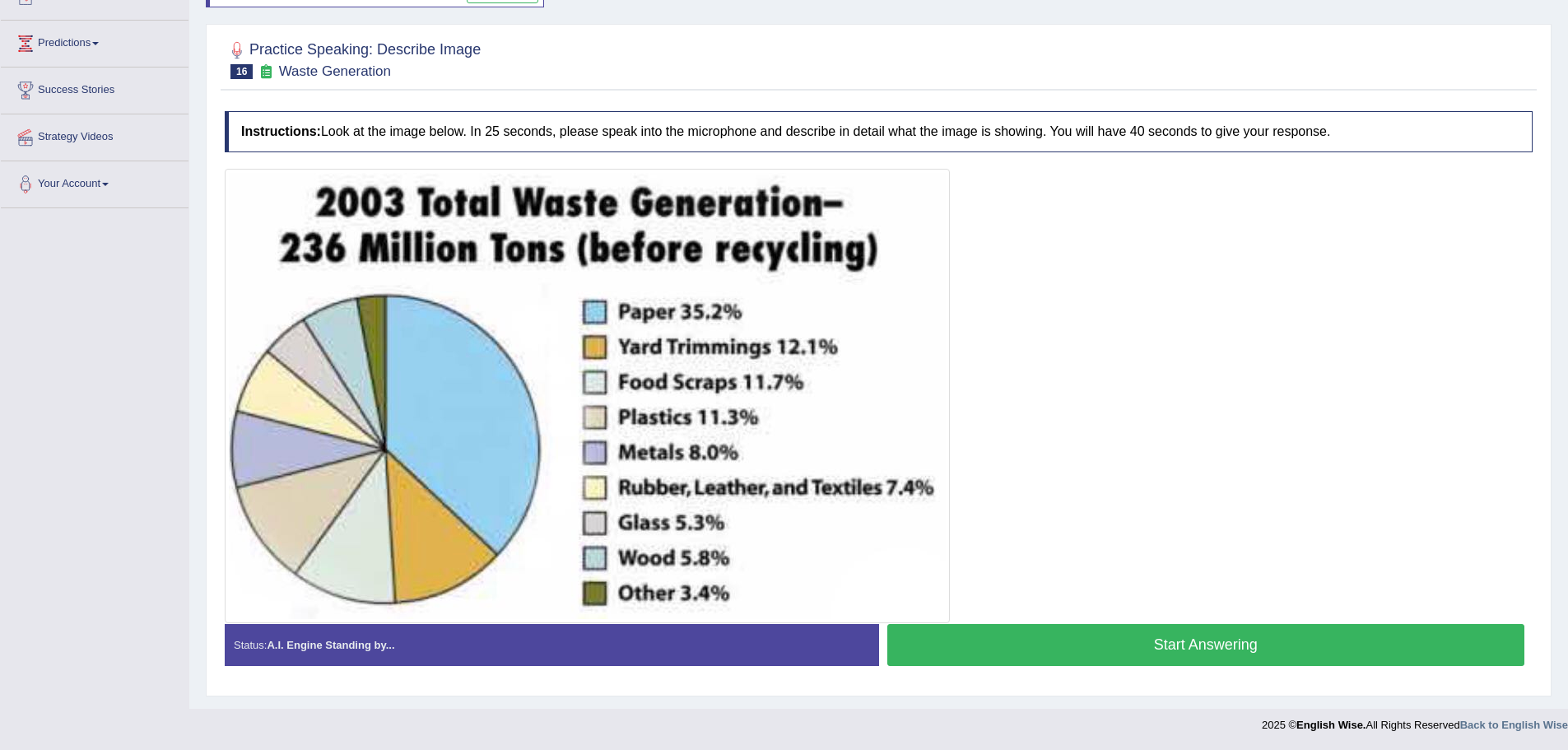
click at [1152, 639] on button "Start Answering" at bounding box center [1206, 645] width 638 height 42
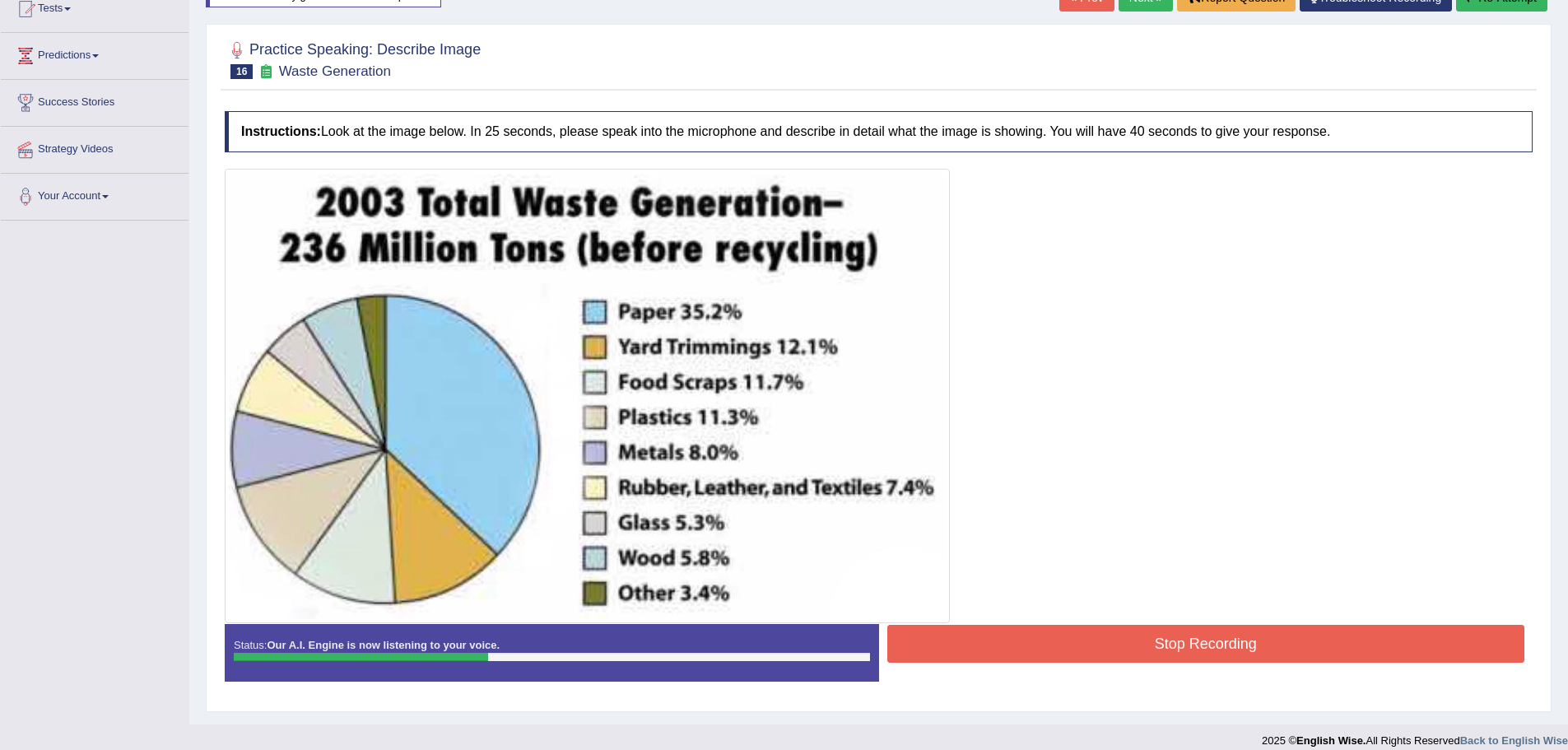
click at [1140, 645] on button "Stop Recording" at bounding box center [1206, 644] width 638 height 38
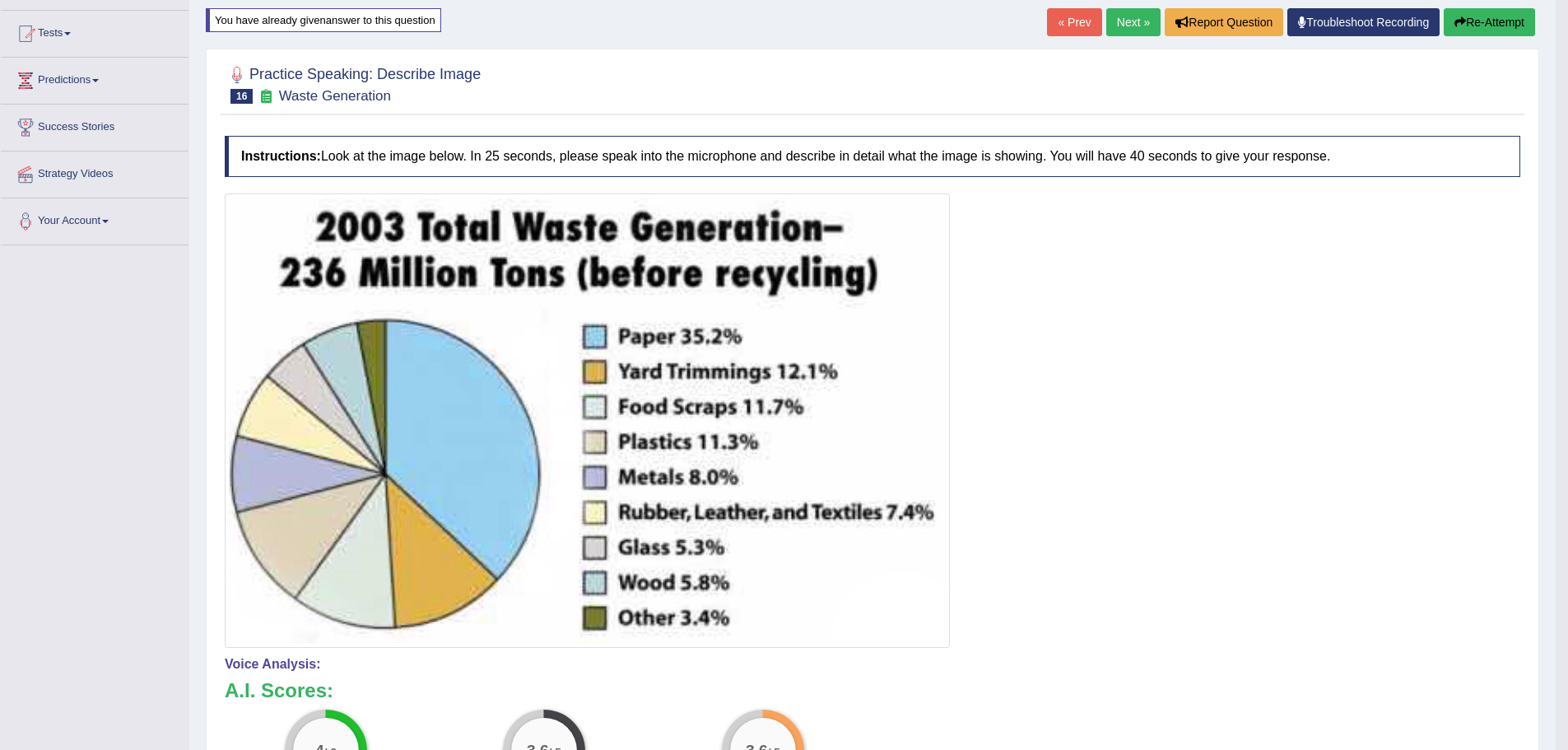
scroll to position [0, 0]
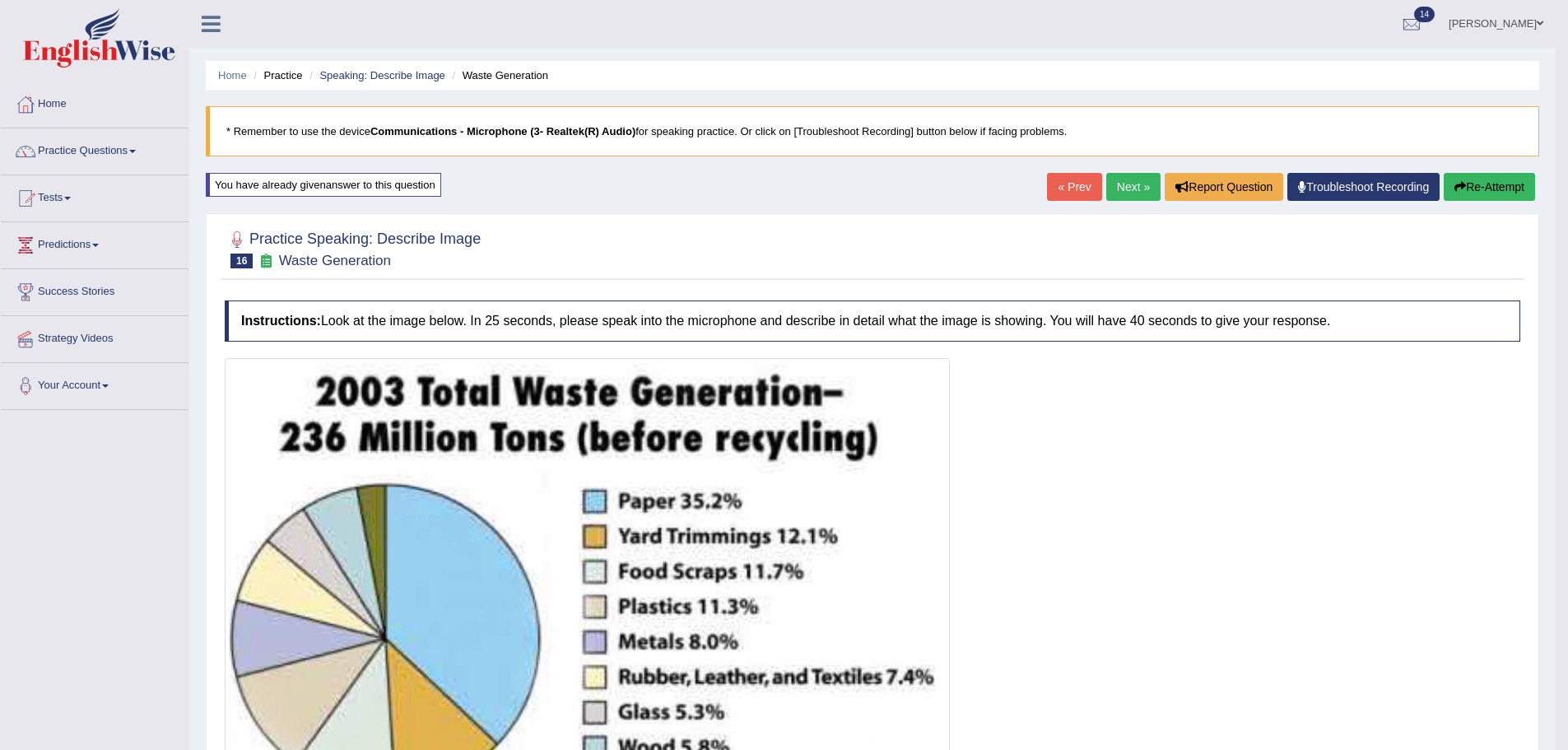
click at [1498, 188] on button "Re-Attempt" at bounding box center [1489, 187] width 91 height 28
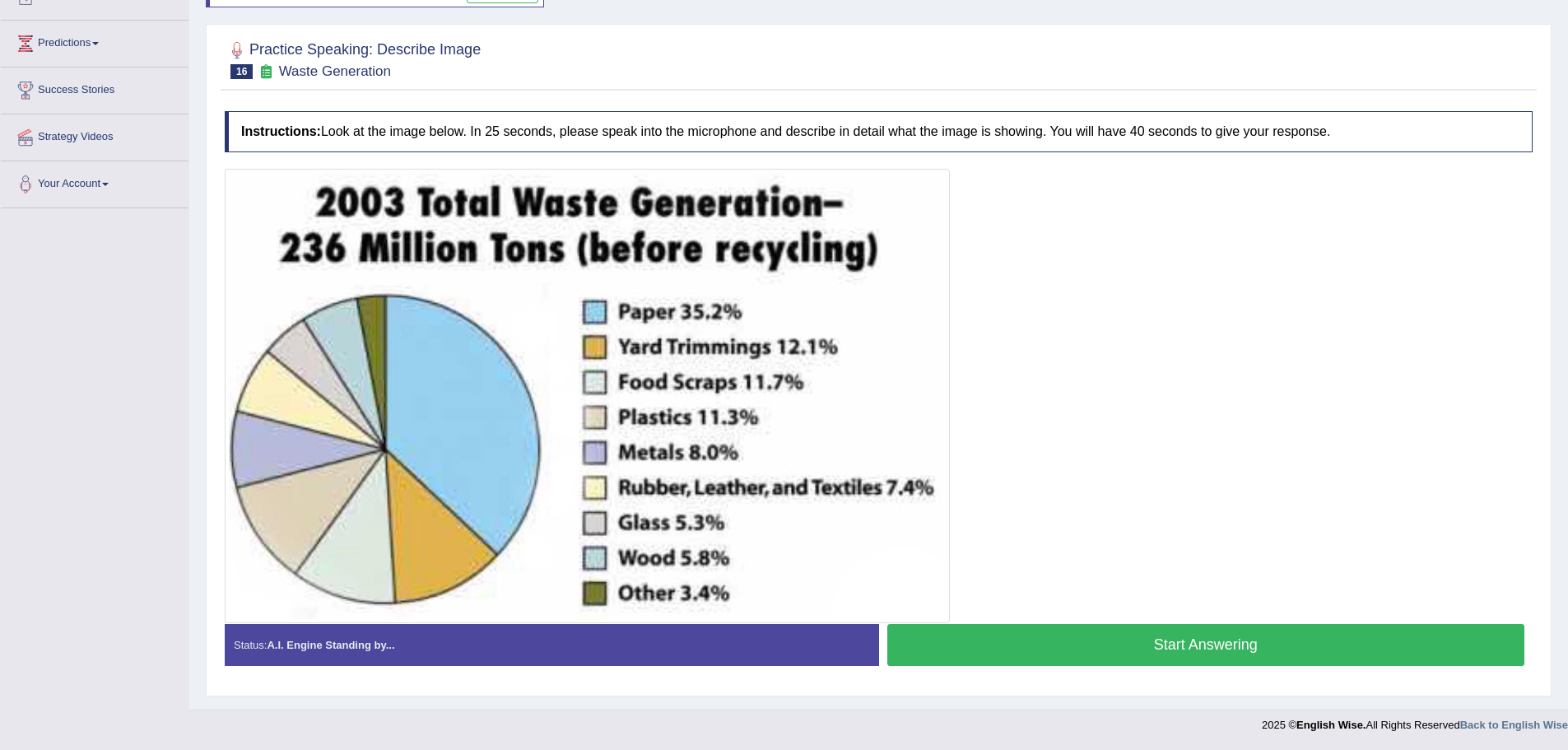
click at [1141, 650] on button "Start Answering" at bounding box center [1206, 645] width 638 height 42
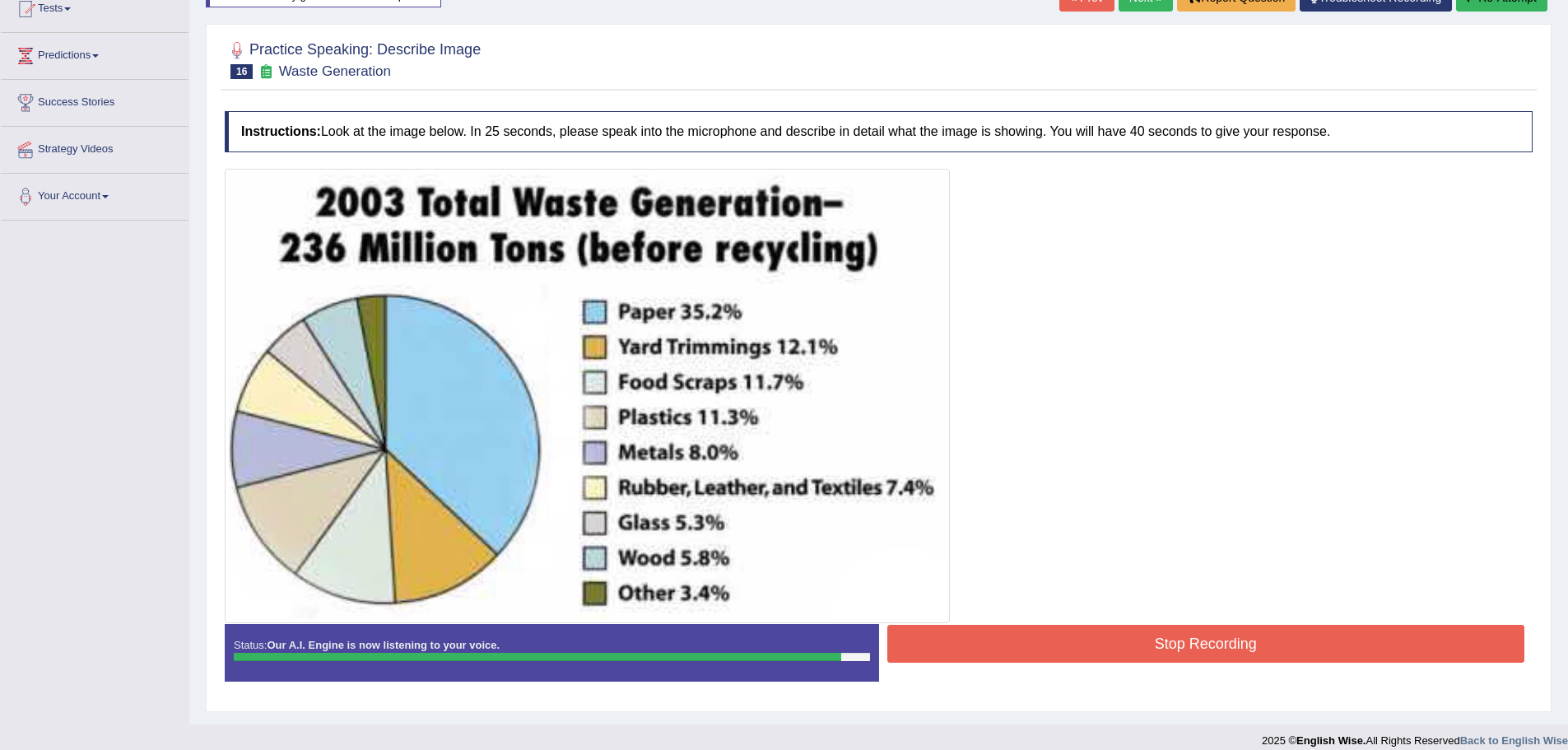
click at [1168, 657] on button "Stop Recording" at bounding box center [1206, 644] width 638 height 38
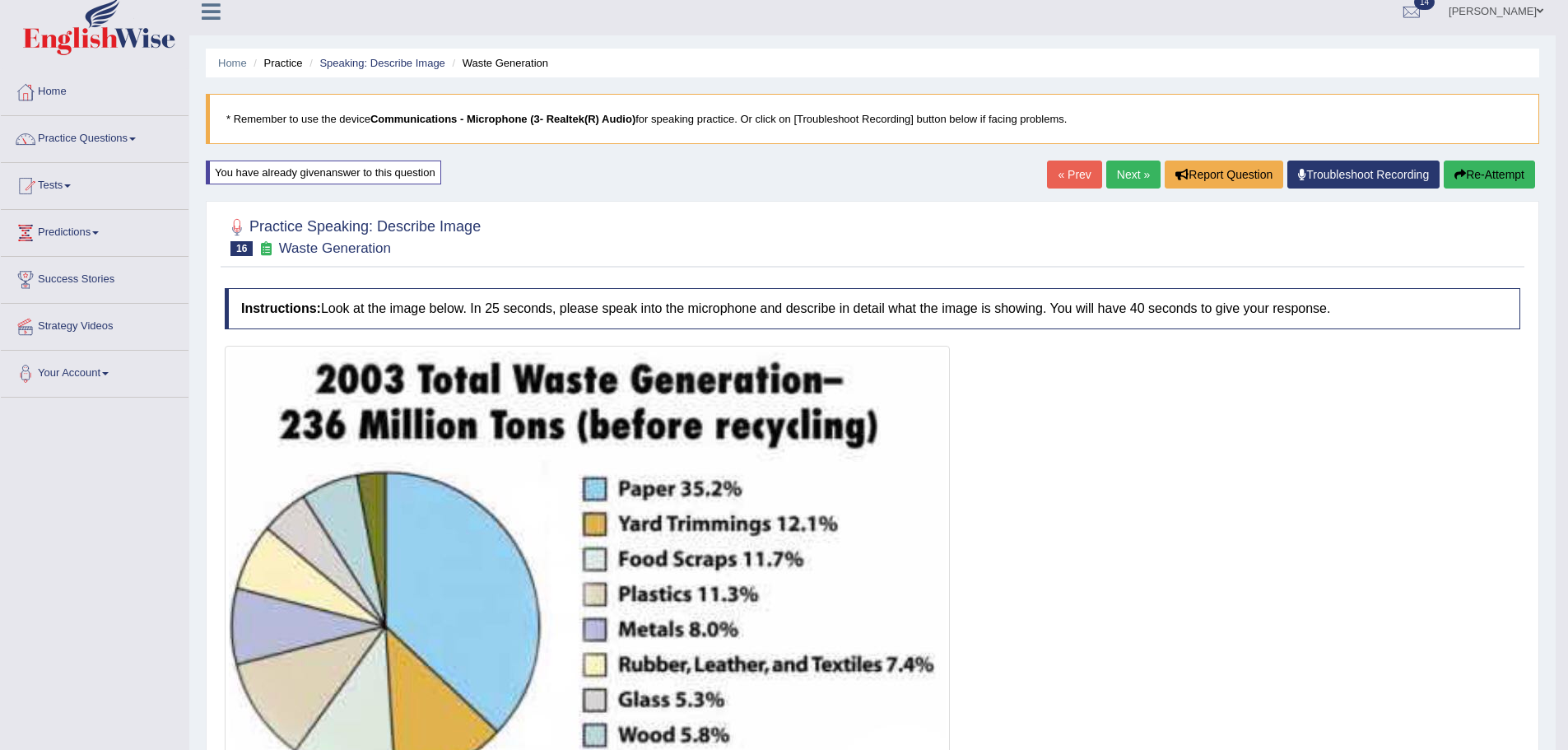
scroll to position [0, 0]
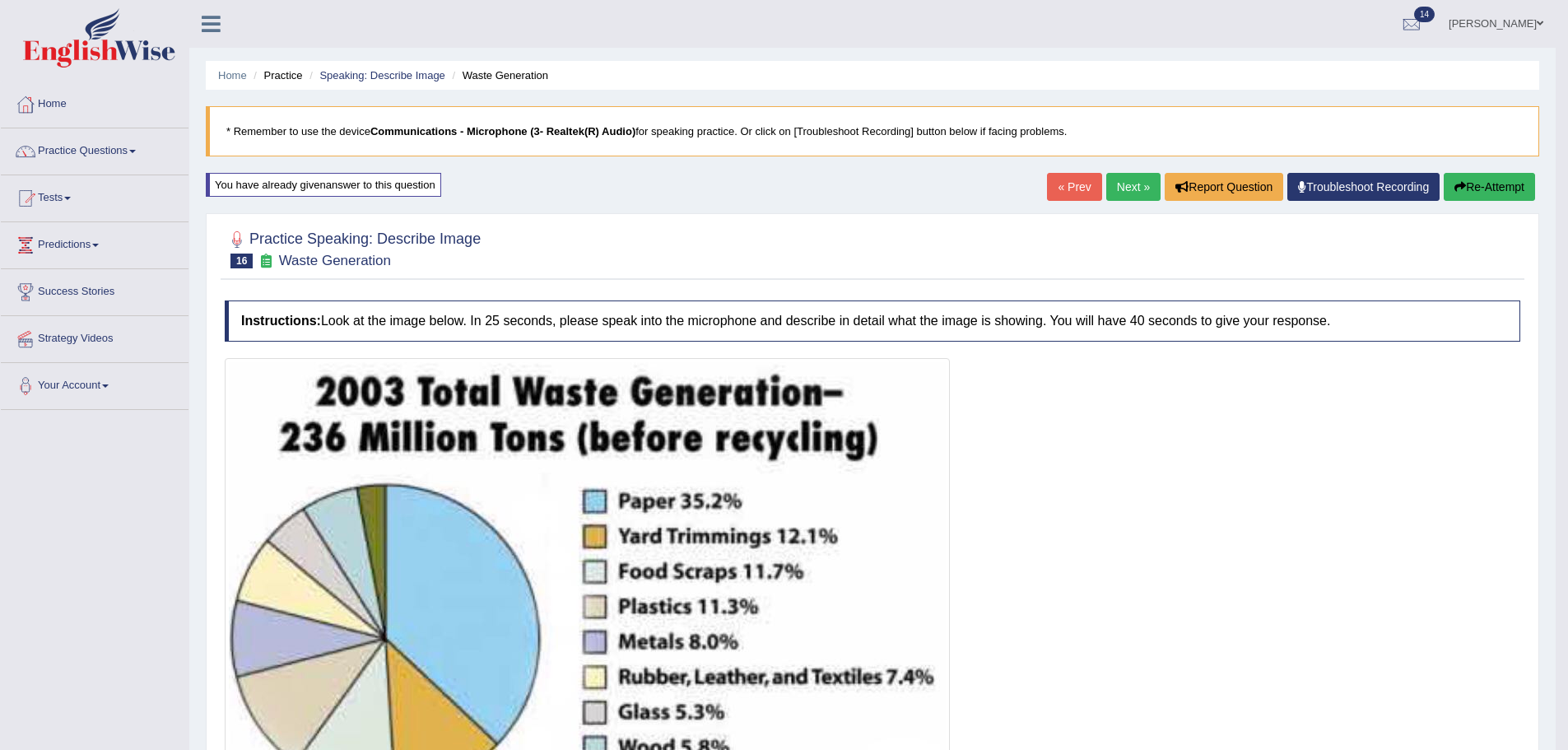
click at [1130, 186] on link "Next »" at bounding box center [1133, 187] width 54 height 28
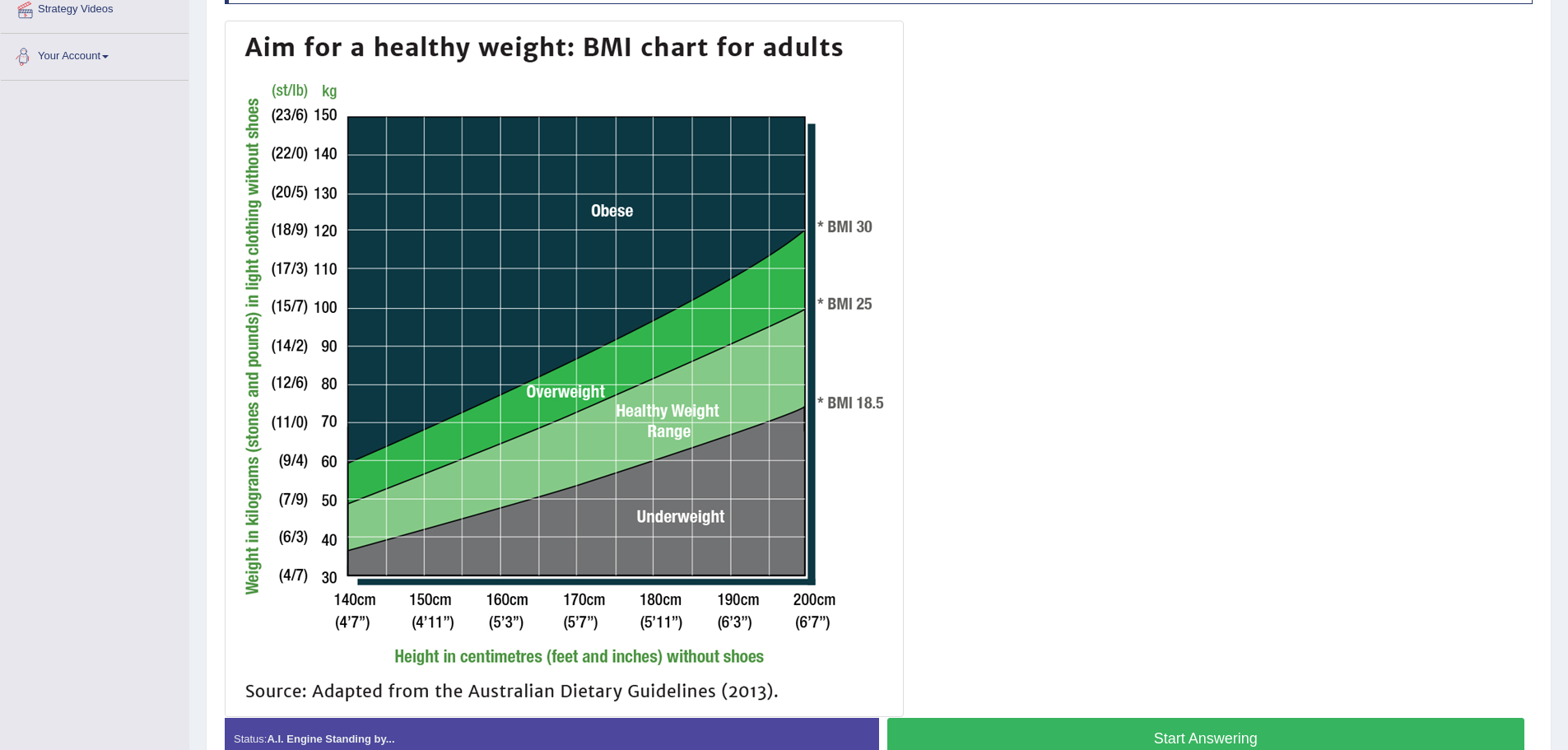
scroll to position [412, 0]
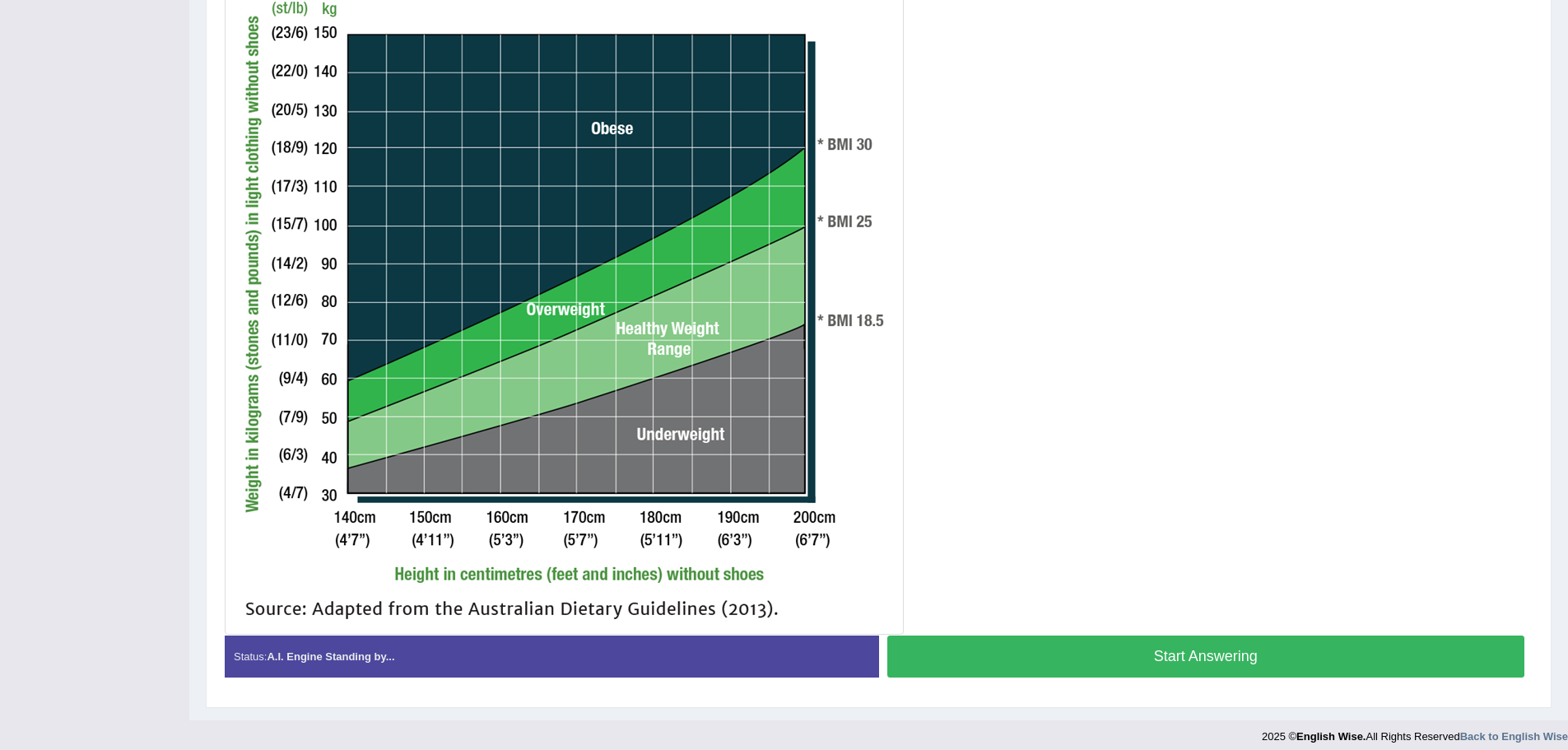
click at [1163, 663] on button "Start Answering" at bounding box center [1206, 657] width 638 height 42
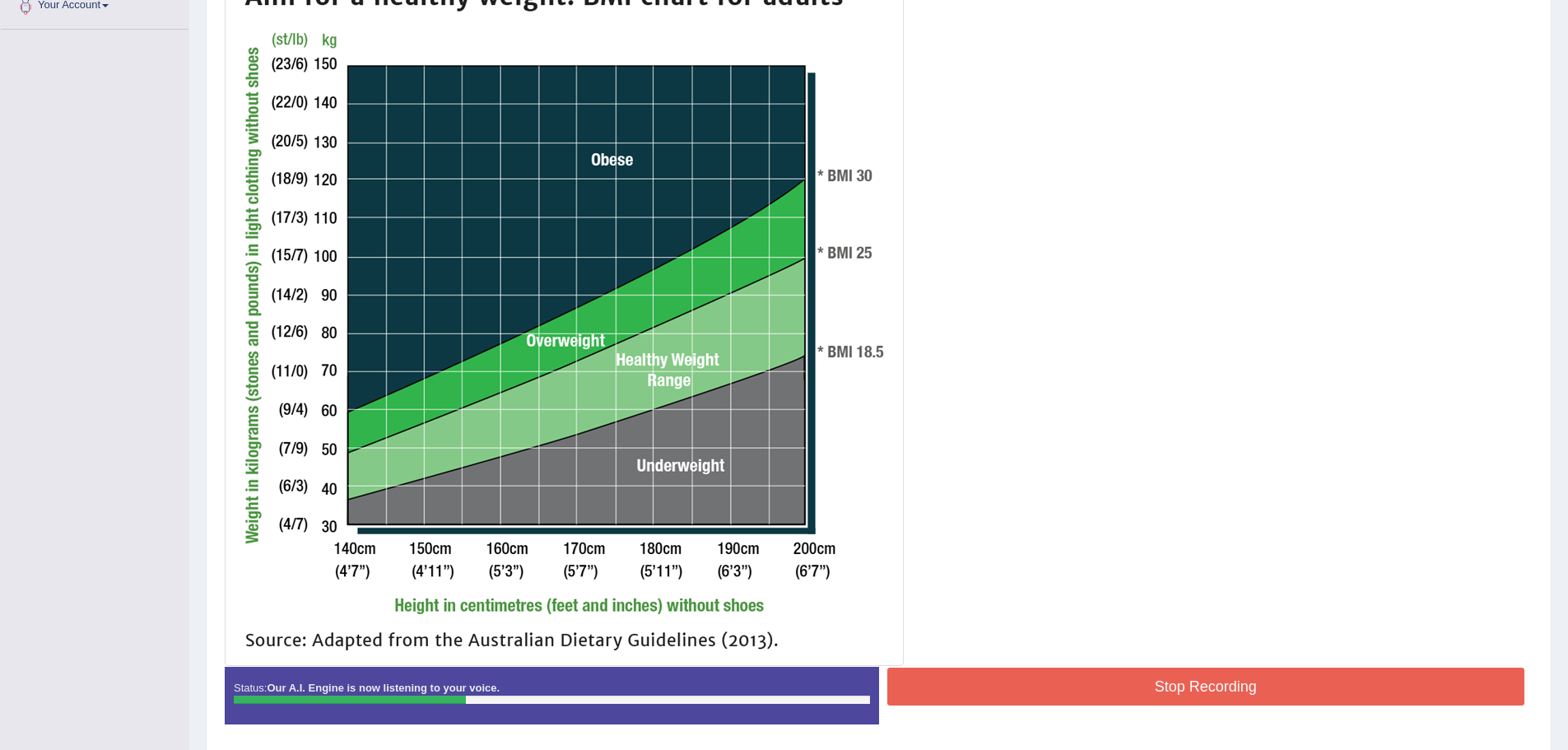
scroll to position [439, 0]
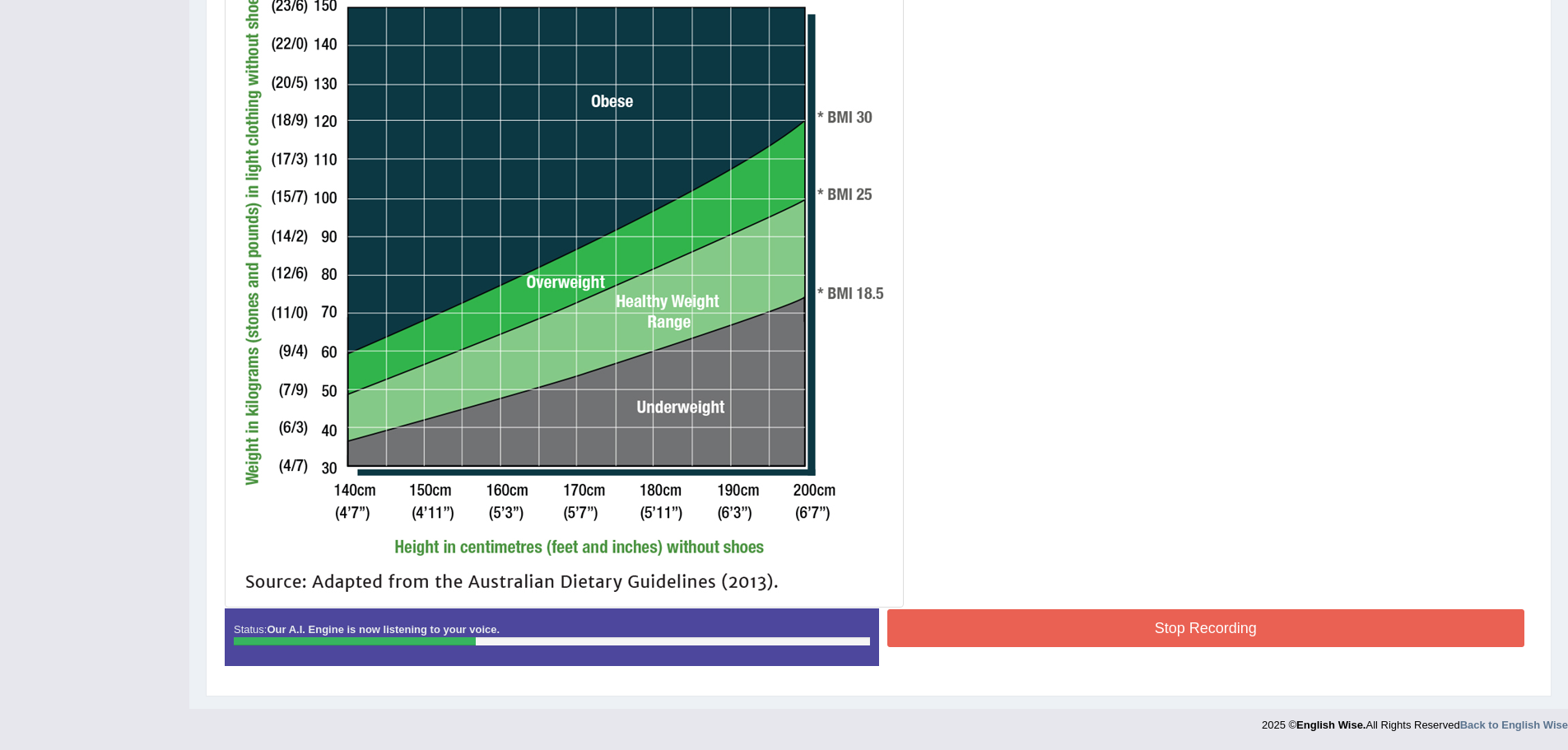
click at [1162, 611] on button "Stop Recording" at bounding box center [1206, 629] width 638 height 38
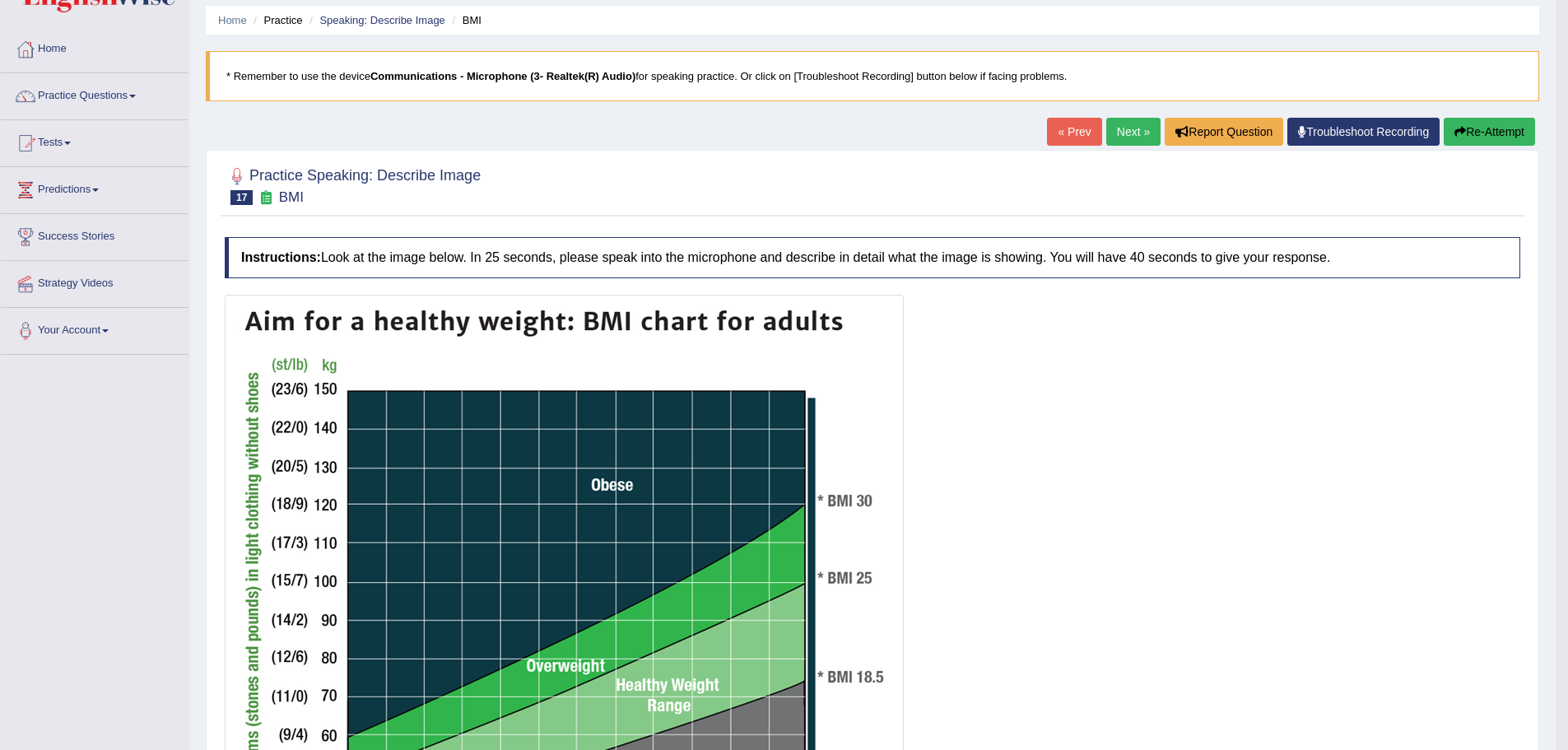
scroll to position [27, 0]
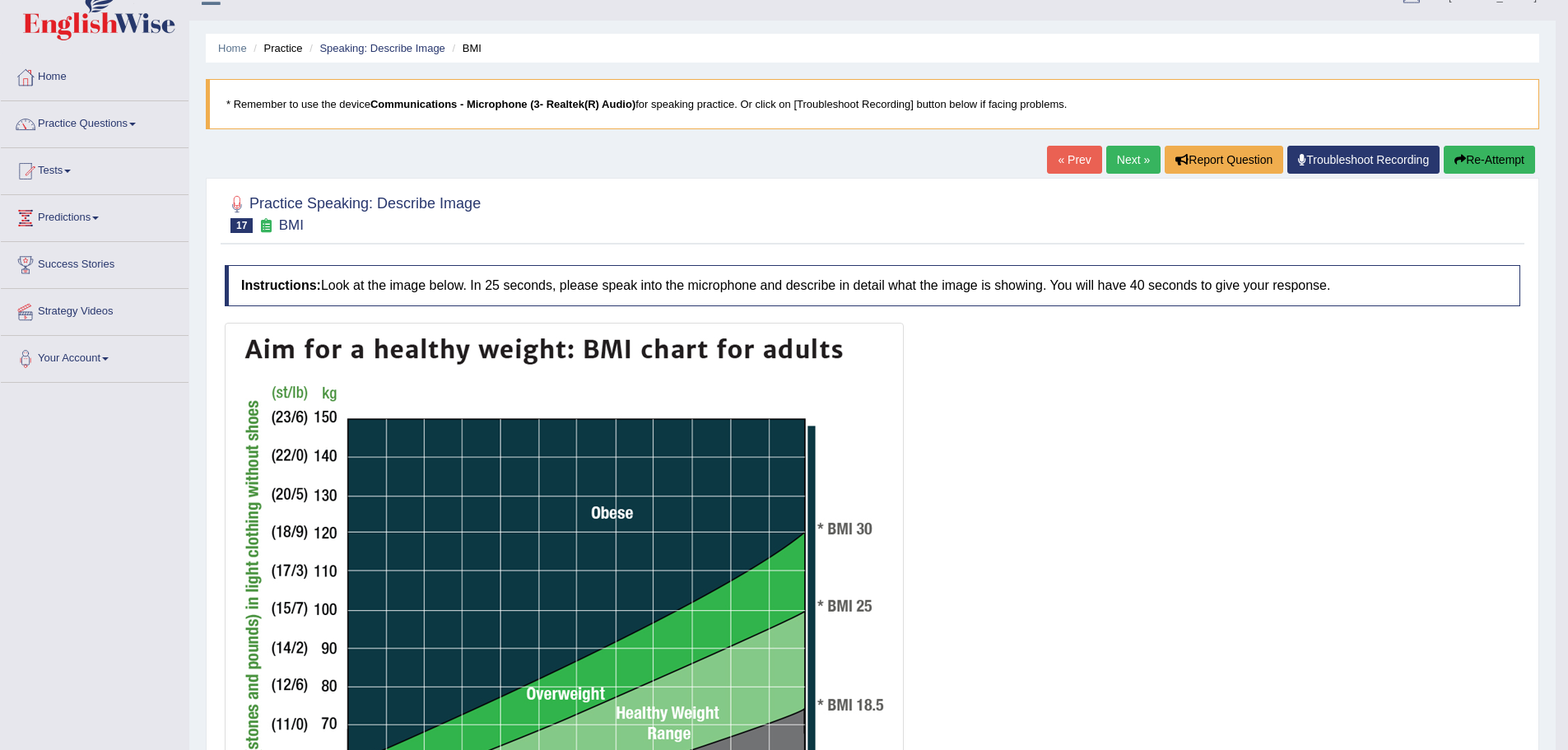
click at [1498, 157] on button "Re-Attempt" at bounding box center [1489, 159] width 91 height 28
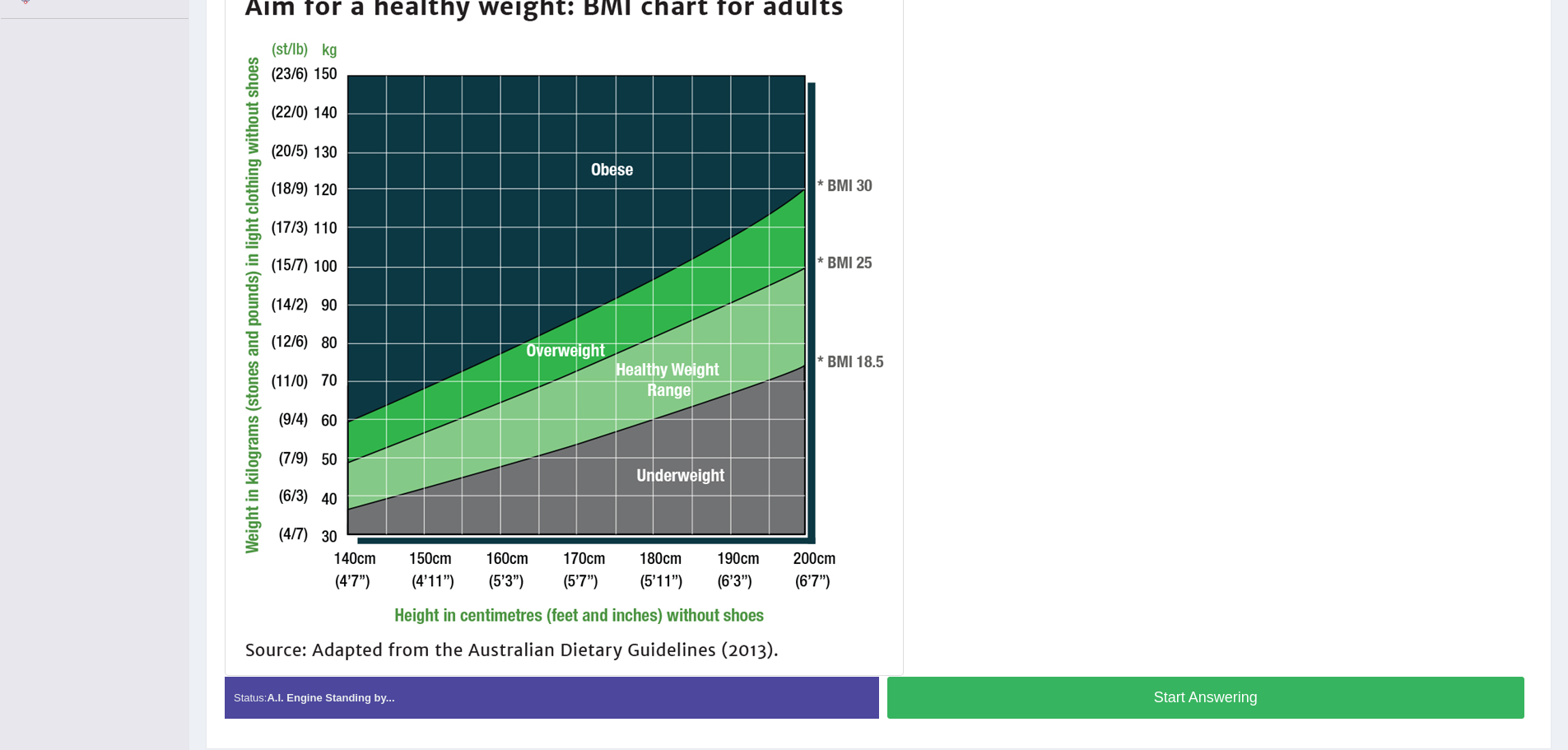
scroll to position [361, 0]
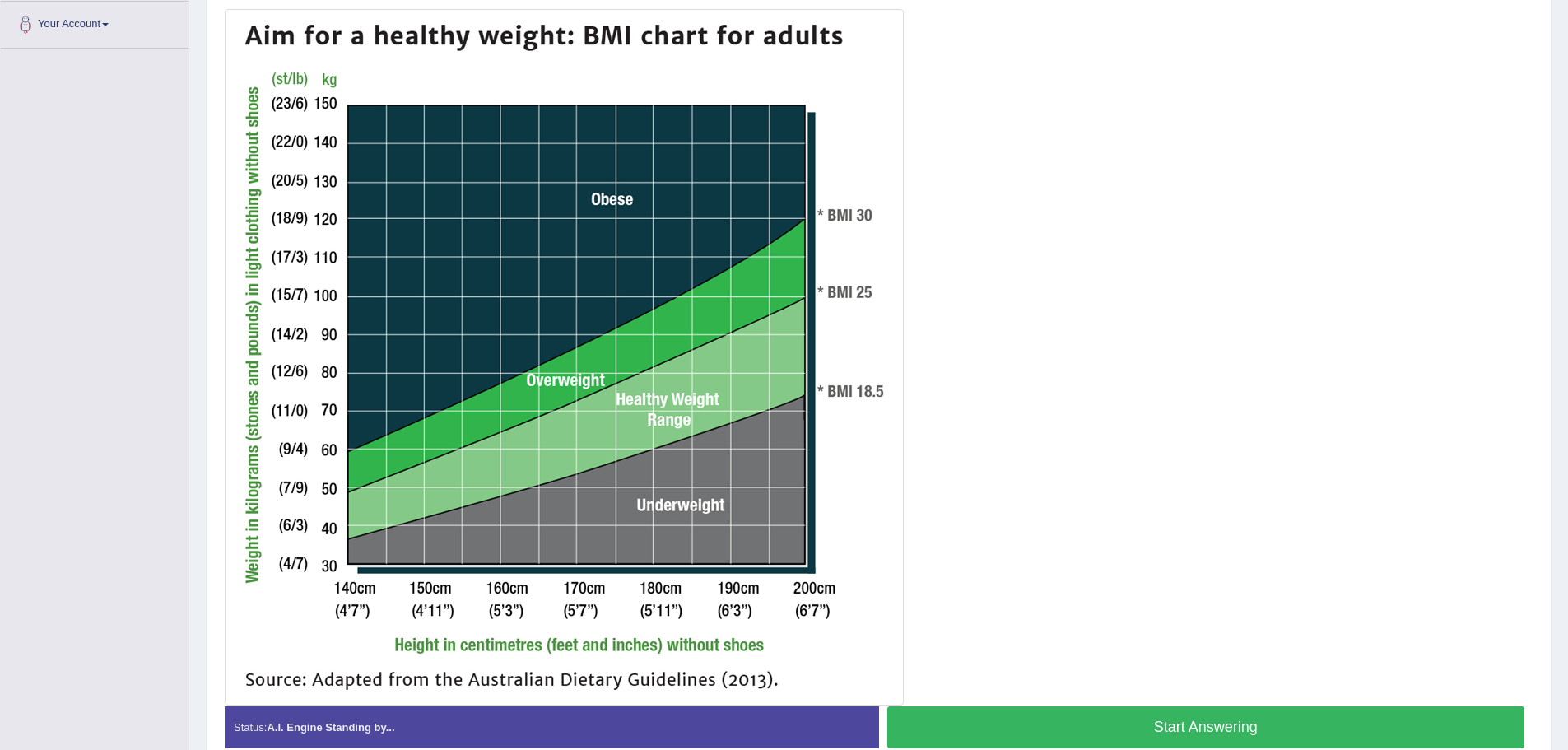
click at [1171, 713] on button "Start Answering" at bounding box center [1206, 727] width 638 height 42
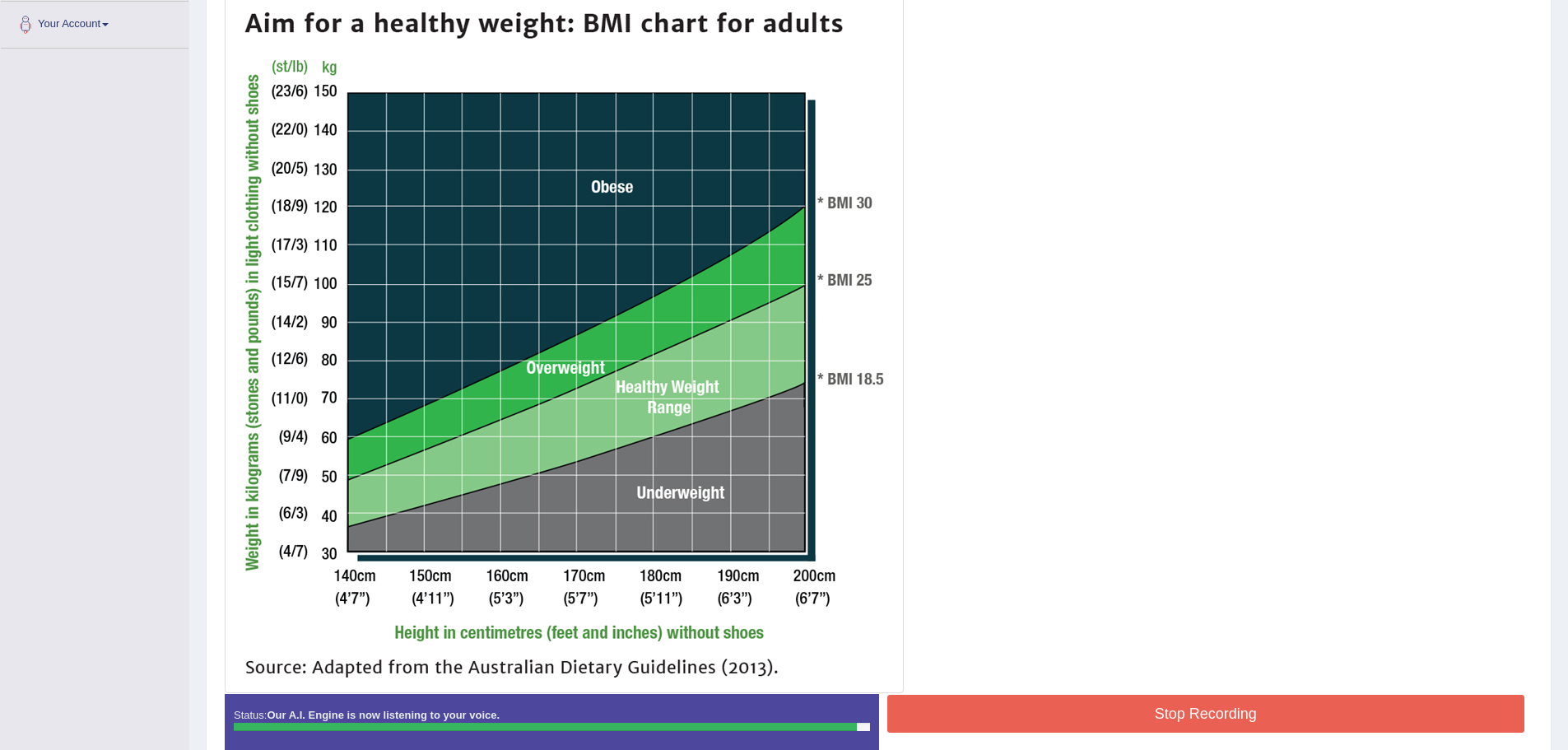
click at [1165, 713] on button "Stop Recording" at bounding box center [1206, 714] width 638 height 38
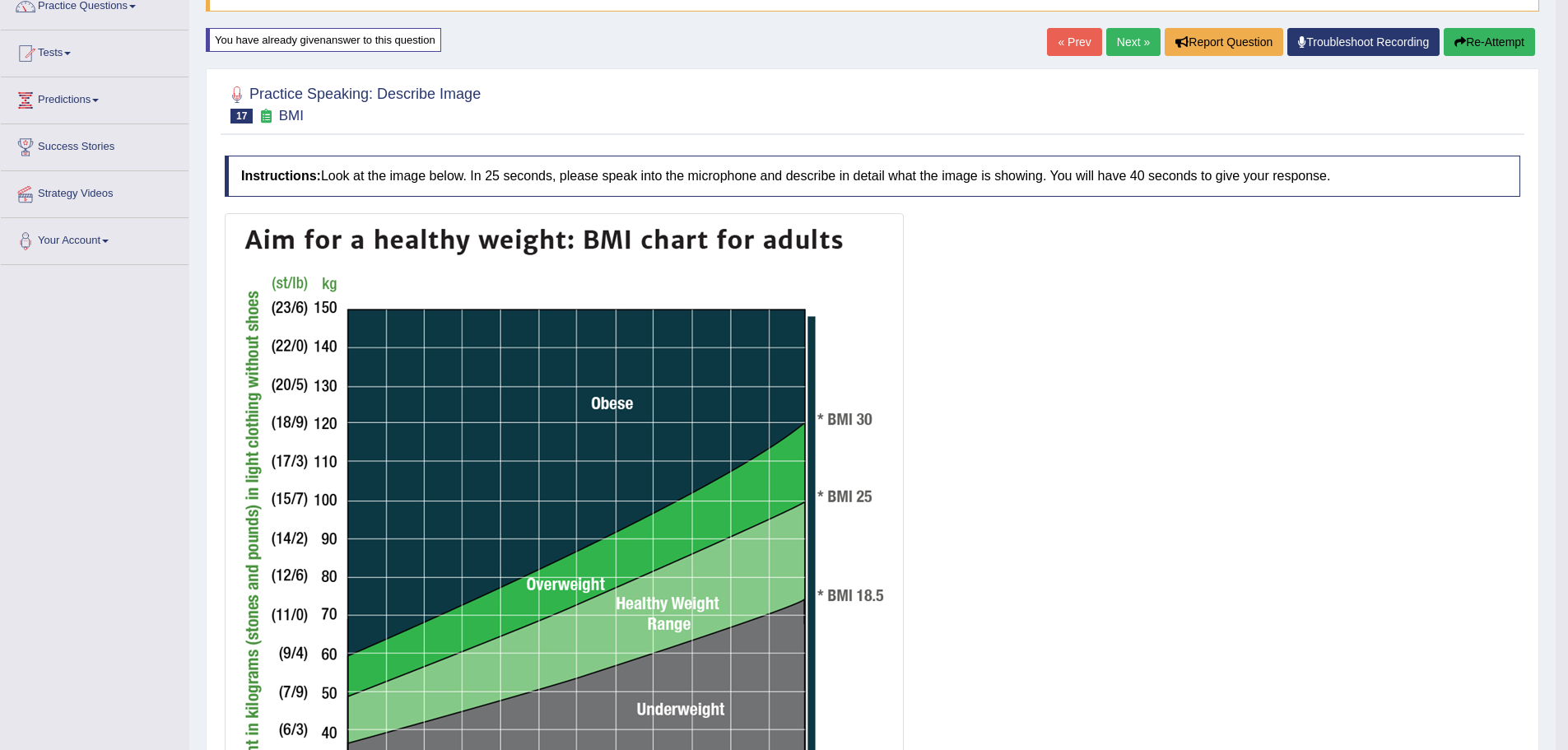
scroll to position [0, 0]
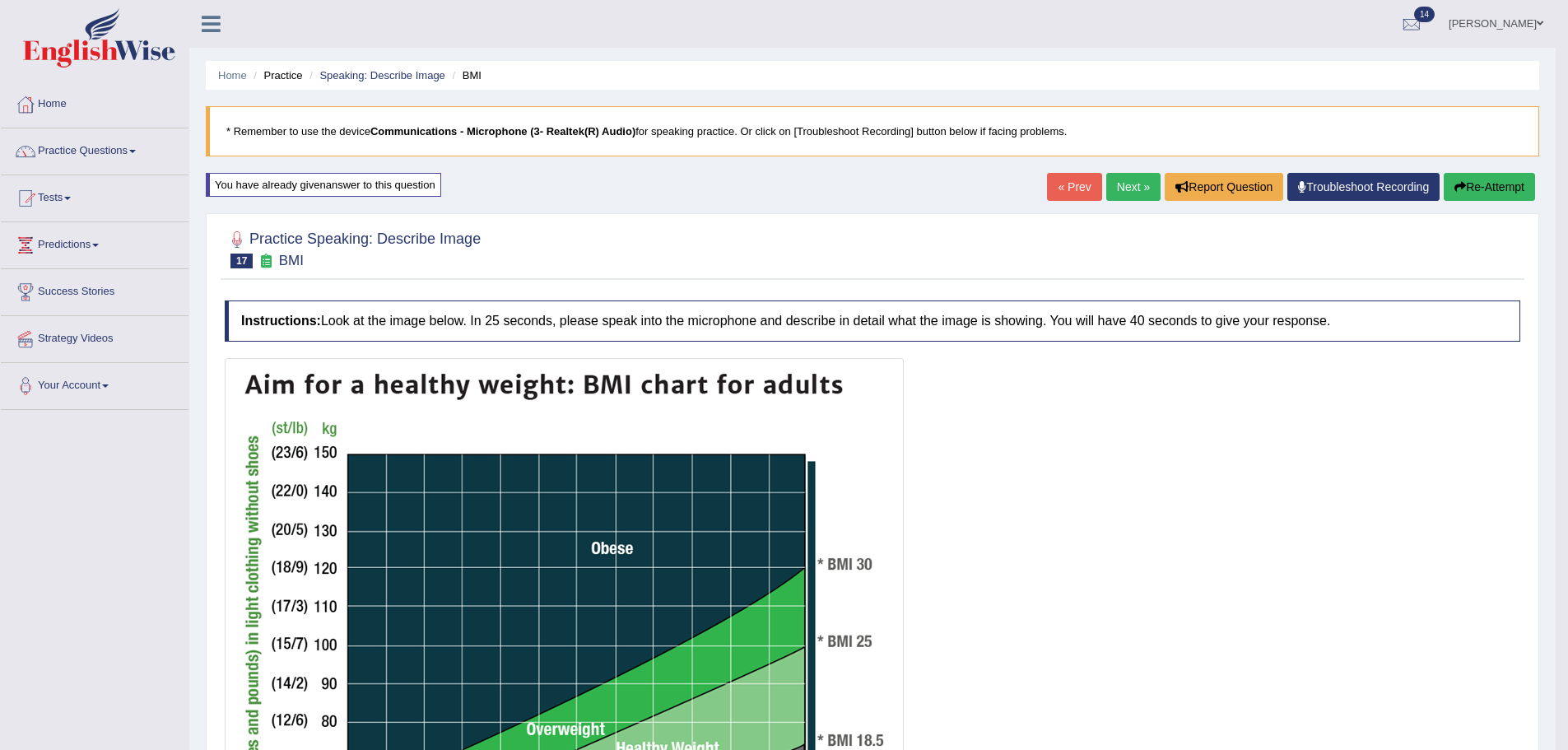
click at [1131, 188] on link "Next »" at bounding box center [1133, 187] width 54 height 28
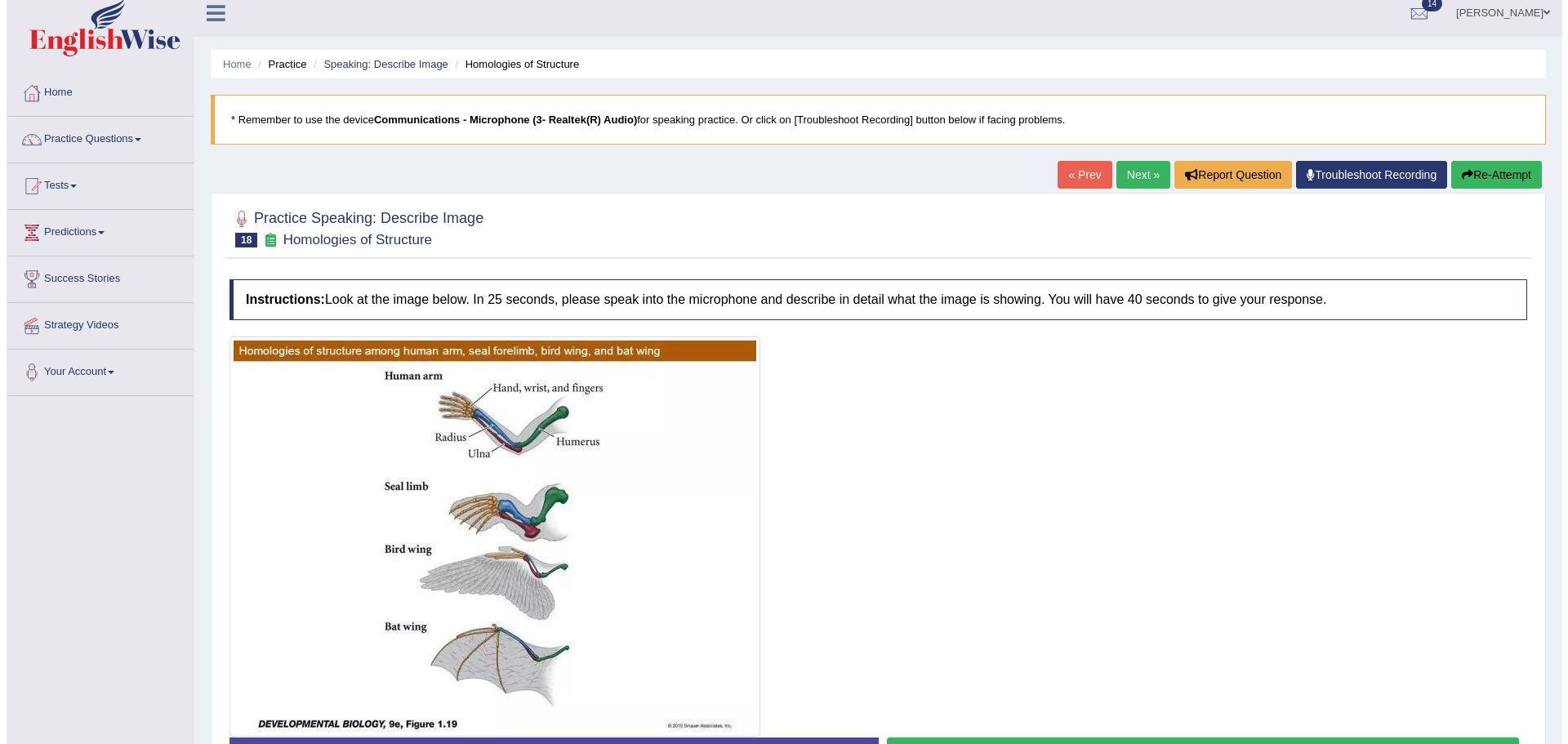
scroll to position [129, 0]
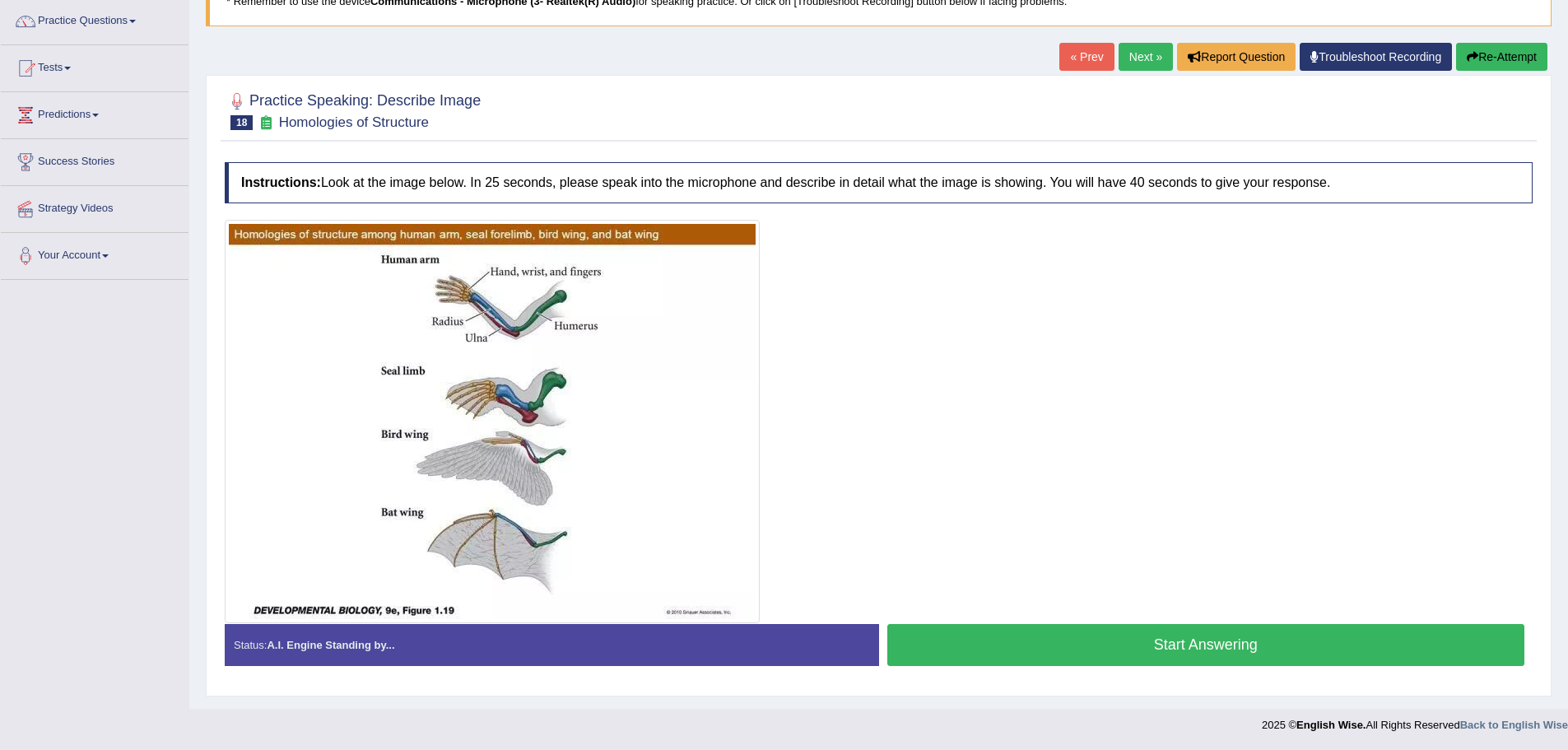
click at [1094, 639] on button "Start Answering" at bounding box center [1206, 645] width 638 height 42
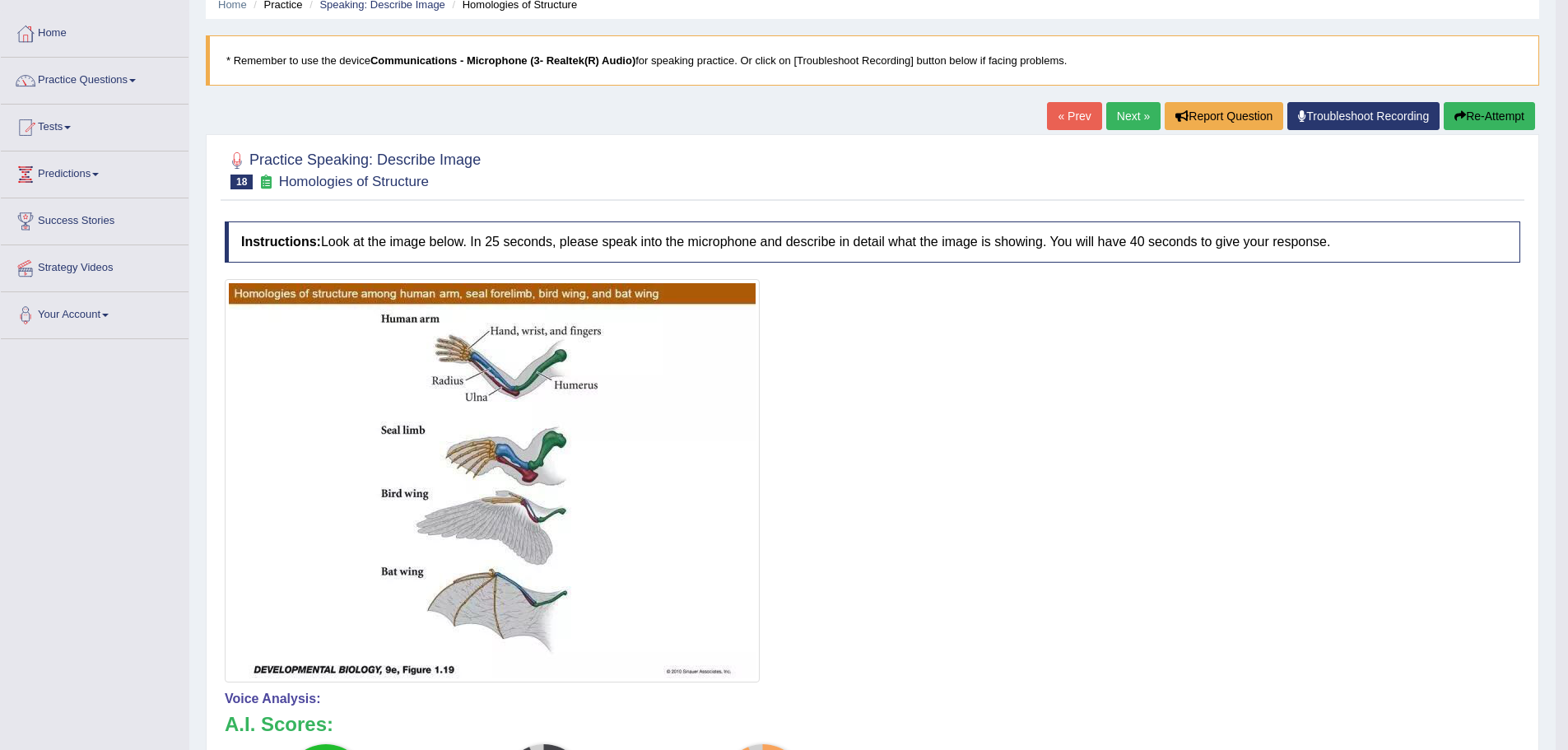
scroll to position [0, 0]
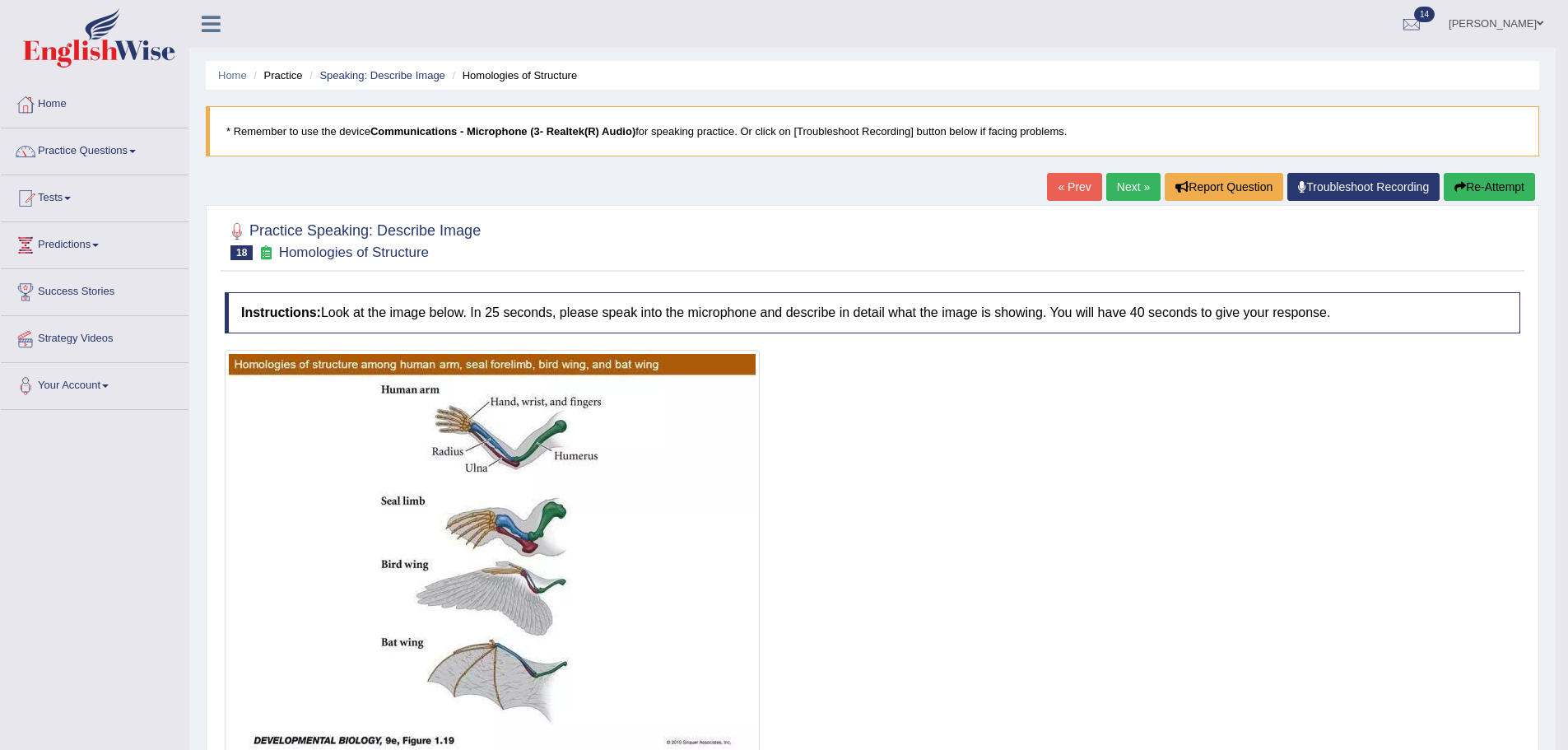
click at [1133, 185] on link "Next »" at bounding box center [1133, 187] width 54 height 28
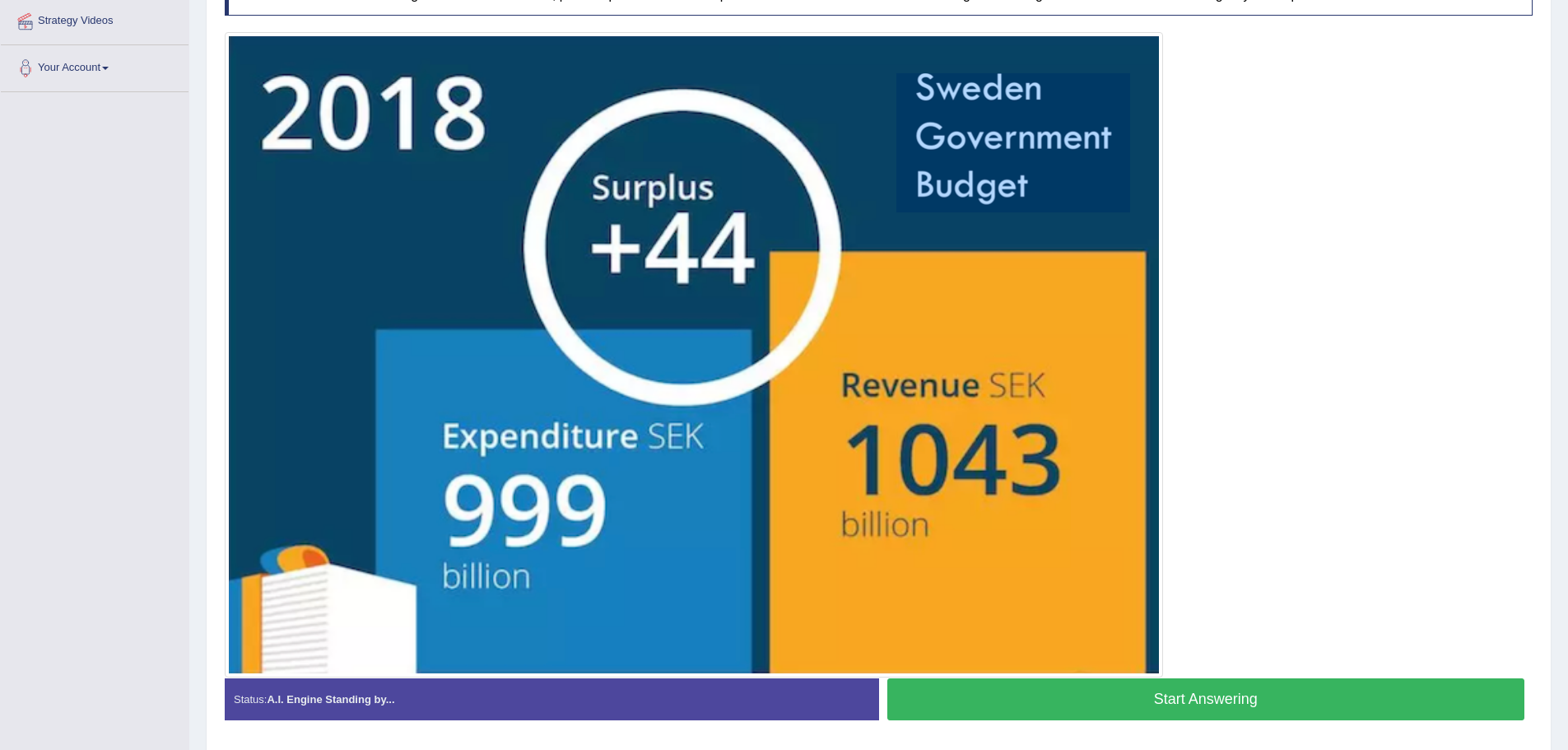
scroll to position [290, 0]
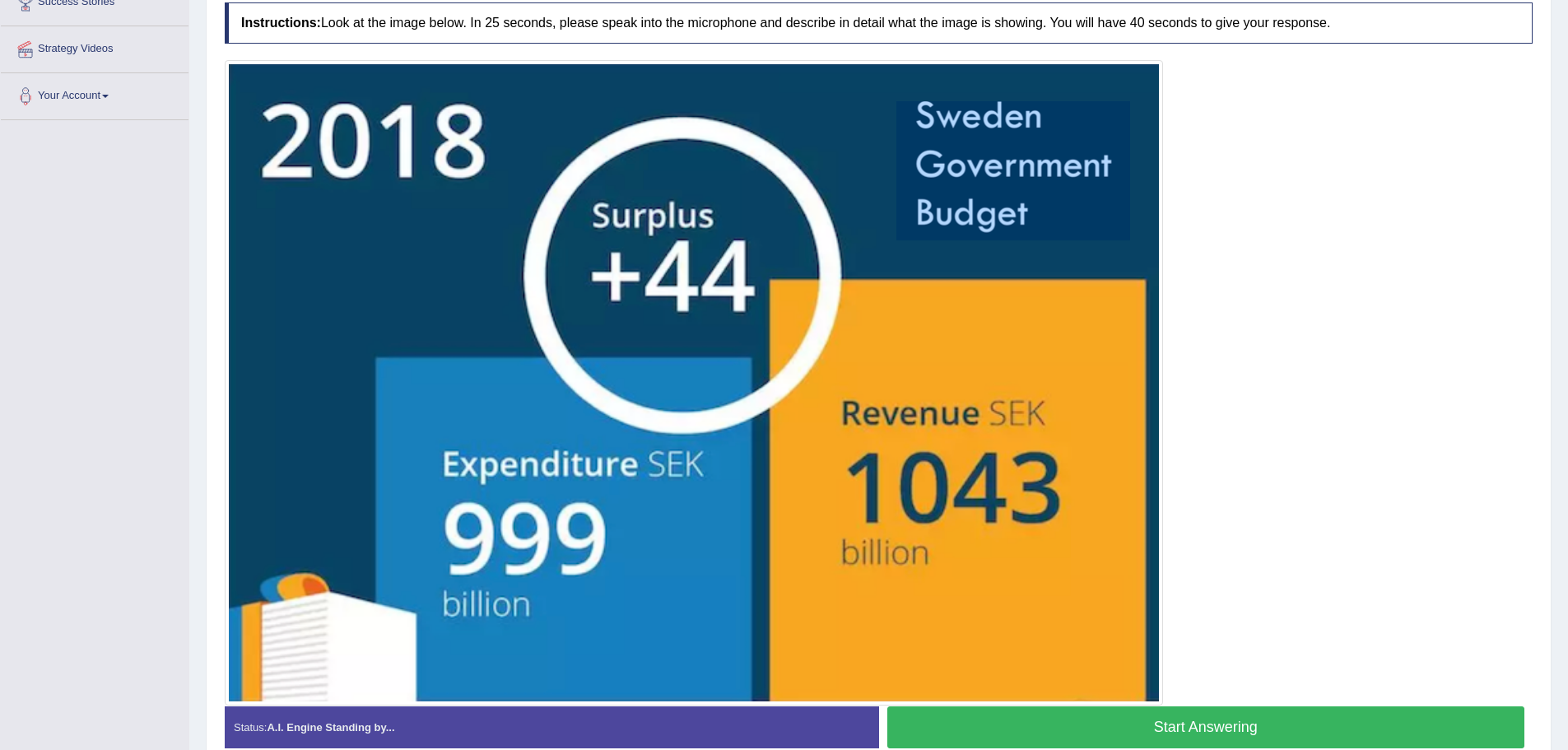
click at [1093, 722] on button "Start Answering" at bounding box center [1206, 727] width 638 height 42
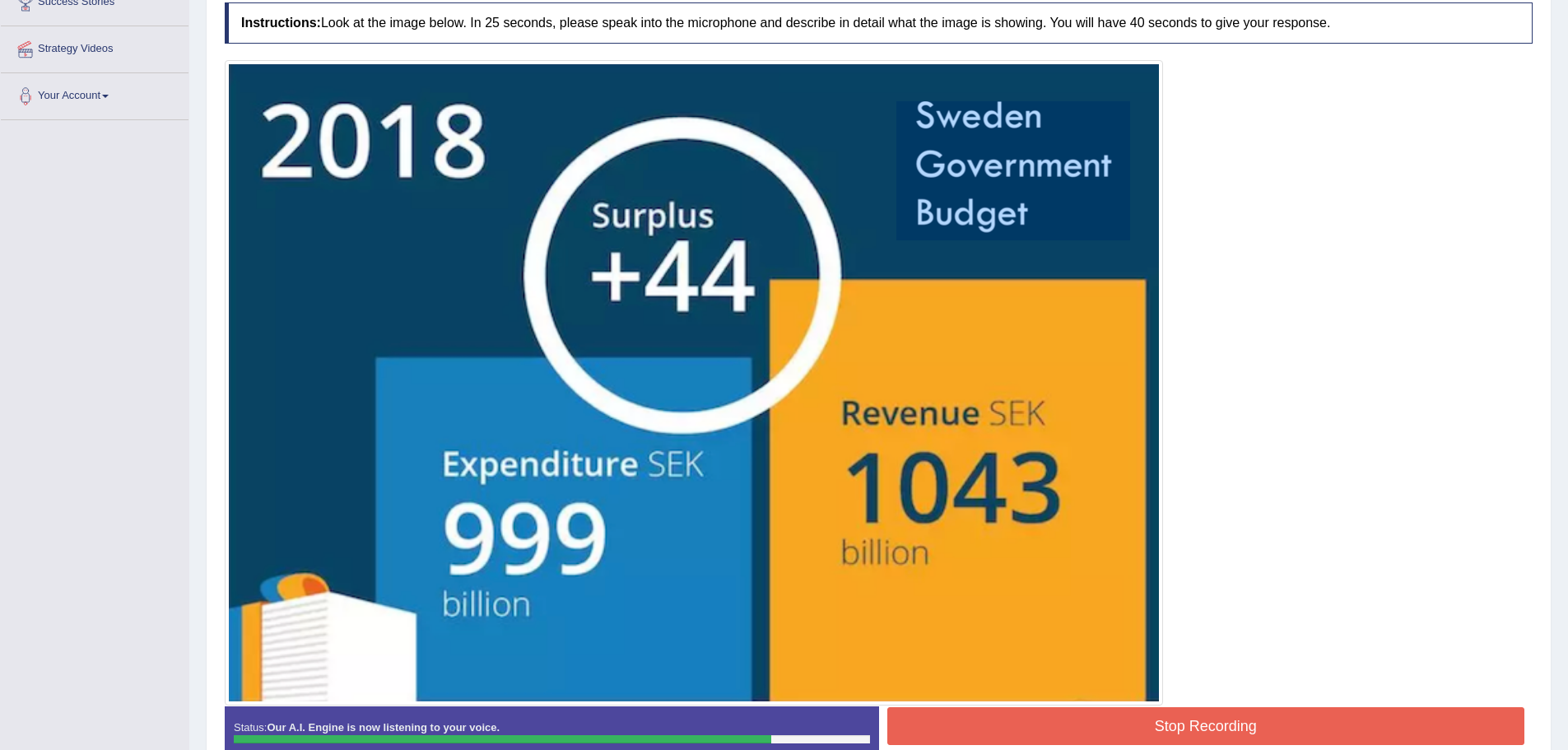
click at [1181, 726] on button "Stop Recording" at bounding box center [1206, 726] width 638 height 38
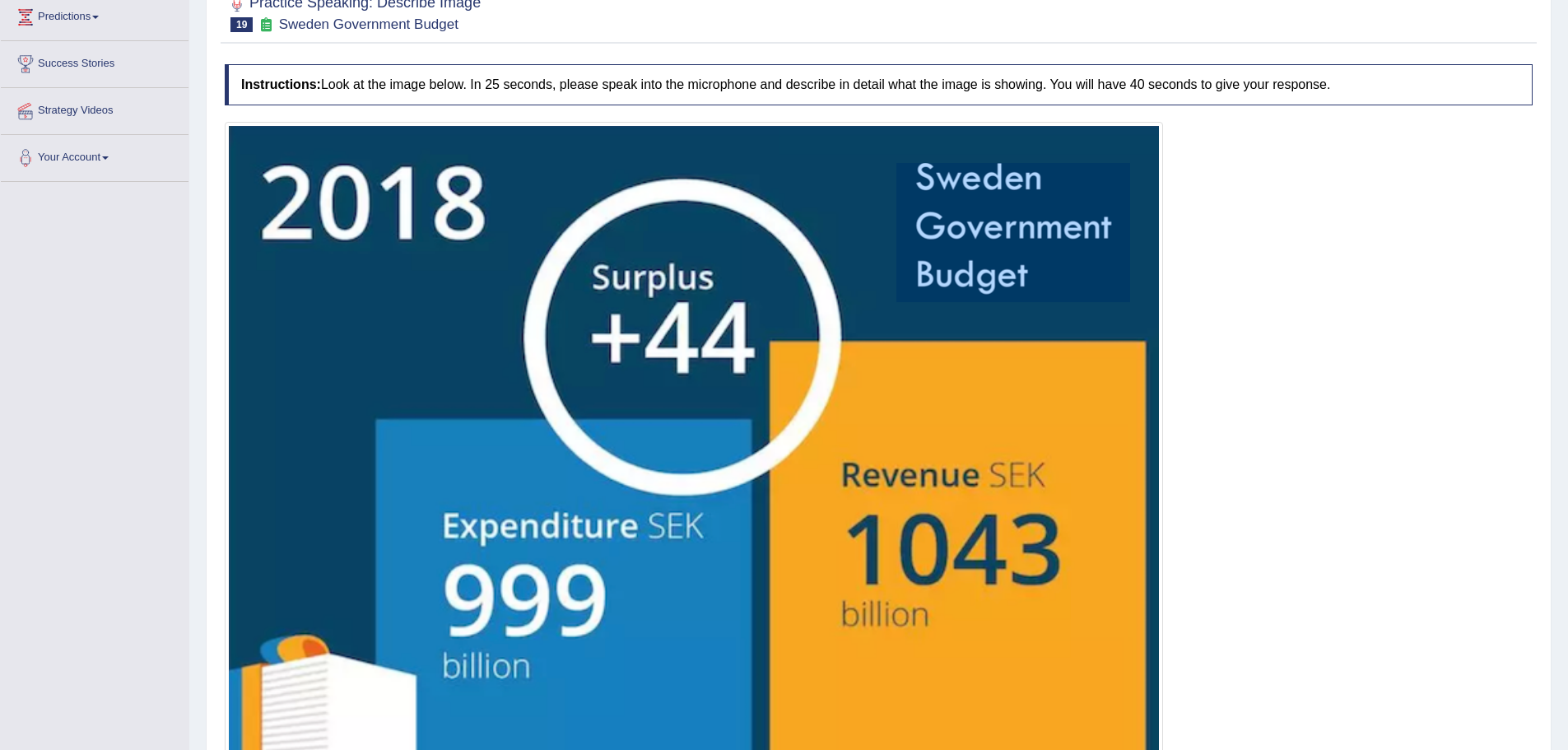
scroll to position [0, 0]
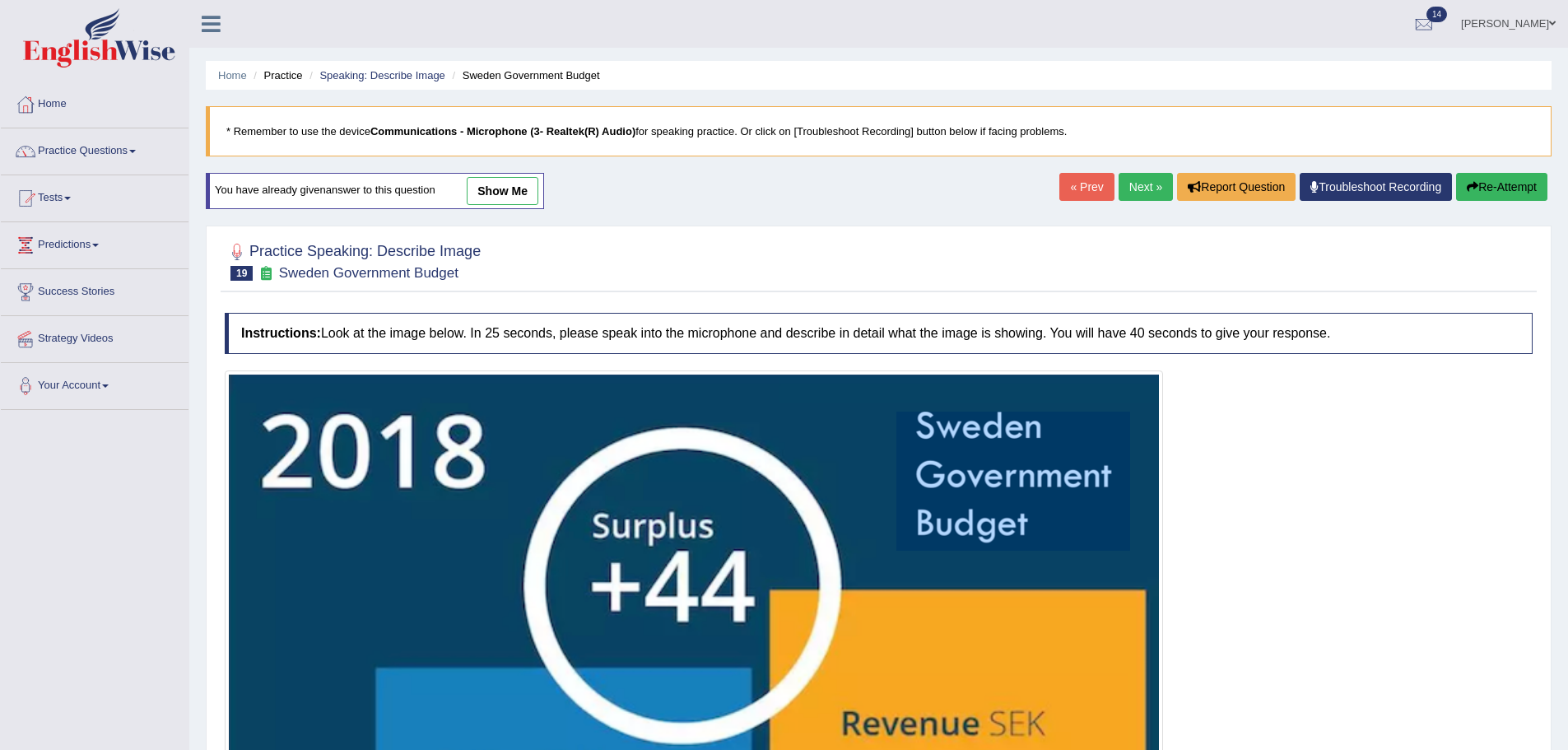
click at [534, 187] on link "show me" at bounding box center [502, 190] width 72 height 28
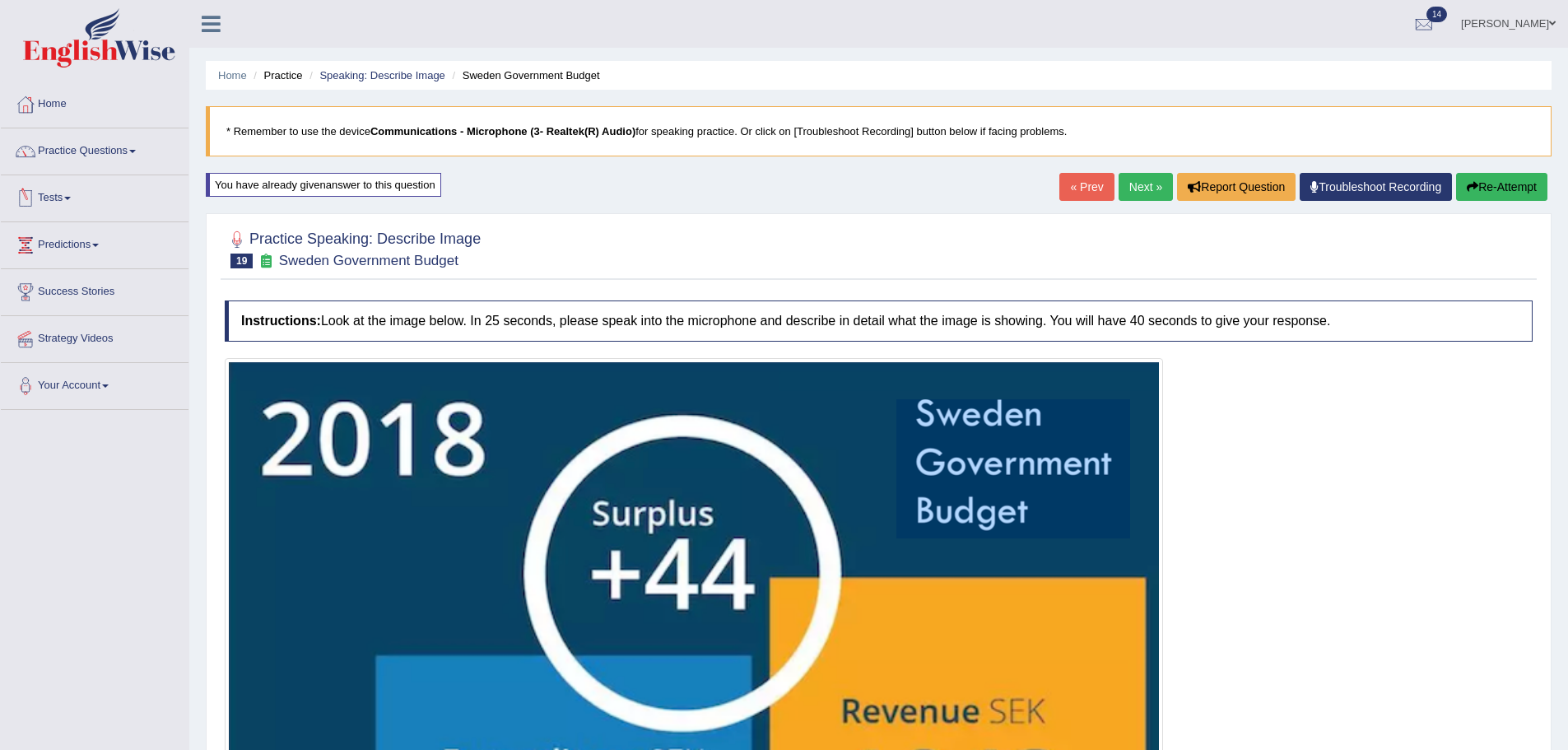
click at [1471, 187] on icon "button" at bounding box center [1472, 187] width 12 height 12
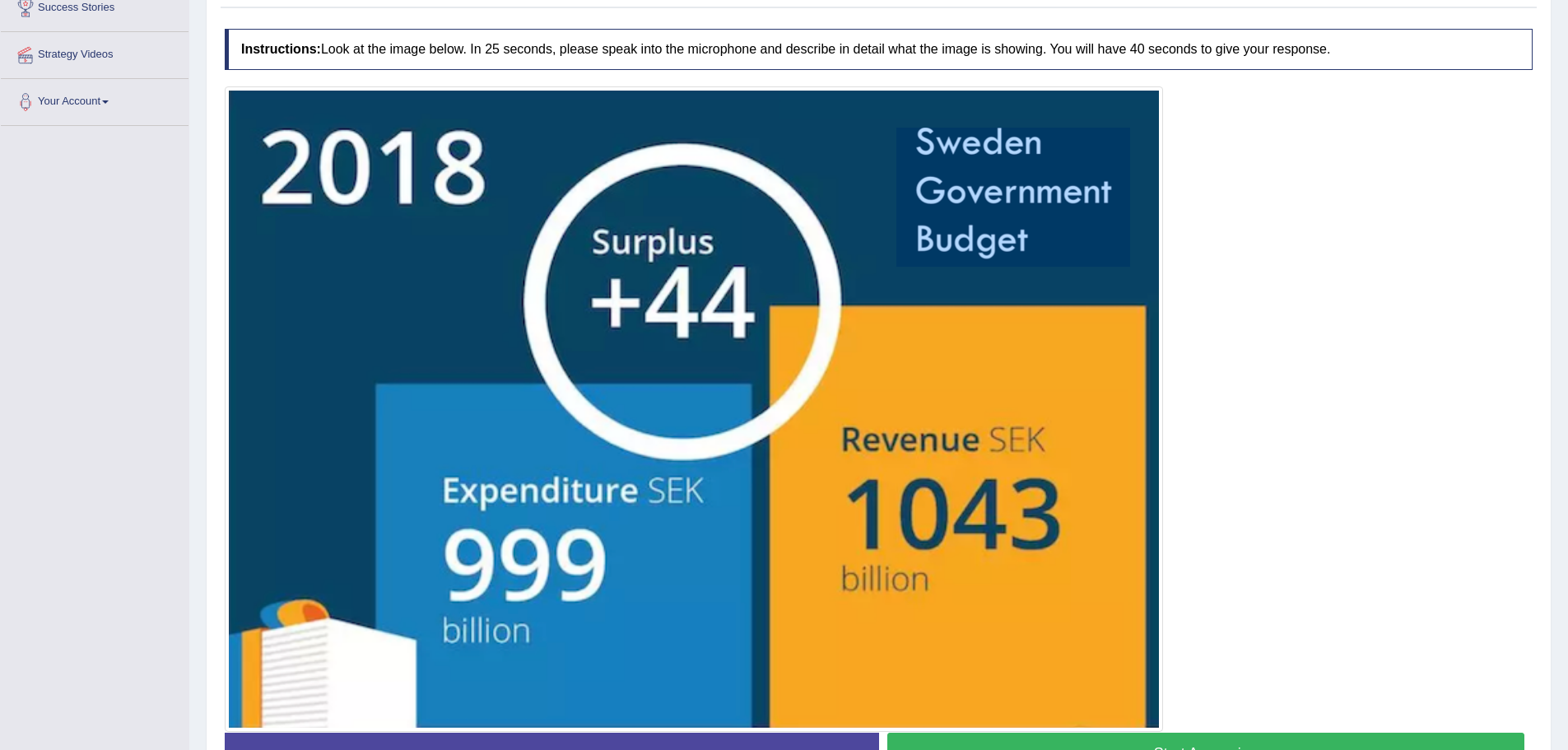
scroll to position [311, 0]
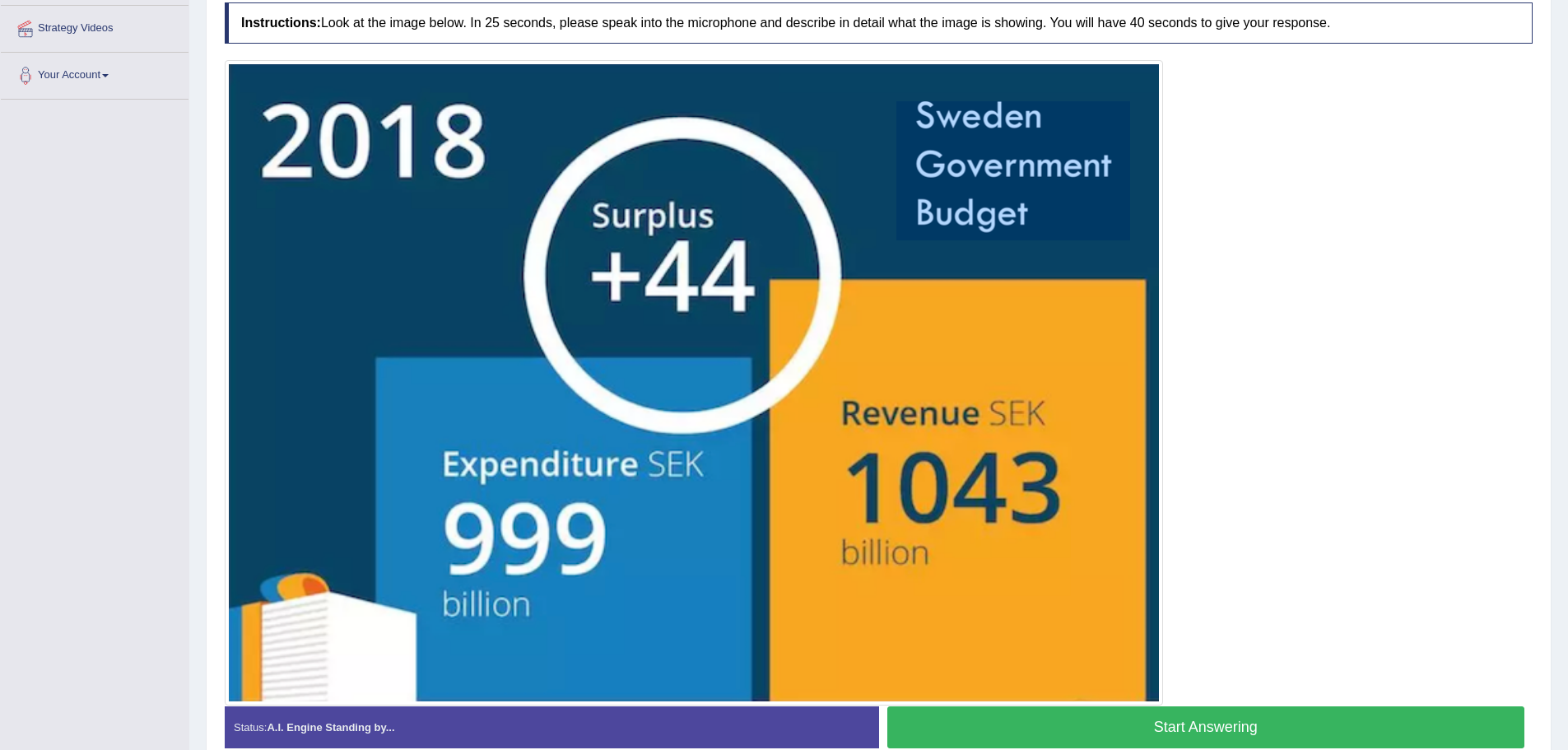
click at [1161, 732] on button "Start Answering" at bounding box center [1206, 727] width 638 height 42
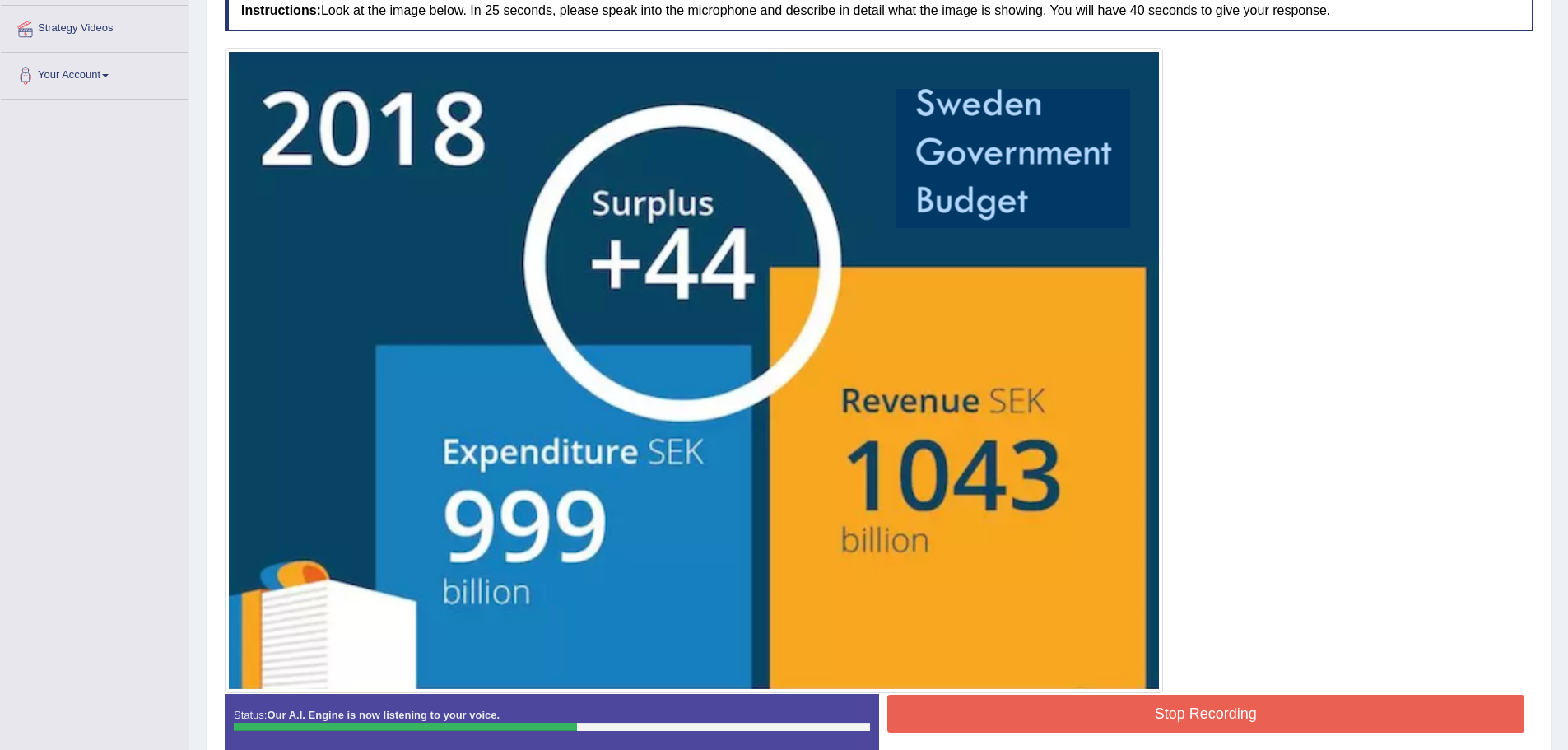
click at [1187, 724] on button "Stop Recording" at bounding box center [1206, 714] width 638 height 38
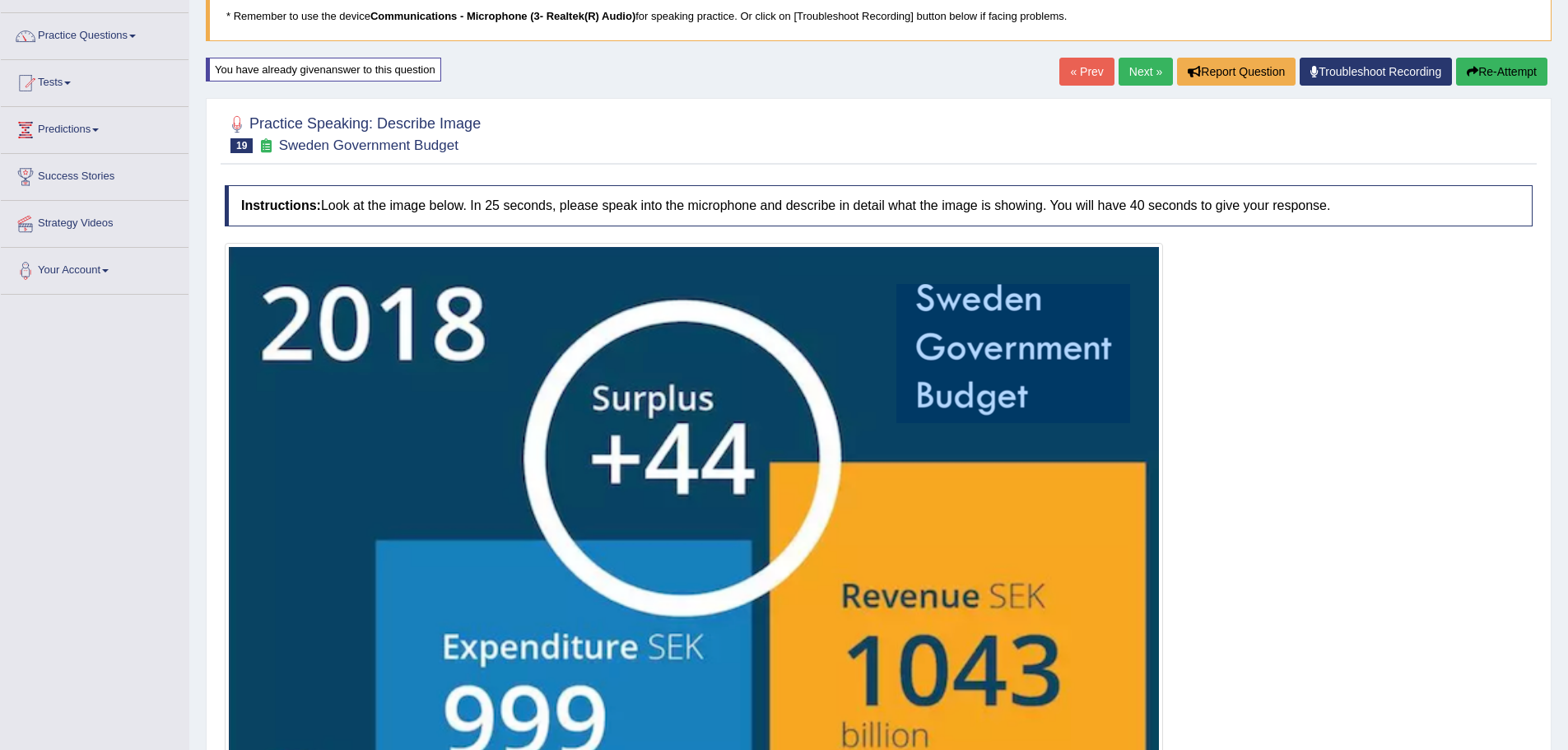
scroll to position [0, 0]
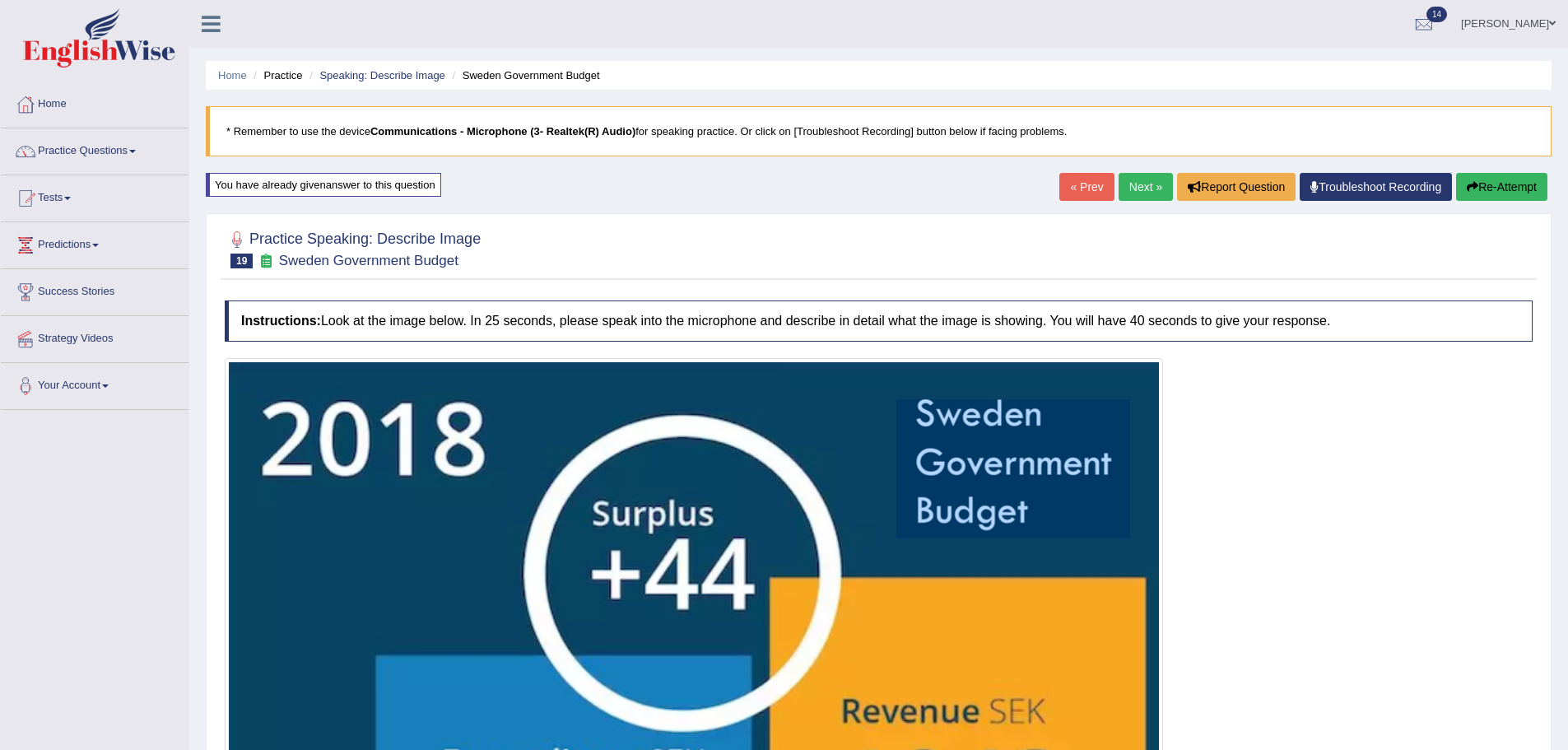
click at [1495, 179] on button "Re-Attempt" at bounding box center [1501, 187] width 91 height 28
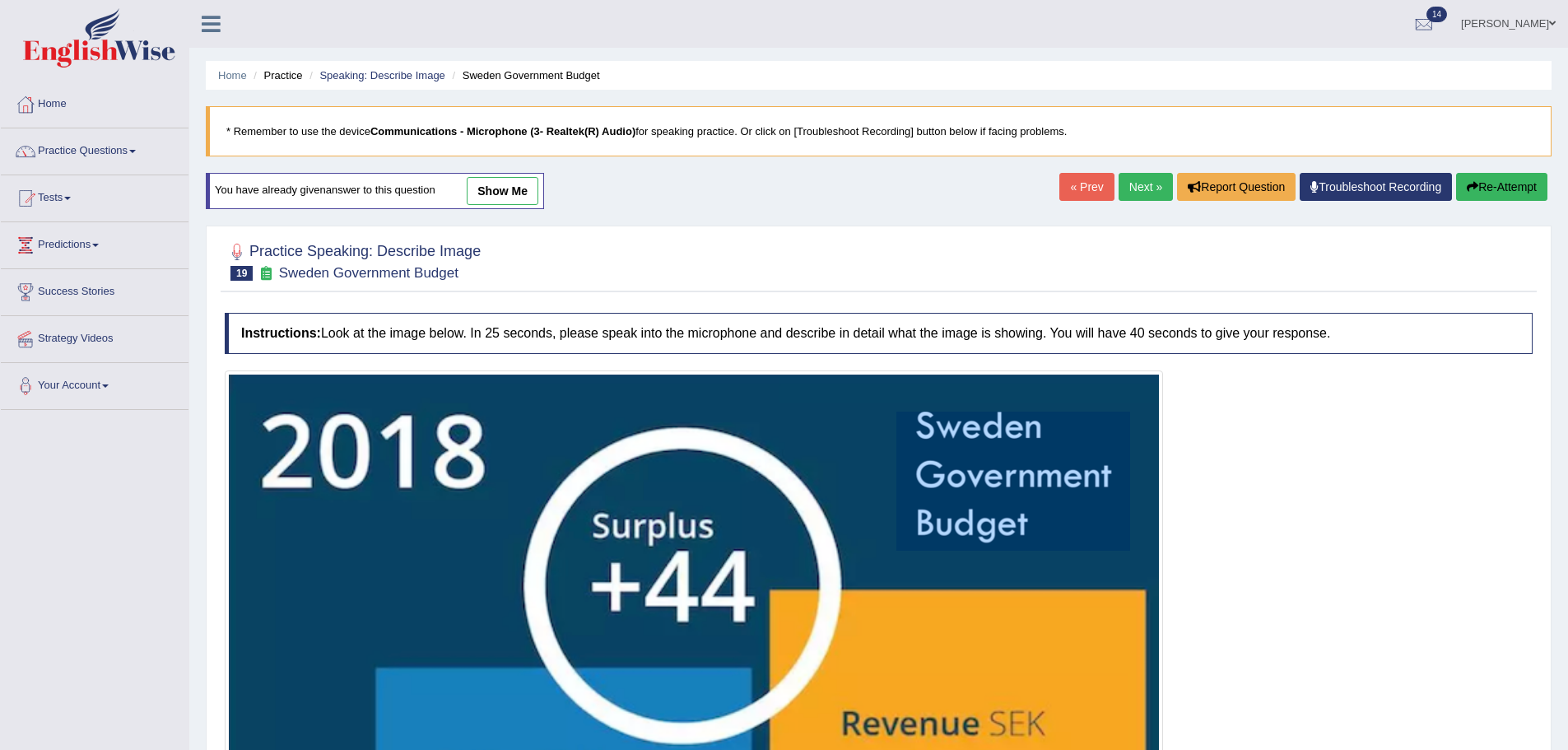
click at [1124, 176] on link "Next »" at bounding box center [1146, 187] width 54 height 28
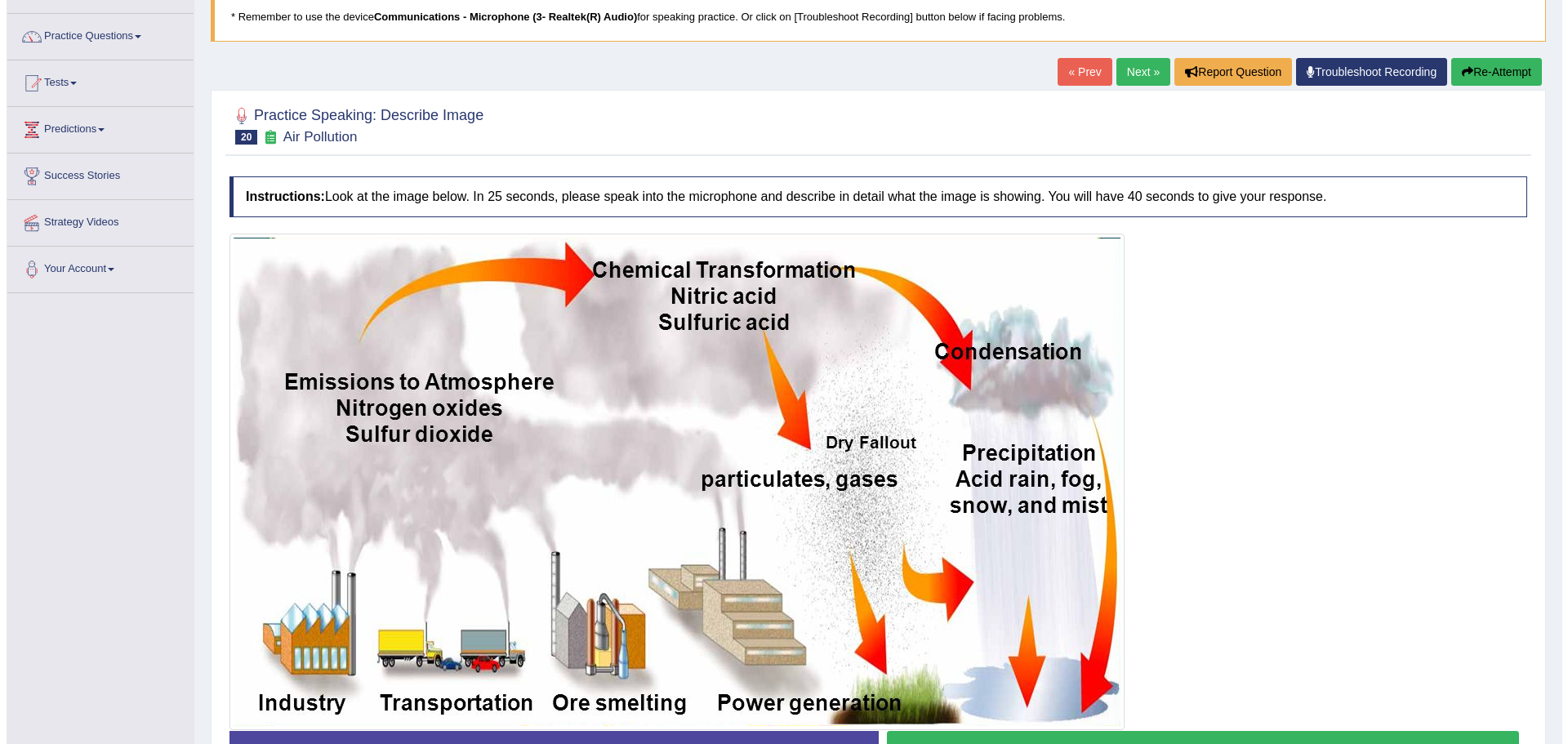
scroll to position [226, 0]
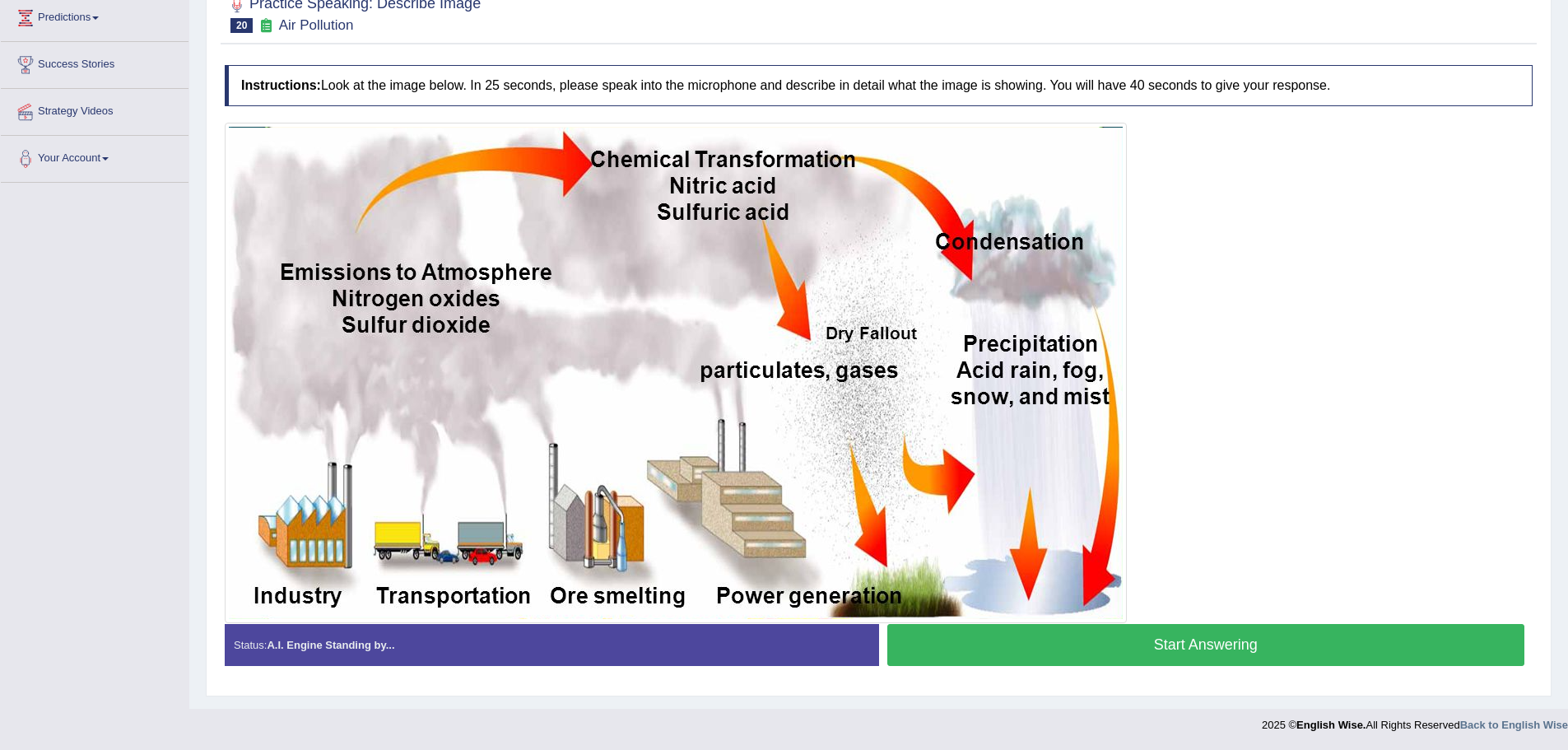
click at [1083, 650] on button "Start Answering" at bounding box center [1206, 645] width 638 height 42
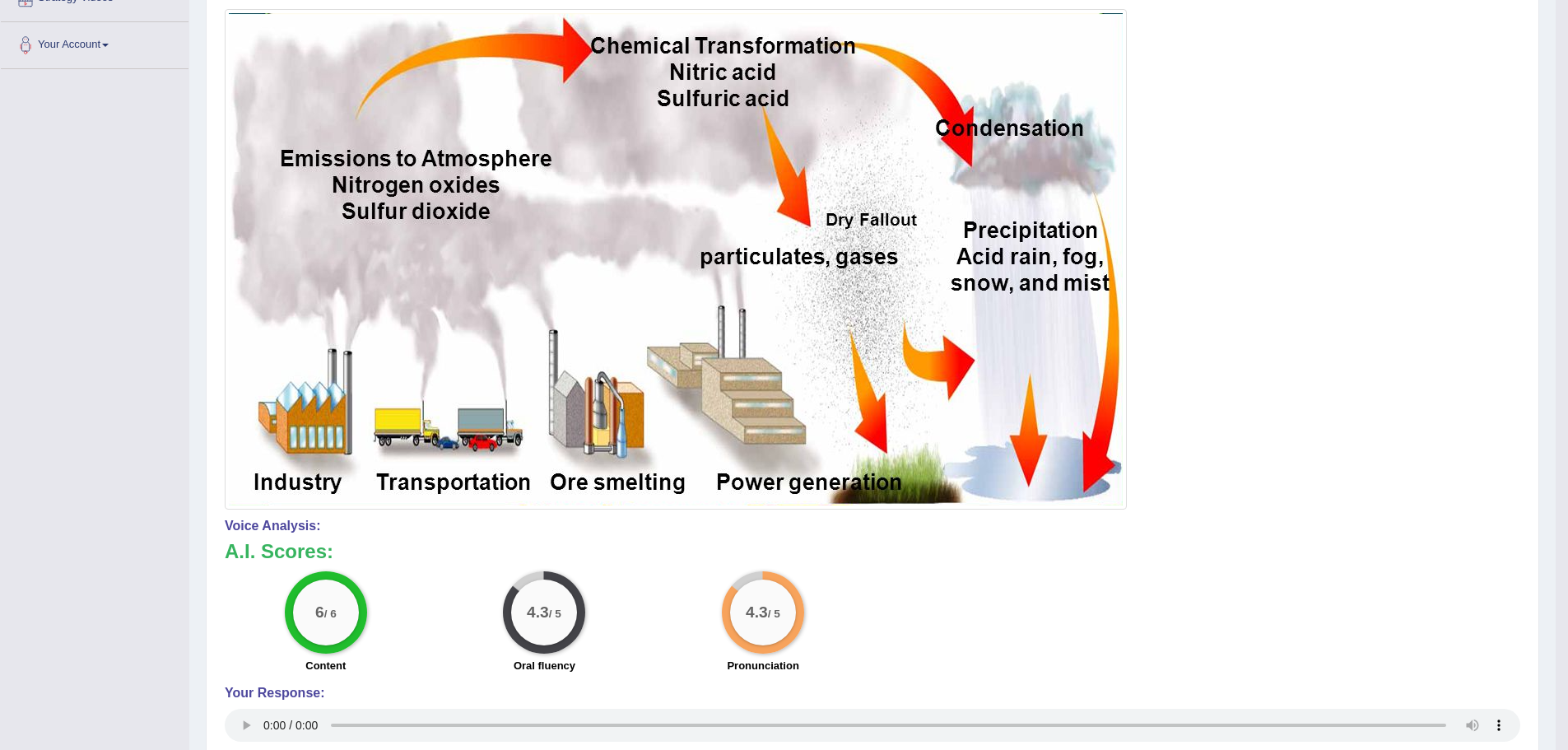
scroll to position [0, 0]
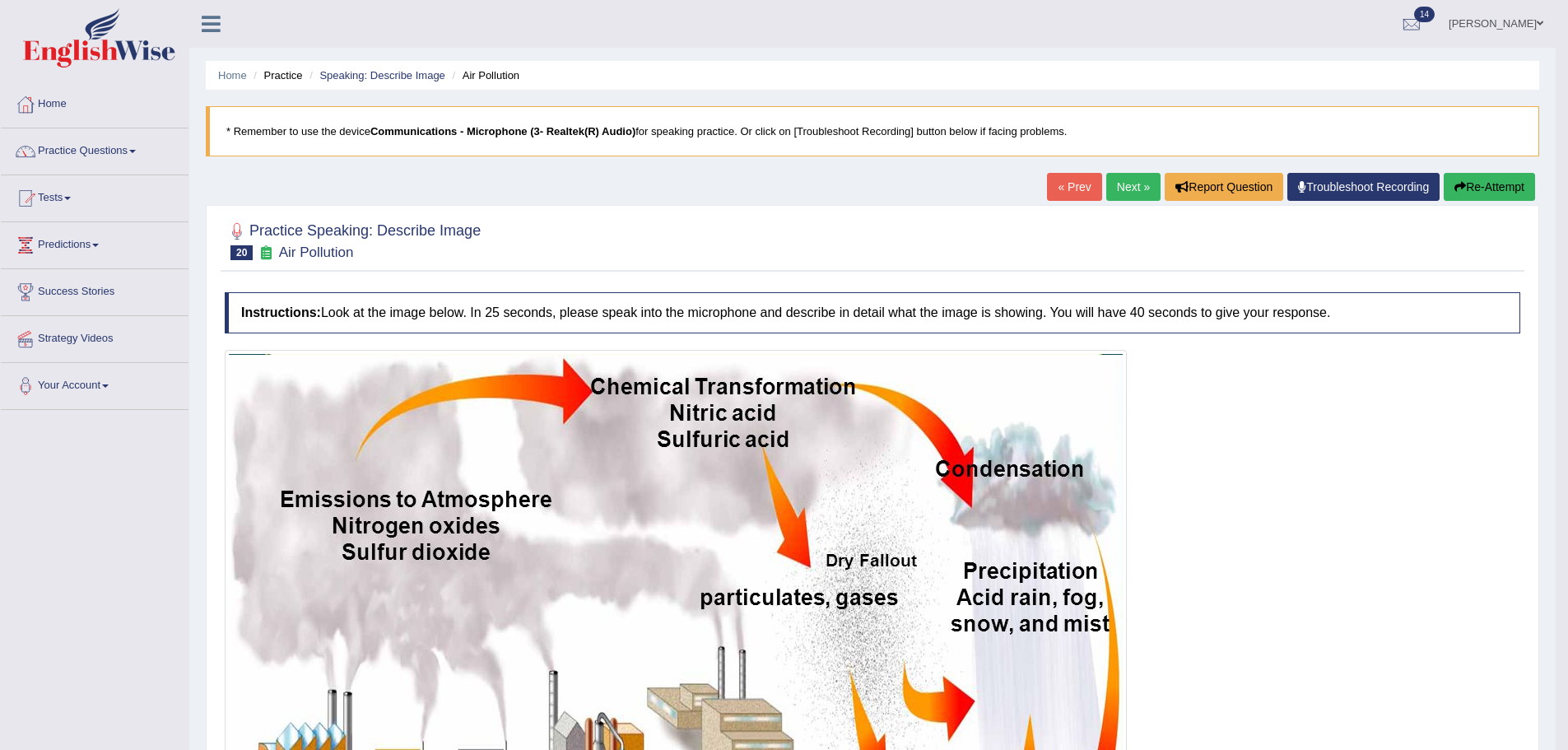
click at [1123, 186] on link "Next »" at bounding box center [1133, 187] width 54 height 28
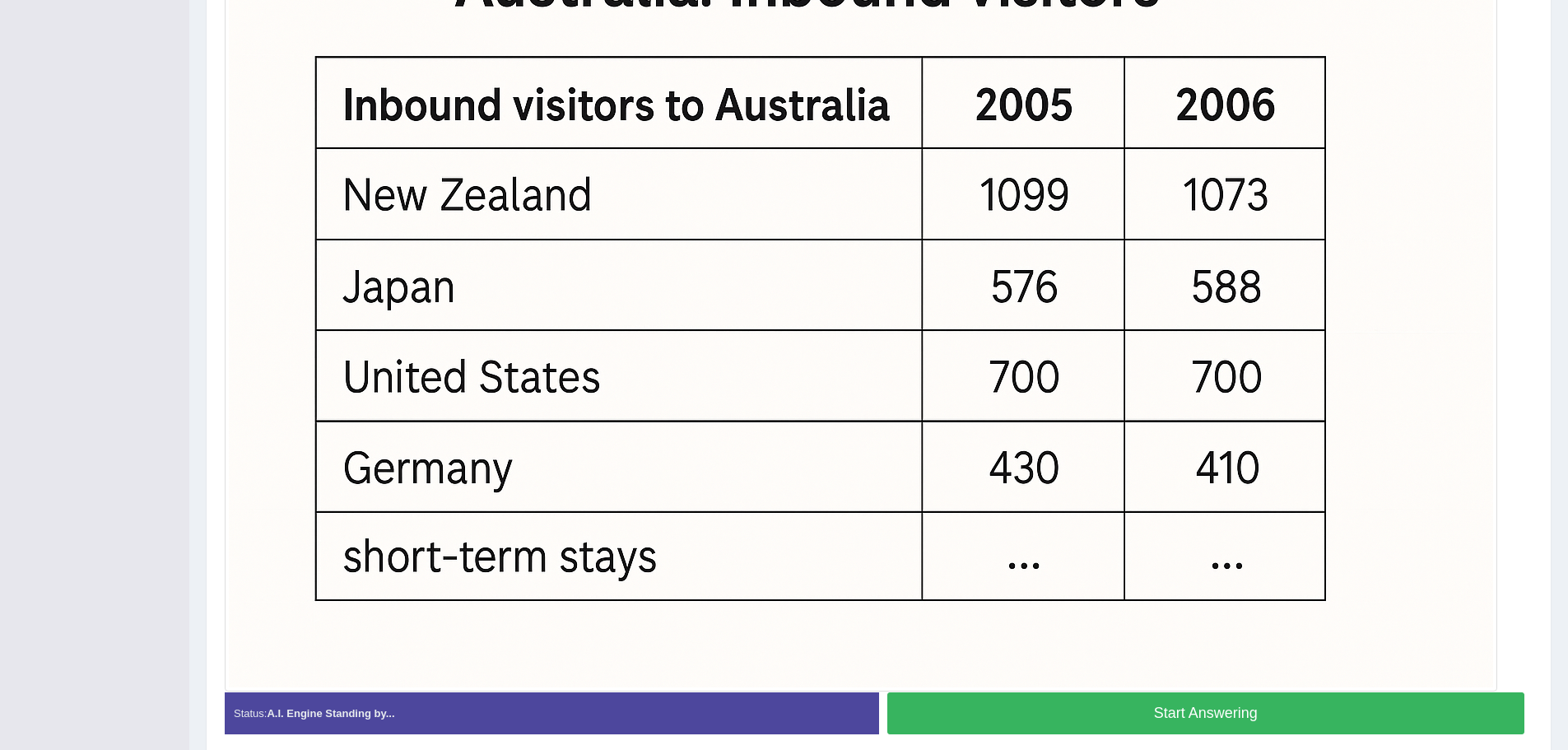
scroll to position [578, 0]
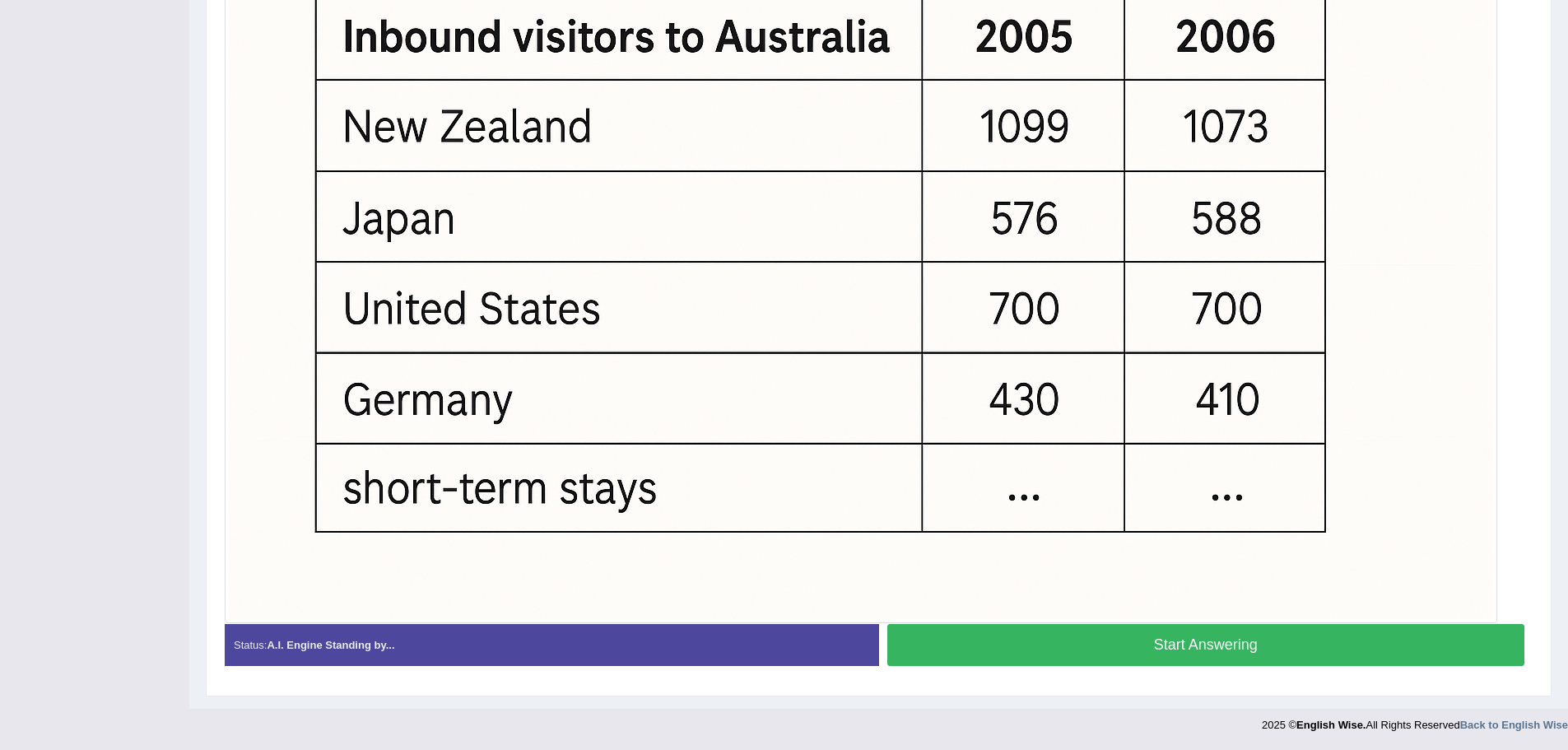
click at [1165, 644] on button "Start Answering" at bounding box center [1206, 645] width 638 height 42
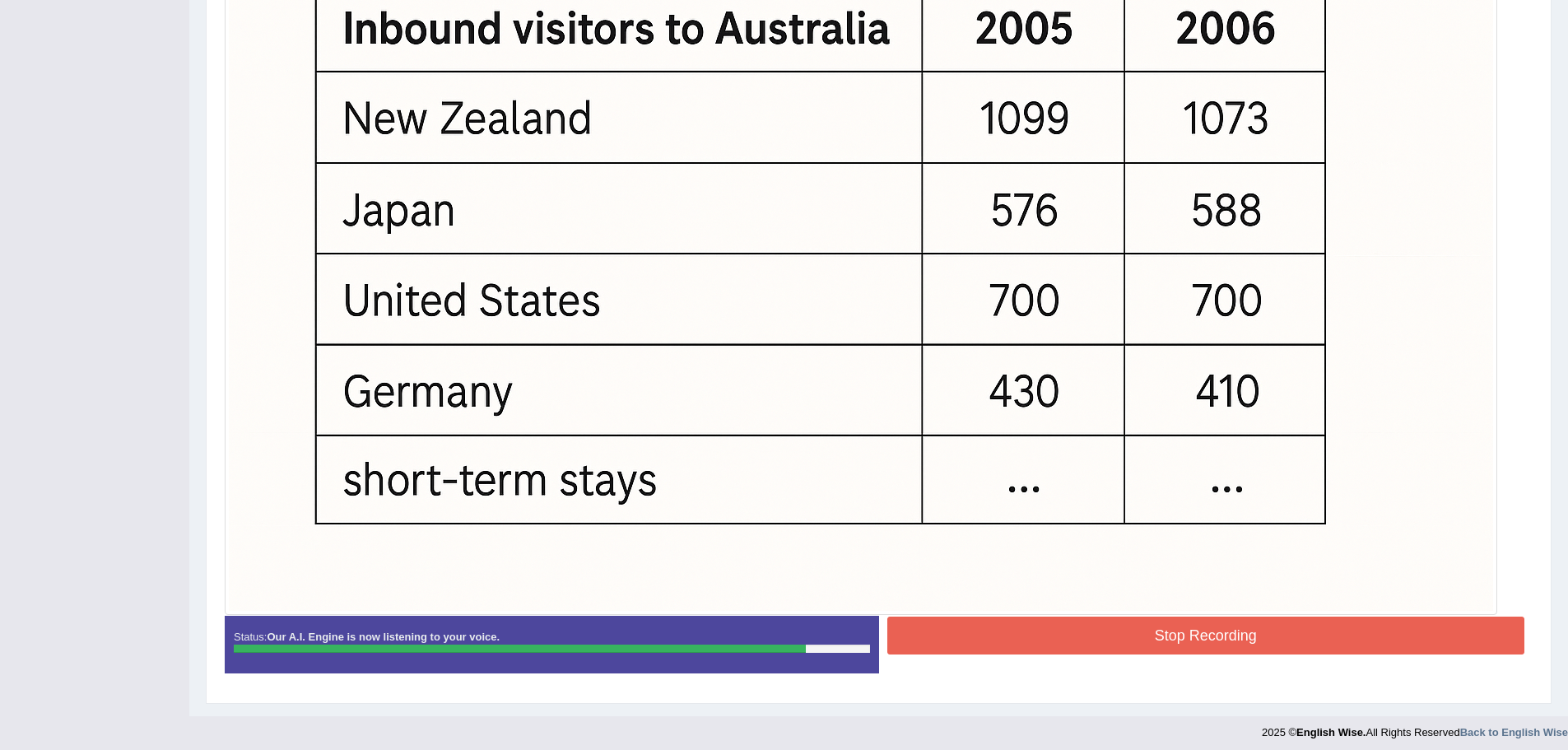
scroll to position [593, 0]
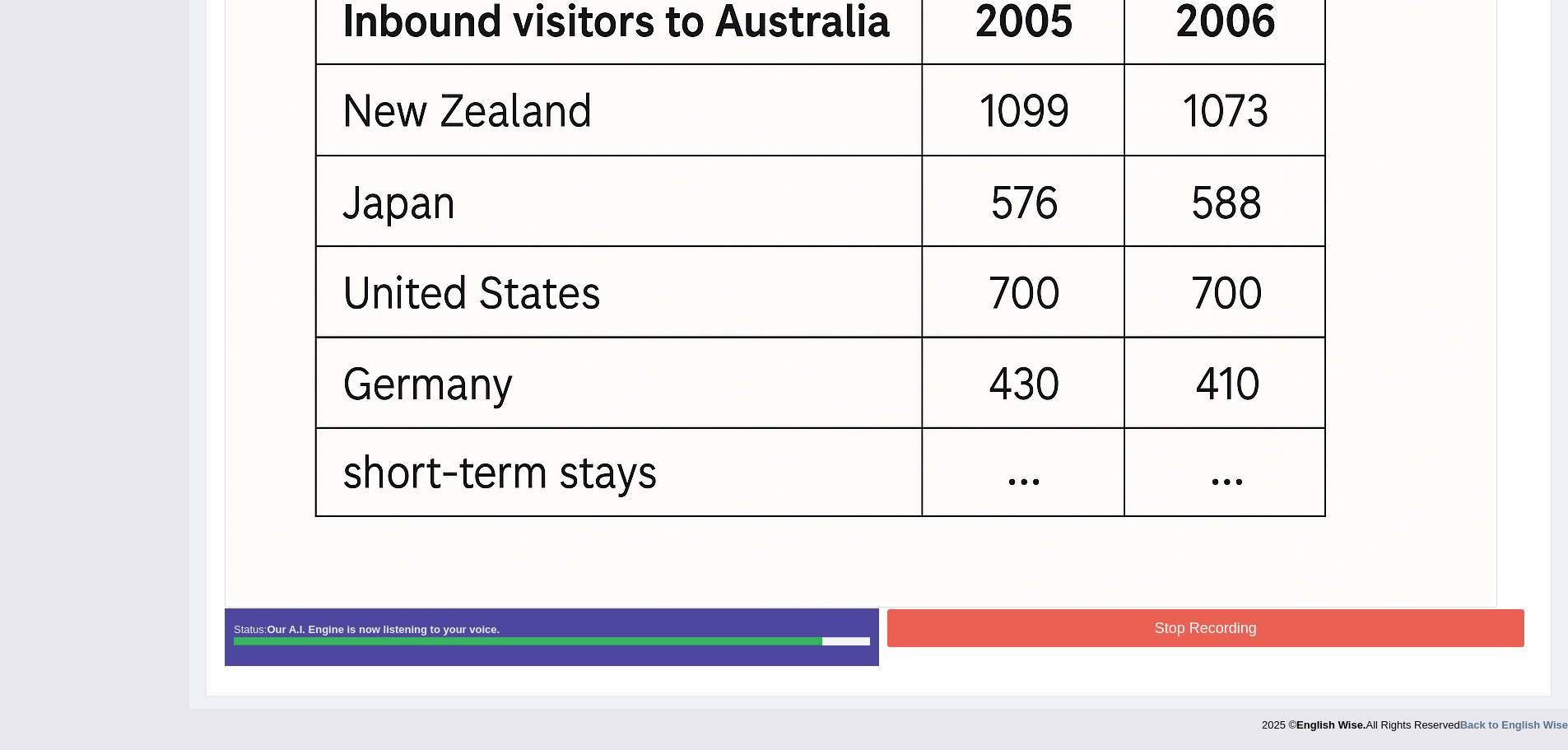
click at [1196, 638] on button "Stop Recording" at bounding box center [1206, 629] width 638 height 38
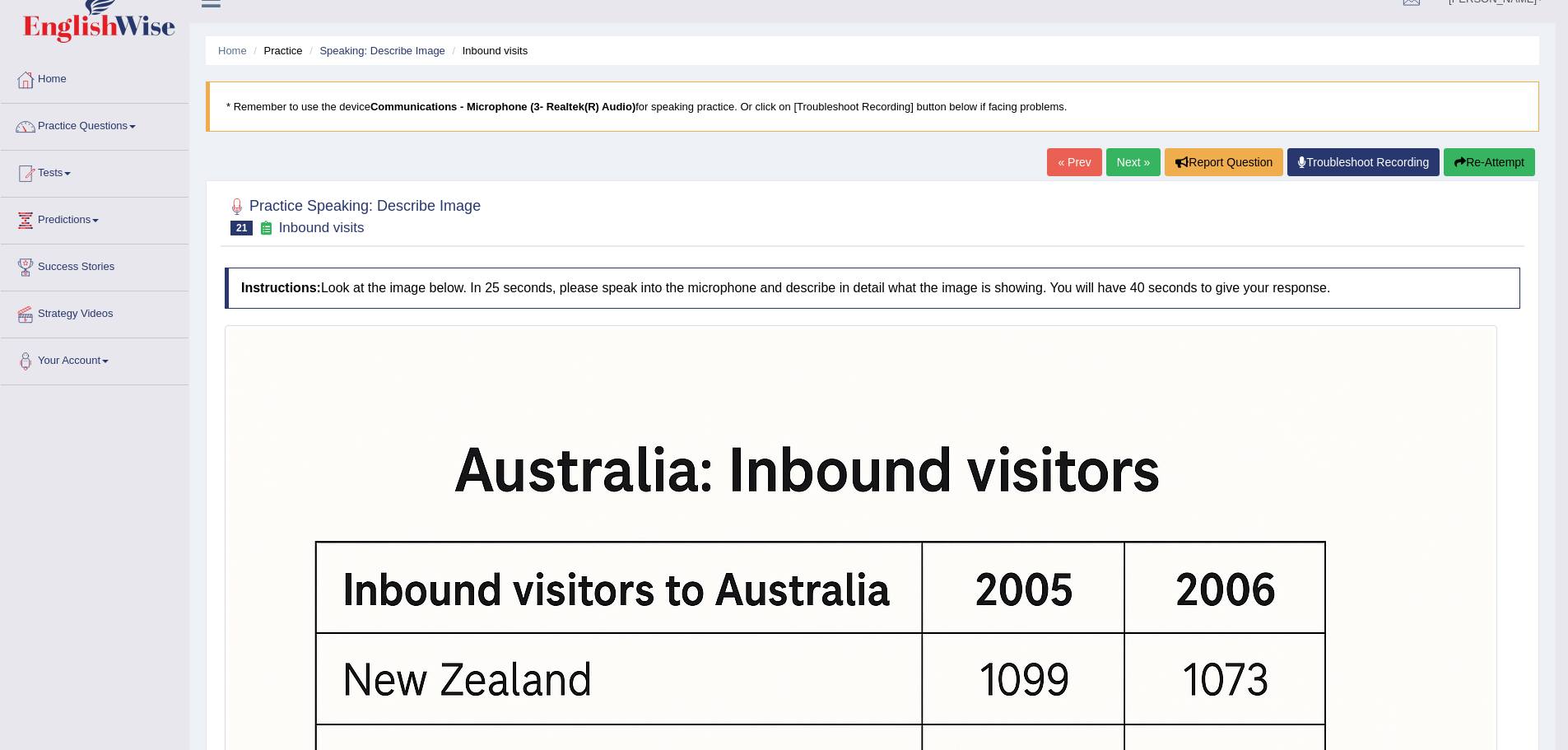
scroll to position [17, 0]
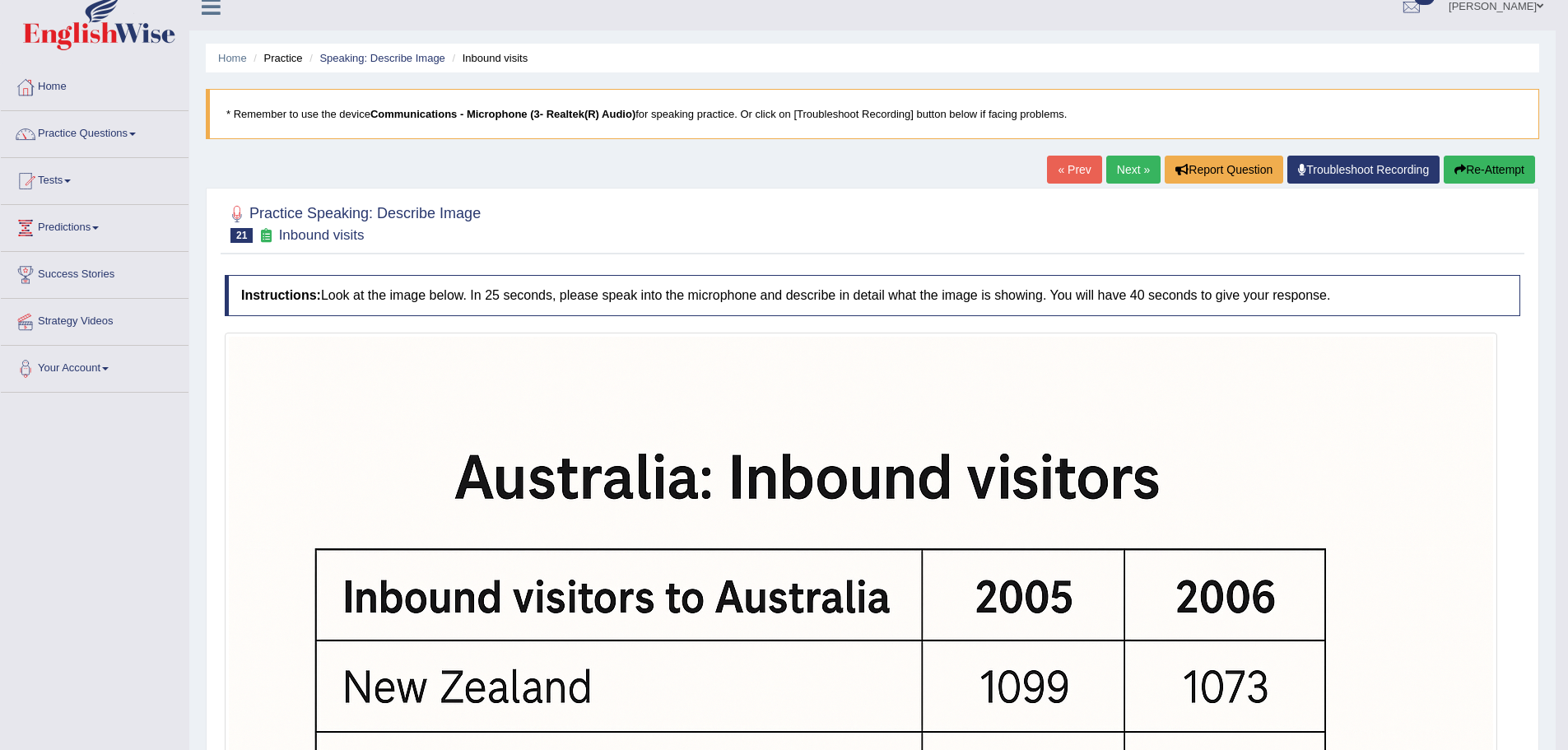
click at [1113, 171] on link "Next »" at bounding box center [1133, 169] width 54 height 28
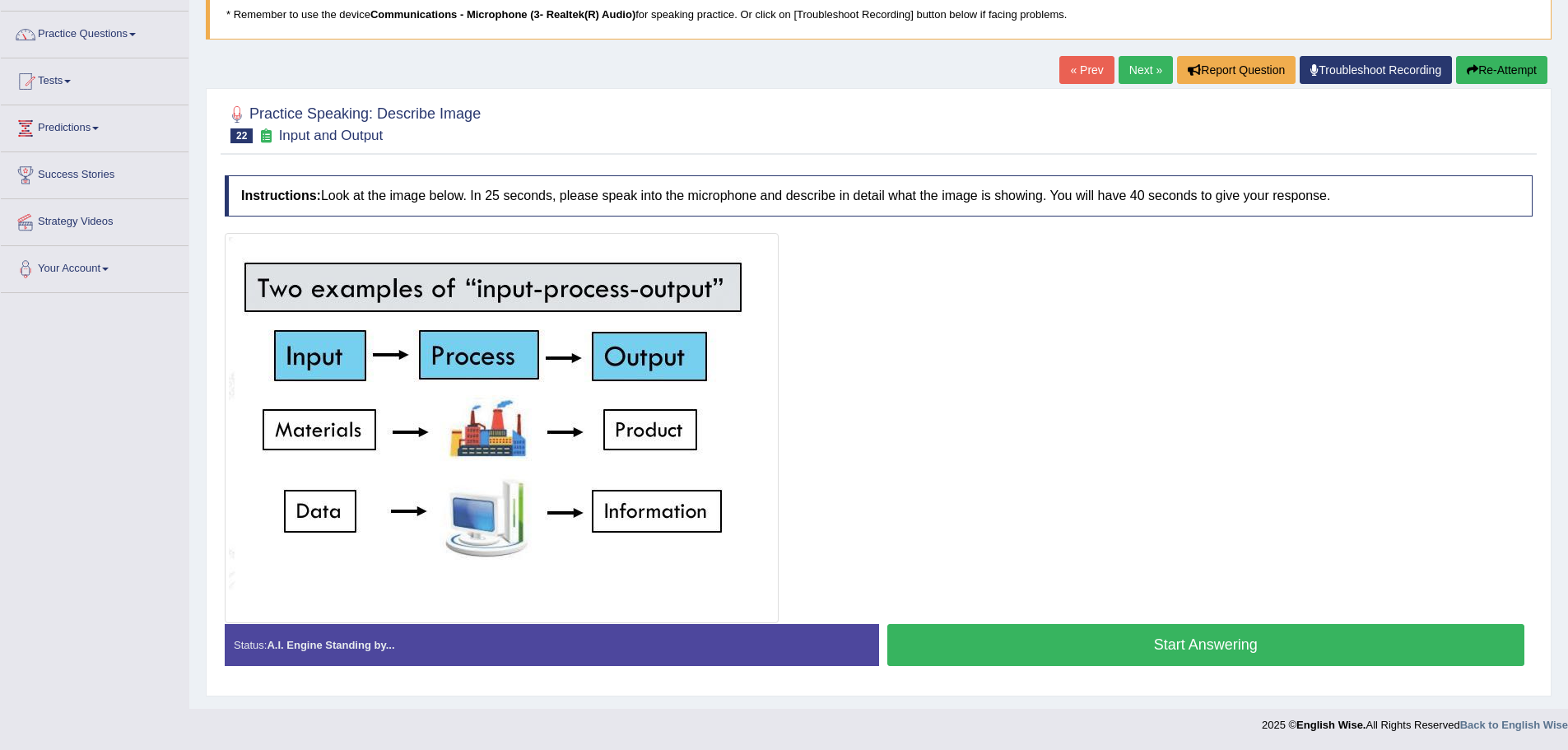
click at [1152, 641] on button "Start Answering" at bounding box center [1206, 645] width 638 height 42
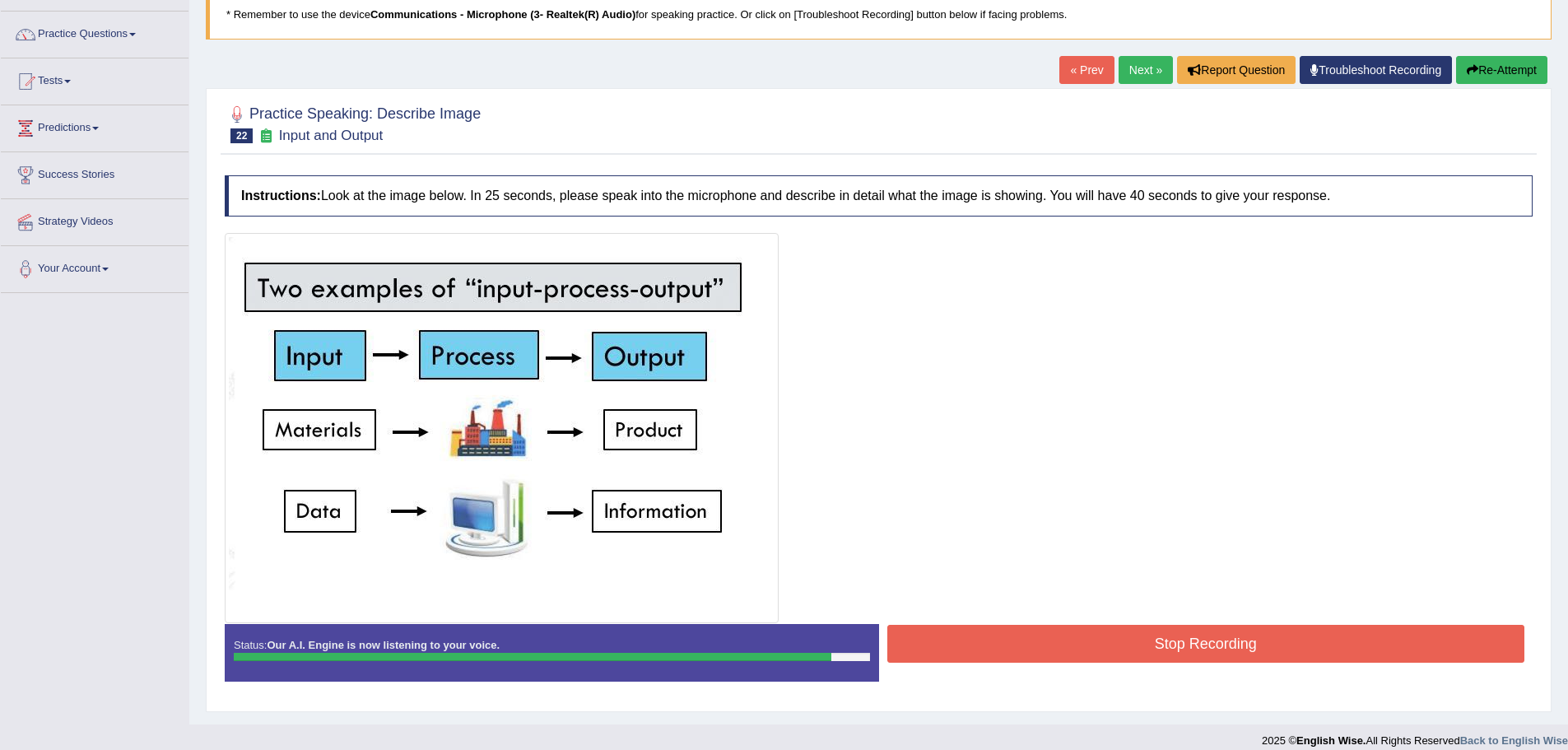
click at [1171, 625] on button "Stop Recording" at bounding box center [1206, 644] width 638 height 38
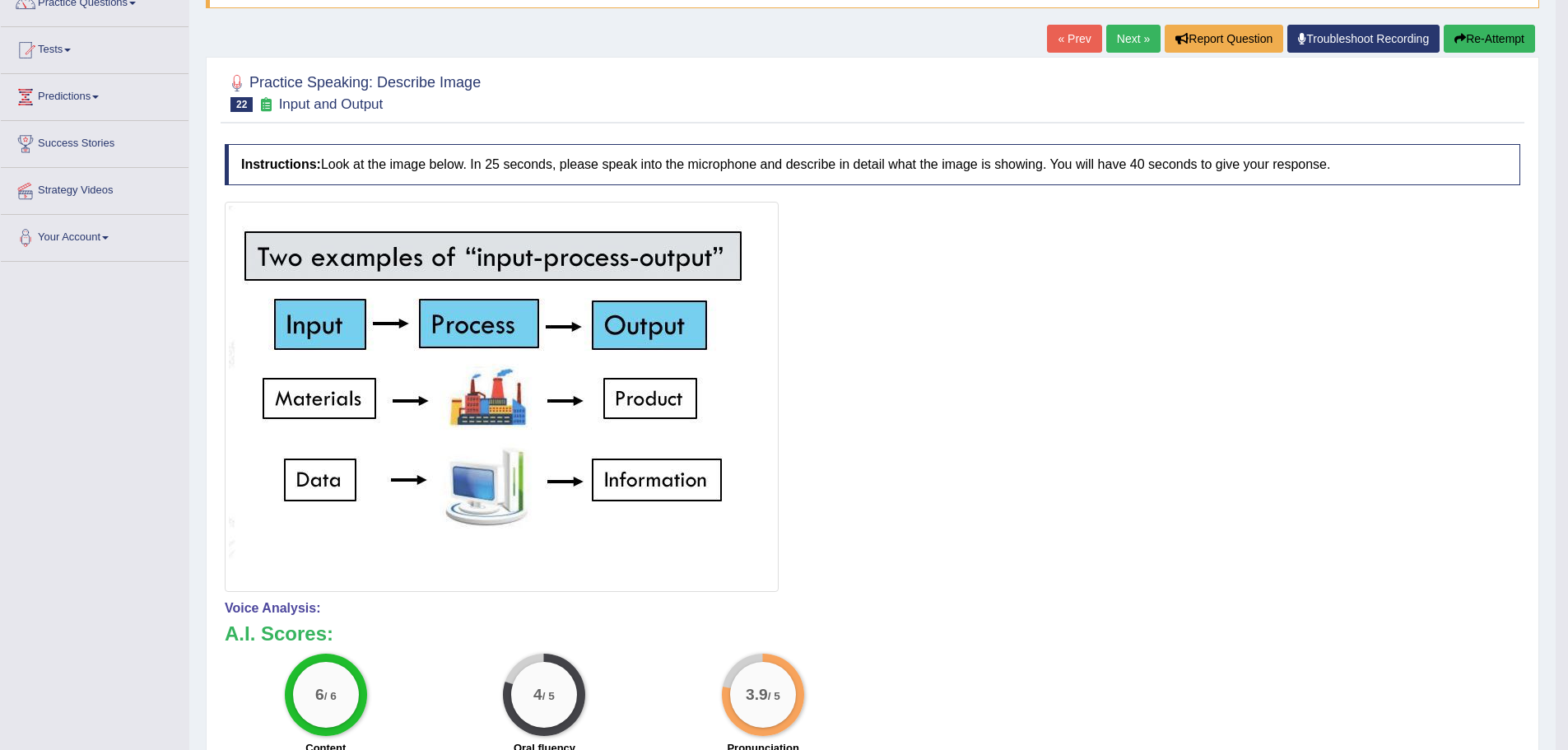
scroll to position [82, 0]
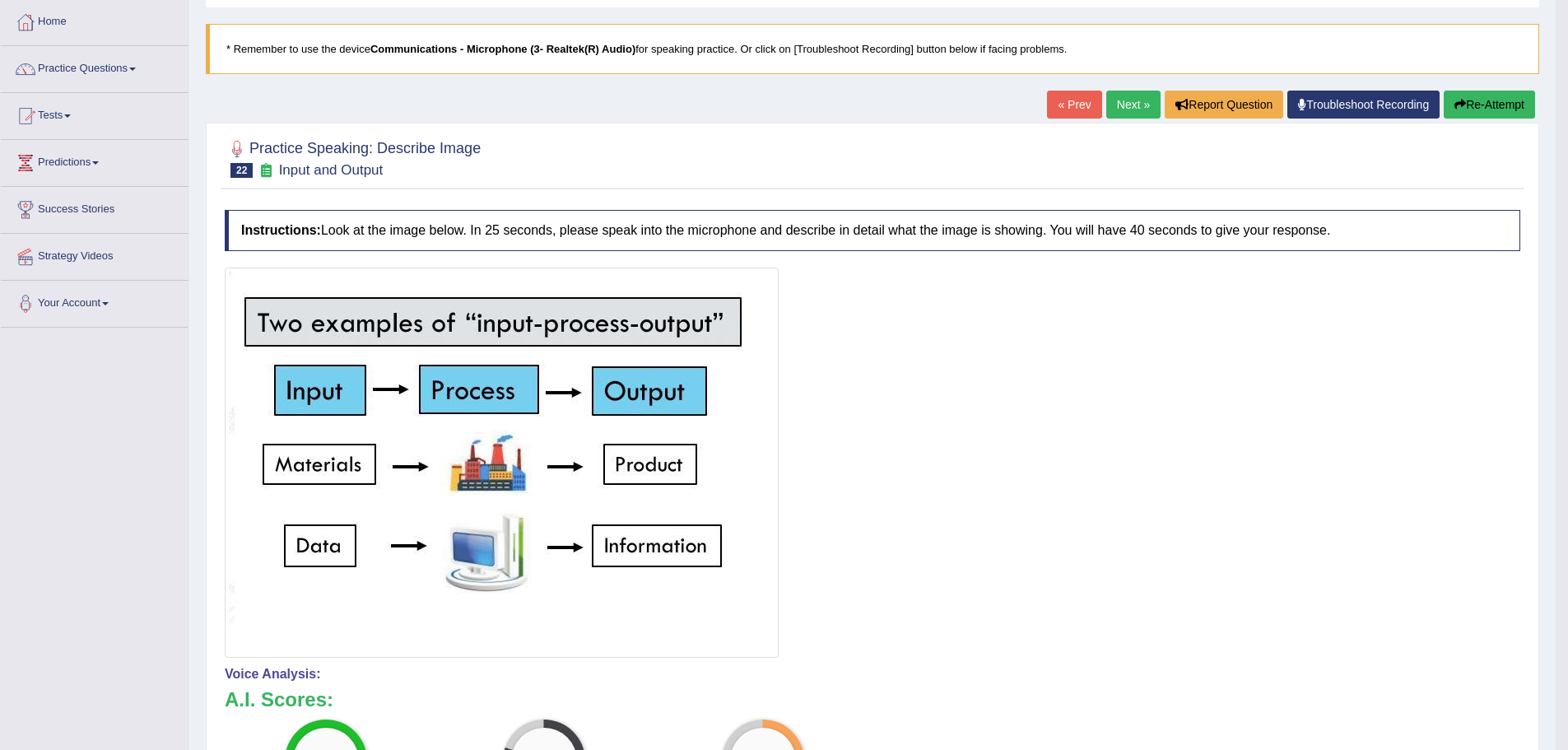
click at [1123, 102] on link "Next »" at bounding box center [1133, 104] width 54 height 28
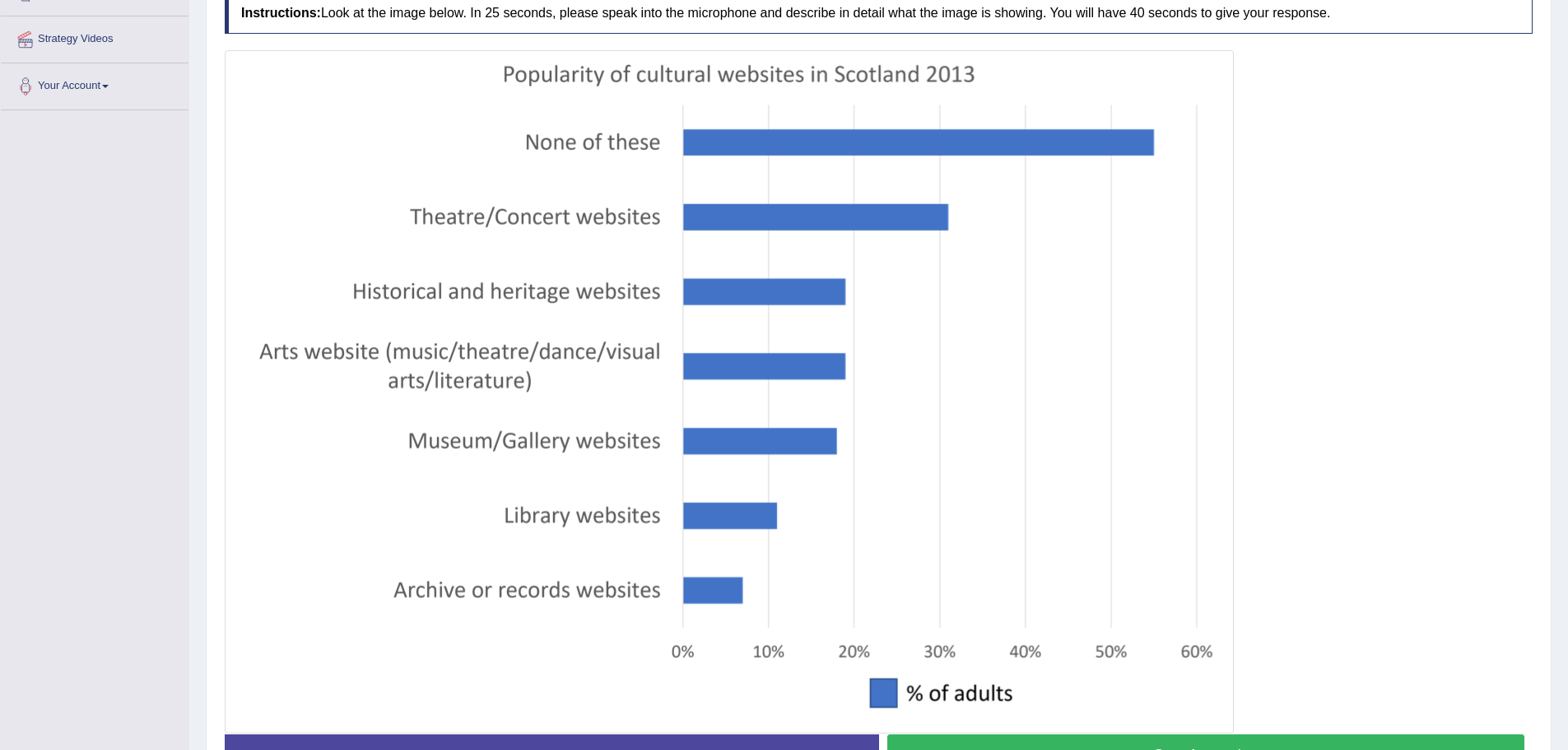
scroll to position [330, 0]
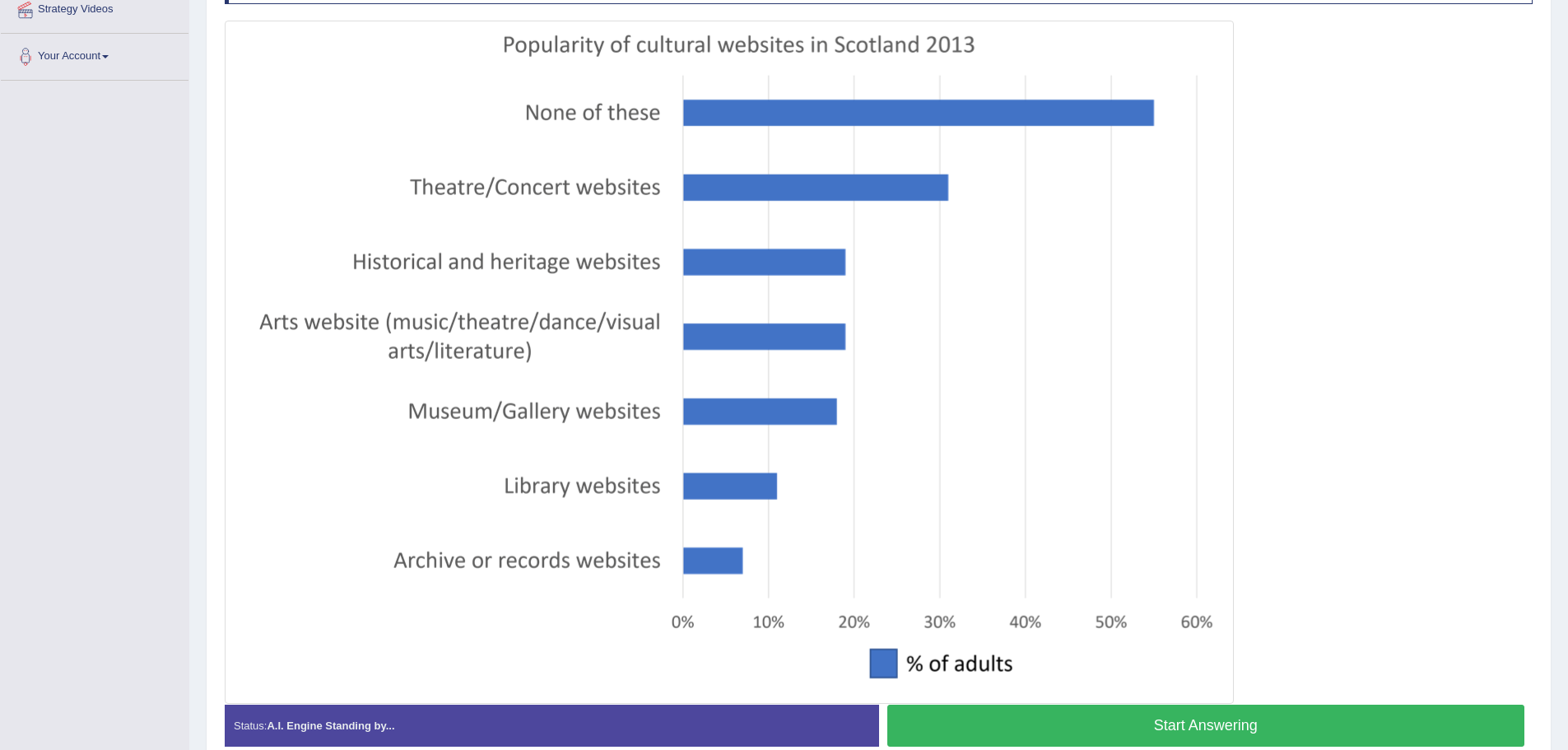
click at [1182, 721] on button "Start Answering" at bounding box center [1206, 726] width 638 height 42
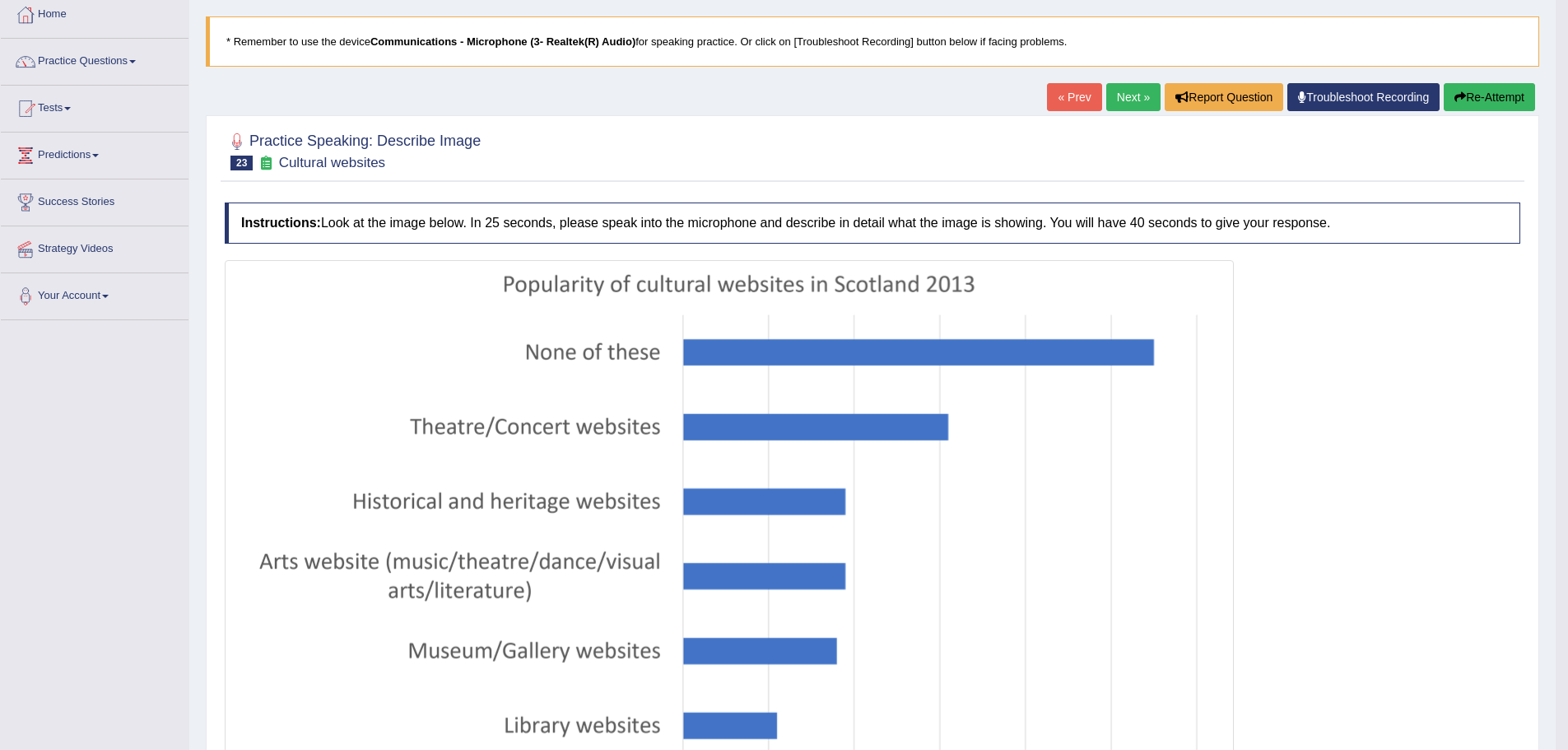
scroll to position [0, 0]
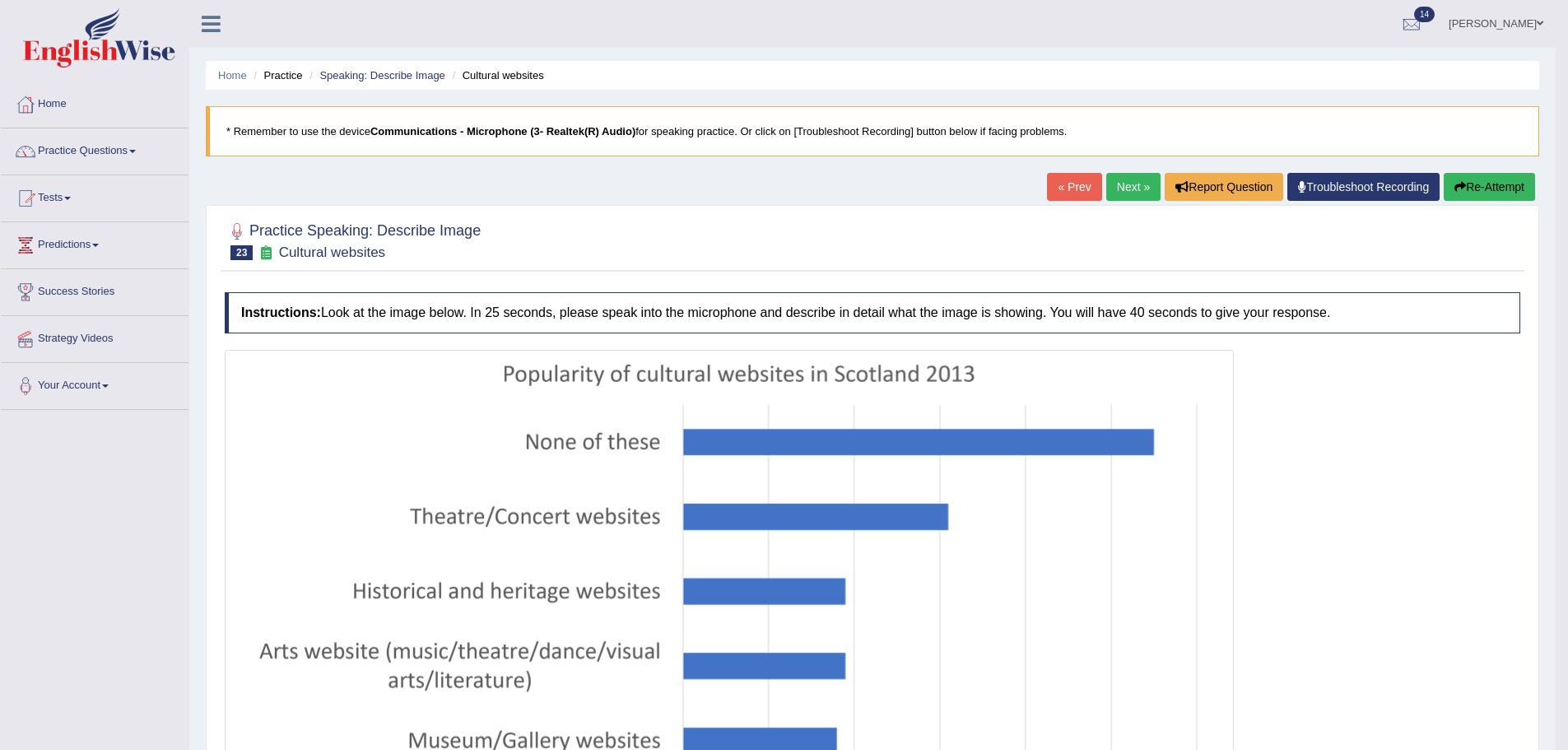
click at [1474, 175] on button "Re-Attempt" at bounding box center [1489, 187] width 91 height 28
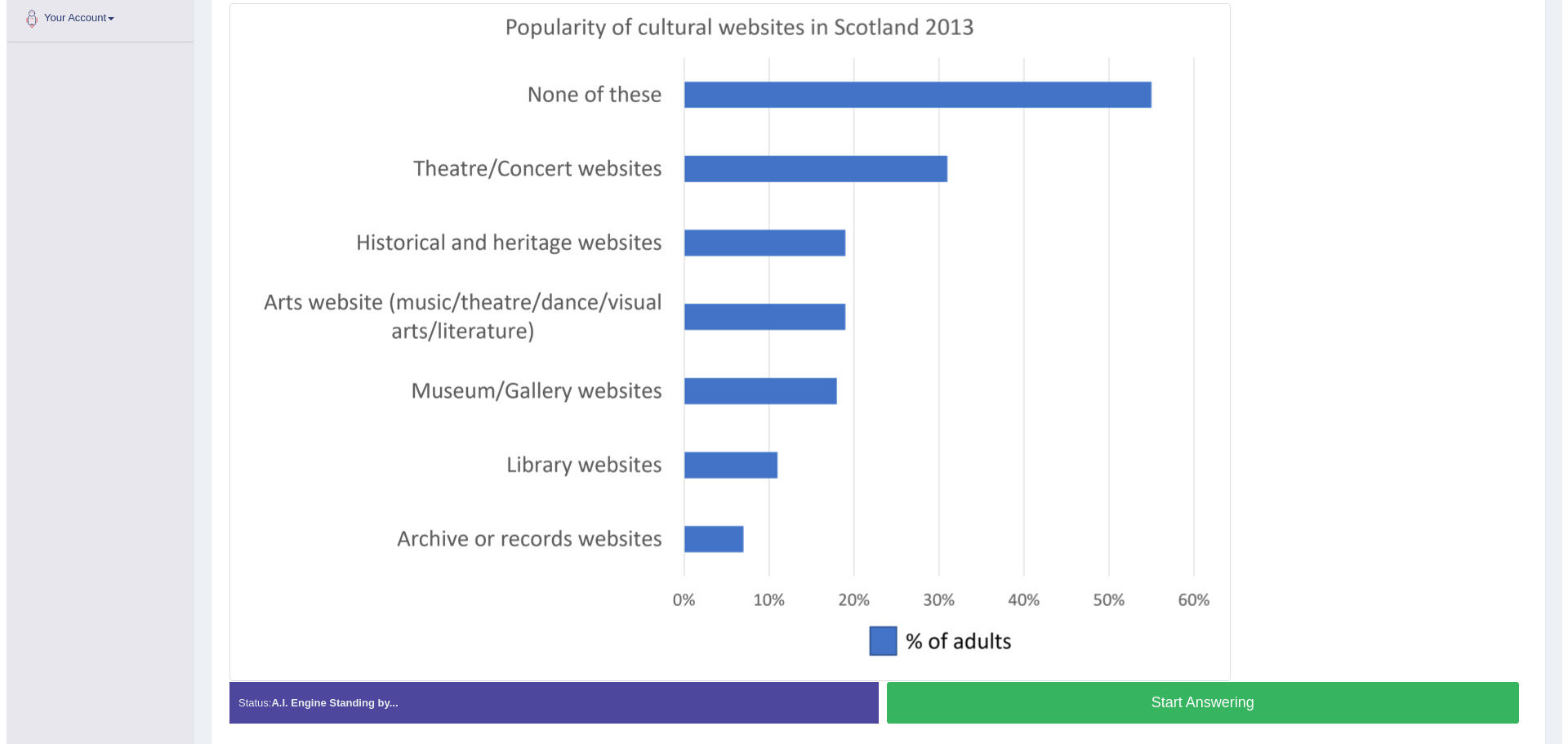
scroll to position [327, 0]
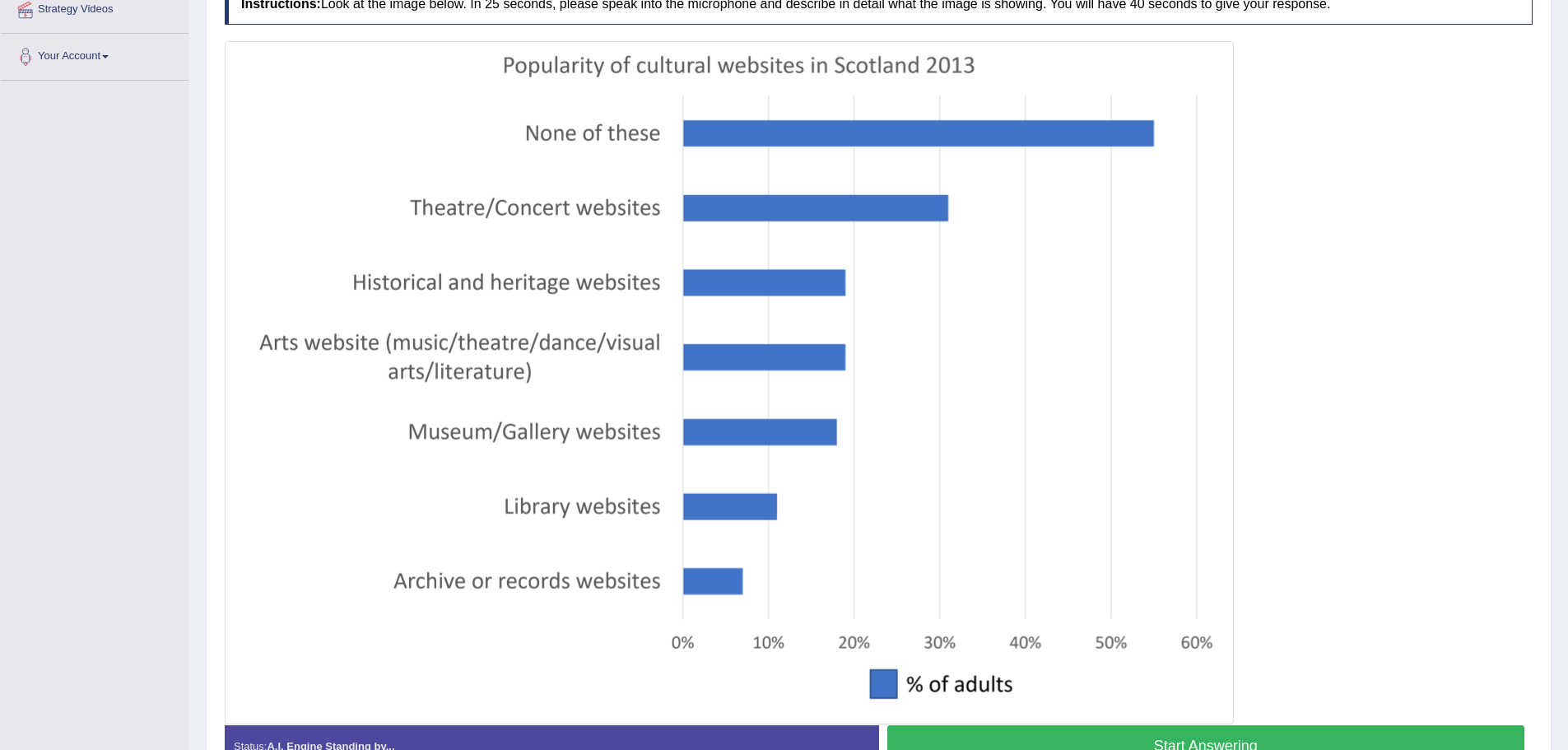
click at [1158, 738] on button "Start Answering" at bounding box center [1206, 746] width 638 height 42
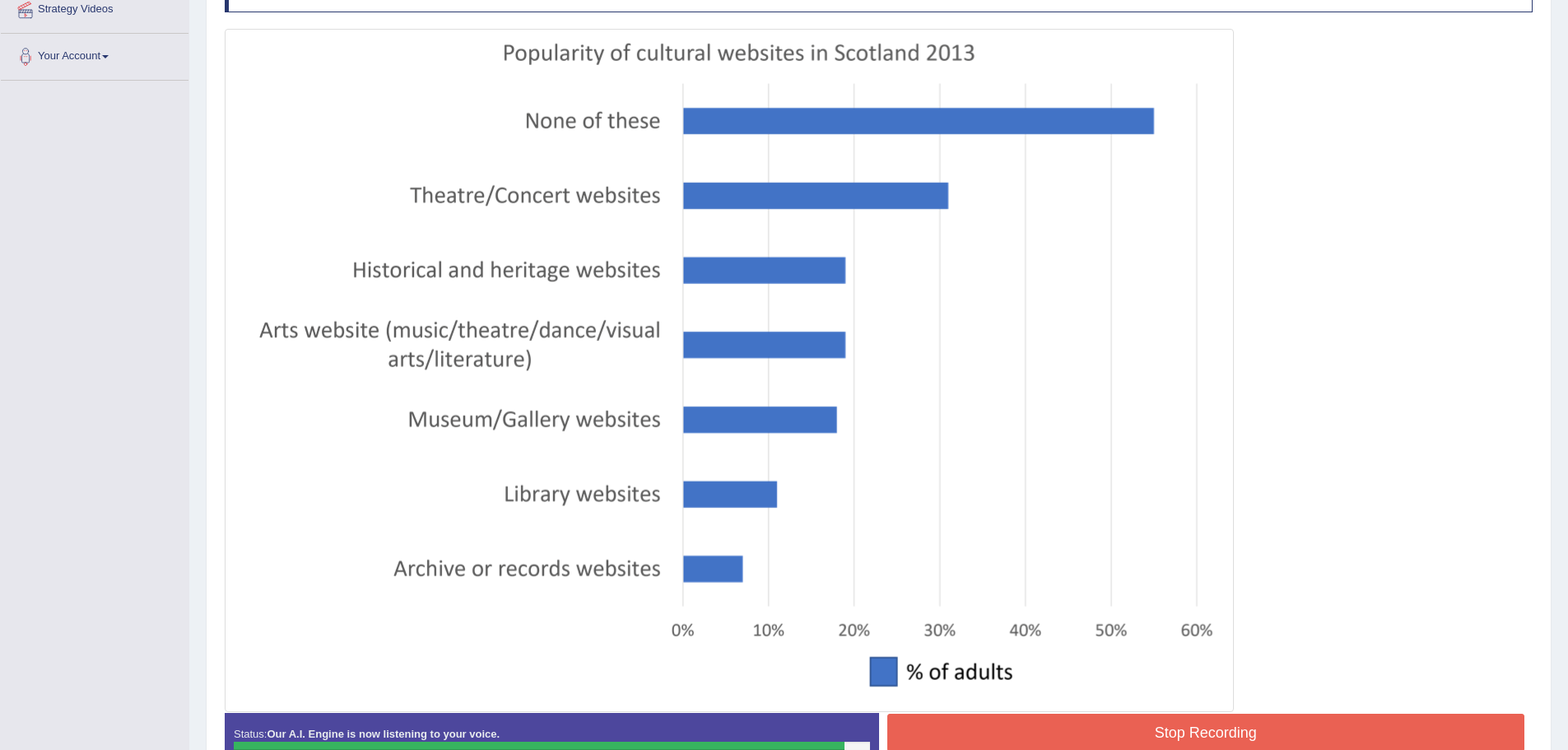
click at [1207, 730] on button "Stop Recording" at bounding box center [1206, 733] width 638 height 38
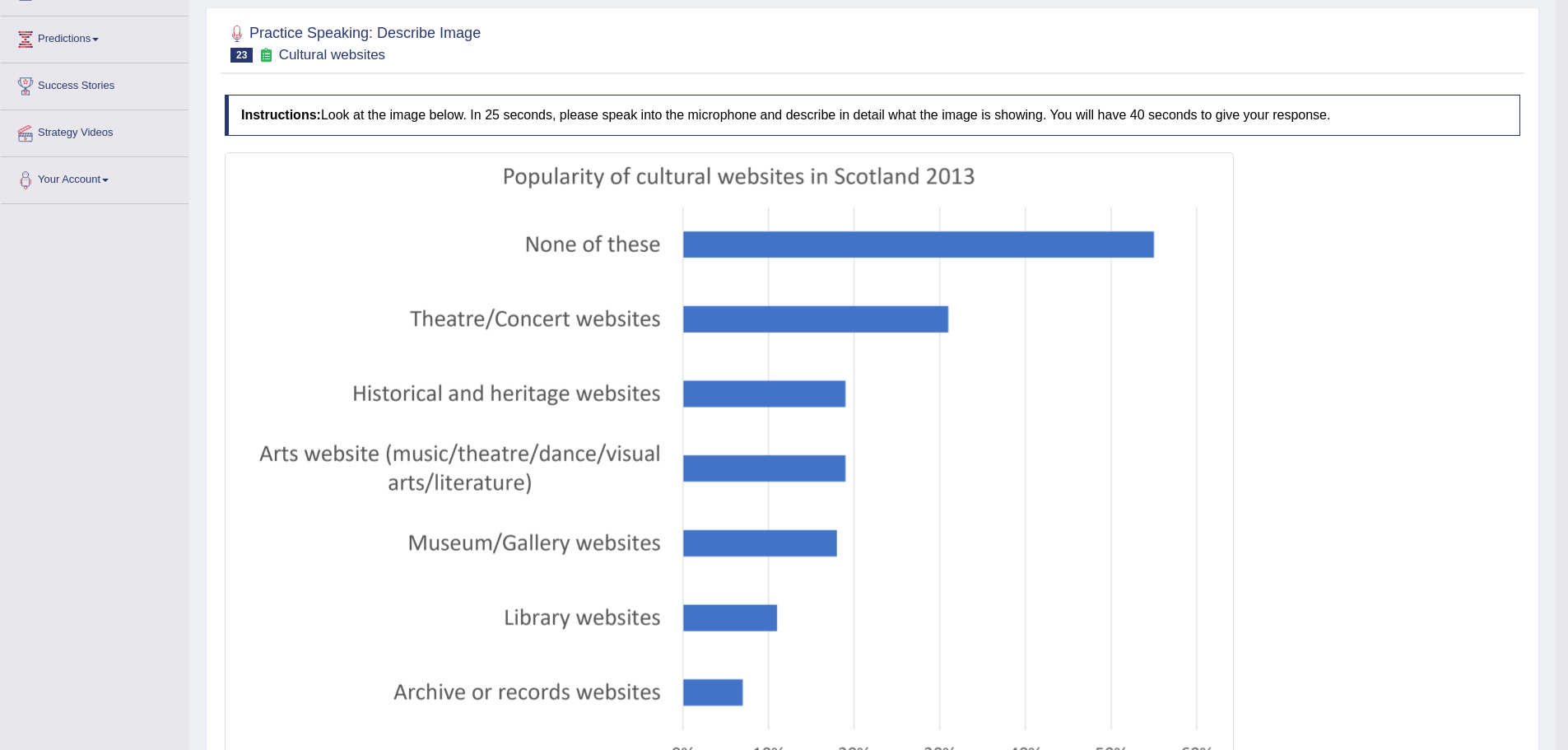
scroll to position [0, 0]
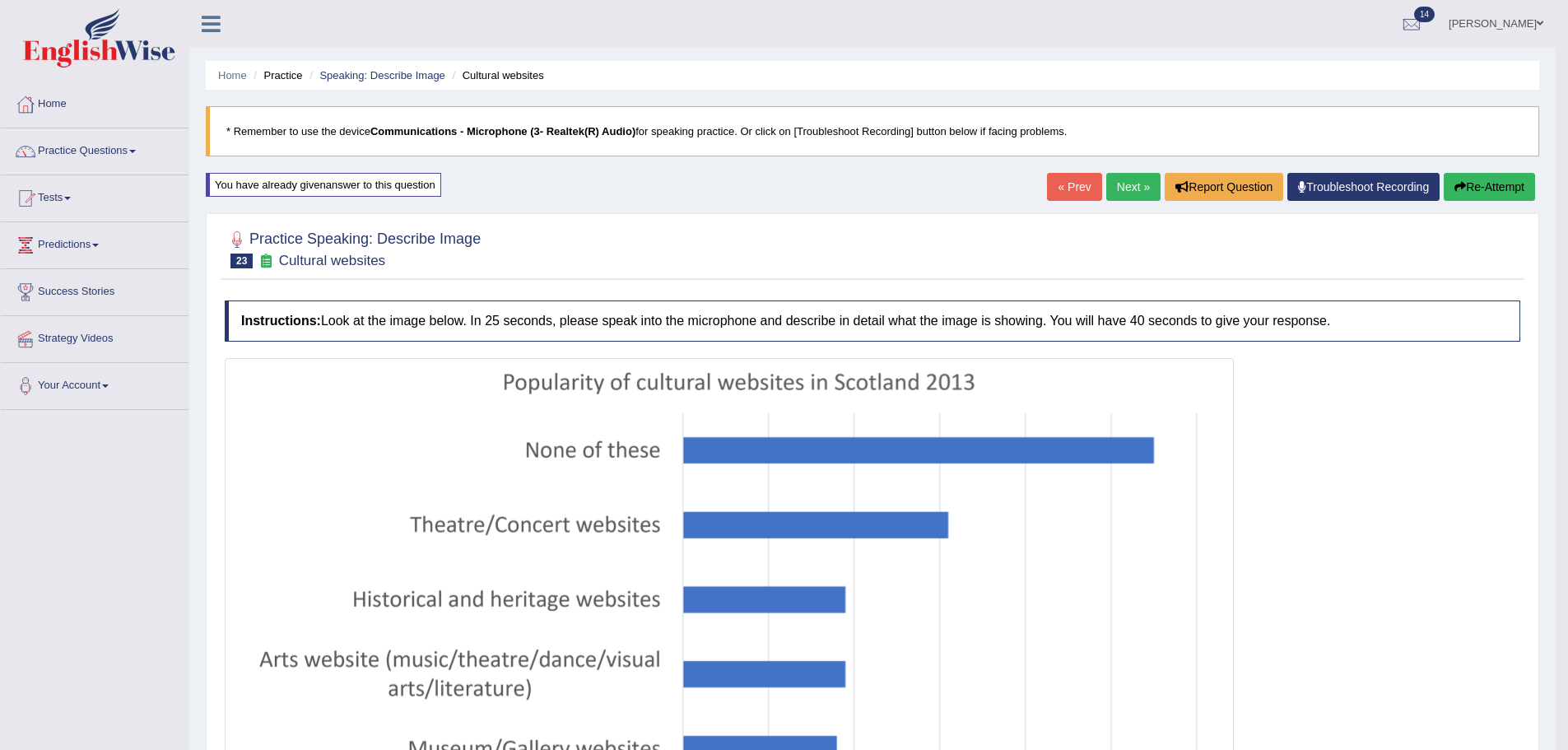
click at [1112, 190] on link "Next »" at bounding box center [1133, 187] width 54 height 28
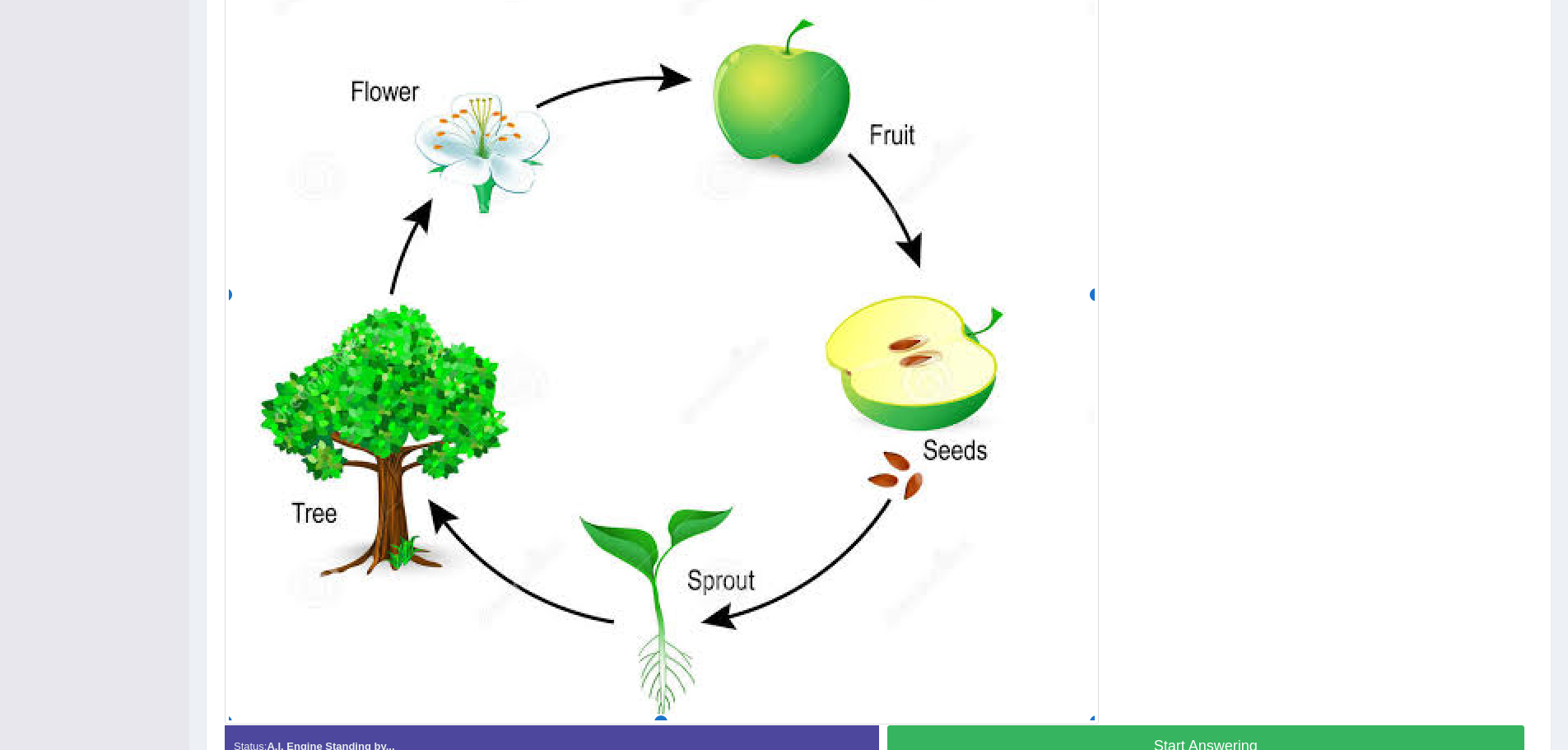
scroll to position [494, 0]
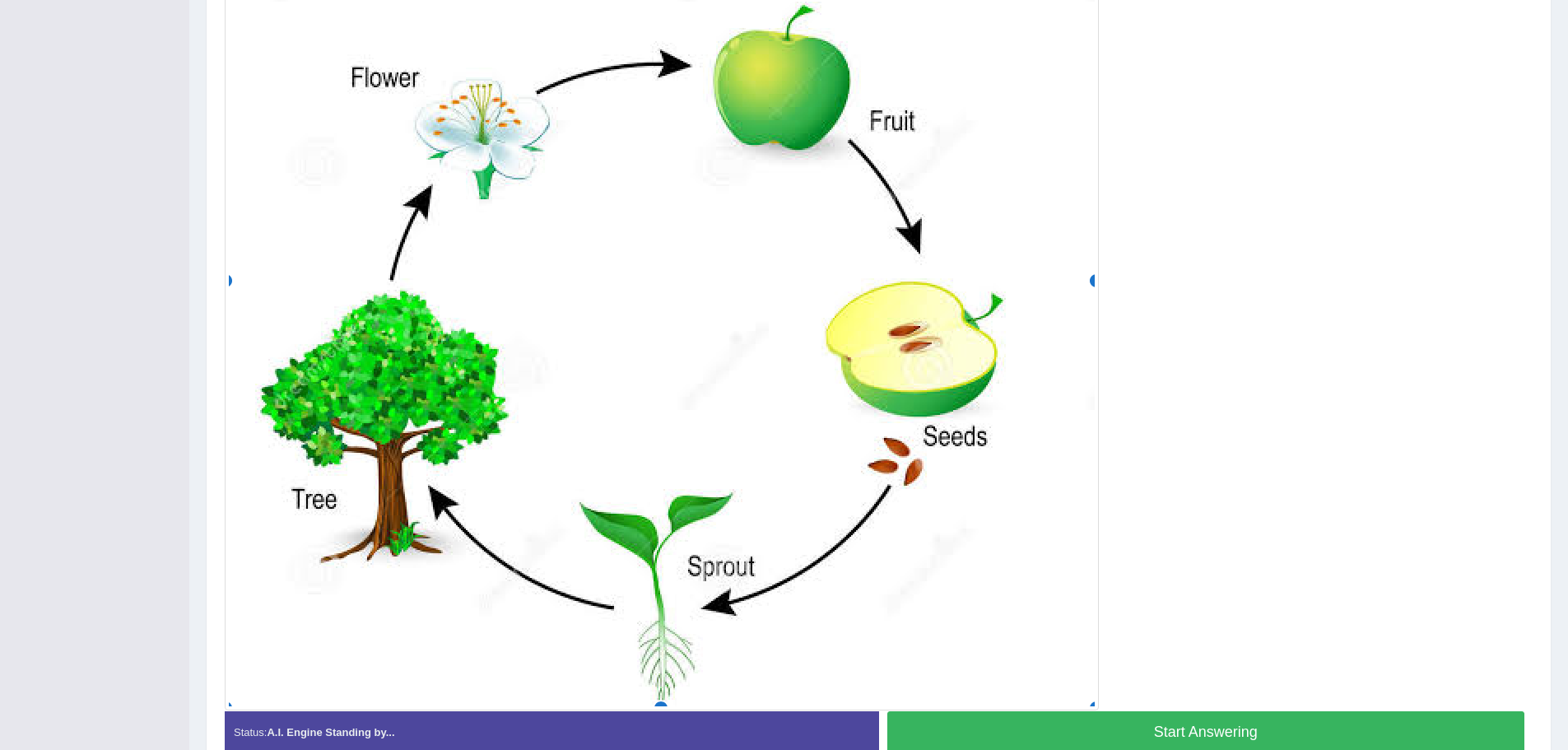
click at [1168, 721] on button "Start Answering" at bounding box center [1206, 733] width 638 height 42
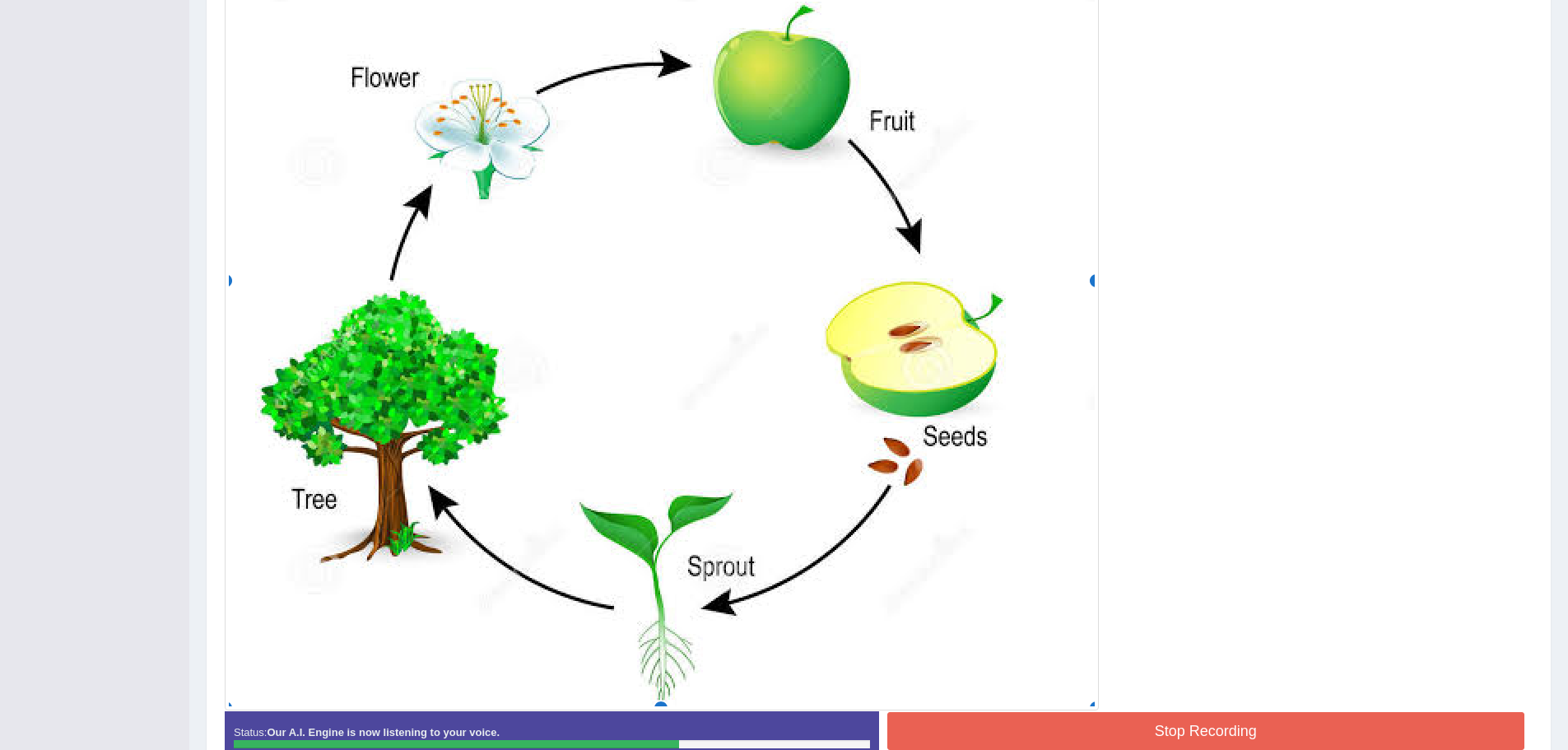
click at [1145, 732] on button "Stop Recording" at bounding box center [1206, 731] width 638 height 38
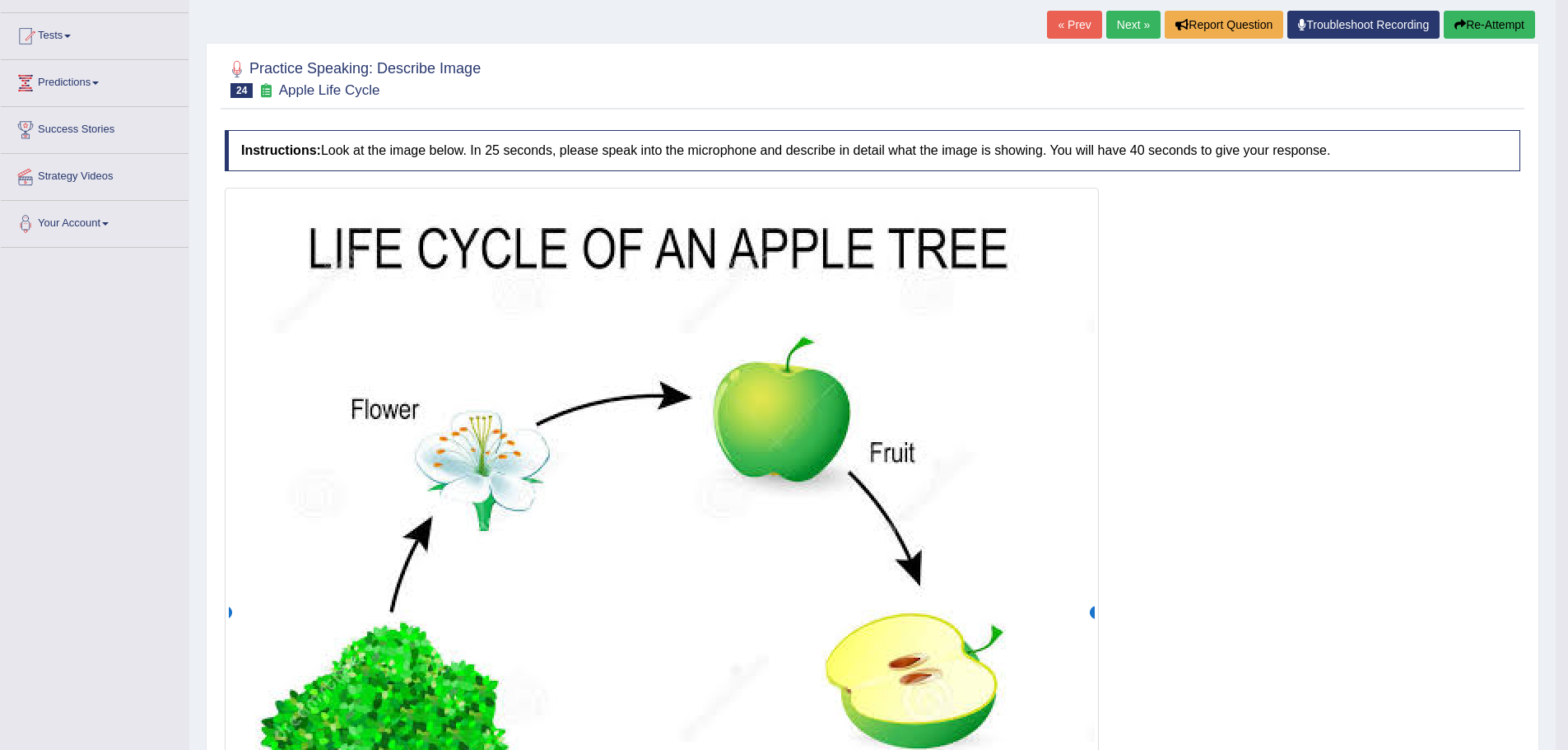
scroll to position [0, 0]
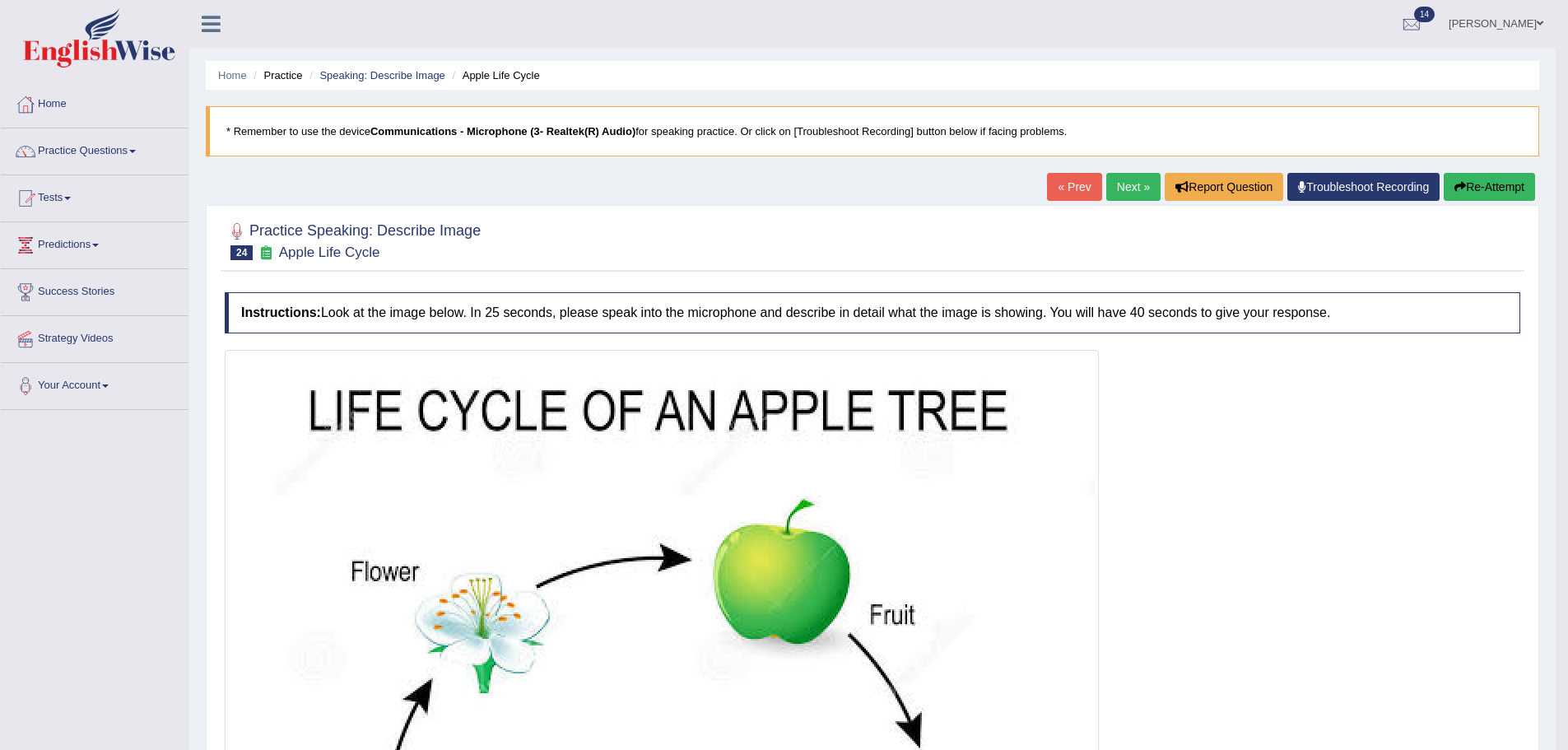
click at [1115, 190] on link "Next »" at bounding box center [1133, 187] width 54 height 28
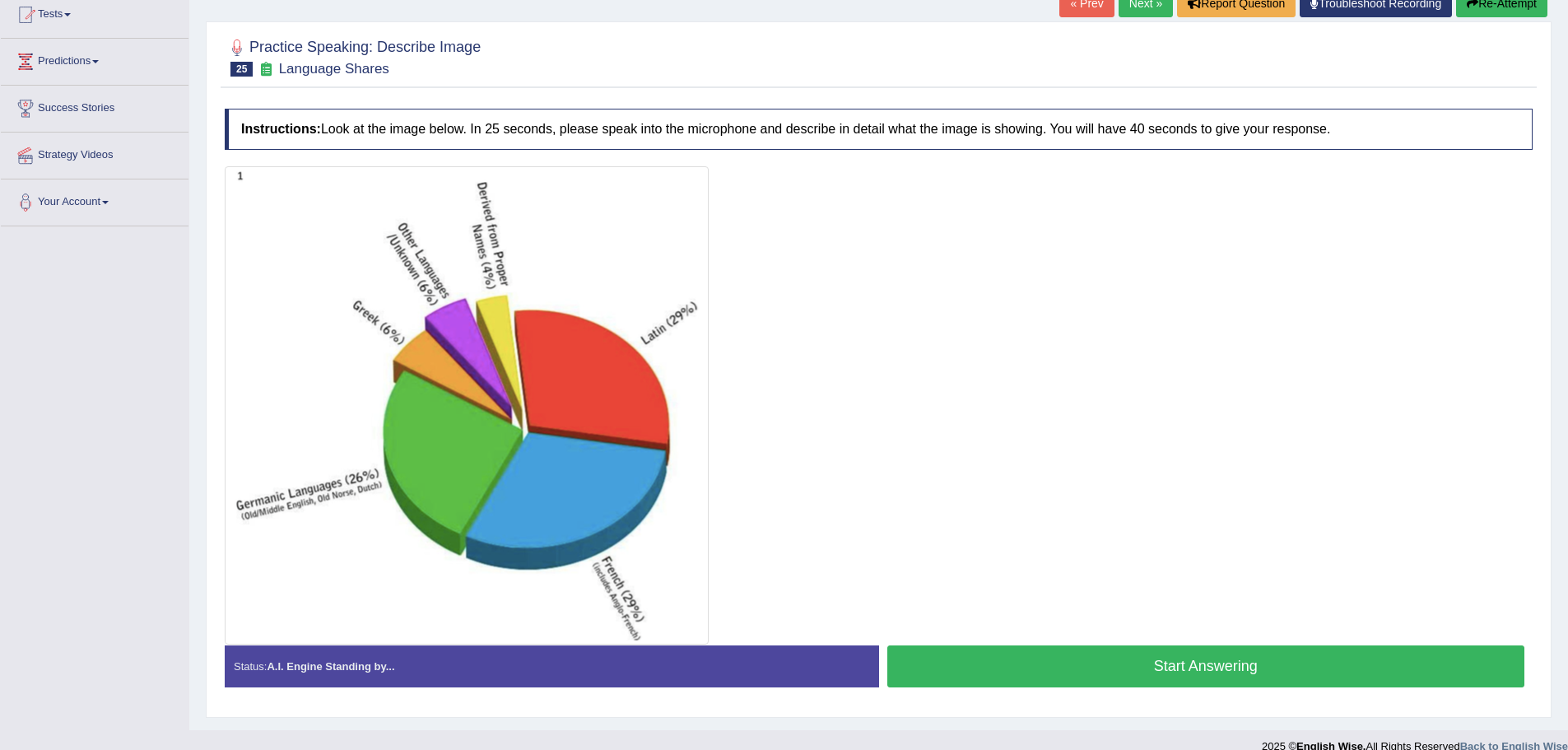
scroll to position [205, 0]
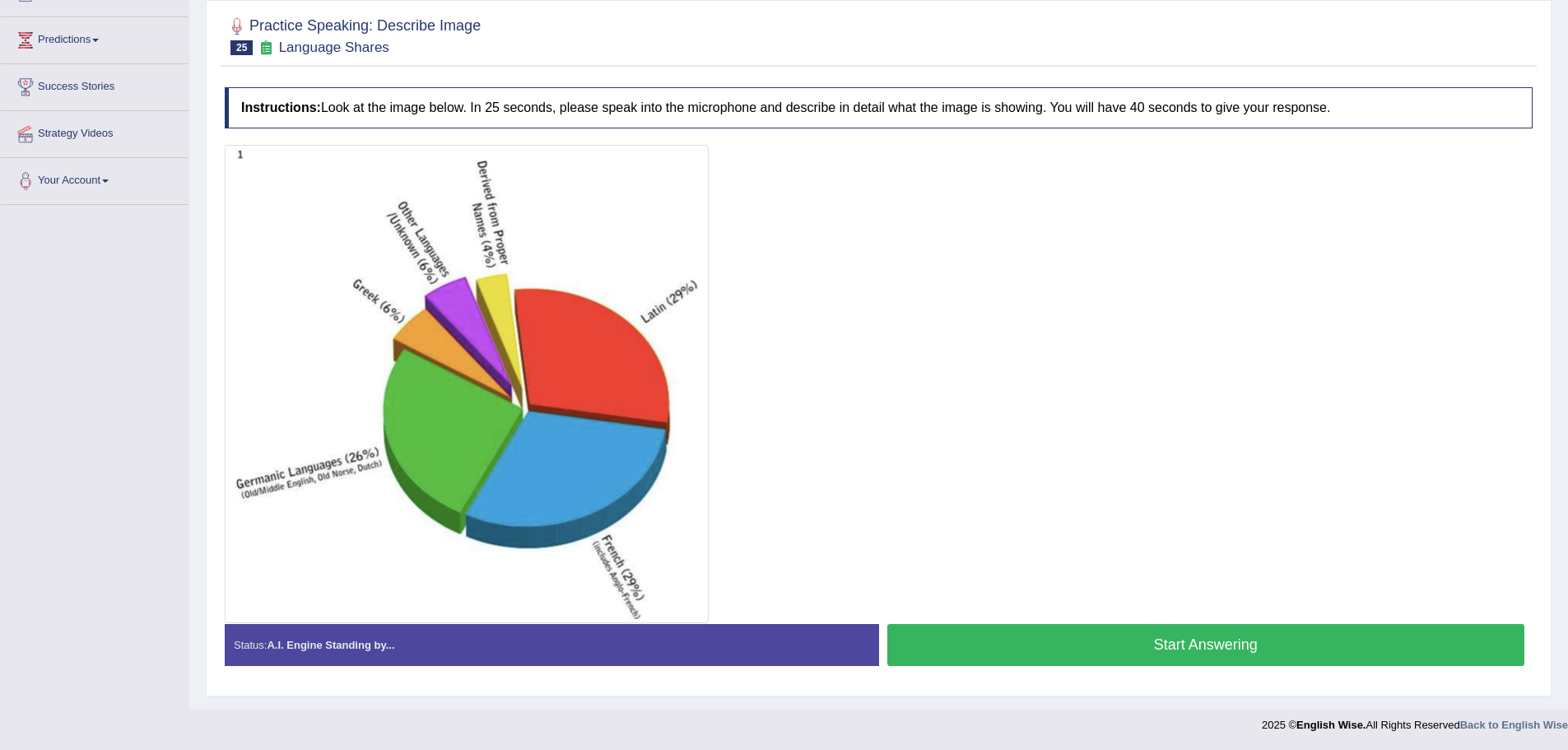
click at [1190, 650] on button "Start Answering" at bounding box center [1206, 645] width 638 height 42
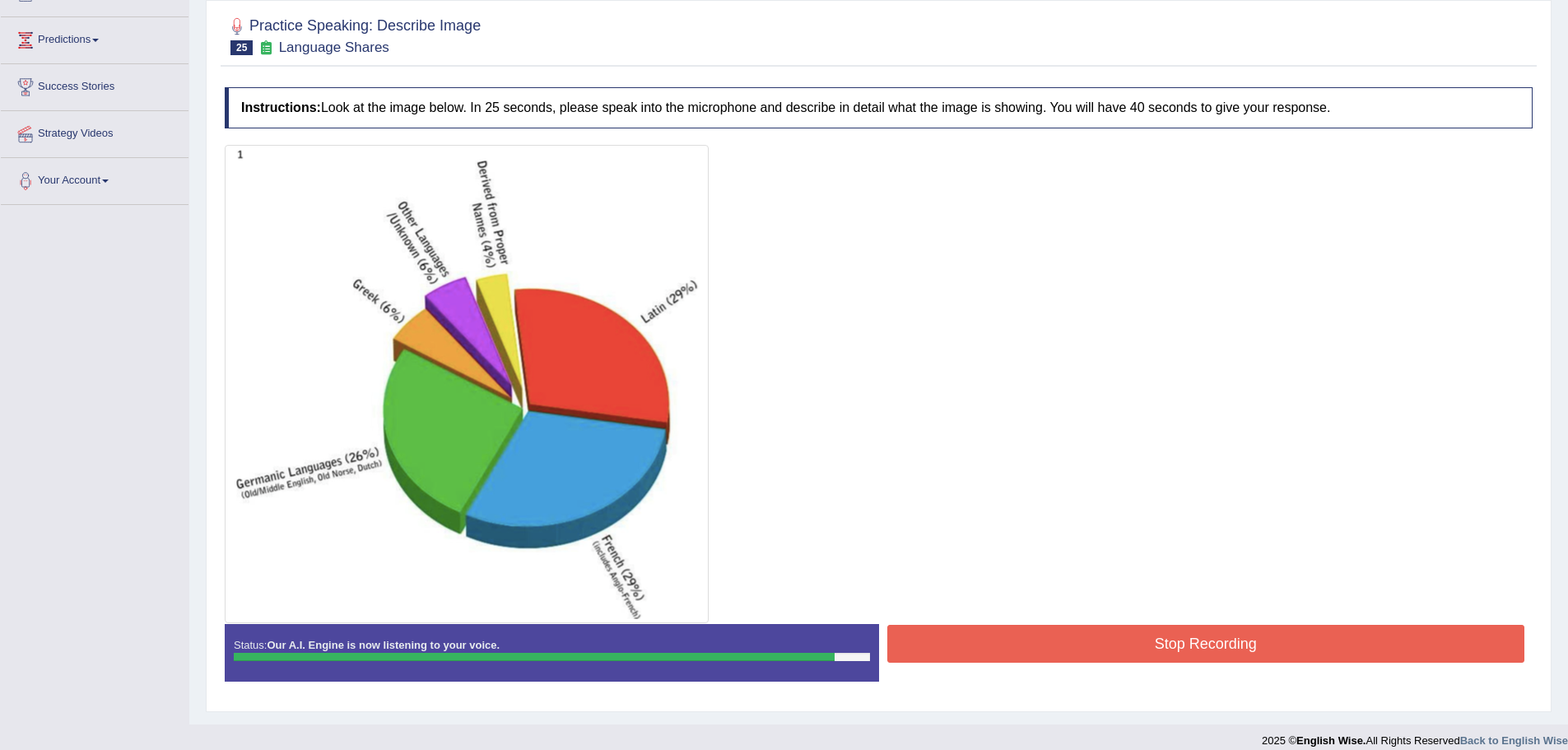
click at [1133, 654] on button "Stop Recording" at bounding box center [1206, 644] width 638 height 38
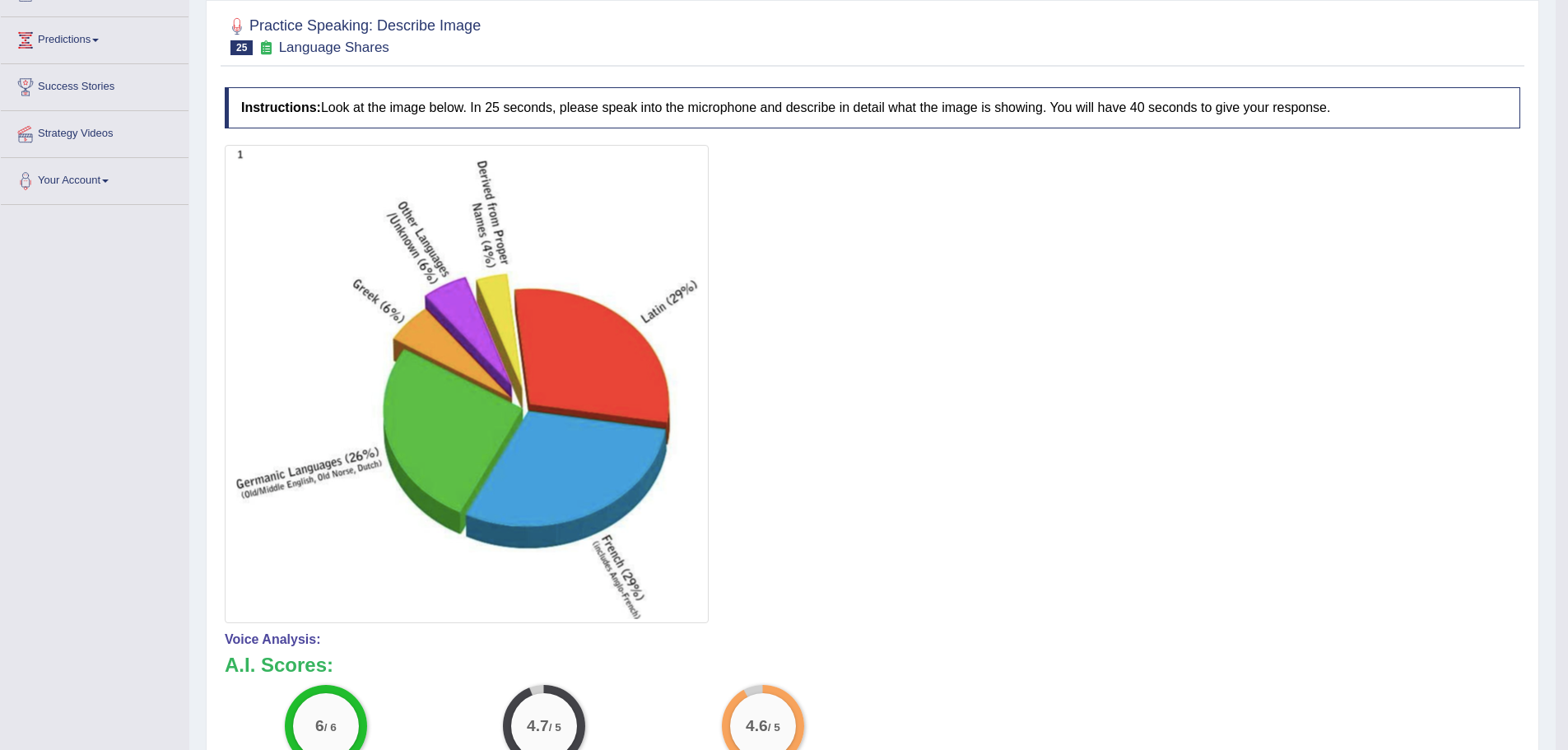
scroll to position [0, 0]
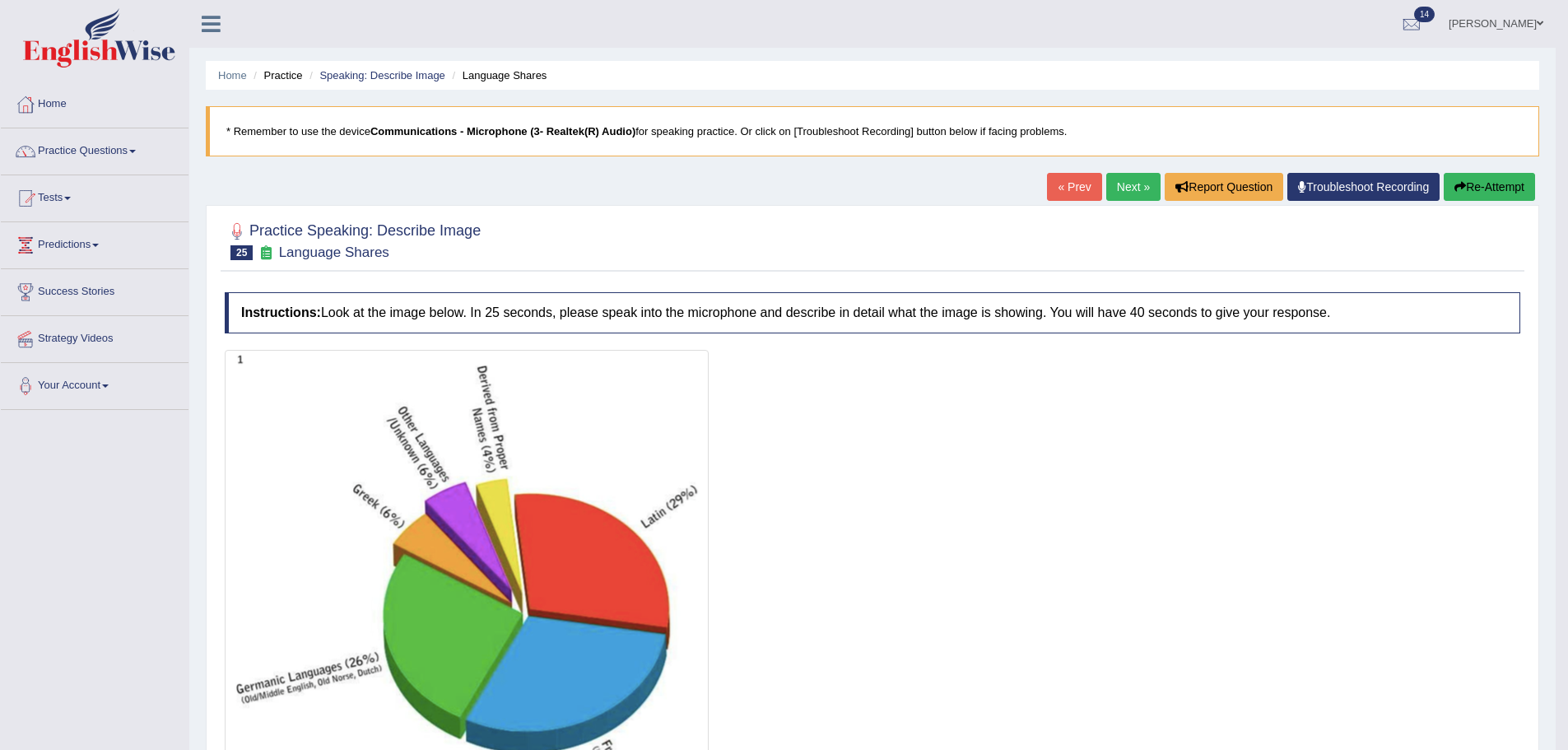
click at [1122, 179] on link "Next »" at bounding box center [1133, 187] width 54 height 28
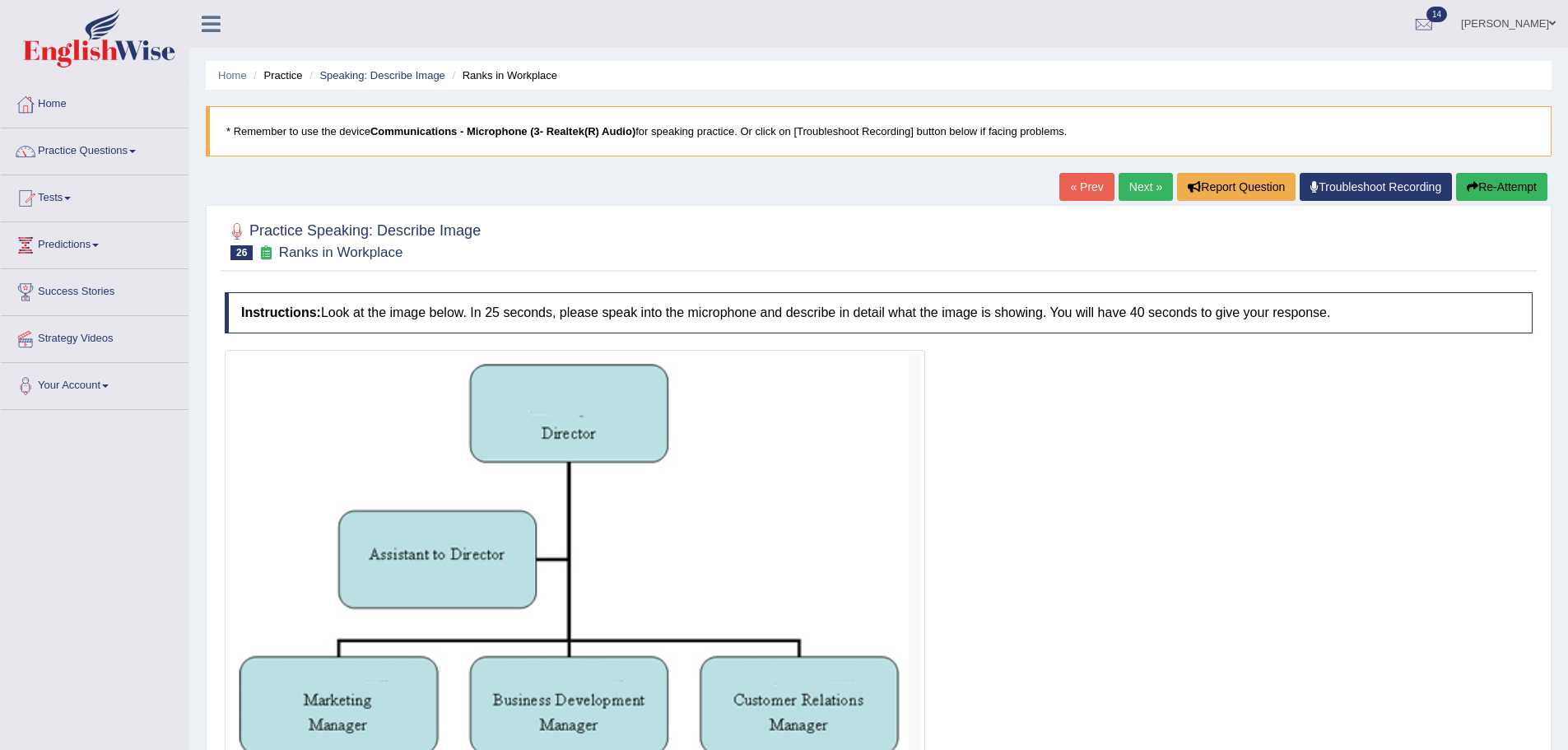
scroll to position [157, 0]
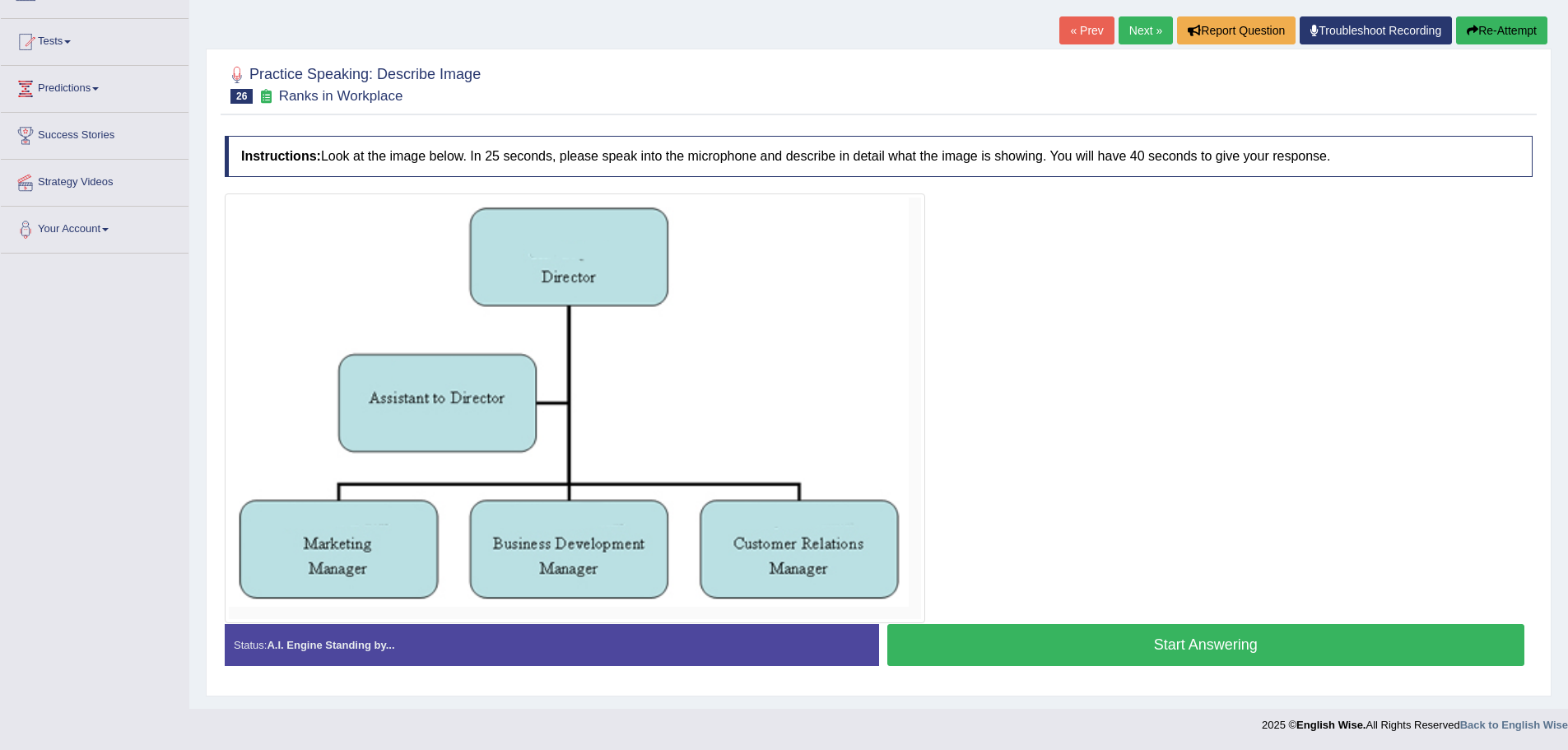
click at [1202, 653] on button "Start Answering" at bounding box center [1206, 645] width 638 height 42
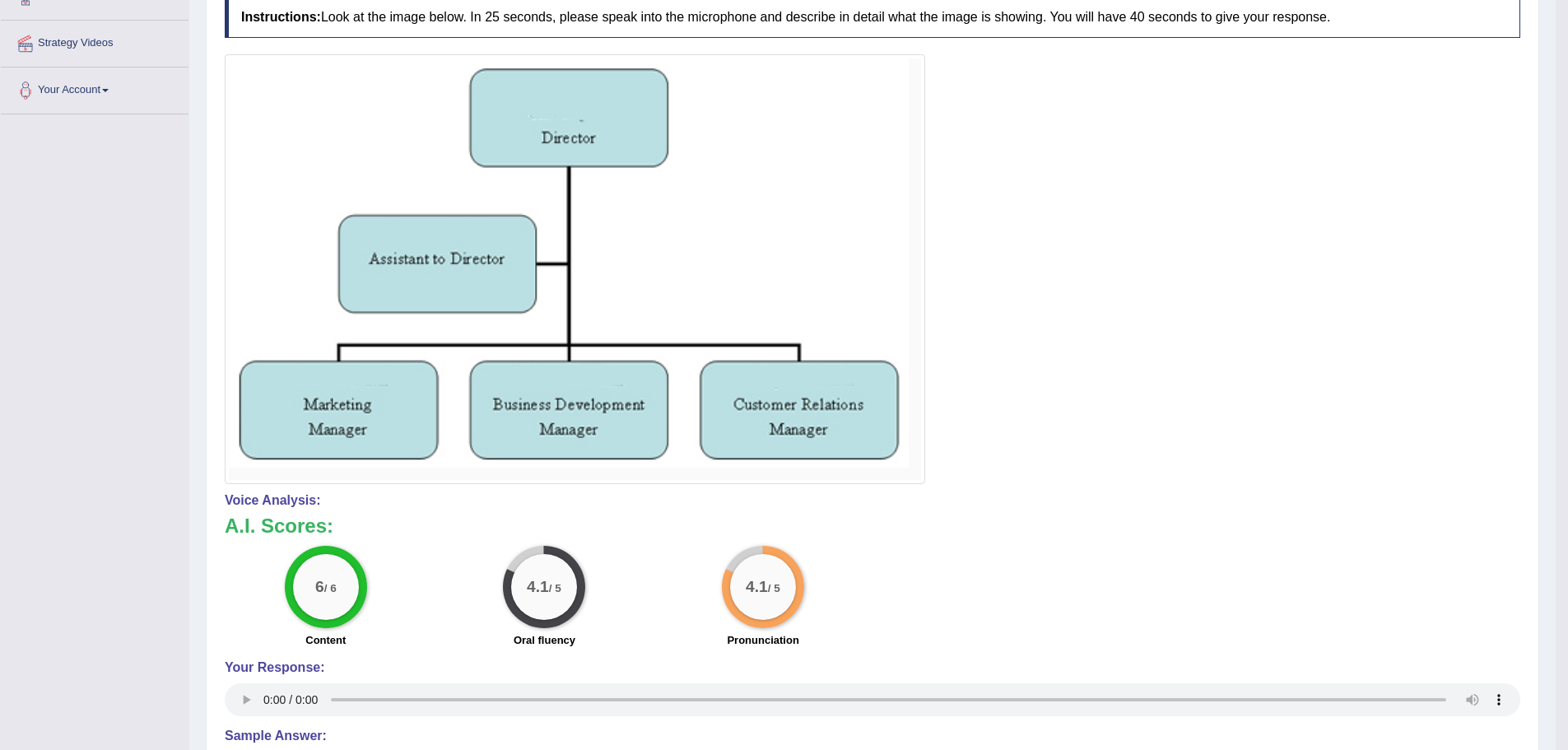
scroll to position [322, 0]
